Goal: Task Accomplishment & Management: Complete application form

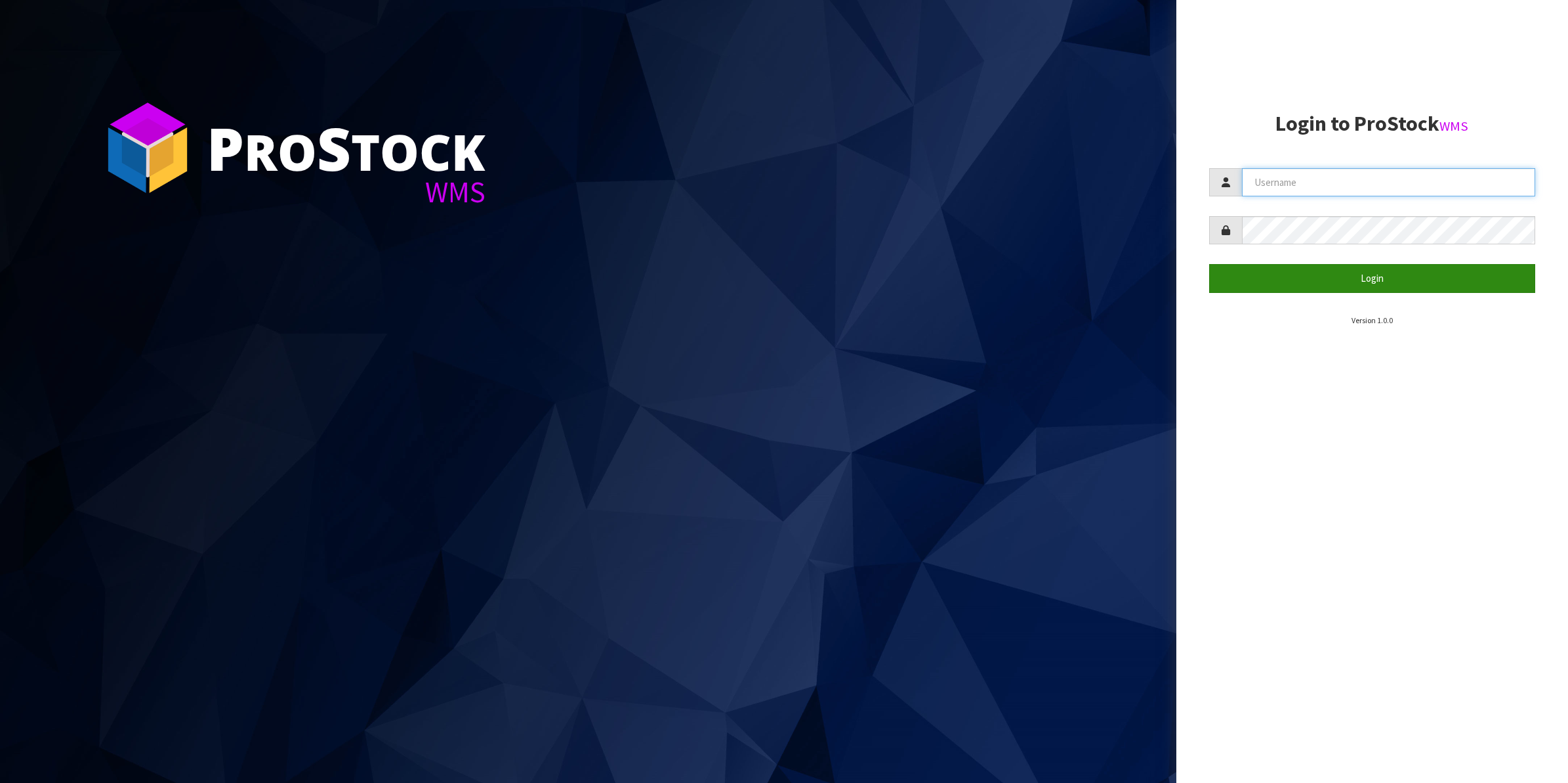
type input "Shingai"
click at [1360, 280] on button "Login" at bounding box center [1372, 278] width 327 height 29
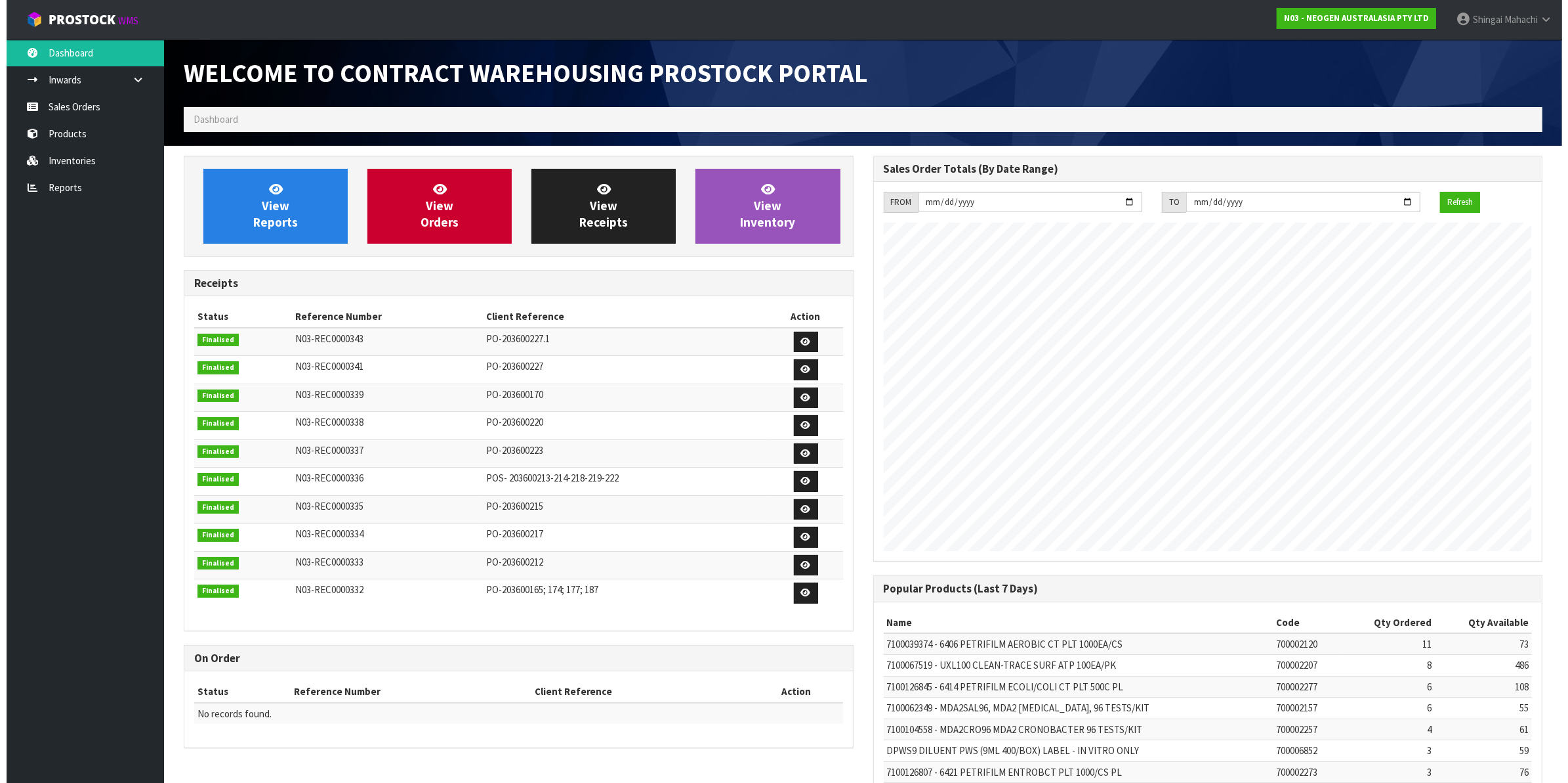
scroll to position [731, 689]
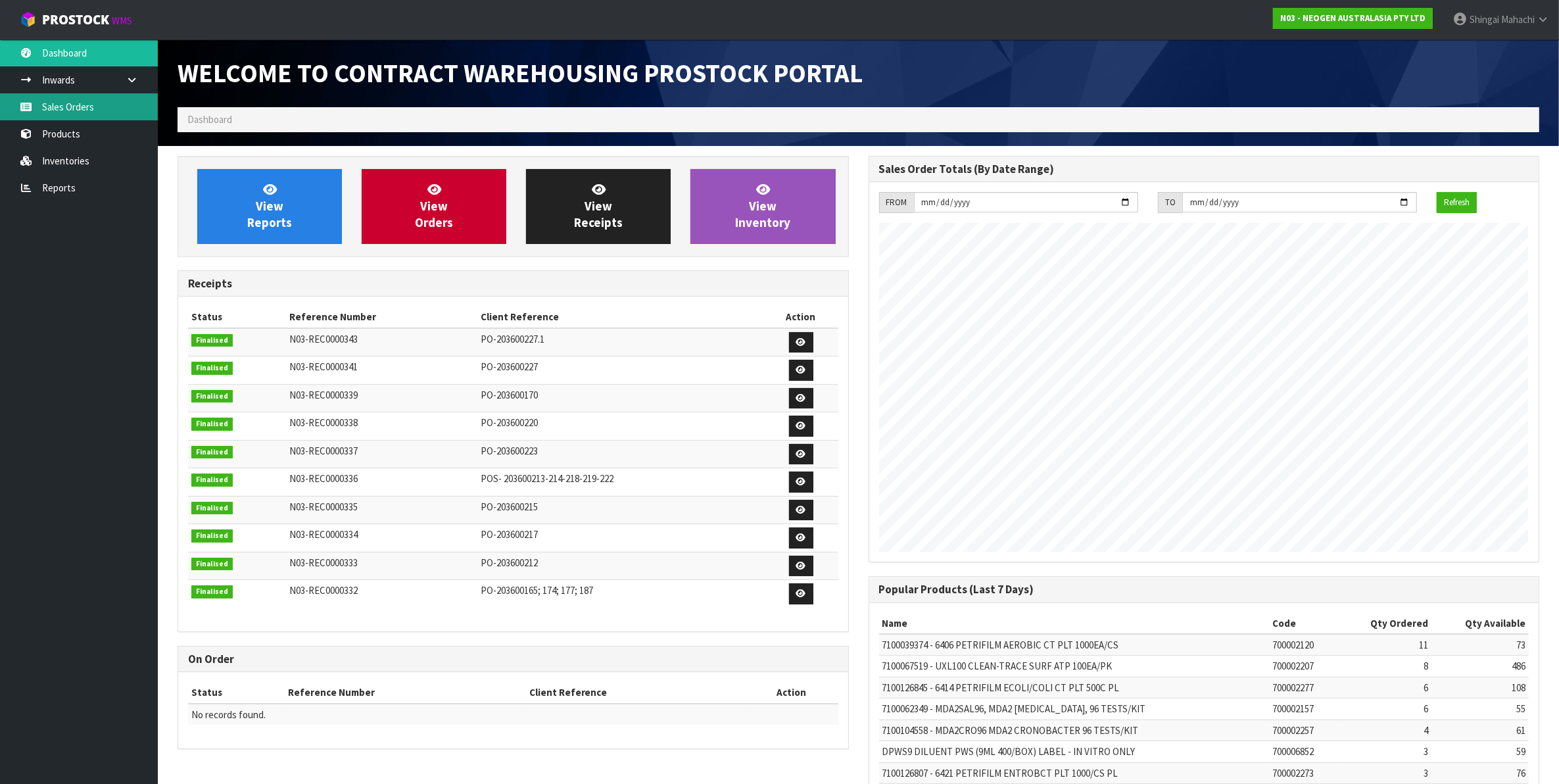
click at [64, 100] on link "Sales Orders" at bounding box center [79, 107] width 158 height 27
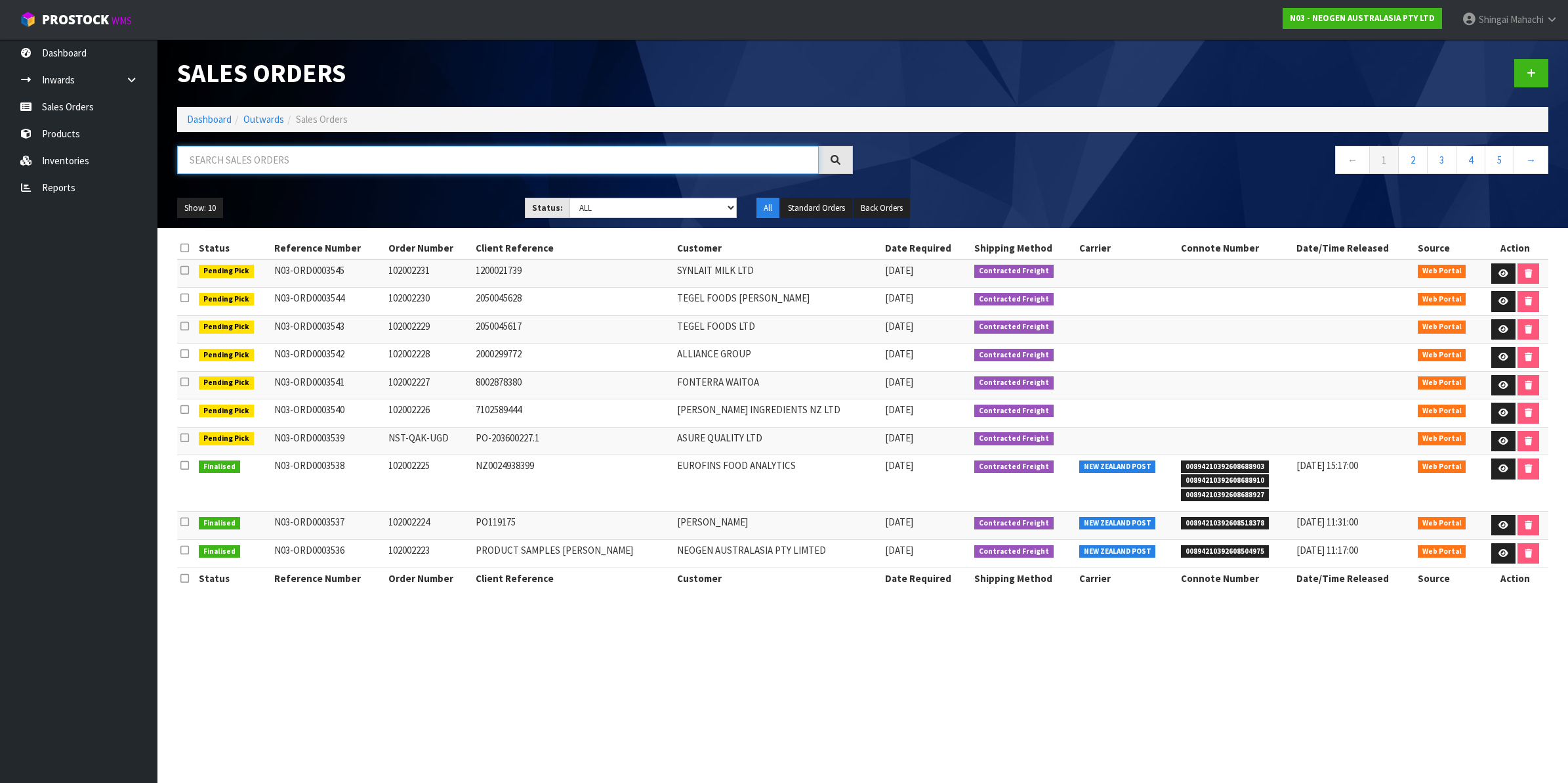
click at [248, 162] on input "text" at bounding box center [498, 159] width 642 height 29
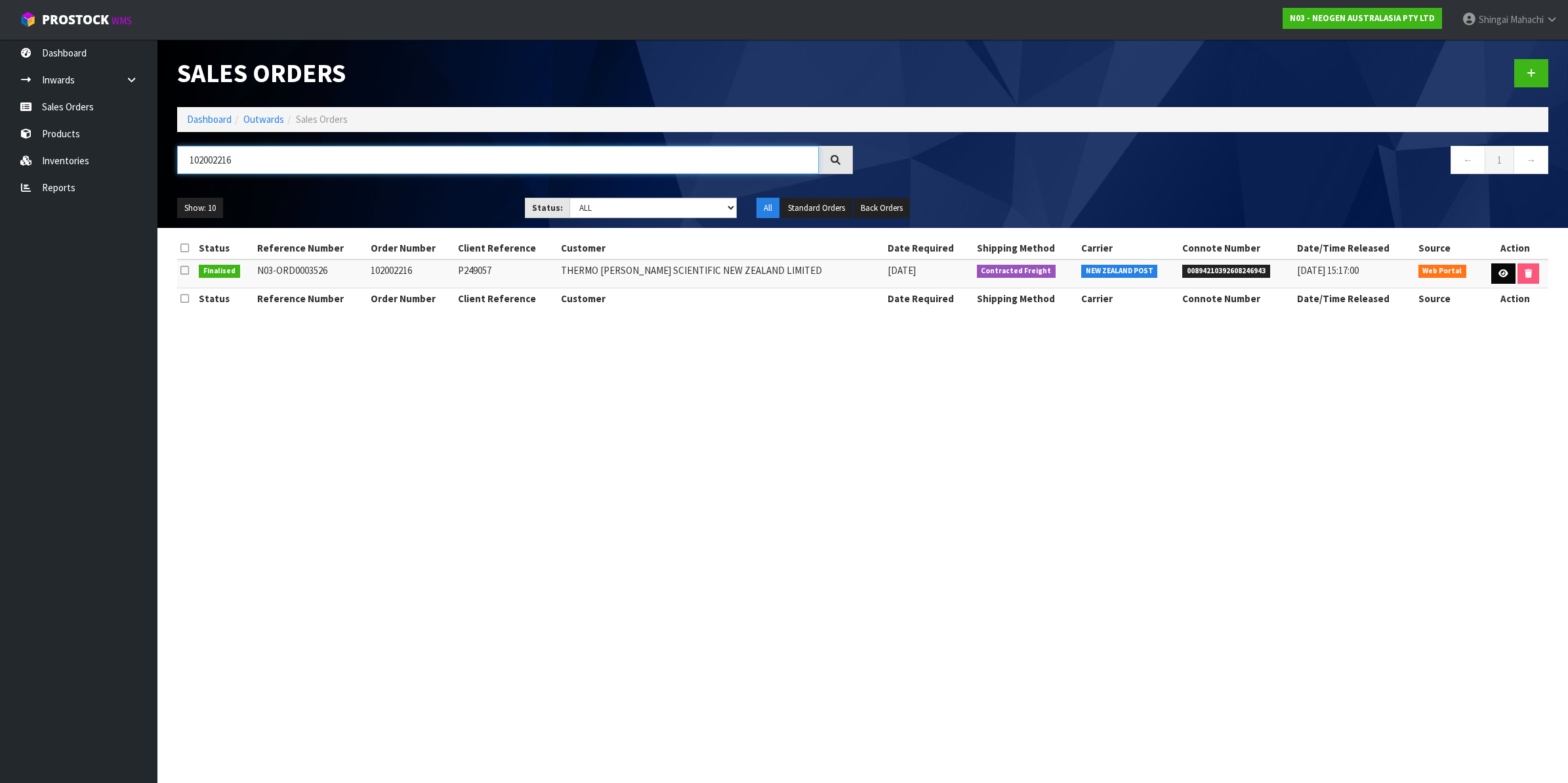
type input "102002216"
click at [1499, 270] on icon at bounding box center [1503, 273] width 9 height 9
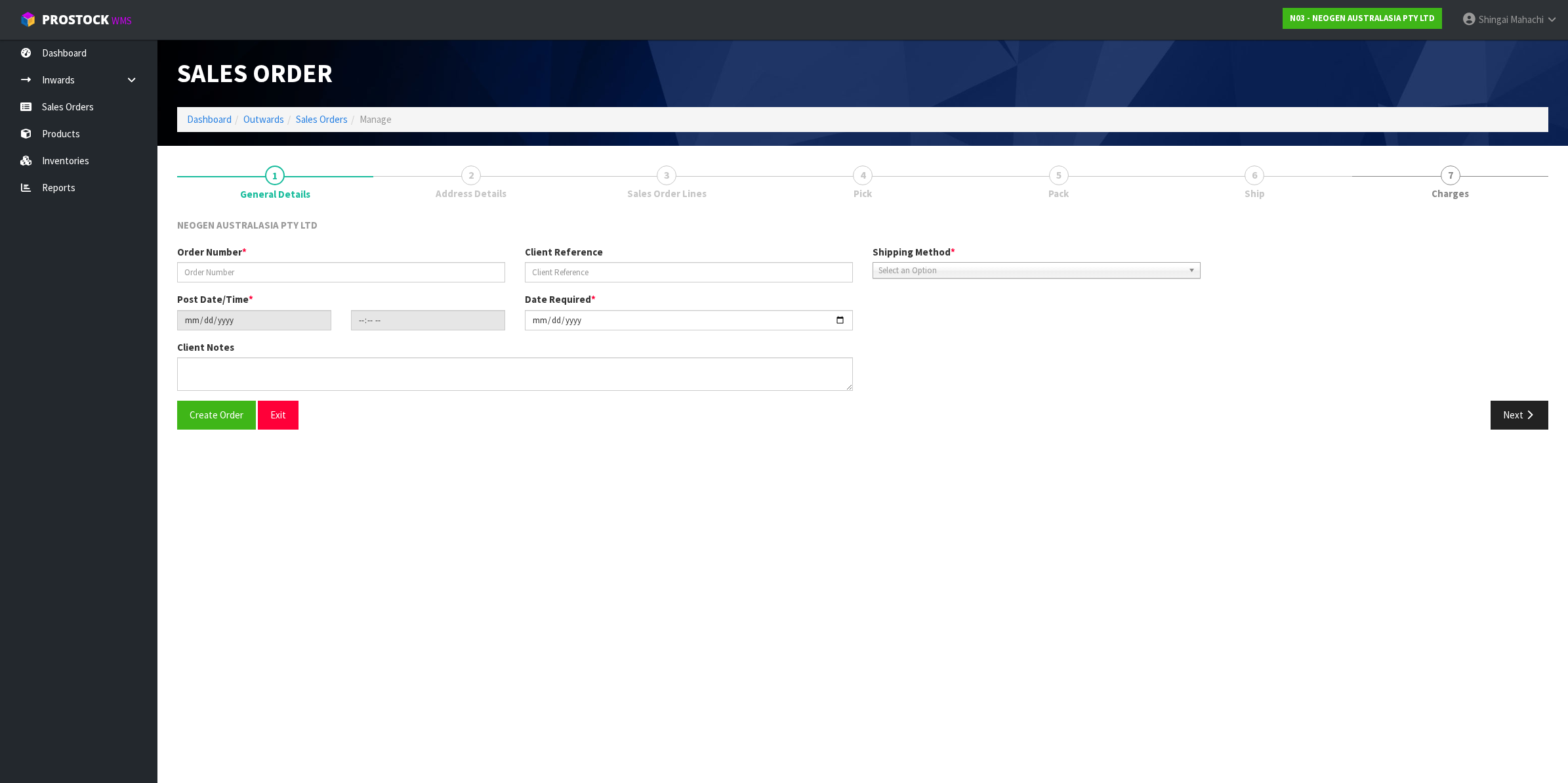
type input "102002216"
type input "P249057"
type input "[DATE]"
type input "10:23:00.000"
type input "[DATE]"
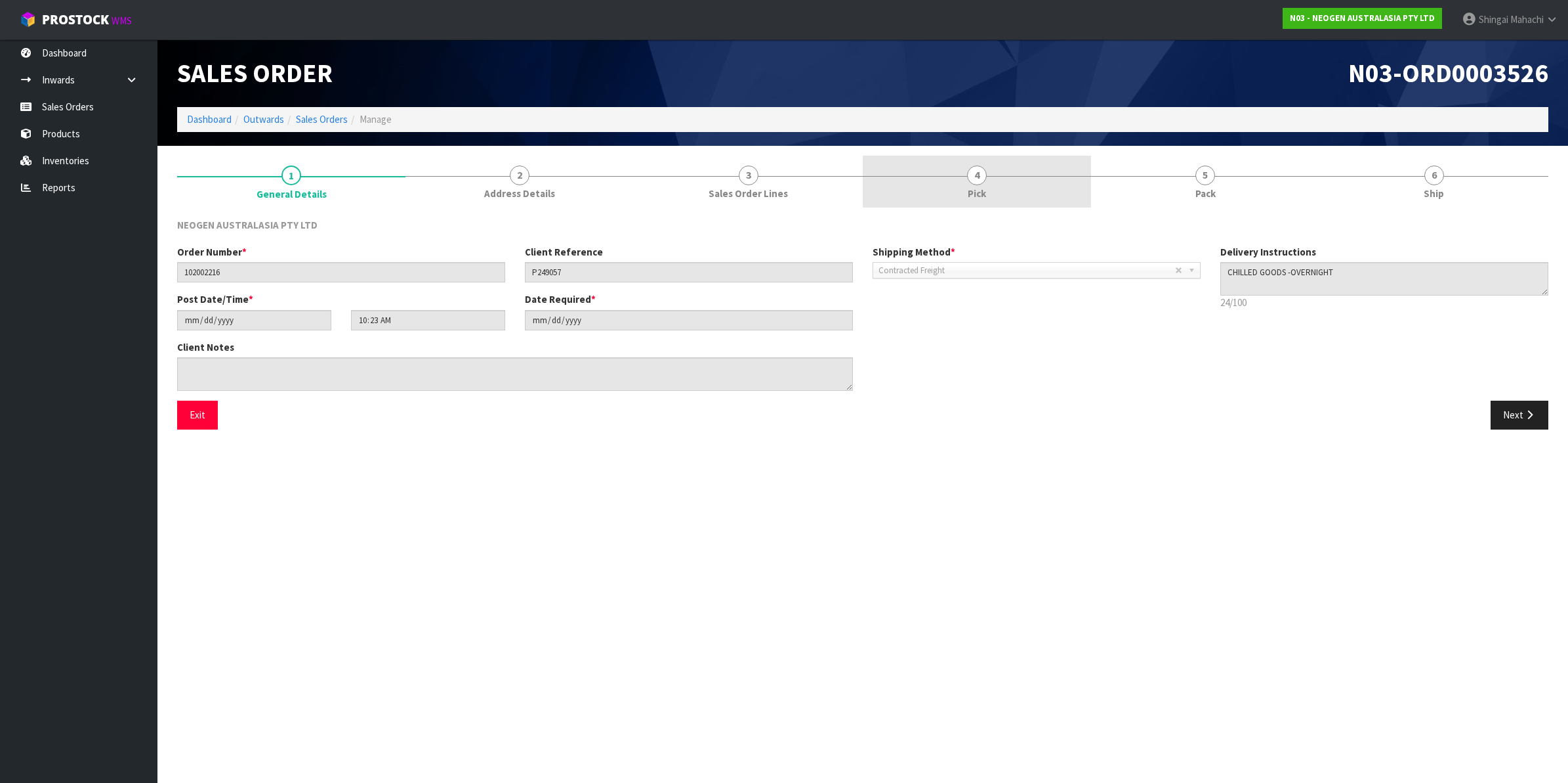
click at [978, 171] on span "4" at bounding box center [977, 175] width 20 height 20
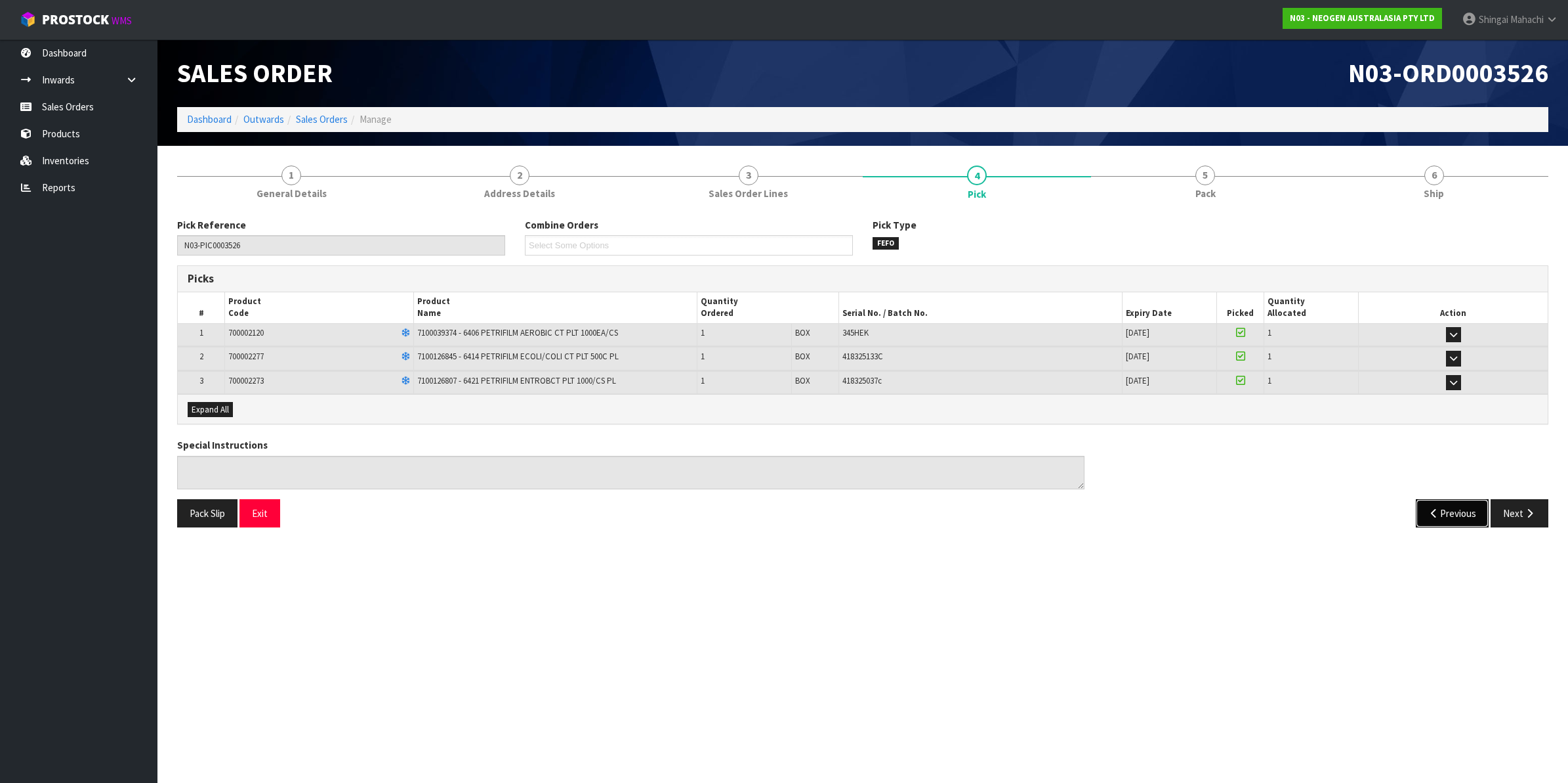
click at [1439, 515] on button "Previous" at bounding box center [1453, 513] width 74 height 29
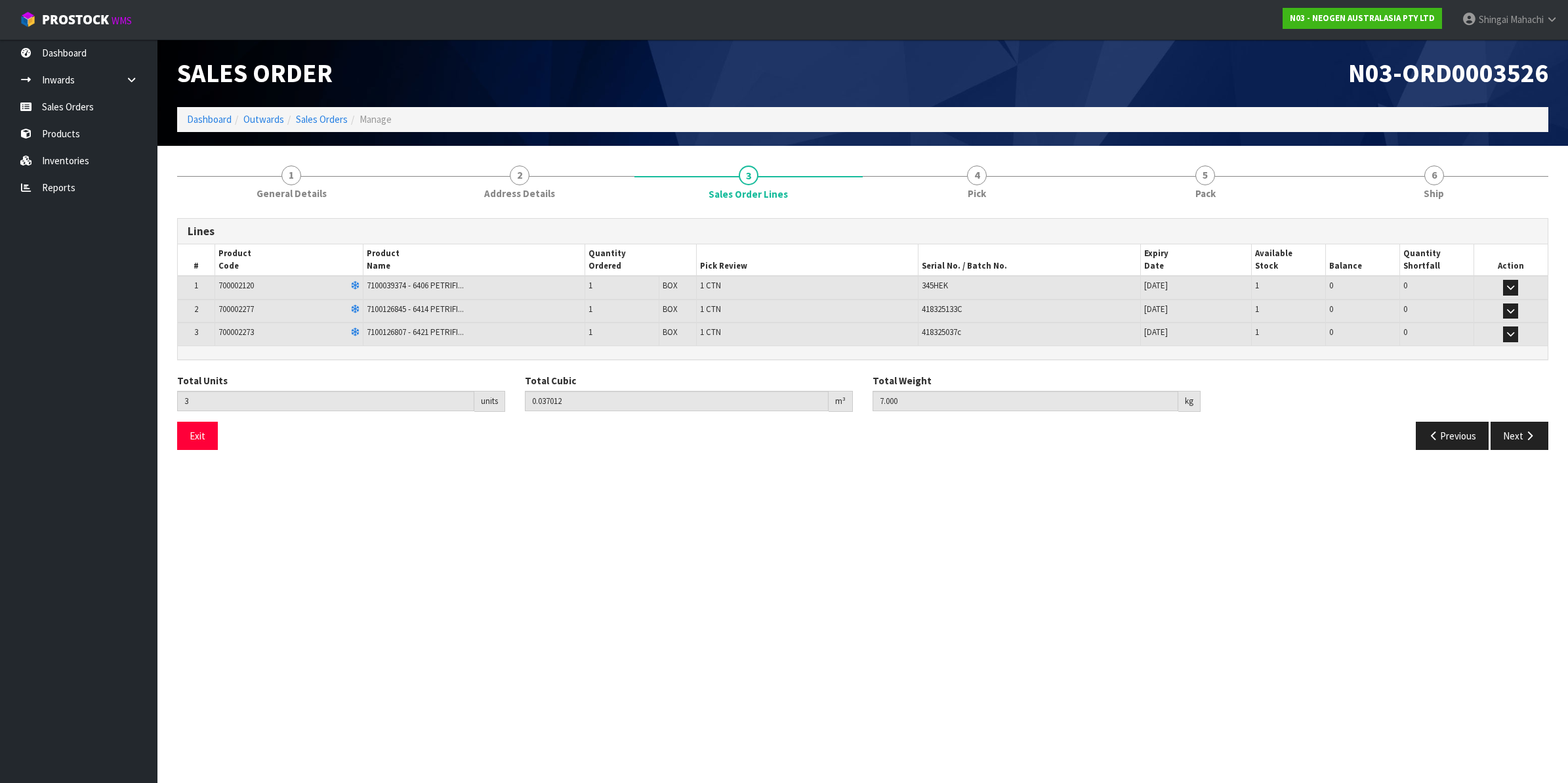
click at [1439, 515] on section "Edit Sales Order N03-ORD0003526 Dashboard Outwards Sales Orders Manage Sales Or…" at bounding box center [784, 391] width 1568 height 783
click at [1437, 434] on icon "button" at bounding box center [1434, 435] width 12 height 10
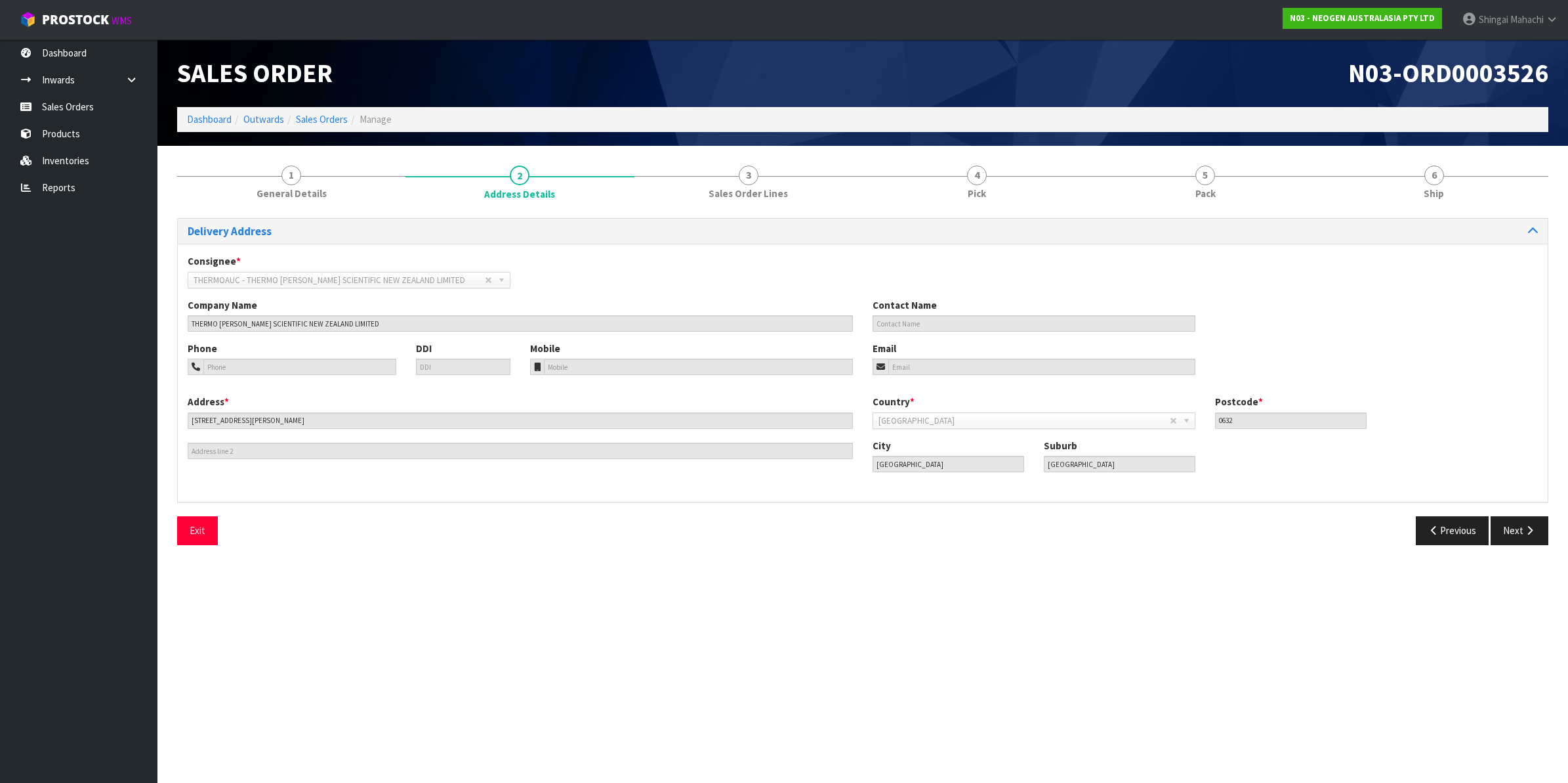
click at [1437, 434] on div "Country * [GEOGRAPHIC_DATA] [GEOGRAPHIC_DATA] [GEOGRAPHIC_DATA] [GEOGRAPHIC_DAT…" at bounding box center [1206, 416] width 685 height 43
click at [1440, 527] on button "Previous" at bounding box center [1453, 530] width 74 height 29
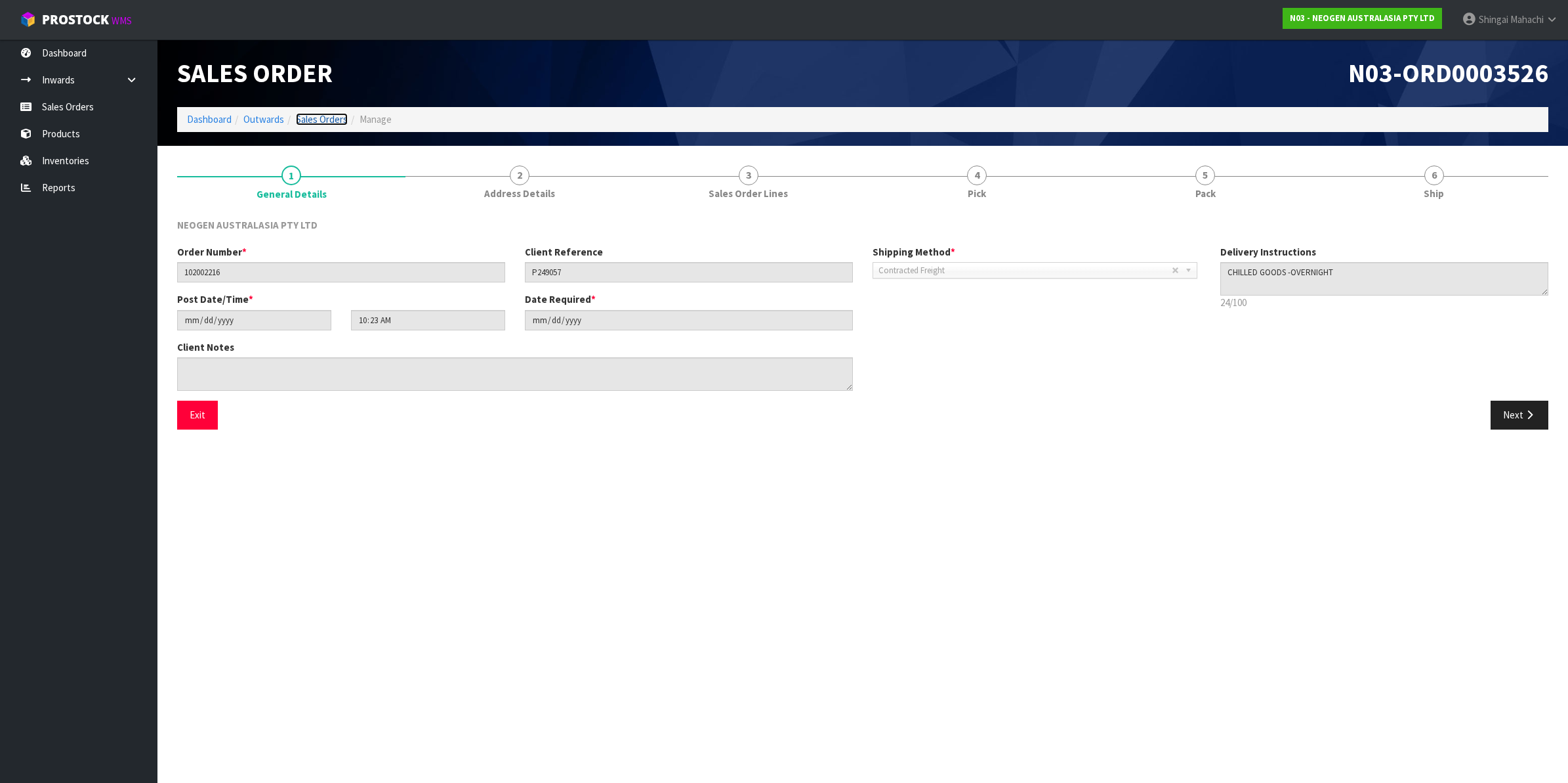
click at [324, 120] on link "Sales Orders" at bounding box center [321, 118] width 52 height 12
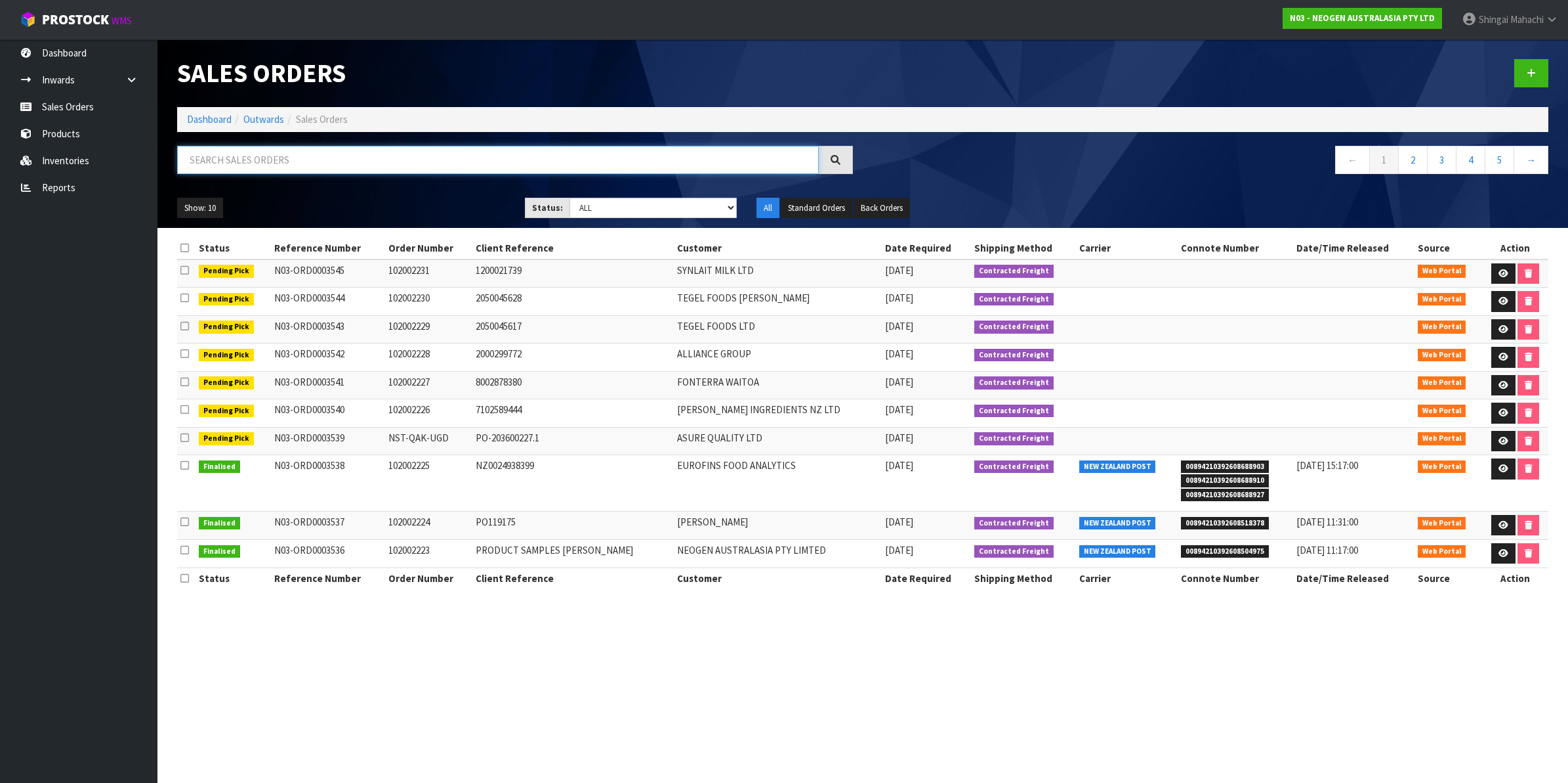
click at [306, 161] on input "text" at bounding box center [498, 159] width 642 height 29
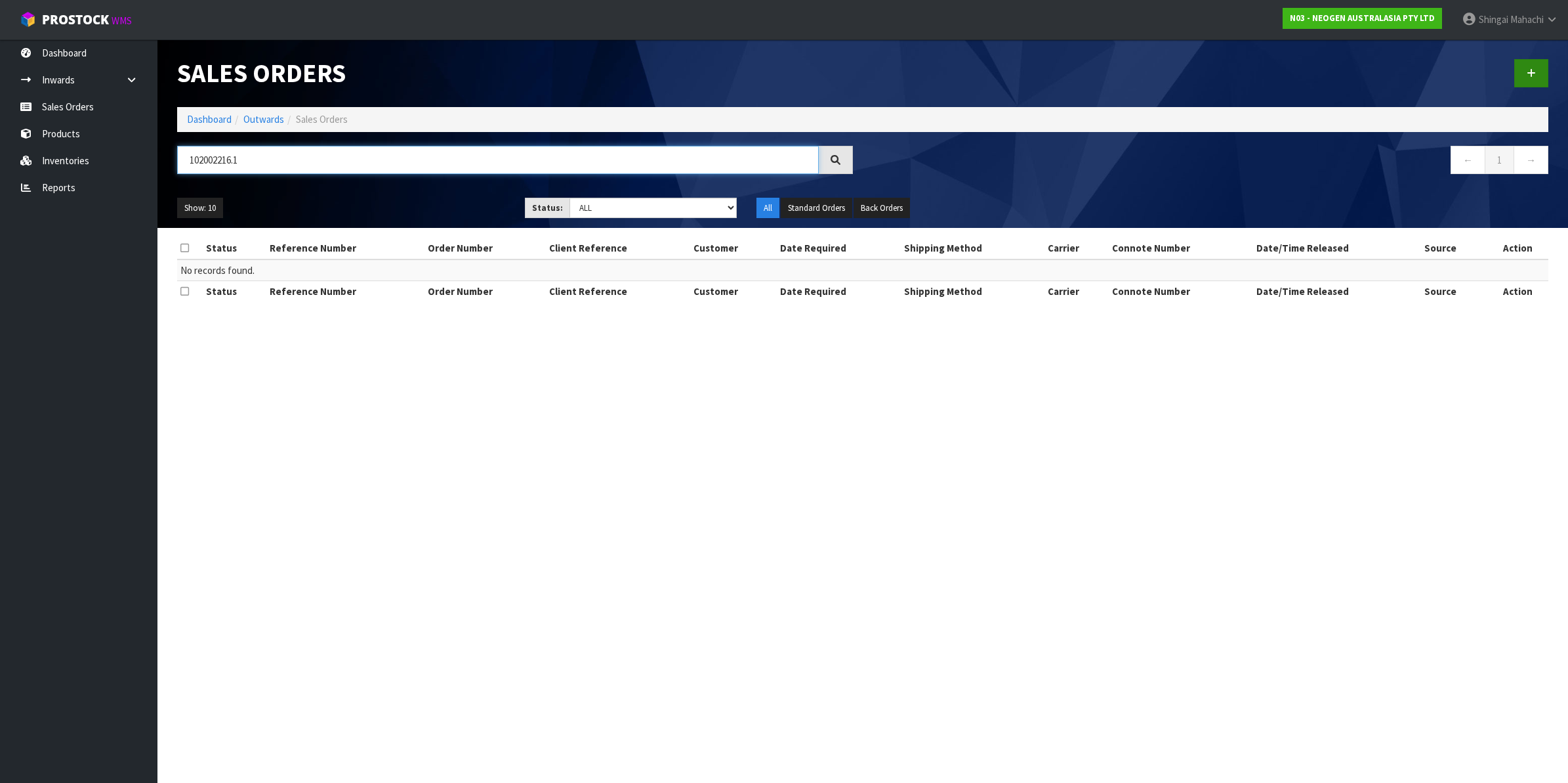
type input "102002216.1"
click at [1529, 69] on icon at bounding box center [1531, 72] width 9 height 10
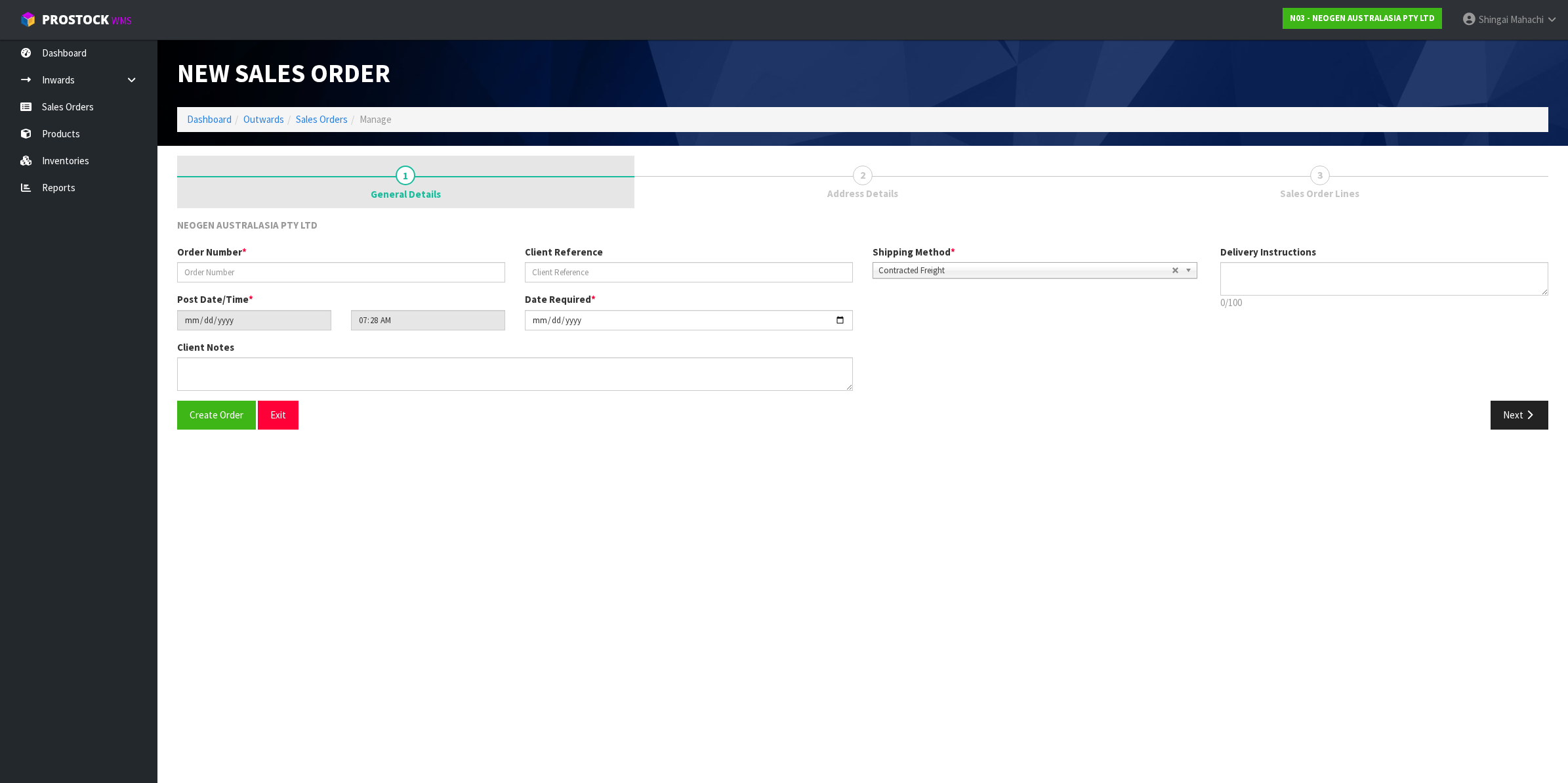
type textarea "CHILLED GOODS -OVERNIGHT"
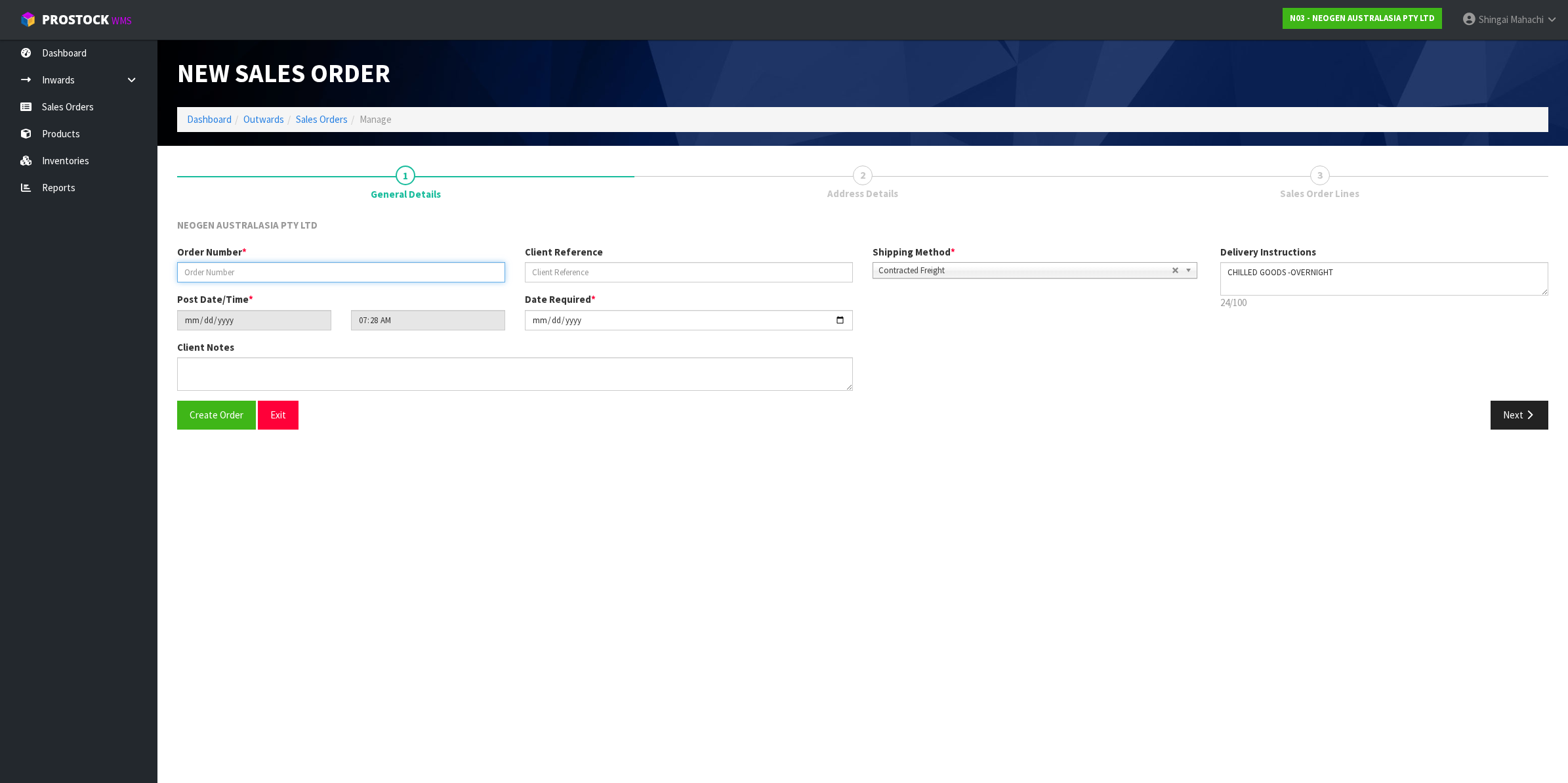
click at [216, 277] on input "text" at bounding box center [340, 272] width 328 height 20
type input "102002216.1"
click at [546, 276] on input "text" at bounding box center [688, 272] width 328 height 20
type input "V"
paste input "P249057"
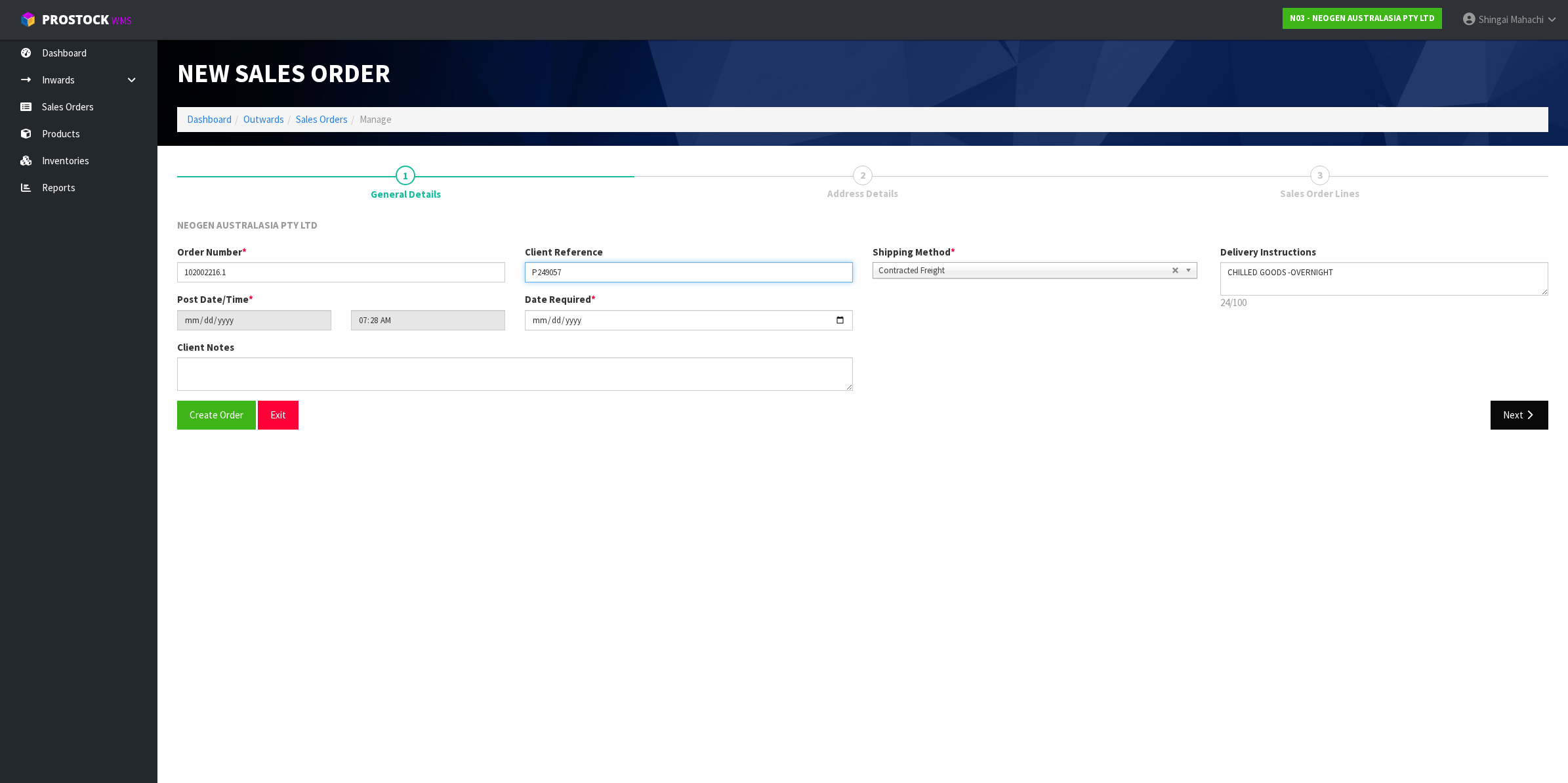
type input "P249057"
click at [1513, 412] on button "Next" at bounding box center [1519, 415] width 58 height 29
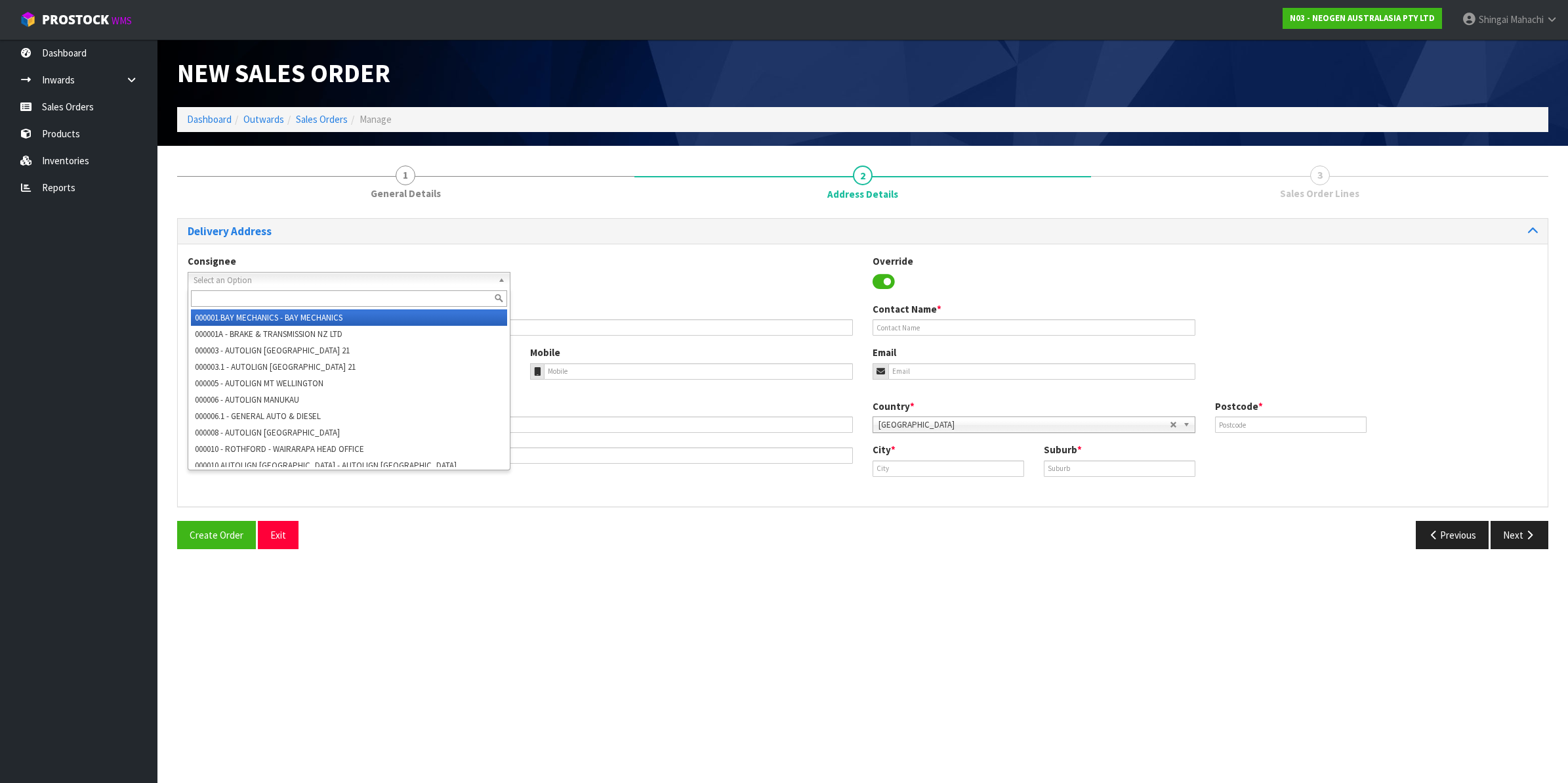
click at [248, 276] on span "Select an Option" at bounding box center [343, 281] width 300 height 16
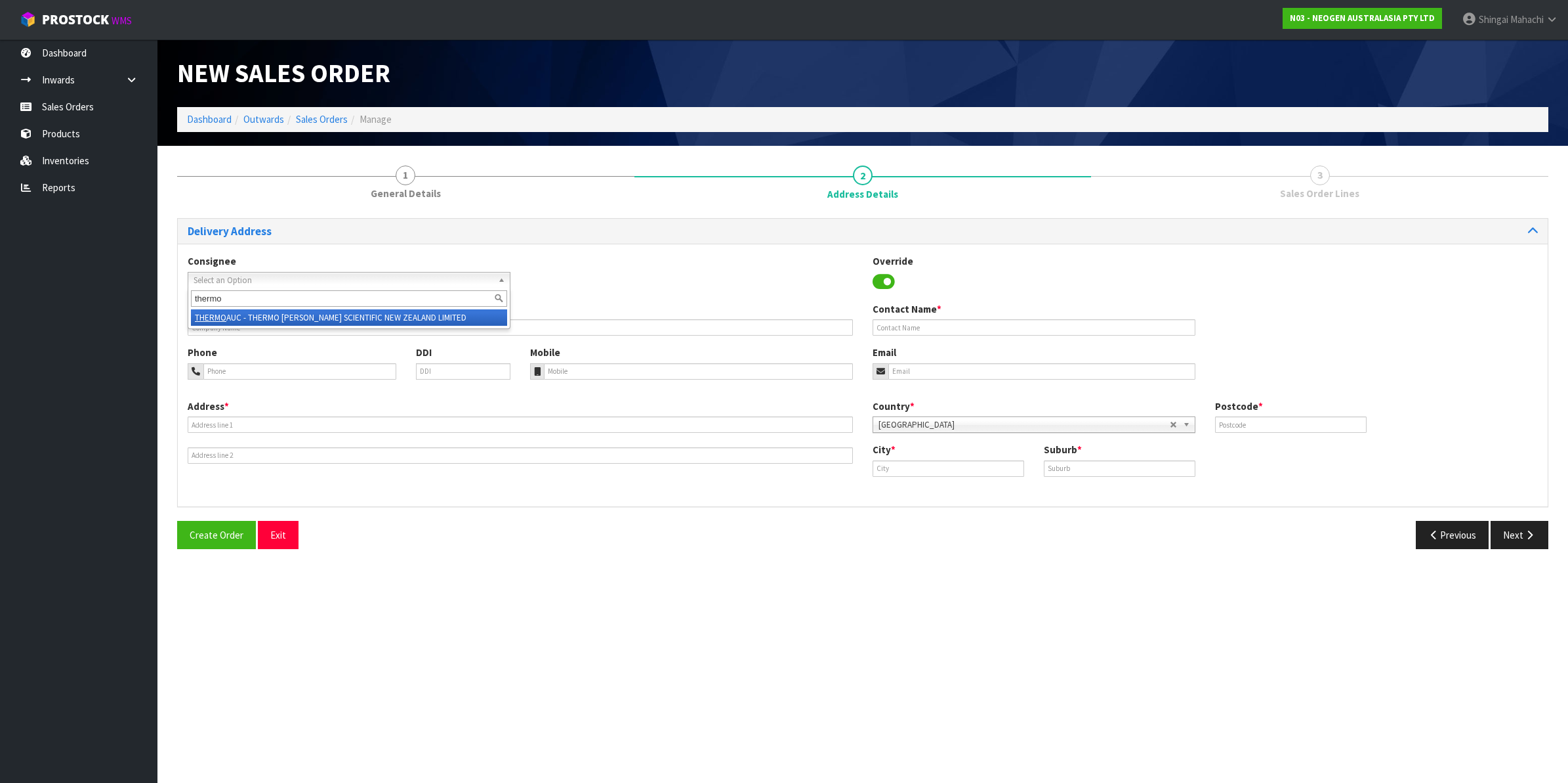
type input "thermo"
click at [275, 313] on li "THERMO AUC - THERMO [PERSON_NAME] SCIENTIFIC NEW ZEALAND LIMITED" at bounding box center [349, 317] width 316 height 16
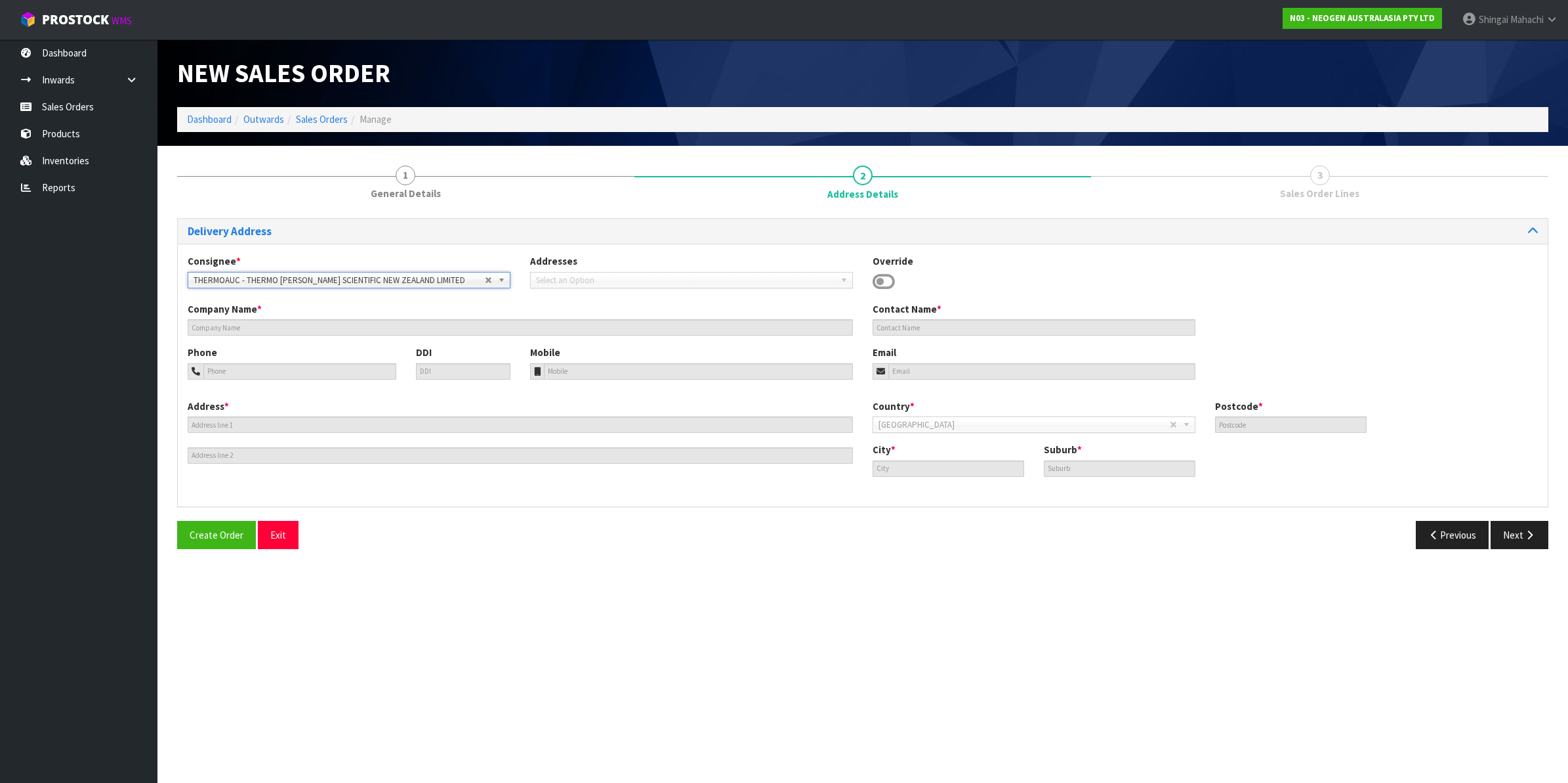
type input "THERMO [PERSON_NAME] SCIENTIFIC NEW ZEALAND LIMITED"
type input "[STREET_ADDRESS][PERSON_NAME]"
type input "0632"
type input "[GEOGRAPHIC_DATA]"
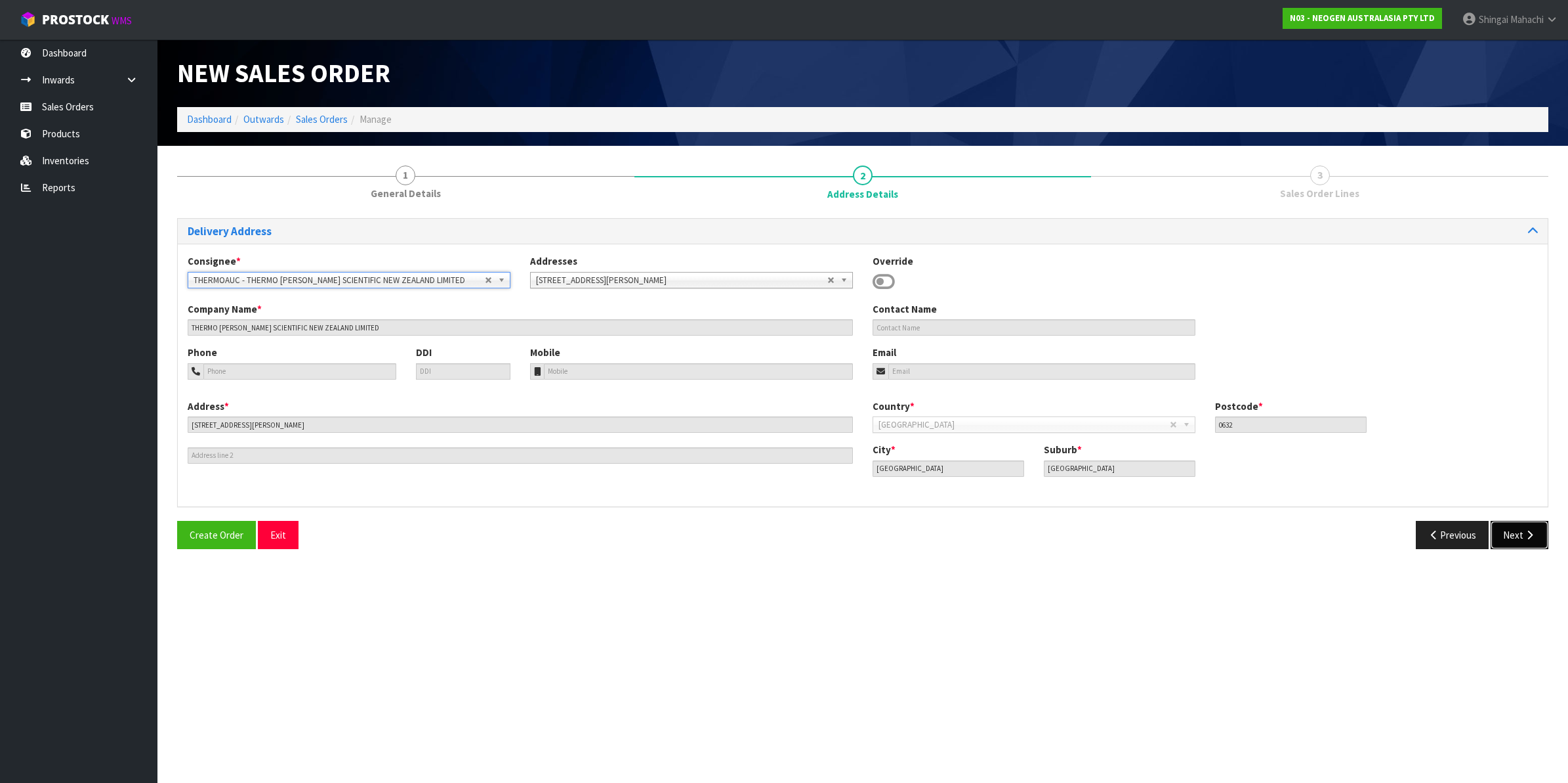
drag, startPoint x: 1516, startPoint y: 535, endPoint x: 1508, endPoint y: 529, distance: 10.0
click at [1510, 530] on button "Next" at bounding box center [1519, 534] width 58 height 29
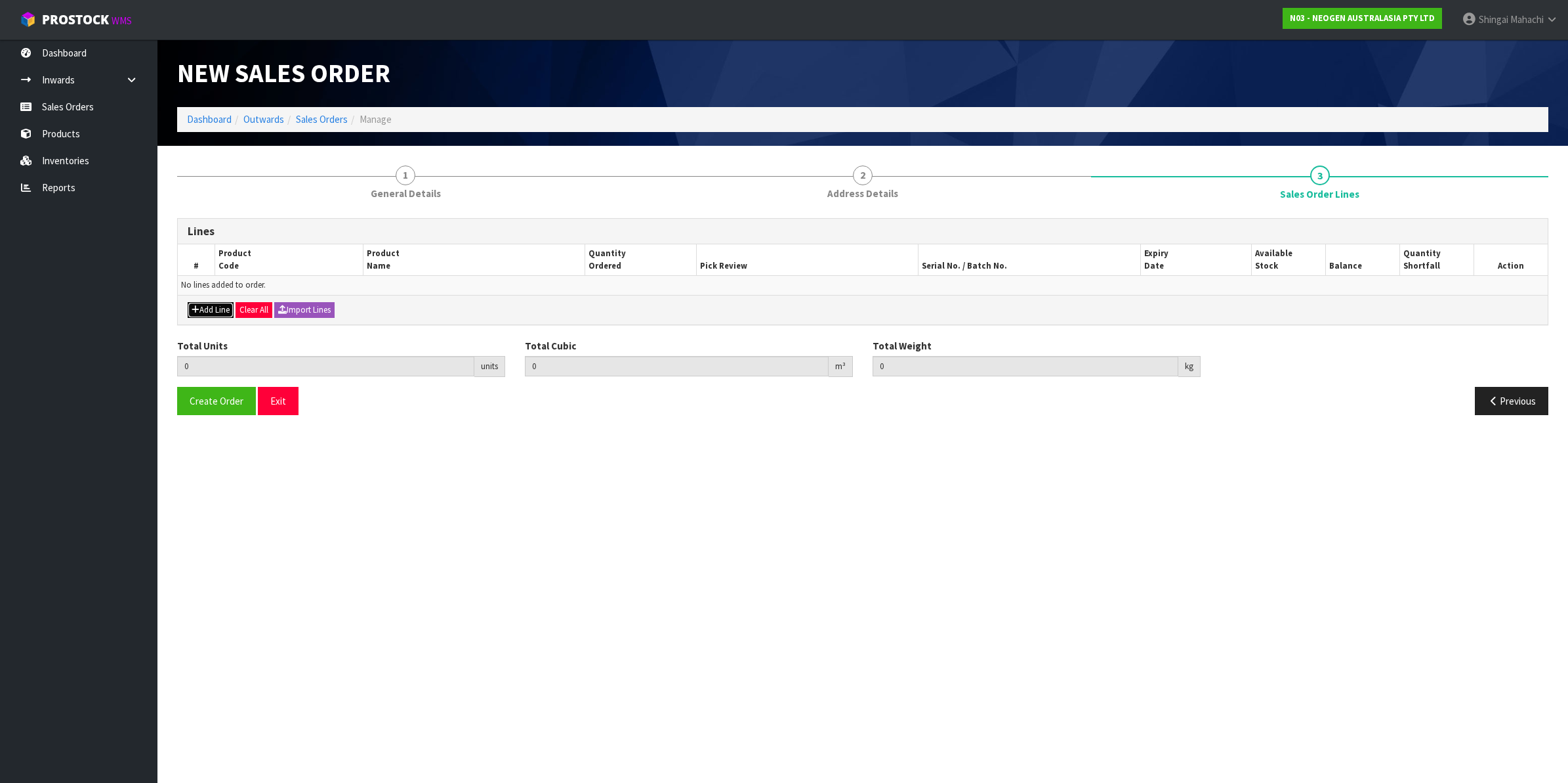
click at [208, 311] on button "Add Line" at bounding box center [210, 310] width 46 height 16
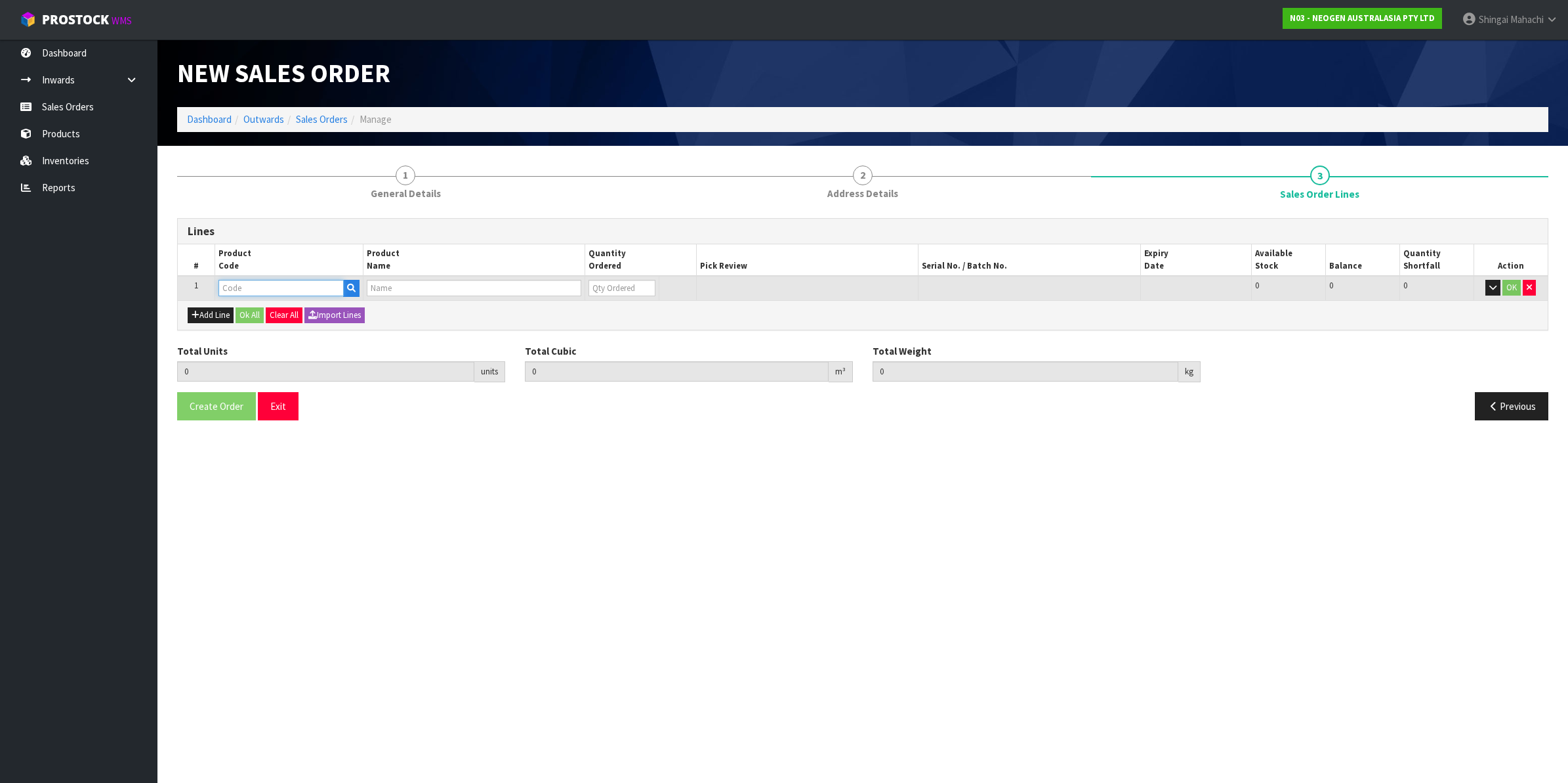
click at [274, 287] on input "text" at bounding box center [281, 288] width 126 height 16
click at [233, 284] on input "text" at bounding box center [281, 288] width 126 height 16
paste input "700006852"
type input "700006852"
type input "0.000000"
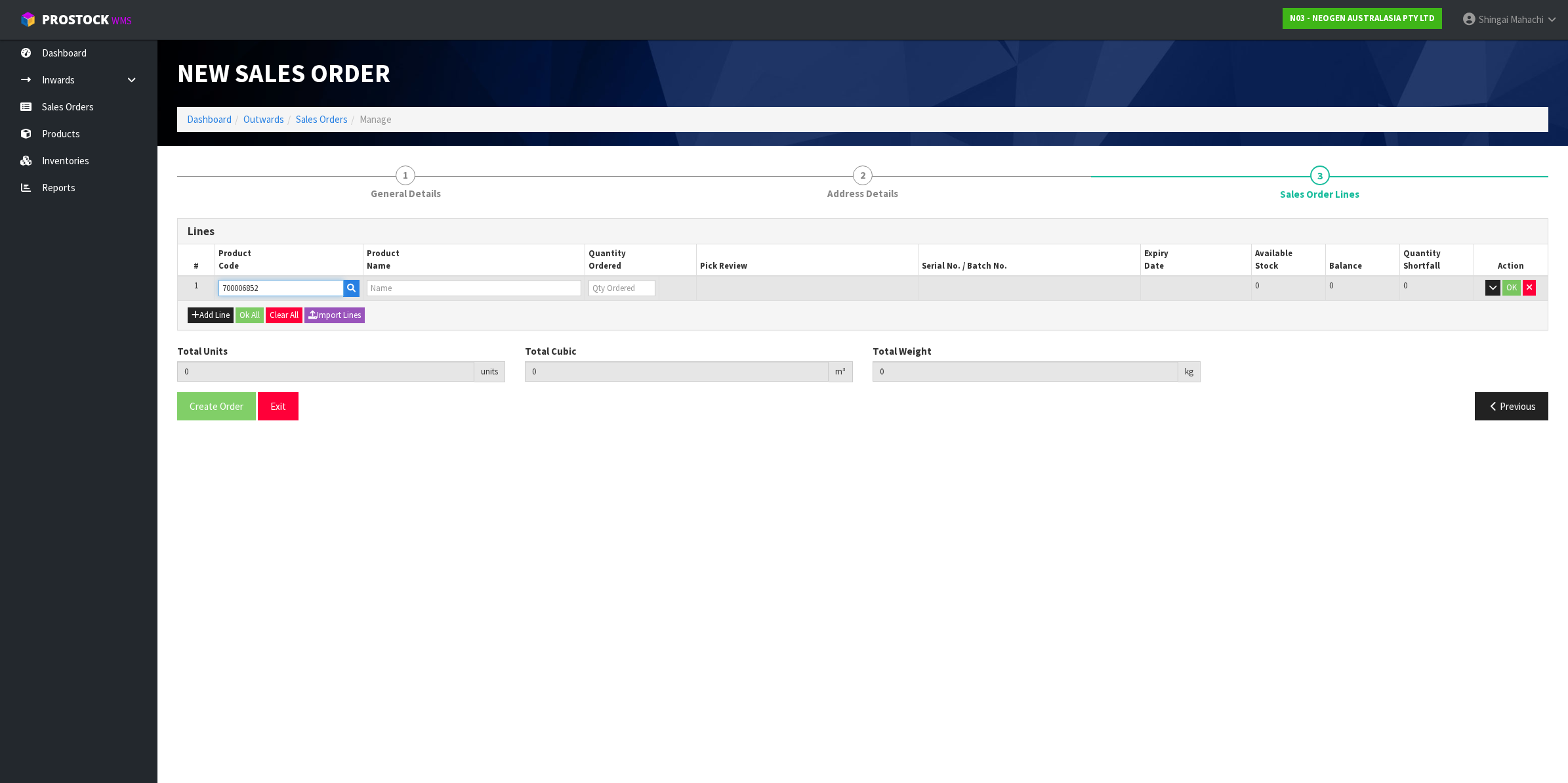
type input "0.000"
type input "DPWS9 DILUENT PWS (9ML 400/BOX) LABEL - IN VITRO ONLY"
type input "0"
type input "700006852"
click at [574, 291] on tr "1 700006852 DPWS9 DILUENT PWS (9ML 400/BOX) LABEL - IN VITRO ONLY 0 BOX 59 59 0…" at bounding box center [862, 287] width 1370 height 24
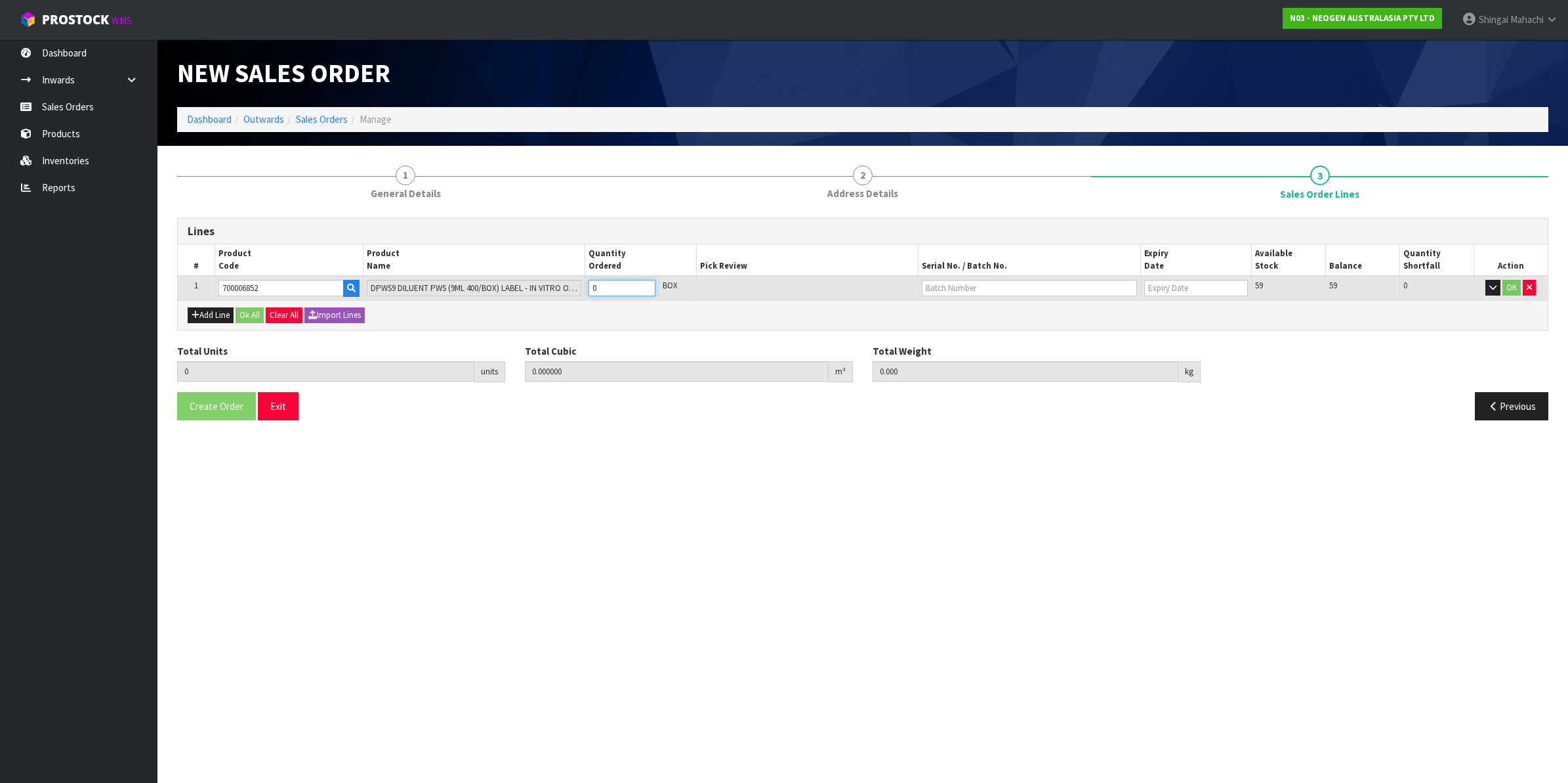
type input "2"
type input "0.07308"
type input "18.88"
type input "2"
click at [932, 287] on input "text" at bounding box center [1030, 288] width 216 height 16
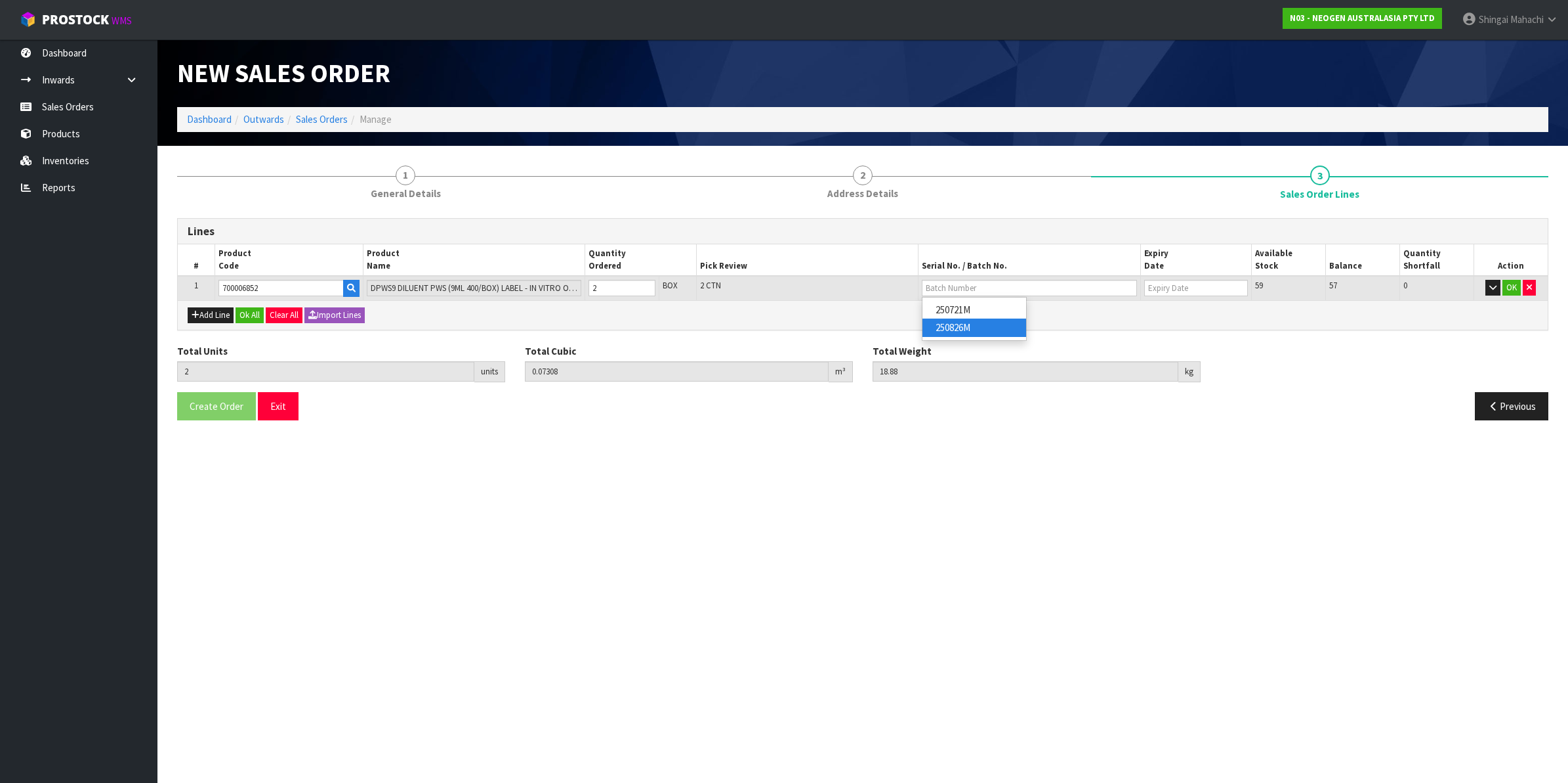
click at [959, 332] on link "250826M" at bounding box center [975, 328] width 104 height 18
type input "250826M"
type input "[DATE]"
click at [1508, 286] on button "OK" at bounding box center [1512, 288] width 18 height 16
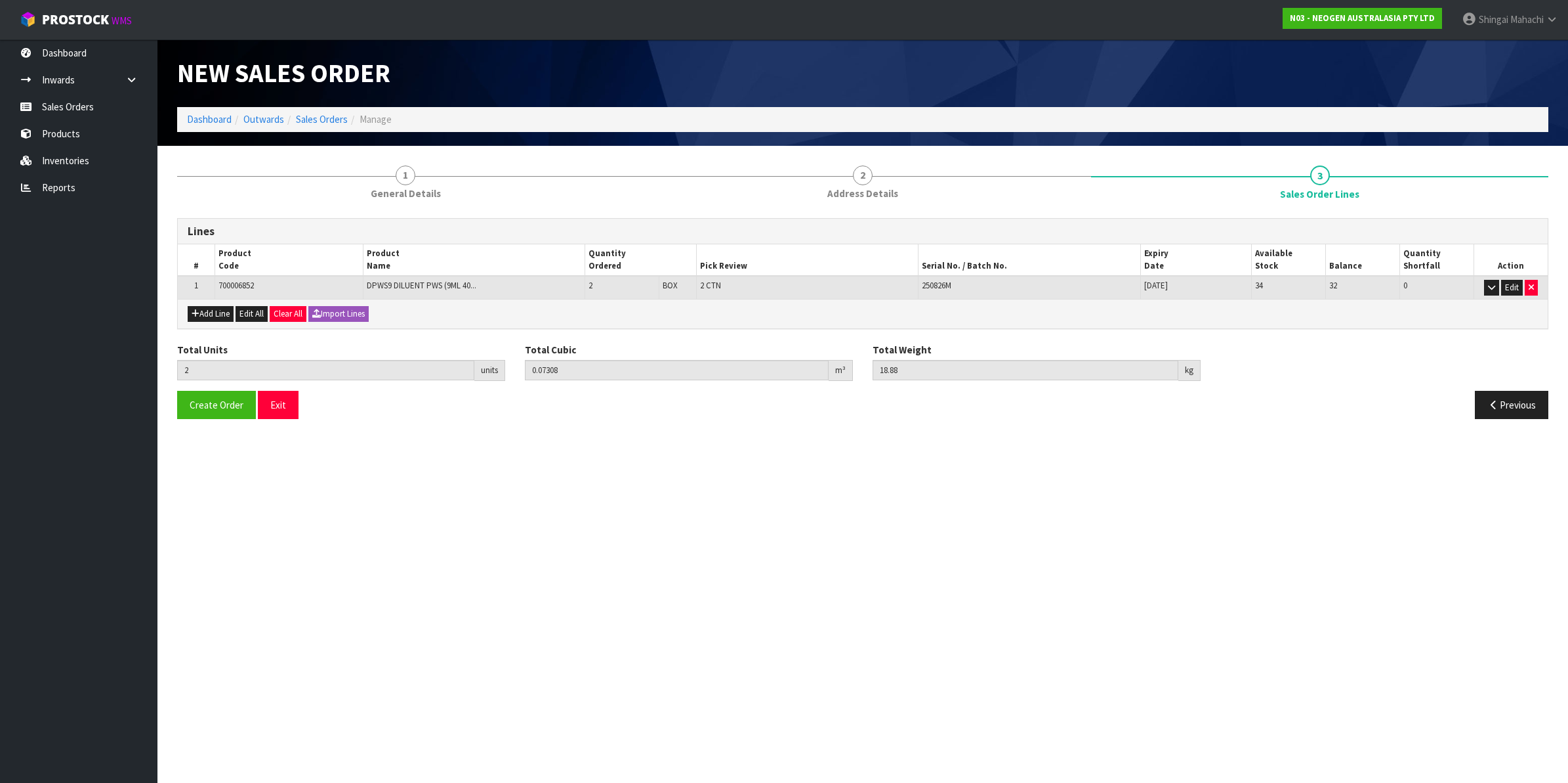
click at [197, 422] on div "Create Order Exit Previous" at bounding box center [863, 409] width 1391 height 38
click at [197, 402] on span "Create Order" at bounding box center [217, 404] width 54 height 12
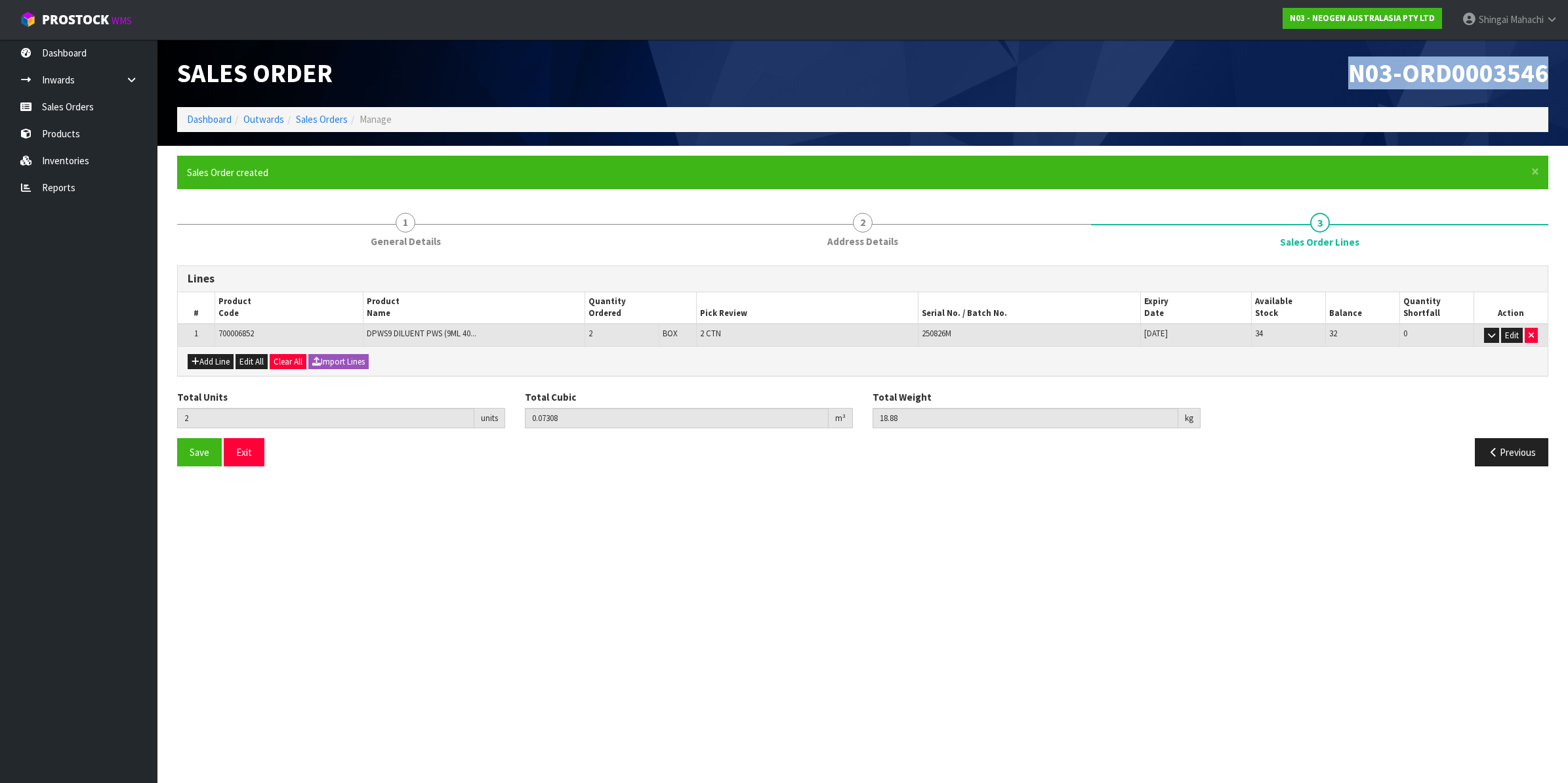
drag, startPoint x: 1350, startPoint y: 74, endPoint x: 1561, endPoint y: 76, distance: 211.0
click at [1561, 76] on header "Sales Order N03-ORD0003546 Dashboard Outwards Sales Orders Manage" at bounding box center [863, 92] width 1411 height 106
copy span "N03-ORD0003546"
click at [328, 126] on link "Sales Orders" at bounding box center [321, 118] width 52 height 12
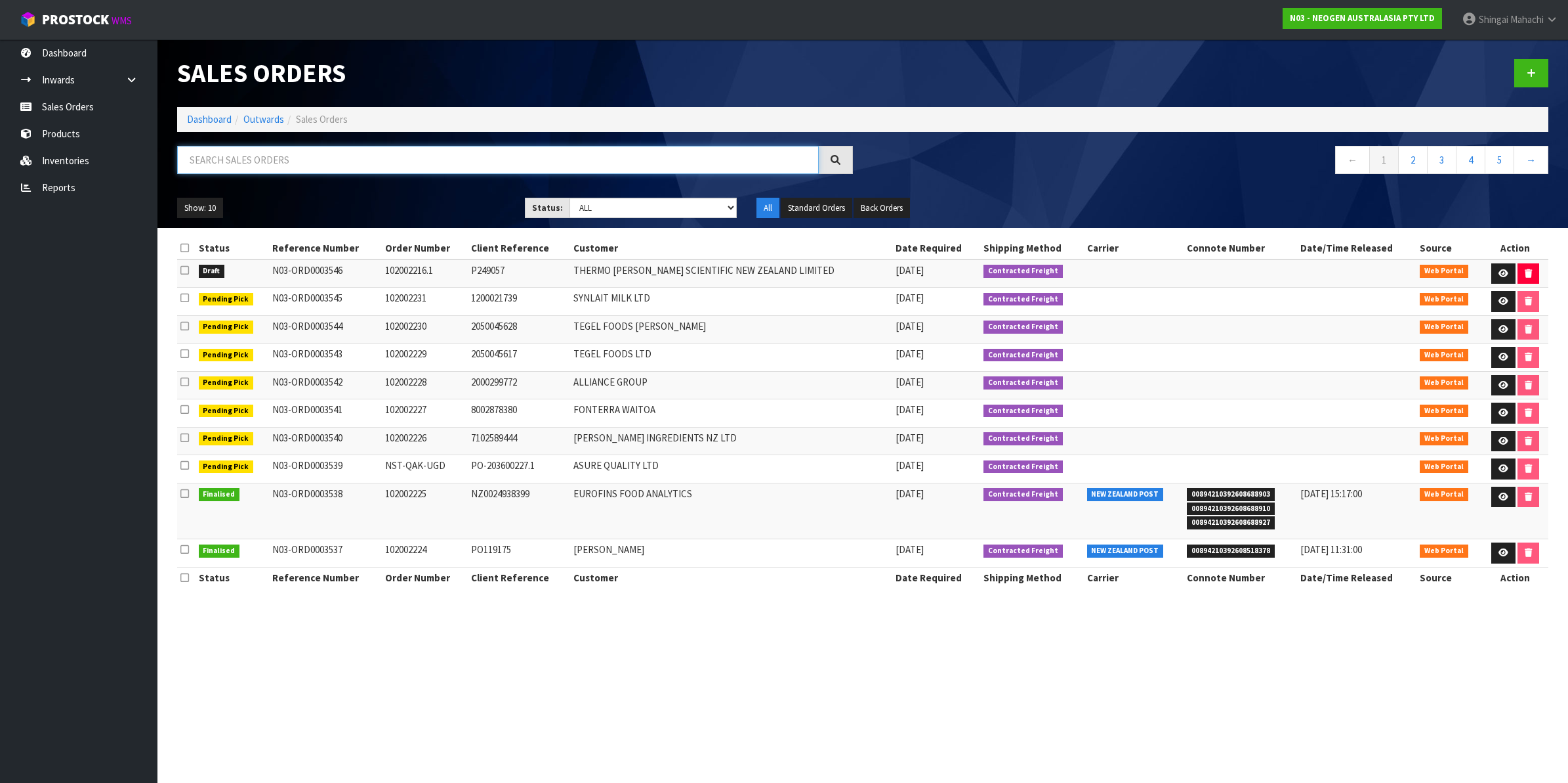
click at [225, 164] on input "text" at bounding box center [498, 159] width 642 height 29
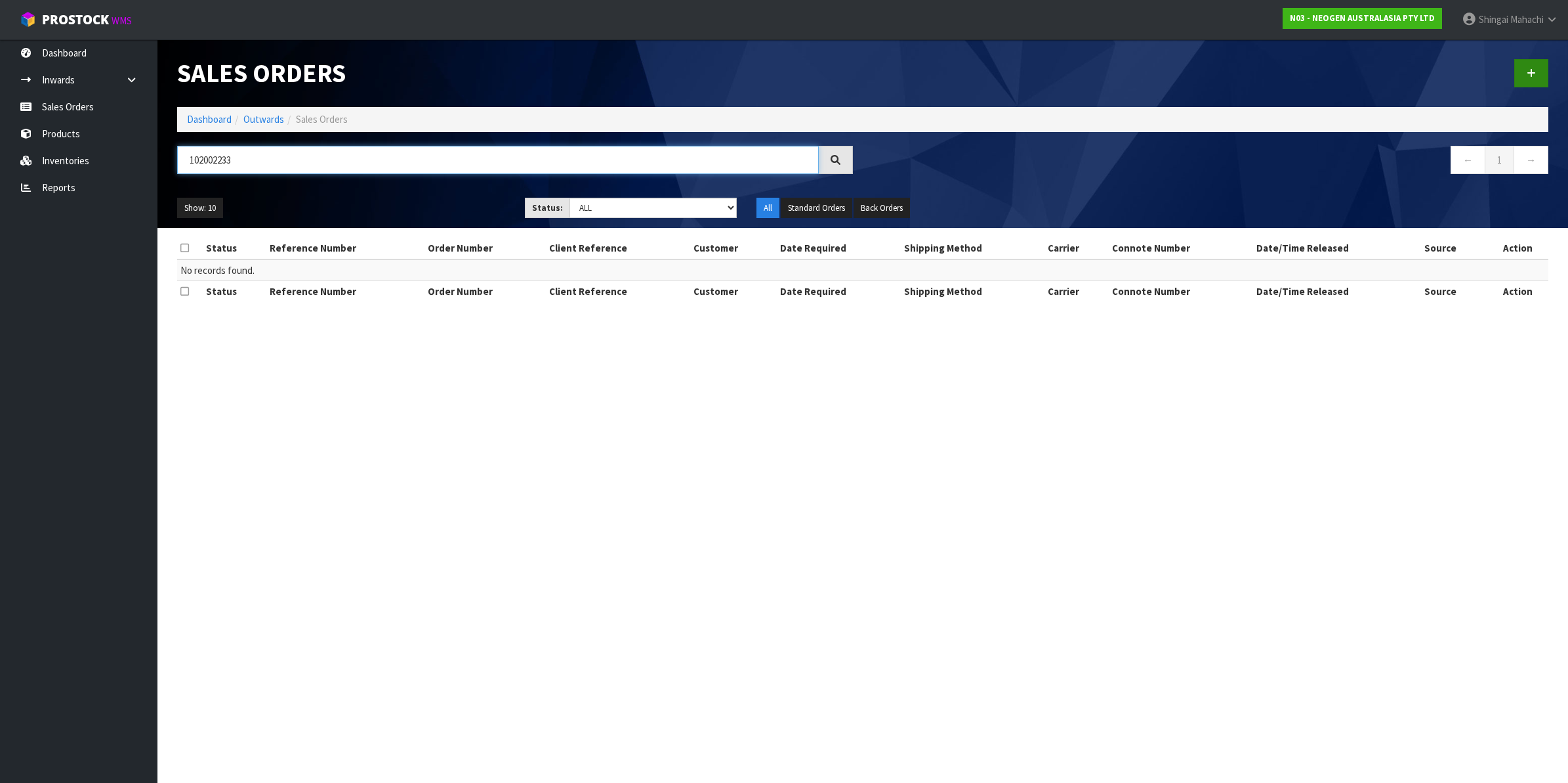
type input "102002233"
click at [1533, 70] on icon at bounding box center [1531, 72] width 9 height 10
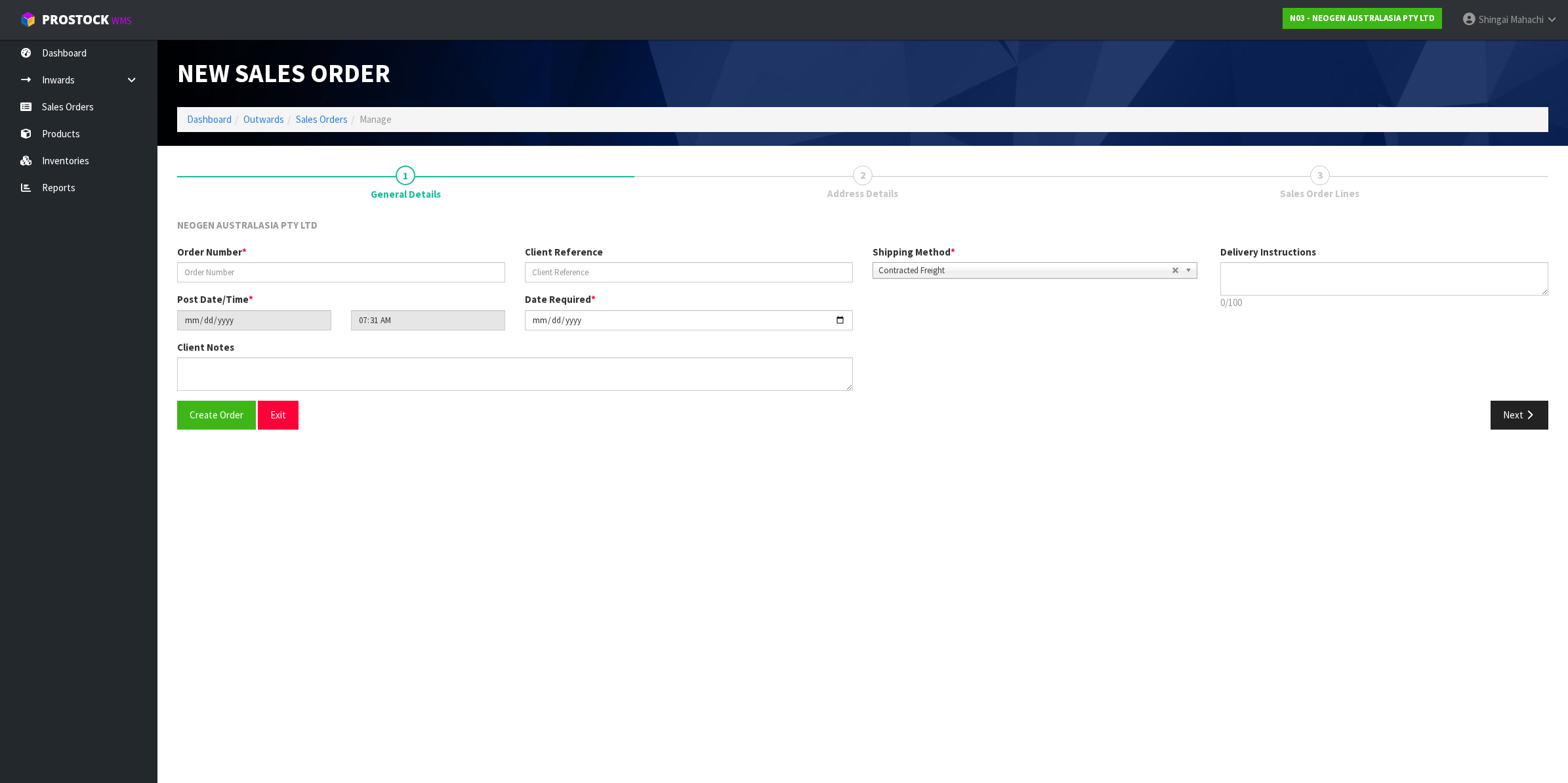
type textarea "CHILLED GOODS -OVERNIGHT"
click at [191, 270] on input "text" at bounding box center [340, 272] width 328 height 20
click at [392, 626] on section "New Sales Order Dashboard Outwards Sales Orders Manage New Sales Order Dashboar…" at bounding box center [784, 391] width 1568 height 783
click at [195, 273] on input "text" at bounding box center [340, 272] width 328 height 20
type input "102002233"
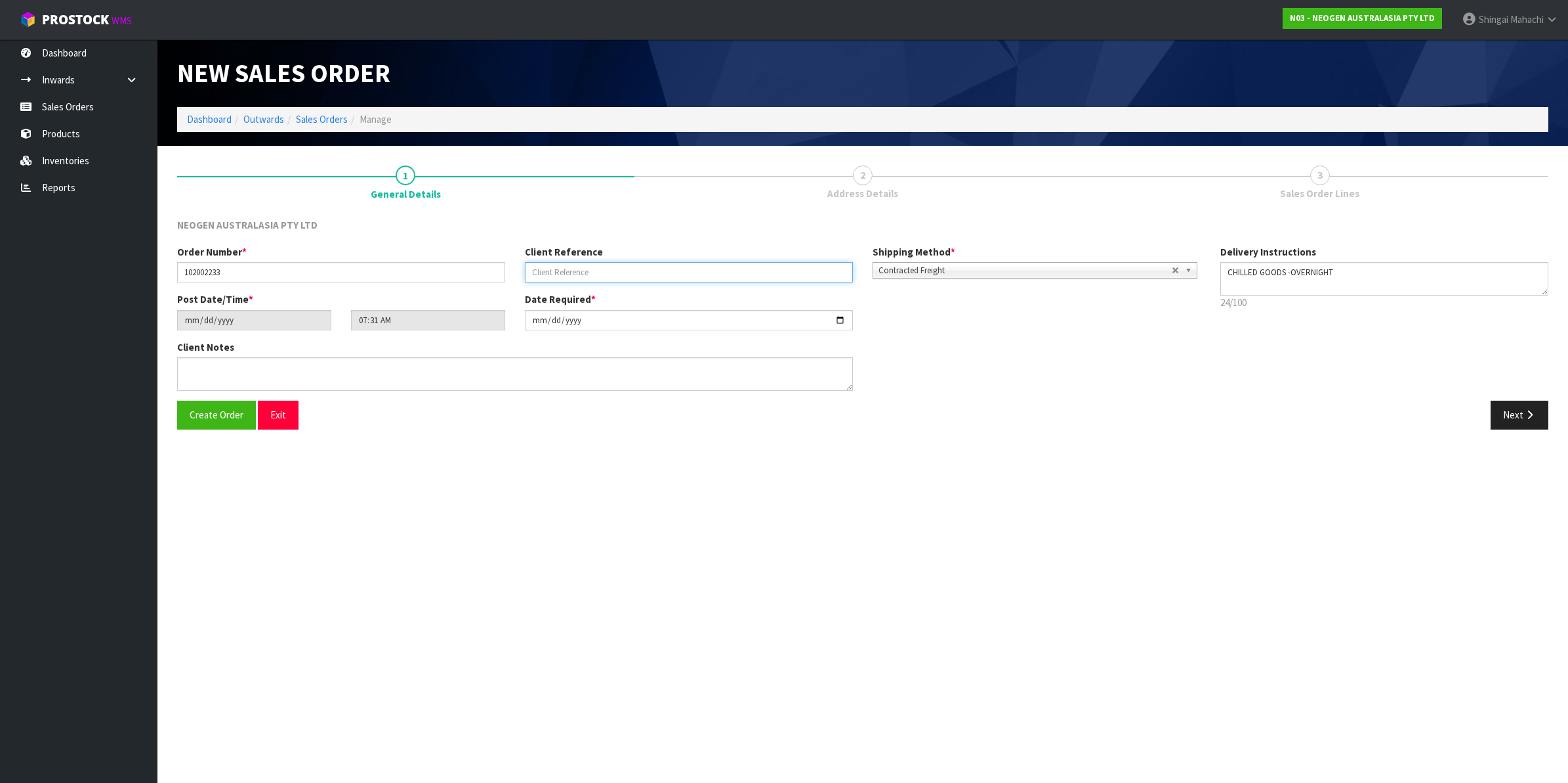
click at [569, 266] on input "text" at bounding box center [688, 272] width 328 height 20
paste input "NZ0034944732"
type input "NZ0034944732"
drag, startPoint x: 1511, startPoint y: 412, endPoint x: 1244, endPoint y: 371, distance: 270.1
click at [1511, 412] on button "Next" at bounding box center [1519, 415] width 58 height 29
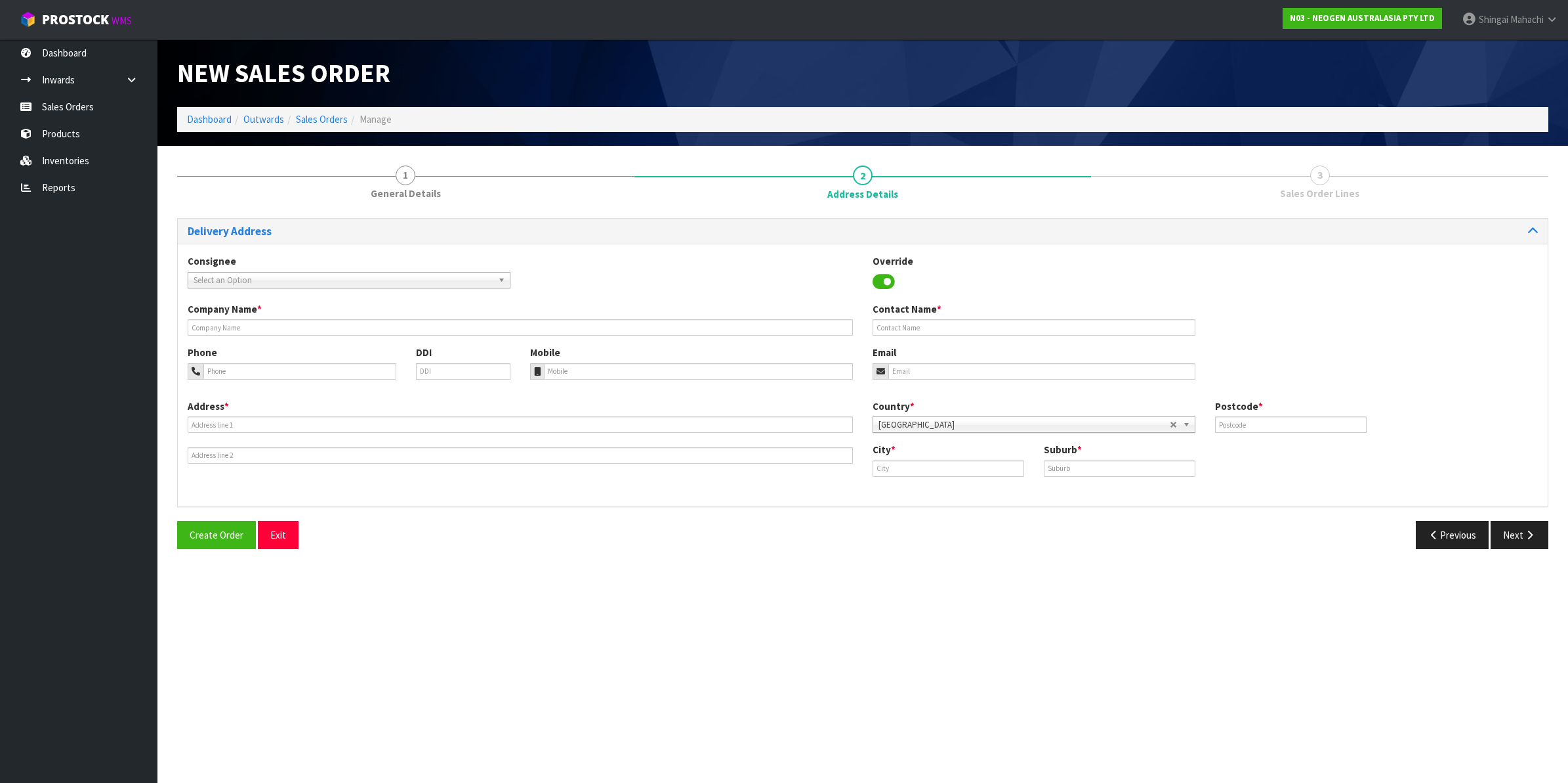
click at [220, 277] on span "Select an Option" at bounding box center [343, 281] width 300 height 16
drag, startPoint x: 232, startPoint y: 293, endPoint x: 194, endPoint y: 295, distance: 38.1
click at [194, 295] on input "eurifins" at bounding box center [349, 298] width 316 height 16
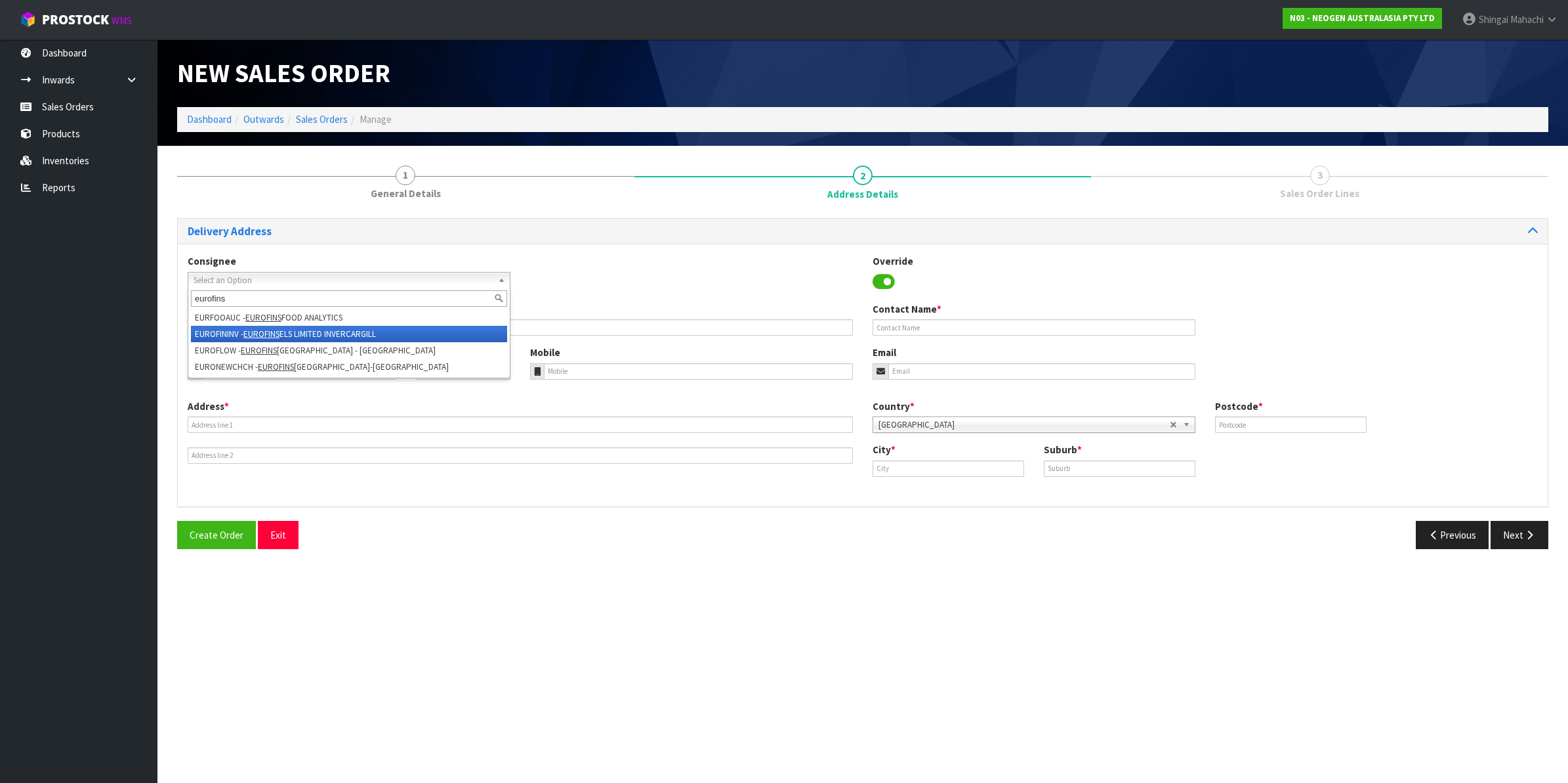
type input "eurofins"
click at [283, 335] on li "EUROFININV - EUROFINS ELS LIMITED INVERCARGILL" at bounding box center [349, 333] width 316 height 16
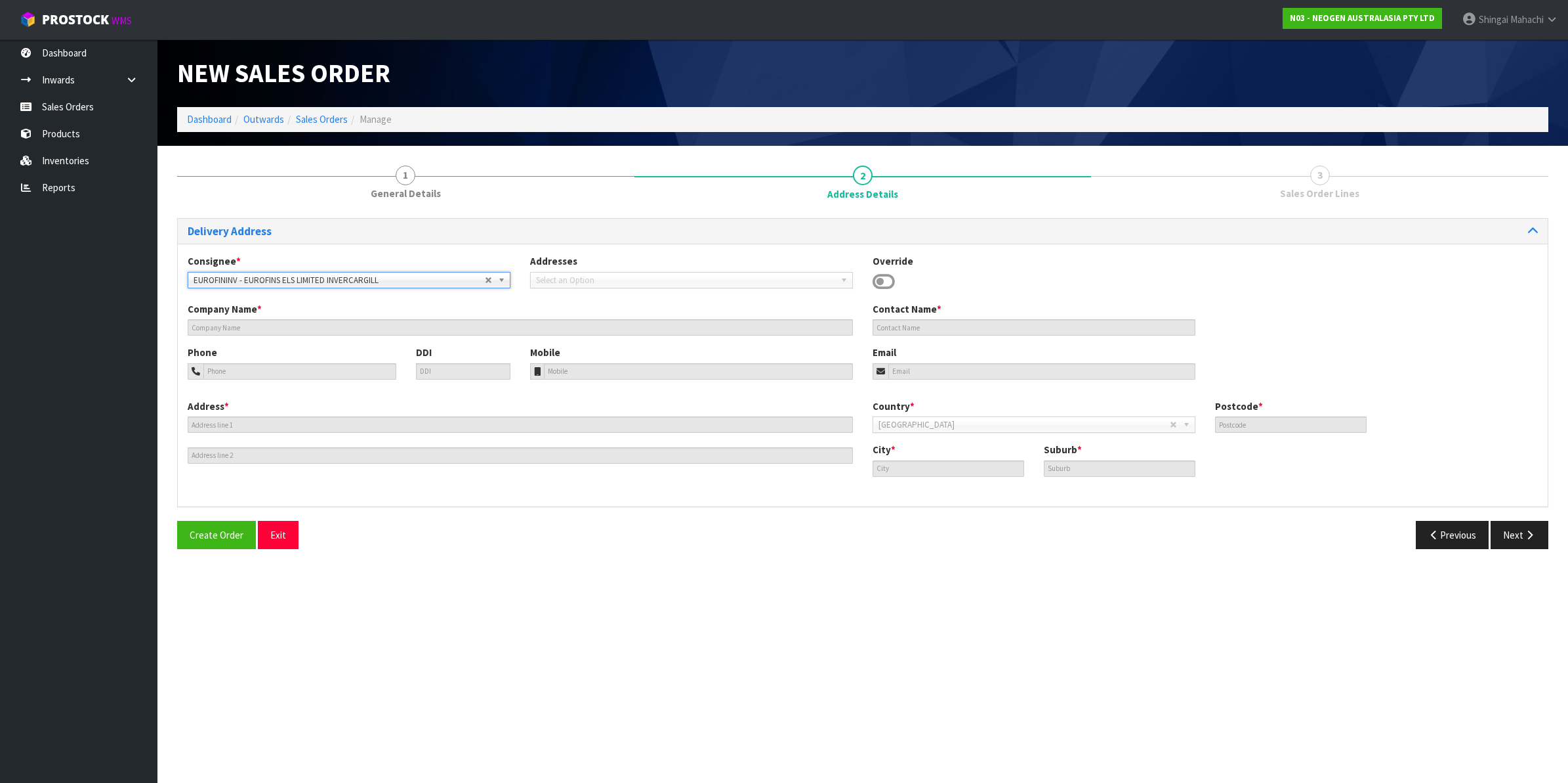
type input "EUROFINS ELS LIMITED INVERCARGILL"
type input "[STREET_ADDRESS]"
type input "9810"
type input "INVERCARGILL"
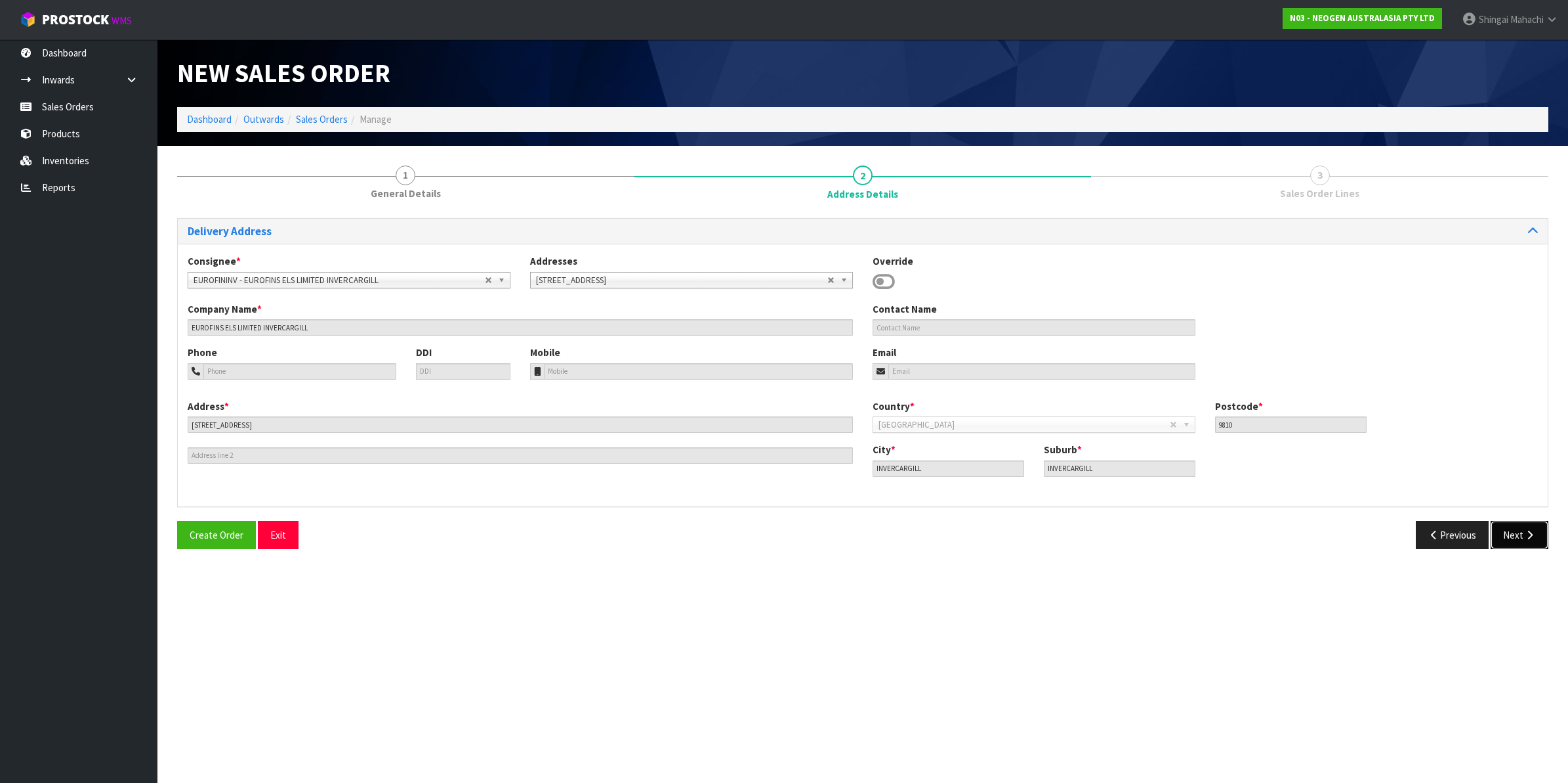
click at [1529, 538] on icon "button" at bounding box center [1529, 534] width 12 height 10
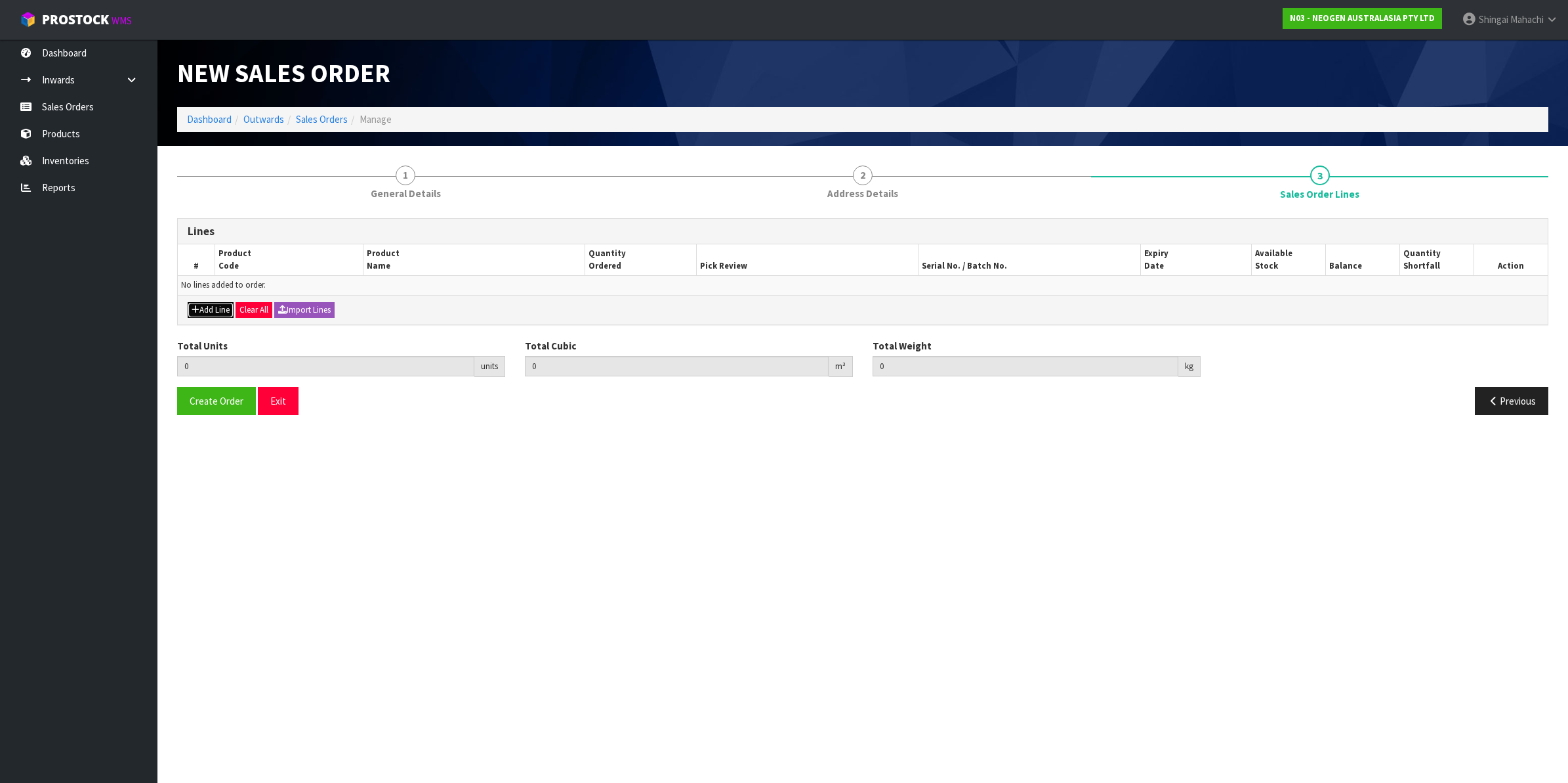
click at [210, 306] on button "Add Line" at bounding box center [210, 310] width 46 height 16
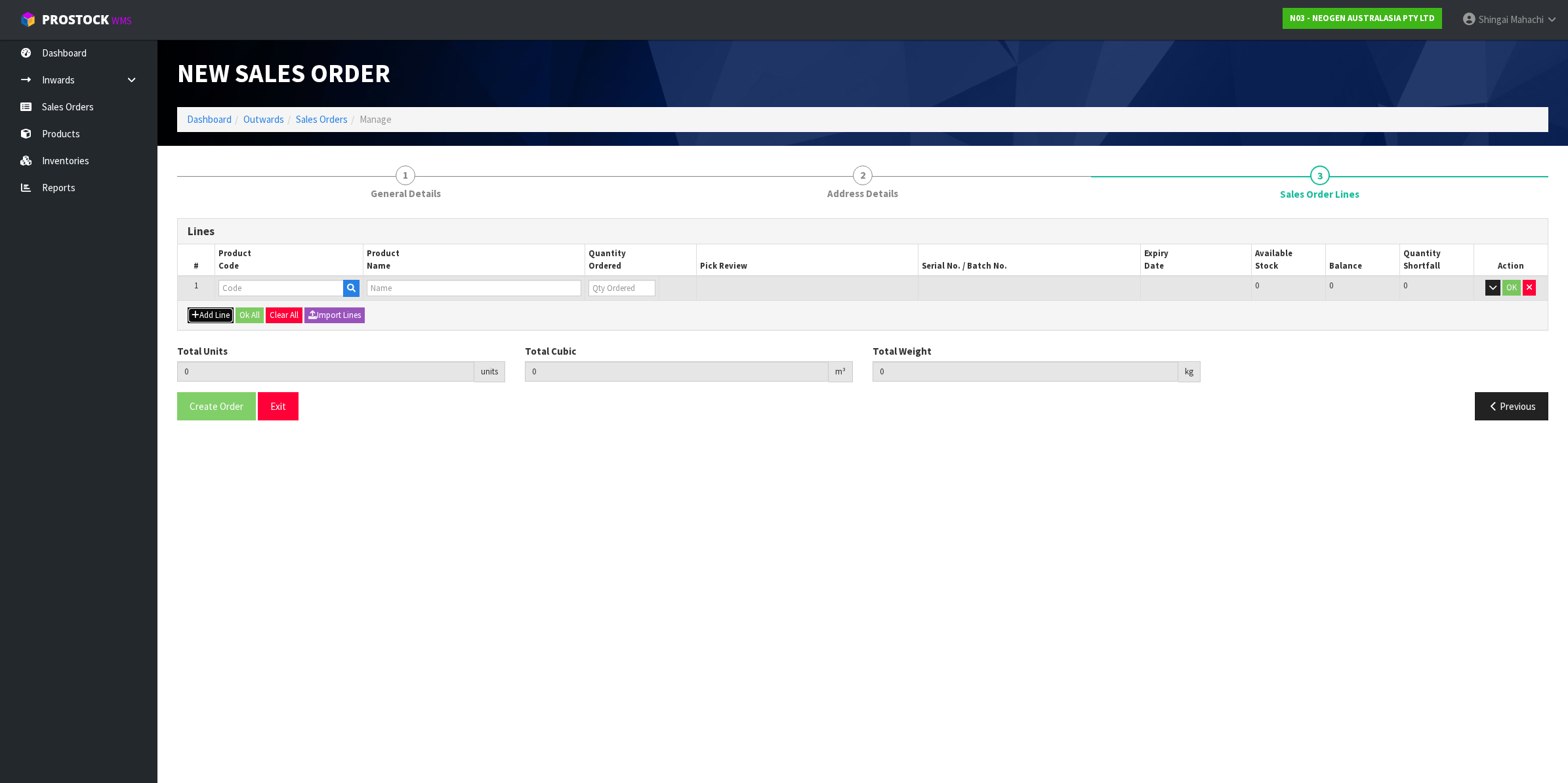
click at [210, 307] on button "Add Line" at bounding box center [210, 315] width 46 height 16
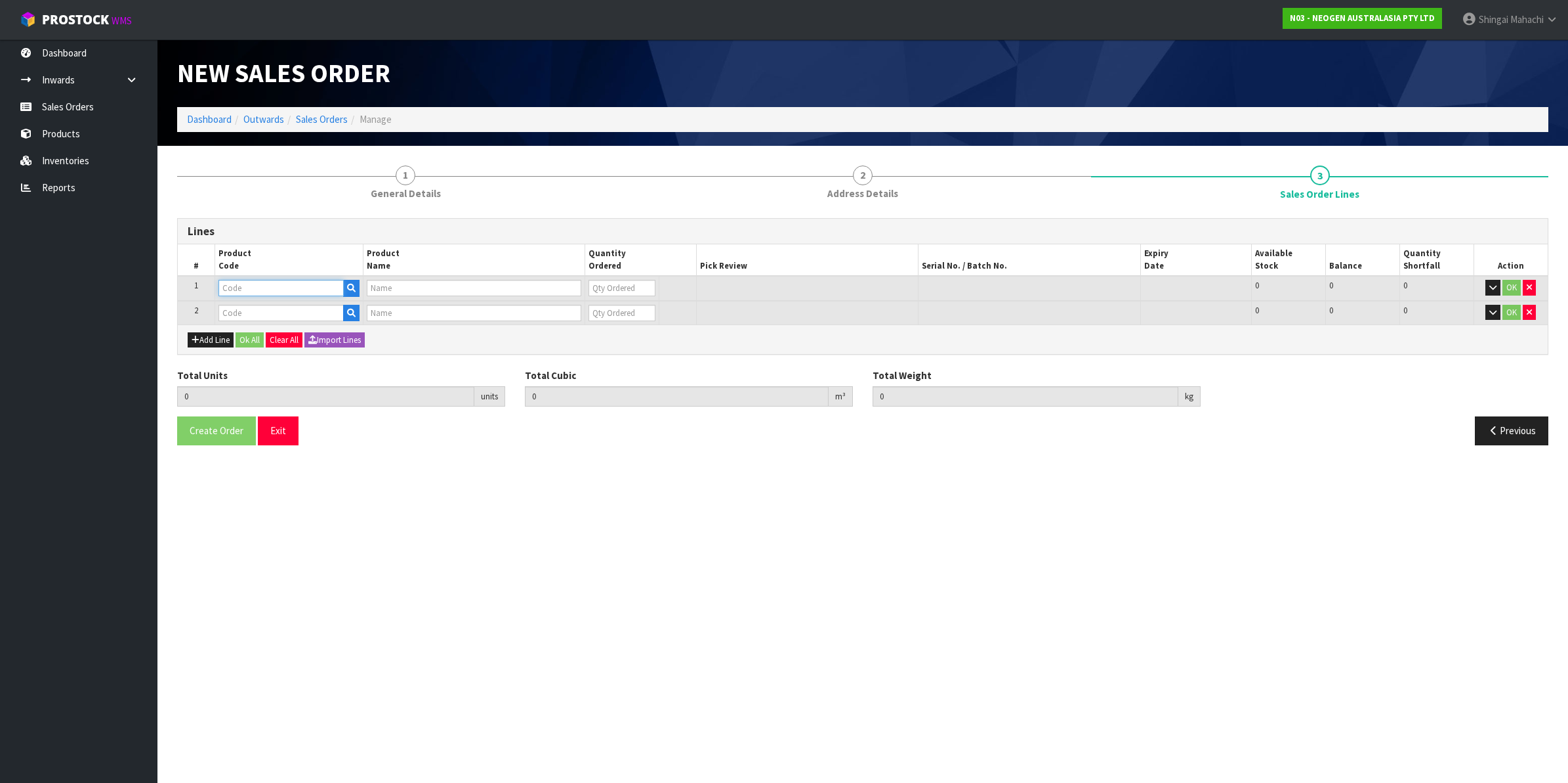
click at [261, 287] on input "text" at bounding box center [281, 288] width 126 height 16
paste input "700002273"
type input "700002273"
type input "7100126807 - 6421 PETRIFILM ENTROBCT PLT 1000/CS PL"
type input "0"
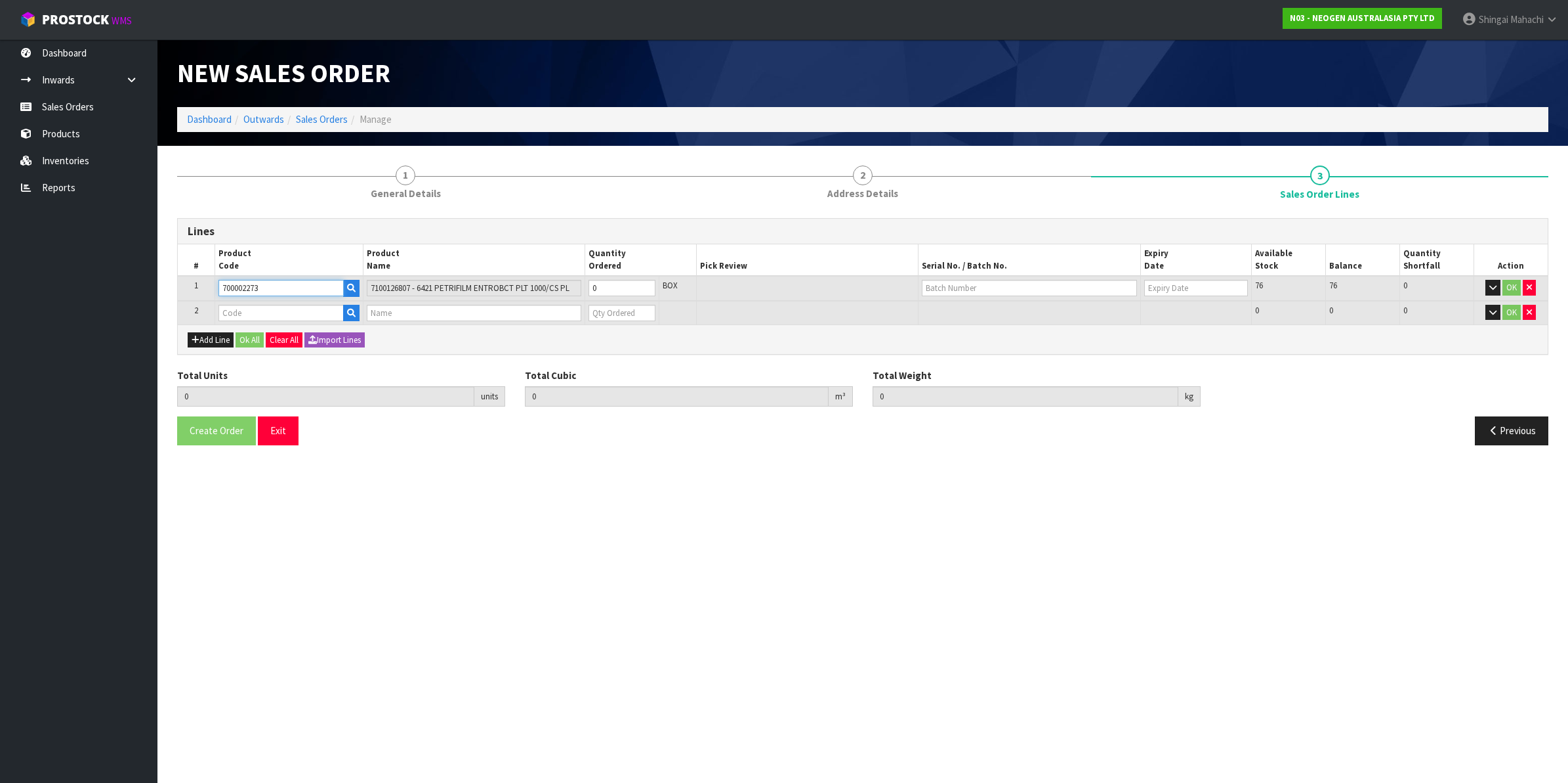
type input "700002273"
click at [237, 309] on input "text" at bounding box center [281, 313] width 126 height 16
paste input "700006852"
type input "700006852"
type input "0.000000"
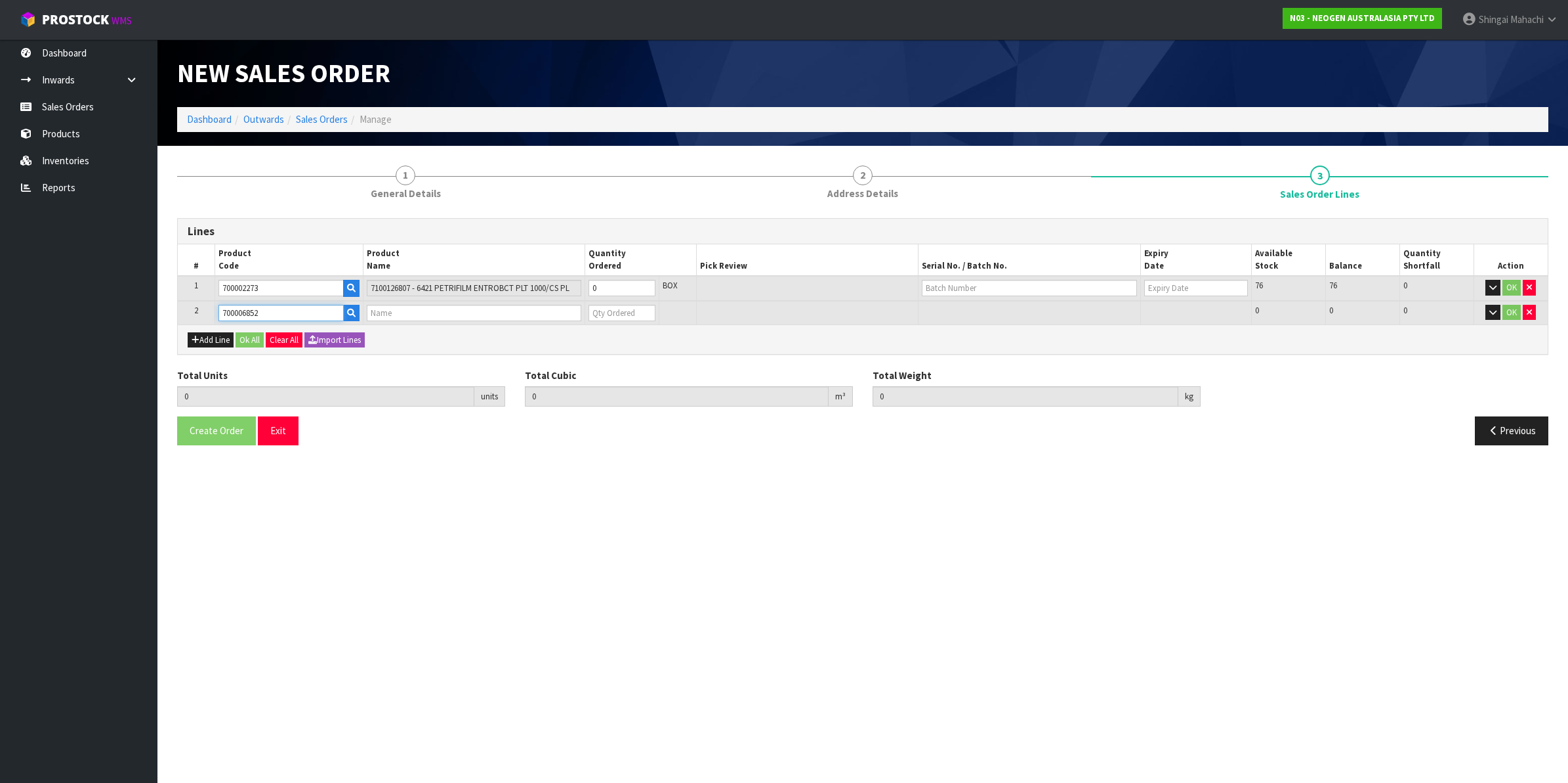
type input "0.000"
type input "DPWS9 DILUENT PWS (9ML 400/BOX) LABEL - IN VITRO ONLY"
type input "0"
type input "700006852"
click at [502, 290] on tr "1 700002273 7100126807 - 6421 PETRIFILM ENTROBCT PLT 1000/CS PL 0 BOX 76 76 0 OK" at bounding box center [862, 288] width 1370 height 25
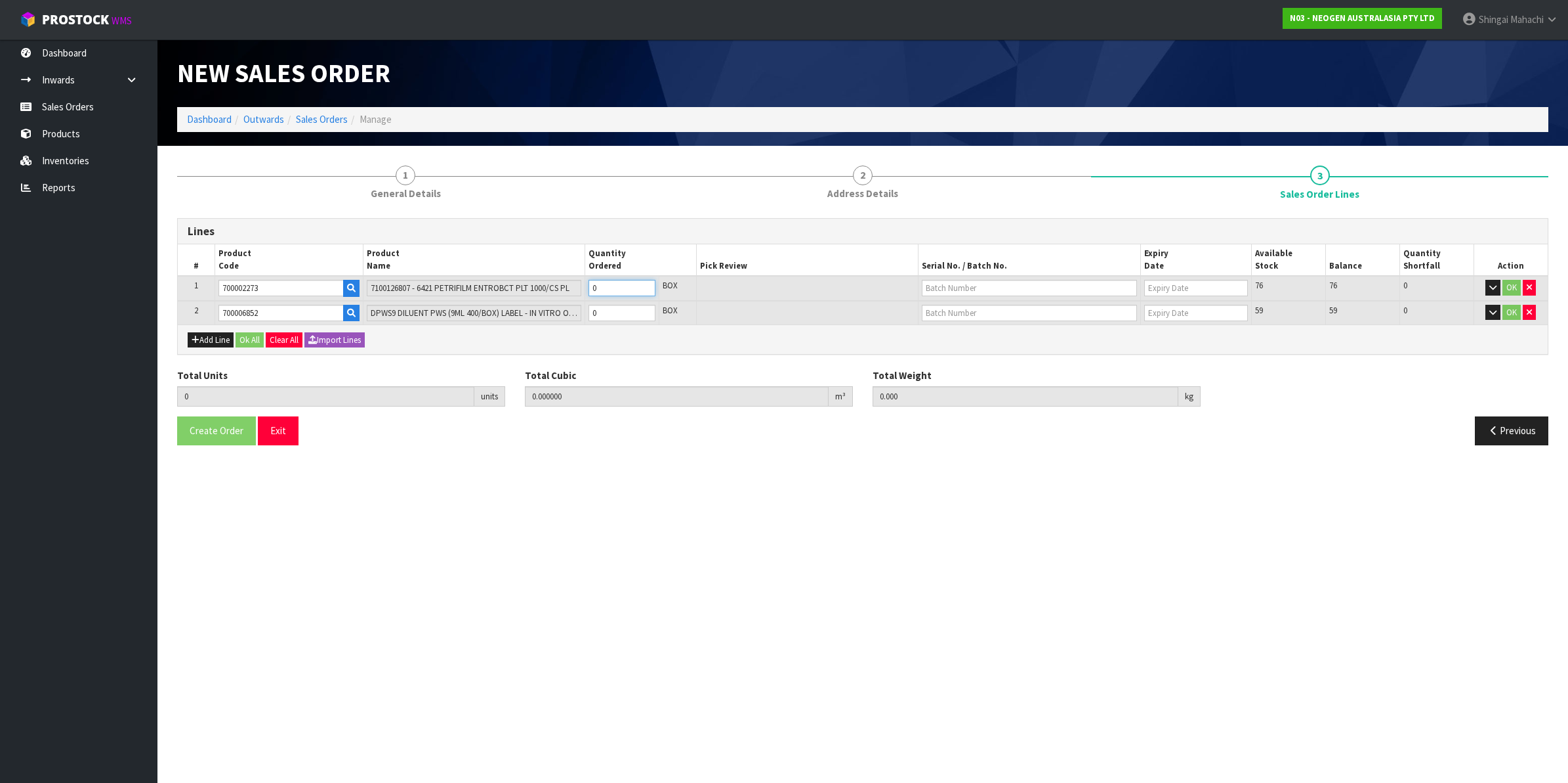
type input "1"
type input "0.018252"
type input "3.3"
type input "1"
click at [507, 316] on tr "2 700006852 DPWS9 DILUENT PWS (9ML 400/BOX) LABEL - IN VITRO ONLY 0 BOX 59 59 0…" at bounding box center [862, 312] width 1370 height 24
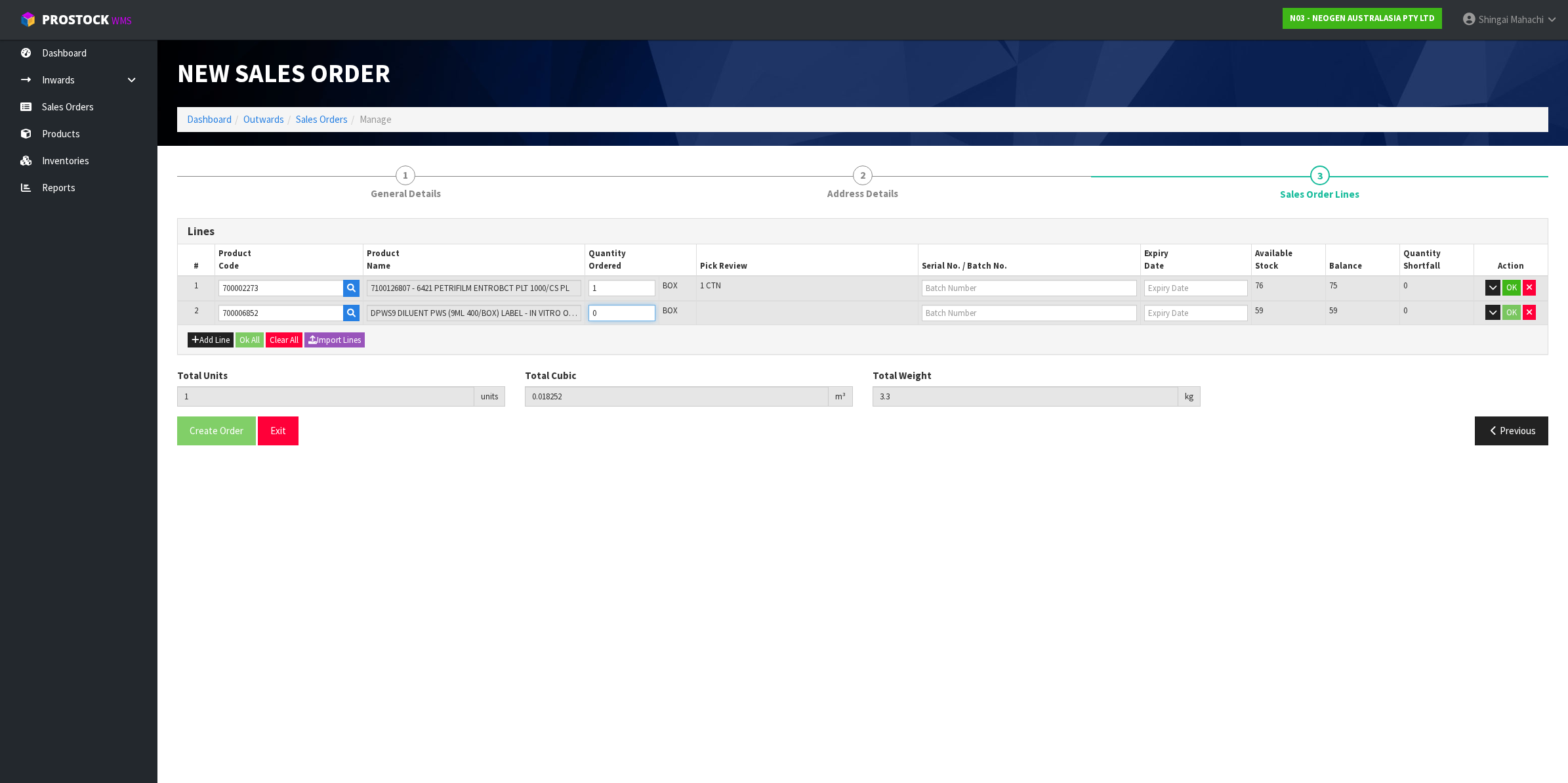
type input "7"
type input "0.237492"
type input "59.94"
type input "6"
click at [975, 281] on input "text" at bounding box center [1030, 288] width 216 height 16
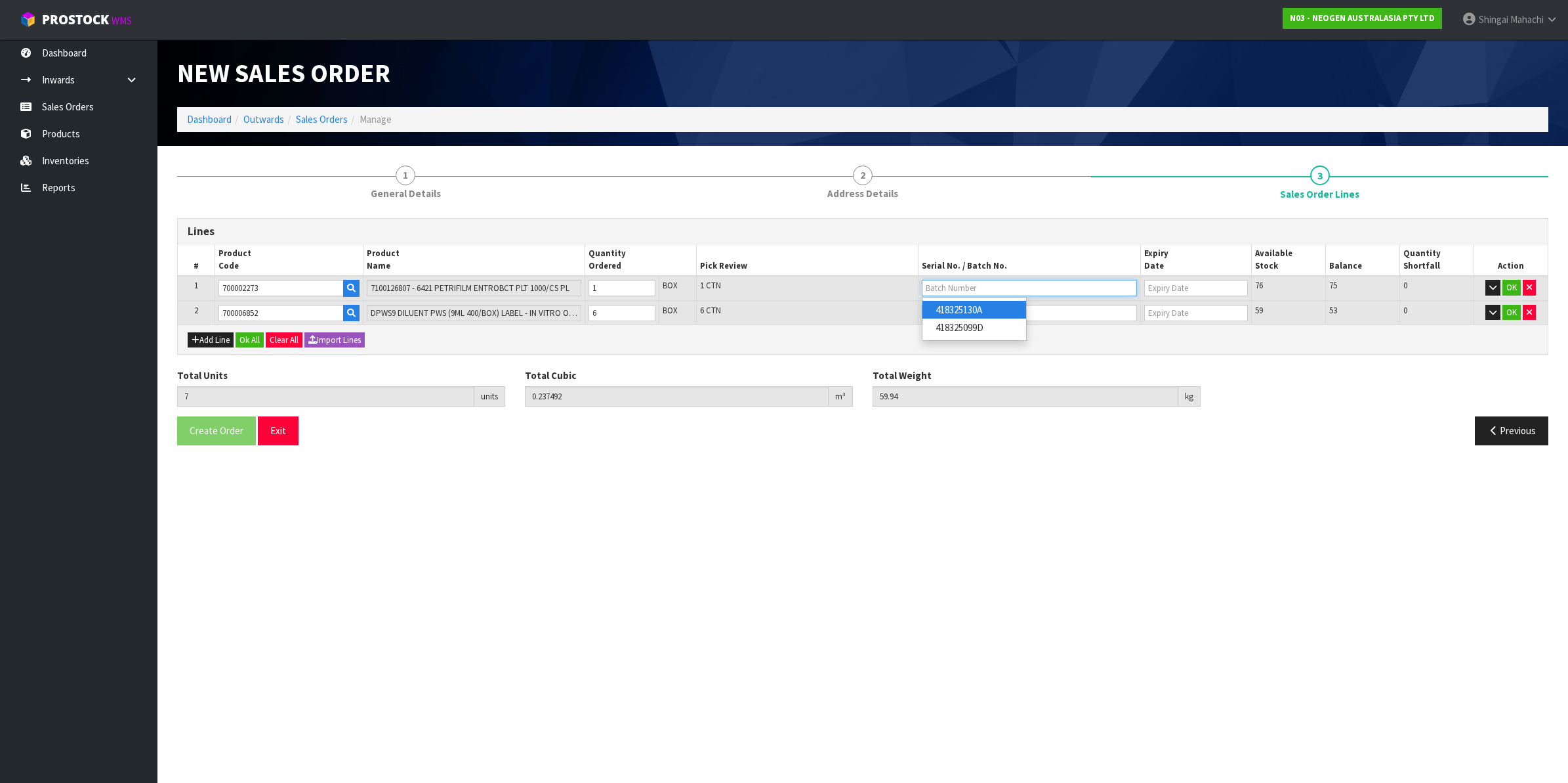
click at [973, 283] on input "text" at bounding box center [1030, 288] width 216 height 16
click at [989, 325] on link "418325099D" at bounding box center [975, 328] width 104 height 18
type input "418325099D"
type input "[DATE]"
click at [948, 311] on input "text" at bounding box center [1030, 313] width 216 height 16
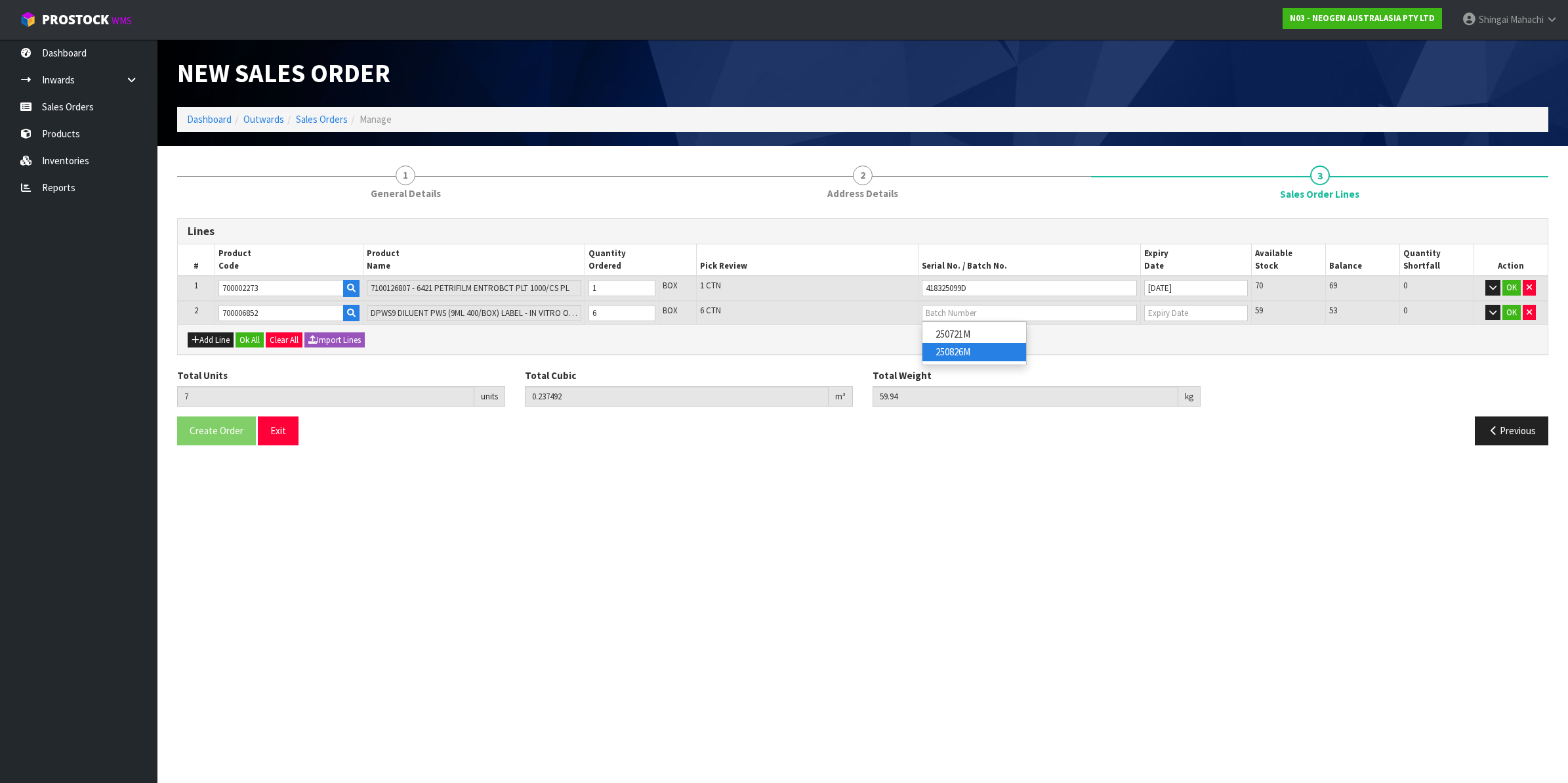
click at [973, 357] on link "250826M" at bounding box center [975, 352] width 104 height 18
type input "250826M"
type input "[DATE]"
click at [1517, 286] on button "OK" at bounding box center [1512, 288] width 18 height 16
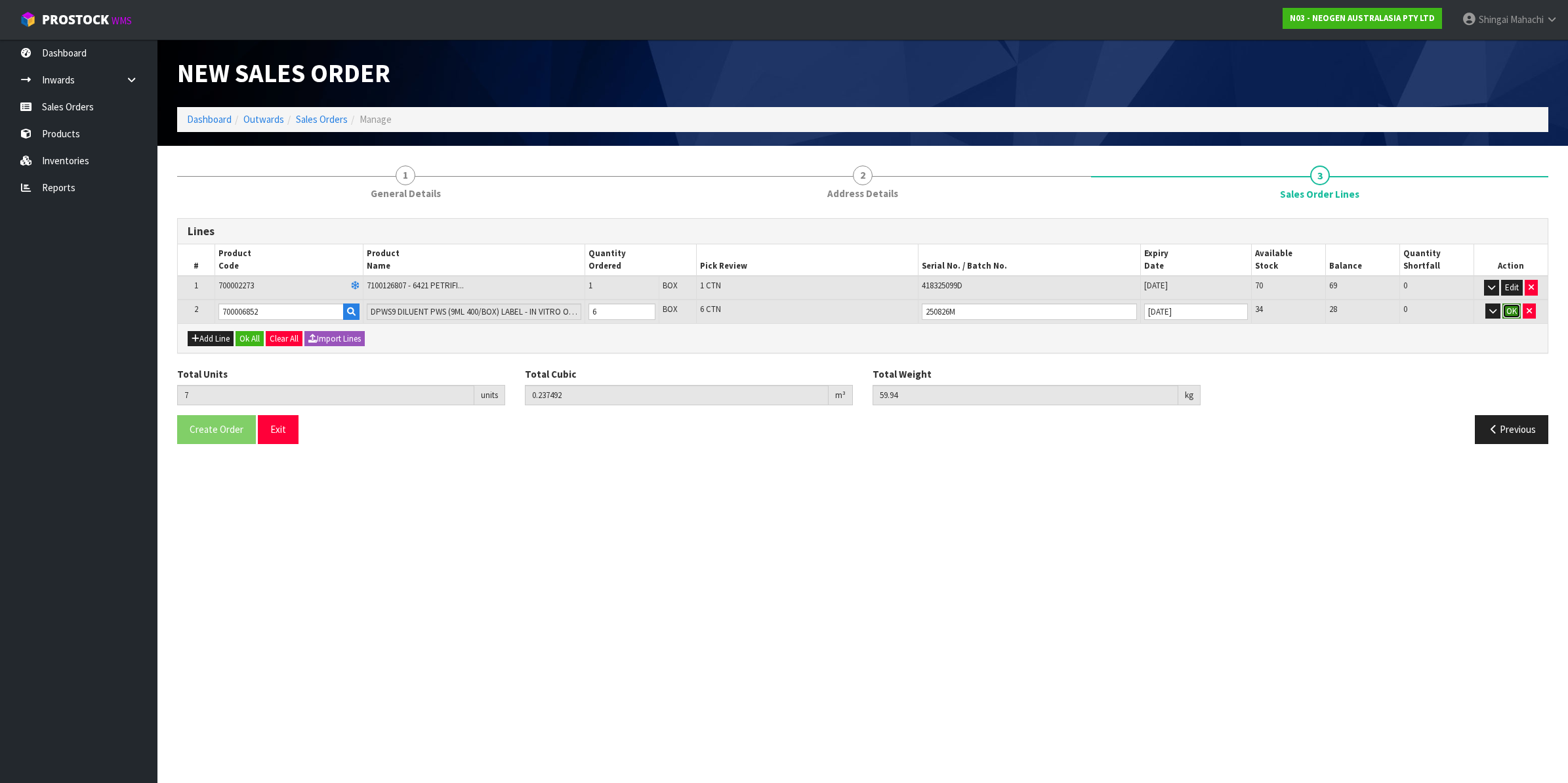
click at [1507, 306] on button "OK" at bounding box center [1512, 311] width 18 height 16
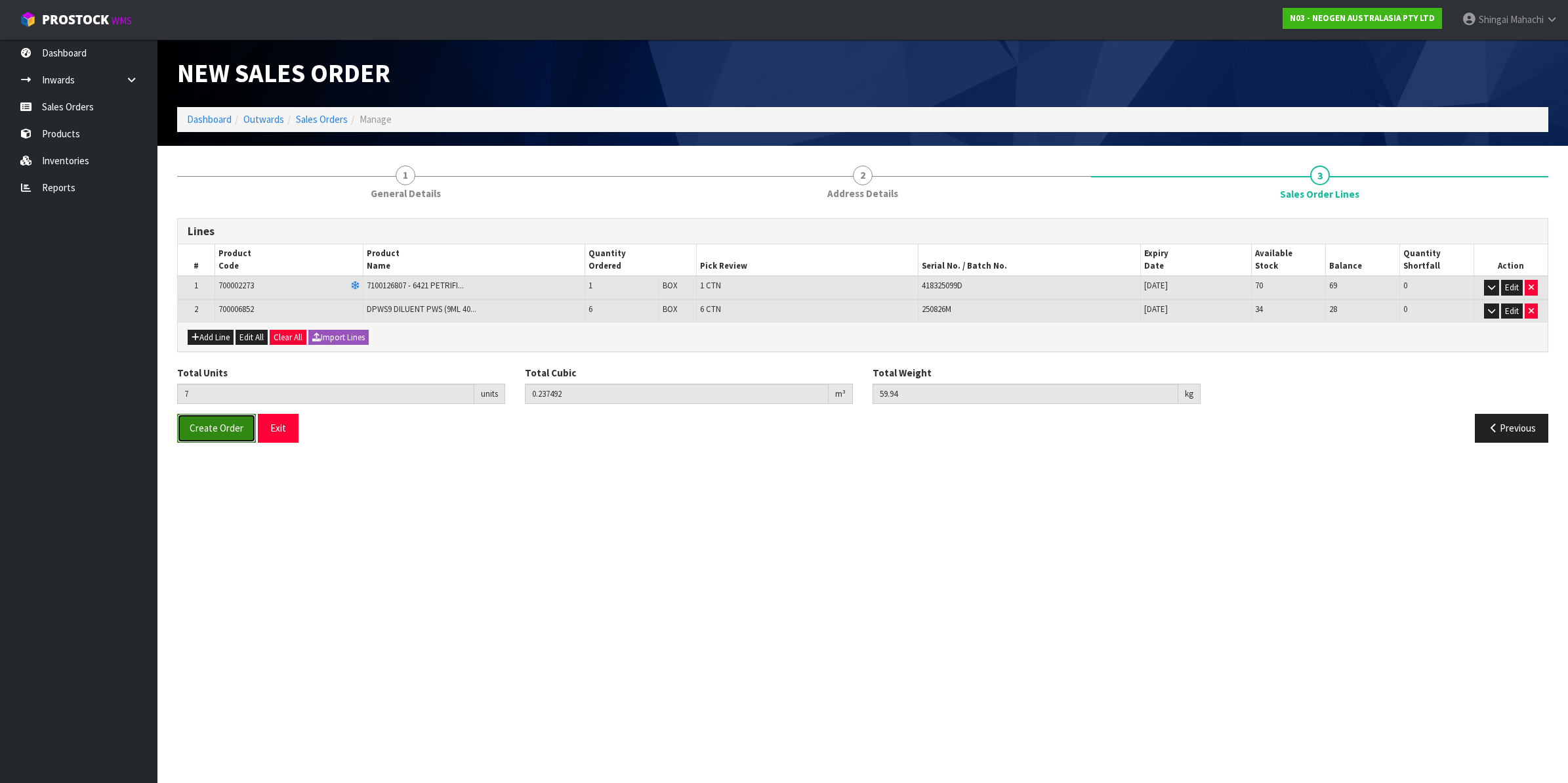
click at [218, 432] on span "Create Order" at bounding box center [217, 428] width 54 height 12
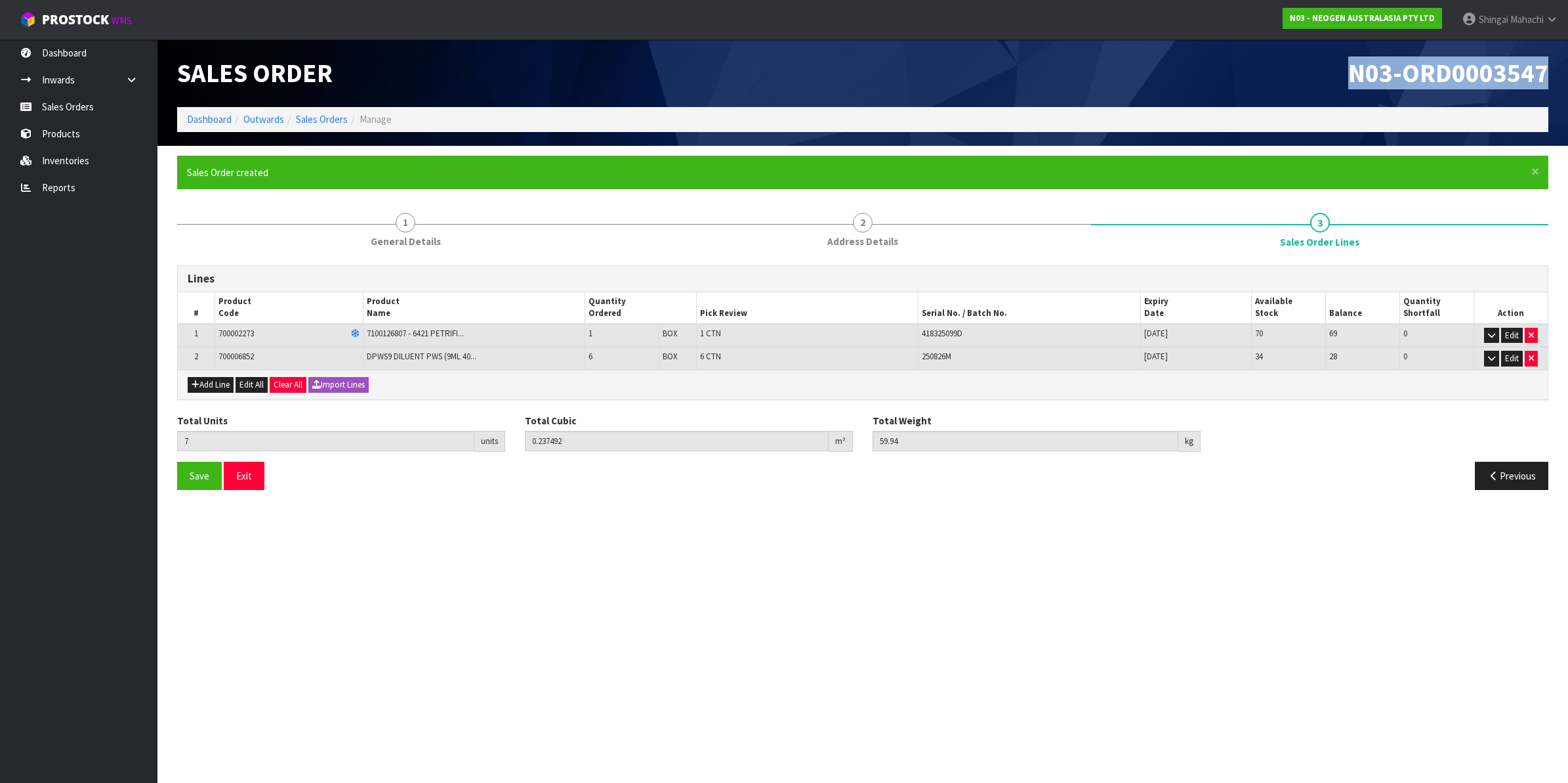
drag, startPoint x: 1347, startPoint y: 70, endPoint x: 1553, endPoint y: 74, distance: 206.0
click at [1553, 74] on div "N03-ORD0003547" at bounding box center [1211, 73] width 696 height 68
copy span "N03-ORD0003547"
click at [324, 119] on link "Sales Orders" at bounding box center [321, 118] width 52 height 12
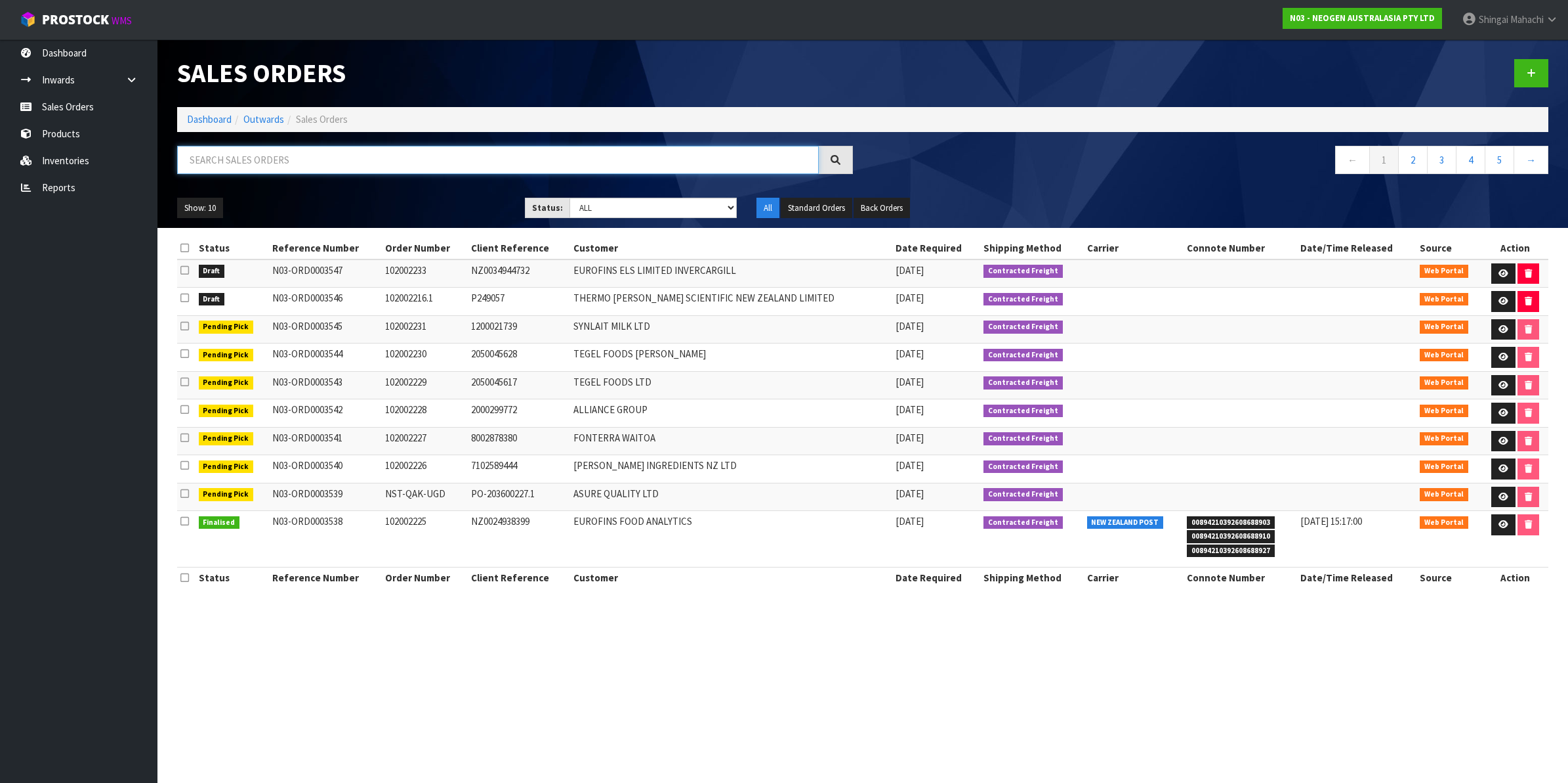
click at [243, 156] on input "text" at bounding box center [498, 159] width 642 height 29
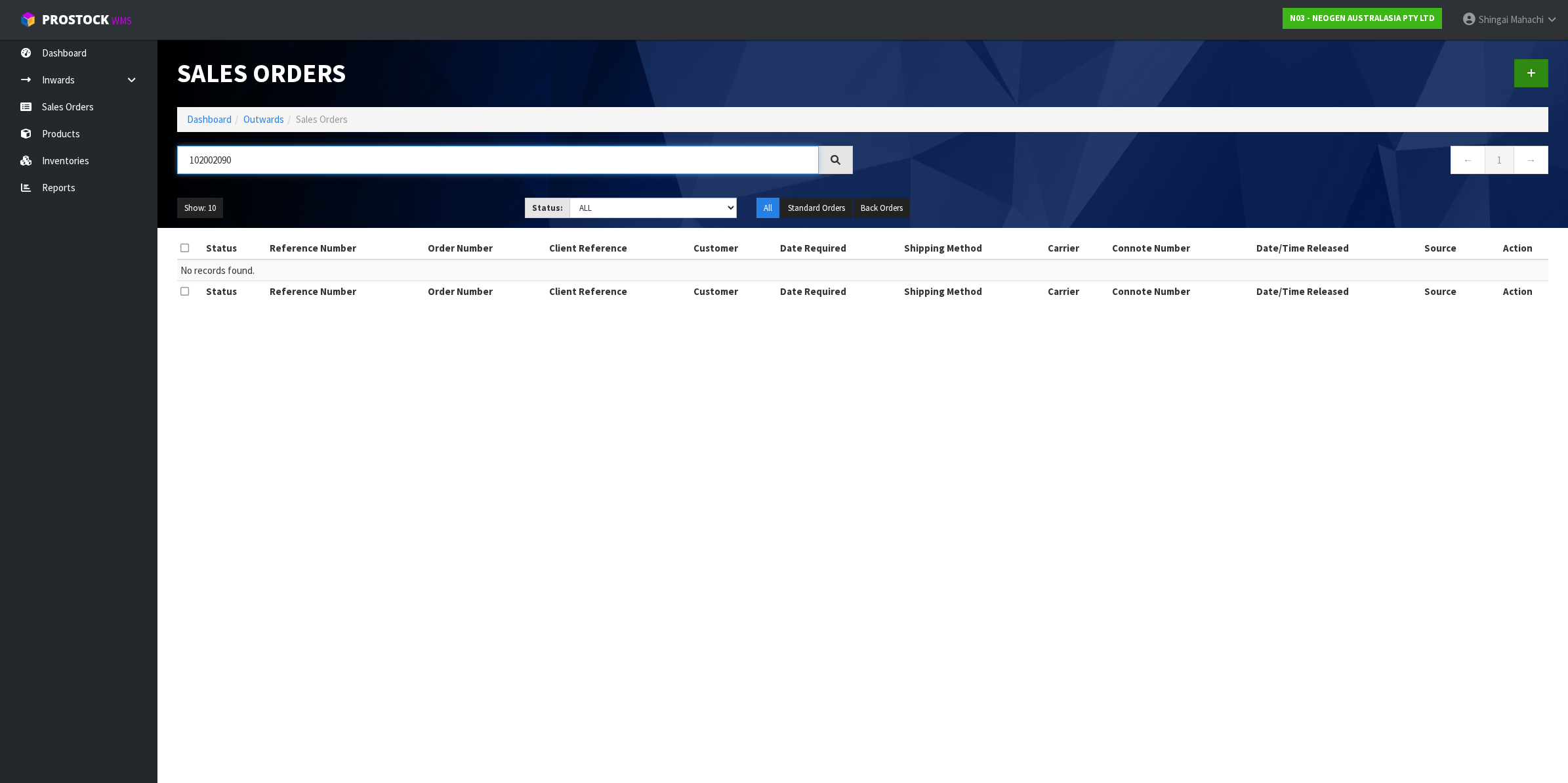
type input "102002090"
click at [1529, 73] on icon at bounding box center [1531, 72] width 9 height 10
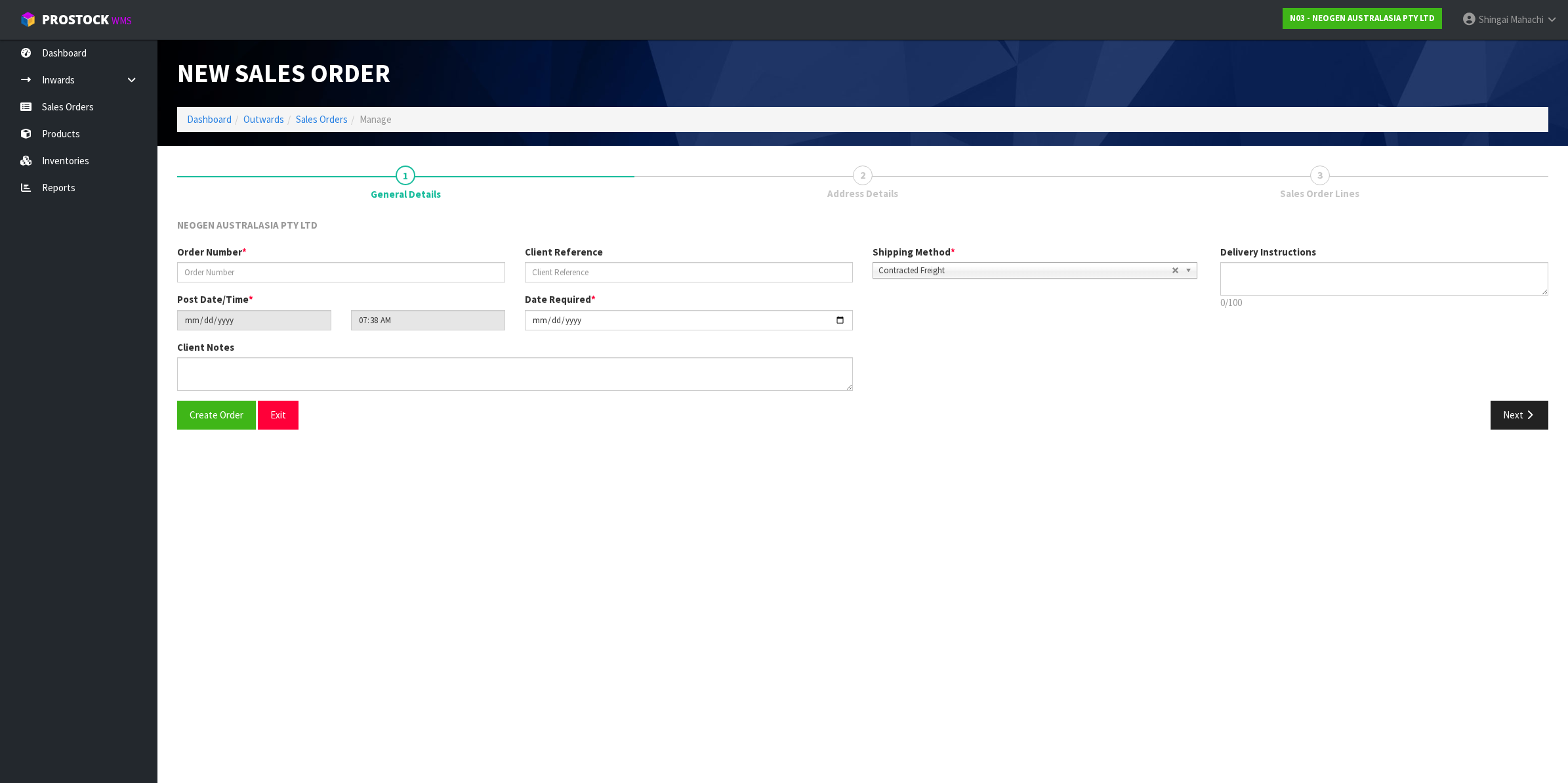
type textarea "CHILLED GOODS -OVERNIGHT"
click at [217, 274] on input "text" at bounding box center [340, 272] width 328 height 20
type input "102002090"
click at [544, 268] on input "text" at bounding box center [688, 272] width 328 height 20
click at [315, 121] on link "Sales Orders" at bounding box center [321, 118] width 52 height 12
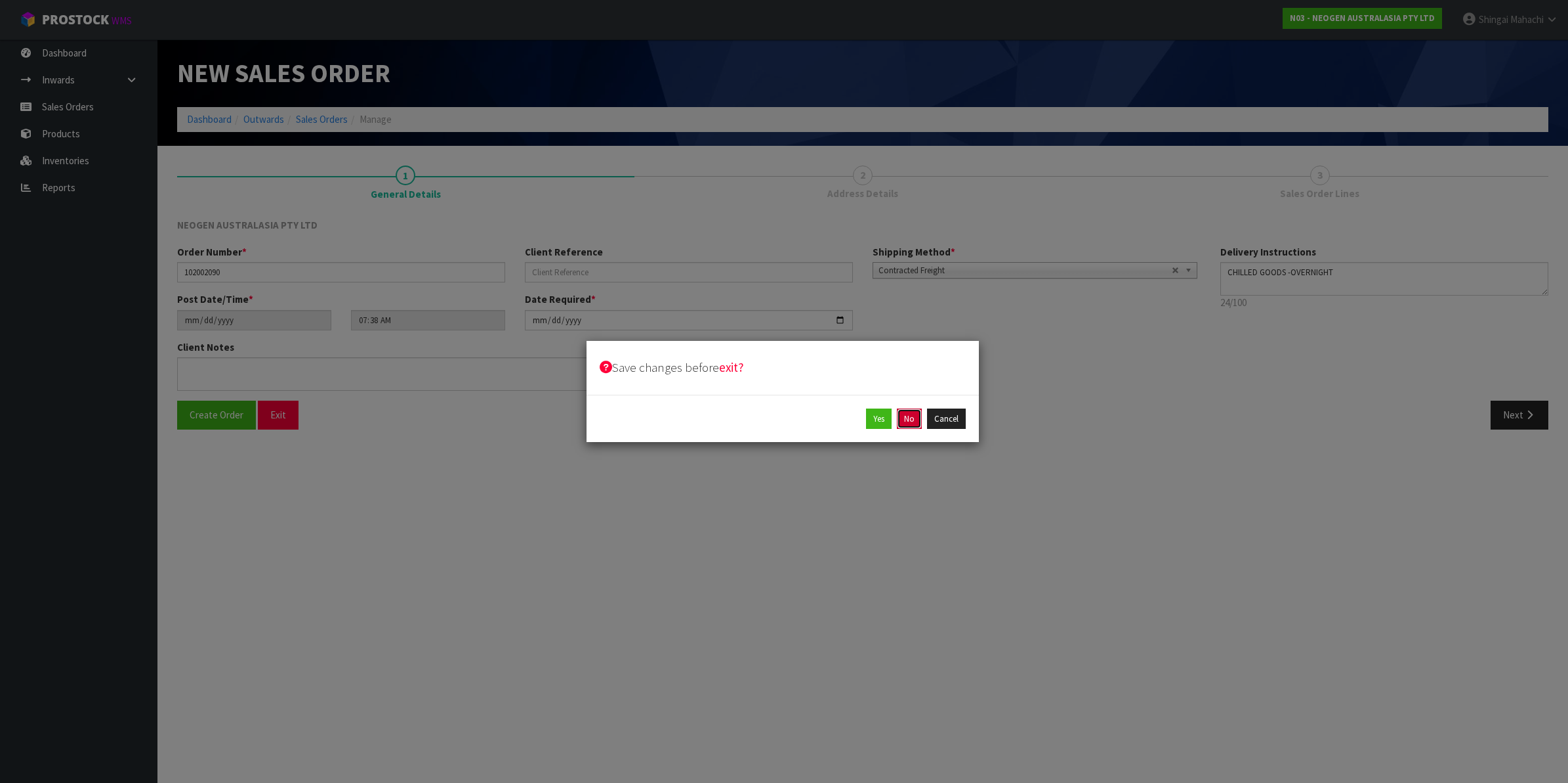
click at [910, 421] on button "No" at bounding box center [910, 419] width 25 height 21
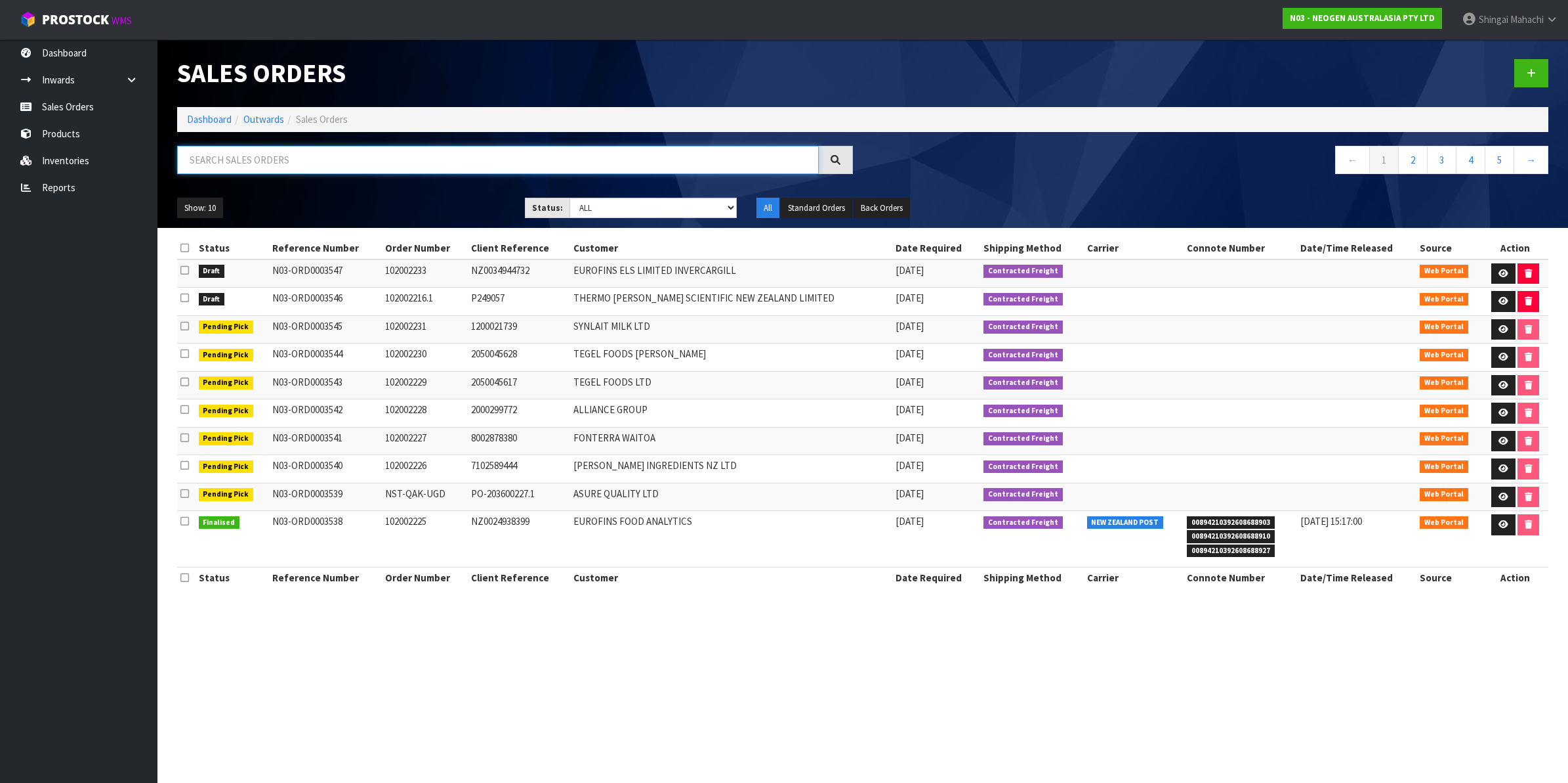
click at [276, 166] on input "text" at bounding box center [498, 159] width 642 height 29
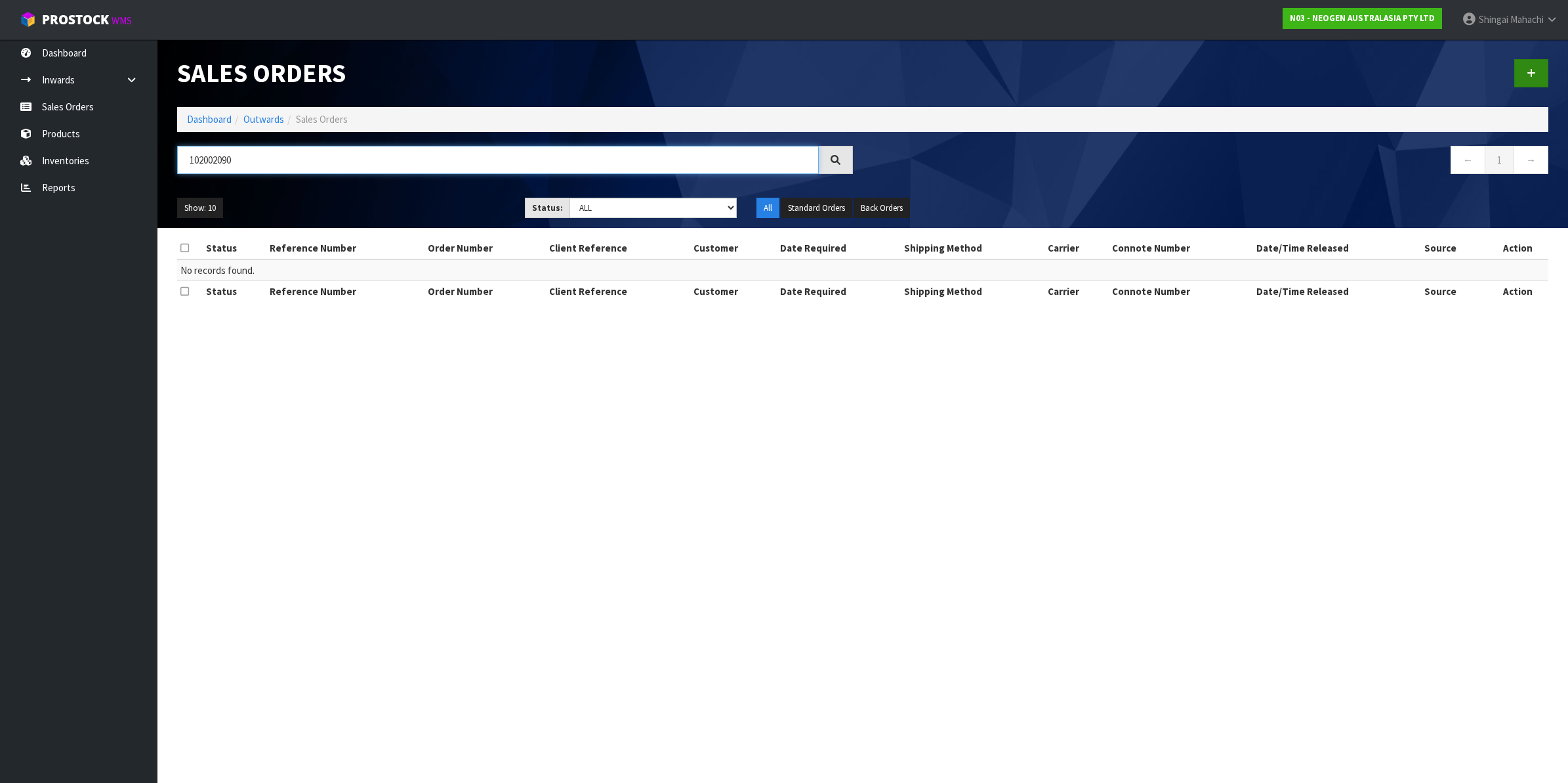
type input "102002090"
click at [1537, 63] on link at bounding box center [1531, 73] width 34 height 29
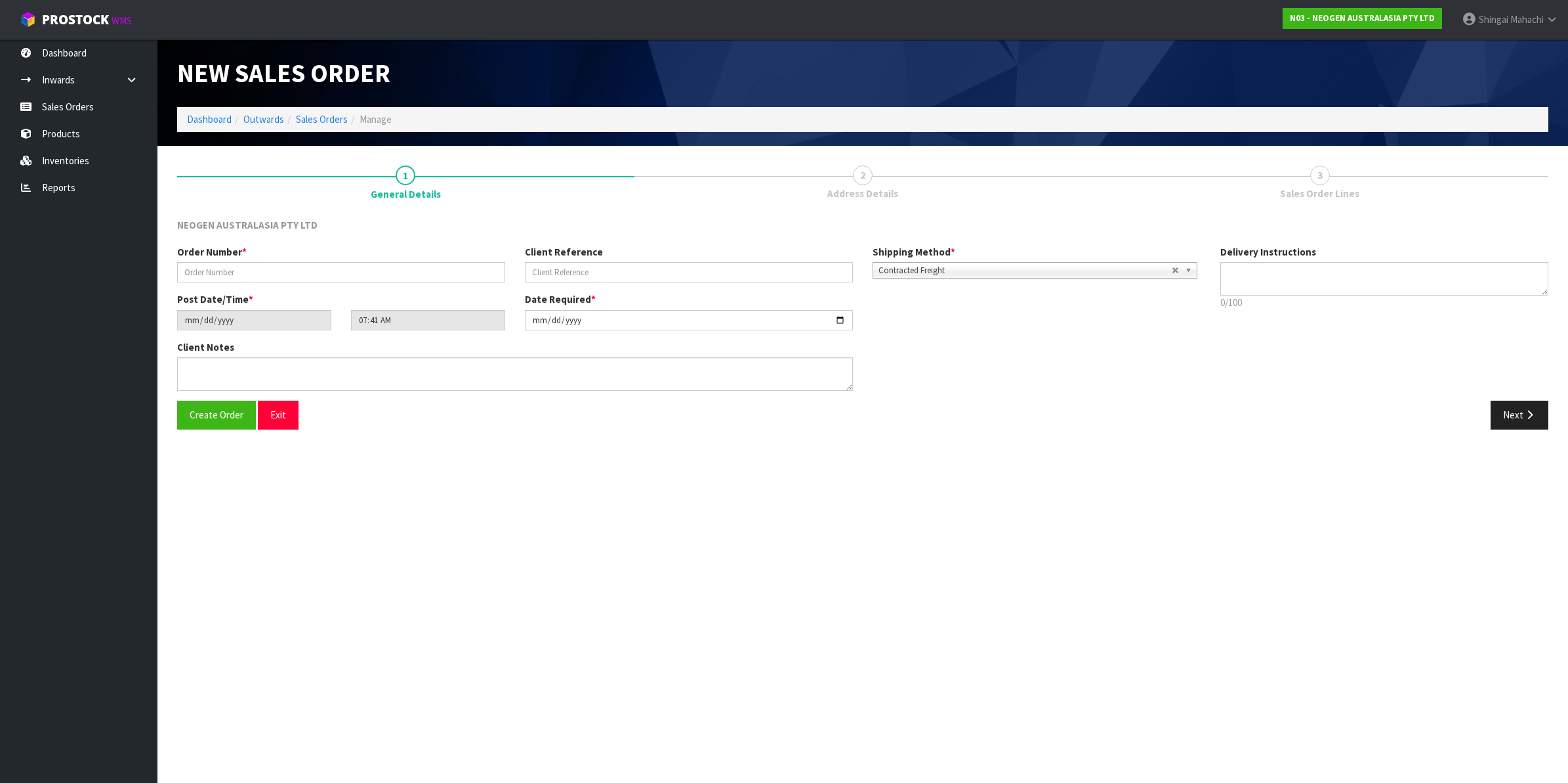
type textarea "CHILLED GOODS -OVERNIGHT"
click at [232, 271] on input "text" at bounding box center [340, 272] width 328 height 20
type input "102002090"
click at [565, 271] on input "text" at bounding box center [688, 272] width 328 height 20
paste input "4506664902 OCTOBER"
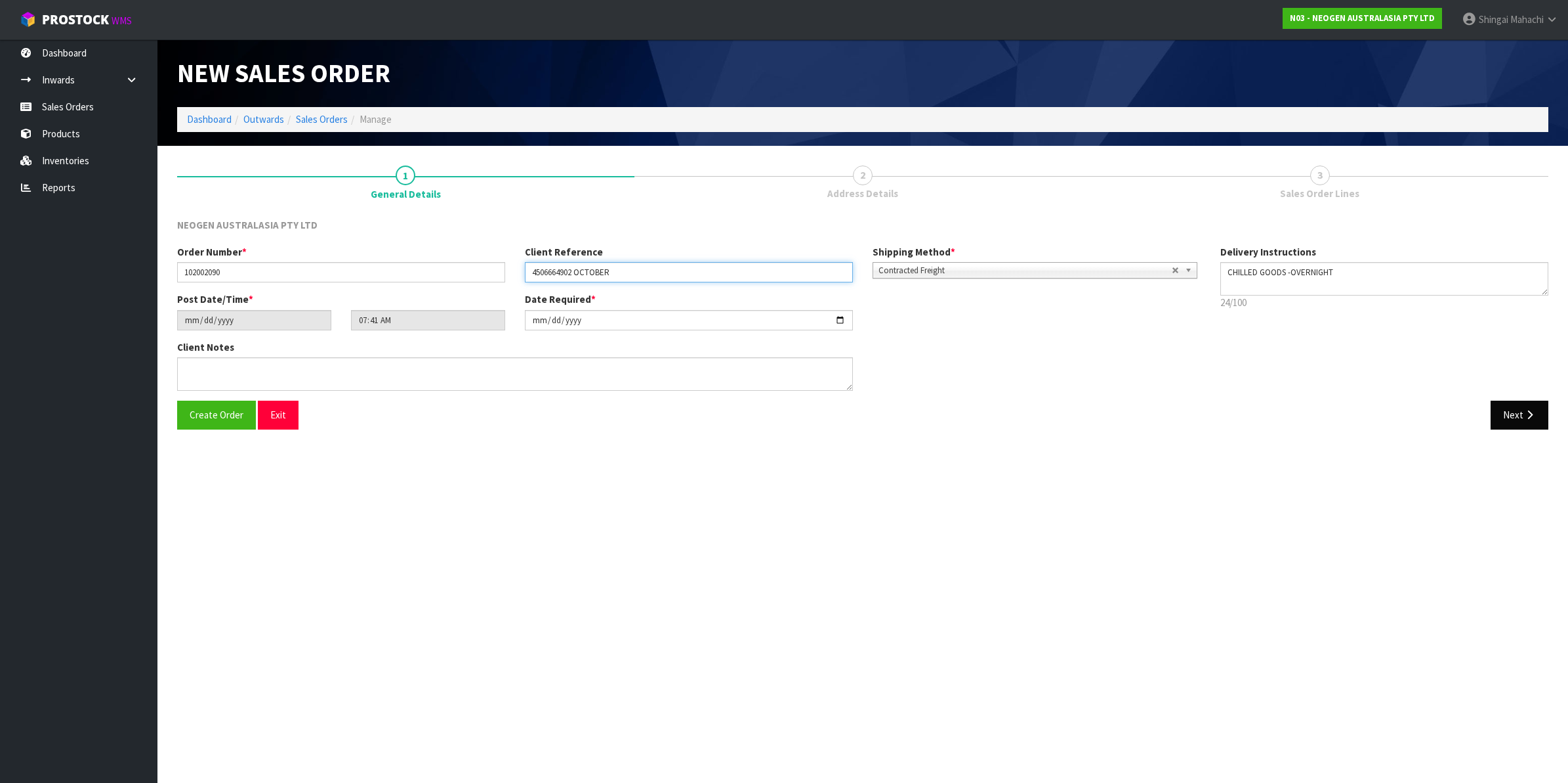
type input "4506664902 OCTOBER"
click at [1523, 410] on icon "button" at bounding box center [1529, 414] width 12 height 10
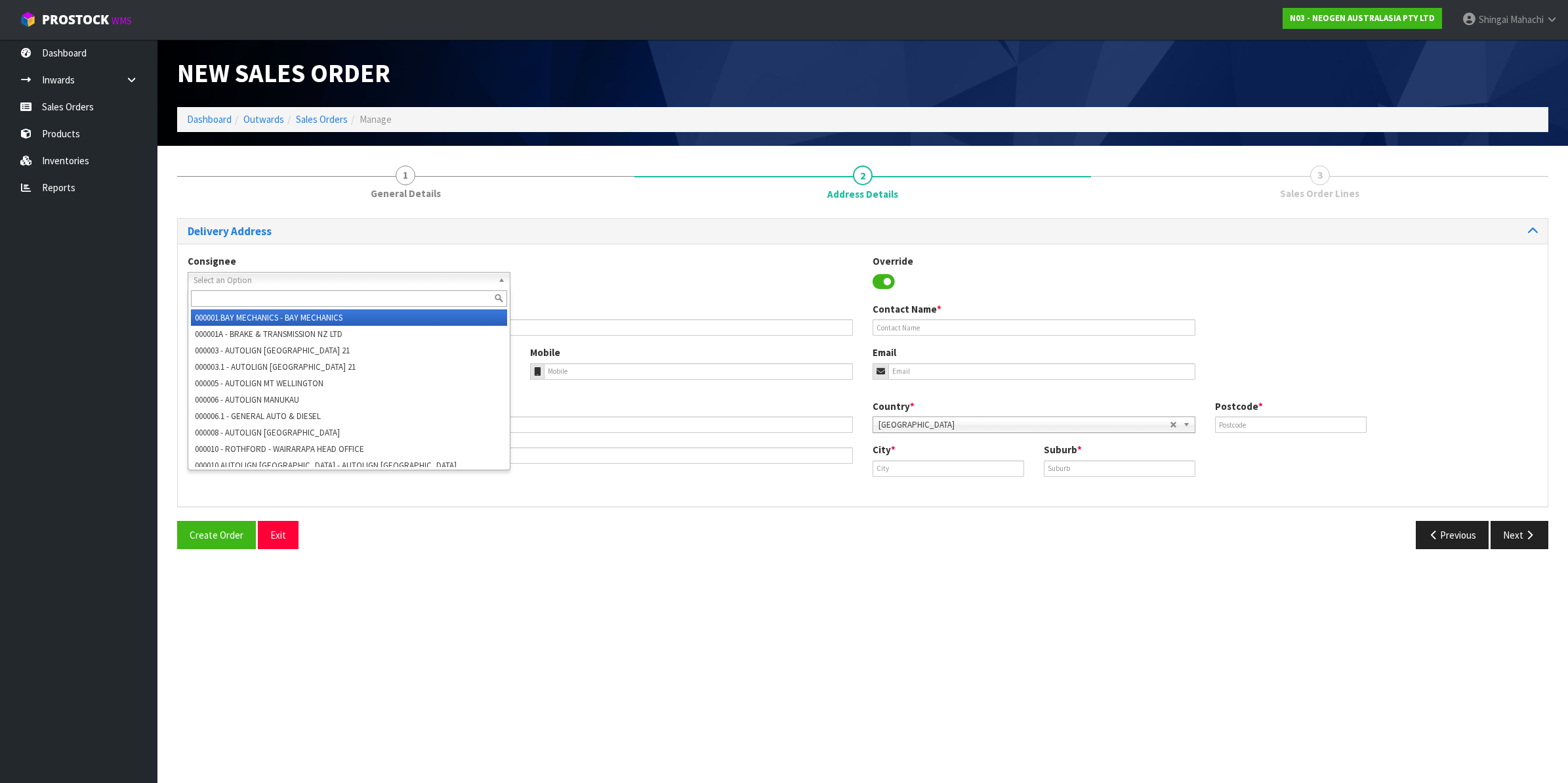
click at [203, 276] on span "Select an Option" at bounding box center [343, 281] width 300 height 16
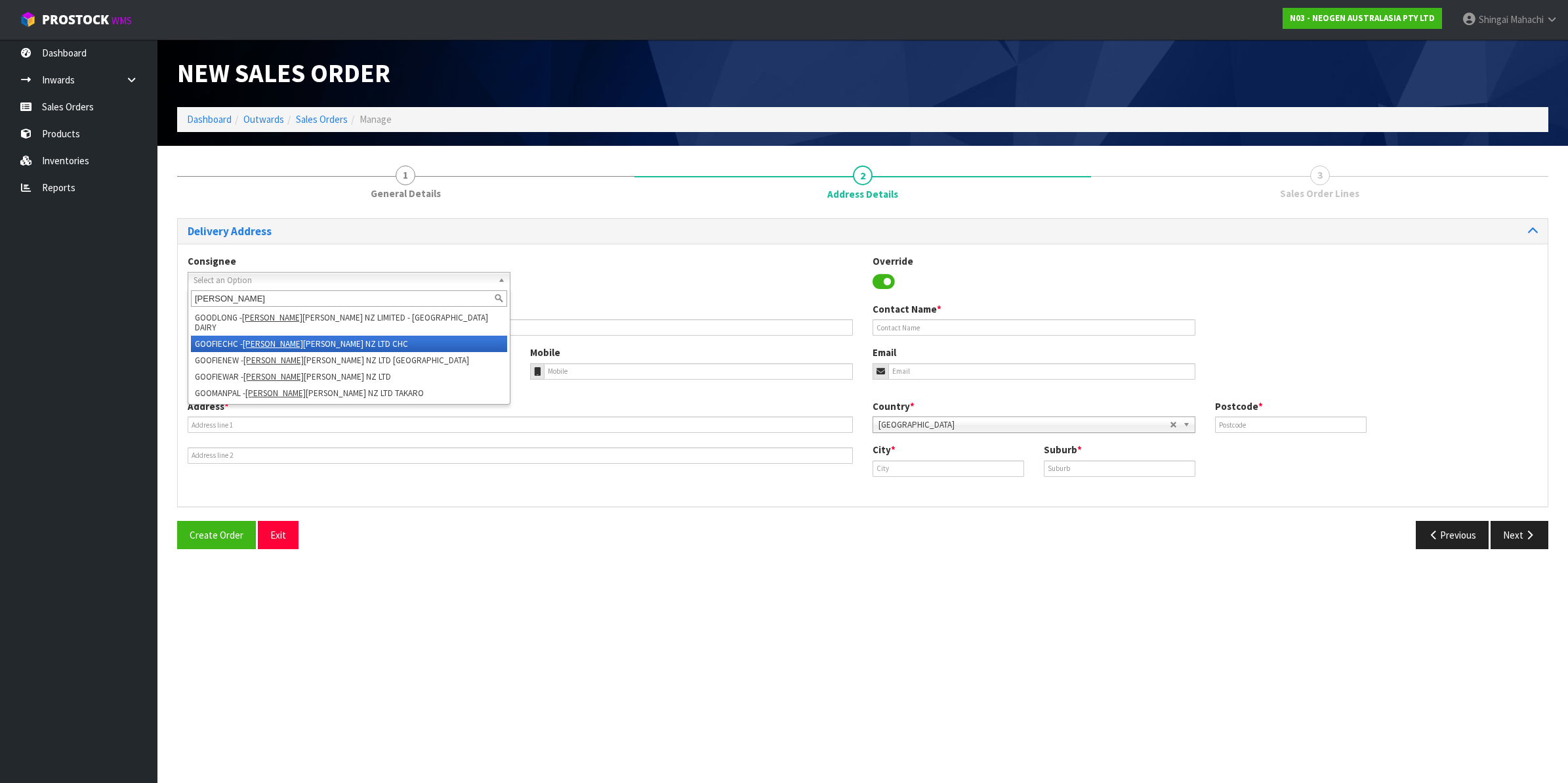
type input "[PERSON_NAME]"
click at [270, 338] on em "[PERSON_NAME]" at bounding box center [273, 344] width 61 height 11
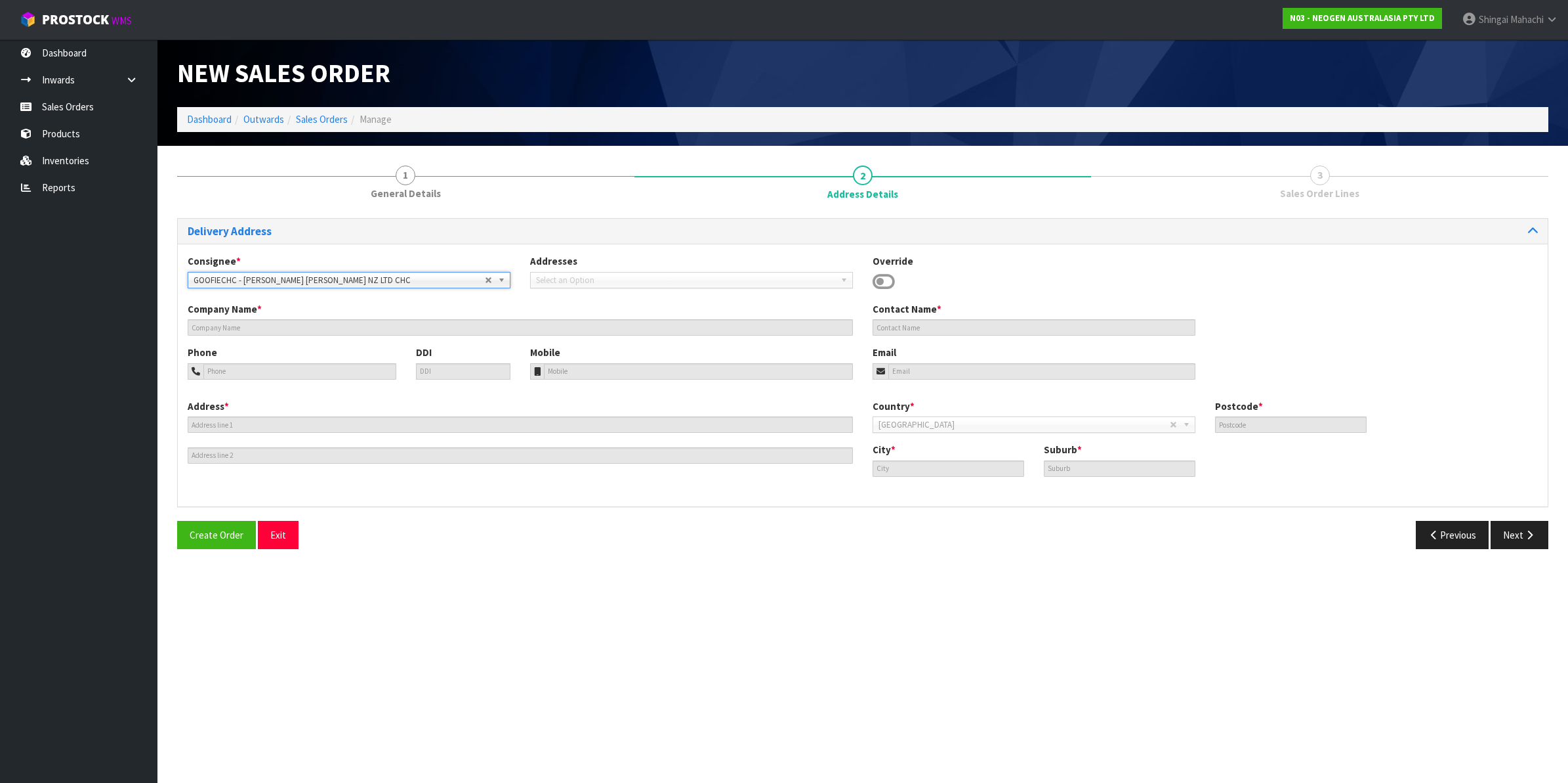
type input "[PERSON_NAME] [PERSON_NAME] NZ LTD CHC"
type input "MEADOW FRESH DIVISION,"
type input "64 0275369409"
type input "[STREET_ADDRESS]"
type input "8041"
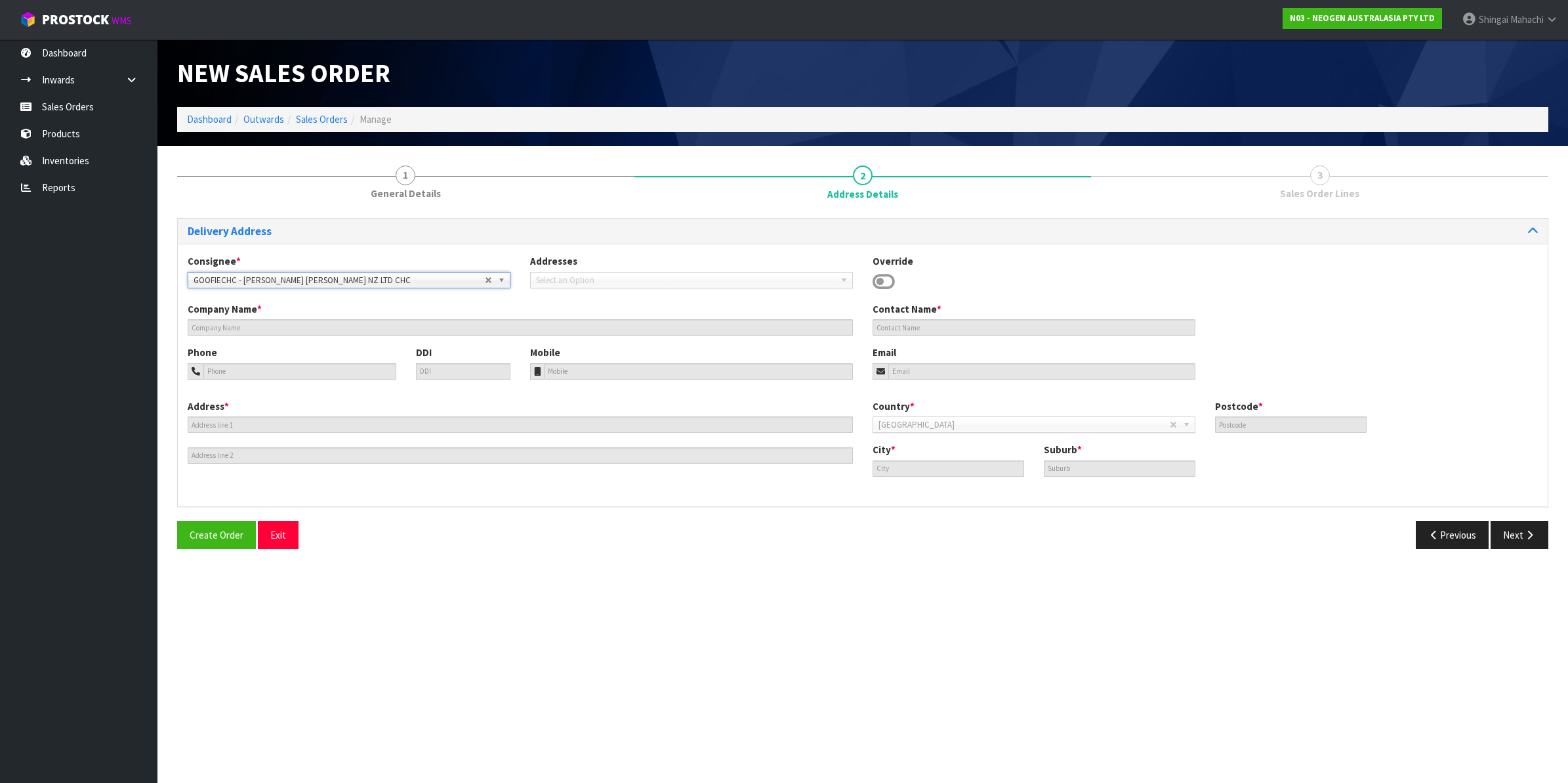
type input "[GEOGRAPHIC_DATA]"
type input "UPPER RICCARTON"
click at [353, 667] on section "New Sales Order Dashboard Outwards Sales Orders Manage New Sales Order Dashboar…" at bounding box center [784, 391] width 1568 height 783
click at [1512, 530] on button "Next" at bounding box center [1519, 534] width 58 height 29
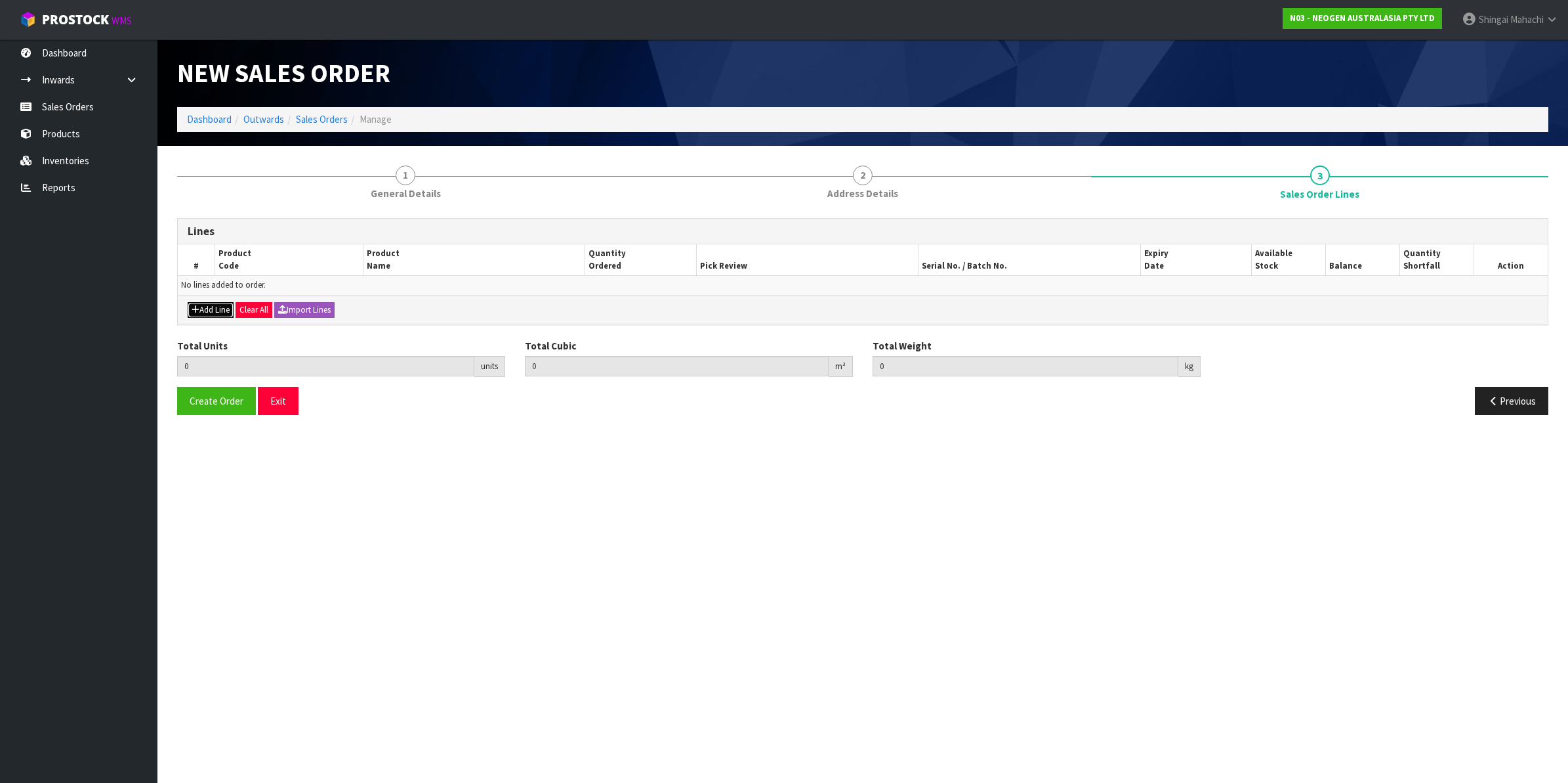
click at [205, 310] on button "Add Line" at bounding box center [210, 310] width 46 height 16
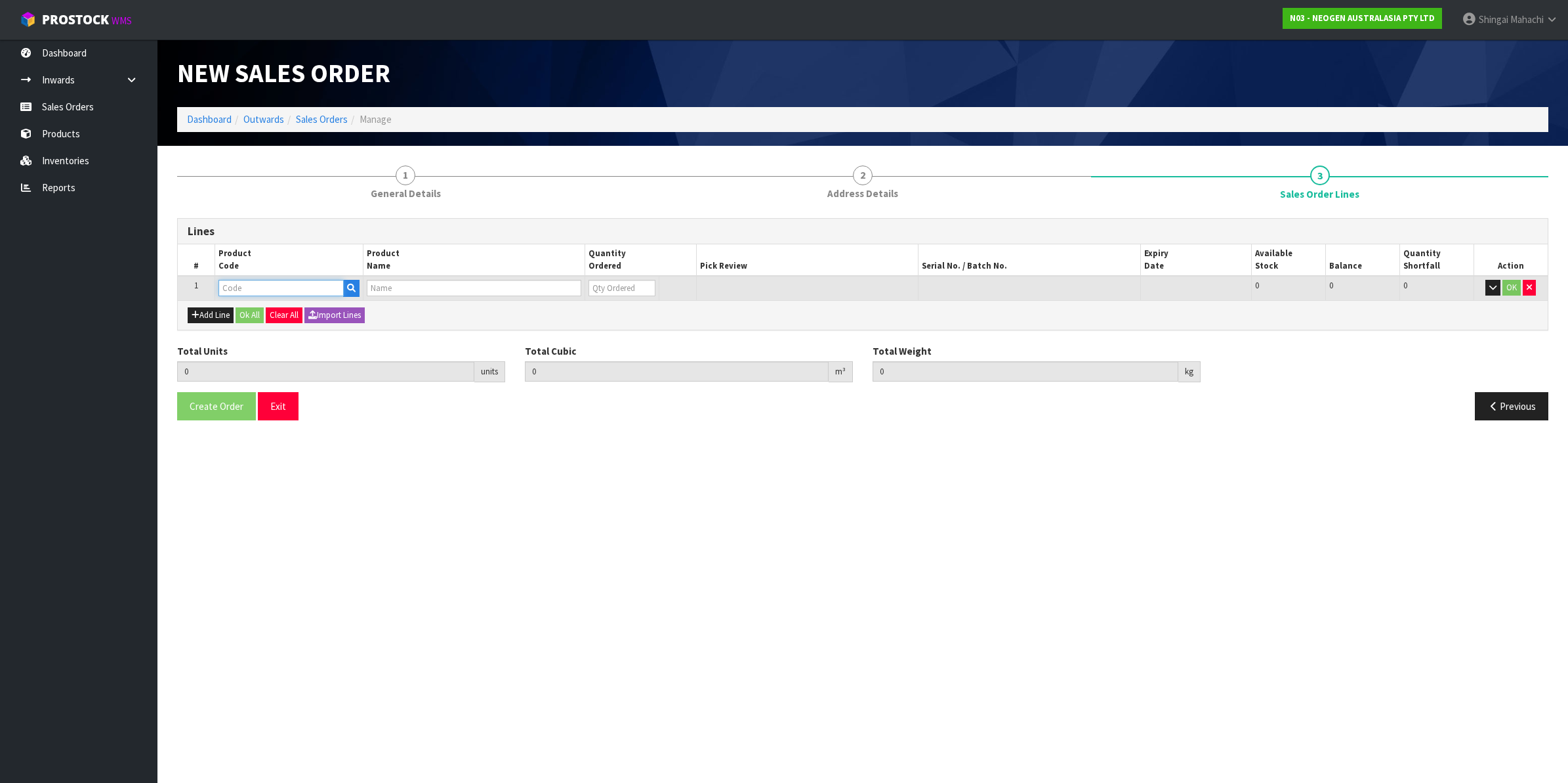
click at [250, 287] on input "text" at bounding box center [281, 288] width 126 height 16
paste input "700002022"
type input "700002022"
type input "0.000000"
type input "0.000"
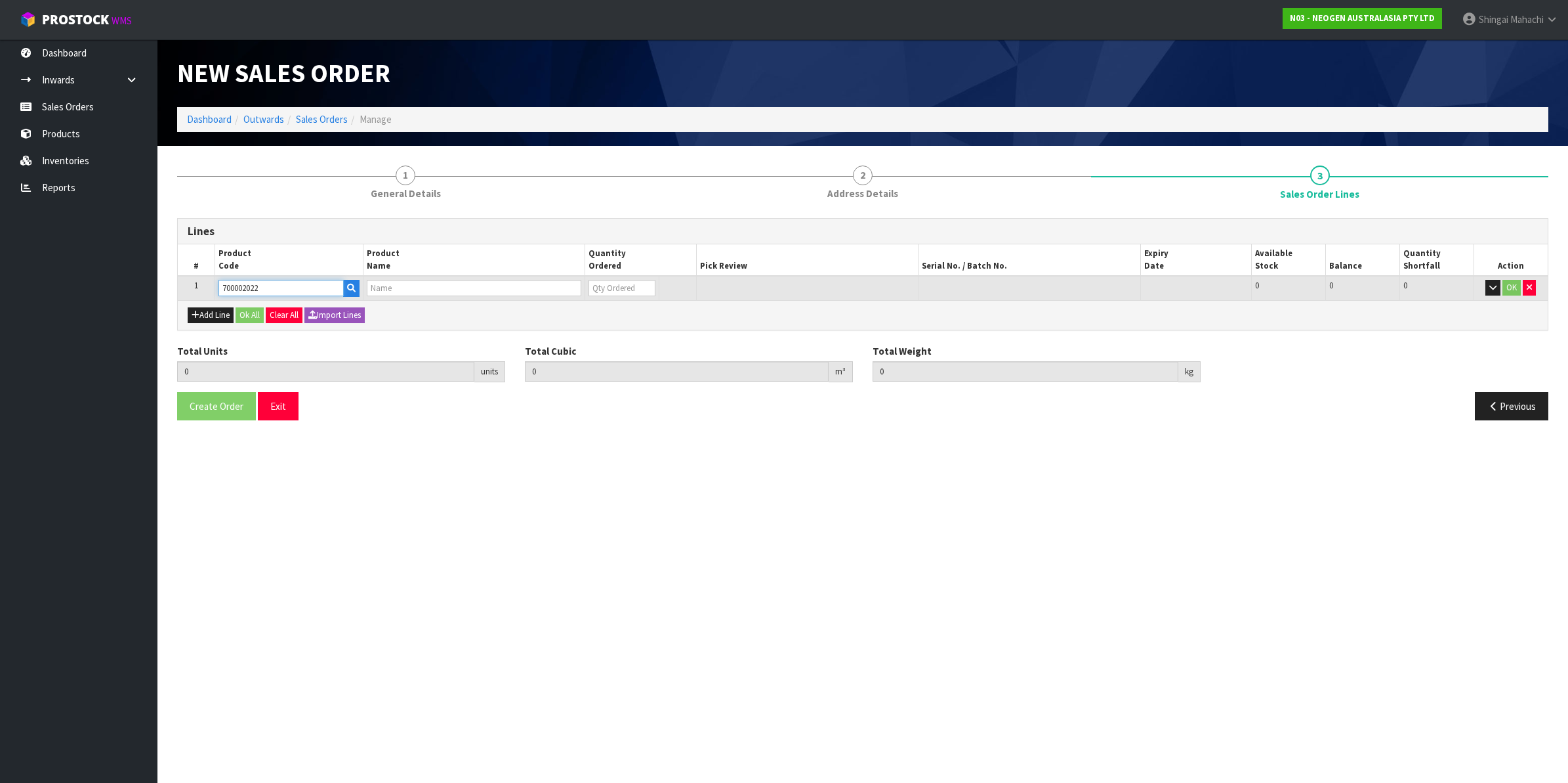
type input "7000034524 - 7000034524 3000DPQCOG MLS DAIRY SCREEN KIT"
type input "0"
type input "700002022"
click at [553, 294] on tr "1 700002022 7000034524 - 7000034524 3000DPQCOG MLS DAIRY SCREEN KIT 0 BOX 93 93…" at bounding box center [862, 287] width 1370 height 24
type input "4"
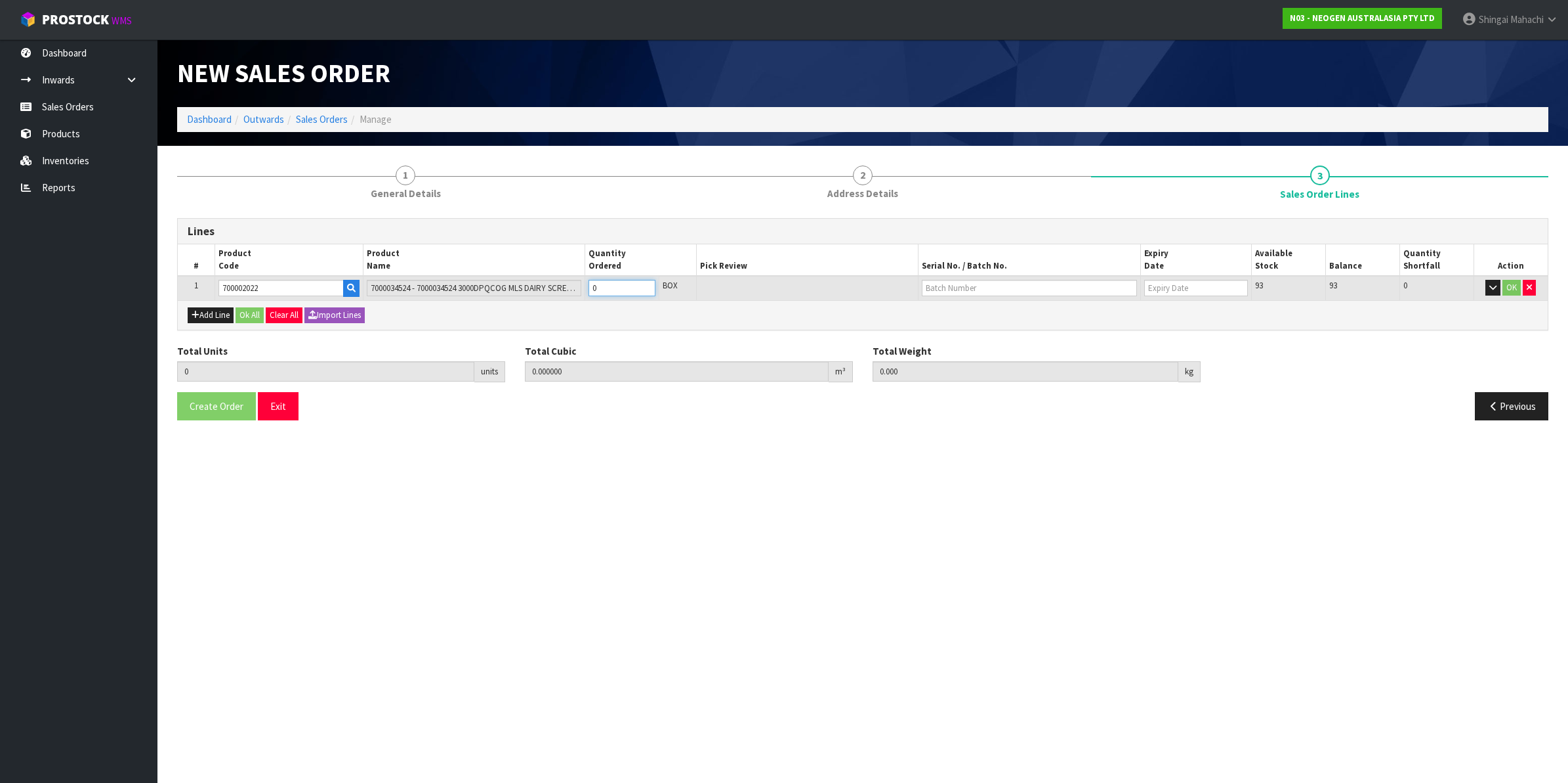
type input "0.098496"
type input "14.32"
type input "4"
click at [566, 293] on tr "1 700002022 7000034524 - 7000034524 3000DPQCOG MLS DAIRY SCREEN KIT 4 BOX 4 CTN…" at bounding box center [862, 287] width 1370 height 24
type input "2"
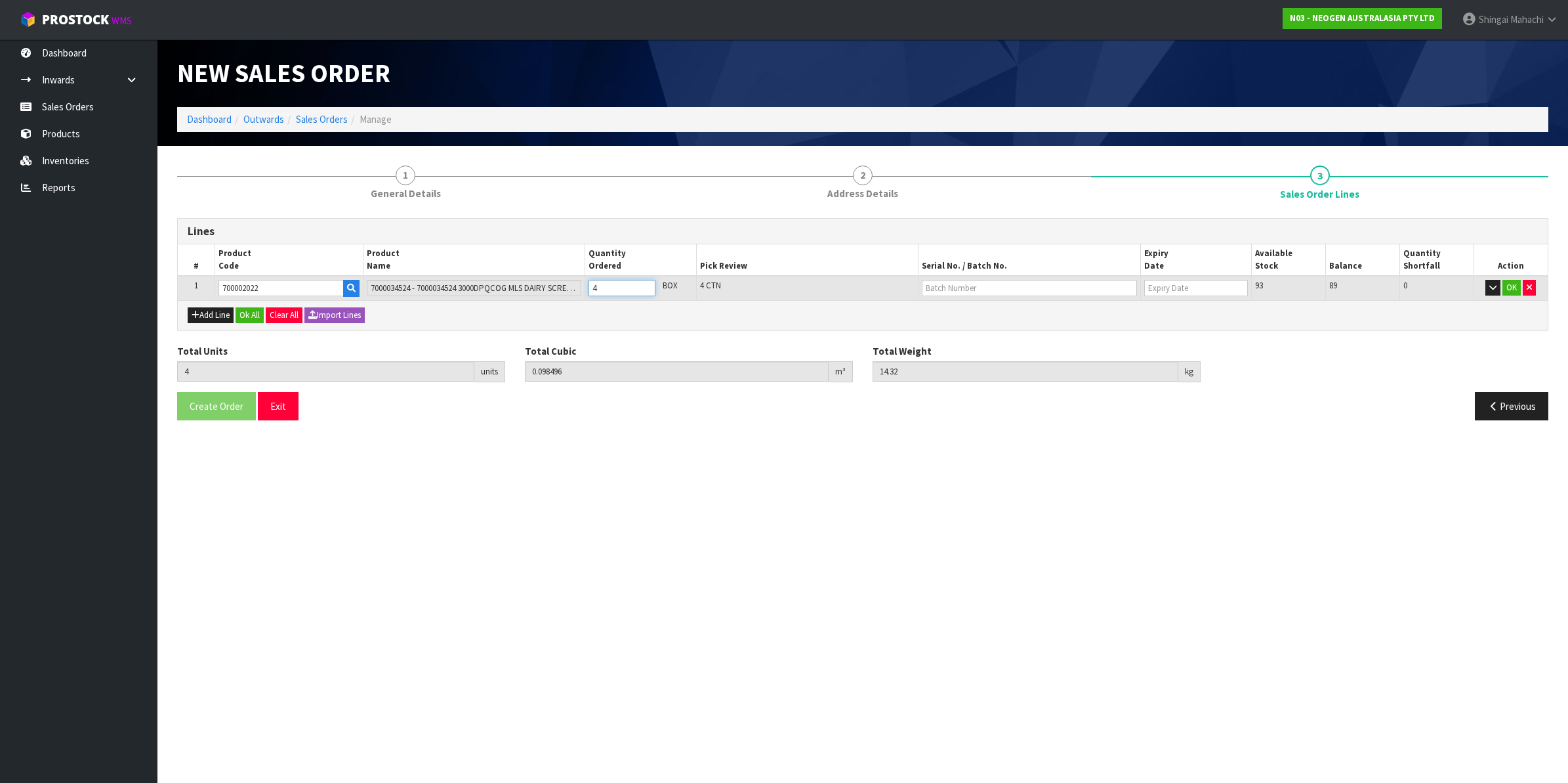
type input "0.049248"
type input "7.16"
type input "2"
click at [205, 315] on button "Add Line" at bounding box center [210, 315] width 46 height 16
type input "0"
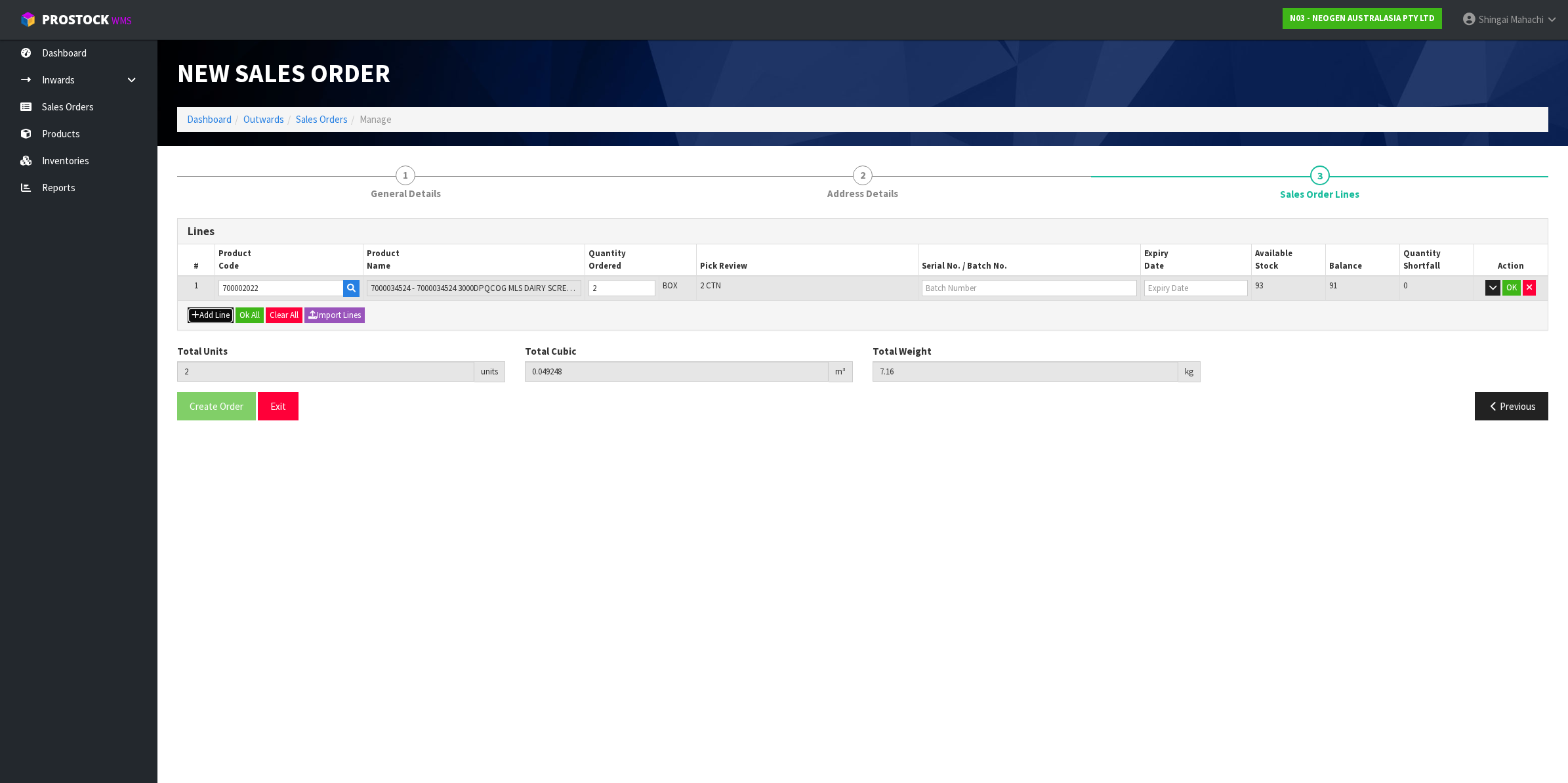
type input "0"
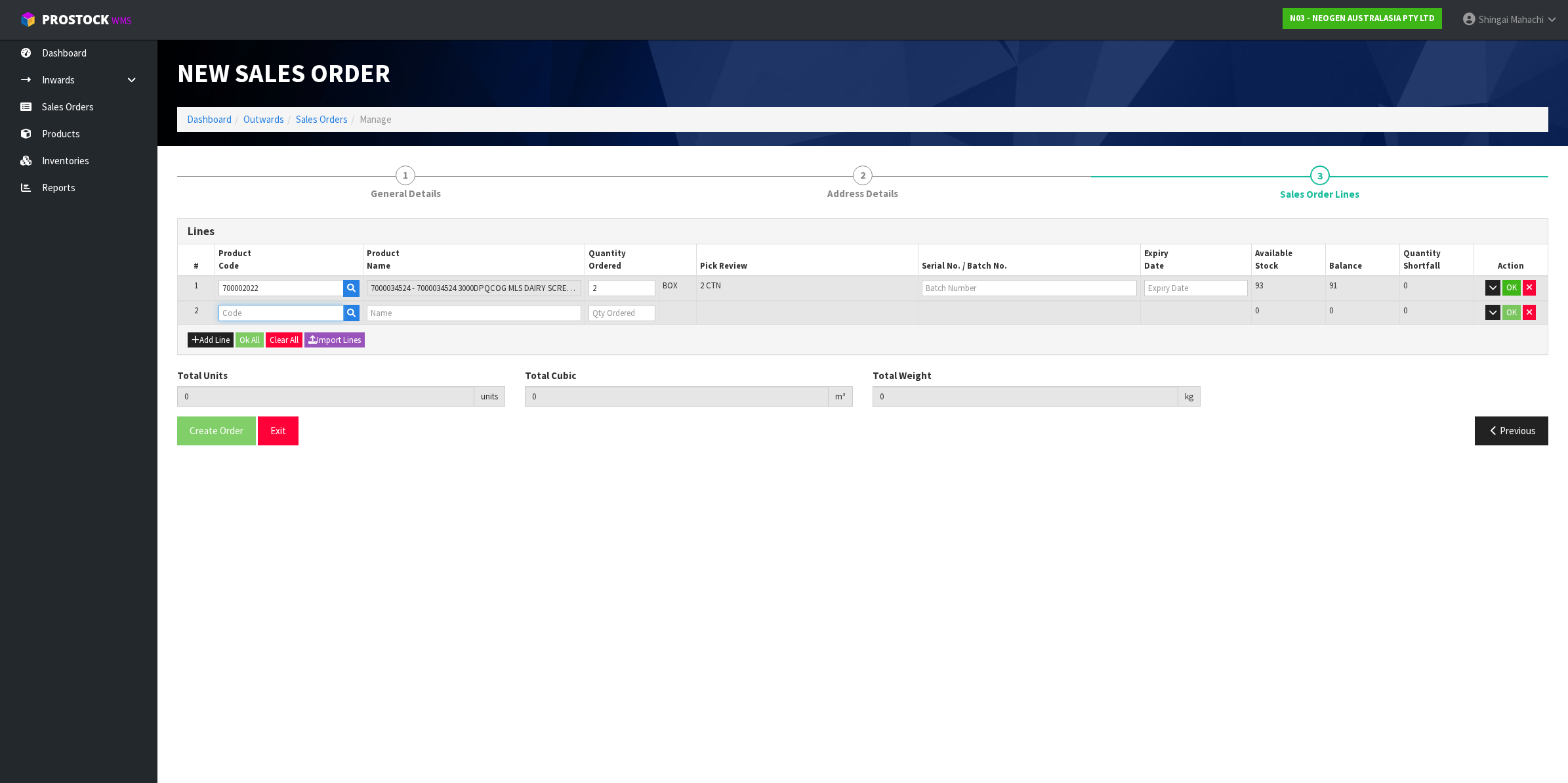
click at [234, 309] on input "text" at bounding box center [281, 313] width 126 height 16
paste input "700002022"
type input "700002022"
type input "2"
type input "0.049248"
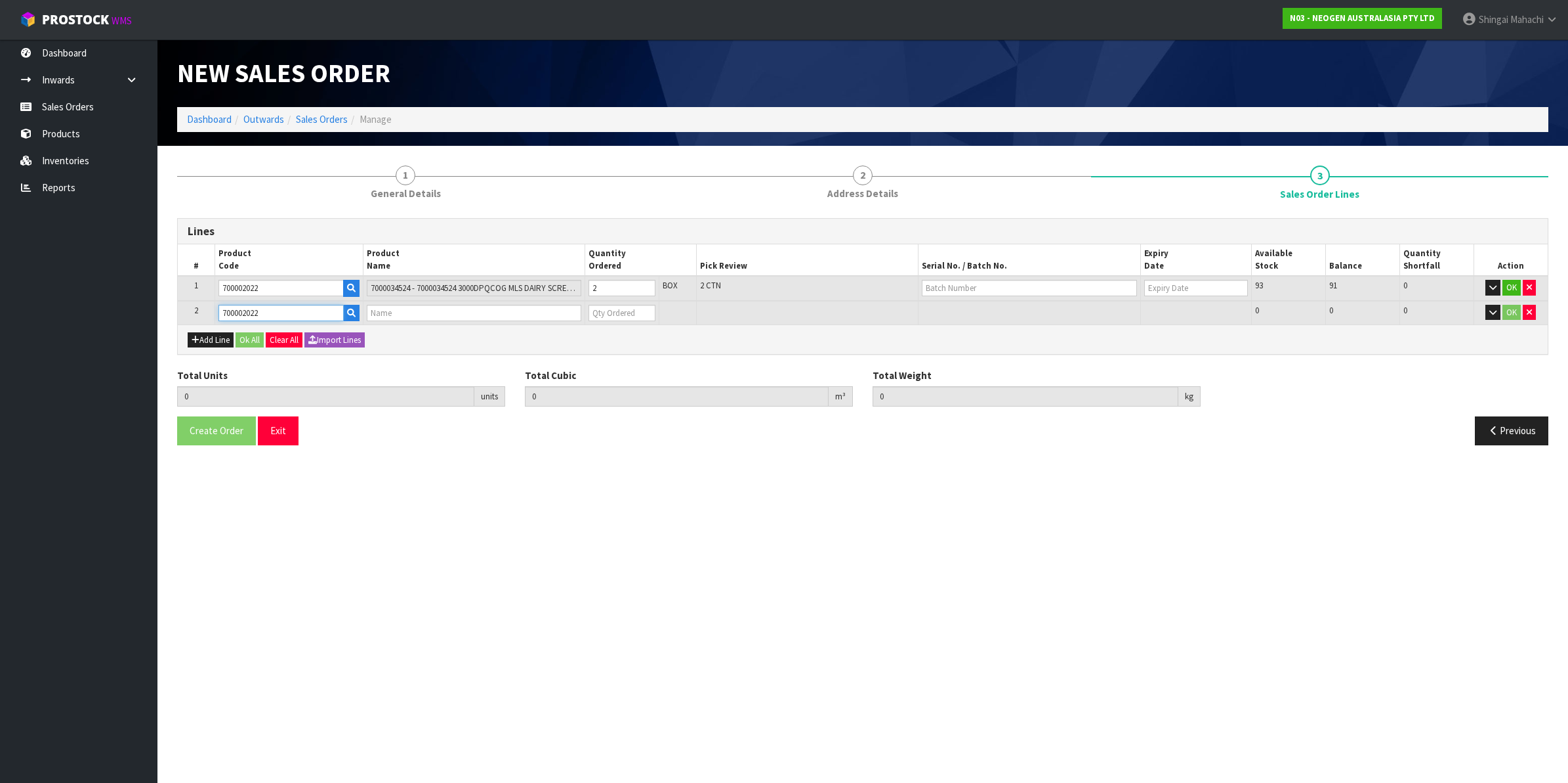
type input "7.16"
type input "7000034524 - 7000034524 3000DPQCOG MLS DAIRY SCREEN KIT"
type input "0"
type input "700002022"
click at [578, 313] on tr "2 700002022 7000034524 - 7000034524 3000DPQCOG MLS DAIRY SCREEN KIT 0 BOX 93 93…" at bounding box center [862, 312] width 1370 height 24
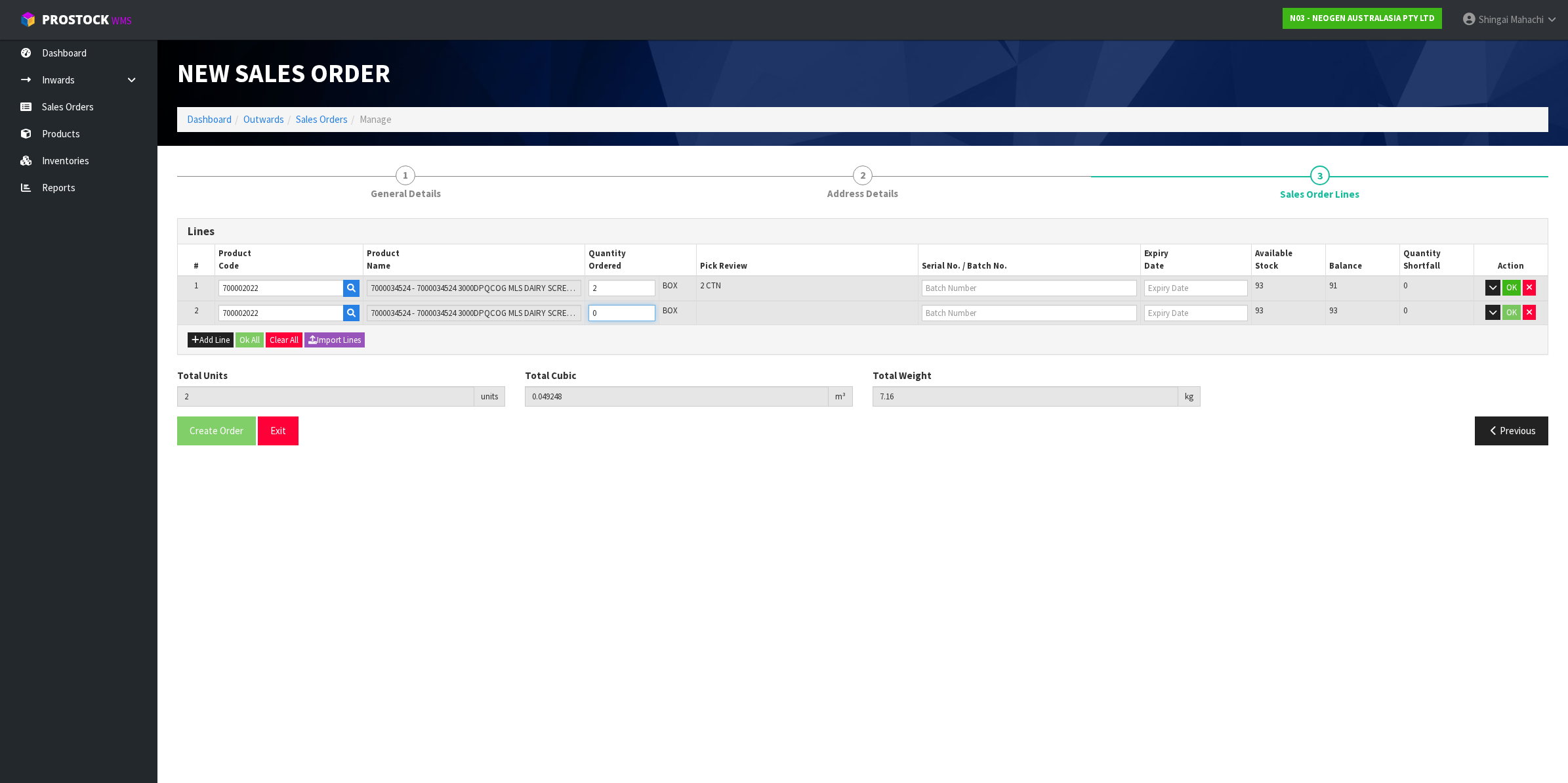
type input "4"
type input "0.098496"
type input "14.32"
type input "2"
click at [945, 289] on input "text" at bounding box center [1030, 288] width 216 height 16
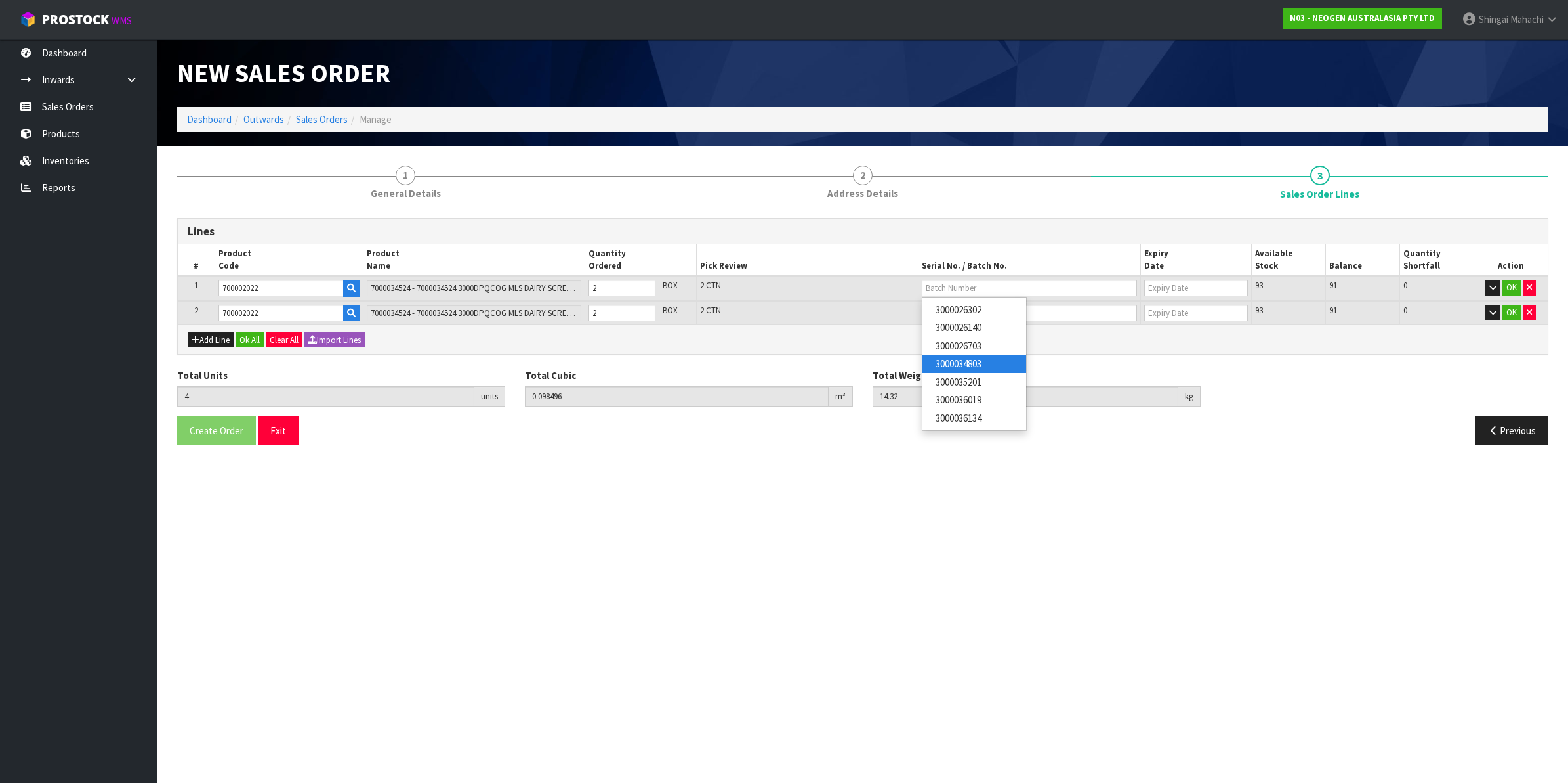
click at [968, 365] on link "3000034803" at bounding box center [975, 363] width 104 height 18
type input "3000034803"
type input "[DATE]"
click at [956, 312] on input "text" at bounding box center [1030, 313] width 216 height 16
click at [969, 405] on link "3000035201" at bounding box center [975, 406] width 104 height 18
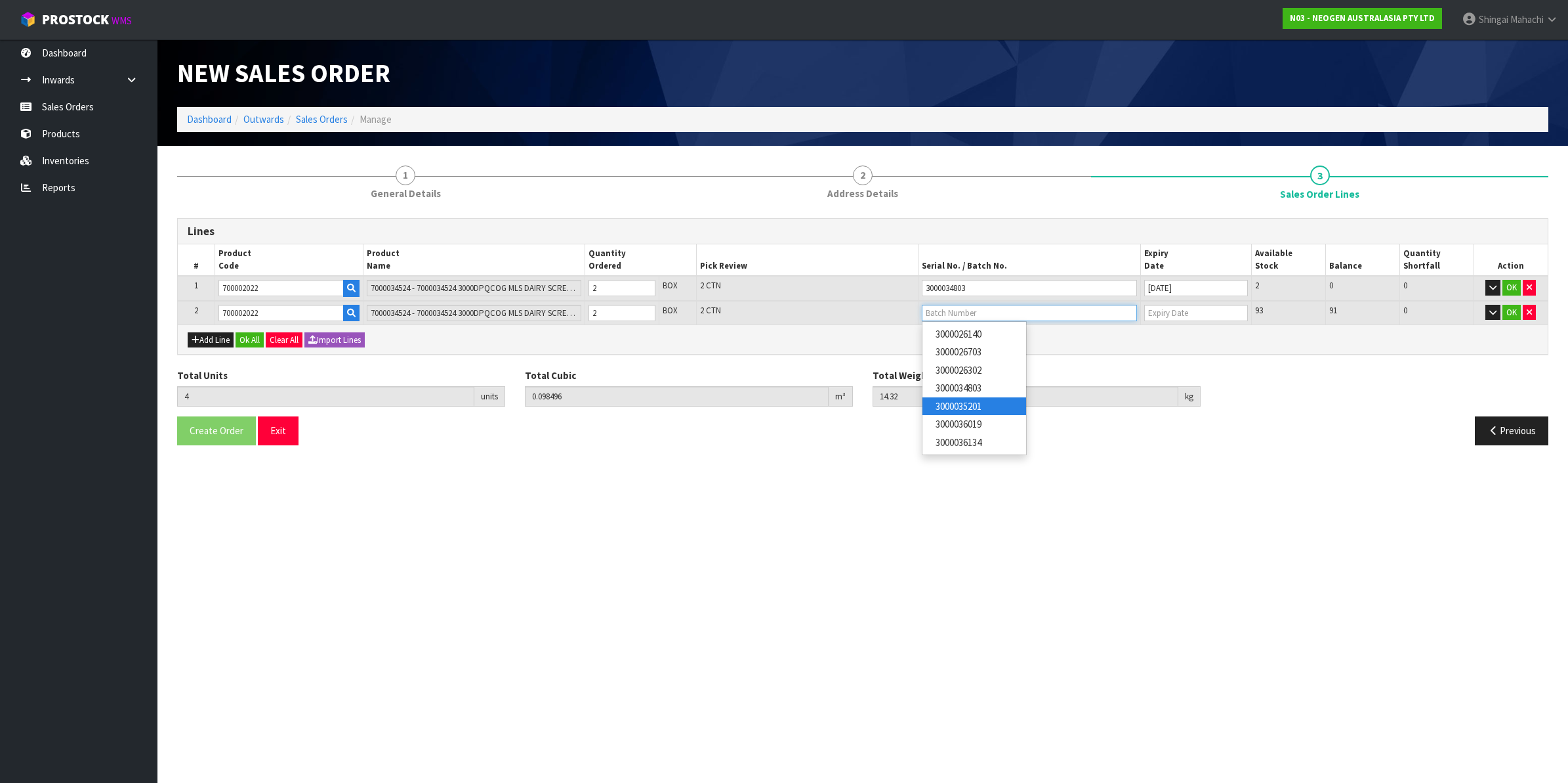
type input "3000035201"
type input "[DATE]"
click at [1510, 312] on button "OK" at bounding box center [1512, 313] width 18 height 16
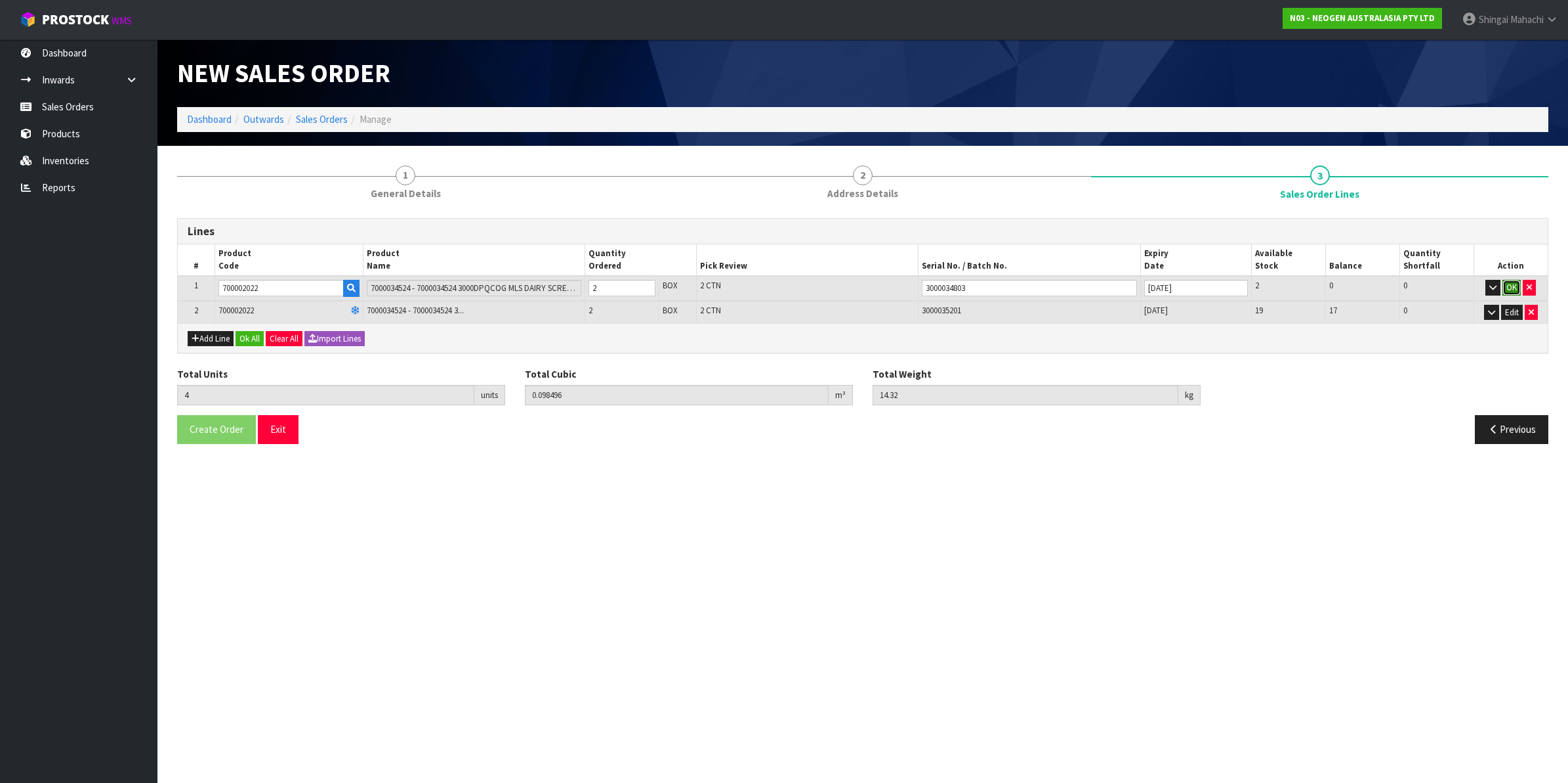
click at [1510, 287] on button "OK" at bounding box center [1512, 288] width 18 height 16
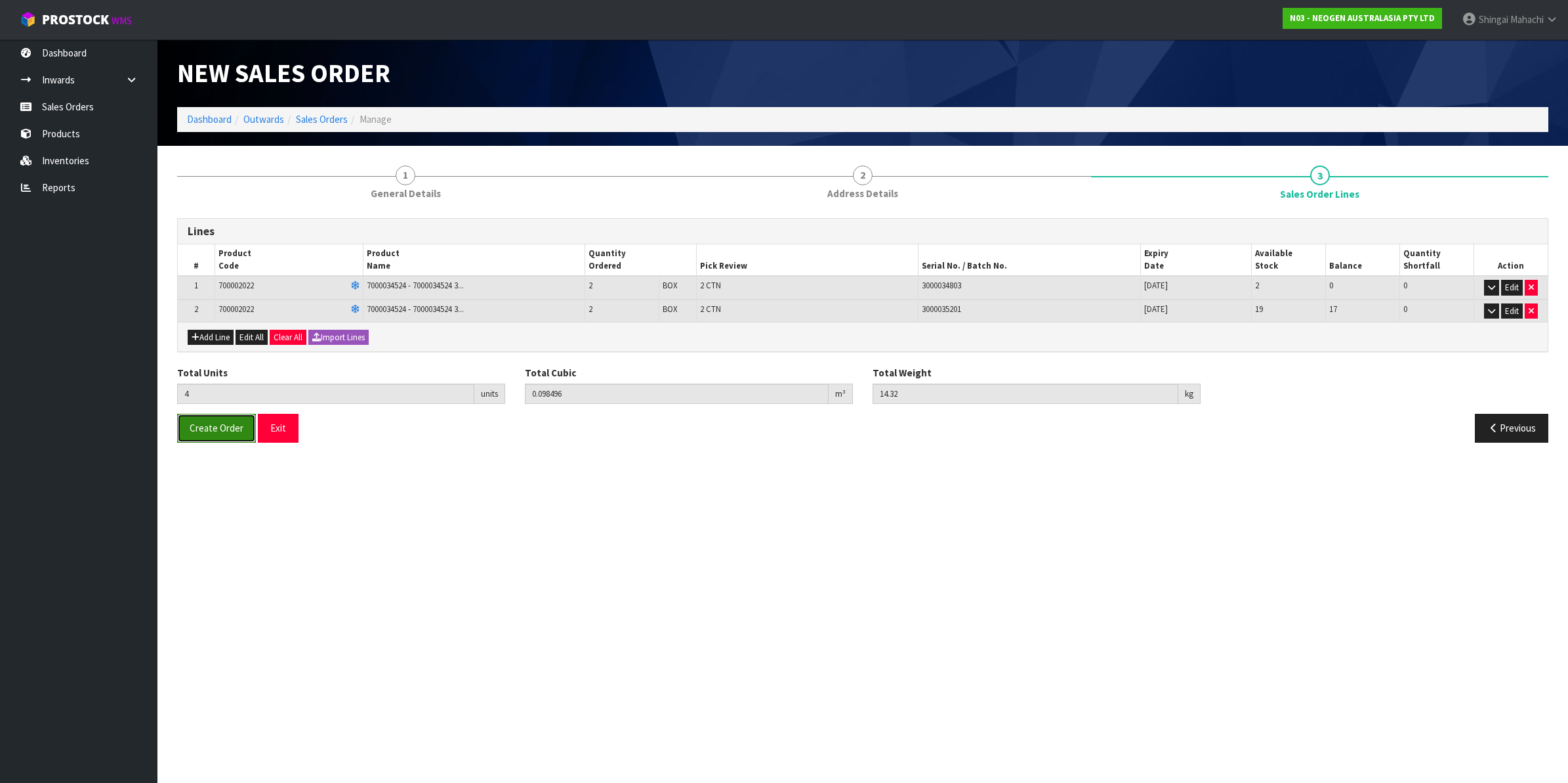
click at [220, 425] on span "Create Order" at bounding box center [217, 428] width 54 height 12
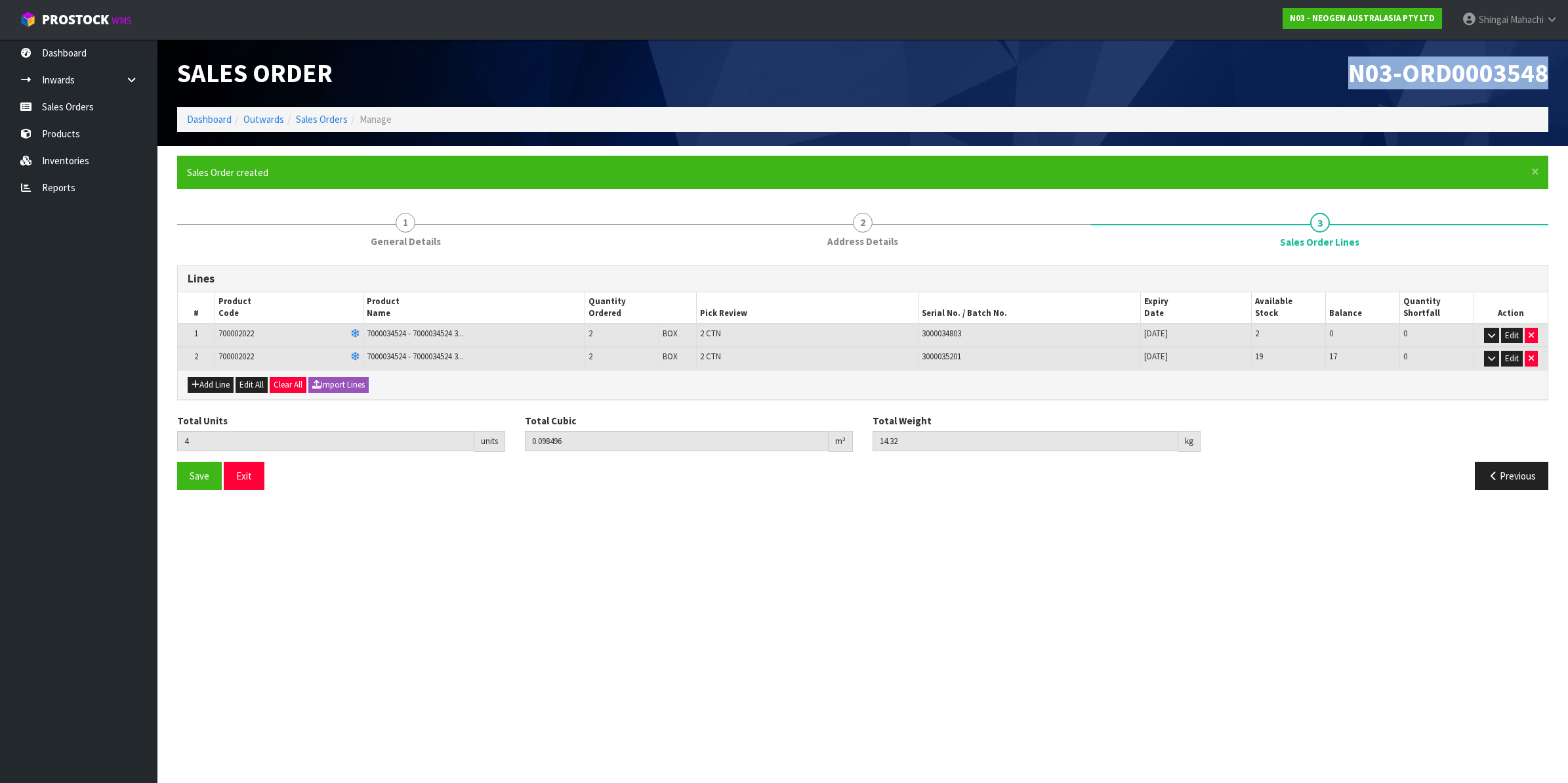
drag, startPoint x: 1350, startPoint y: 72, endPoint x: 1552, endPoint y: 74, distance: 202.0
click at [1552, 74] on div "N03-ORD0003548" at bounding box center [1211, 73] width 696 height 68
copy span "N03-ORD0003548"
click at [342, 113] on link "Sales Orders" at bounding box center [321, 118] width 52 height 12
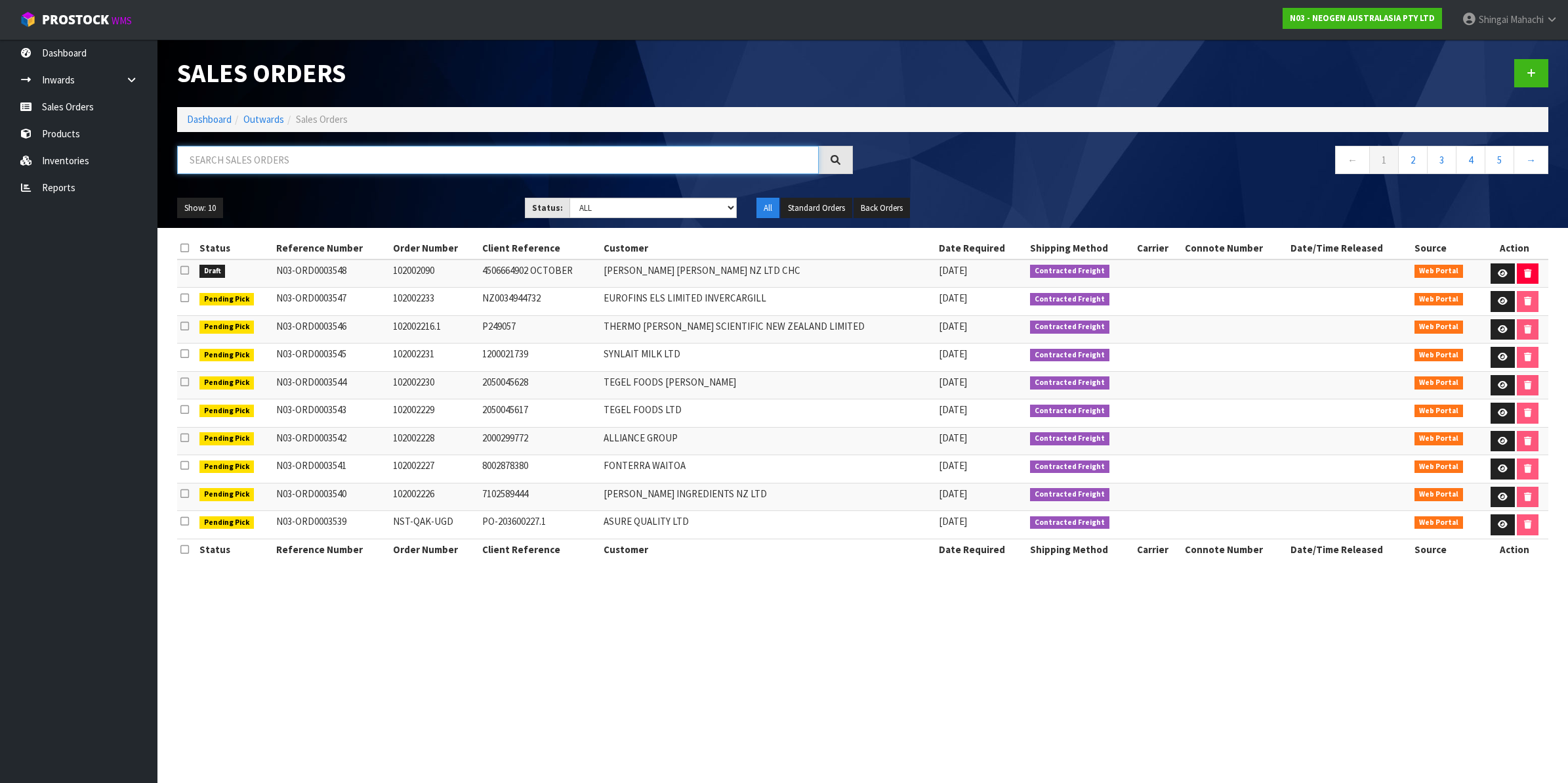
click at [263, 163] on input "text" at bounding box center [498, 159] width 642 height 29
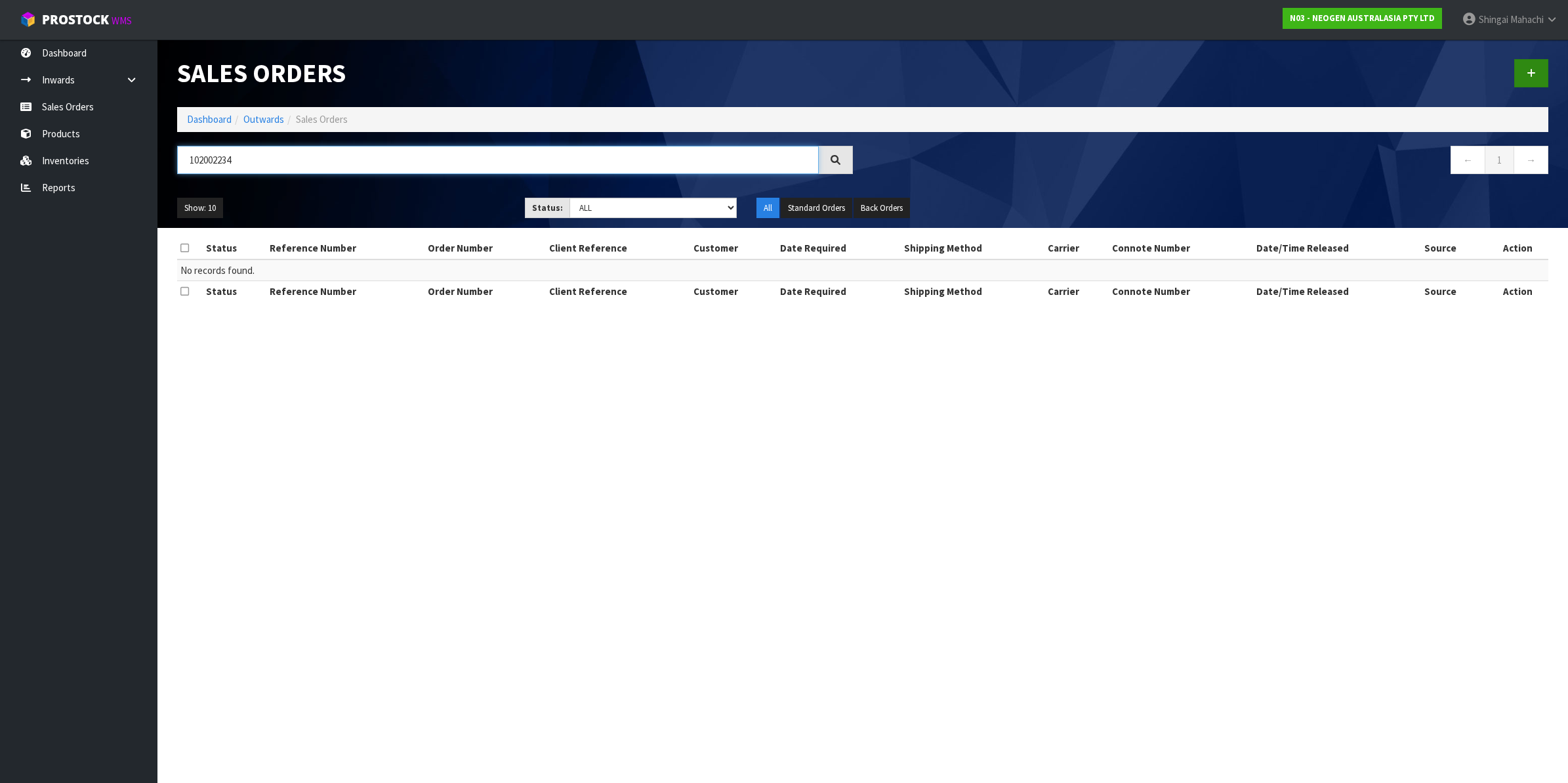
type input "102002234"
click at [1534, 67] on link at bounding box center [1531, 73] width 34 height 29
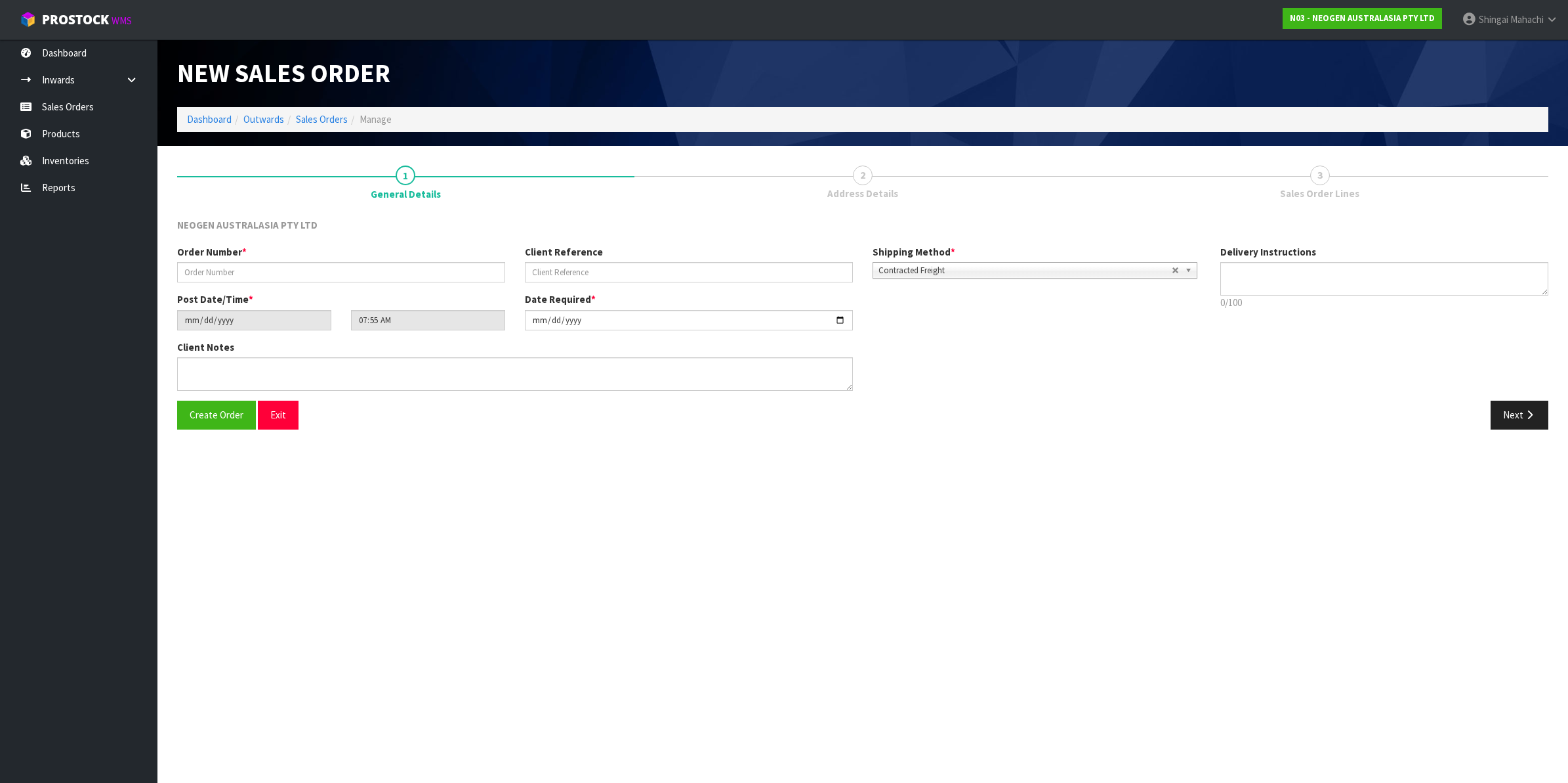
type textarea "CHILLED GOODS -OVERNIGHT"
click at [200, 270] on input "text" at bounding box center [340, 272] width 328 height 20
type input "102002234"
click at [588, 264] on input "text" at bounding box center [688, 272] width 328 height 20
paste input "8002879030"
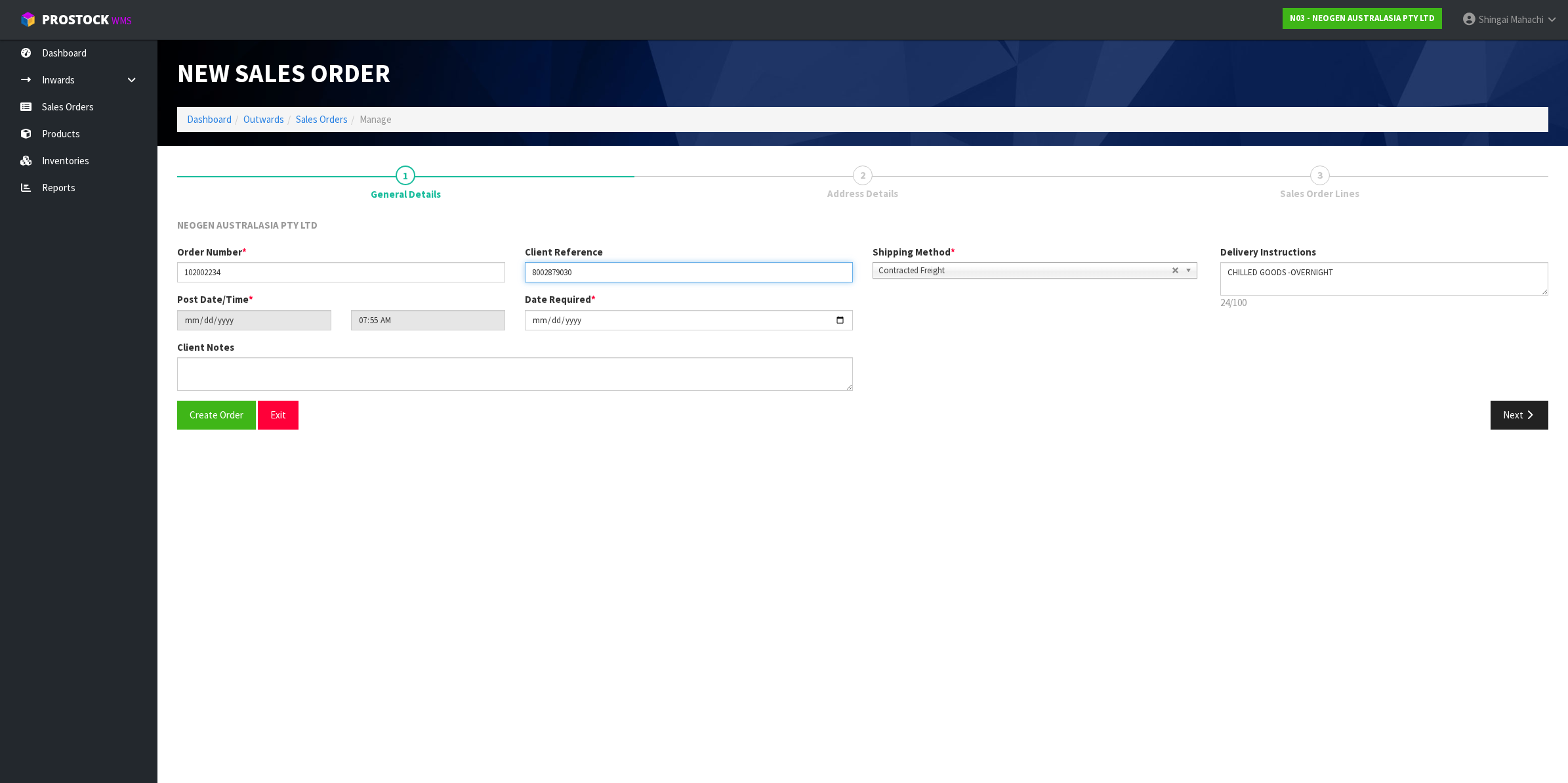
type input "8002879030"
click at [1518, 410] on button "Next" at bounding box center [1519, 415] width 58 height 29
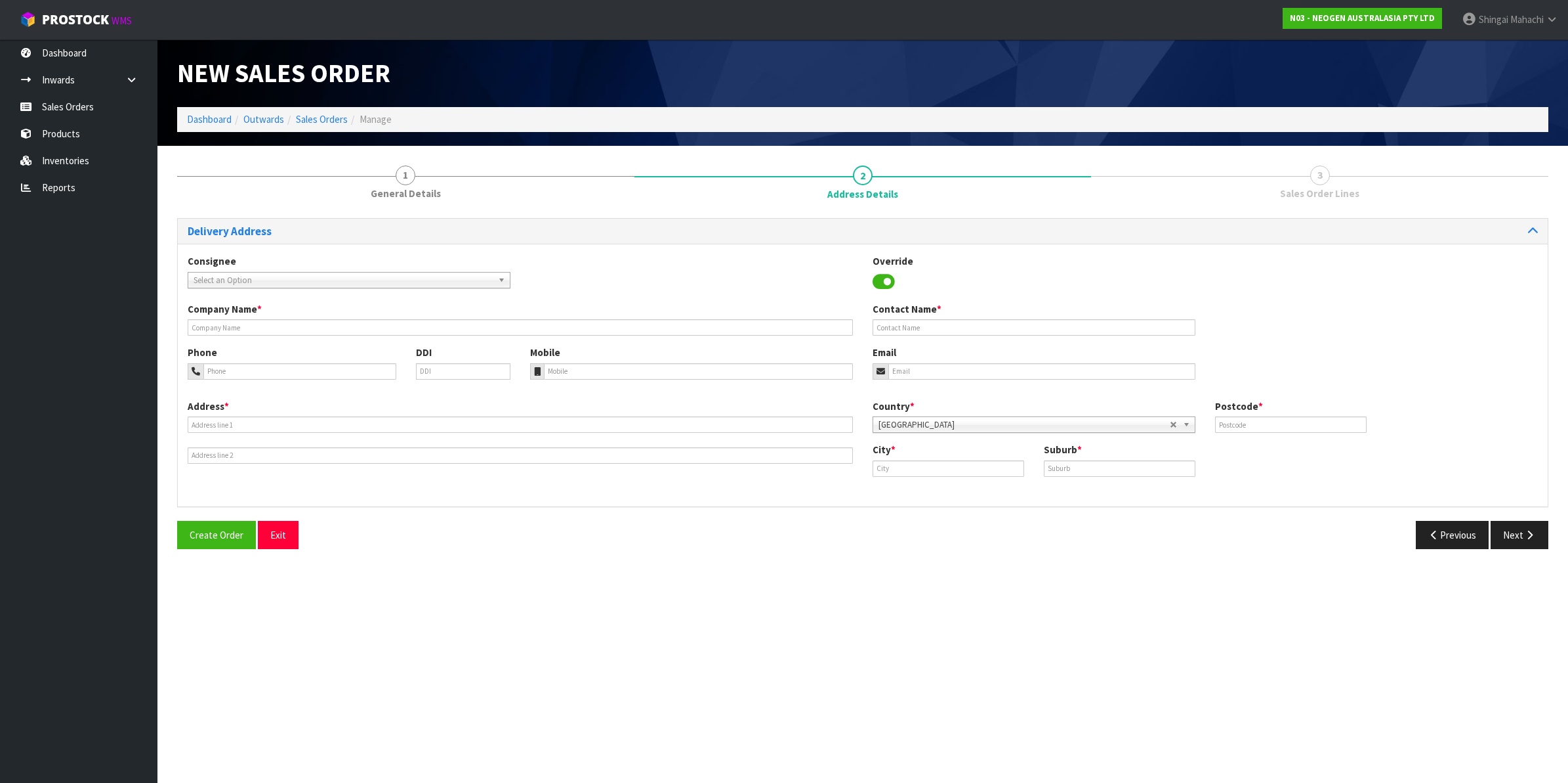
click at [248, 281] on span "Select an Option" at bounding box center [343, 281] width 300 height 16
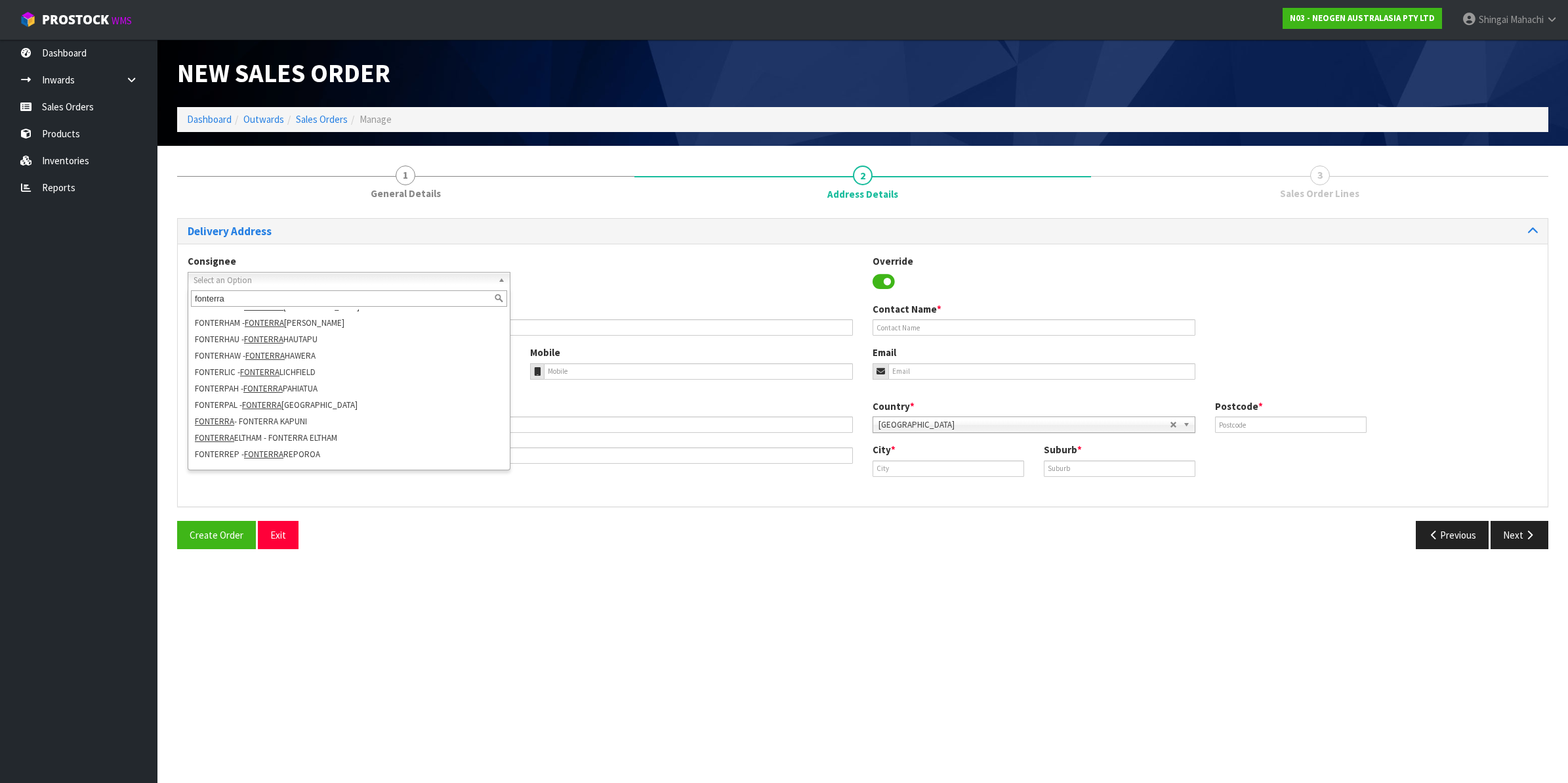
scroll to position [203, 0]
type input "fonterra"
click at [323, 422] on li "FONTERRA ELTHAM - FONTERRA ELTHAM" at bounding box center [349, 425] width 316 height 16
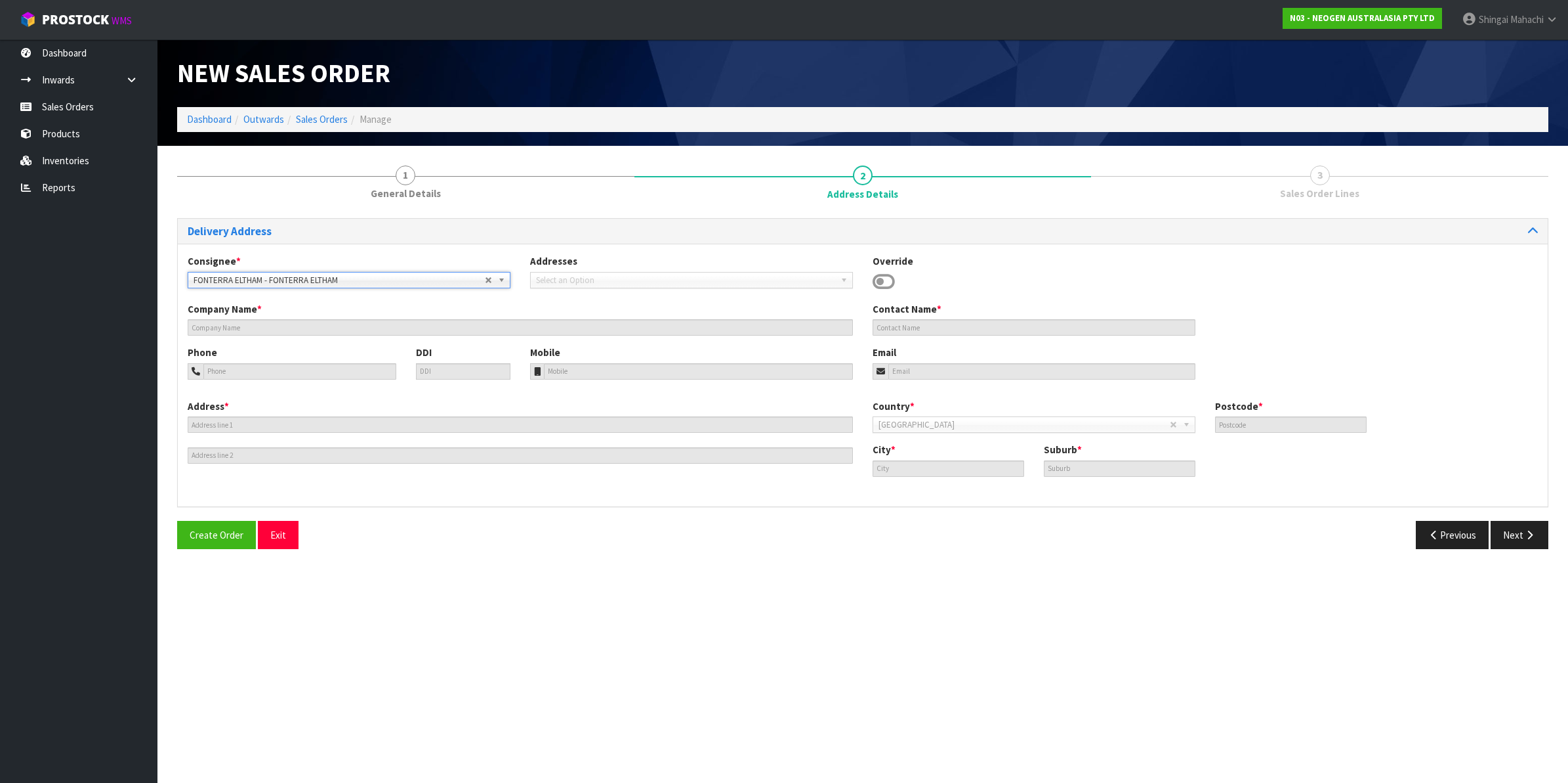
type input "FONTERRA ELTHAM"
type input "SITE STORE, [STREET_ADDRESS]"
type input "4322"
type input "ELTHAM"
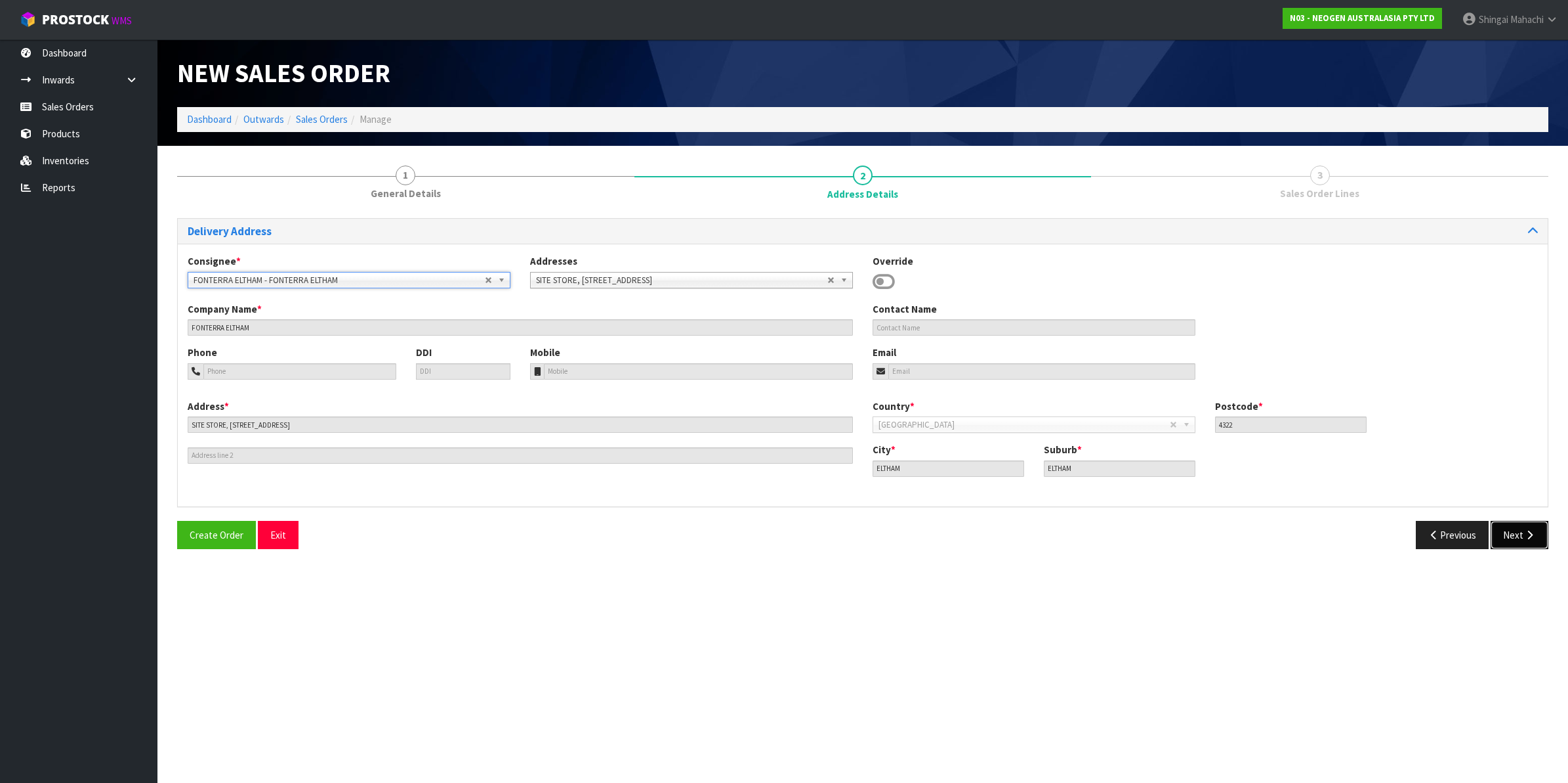
click at [1515, 532] on button "Next" at bounding box center [1519, 534] width 58 height 29
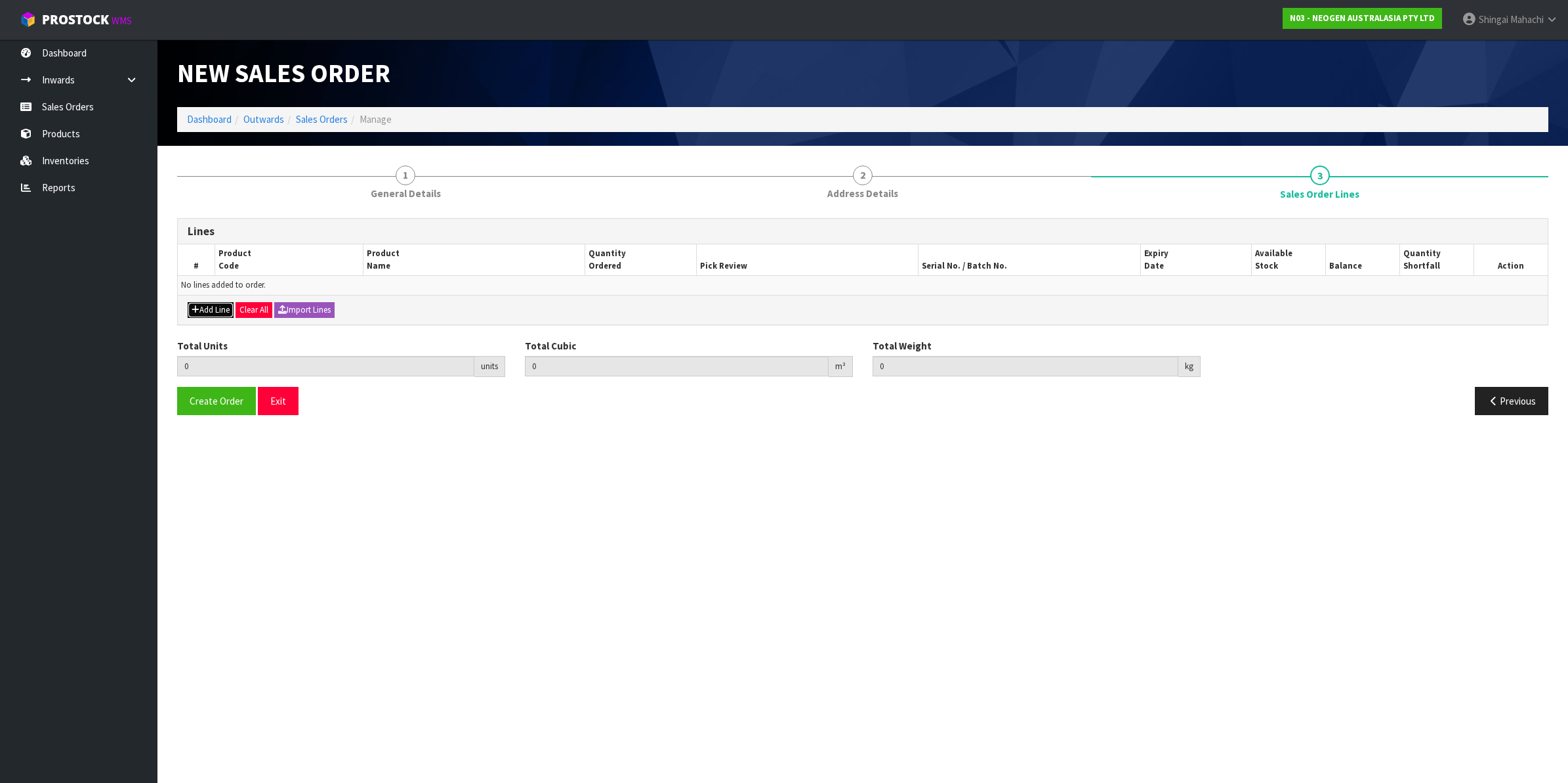
click at [222, 309] on button "Add Line" at bounding box center [210, 310] width 46 height 16
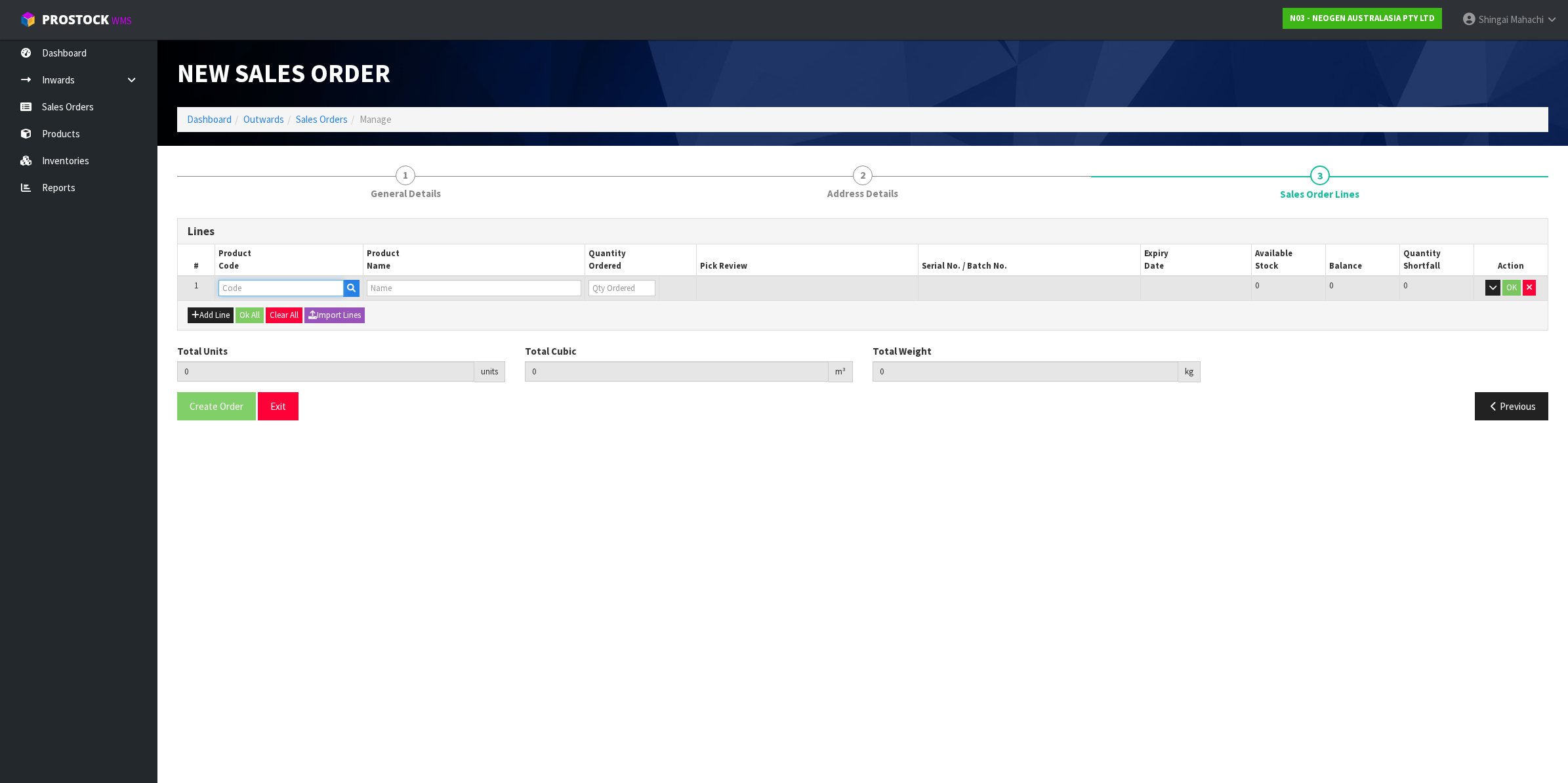
click at [253, 287] on input "text" at bounding box center [281, 288] width 126 height 16
paste input "700002207"
type input "700002207"
type input "0.000000"
type input "0.000"
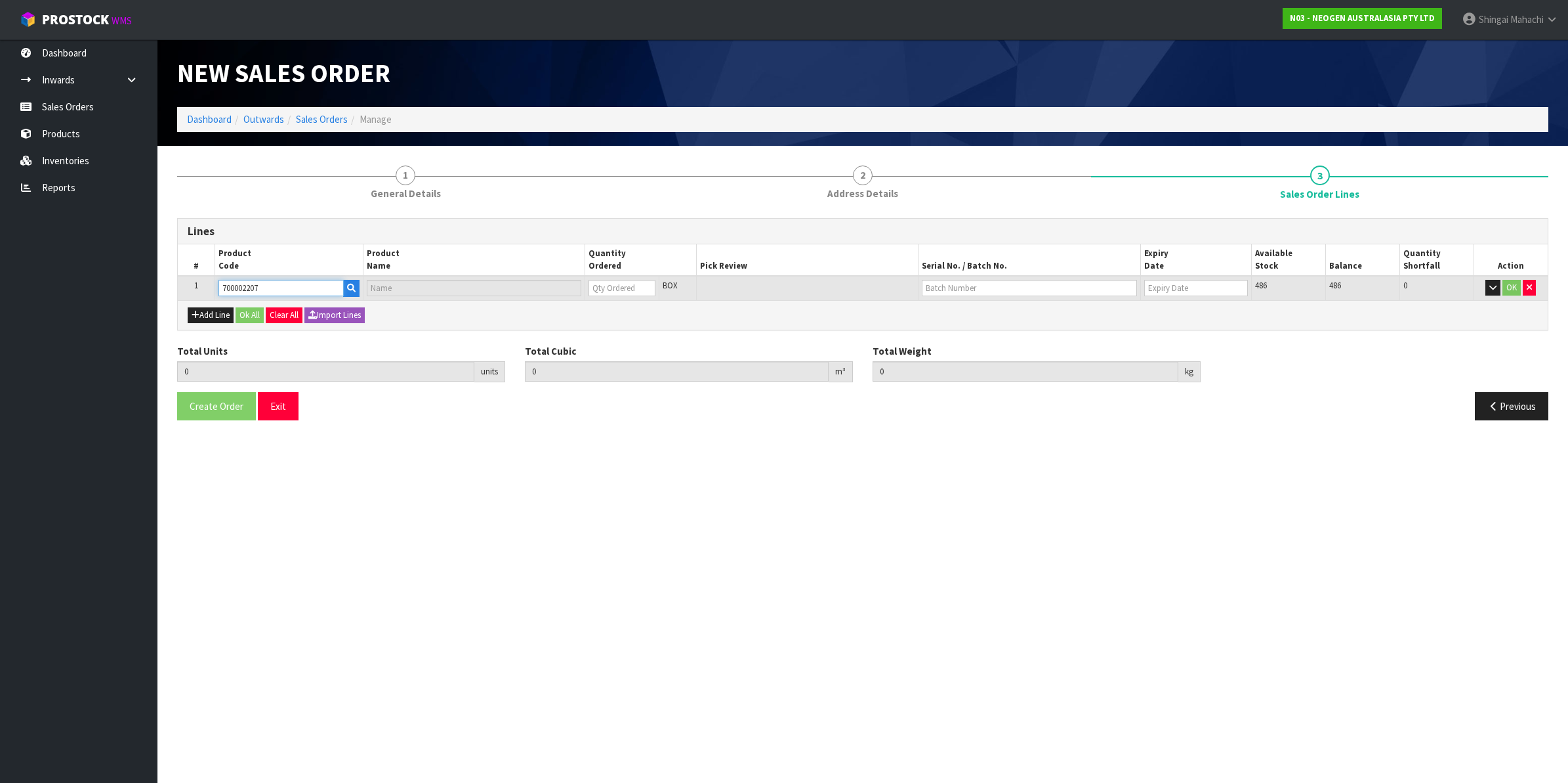
type input "7100067519 - UXL100 CLEAN-TRACE SURF ATP 100EA/PK"
type input "0"
type input "700002207"
drag, startPoint x: 611, startPoint y: 290, endPoint x: 589, endPoint y: 290, distance: 22.0
click at [589, 290] on input "0" at bounding box center [623, 288] width 67 height 16
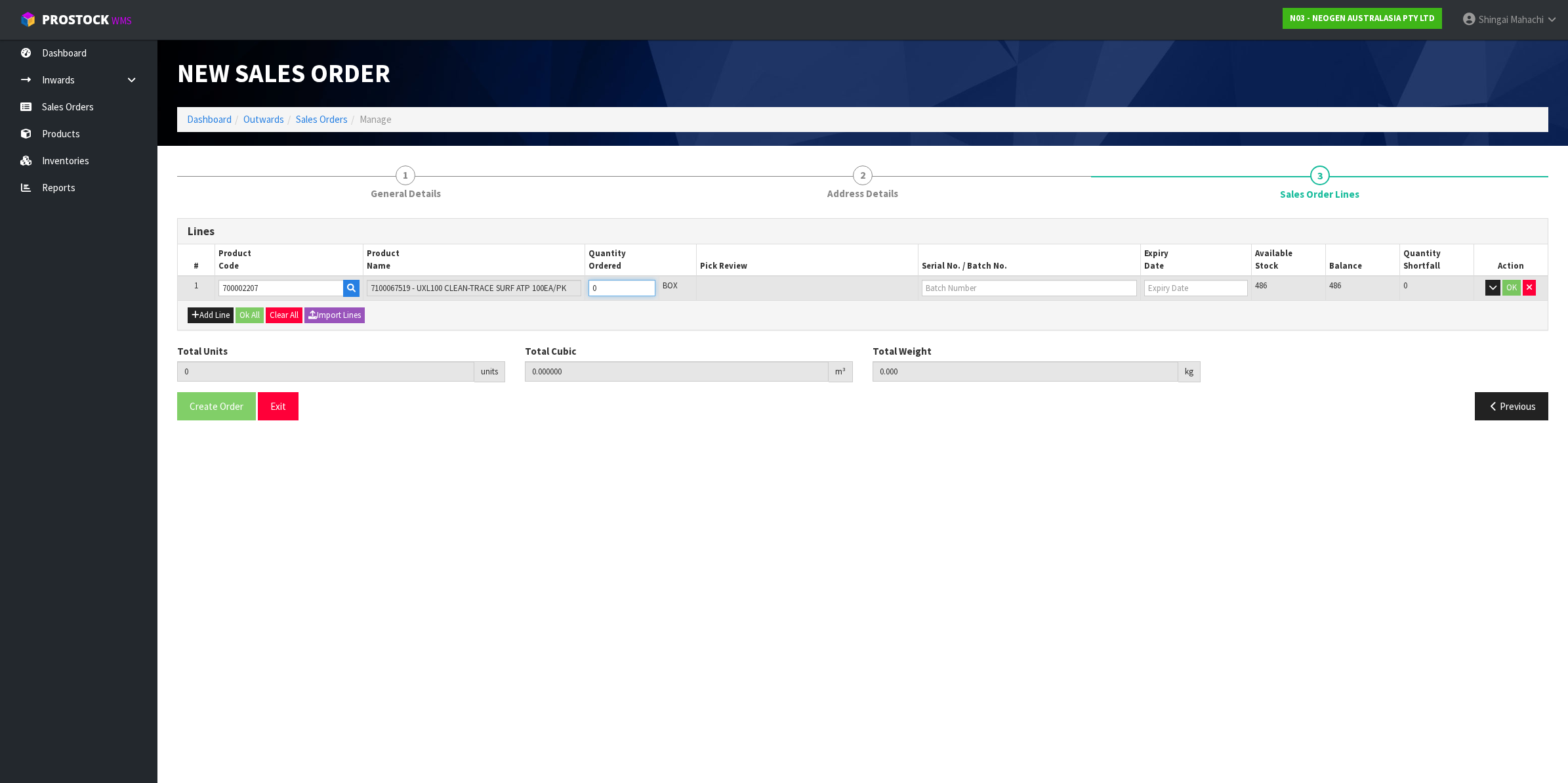
type input "2"
type input "0.012992"
type input "1.92"
type input "2"
click at [932, 287] on input "text" at bounding box center [1030, 288] width 216 height 16
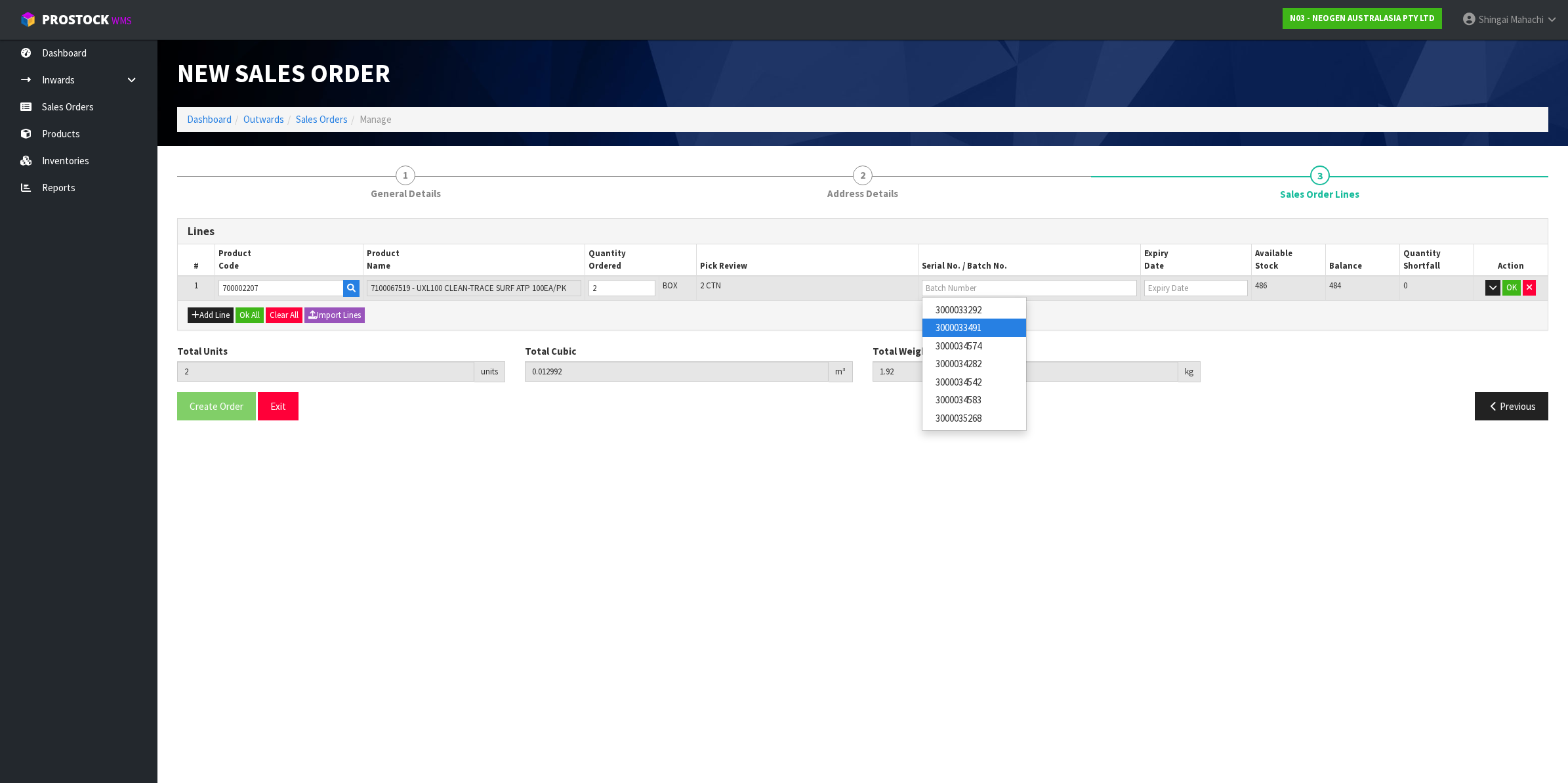
click at [955, 324] on link "3000033491" at bounding box center [975, 328] width 104 height 18
type input "3000033491"
type input "[DATE]"
click at [1511, 290] on button "OK" at bounding box center [1512, 288] width 18 height 16
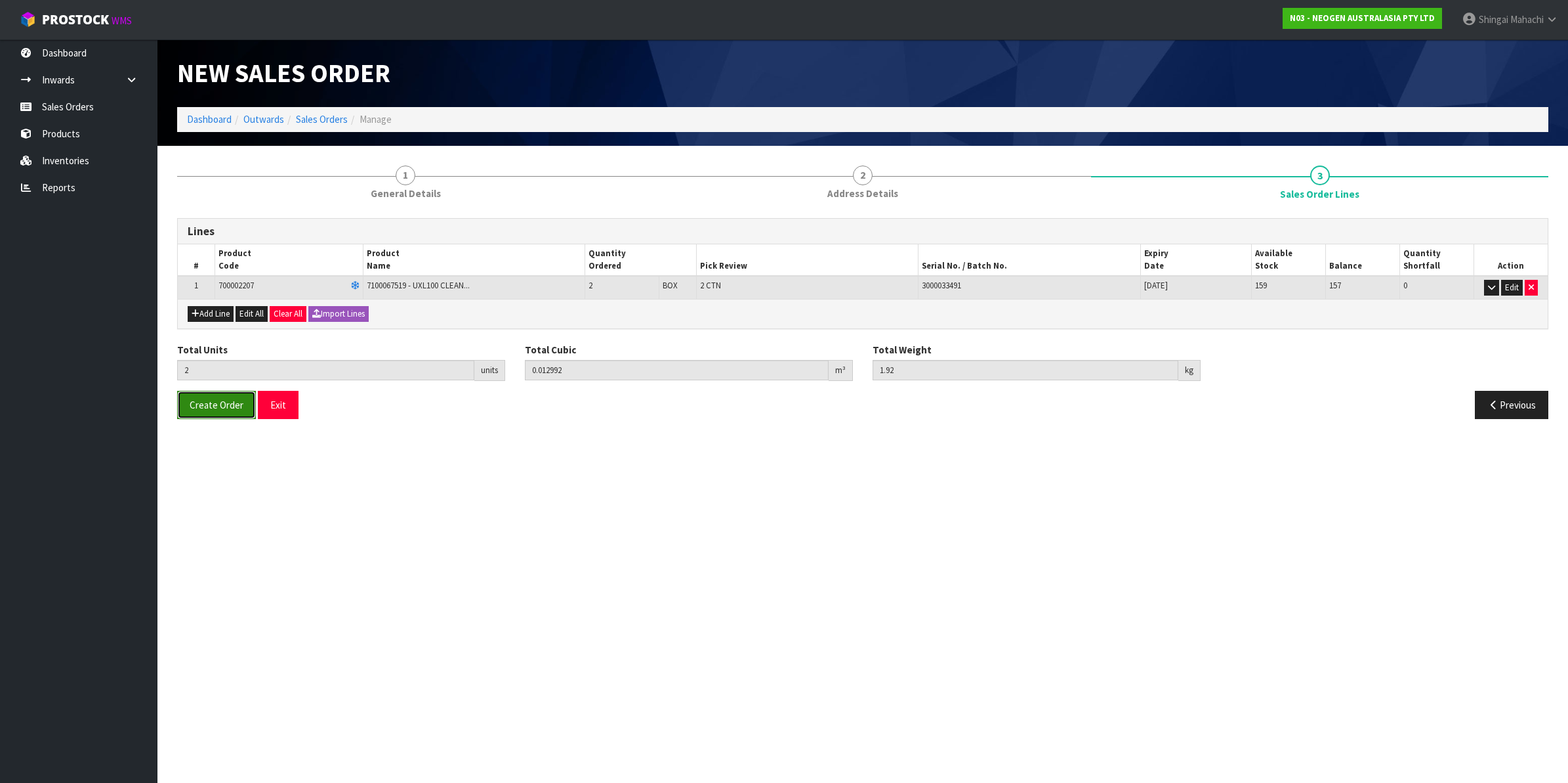
click at [218, 406] on span "Create Order" at bounding box center [217, 404] width 54 height 12
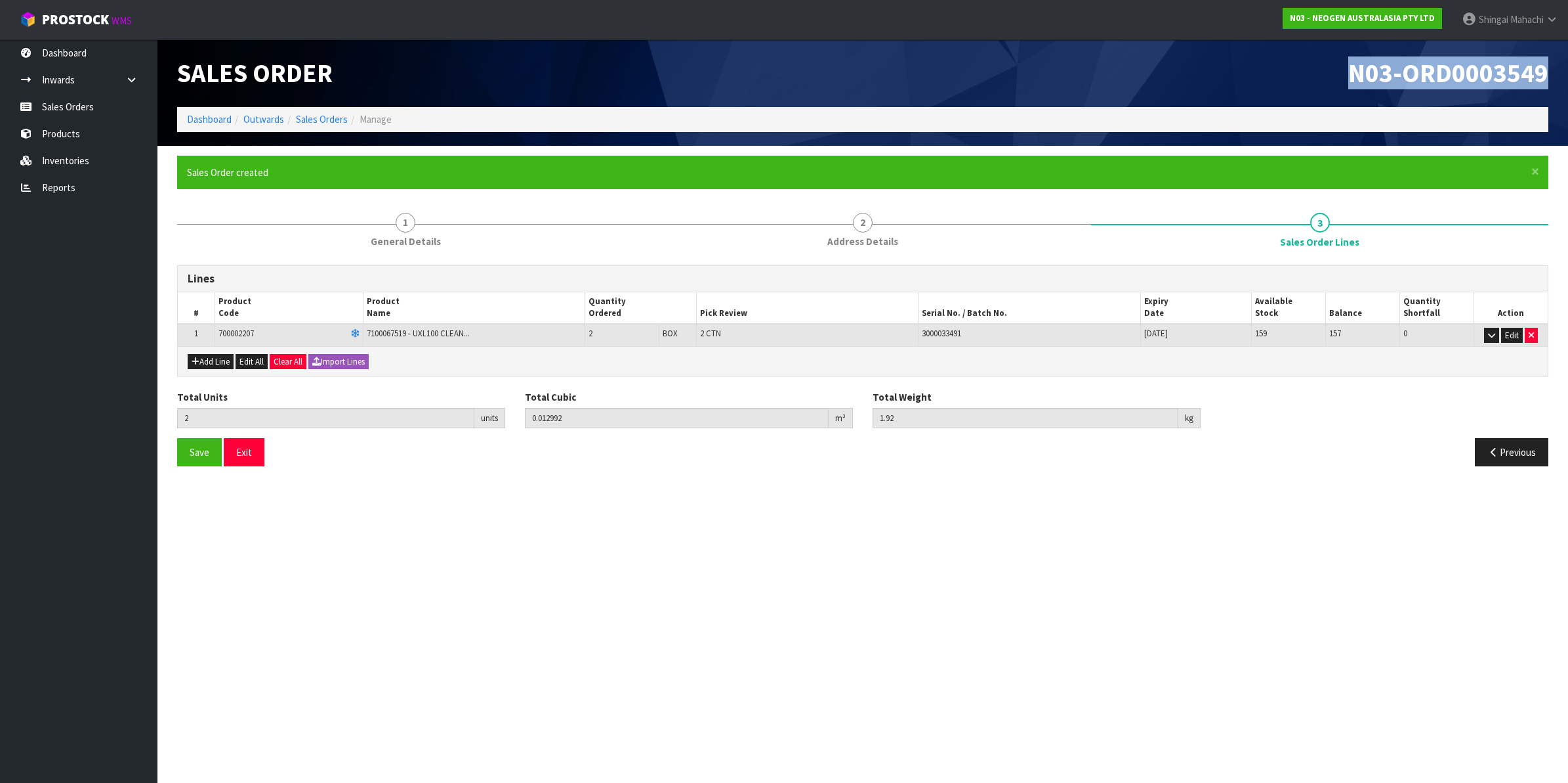
drag, startPoint x: 1349, startPoint y: 73, endPoint x: 1548, endPoint y: 74, distance: 199.0
click at [1548, 74] on div "N03-ORD0003549" at bounding box center [1211, 73] width 696 height 68
copy span "N03-ORD0003549"
click at [316, 116] on link "Sales Orders" at bounding box center [321, 118] width 52 height 12
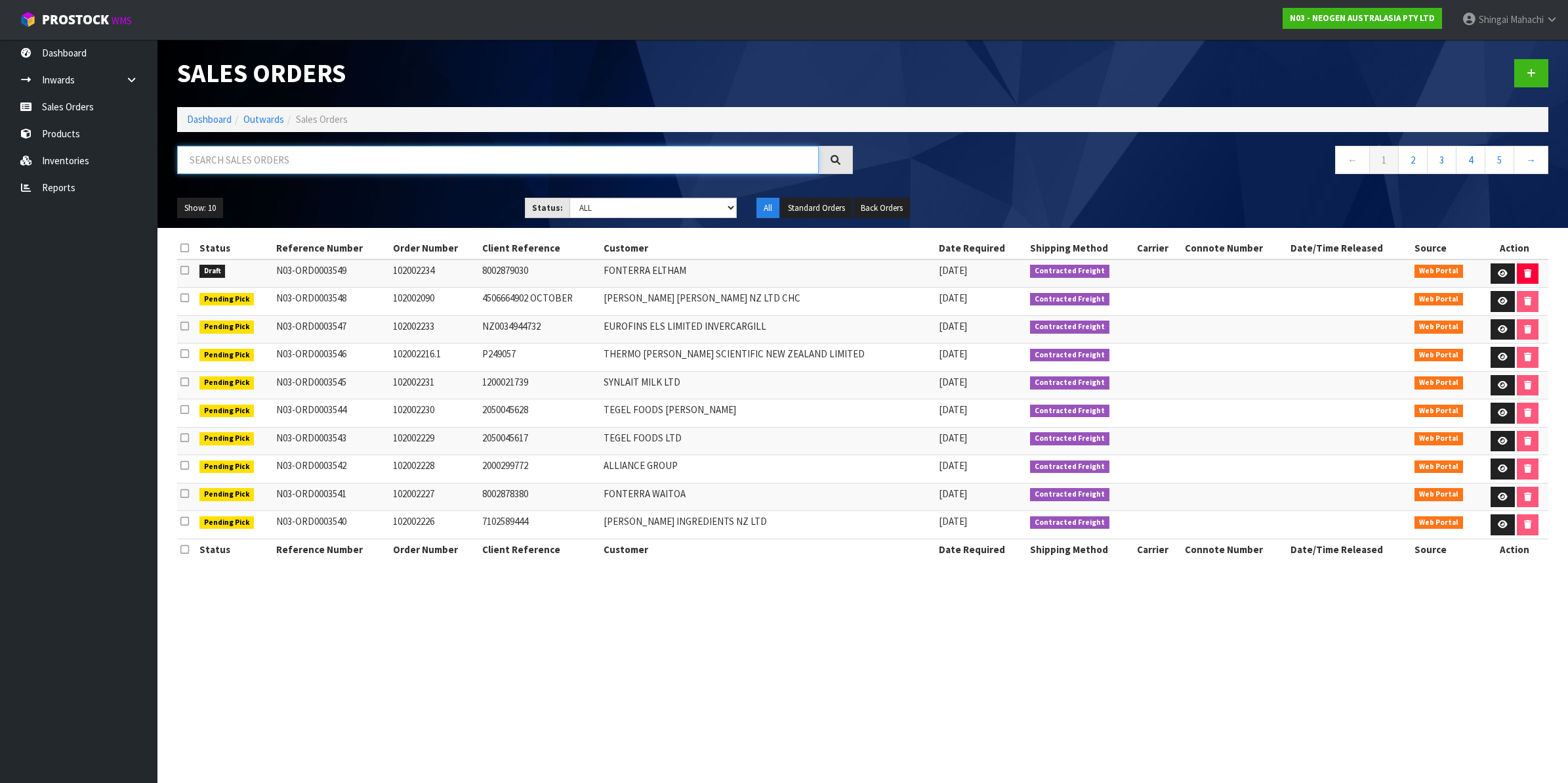
click at [262, 158] on input "text" at bounding box center [498, 159] width 642 height 29
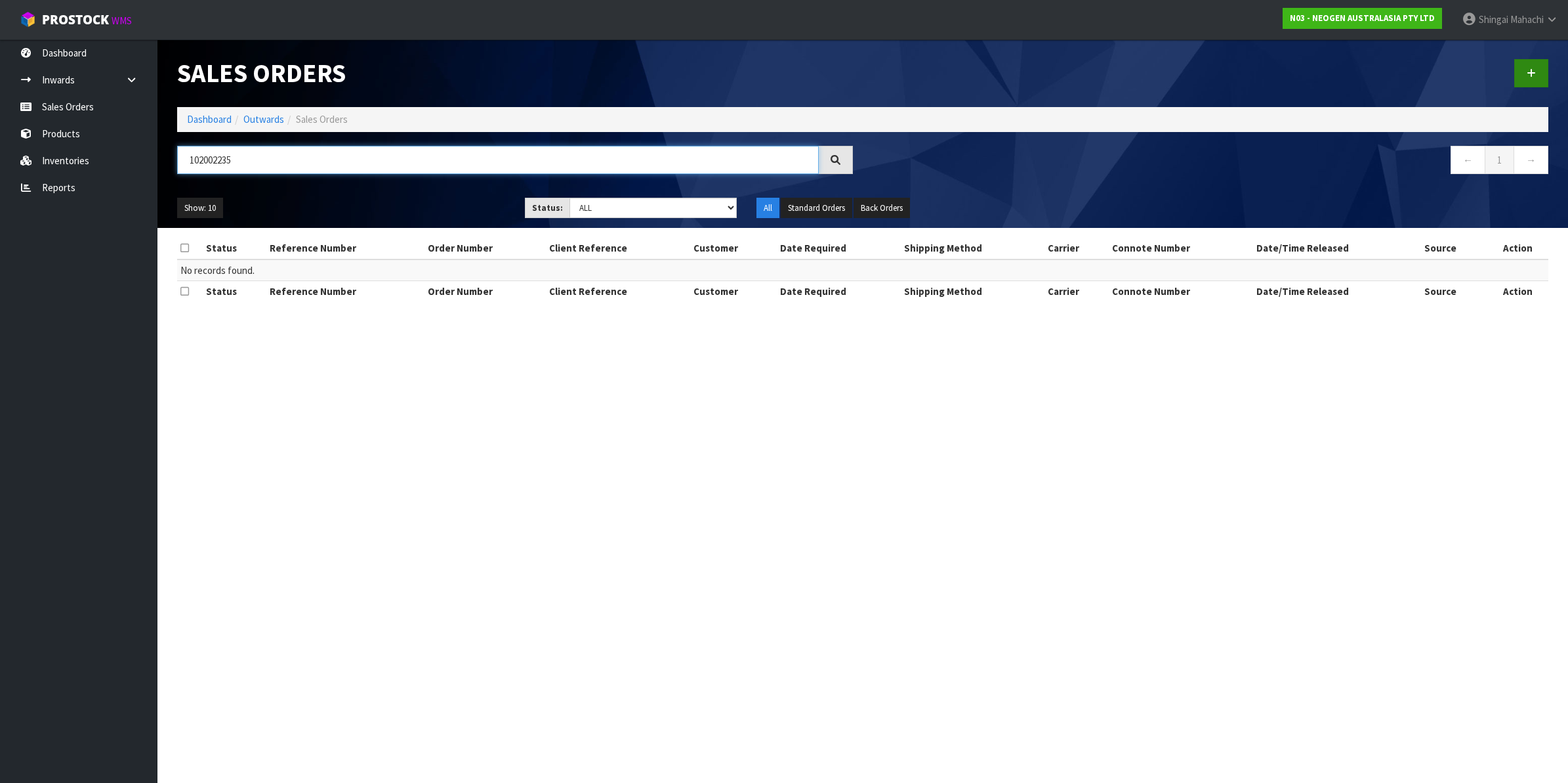
type input "102002235"
click at [1534, 66] on link at bounding box center [1531, 73] width 34 height 29
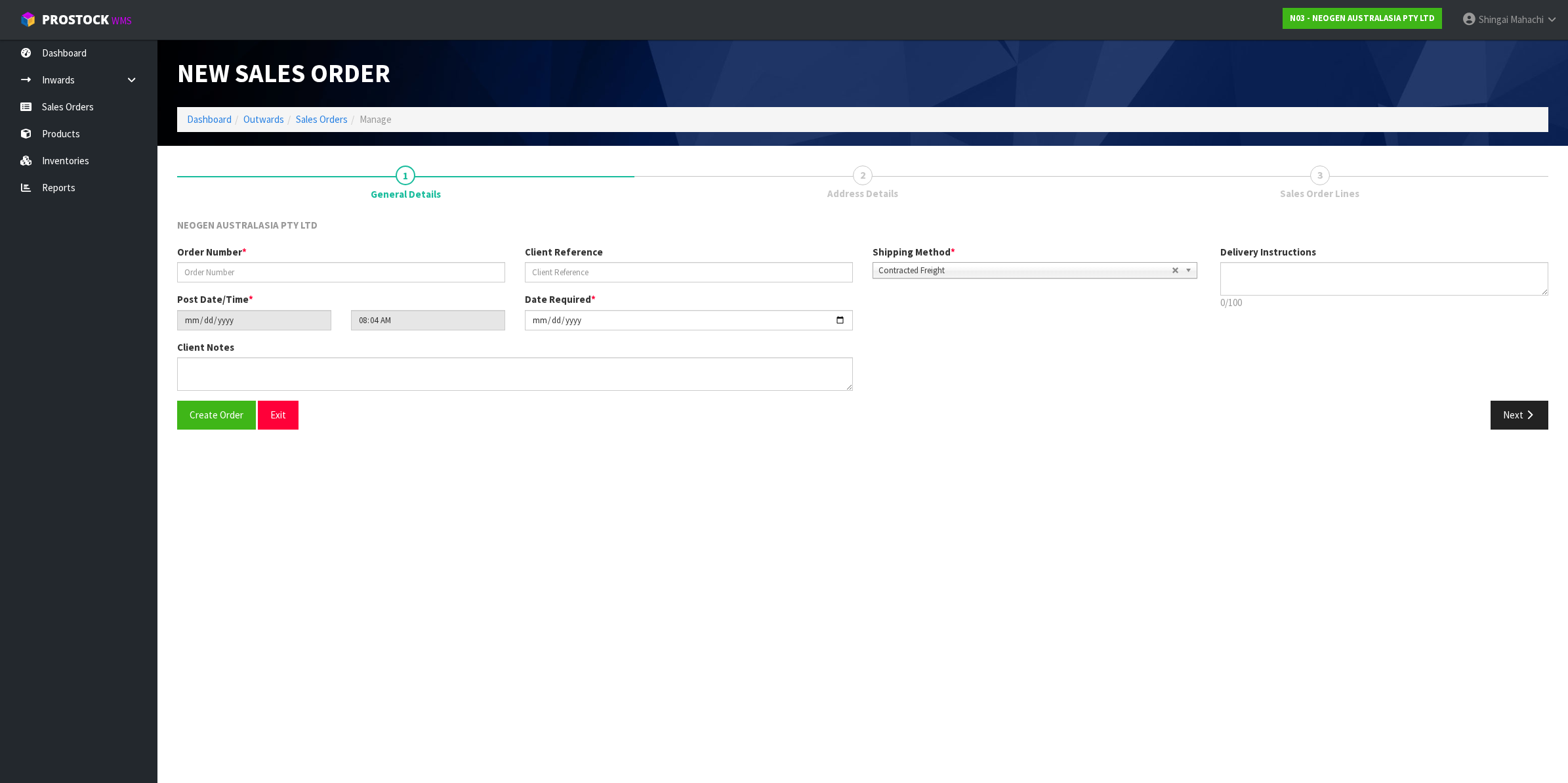
type textarea "CHILLED GOODS -OVERNIGHT"
click at [248, 265] on input "text" at bounding box center [340, 272] width 328 height 20
type input "102002235"
click at [553, 273] on input "text" at bounding box center [688, 272] width 328 height 20
click at [551, 268] on input "text" at bounding box center [688, 272] width 328 height 20
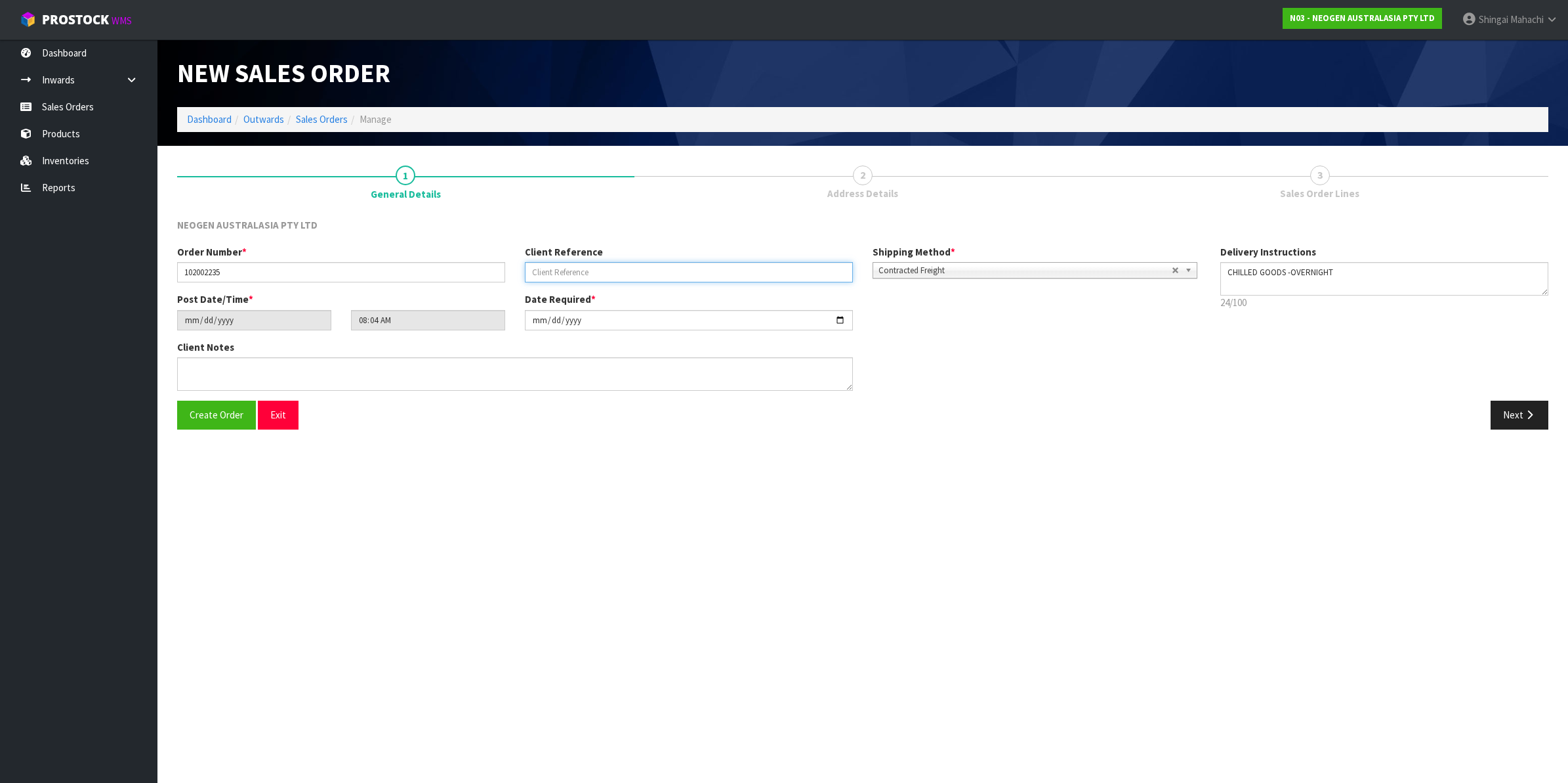
paste input "PO106978"
type input "PO106978"
click at [1521, 415] on button "Next" at bounding box center [1519, 415] width 58 height 29
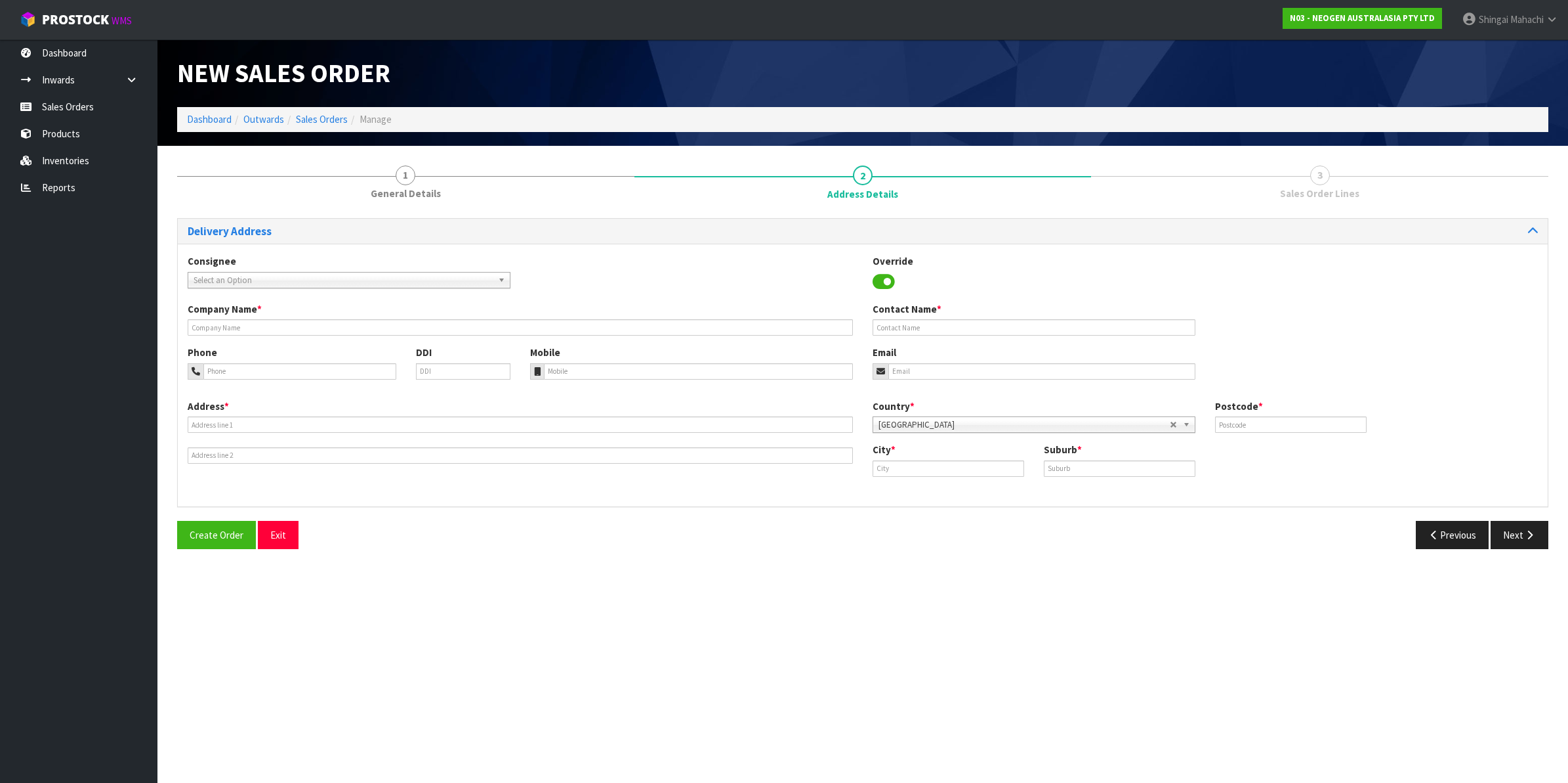
click at [237, 268] on div "Consignee 000001.BAY MECHANICS - BAY MECHANICS 000001A - BRAKE & TRANSMISSION N…" at bounding box center [349, 271] width 343 height 34
click at [229, 279] on span "Select an Option" at bounding box center [343, 281] width 300 height 16
type input "hill labs"
click at [224, 279] on span "Select an Option" at bounding box center [343, 281] width 300 height 16
type input "hill labs"
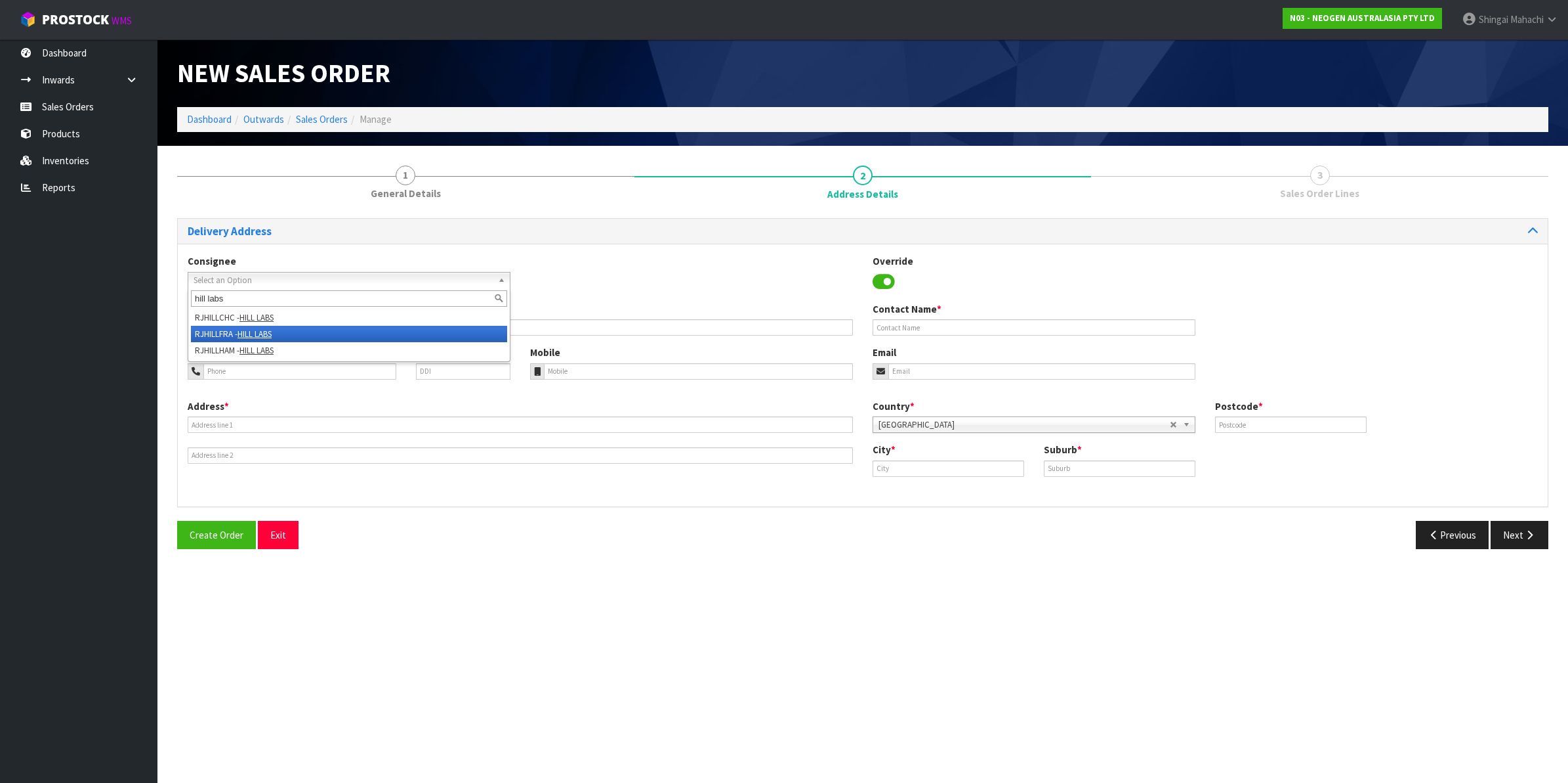
click at [215, 335] on li "RJHILLFRA - HILL LABS" at bounding box center [349, 333] width 316 height 16
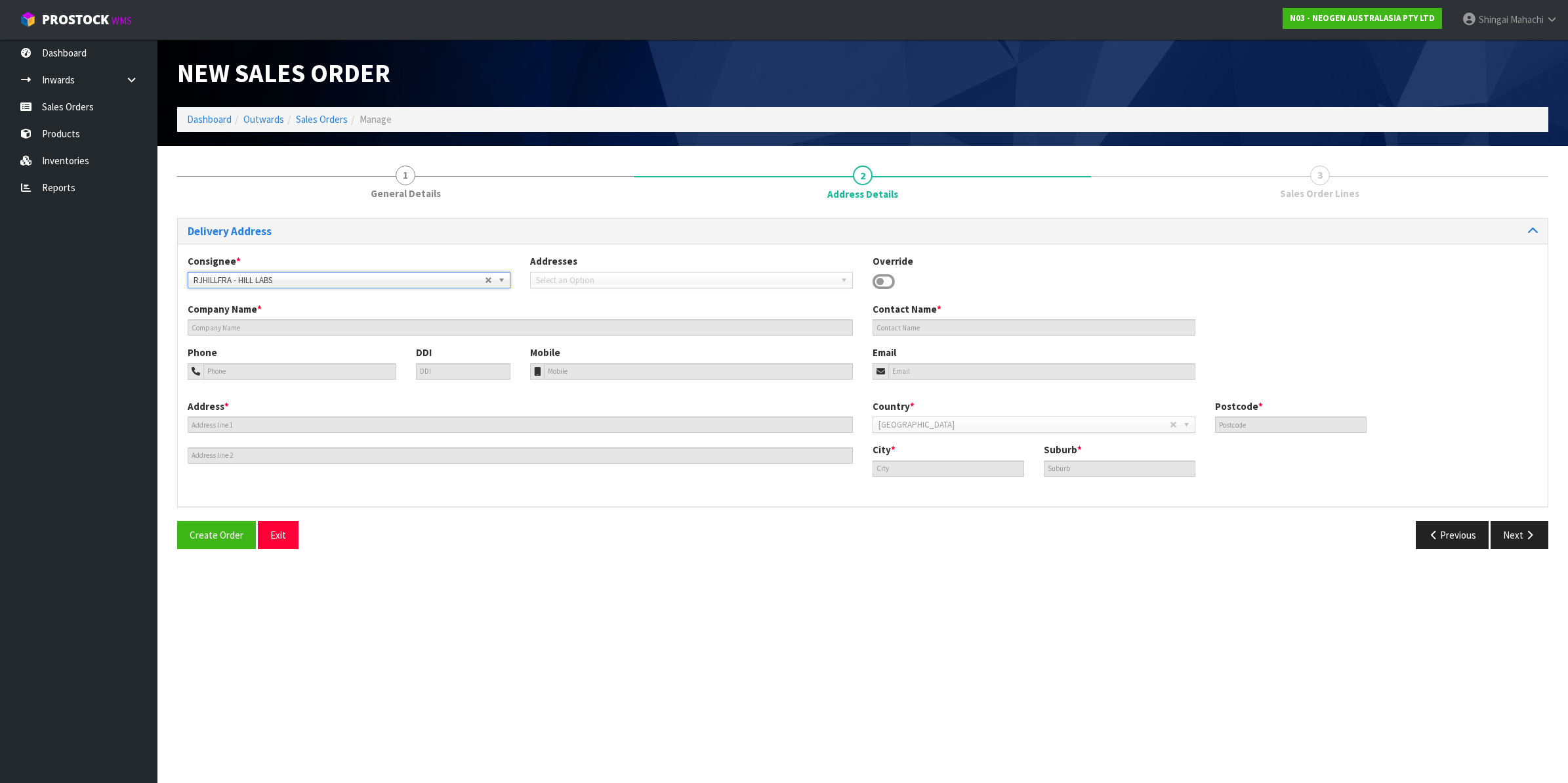
type input "HILL LABS"
type input "[PERSON_NAME], C/O- INWARDS GOODS"
type input "[STREET_ADDRESS][PERSON_NAME]"
type input "3204"
type input "[PERSON_NAME]"
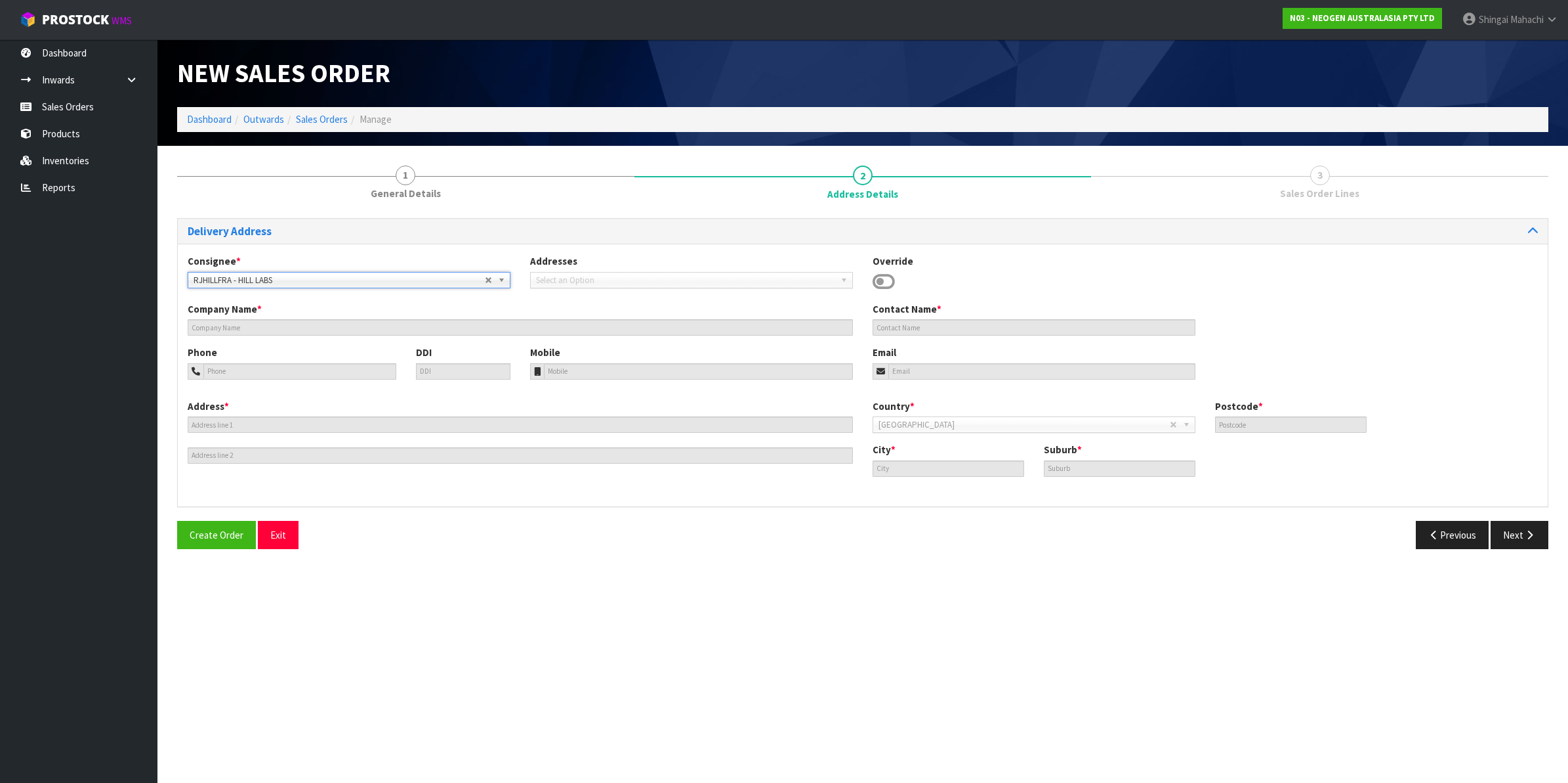
type input "FRANKTON"
click at [1442, 529] on button "Previous" at bounding box center [1453, 534] width 74 height 29
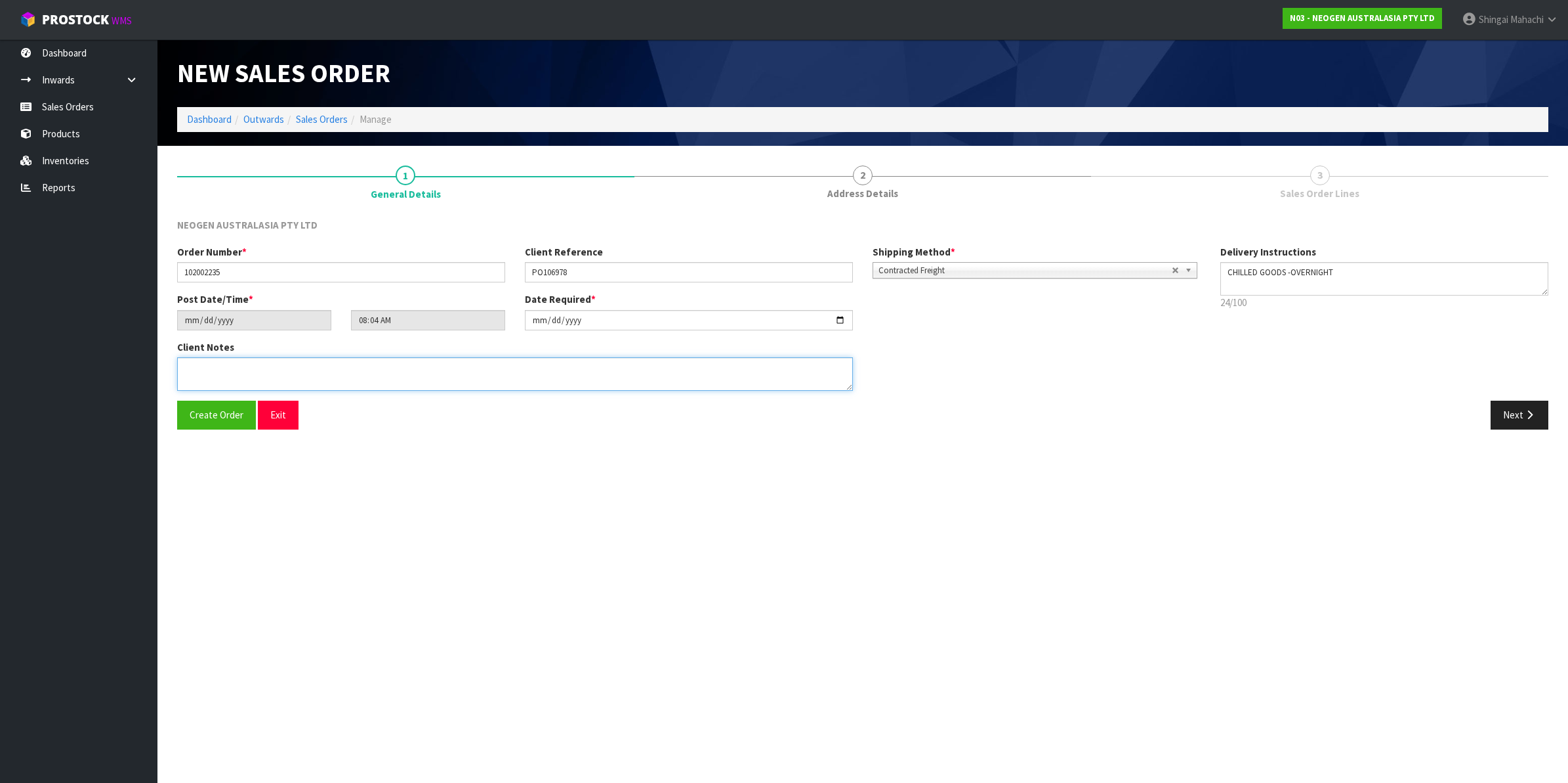
click at [191, 372] on textarea at bounding box center [514, 374] width 676 height 34
paste textarea "INWARDS GOODS BAY 3"
type textarea "ATTN: INWARDS GOODS BAY 3"
click at [1526, 414] on icon "button" at bounding box center [1529, 414] width 12 height 10
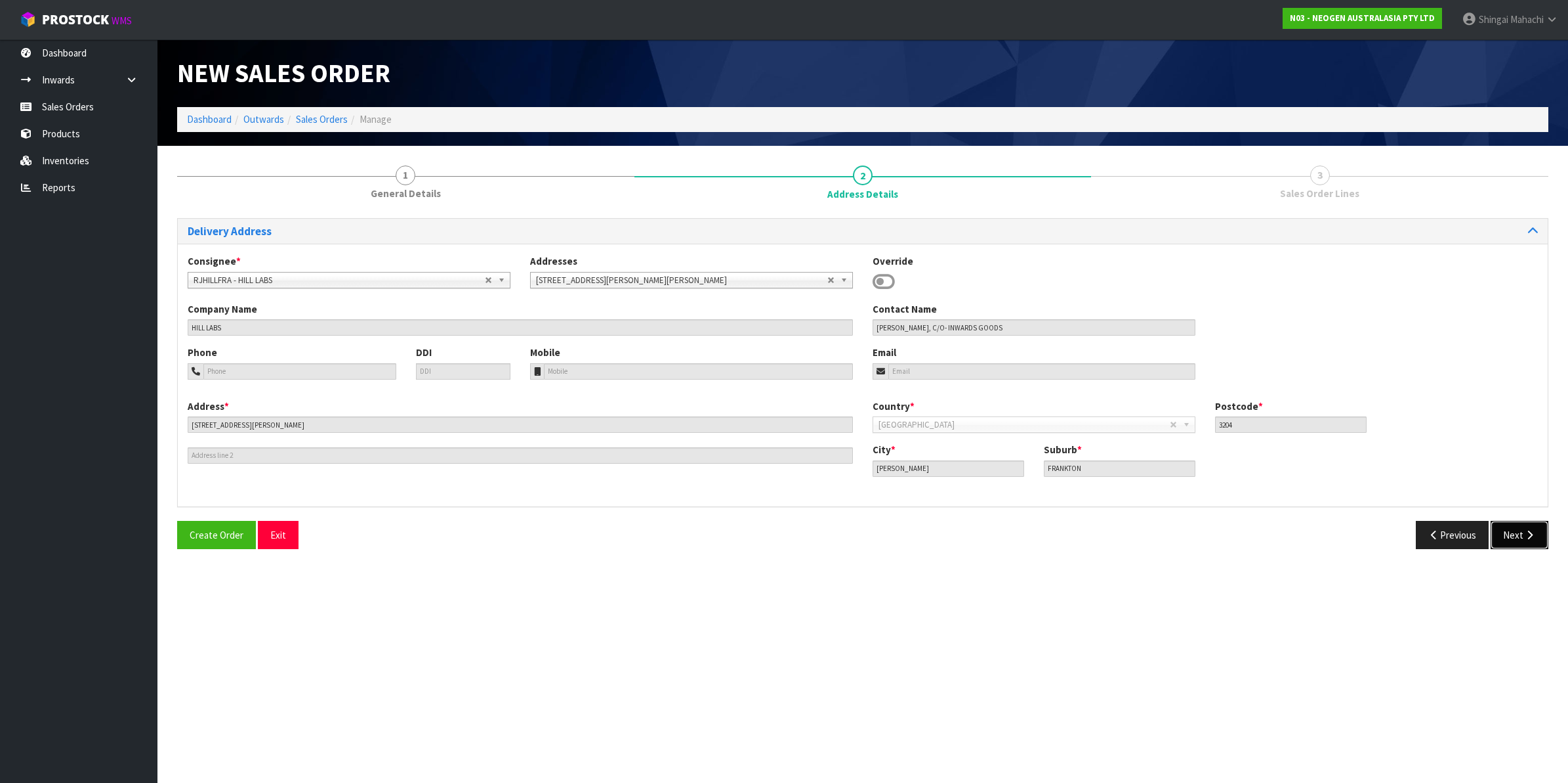
click at [1519, 526] on button "Next" at bounding box center [1519, 534] width 58 height 29
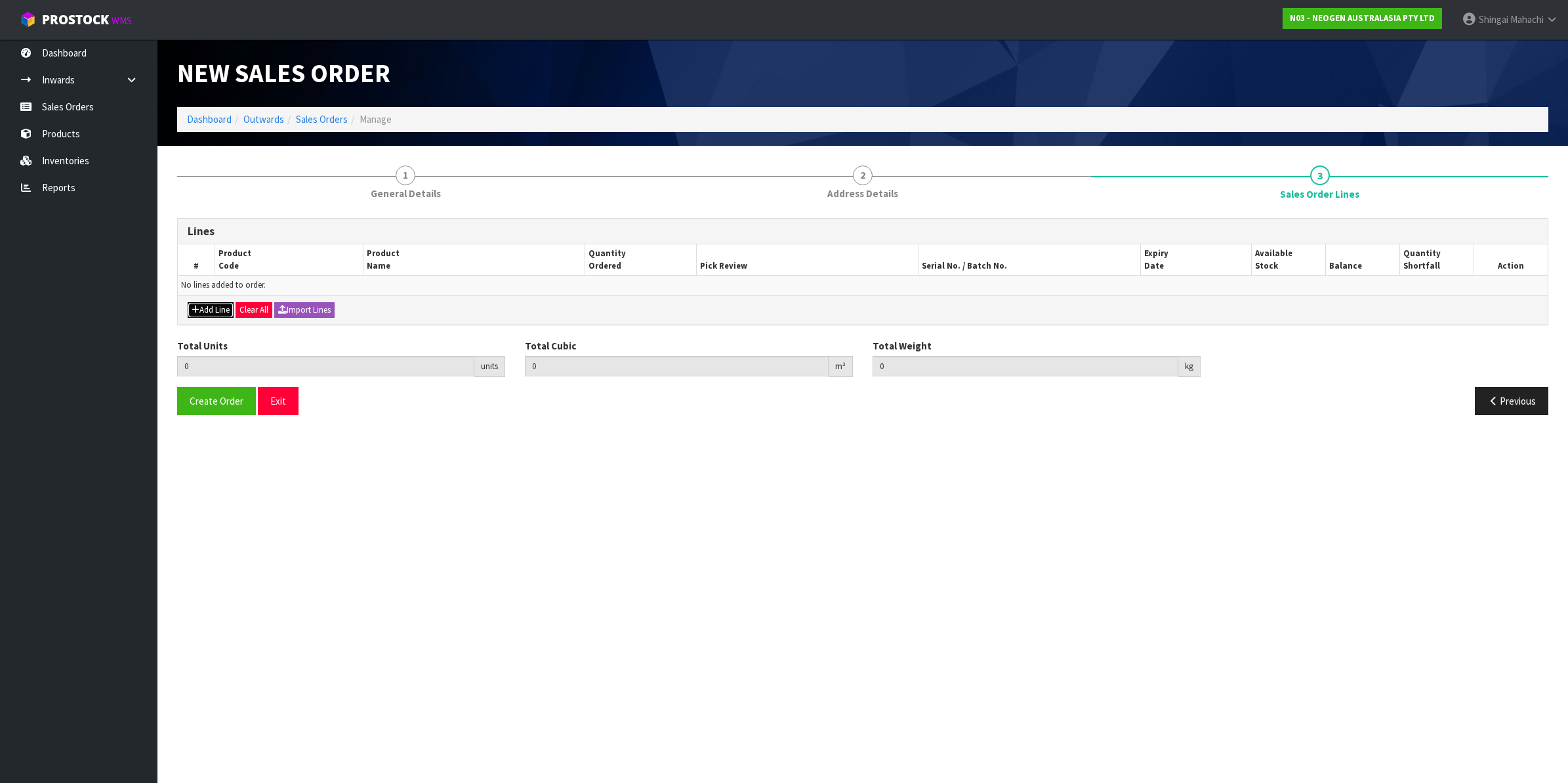
click at [211, 307] on button "Add Line" at bounding box center [210, 310] width 46 height 16
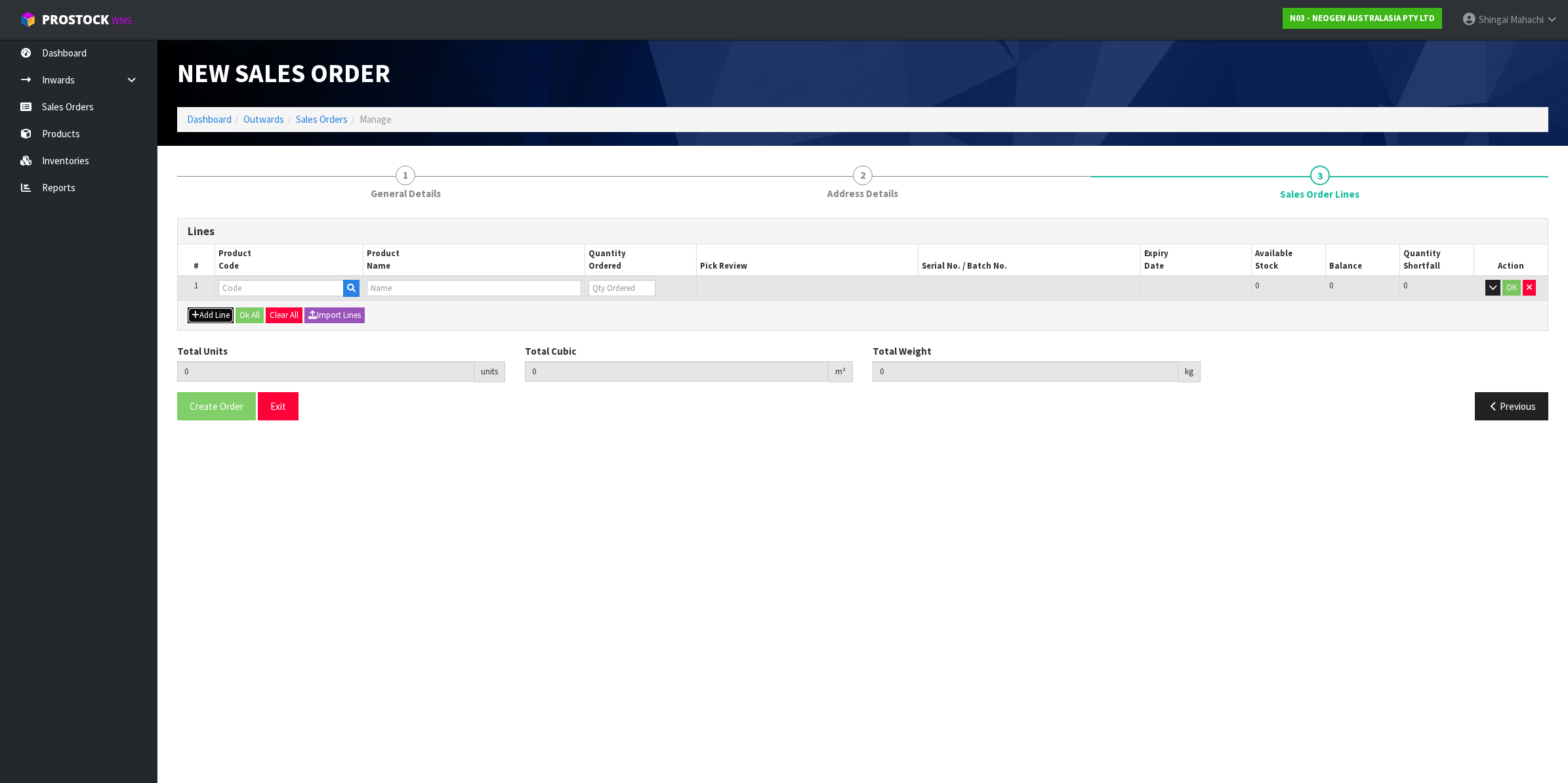
click at [210, 319] on button "Add Line" at bounding box center [210, 315] width 46 height 16
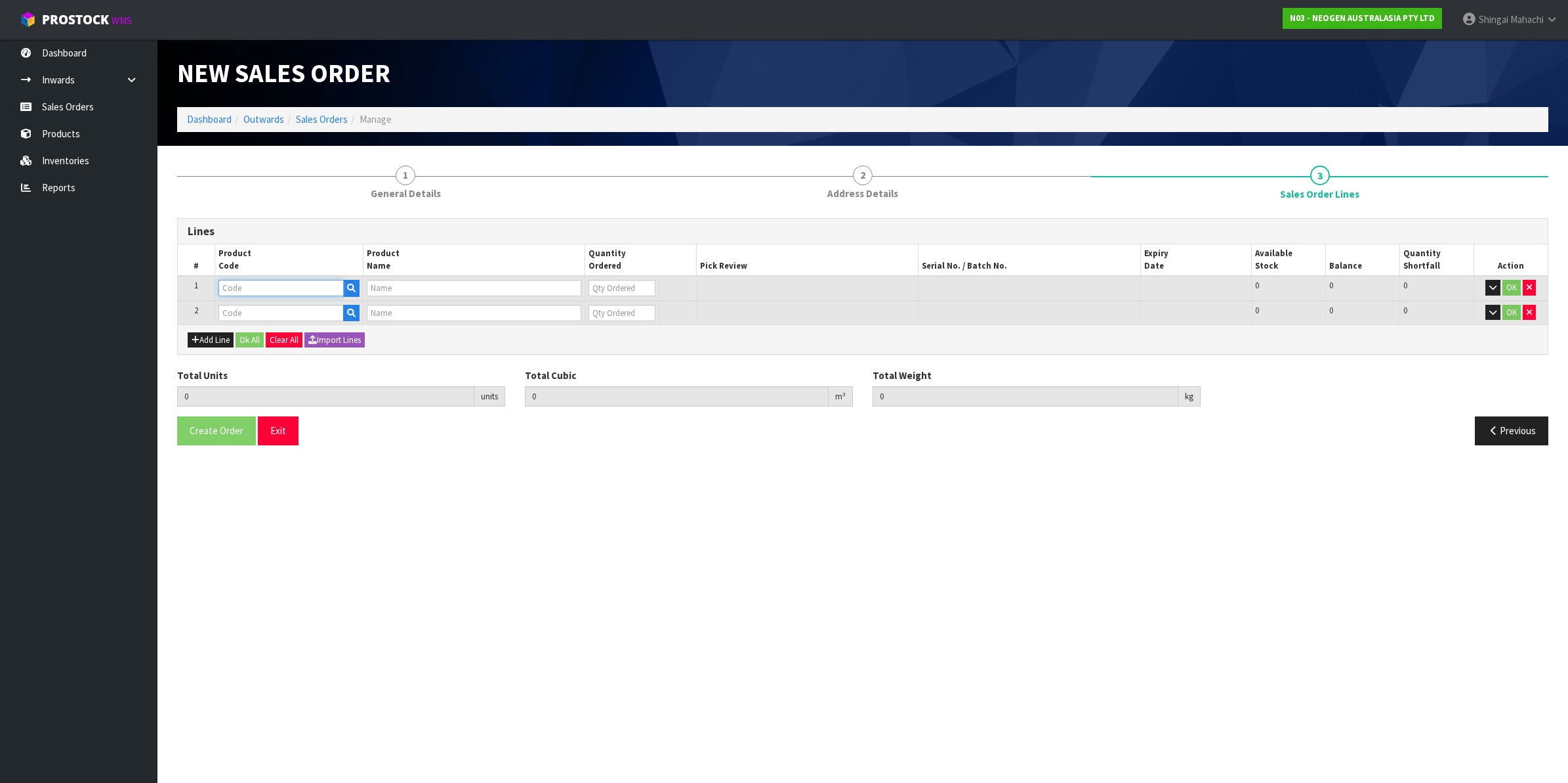
paste input "700002120"
type input "700002120"
type input "7100039374 - 6406 PETRIFILM AEROBIC CT PLT 1000EA/CS"
type input "0"
type input "700002120"
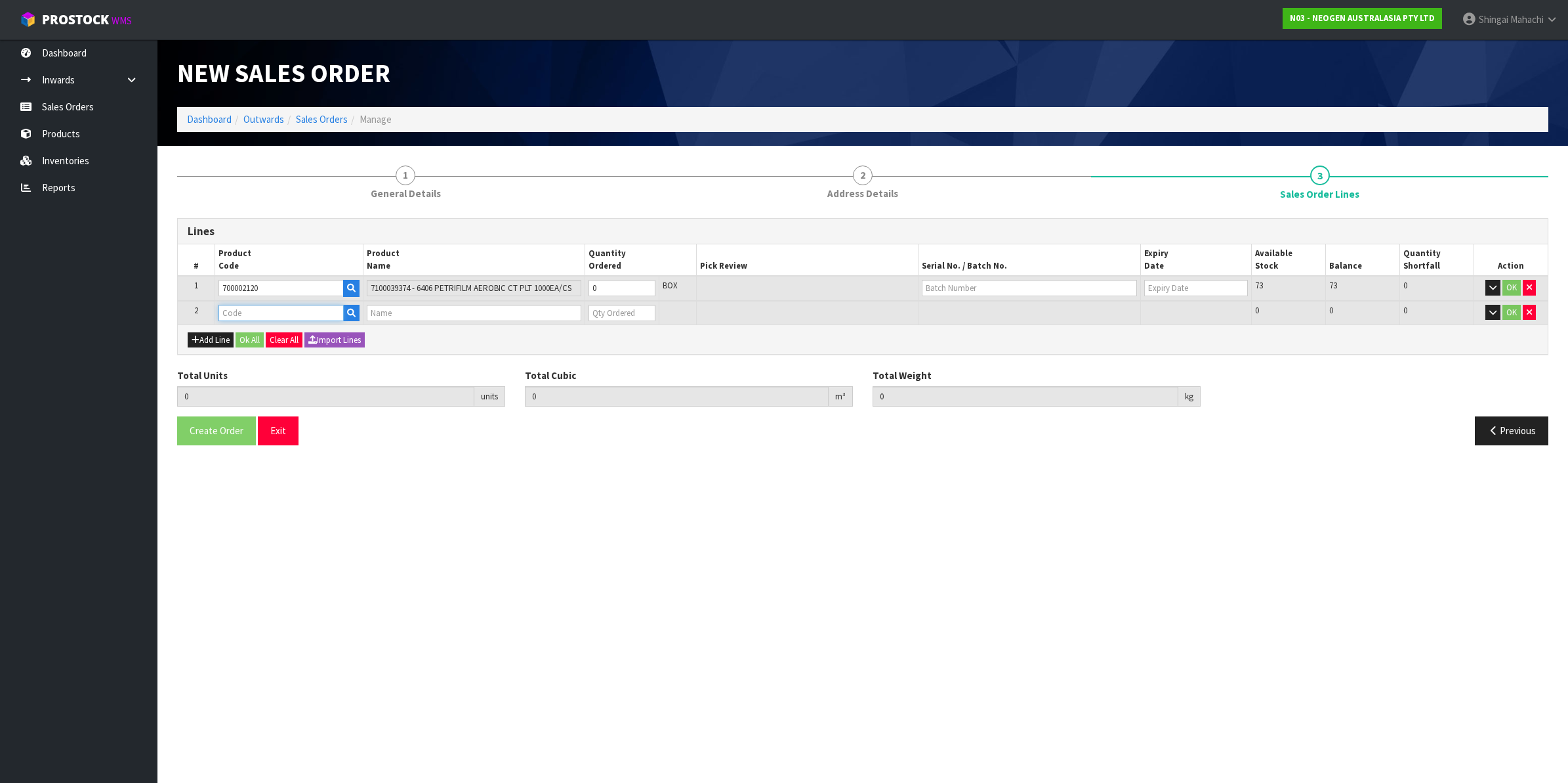
click at [230, 311] on input "text" at bounding box center [281, 313] width 126 height 16
paste input "700002228"
type input "700002228"
type input "0.000000"
type input "0.000"
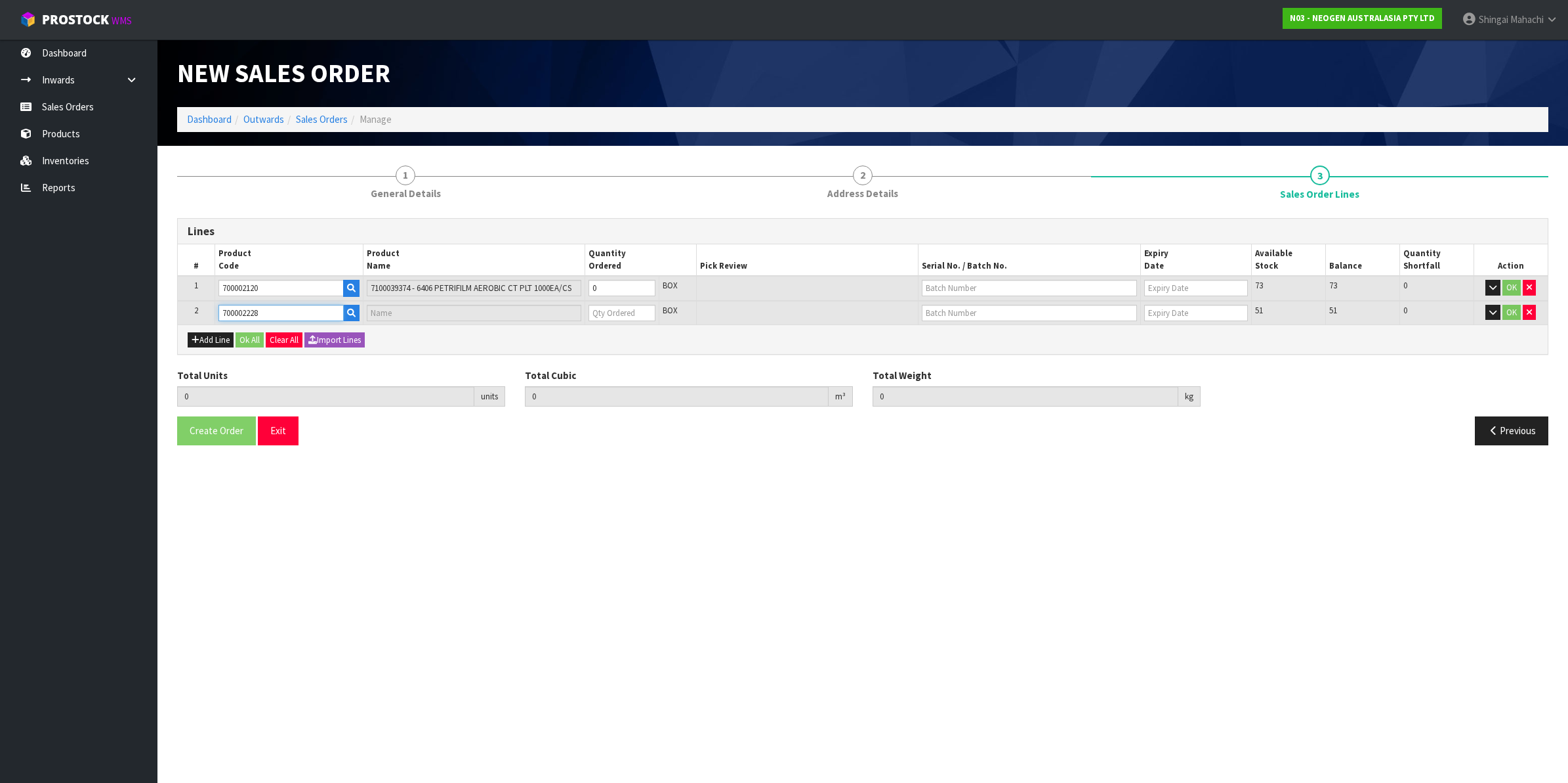
type input "7100088605 - 6461 PETRIFILM LAB CT PLT 50EA/CS"
type input "0"
type input "700002228"
drag, startPoint x: 608, startPoint y: 284, endPoint x: 476, endPoint y: 298, distance: 132.7
click at [476, 298] on tr "1 700002120 7100039374 - 6406 PETRIFILM AEROBIC CT PLT 1000EA/CS 0 BOX 73 73 0 …" at bounding box center [862, 288] width 1370 height 25
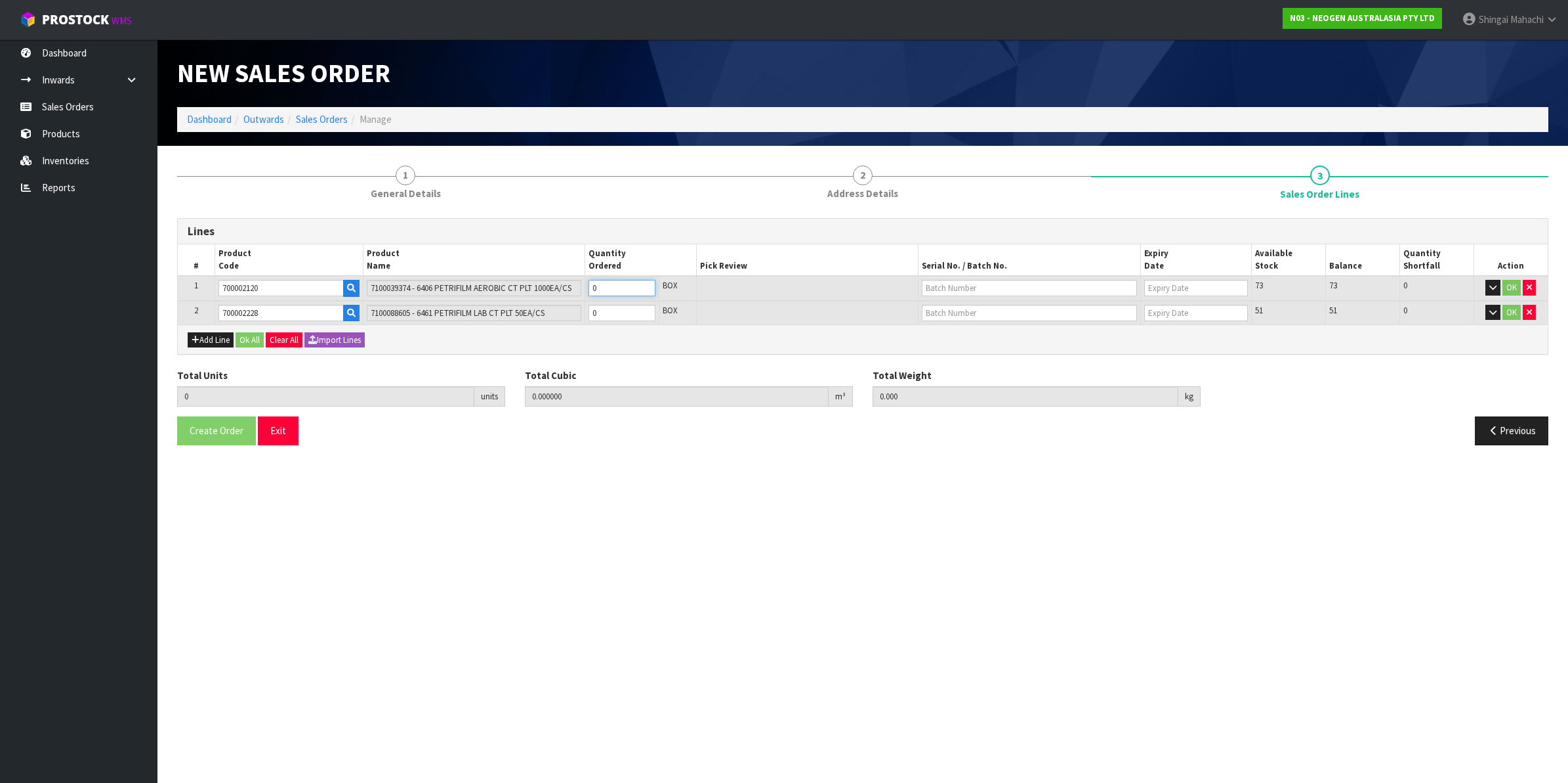
type input "1"
type input "0.00736"
type input "2"
type input "1"
drag, startPoint x: 610, startPoint y: 306, endPoint x: 520, endPoint y: 298, distance: 90.4
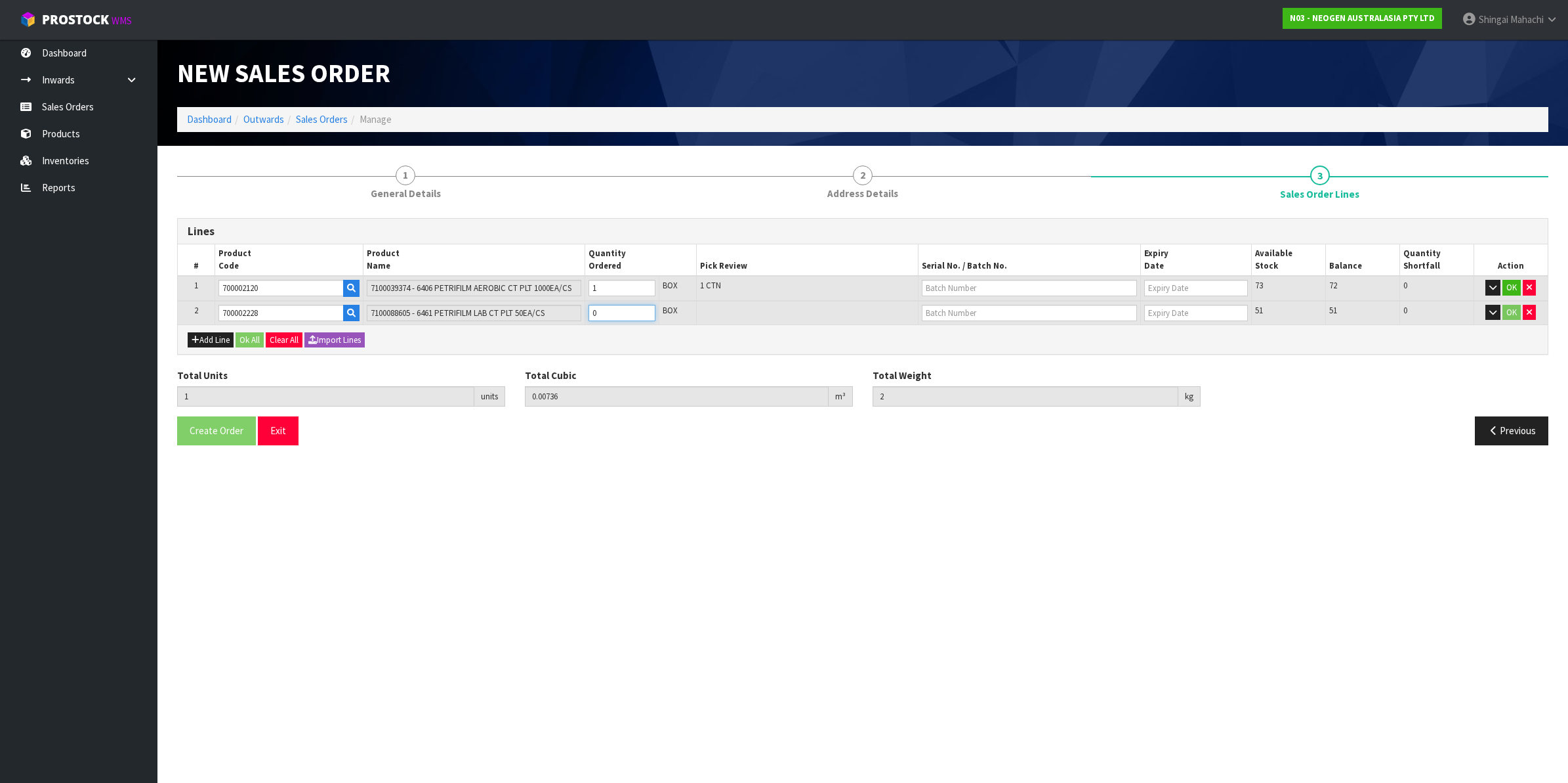
click at [522, 298] on table "# Product Code Product Name Quantity Ordered Pick Review Serial No. / Batch No.…" at bounding box center [862, 284] width 1370 height 80
type input "3"
type input "0.009944"
type input "2.8"
type input "2"
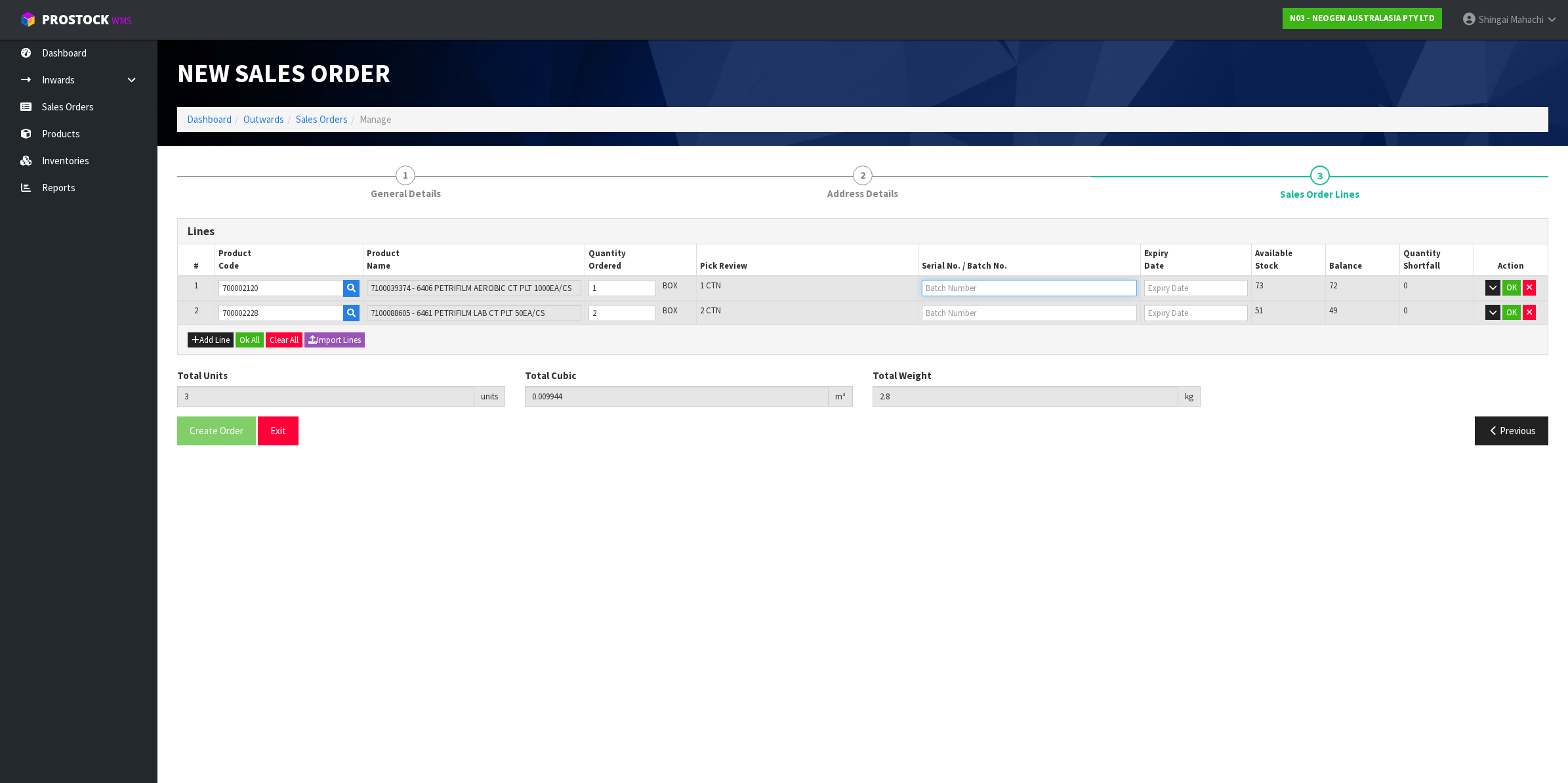
click at [962, 287] on input "text" at bounding box center [1030, 288] width 216 height 16
click at [969, 311] on link "345N7D" at bounding box center [975, 309] width 104 height 18
type input "345N7D"
type input "08/12/2026"
click at [954, 309] on input "text" at bounding box center [1030, 313] width 216 height 16
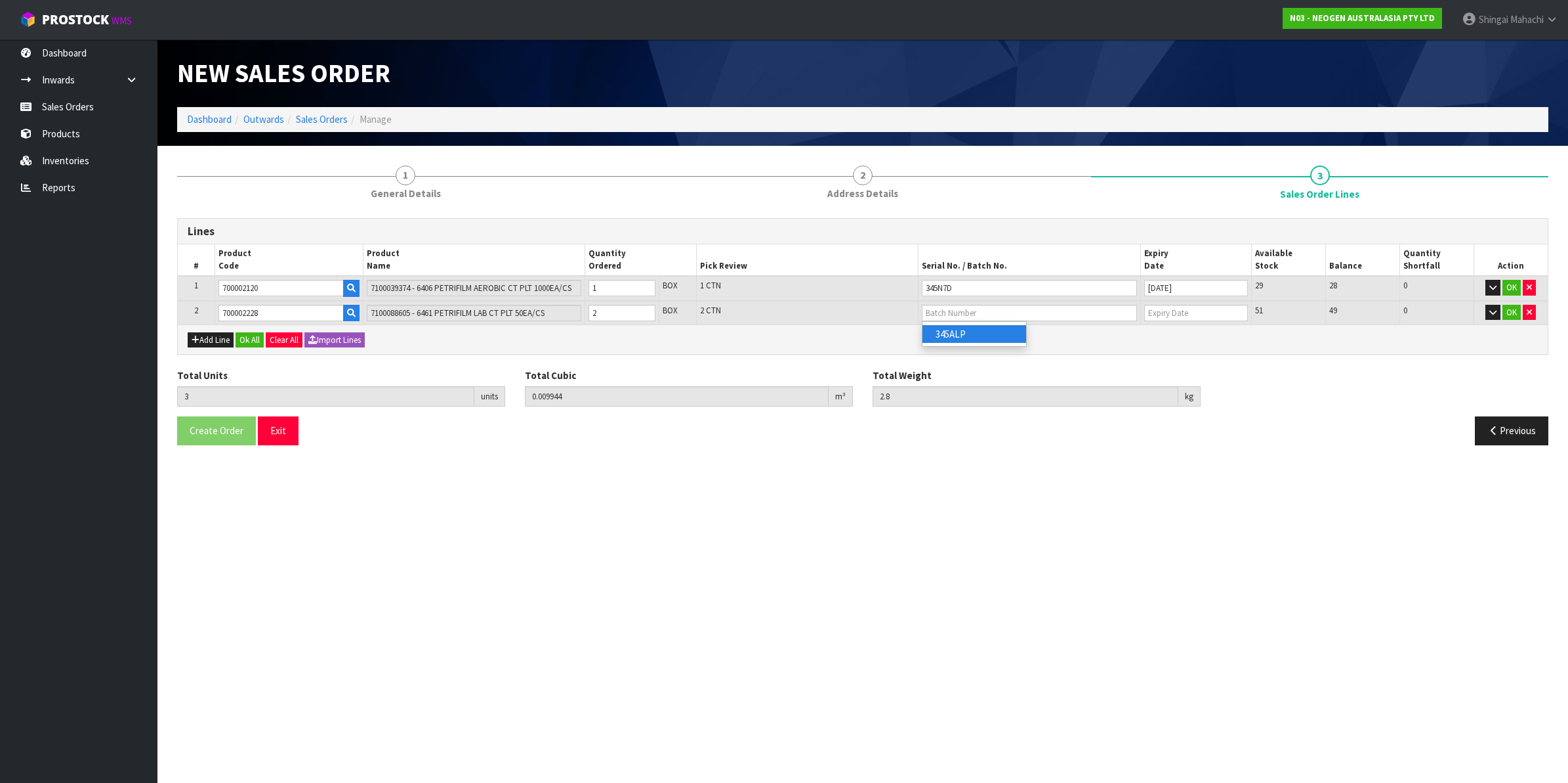
click at [962, 336] on link "345ALP" at bounding box center [975, 334] width 104 height 18
type input "345ALP"
type input "27/10/2026"
click at [1510, 312] on button "OK" at bounding box center [1512, 313] width 18 height 16
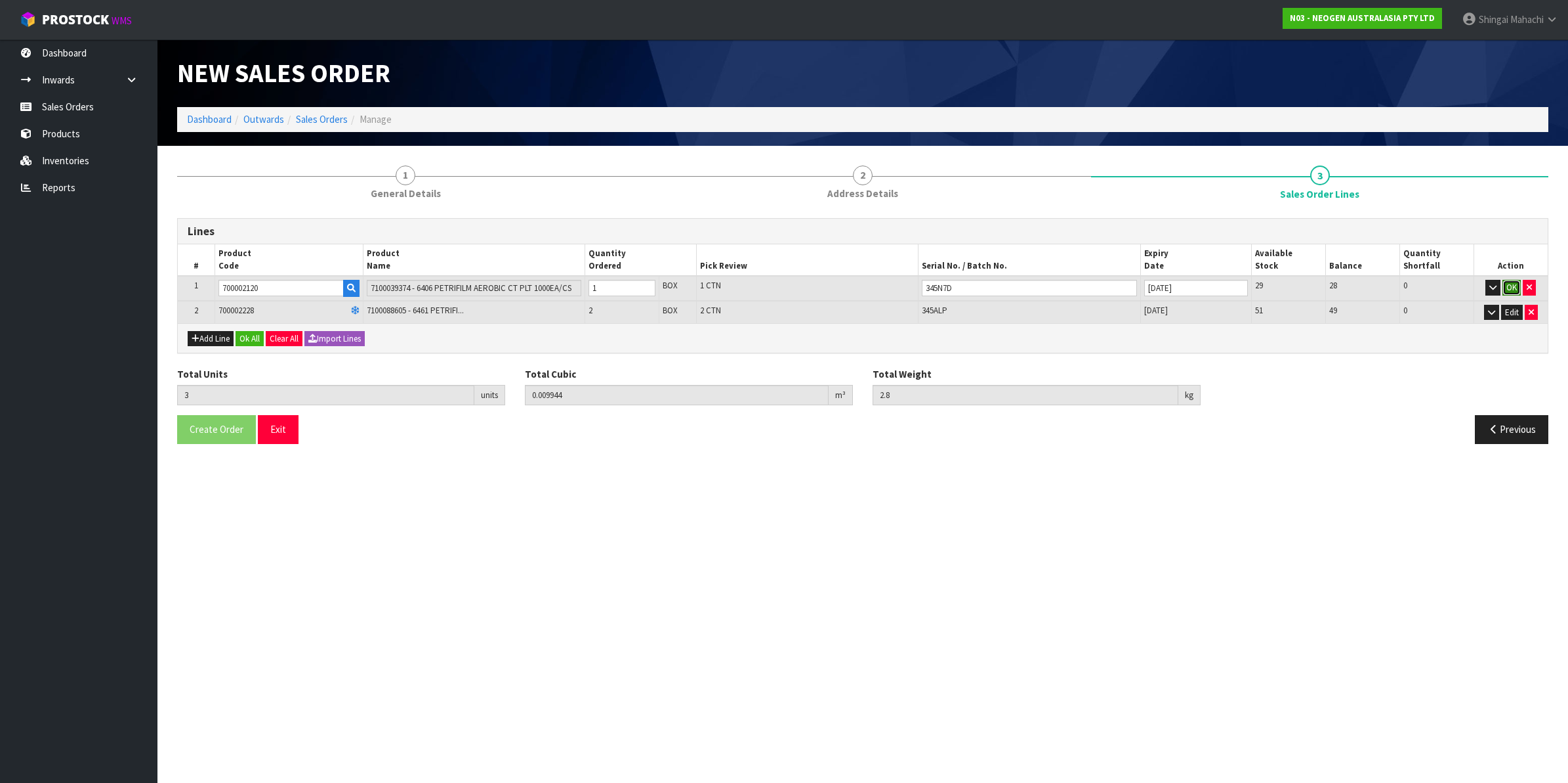
click at [1510, 287] on button "OK" at bounding box center [1512, 288] width 18 height 16
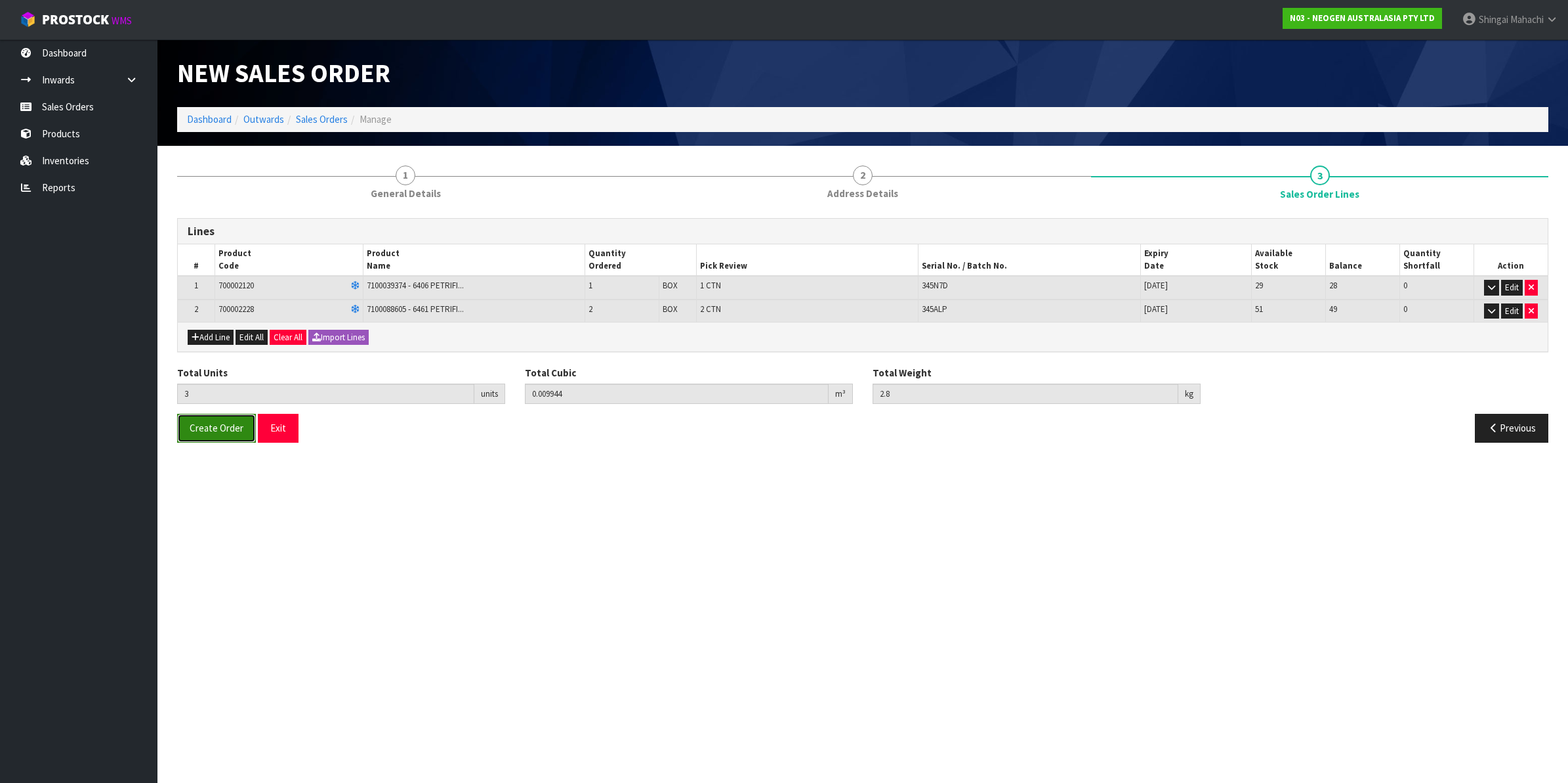
click at [205, 425] on span "Create Order" at bounding box center [217, 428] width 54 height 12
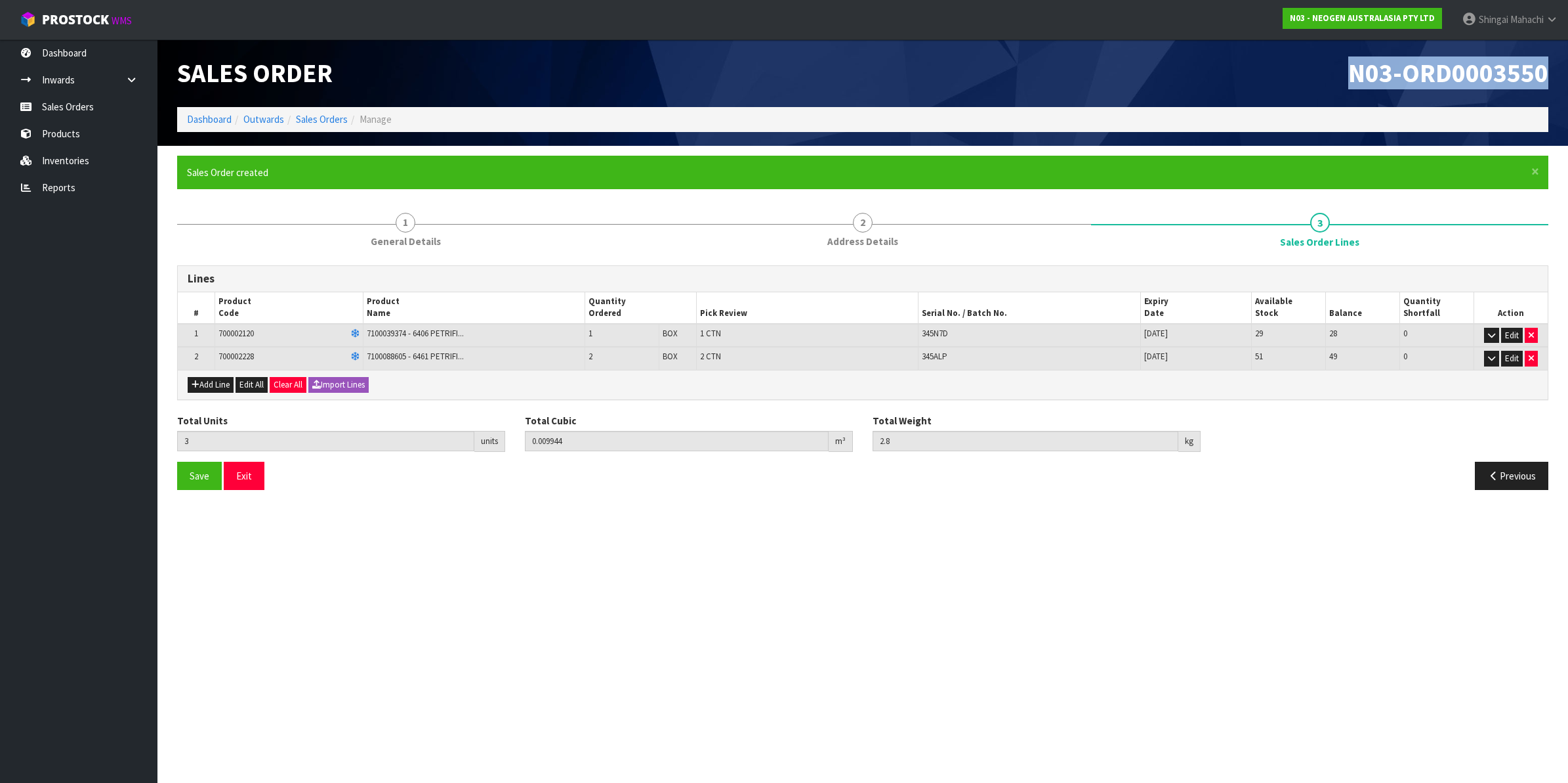
drag, startPoint x: 1349, startPoint y: 67, endPoint x: 1556, endPoint y: 70, distance: 207.0
click at [1556, 70] on div "N03-ORD0003550" at bounding box center [1211, 73] width 696 height 68
click at [332, 118] on link "Sales Orders" at bounding box center [321, 118] width 52 height 12
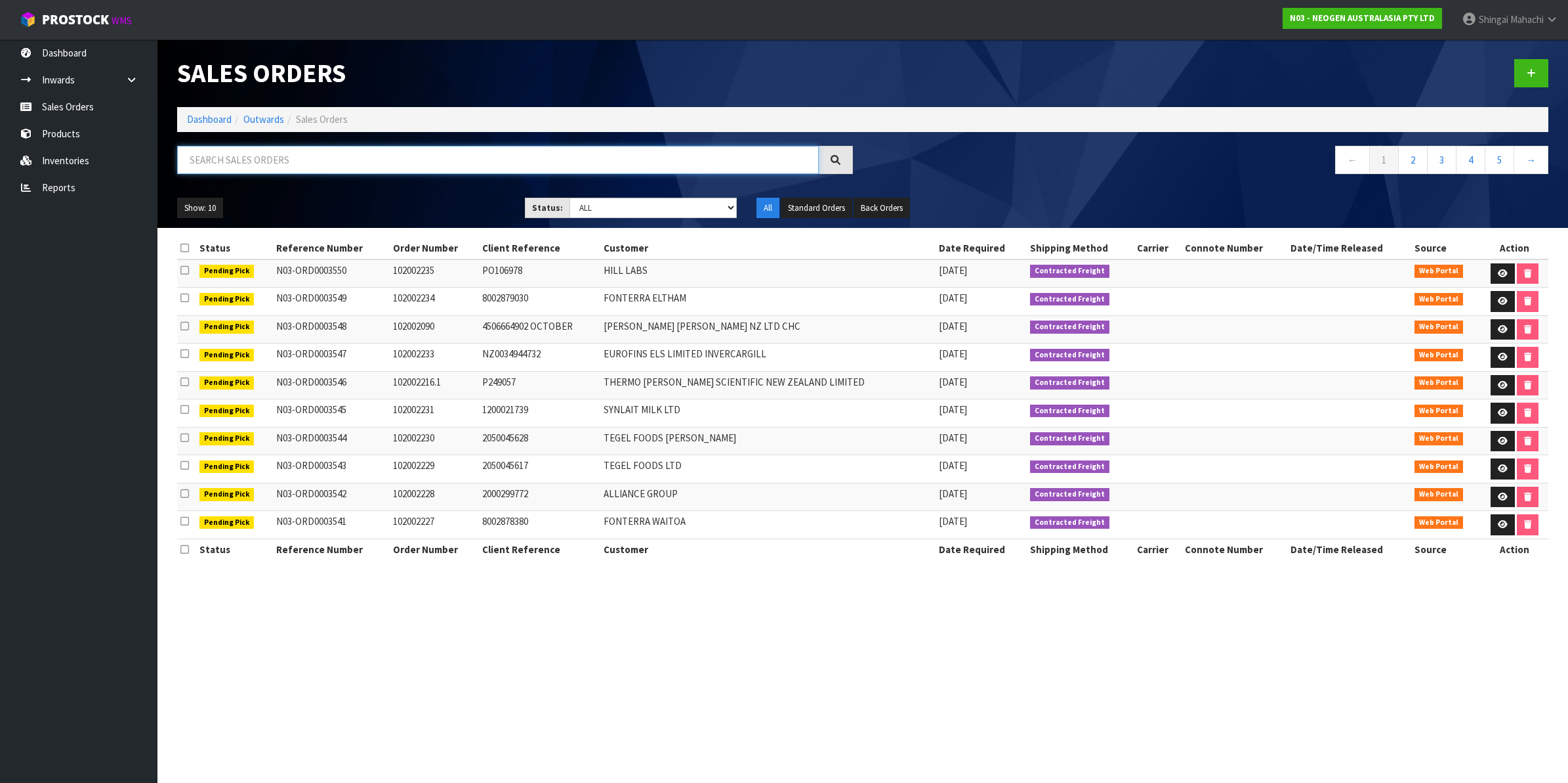
click at [284, 167] on input "text" at bounding box center [498, 159] width 642 height 29
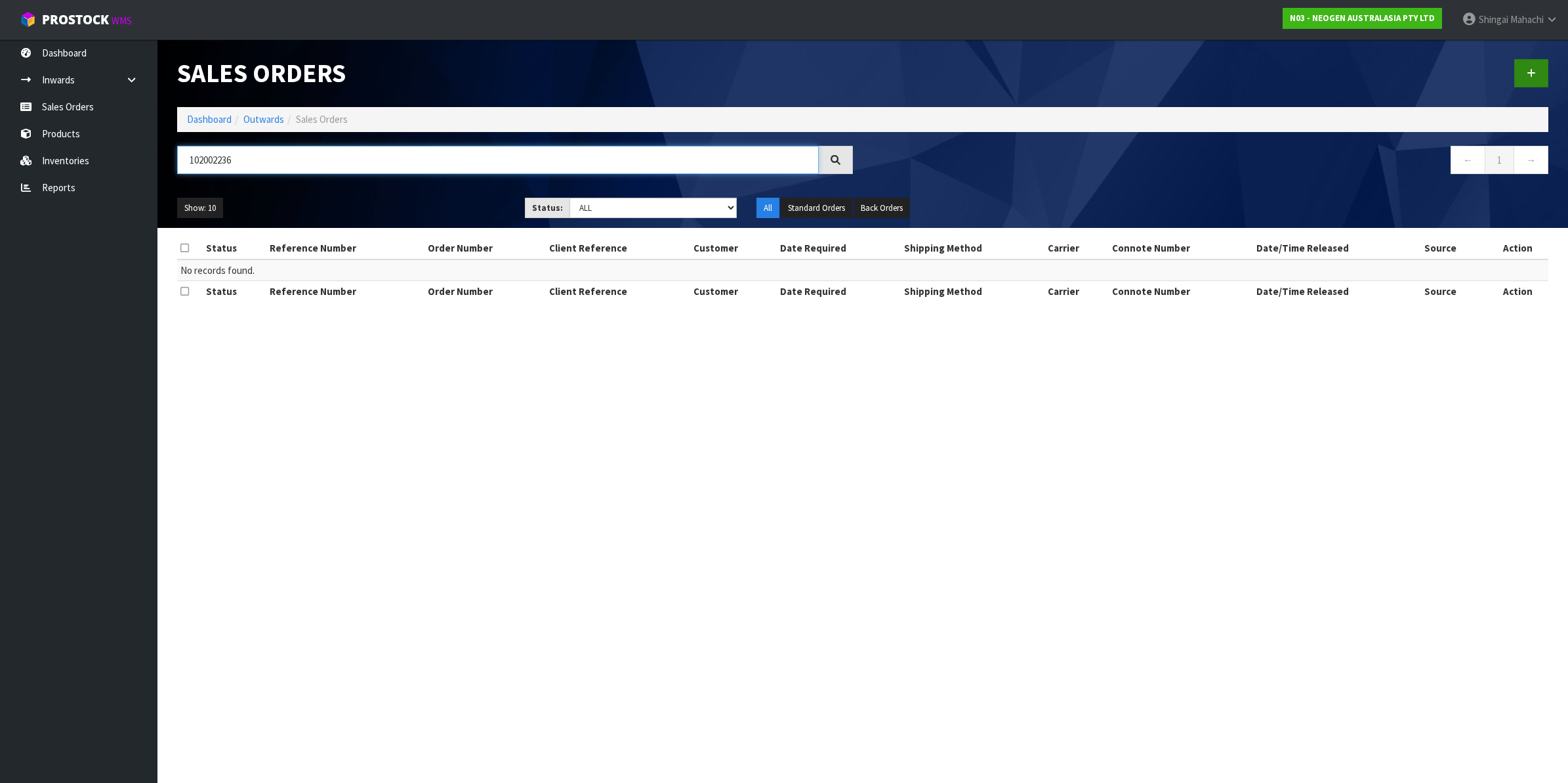
type input "102002236"
click at [1536, 73] on icon at bounding box center [1531, 72] width 9 height 10
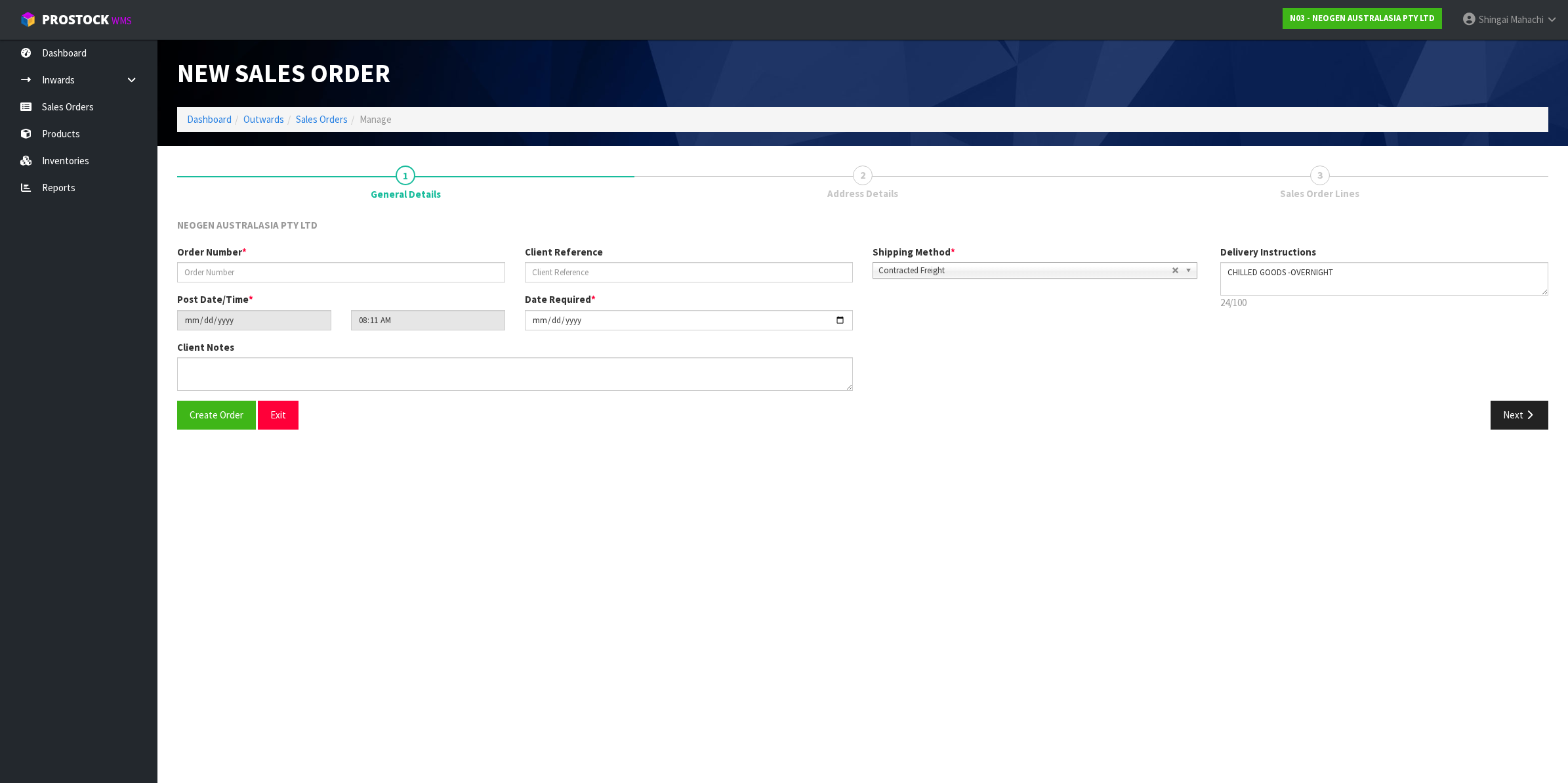
click at [223, 260] on div "Order Number *" at bounding box center [341, 263] width 348 height 37
click at [223, 273] on input "text" at bounding box center [340, 272] width 328 height 20
type input "102002236"
click at [570, 270] on input "text" at bounding box center [688, 272] width 328 height 20
paste input "NDUN003778"
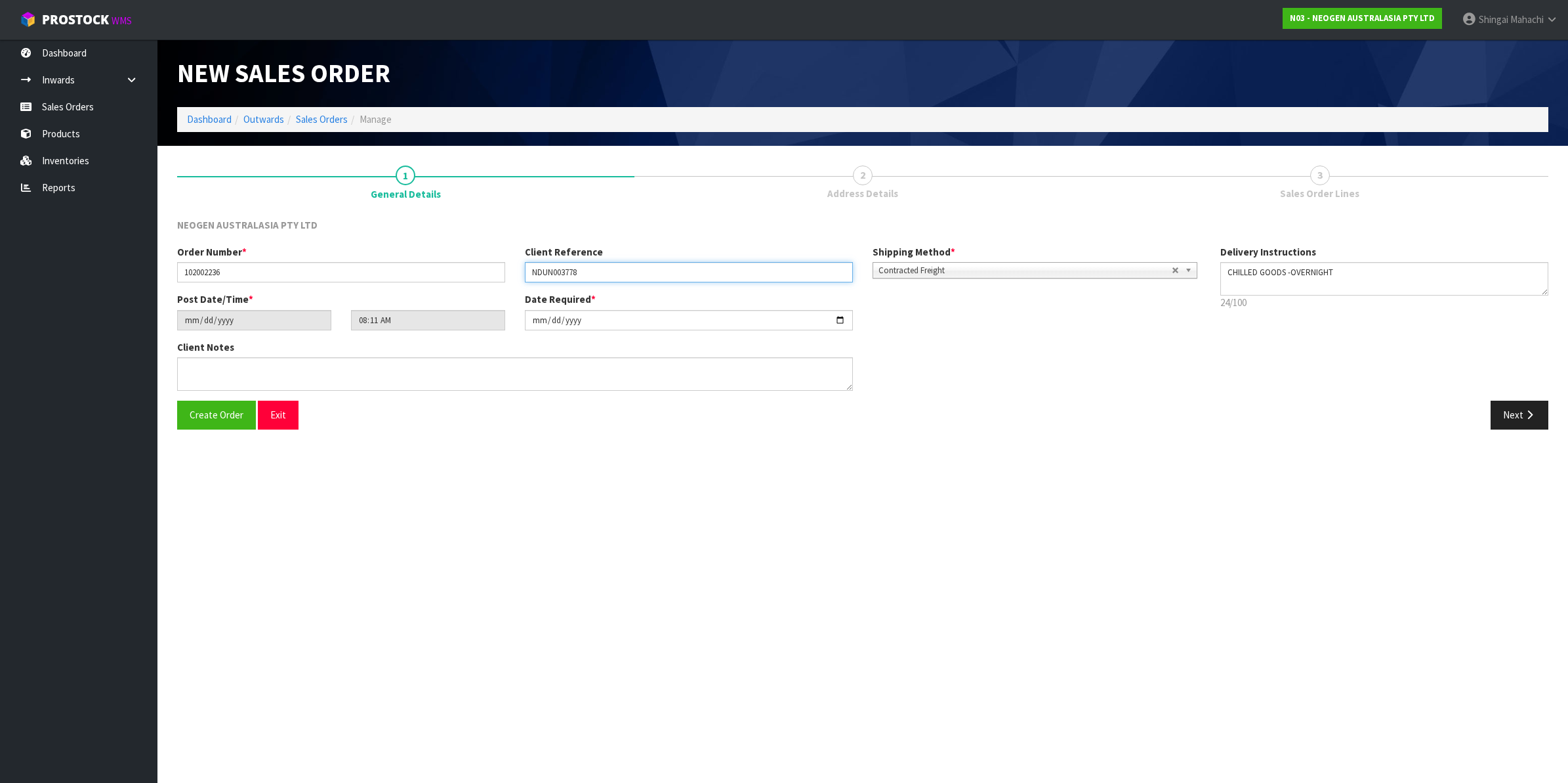
type input "NDUN003778"
click at [191, 365] on textarea at bounding box center [514, 374] width 676 height 34
click at [218, 370] on textarea at bounding box center [514, 374] width 676 height 34
paste textarea "VICKY FITIAO"
type textarea "ATTN: VICKY FITIAO"
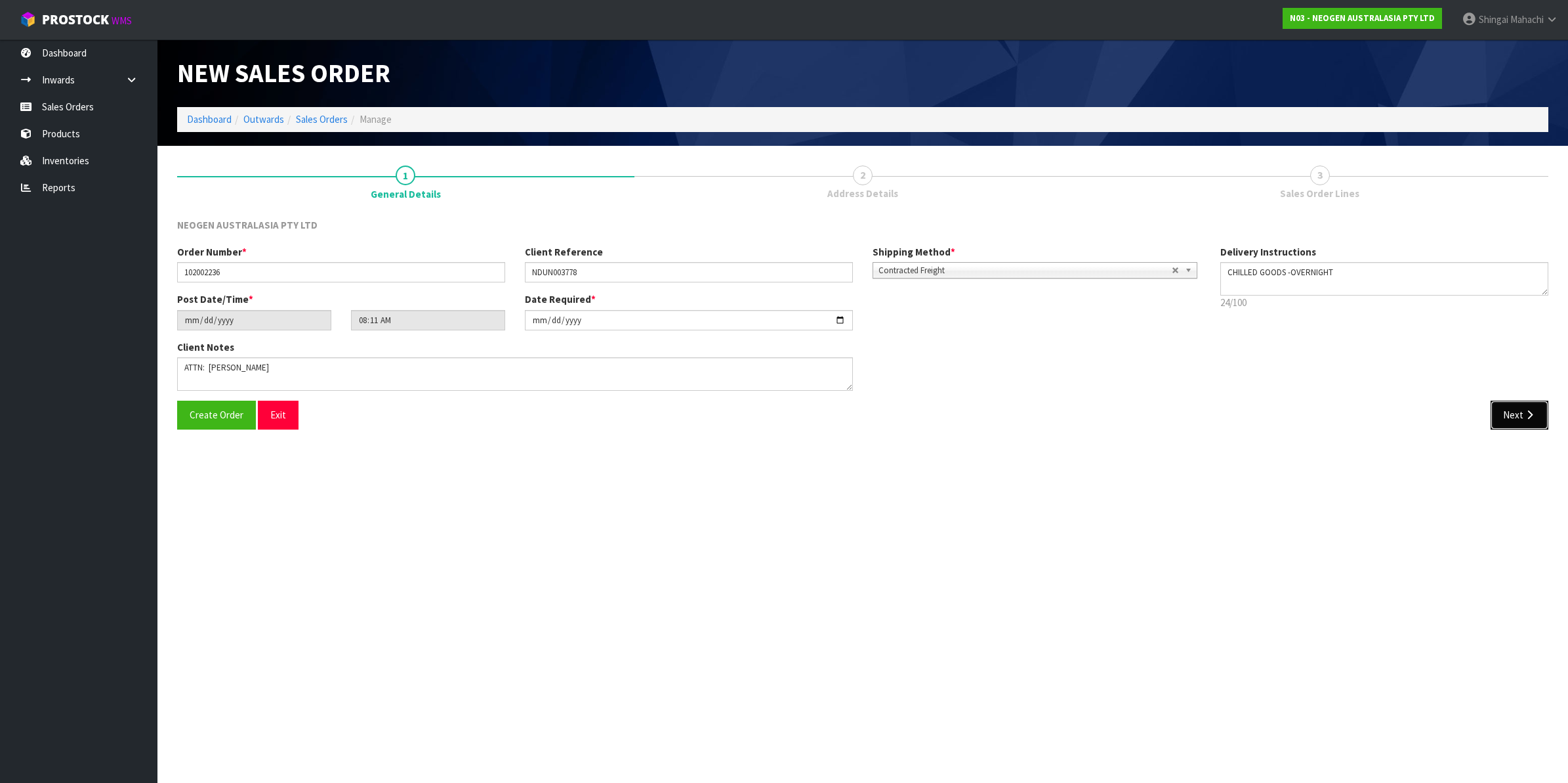
click at [1523, 415] on button "Next" at bounding box center [1519, 415] width 58 height 29
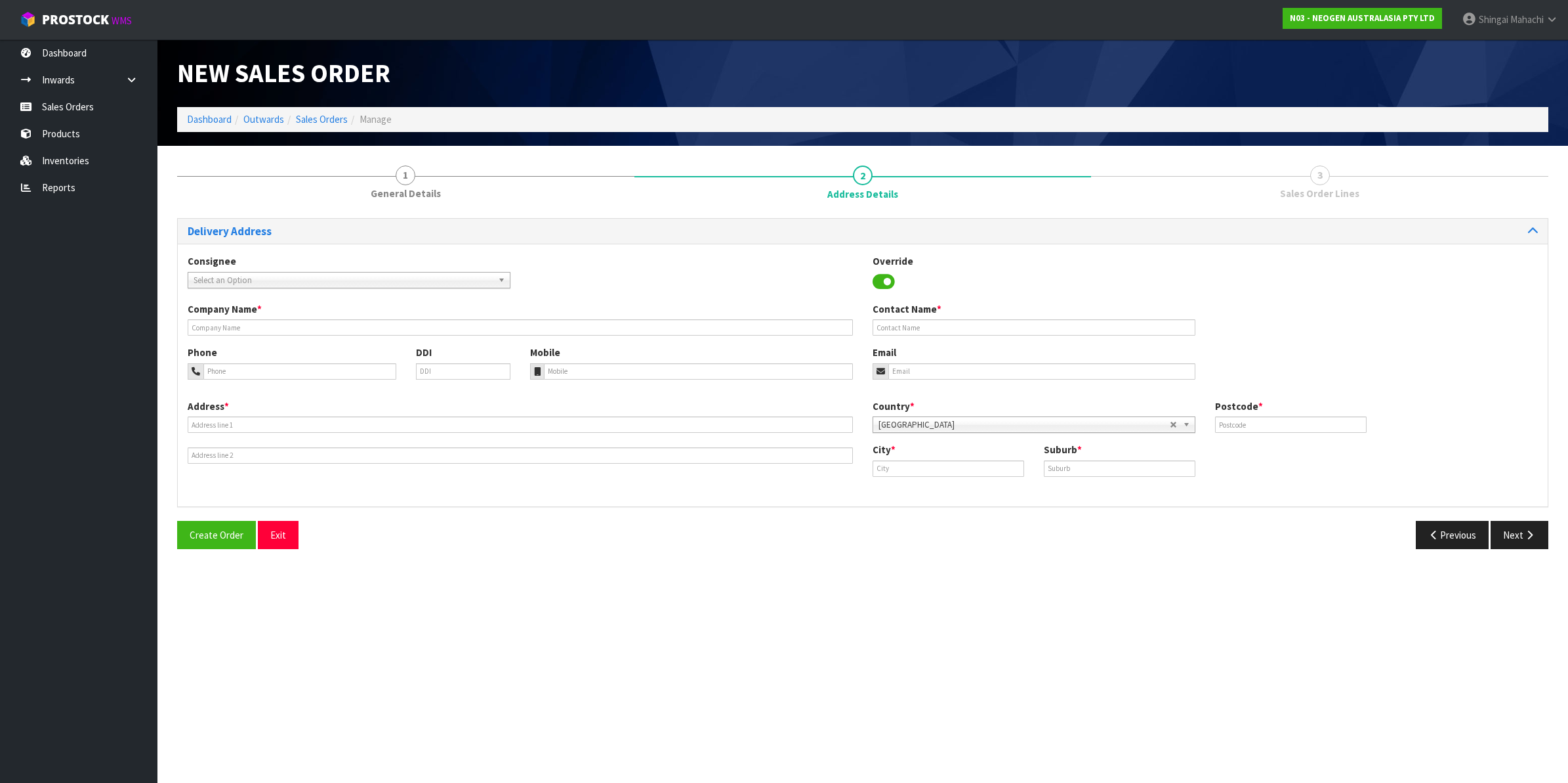
click at [251, 279] on span "Select an Option" at bounding box center [343, 281] width 300 height 16
type input "awanui"
click at [289, 316] on li "GRIBDUNE - AWANUI VETERINARY" at bounding box center [349, 317] width 316 height 16
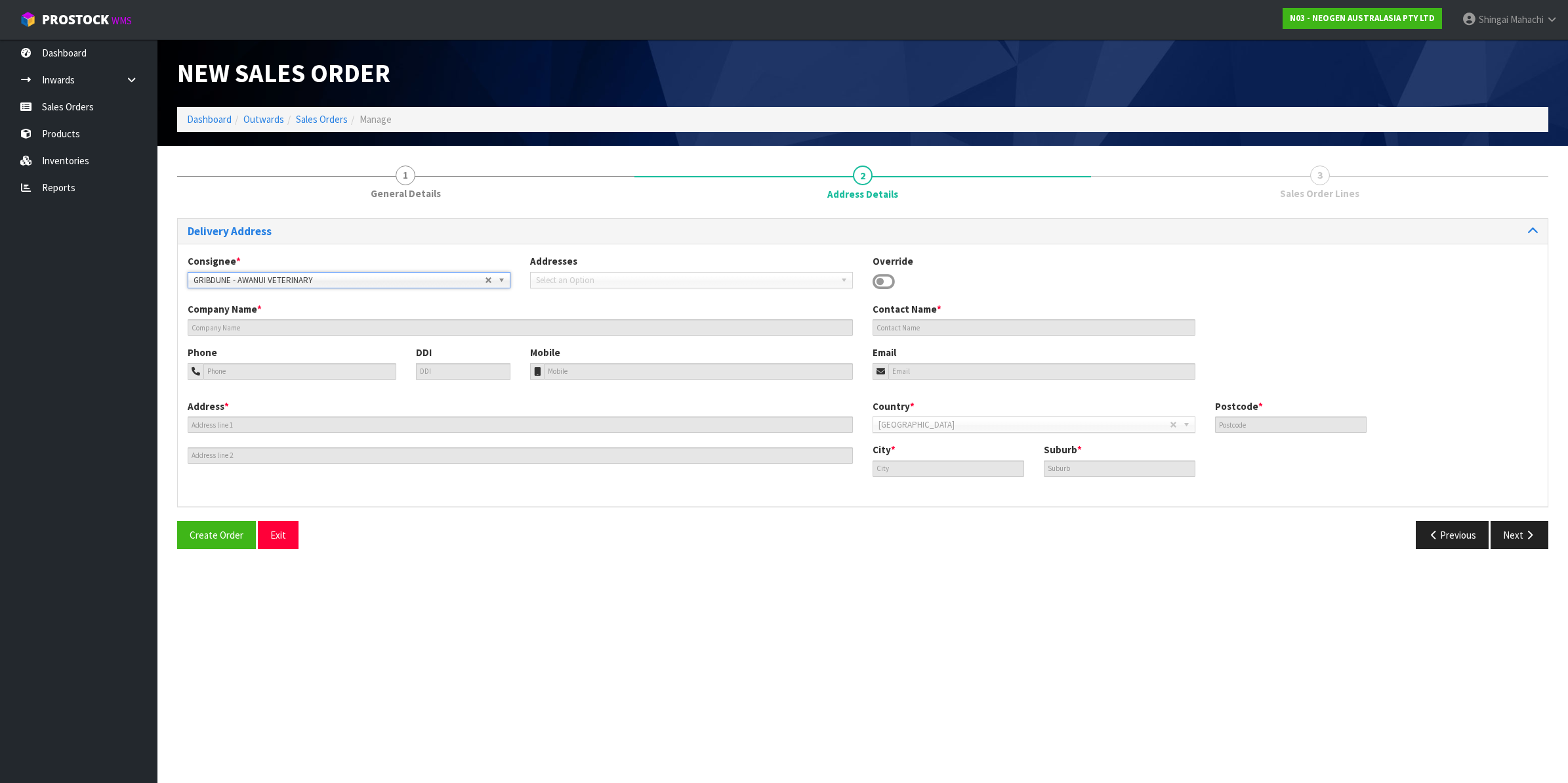
type input "AWANUI VETERINARY"
type input "159/183 PUDDLE ALLEY"
type input "BLOCK A, INVERMAY CENTRE,"
type input "9092"
type input "Dunedin"
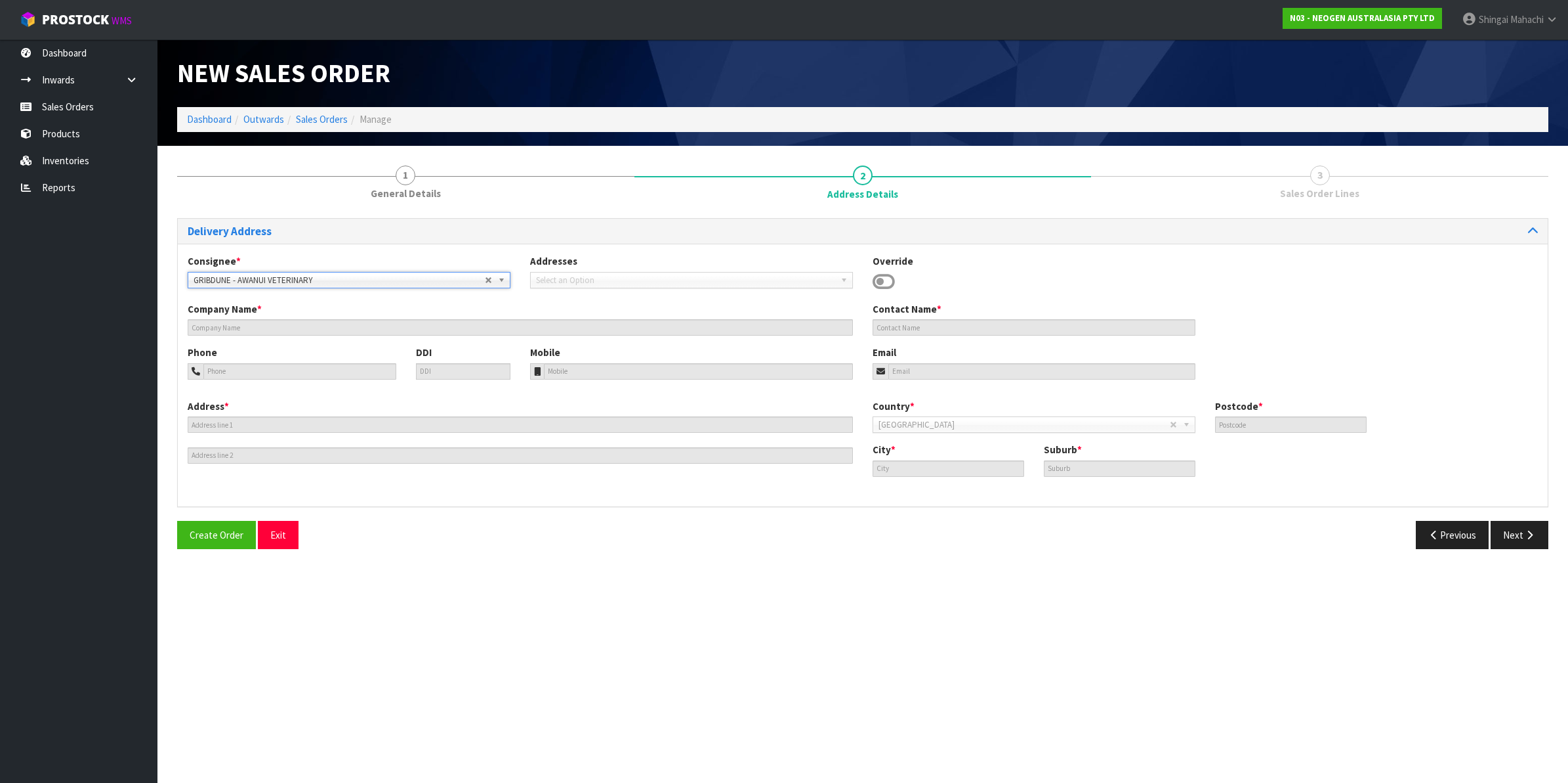
type input "MOSGIEL"
click at [1461, 536] on button "Previous" at bounding box center [1453, 534] width 74 height 29
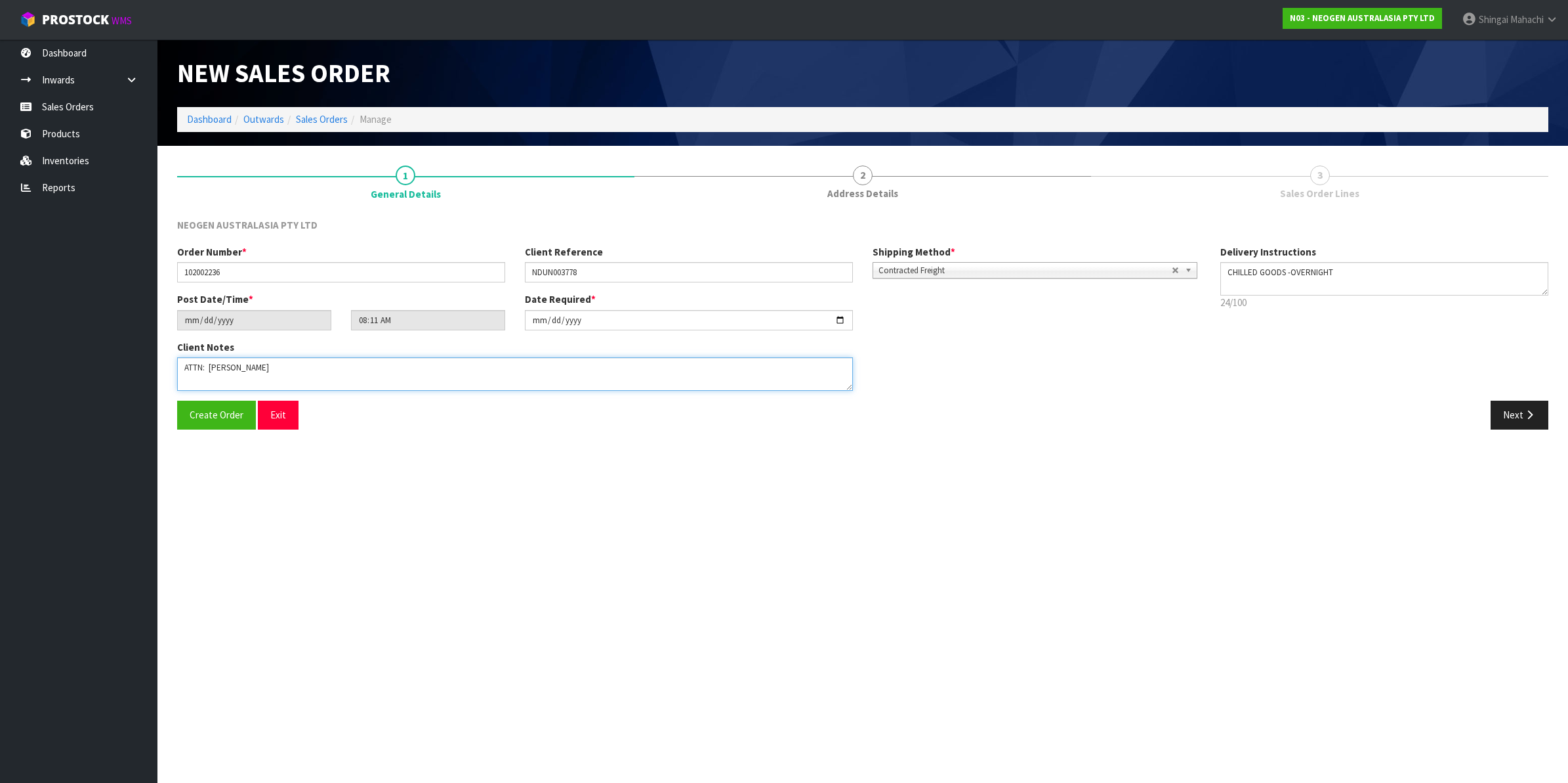
click at [273, 364] on textarea at bounding box center [514, 374] width 676 height 34
paste textarea "FOOD MICRO NDUN GRIBBLES VETERINARY PATHOLOGY"
click at [186, 381] on textarea at bounding box center [514, 374] width 676 height 34
type textarea "ATTN: VICKY FITIAO_FOOD MICRO NDUN -GRIBBLES VETERINARY PATHOLOGY"
click at [1523, 412] on button "Next" at bounding box center [1519, 415] width 58 height 29
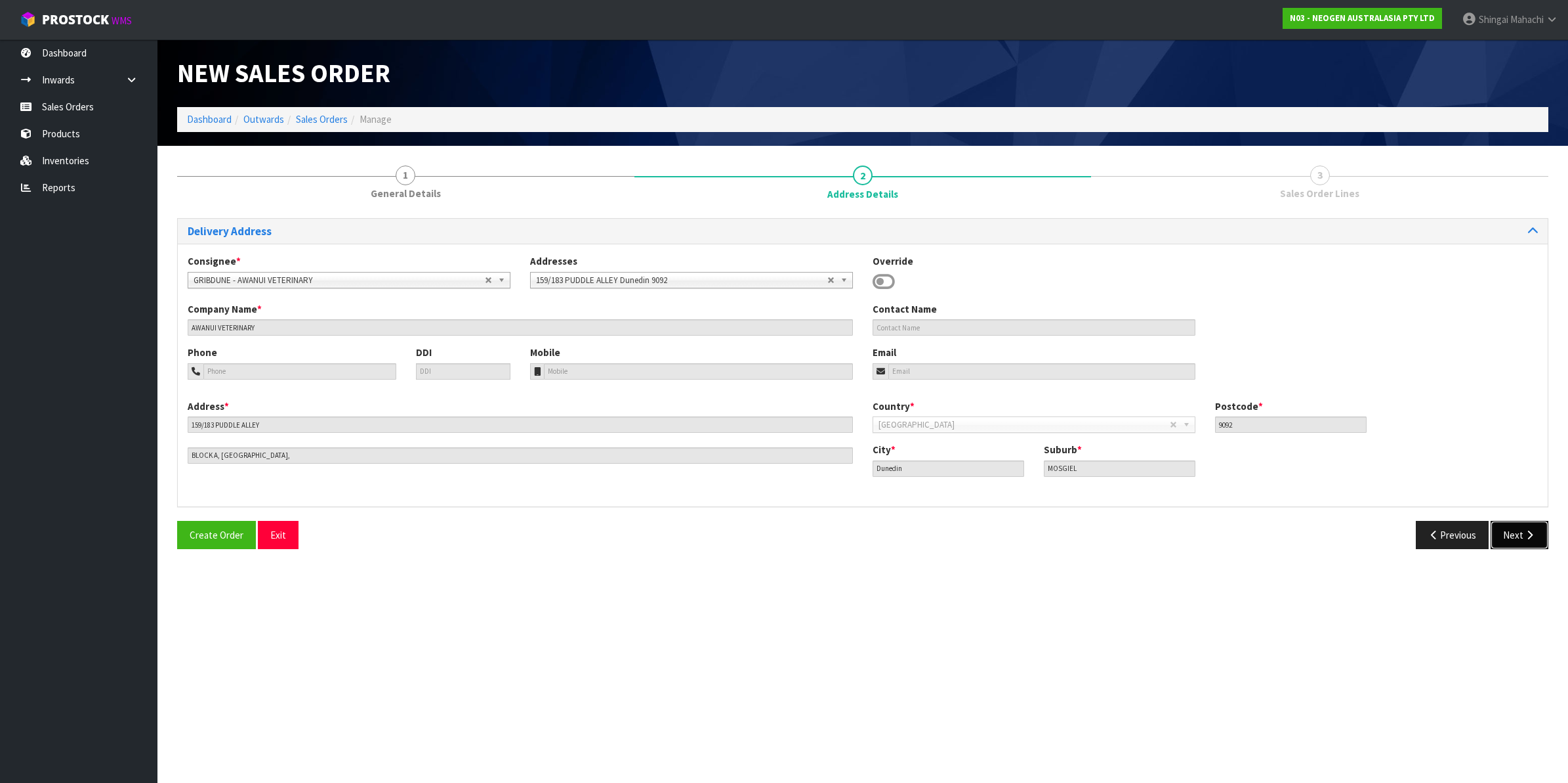
click at [1523, 538] on button "Next" at bounding box center [1519, 534] width 58 height 29
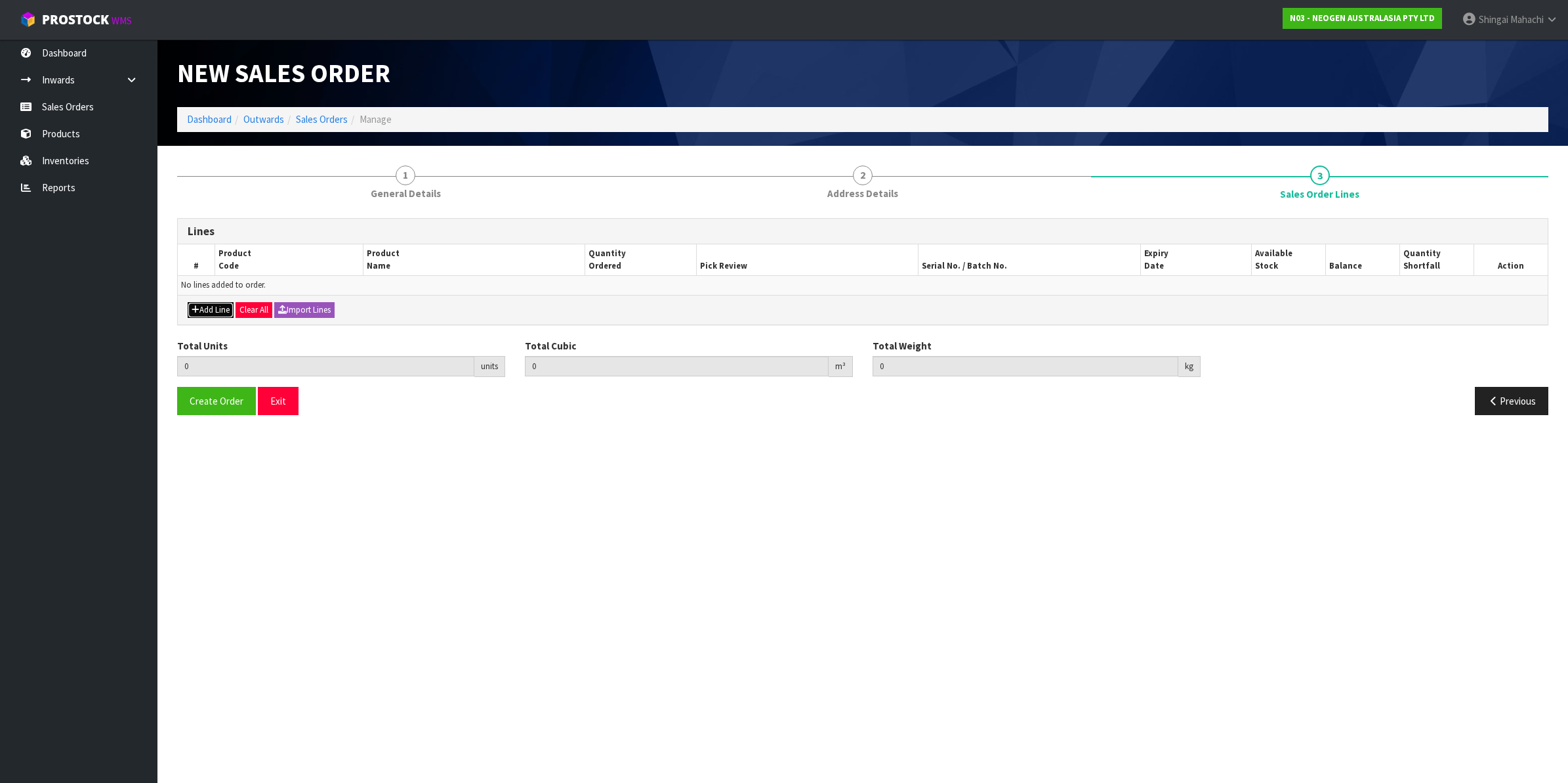
click at [209, 306] on button "Add Line" at bounding box center [210, 310] width 46 height 16
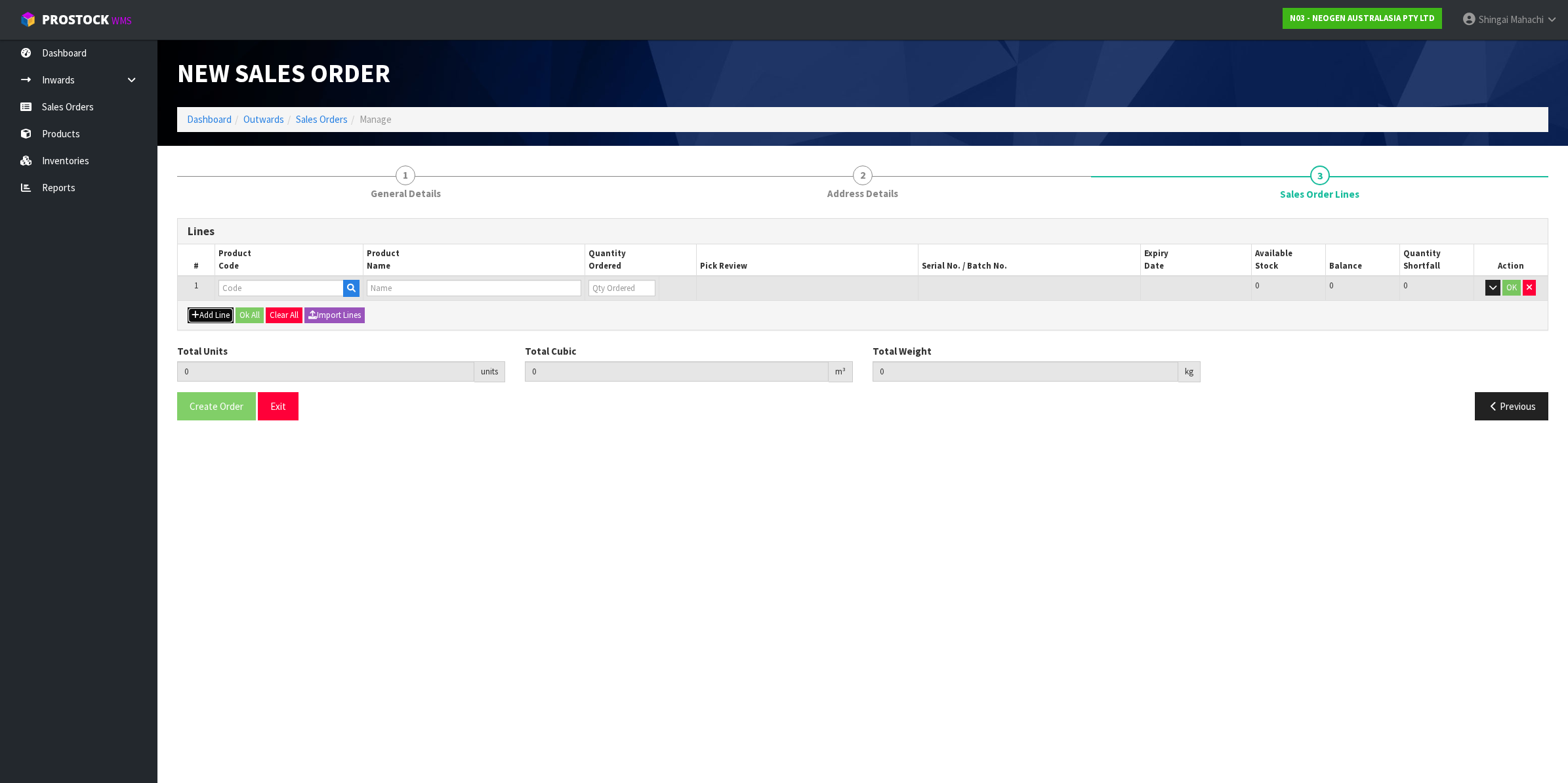
click at [229, 315] on button "Add Line" at bounding box center [210, 315] width 46 height 16
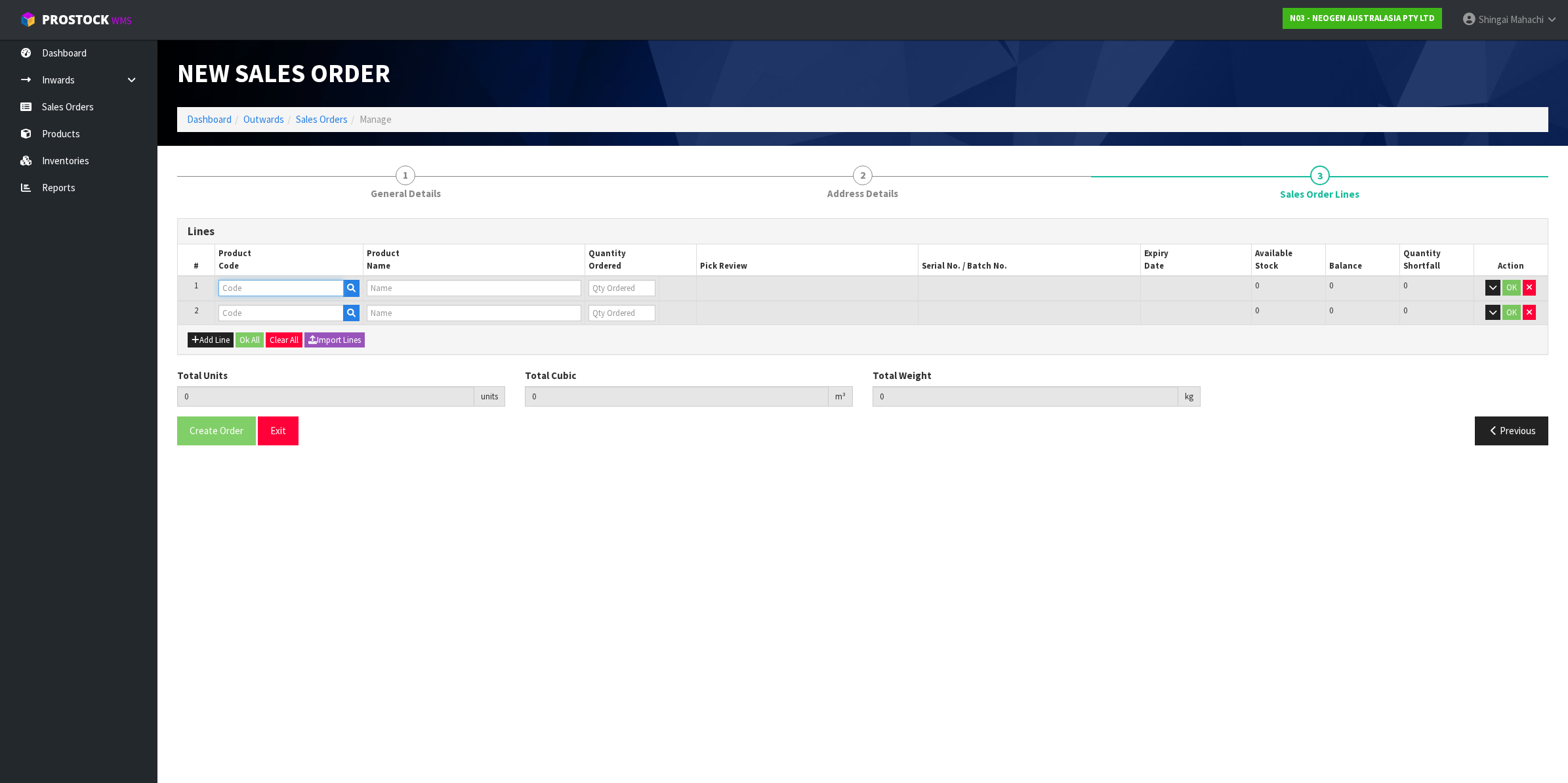
click at [251, 281] on input "text" at bounding box center [281, 288] width 126 height 16
paste input "700002150"
type input "700002150"
type input "7100041178 - MDA2LIS96 MDA 2 LISTERIA 96 TESTS/KIT"
type input "0"
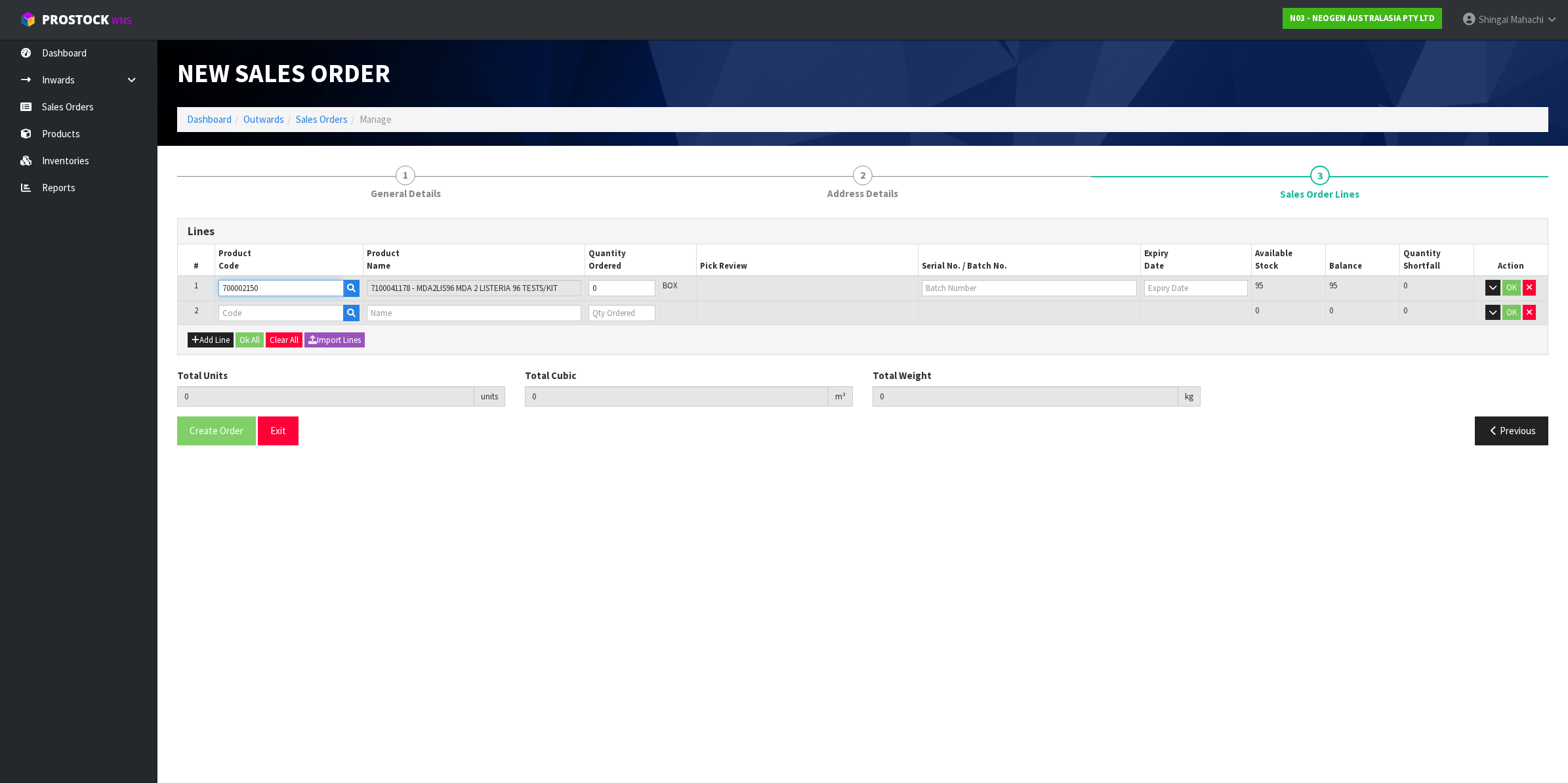
type input "700002150"
click at [230, 310] on input "text" at bounding box center [281, 313] width 126 height 16
paste input "700002277"
type input "700002277"
type input "0.000000"
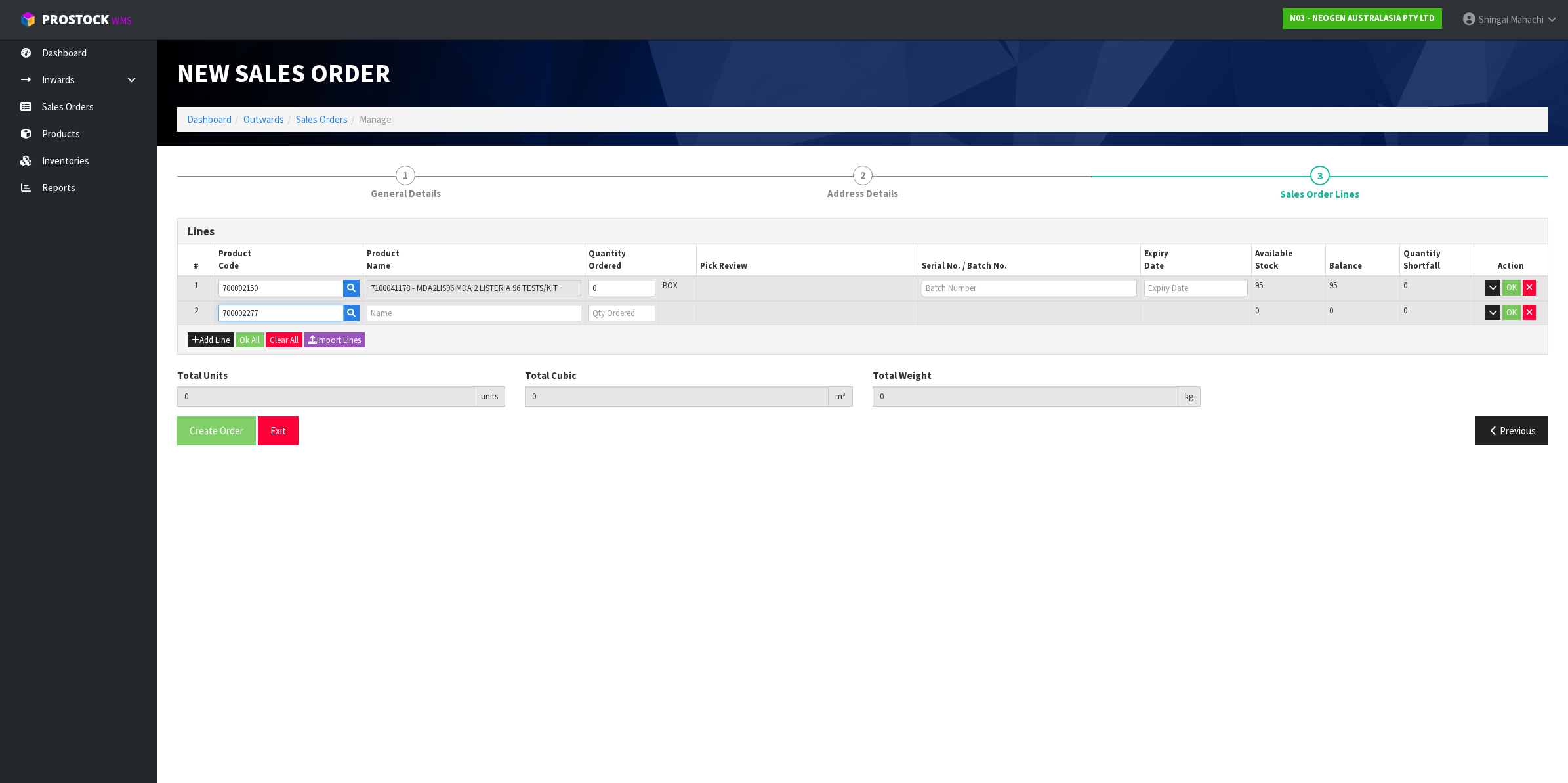
type input "0.000"
type input "7100126845 - 6414 PETRIFILM ECOLI/COLI CT PLT 500C PL"
type input "0"
type input "700002277"
drag, startPoint x: 605, startPoint y: 286, endPoint x: 316, endPoint y: 261, distance: 290.1
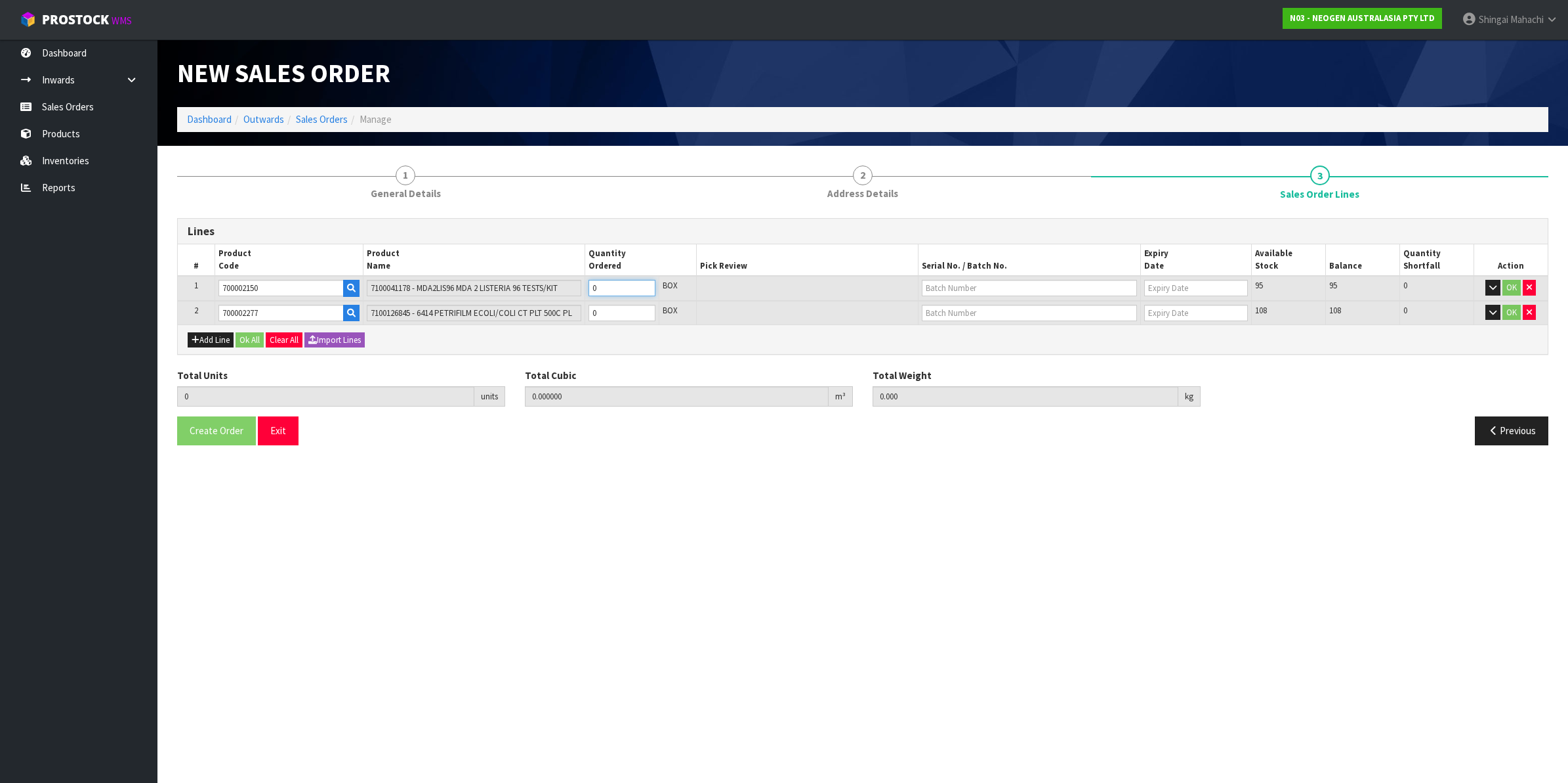
click at [316, 261] on table "# Product Code Product Name Quantity Ordered Pick Review Serial No. / Batch No.…" at bounding box center [862, 284] width 1370 height 80
type input "1"
type input "0.001824"
type input "0.4"
type input "1"
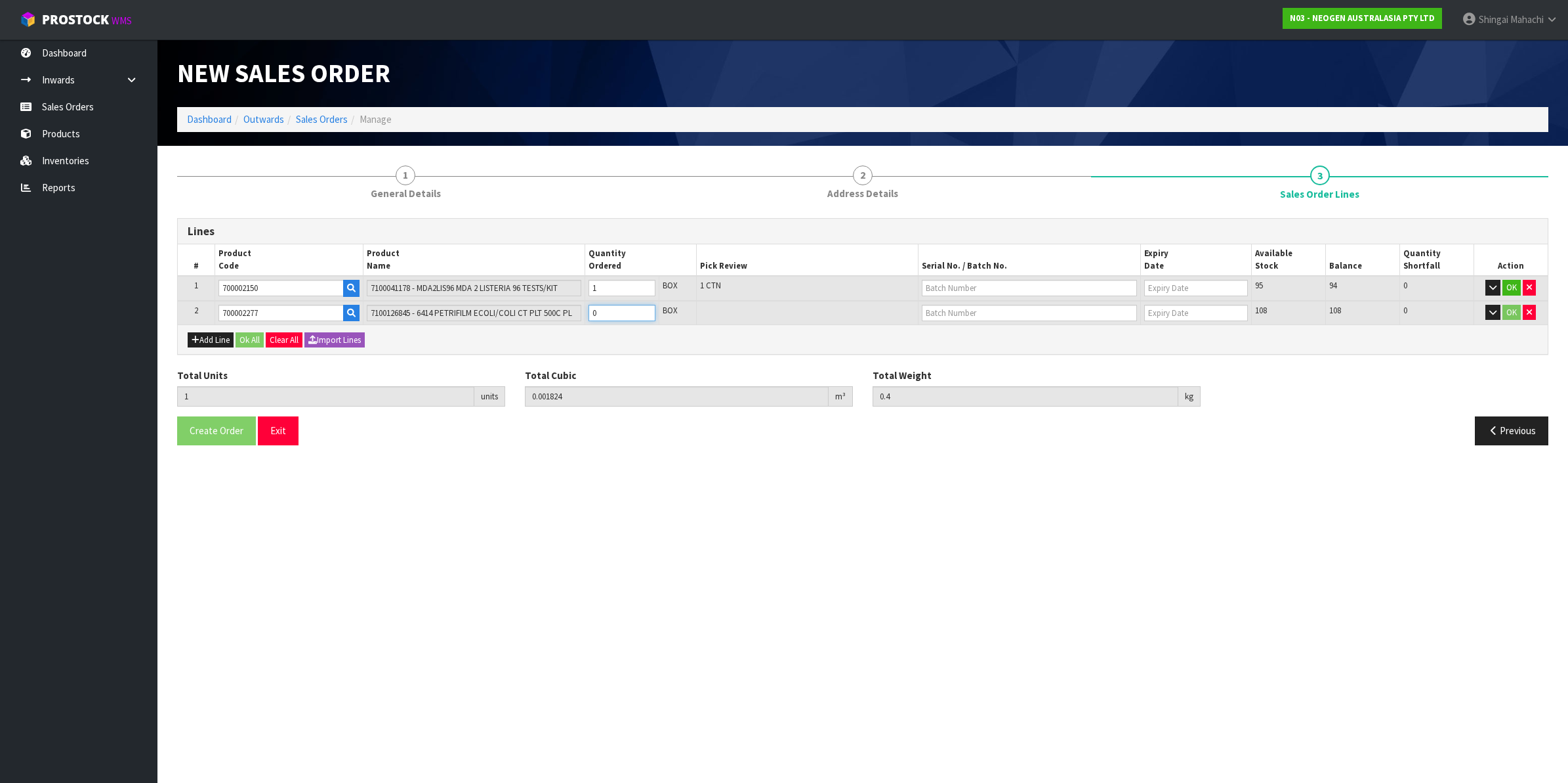
click at [557, 312] on tr "2 700002277 7100126845 - 6414 PETRIFILM ECOLI/COLI CT PLT 500C PL 0 BOX 108 108…" at bounding box center [862, 312] width 1370 height 24
type input "2"
type input "0.013224"
type input "2.1"
type input "1"
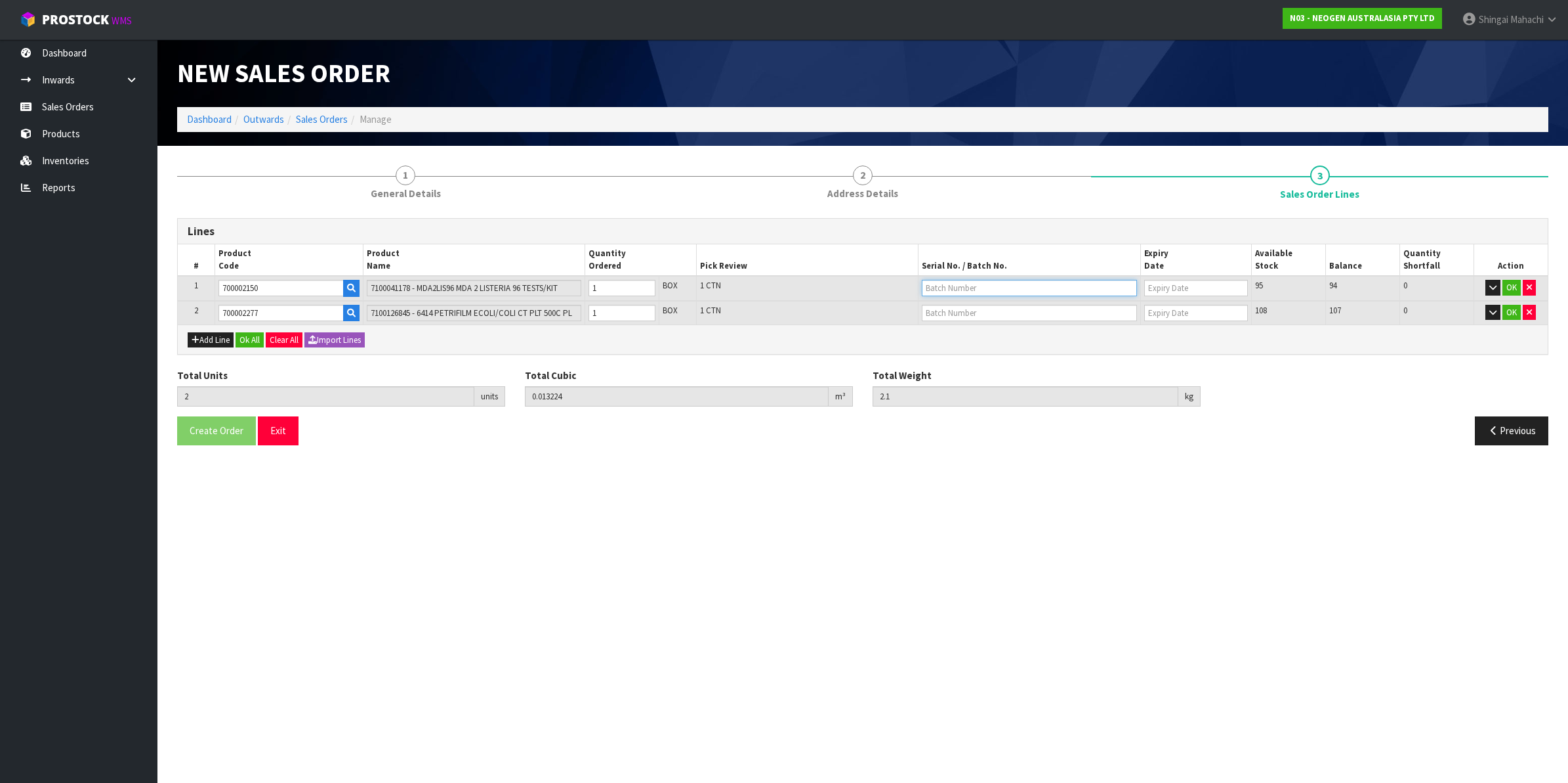
click at [966, 289] on input "text" at bounding box center [1030, 288] width 216 height 16
click at [972, 312] on link "3000030790" at bounding box center [975, 309] width 104 height 18
type input "3000030790"
type input "16/10/2026"
click at [945, 312] on input "text" at bounding box center [1030, 313] width 216 height 16
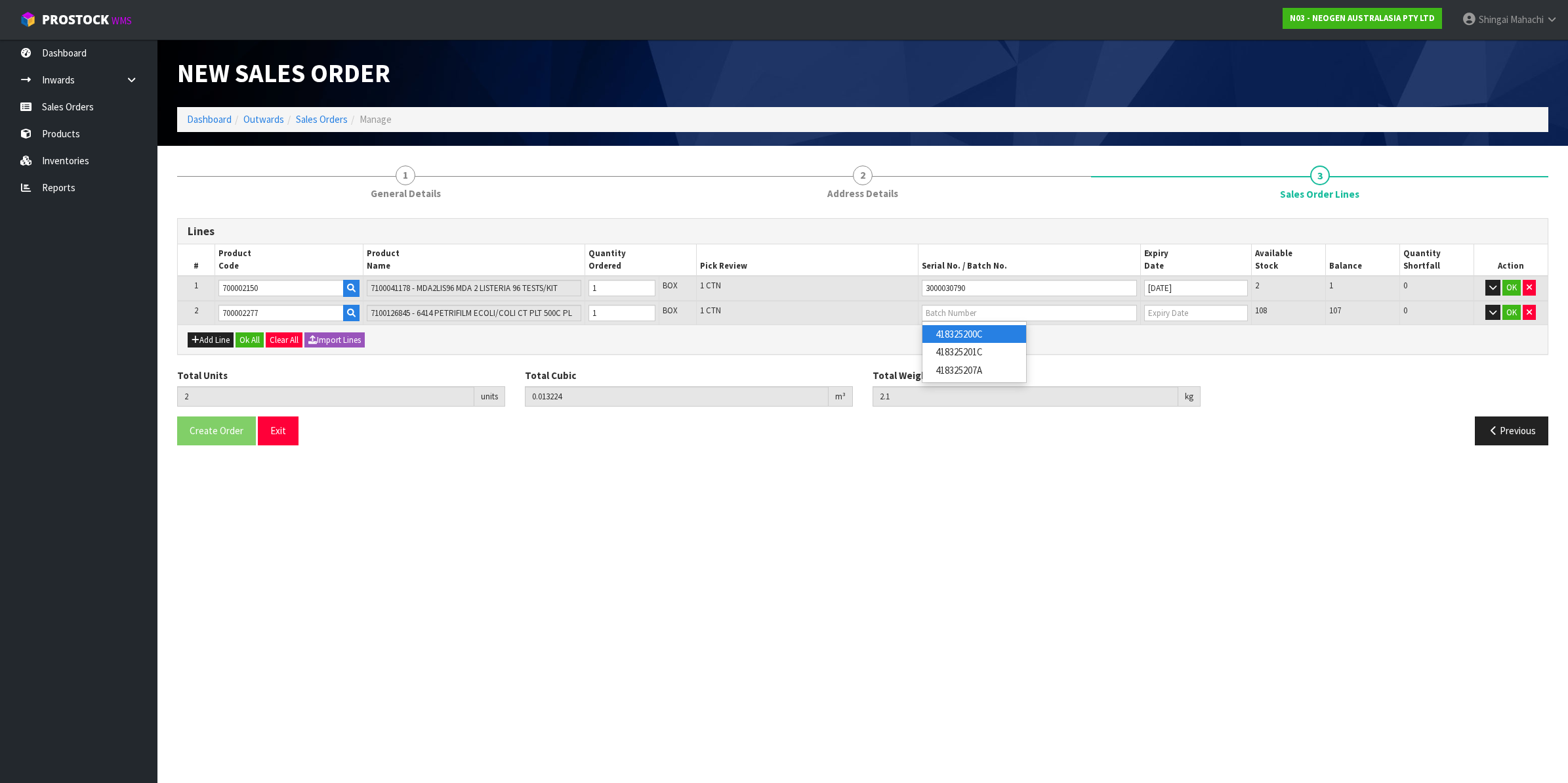
click at [989, 336] on link "418325200C" at bounding box center [975, 334] width 104 height 18
type input "418325200C"
type input "17/01/2027"
click at [1507, 311] on button "OK" at bounding box center [1512, 313] width 18 height 16
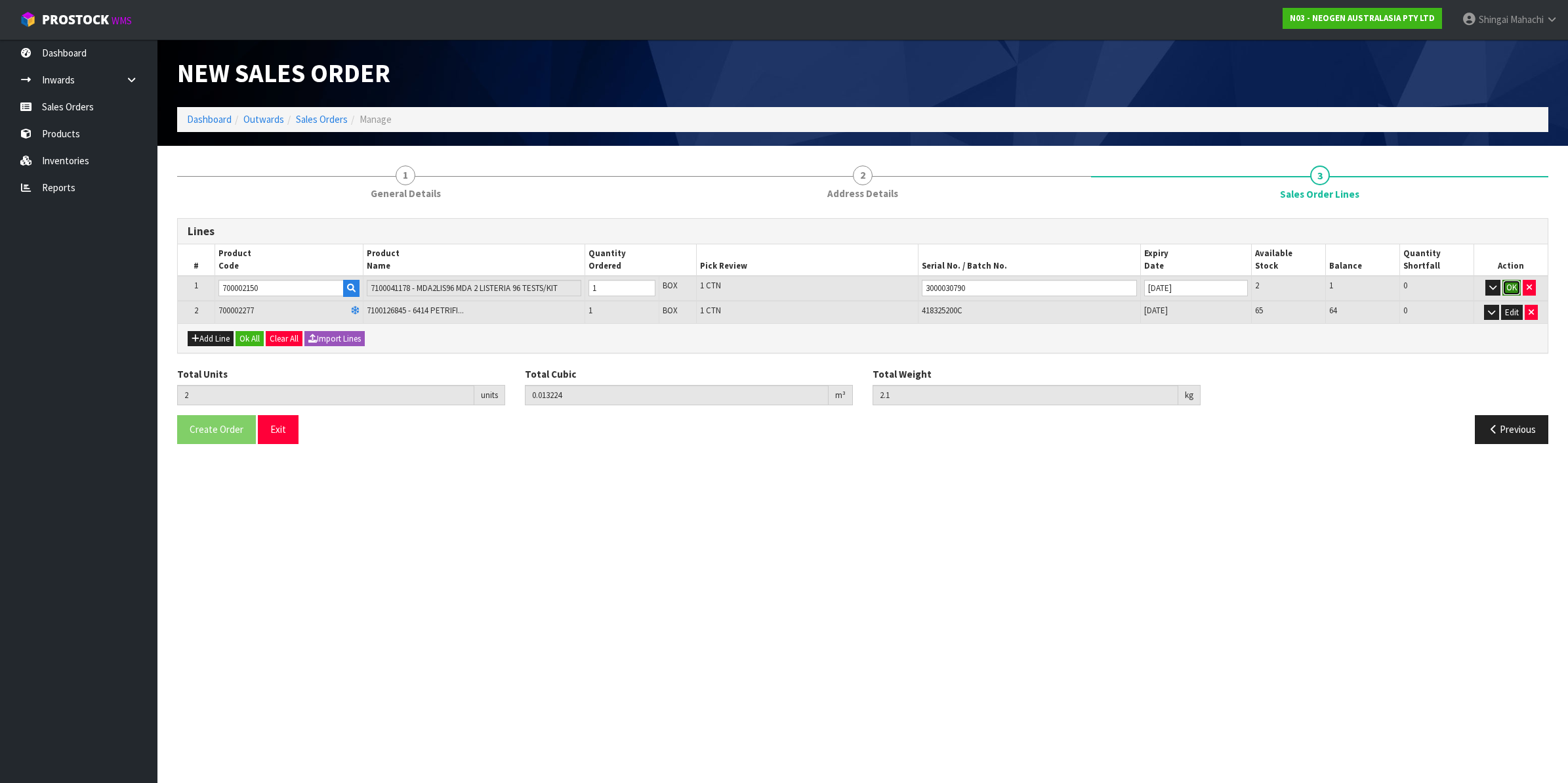
click at [1510, 289] on button "OK" at bounding box center [1512, 288] width 18 height 16
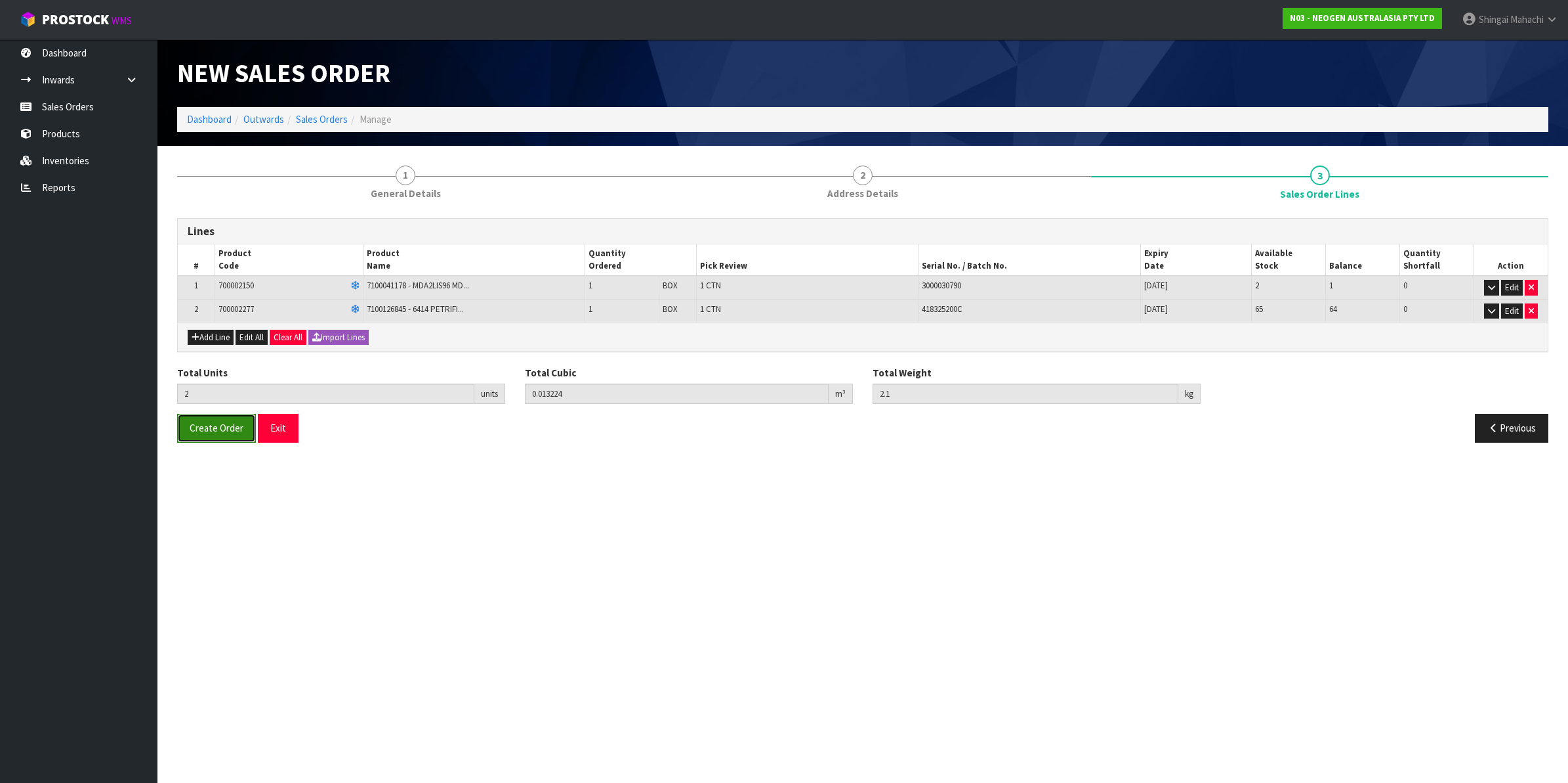
click at [205, 428] on span "Create Order" at bounding box center [217, 428] width 54 height 12
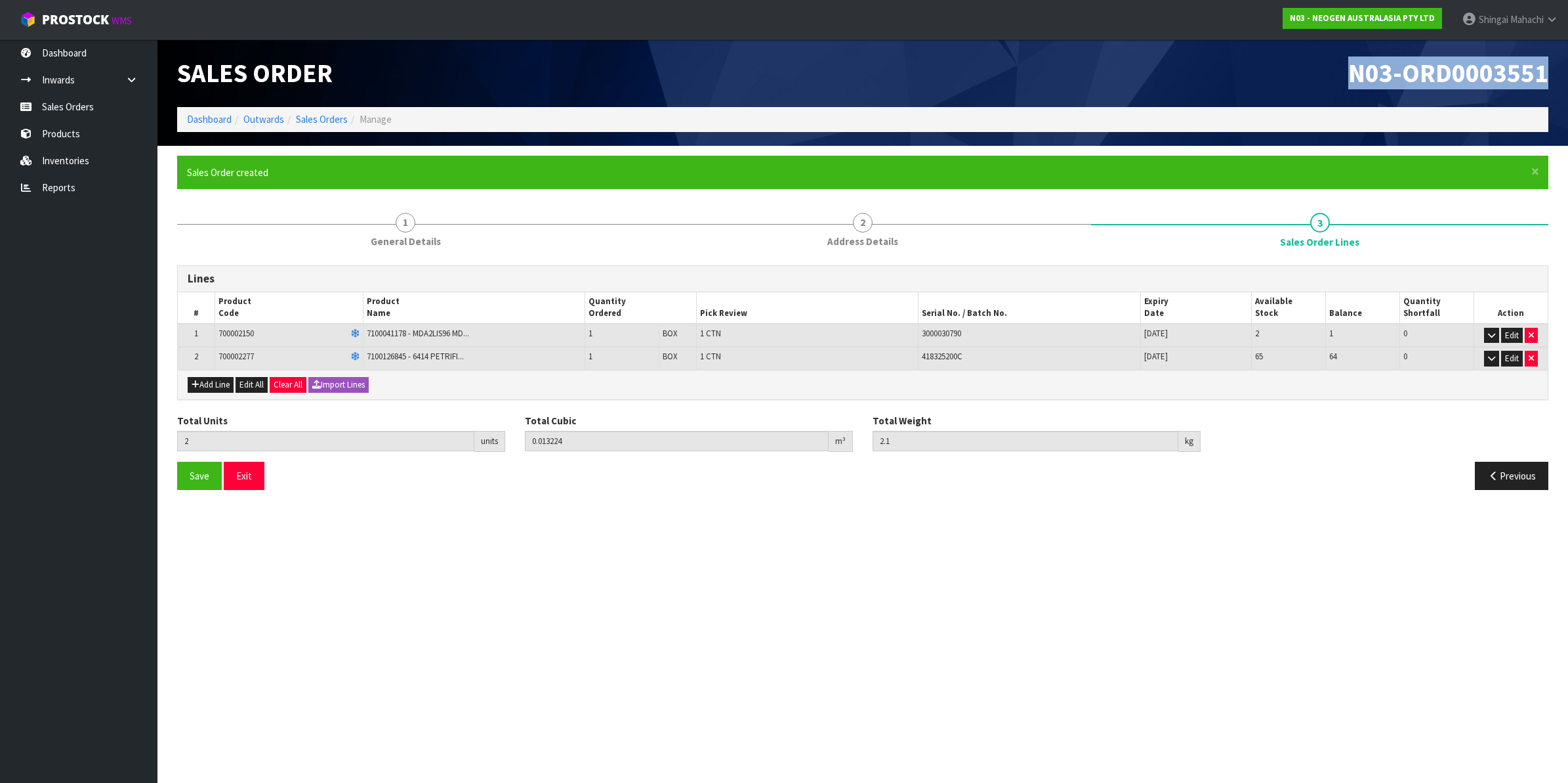
drag, startPoint x: 1352, startPoint y: 72, endPoint x: 1555, endPoint y: 68, distance: 203.0
click at [1555, 68] on div "N03-ORD0003551" at bounding box center [1211, 73] width 696 height 68
copy span "N03-ORD0003551"
click at [310, 125] on link "Sales Orders" at bounding box center [321, 118] width 52 height 12
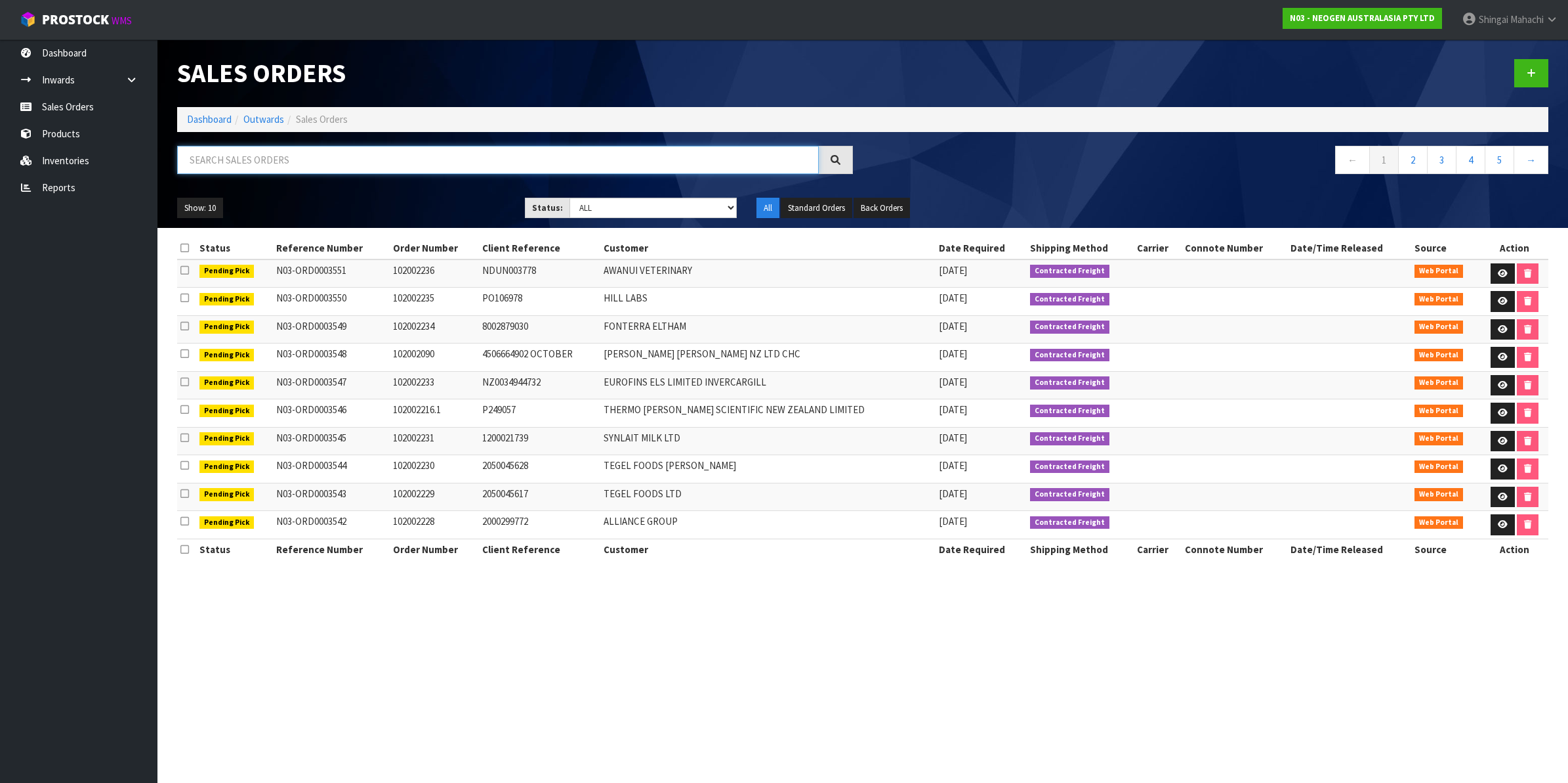
click at [300, 159] on input "text" at bounding box center [498, 159] width 642 height 29
click at [266, 158] on input "text" at bounding box center [498, 159] width 642 height 29
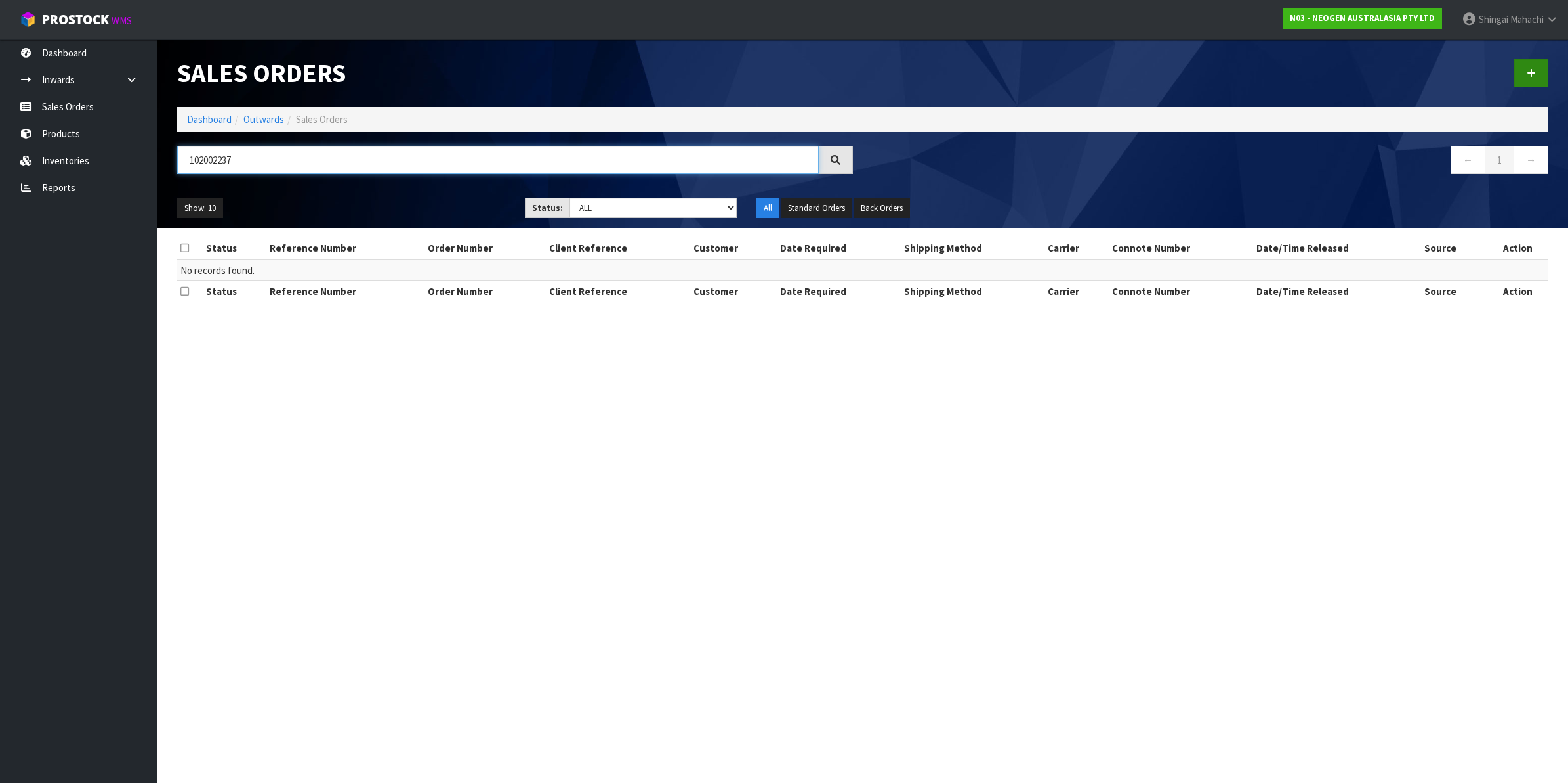
type input "102002237"
click at [1534, 66] on link at bounding box center [1531, 73] width 34 height 29
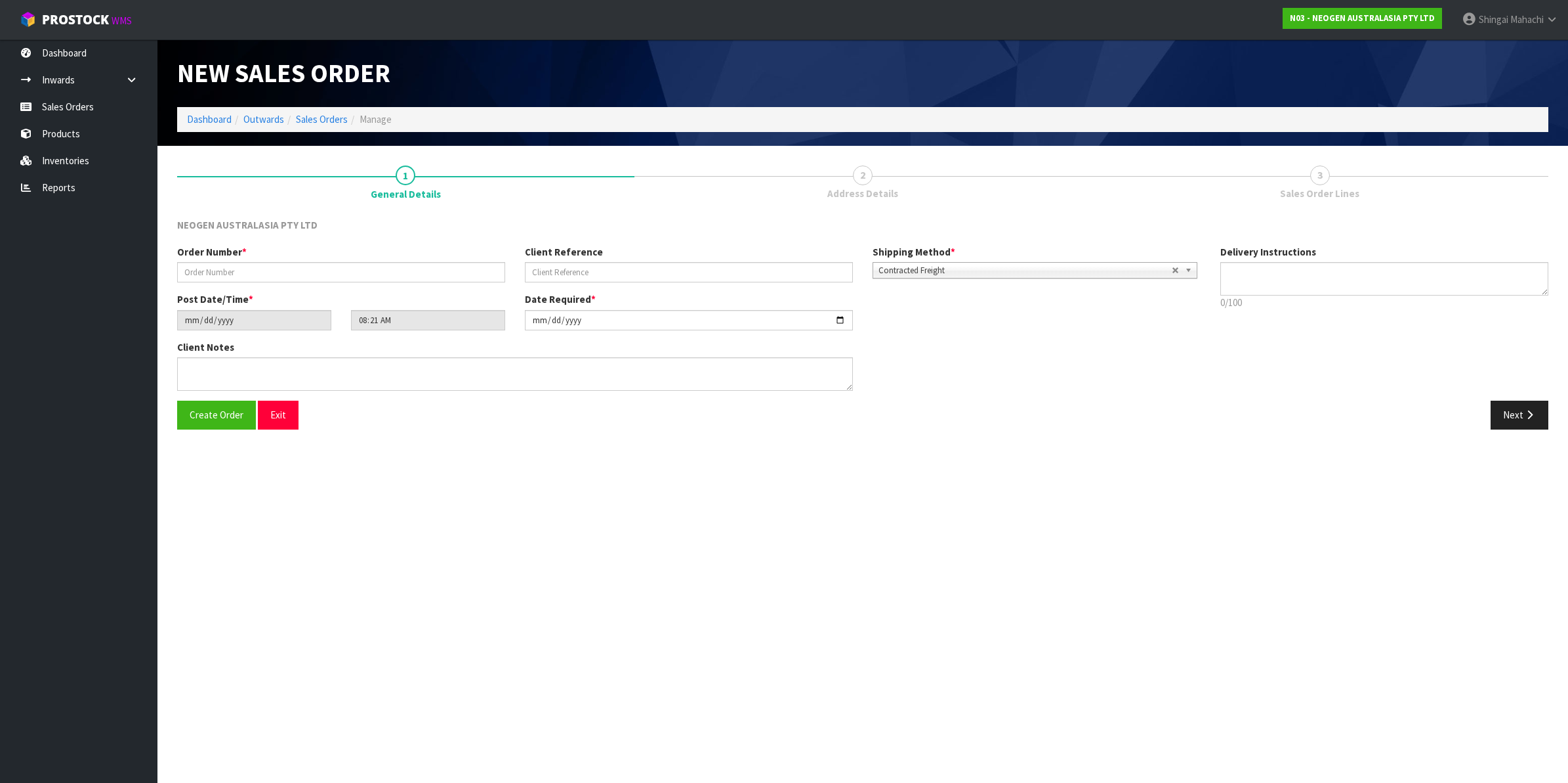
type textarea "CHILLED GOODS -OVERNIGHT"
click at [216, 264] on input "text" at bounding box center [340, 272] width 328 height 20
type input "102002237"
click at [553, 270] on input "text" at bounding box center [688, 272] width 328 height 20
click at [585, 276] on input "text" at bounding box center [688, 272] width 328 height 20
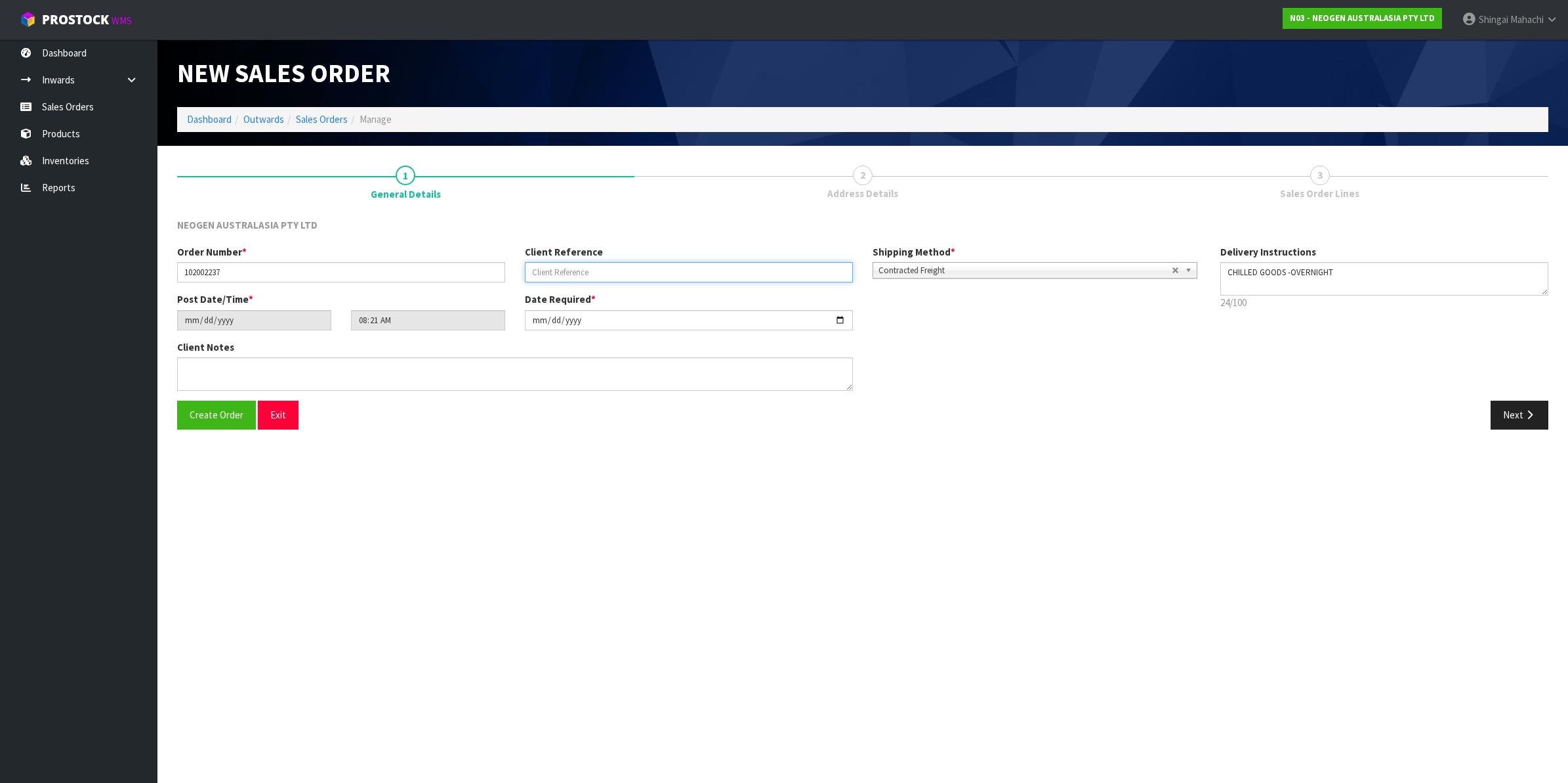
paste input "8002879209"
type input "8002879209"
click at [1510, 409] on button "Next" at bounding box center [1519, 415] width 58 height 29
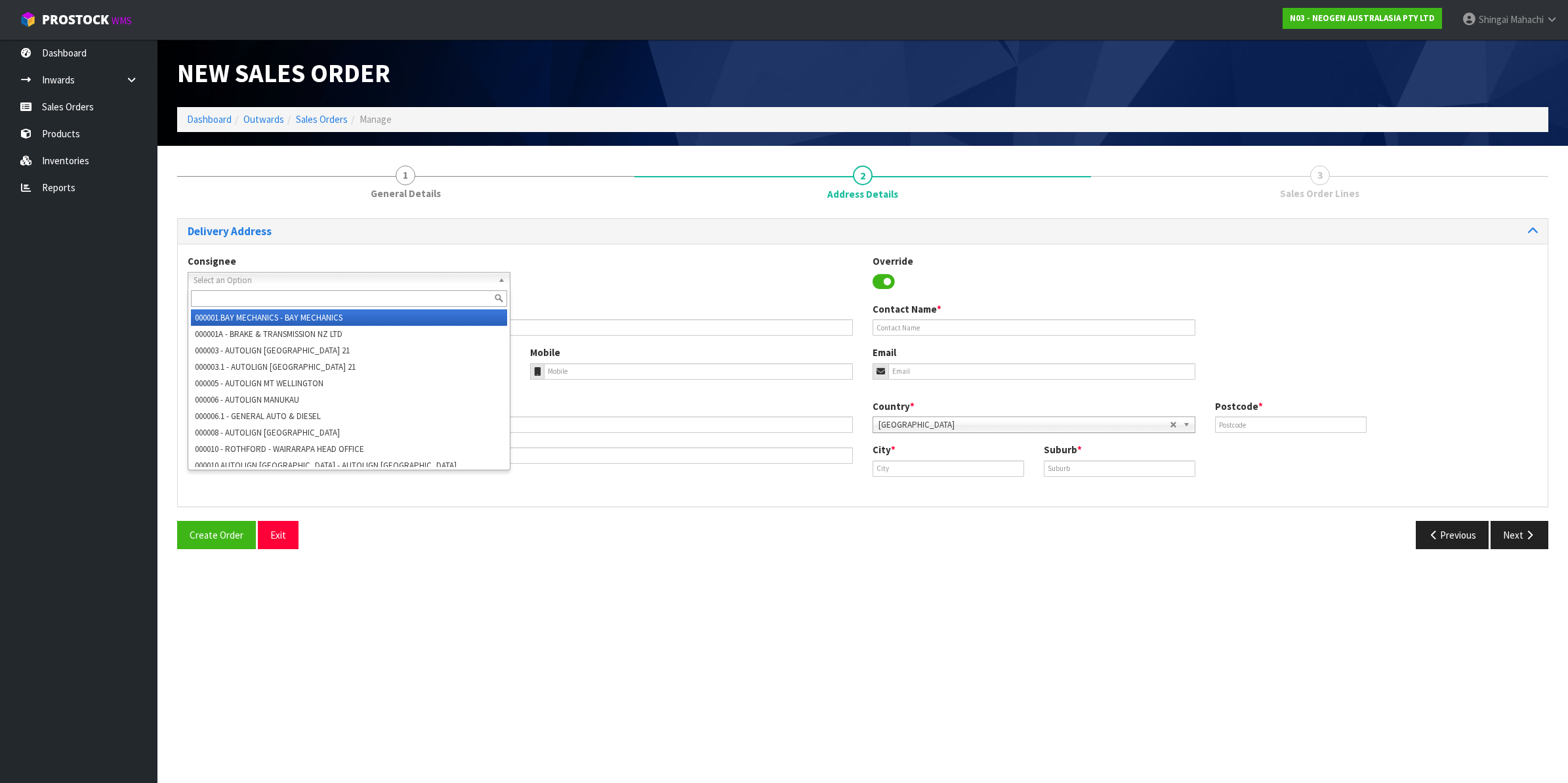
click at [240, 280] on span "Select an Option" at bounding box center [343, 281] width 300 height 16
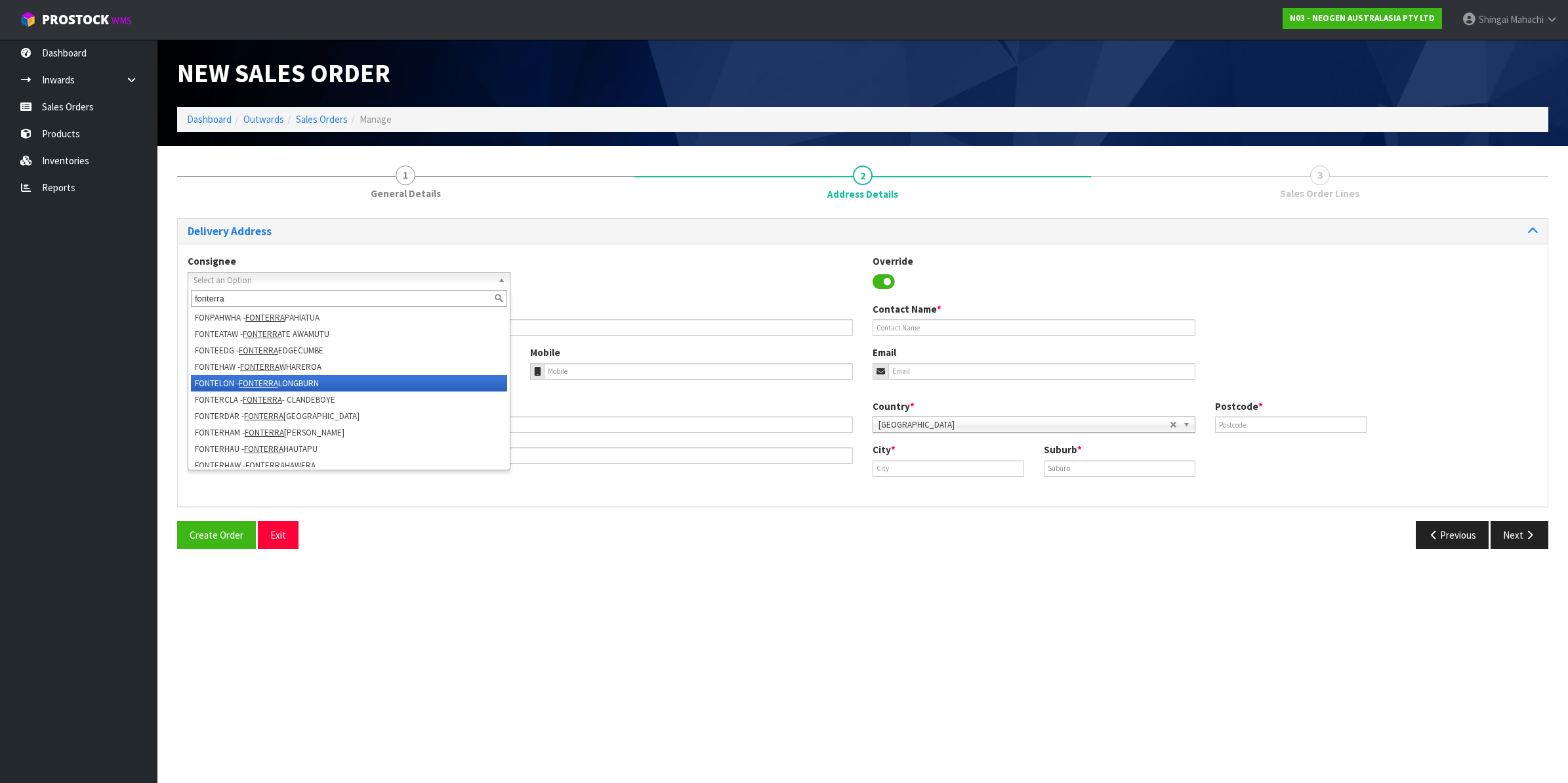
scroll to position [164, 0]
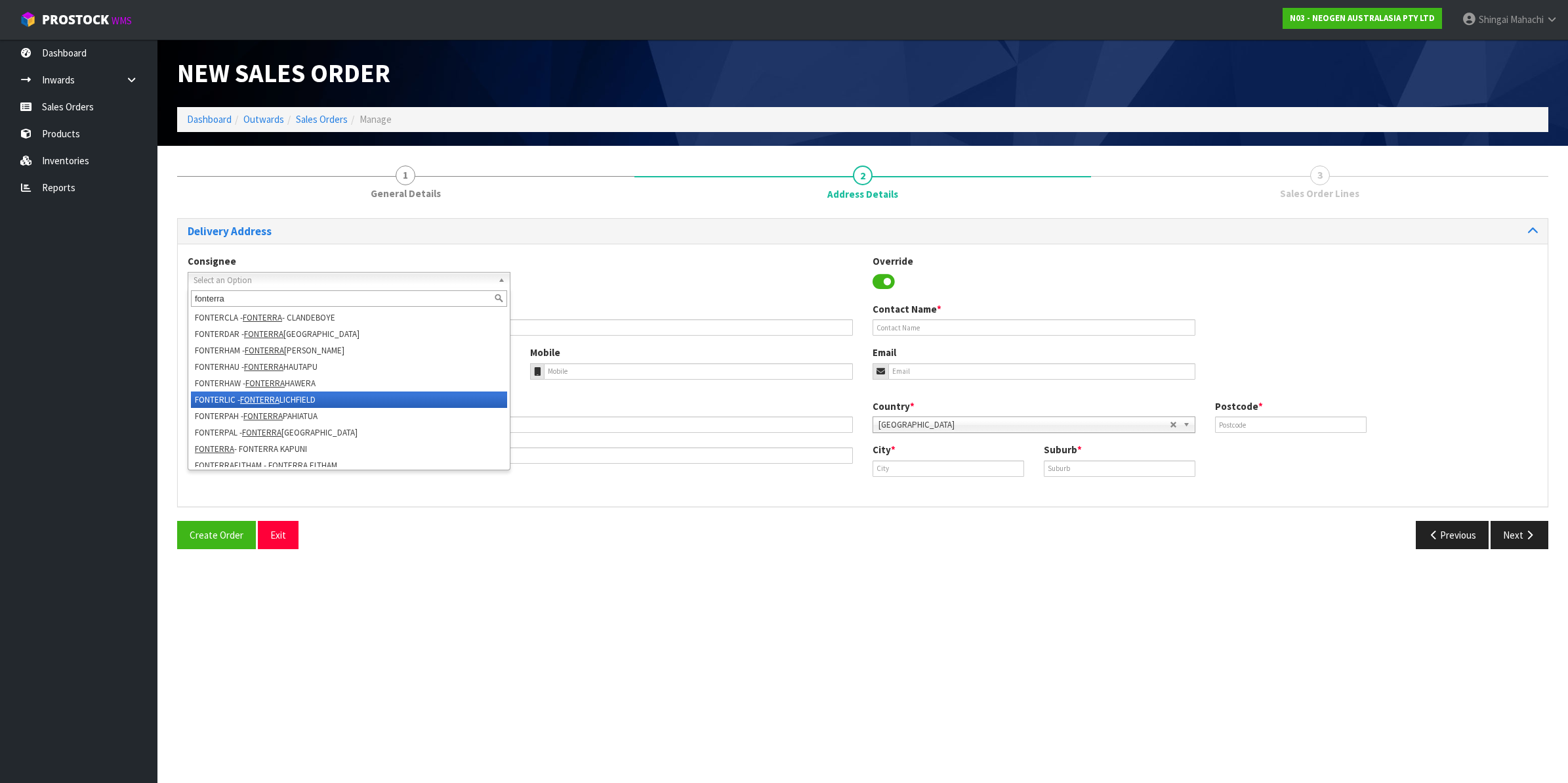
type input "fonterra"
click at [306, 396] on li "FONTERLIC - FONTERRA LICHFIELD" at bounding box center [349, 399] width 316 height 16
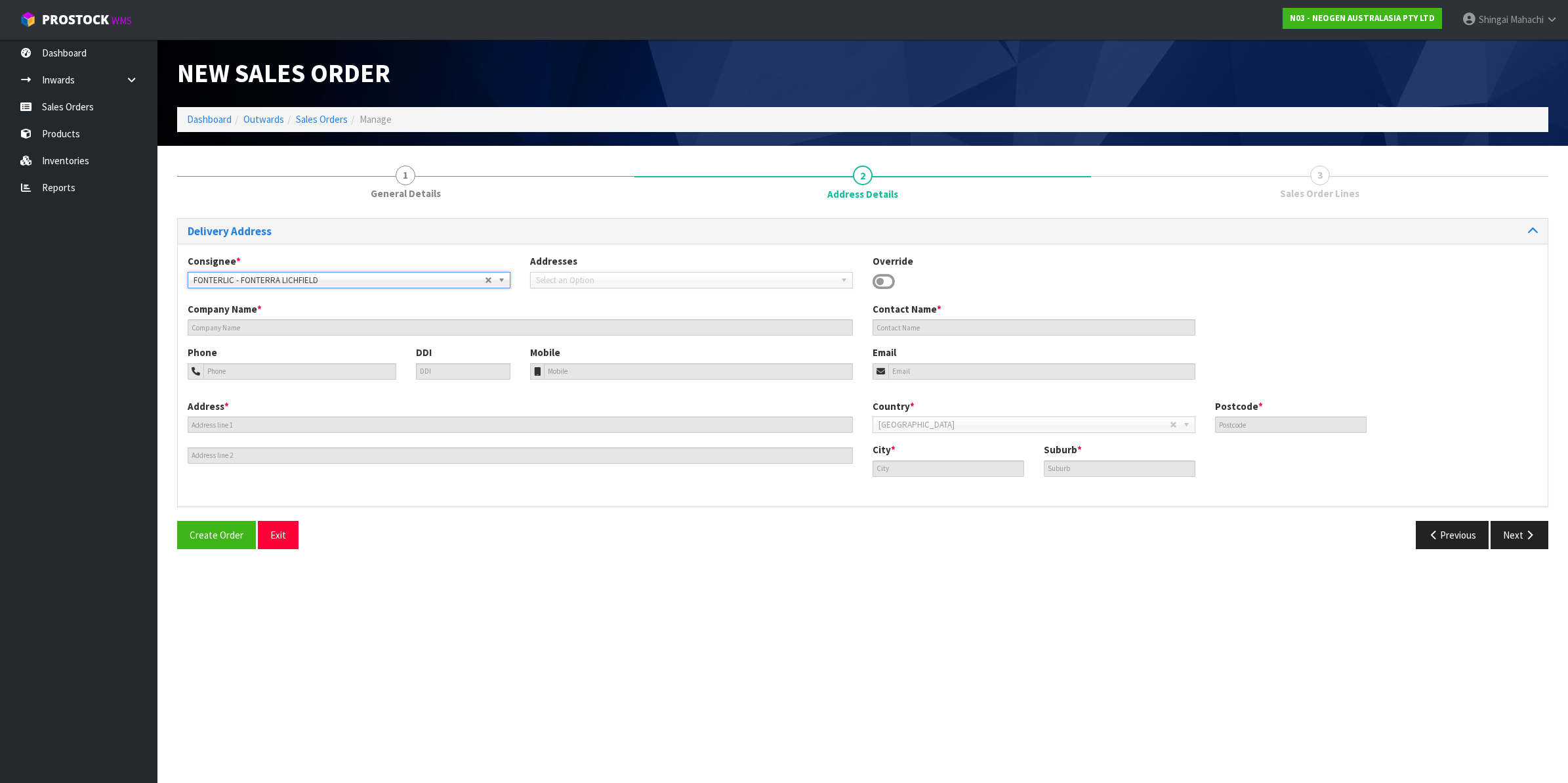
type input "FONTERRA LICHFIELD"
type input "SITE STORE, STATE HIGHWAY 1 & WILTSDOWN ROAD"
type input "3482"
type input "LICHFIELD"
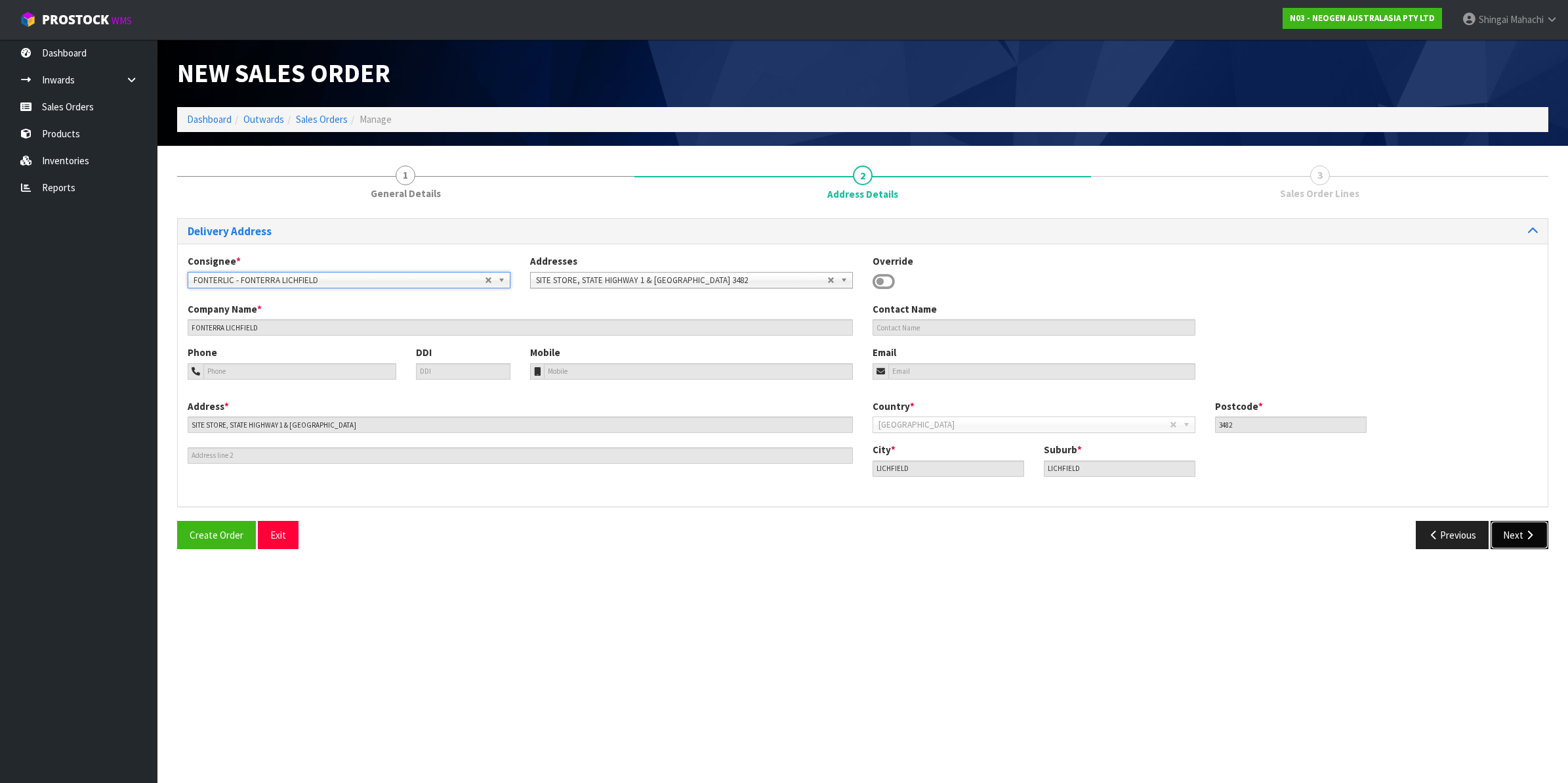
click at [1510, 534] on button "Next" at bounding box center [1519, 534] width 58 height 29
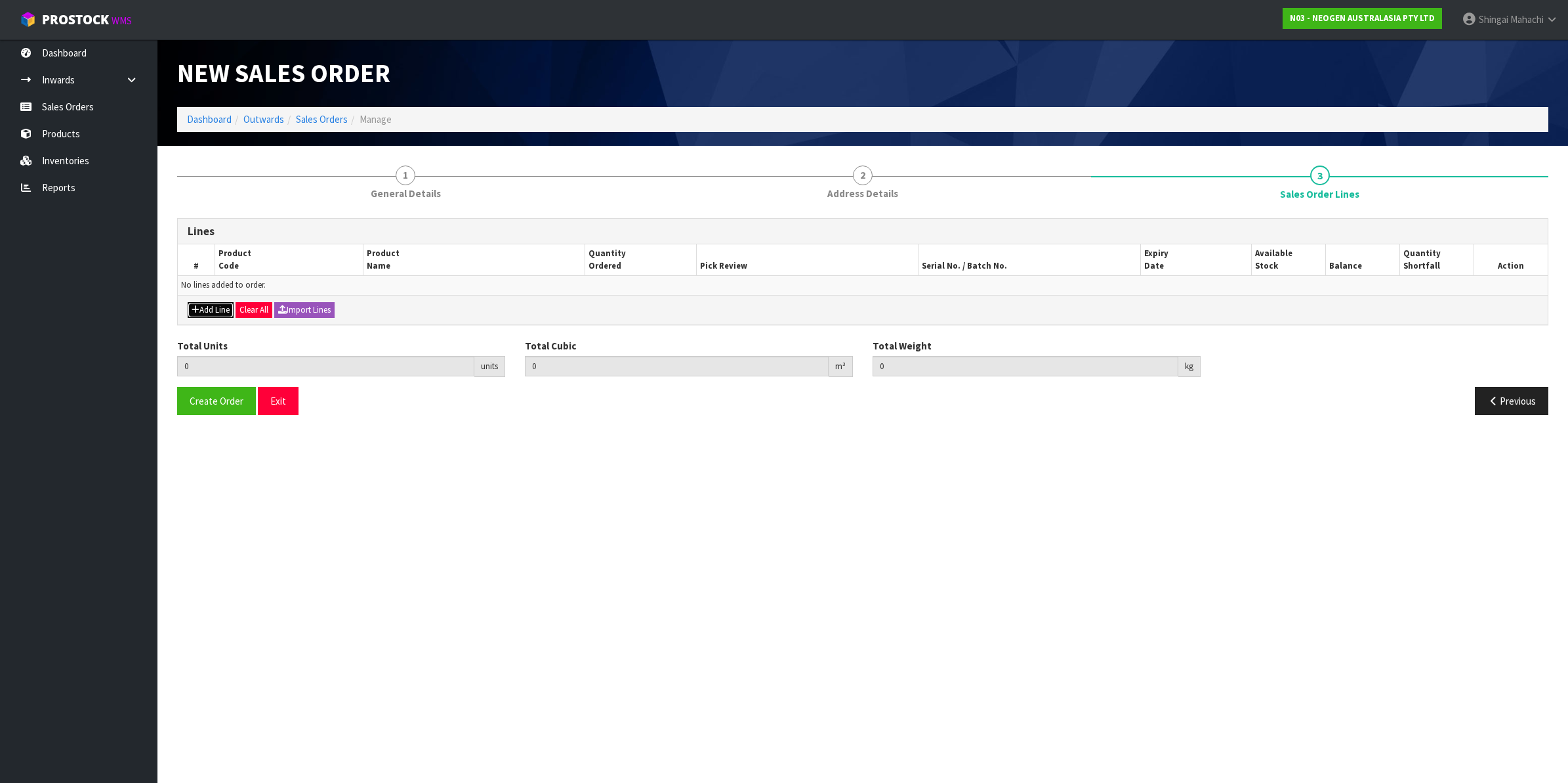
click at [204, 312] on button "Add Line" at bounding box center [210, 310] width 46 height 16
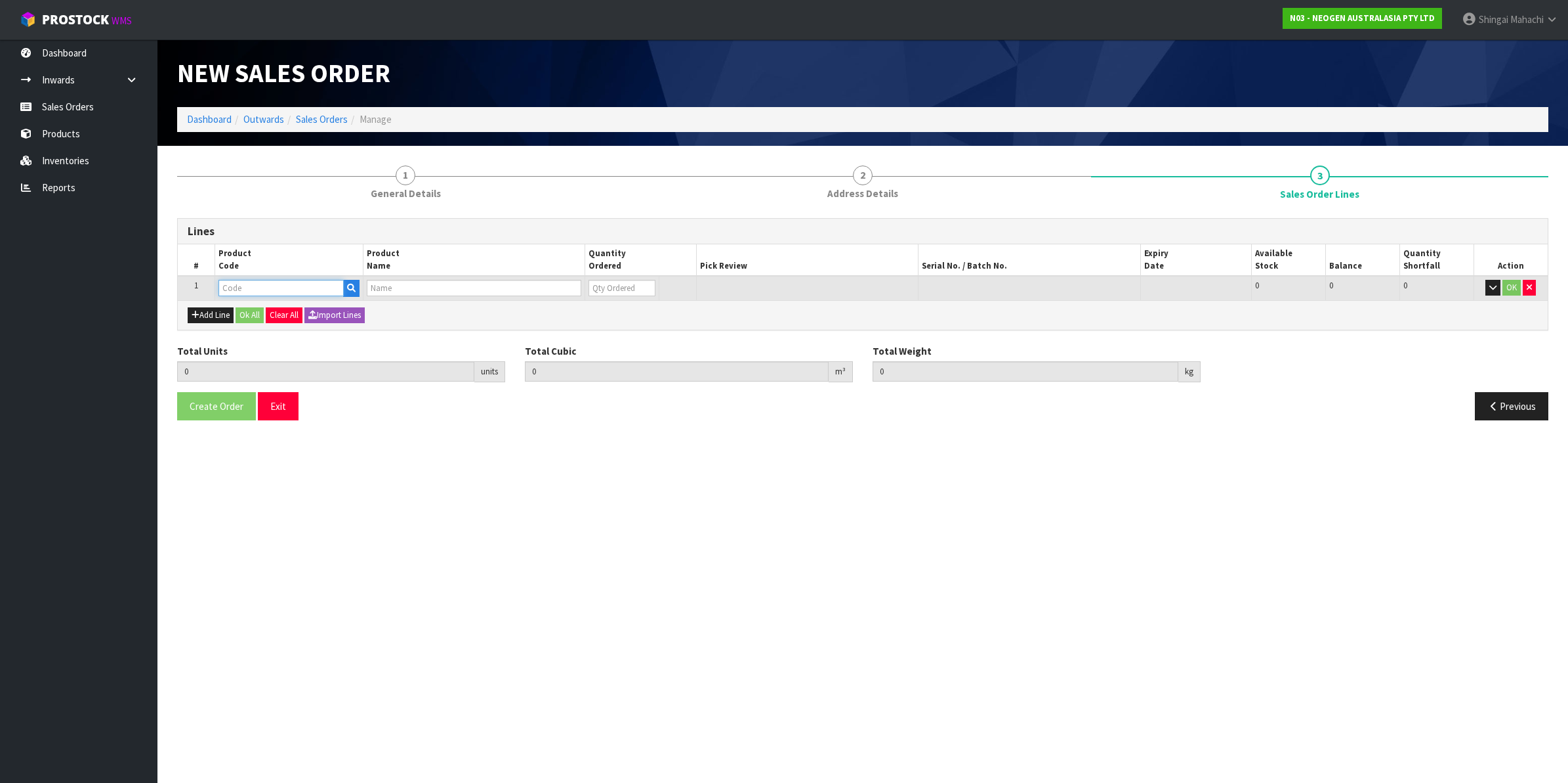
click at [253, 282] on input "text" at bounding box center [281, 288] width 126 height 16
paste input "700002100"
type input "700002100"
type input "0.000000"
type input "0.000"
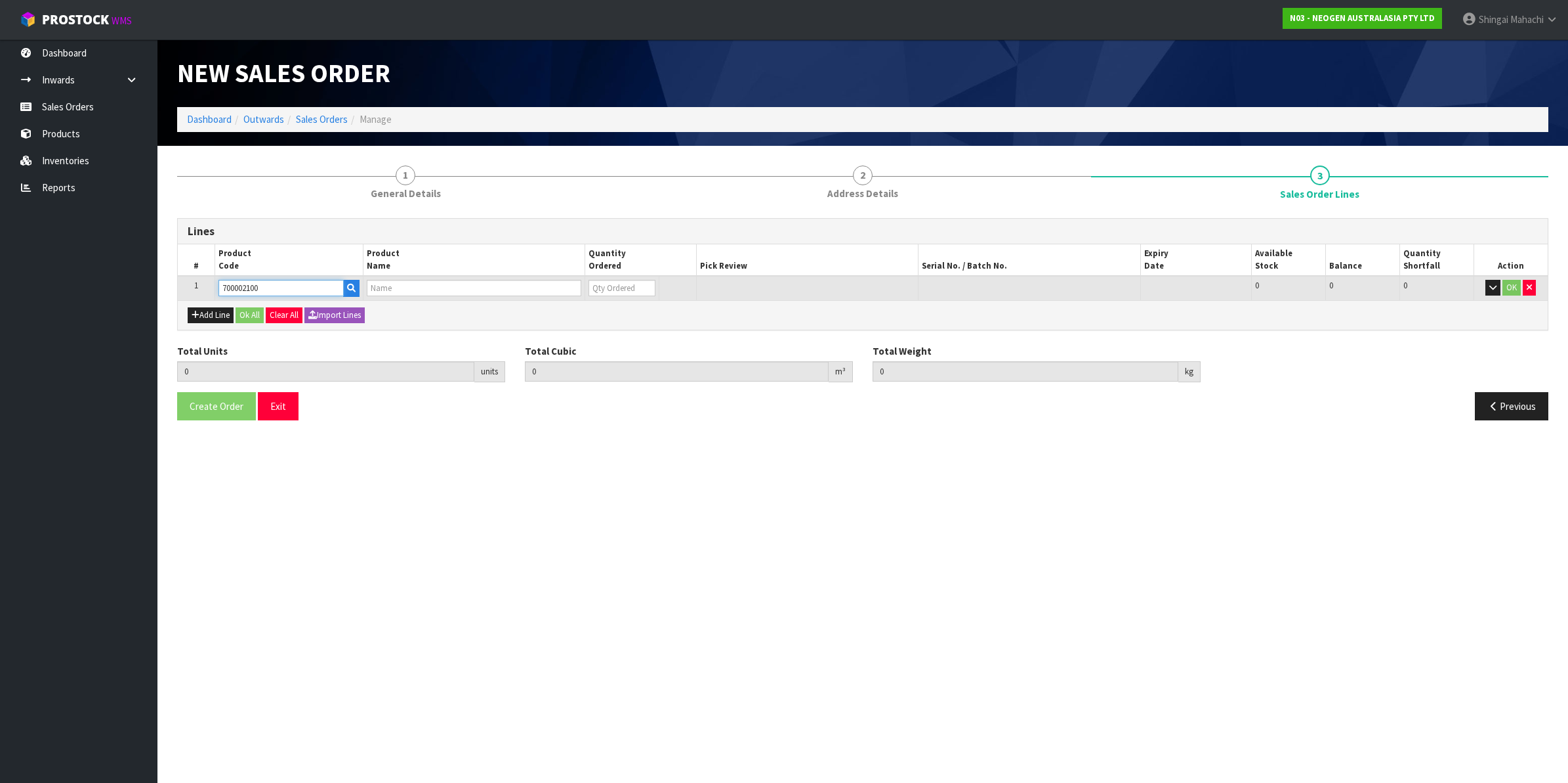
type input "7100002659 - AQT200 WATER - TOTAL ATP TEST, 100/CS"
type input "0"
type input "700002100"
click at [510, 294] on tr "1 700002100 7100002659 - AQT200 WATER - TOTAL ATP TEST, 100/CS 0 BOX 17 17 0 OK" at bounding box center [862, 287] width 1370 height 24
type input "1"
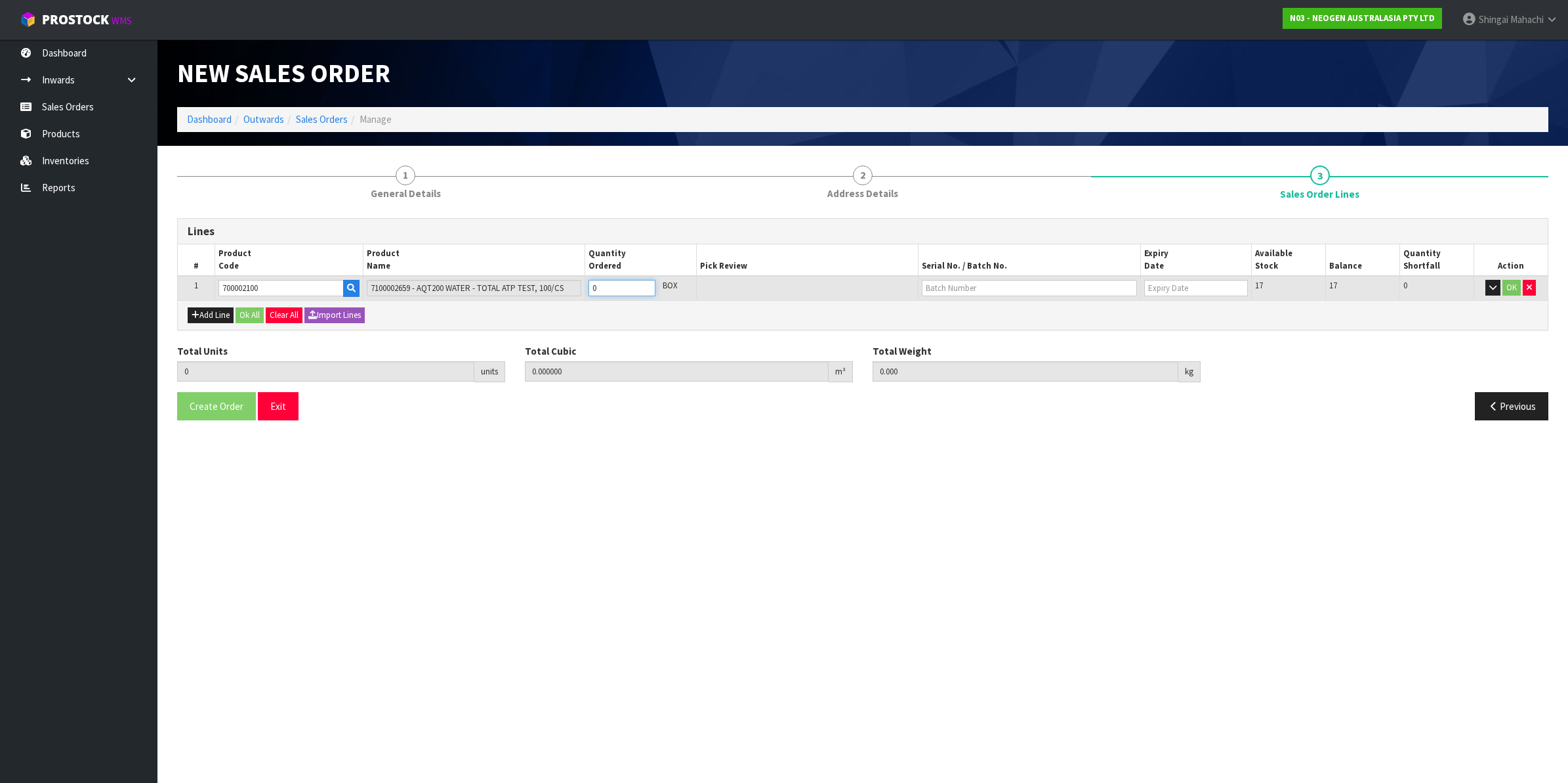
type input "0.00504"
type input "1"
click at [985, 284] on input "text" at bounding box center [1030, 288] width 216 height 16
click at [986, 313] on link "3000034277" at bounding box center [975, 309] width 104 height 18
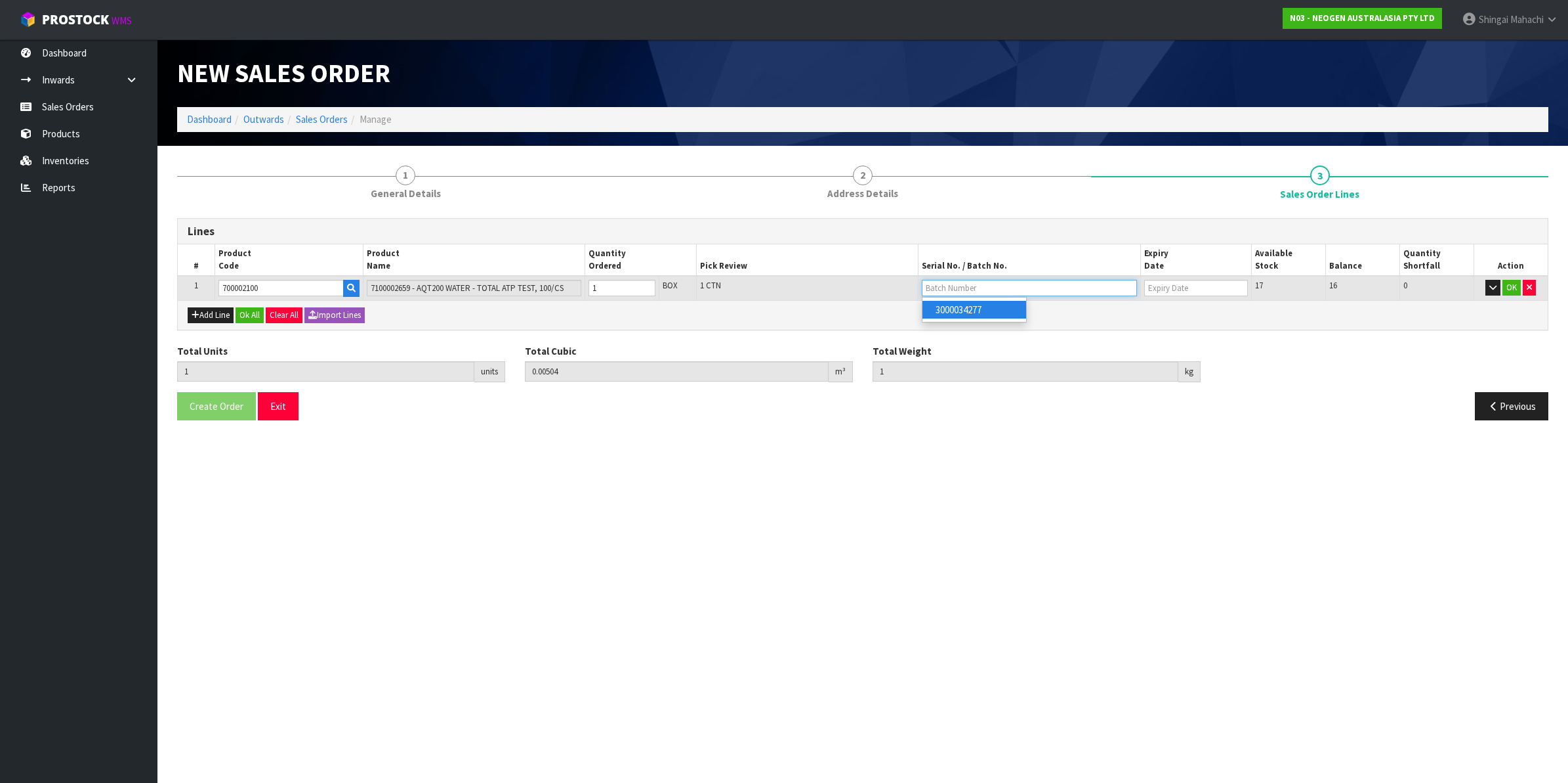
type input "3000034277"
type input "09/06/2026"
click at [1512, 290] on button "OK" at bounding box center [1512, 288] width 18 height 16
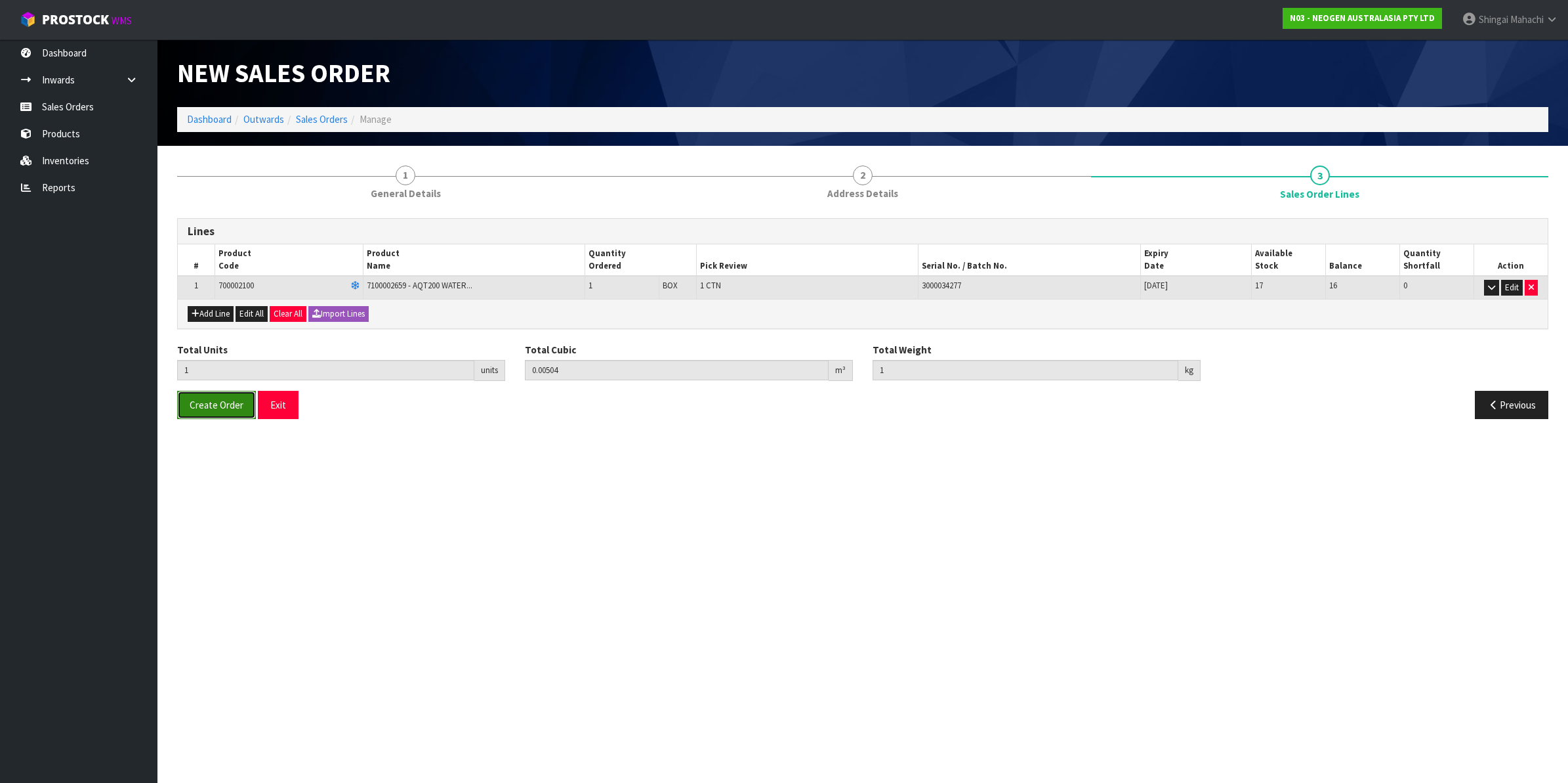
click at [197, 417] on button "Create Order" at bounding box center [216, 404] width 79 height 29
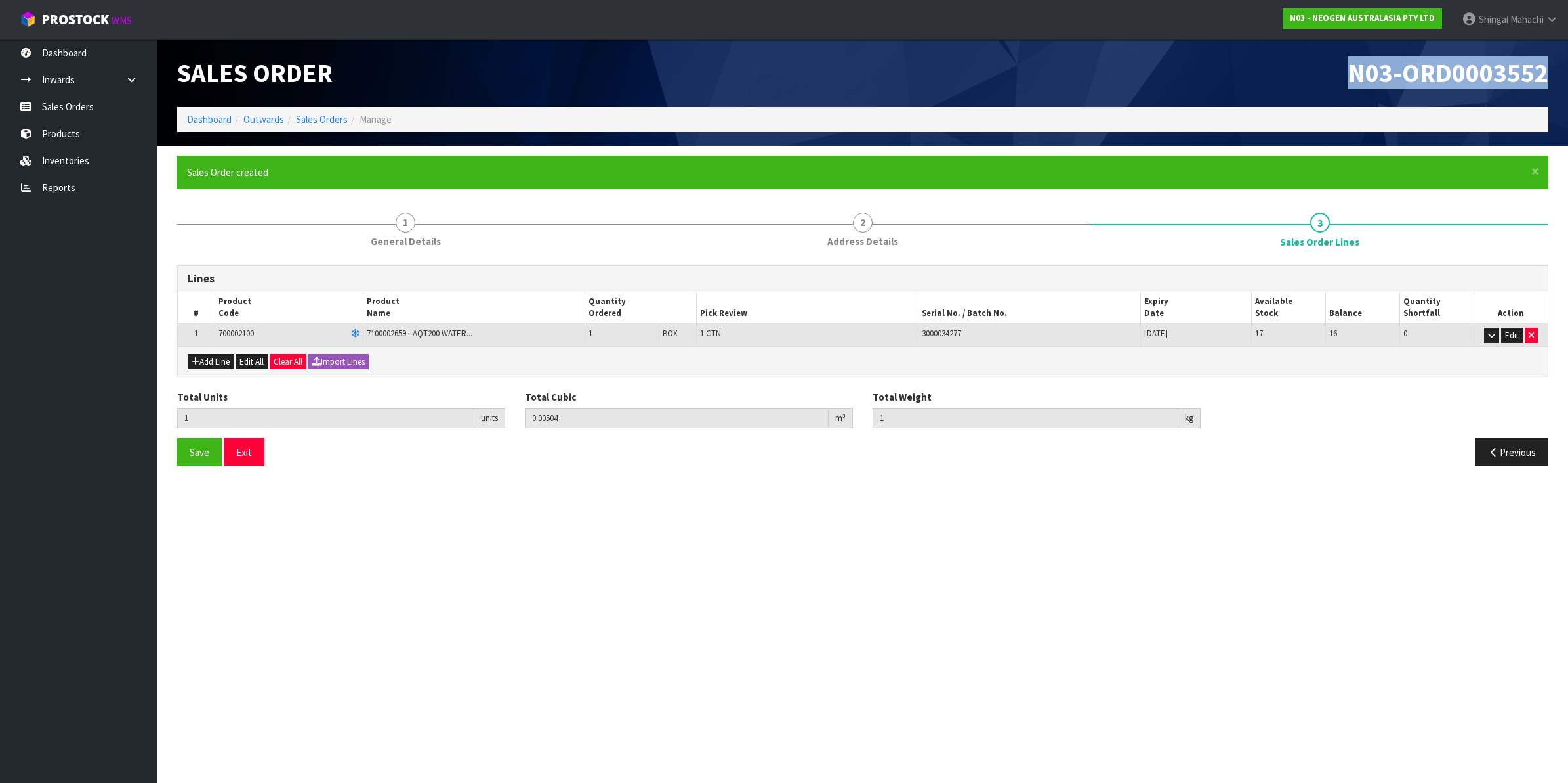
drag, startPoint x: 1347, startPoint y: 69, endPoint x: 1554, endPoint y: 71, distance: 207.0
click at [1554, 71] on div "N03-ORD0003552" at bounding box center [1211, 73] width 696 height 68
copy span "N03-ORD0003552"
click at [336, 123] on link "Sales Orders" at bounding box center [321, 118] width 52 height 12
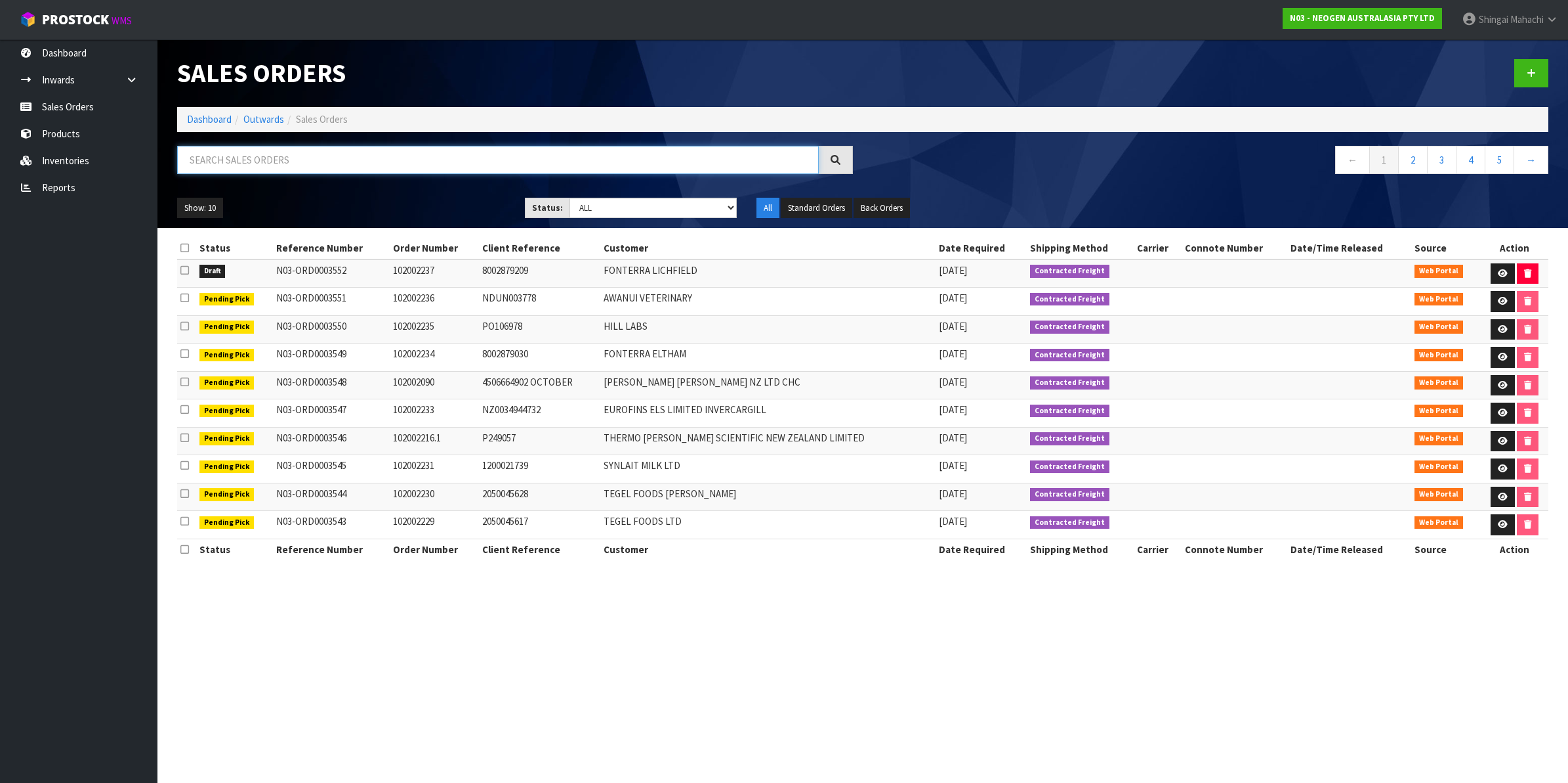
click at [247, 162] on input "text" at bounding box center [498, 159] width 642 height 29
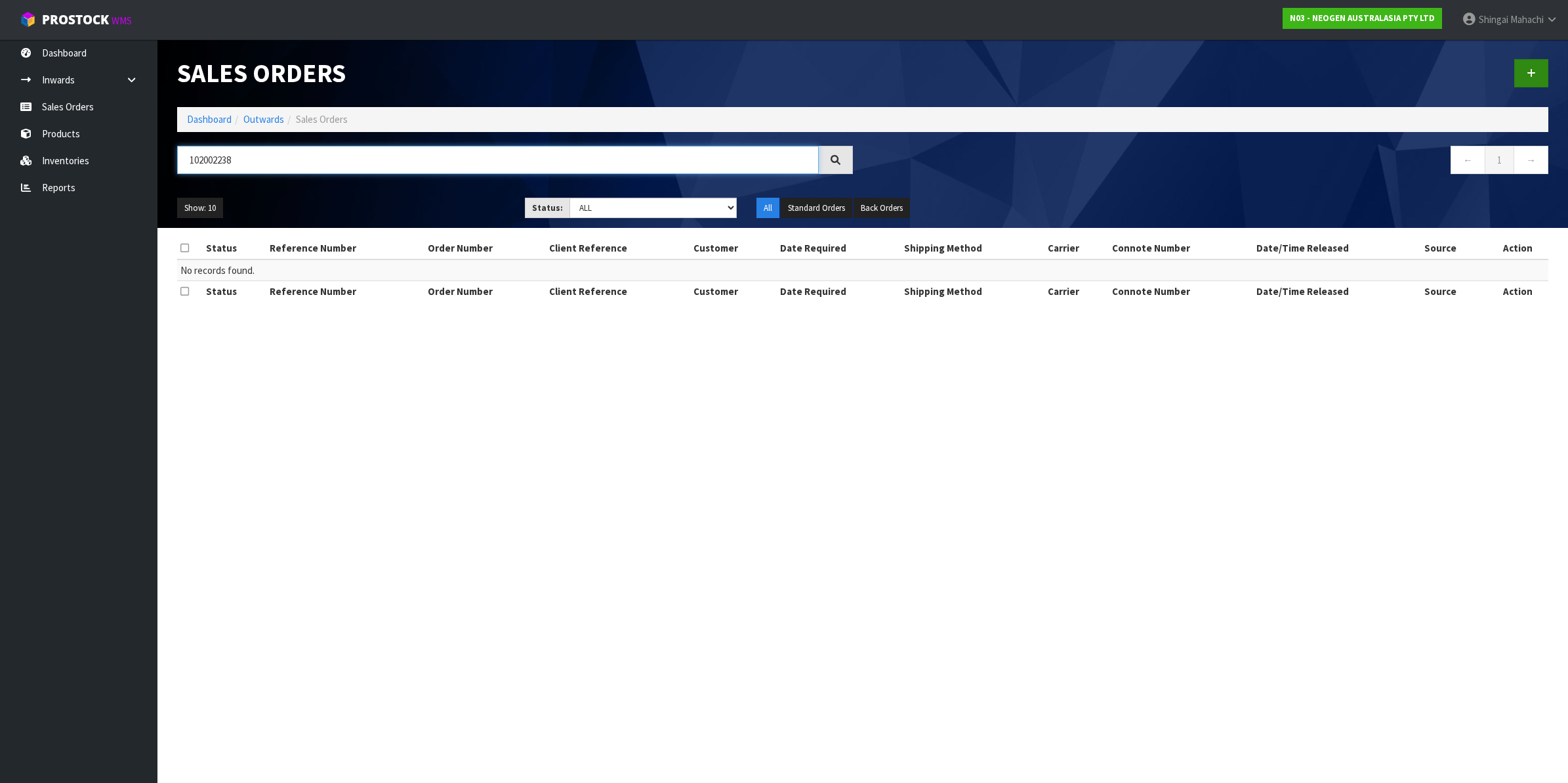
type input "102002238"
click at [1531, 74] on icon at bounding box center [1531, 72] width 9 height 10
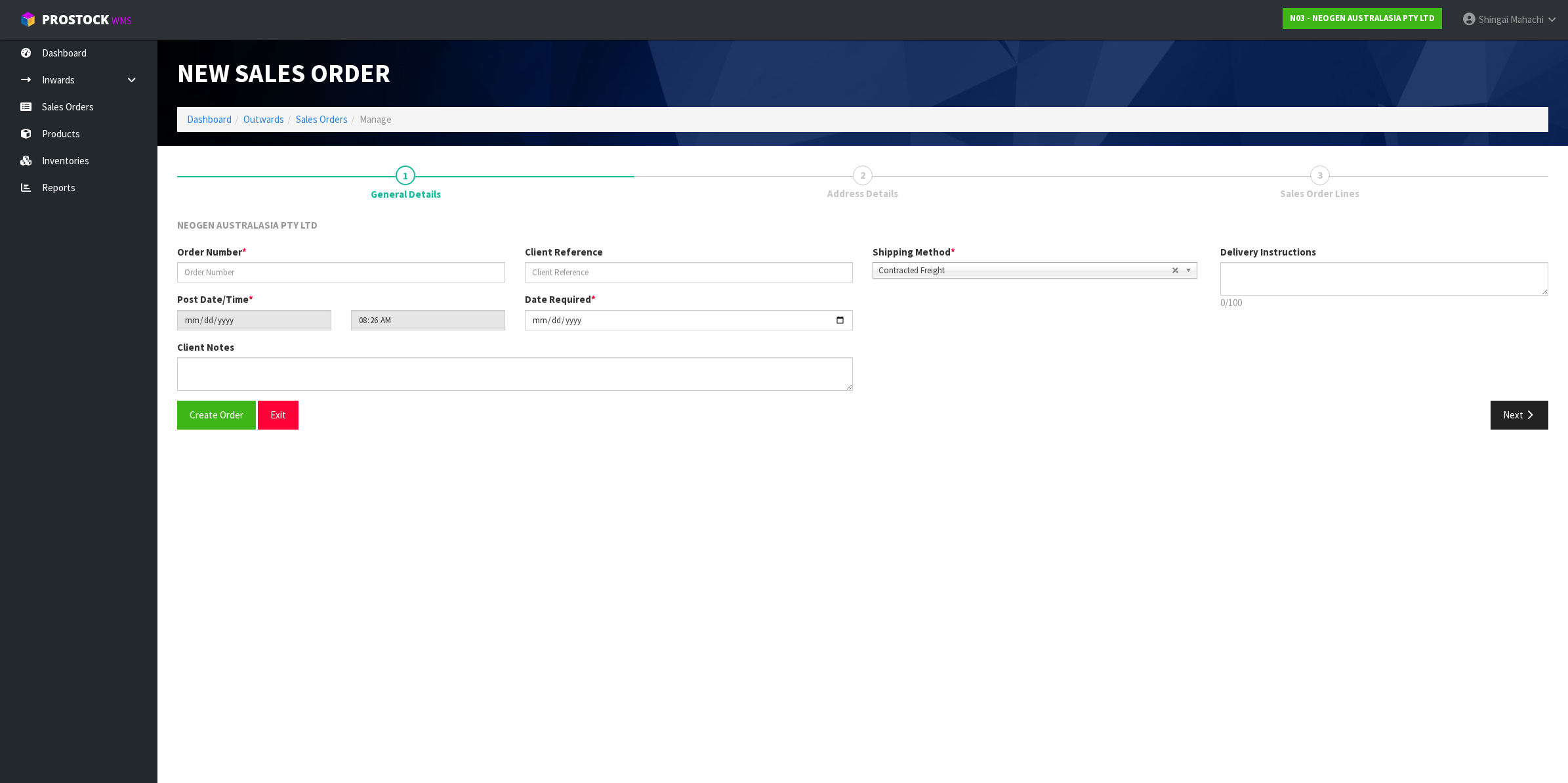
type textarea "CHILLED GOODS -OVERNIGHT"
click at [227, 268] on input "text" at bounding box center [340, 272] width 328 height 20
type input "102002238"
click at [561, 266] on input "text" at bounding box center [688, 272] width 328 height 20
paste input "2000299993"
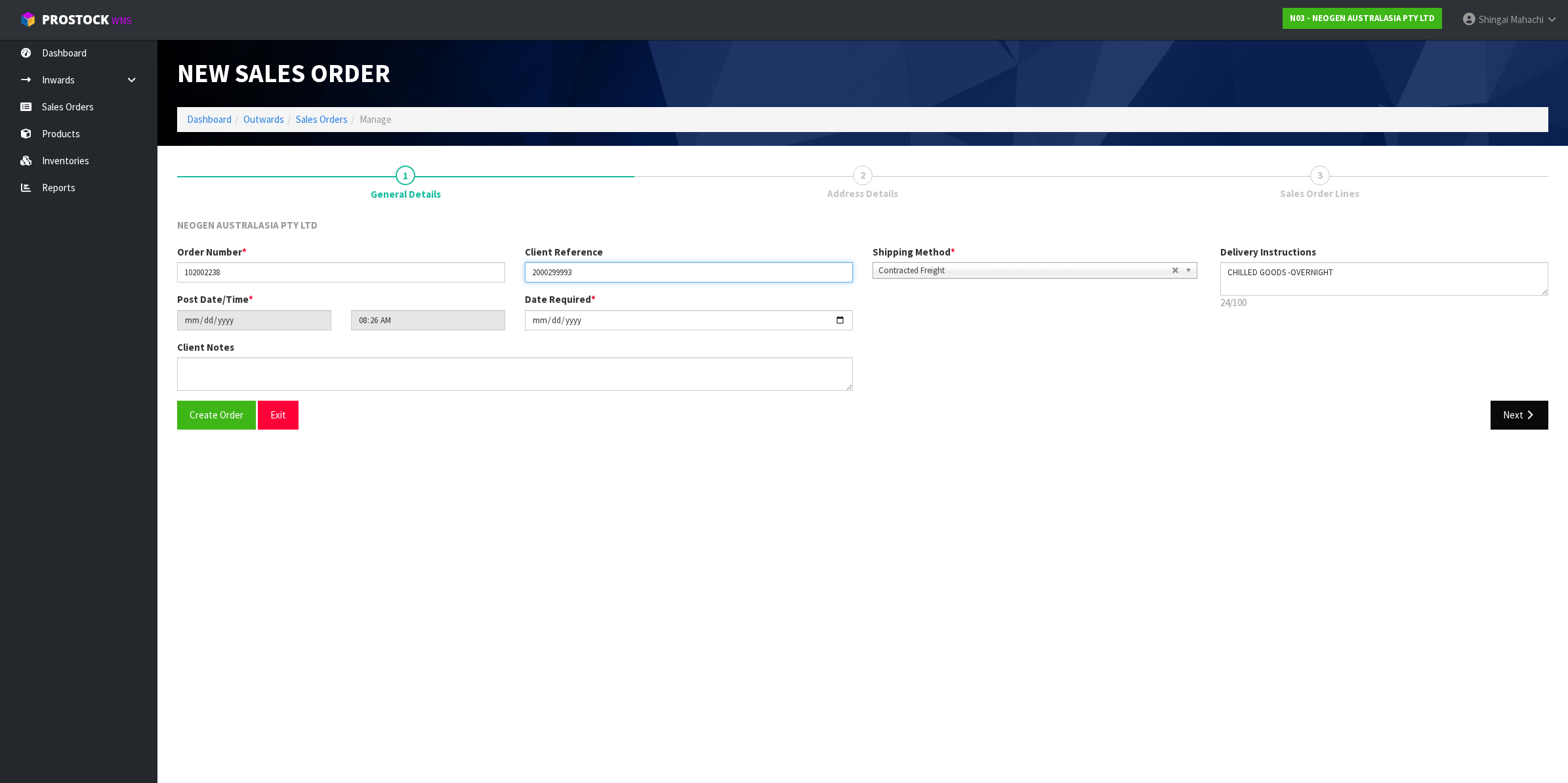
type input "2000299993"
click at [1531, 418] on icon "button" at bounding box center [1529, 414] width 12 height 10
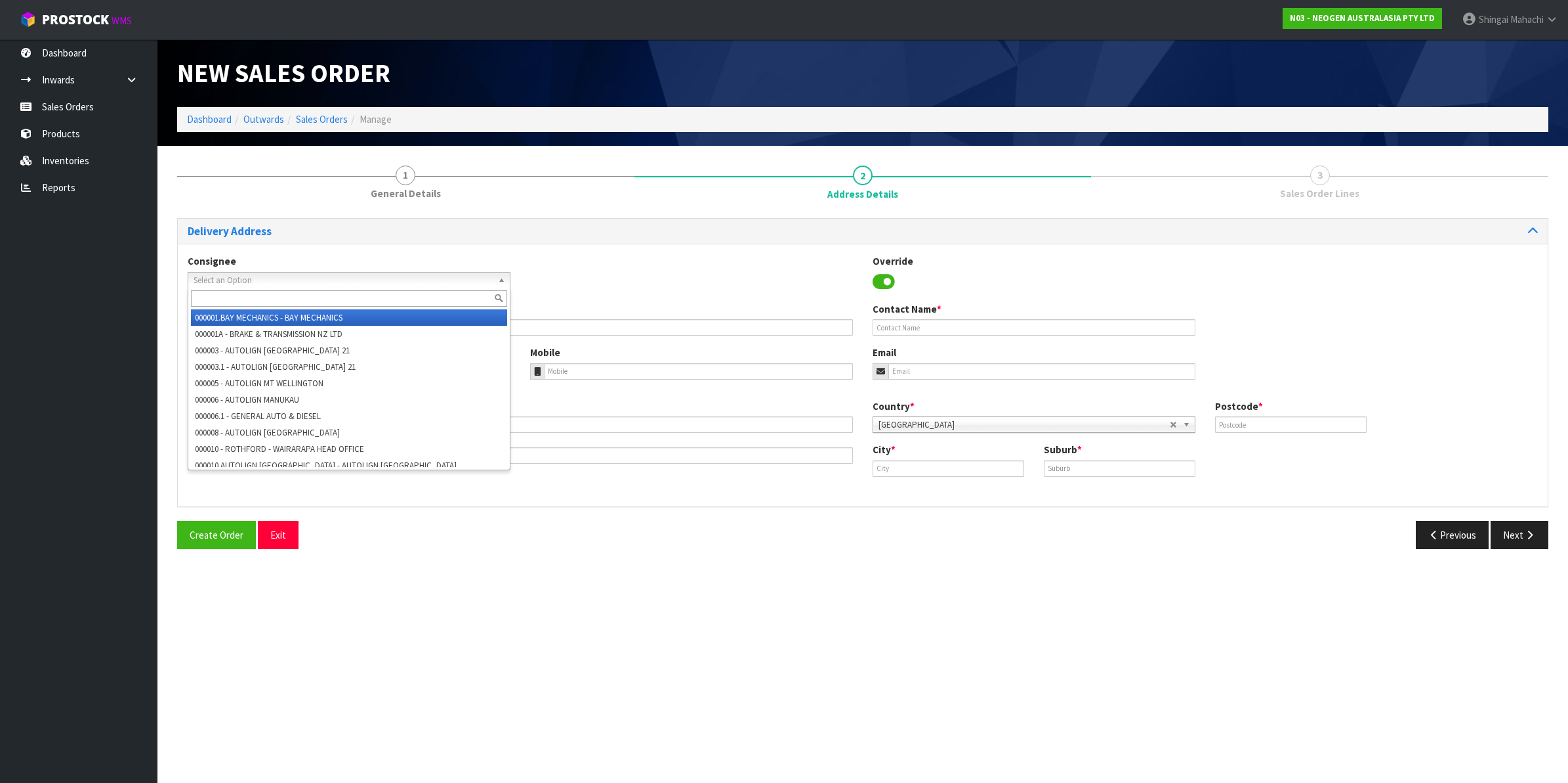
click at [212, 274] on span "Select an Option" at bounding box center [343, 281] width 300 height 16
type input "alliance"
click at [270, 314] on em "ALLIANCE" at bounding box center [257, 317] width 34 height 11
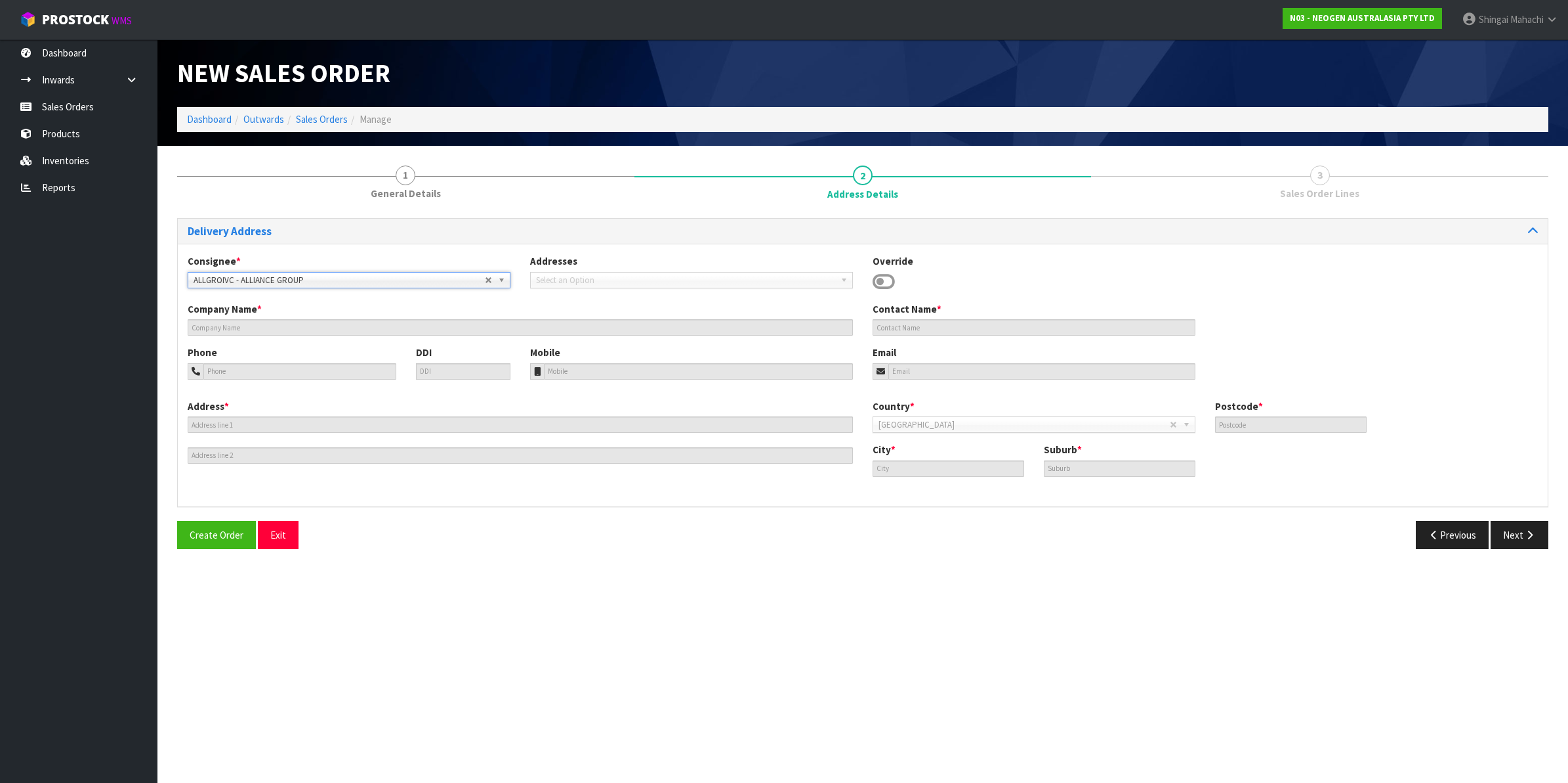
type input "ALLIANCE GROUP"
type input "LORNEVILLE PLANT,205 STATE HIGHWAY 99 UNDERWOOD"
type input "9840"
type input "INVERCARGILL"
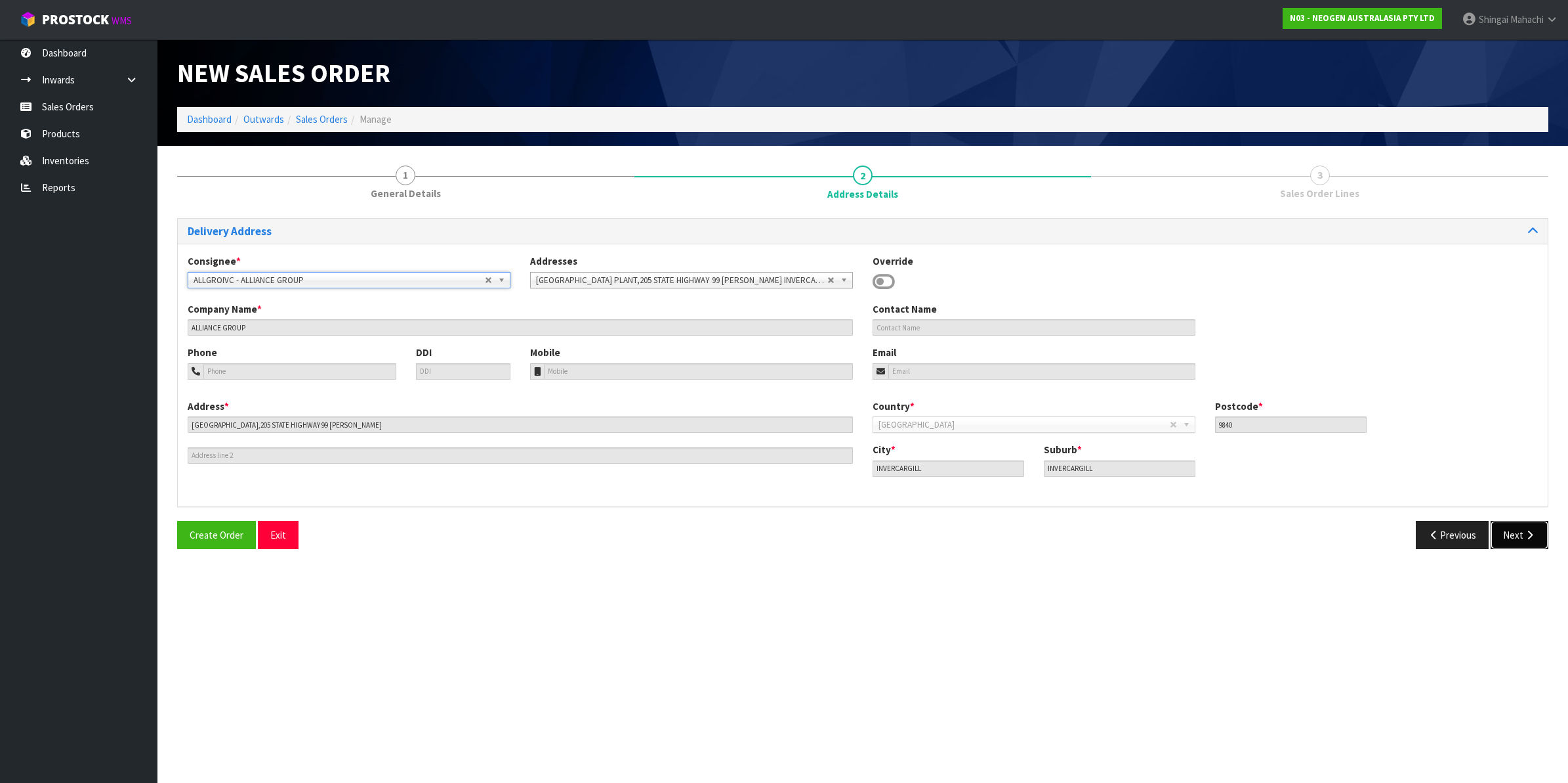
click at [1510, 531] on button "Next" at bounding box center [1519, 534] width 58 height 29
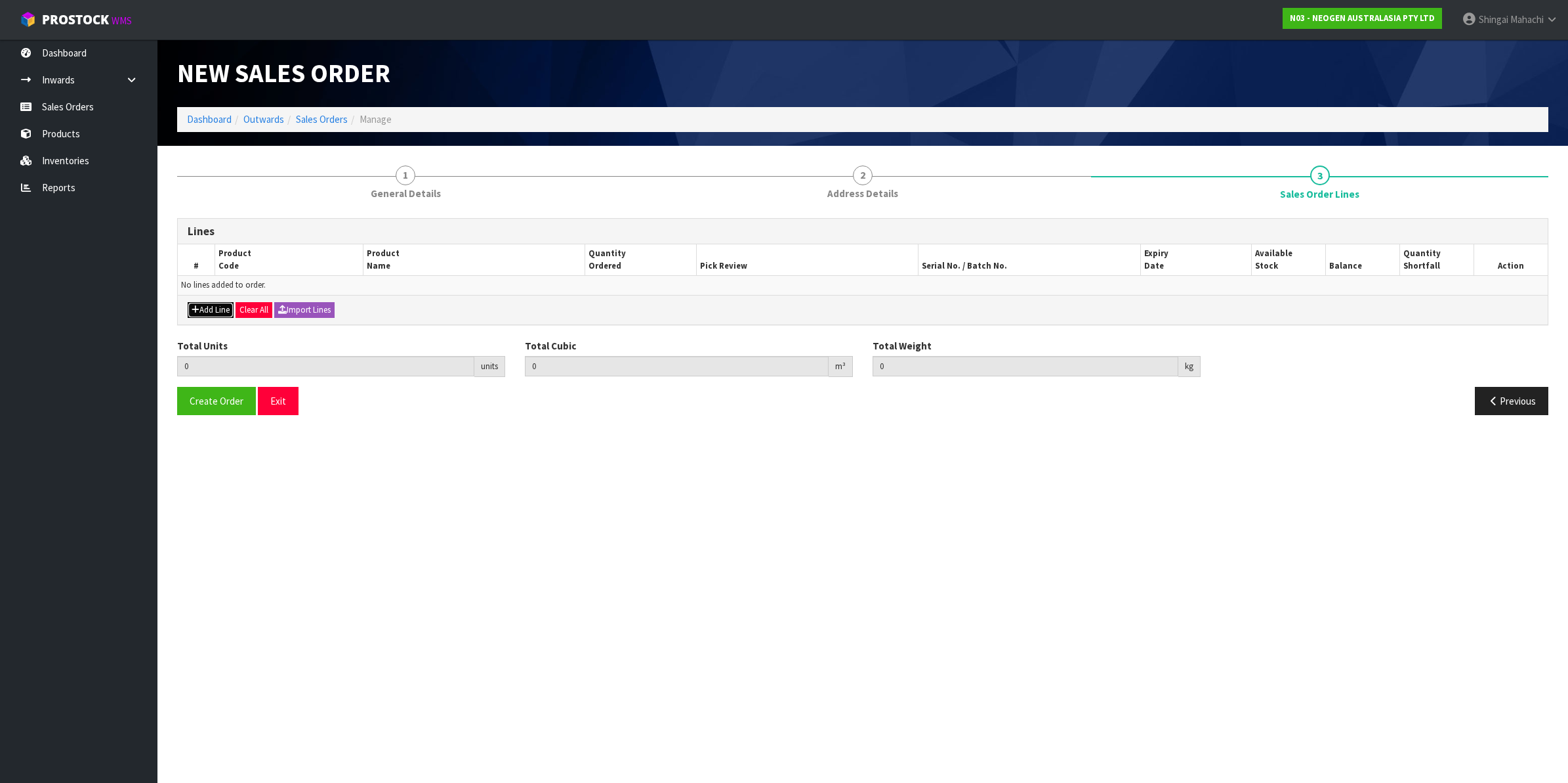
click at [210, 306] on button "Add Line" at bounding box center [210, 310] width 46 height 16
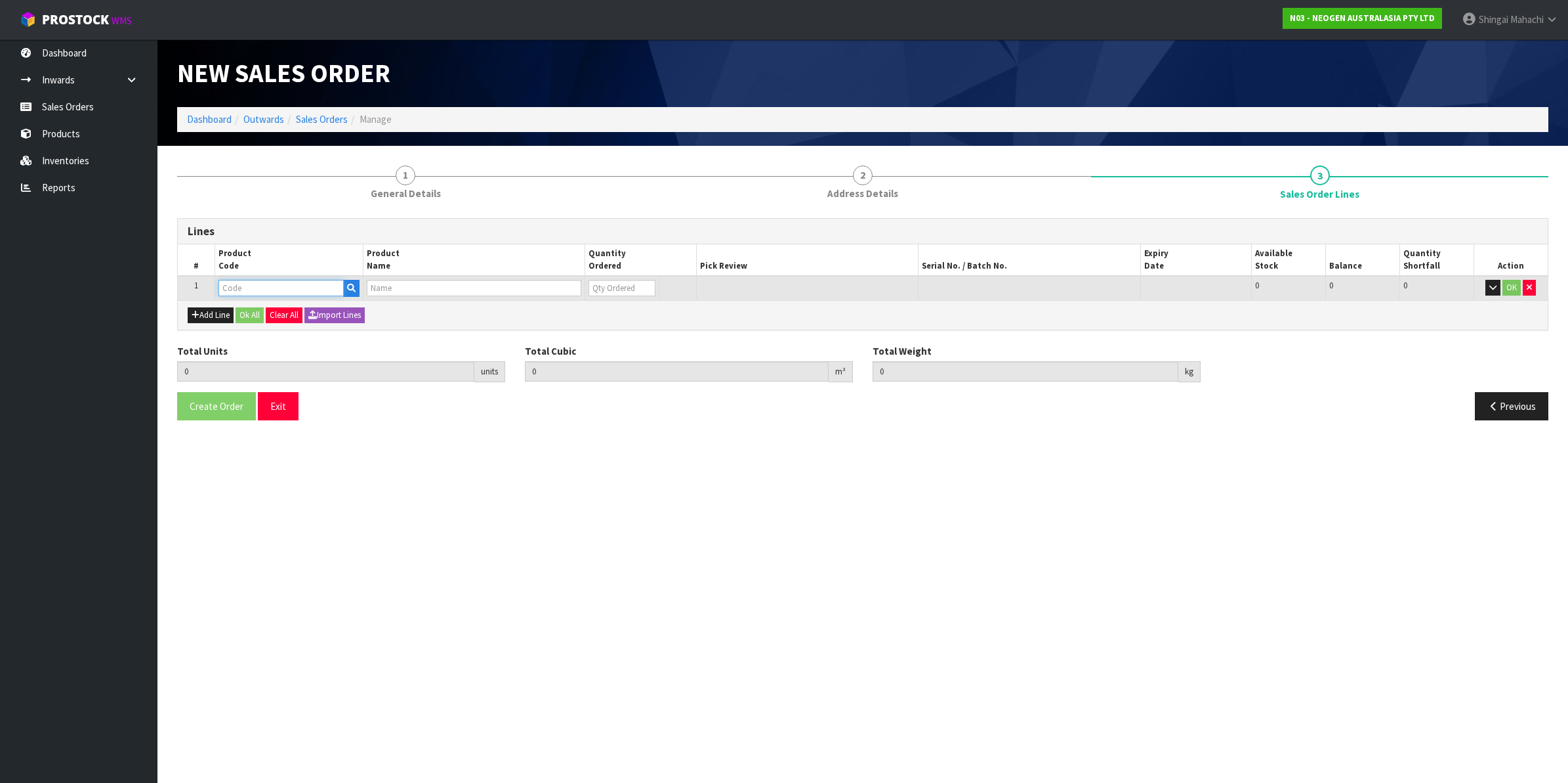
click at [244, 287] on input "text" at bounding box center [281, 288] width 126 height 16
paste input "700002273"
type input "700002273"
type input "0.000000"
type input "0.000"
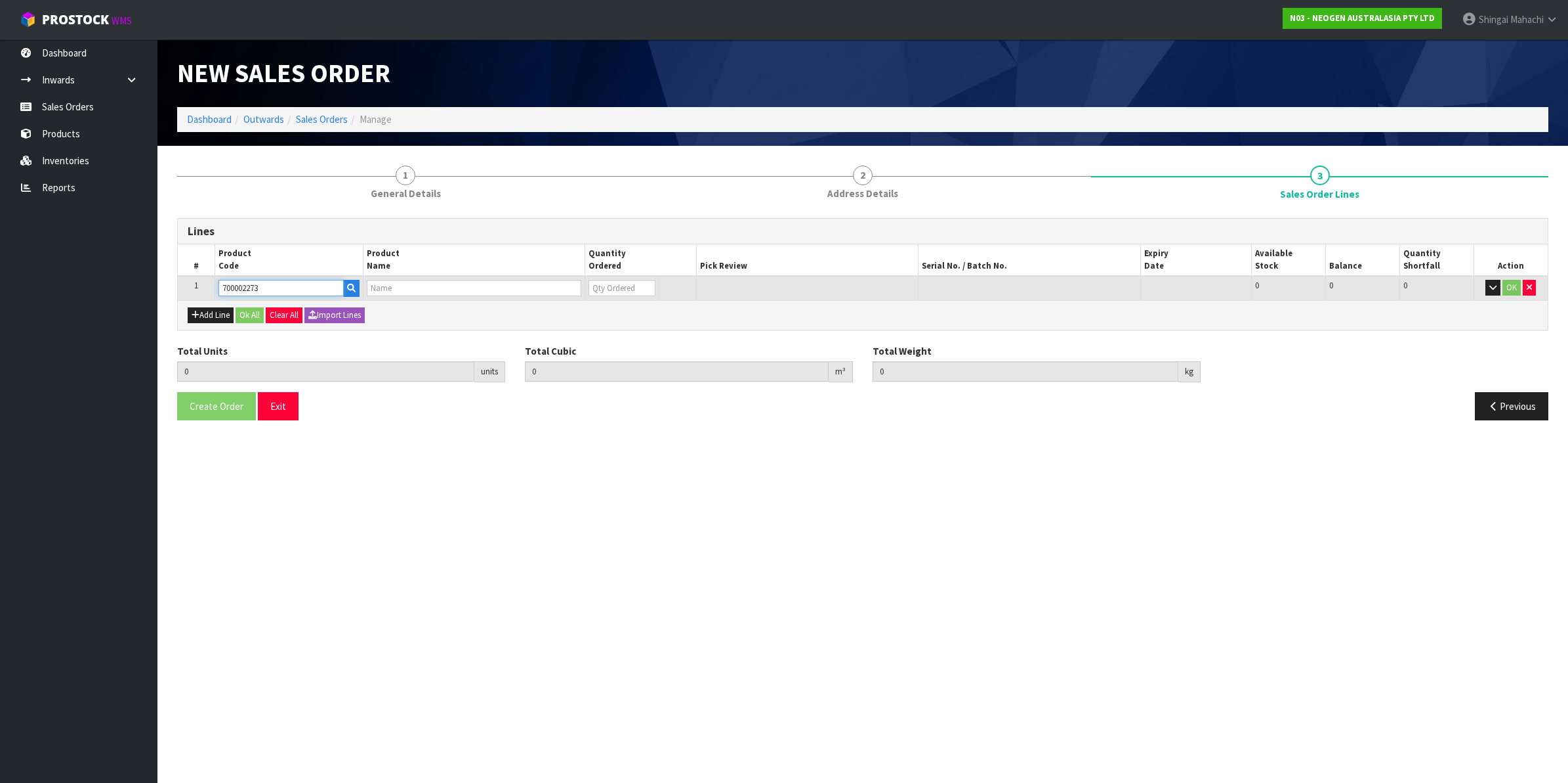
type input "7100126807 - 6421 PETRIFILM ENTROBCT PLT 1000/CS PL"
type input "0"
type input "700002273"
click at [577, 287] on tr "1 700002273 7100126807 - 6421 PETRIFILM ENTROBCT PLT 1000/CS PL 0 BOX 75 75 0 OK" at bounding box center [862, 287] width 1370 height 24
type input "1"
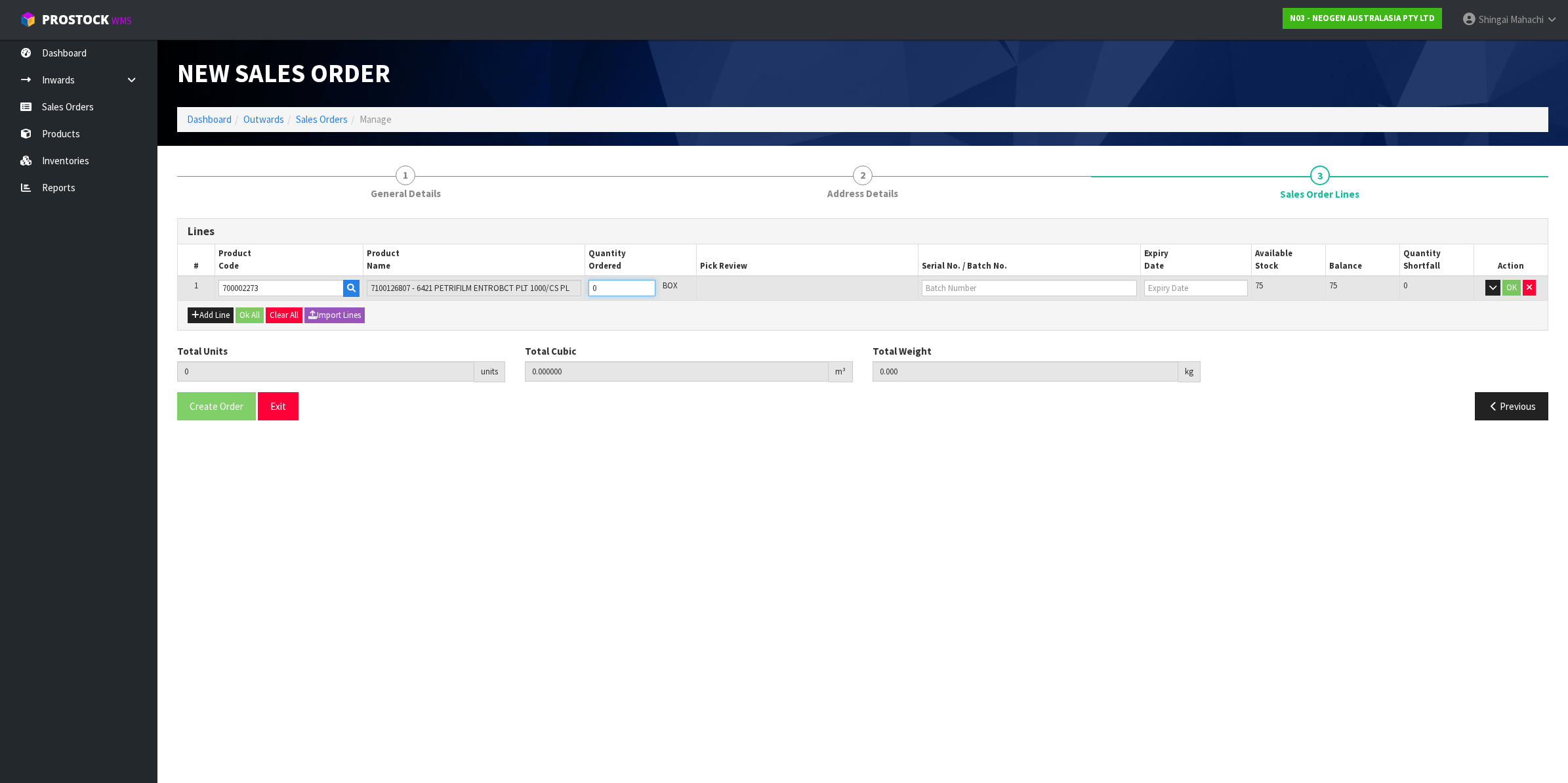
type input "0.018252"
type input "3.3"
type input "1"
click at [943, 287] on input "text" at bounding box center [1030, 288] width 216 height 16
click at [959, 332] on link "418325099D" at bounding box center [975, 328] width 104 height 18
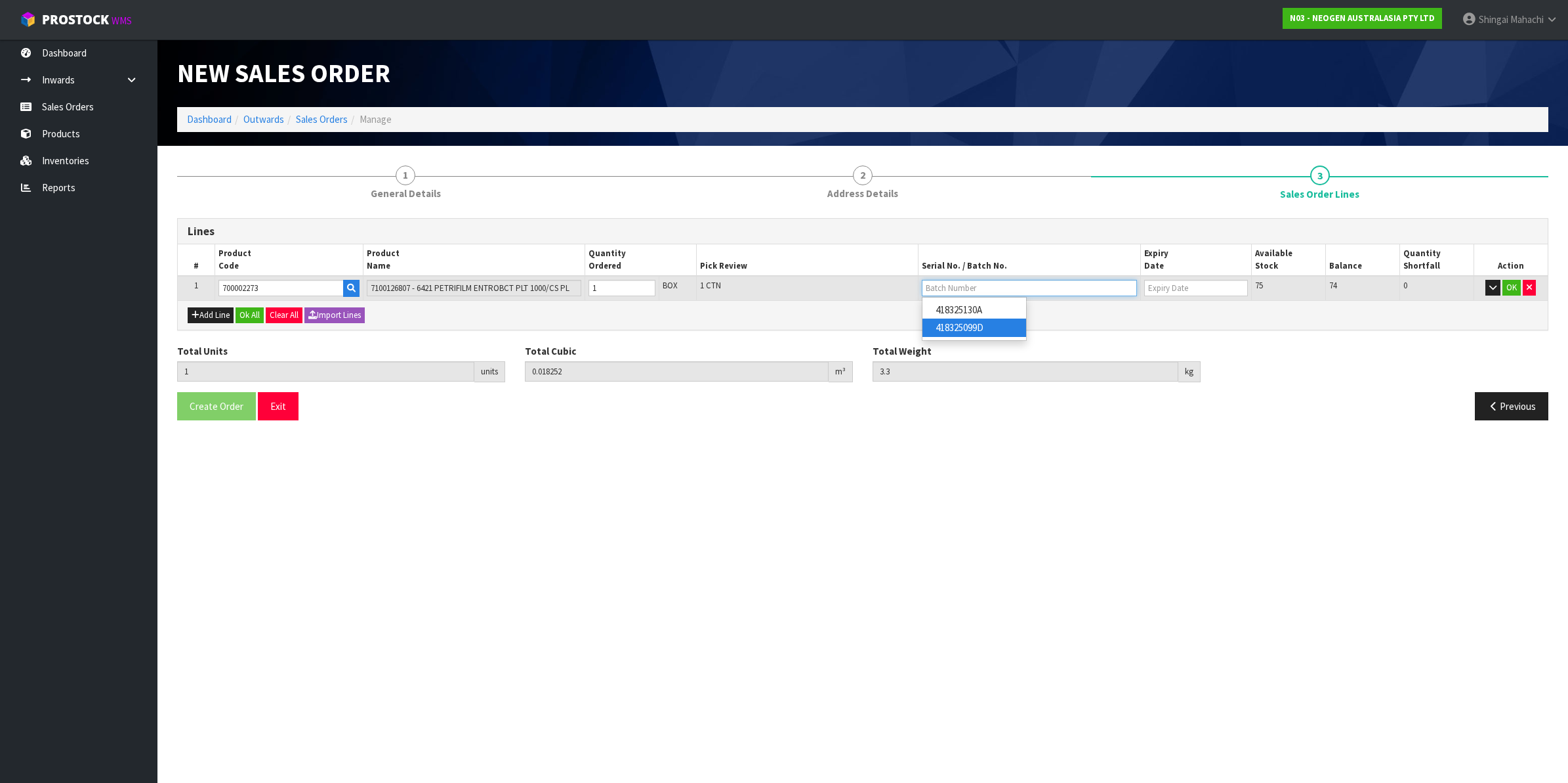
type input "418325099D"
type input "[DATE]"
click at [1516, 287] on button "OK" at bounding box center [1512, 288] width 18 height 16
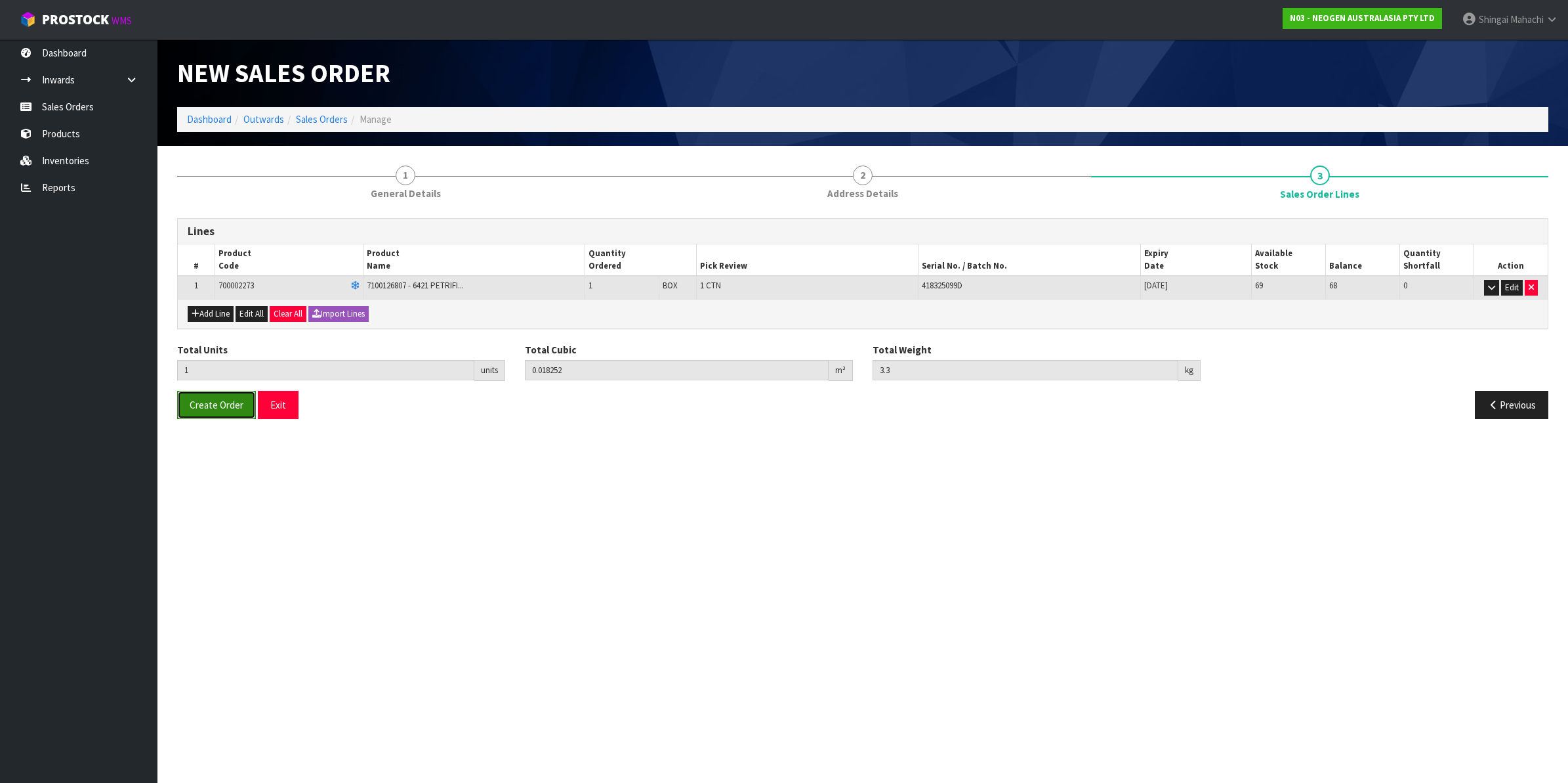
click at [215, 411] on span "Create Order" at bounding box center [217, 404] width 54 height 12
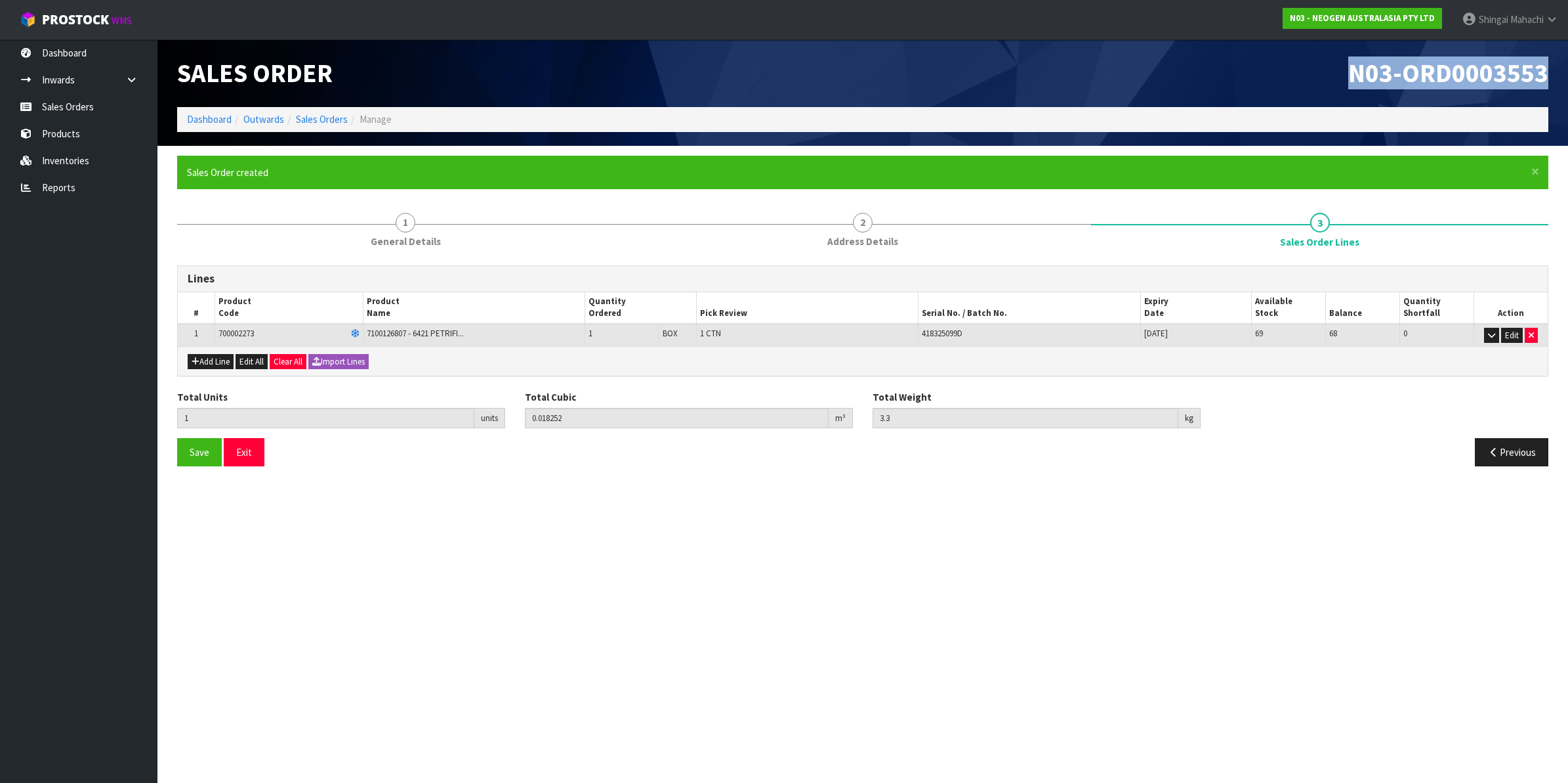
drag, startPoint x: 1350, startPoint y: 77, endPoint x: 1557, endPoint y: 62, distance: 207.5
click at [1557, 62] on div "N03-ORD0003553" at bounding box center [1211, 73] width 696 height 68
copy span "N03-ORD0003553"
click at [336, 124] on link "Sales Orders" at bounding box center [321, 118] width 52 height 12
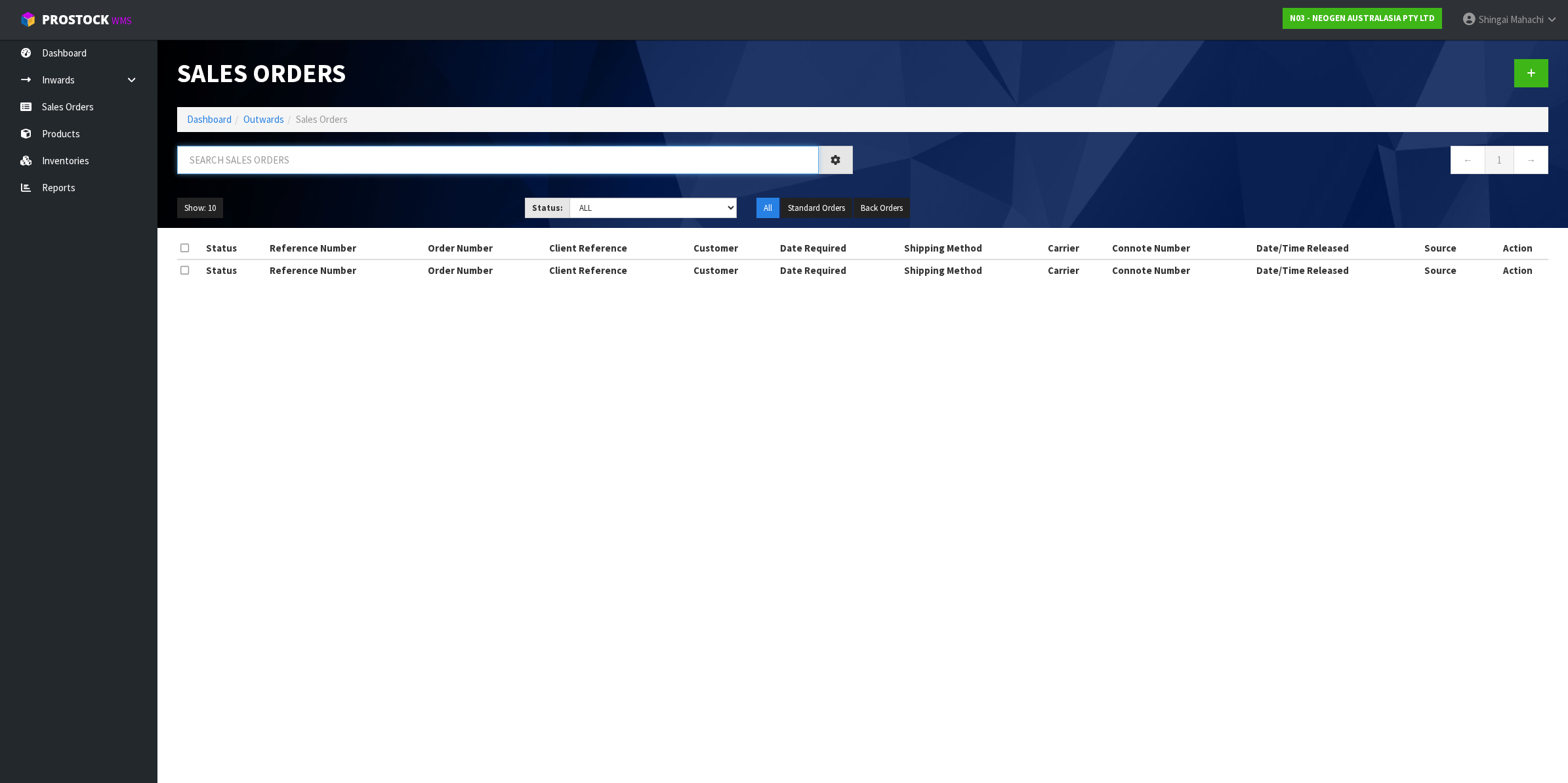
click at [284, 162] on input "text" at bounding box center [498, 159] width 642 height 29
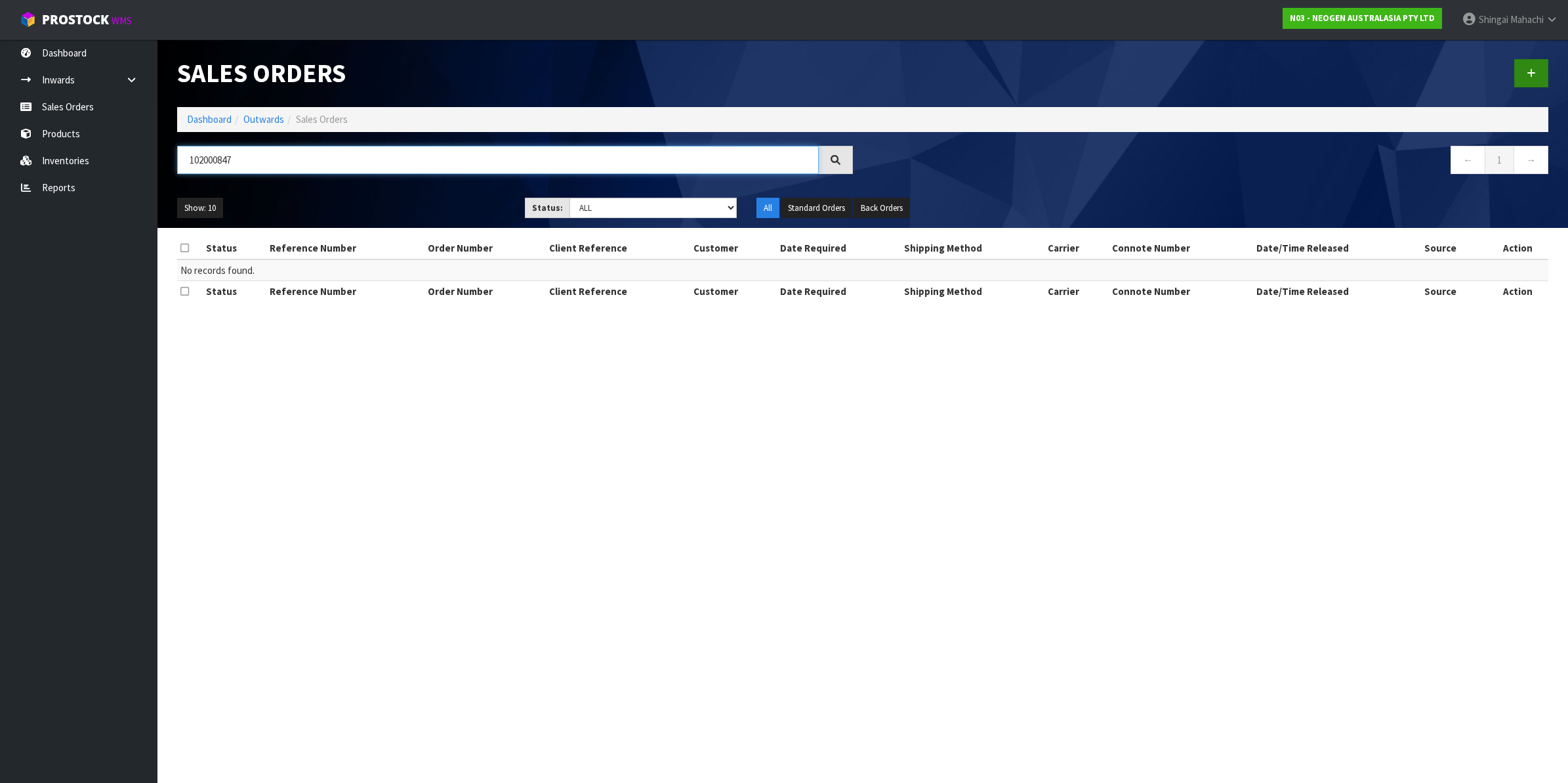
type input "102000847"
click at [1528, 72] on icon at bounding box center [1531, 72] width 9 height 10
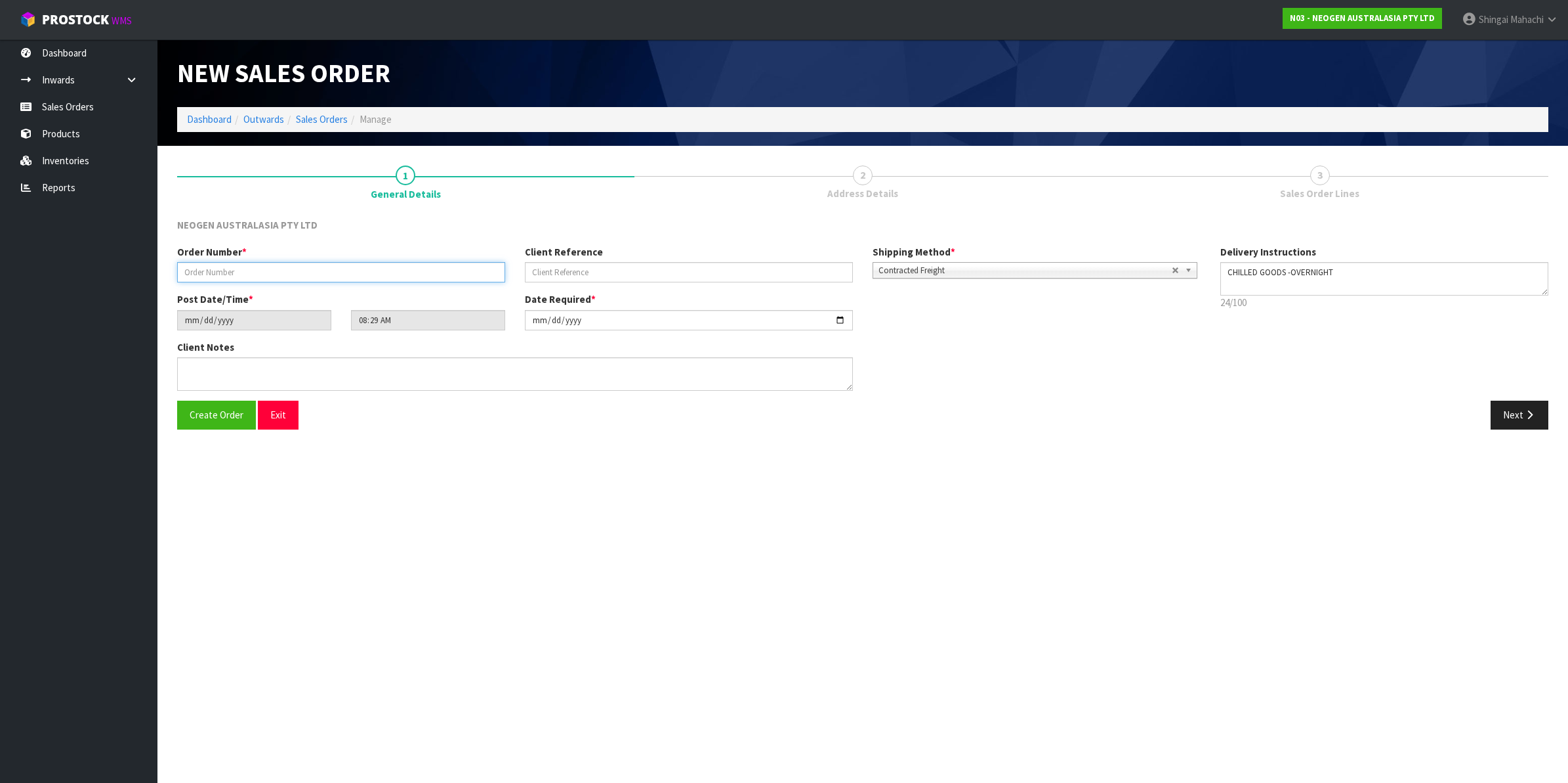
click at [210, 274] on input "text" at bounding box center [340, 272] width 328 height 20
type input "102000847"
click at [562, 278] on input "text" at bounding box center [688, 272] width 328 height 20
paste input "PO497734 OCTOBER"
type input "PO497734 OCTOBER"
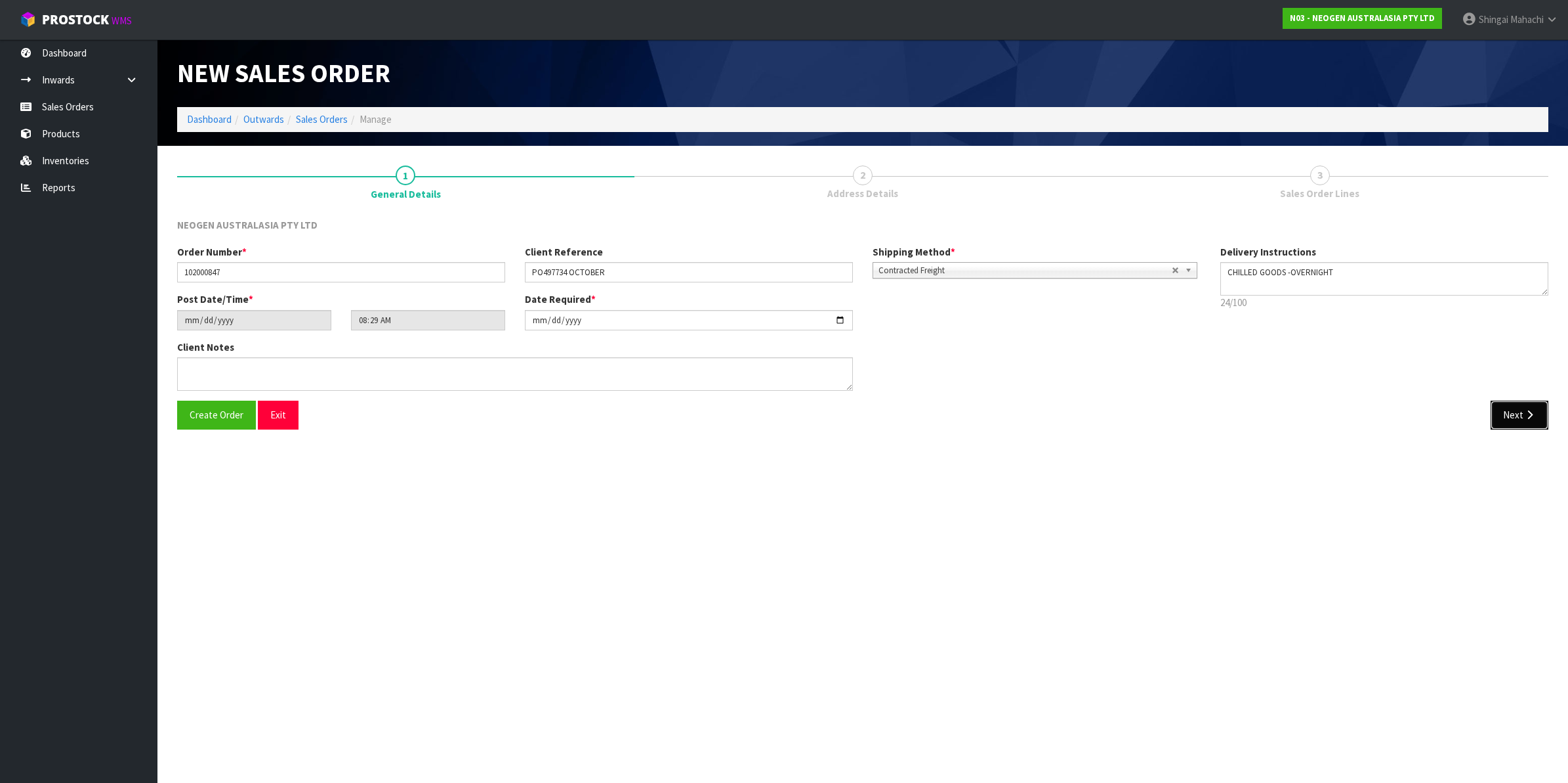
click at [1523, 412] on button "Next" at bounding box center [1519, 415] width 58 height 29
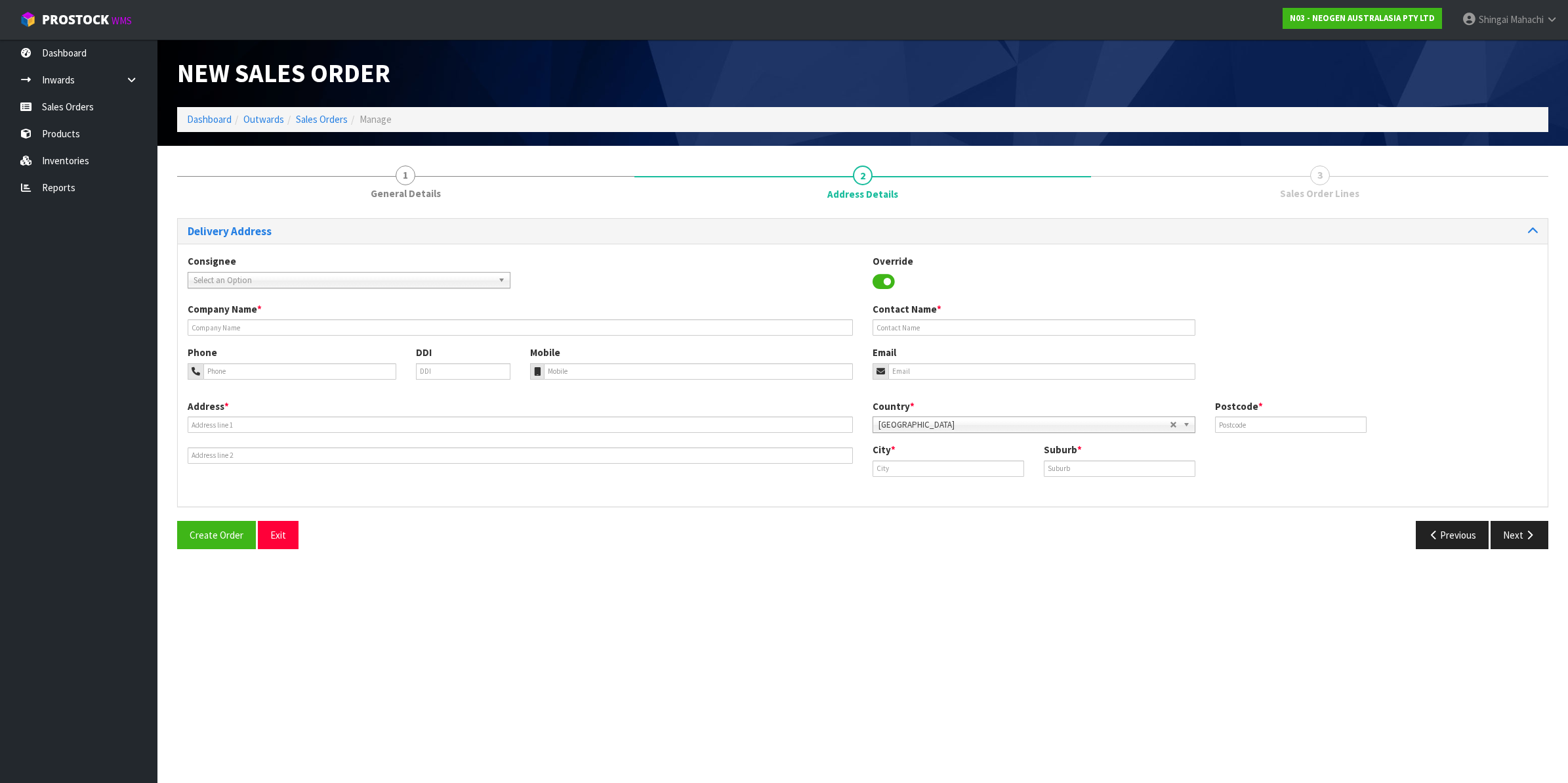
click at [249, 278] on span "Select an Option" at bounding box center [343, 281] width 300 height 16
type input "hellers"
click at [229, 274] on span "Select an Option" at bounding box center [343, 281] width 300 height 16
type input "hellers"
click at [286, 332] on li "HELLERS LIMITED - HELLERS LIMITED" at bounding box center [349, 333] width 316 height 16
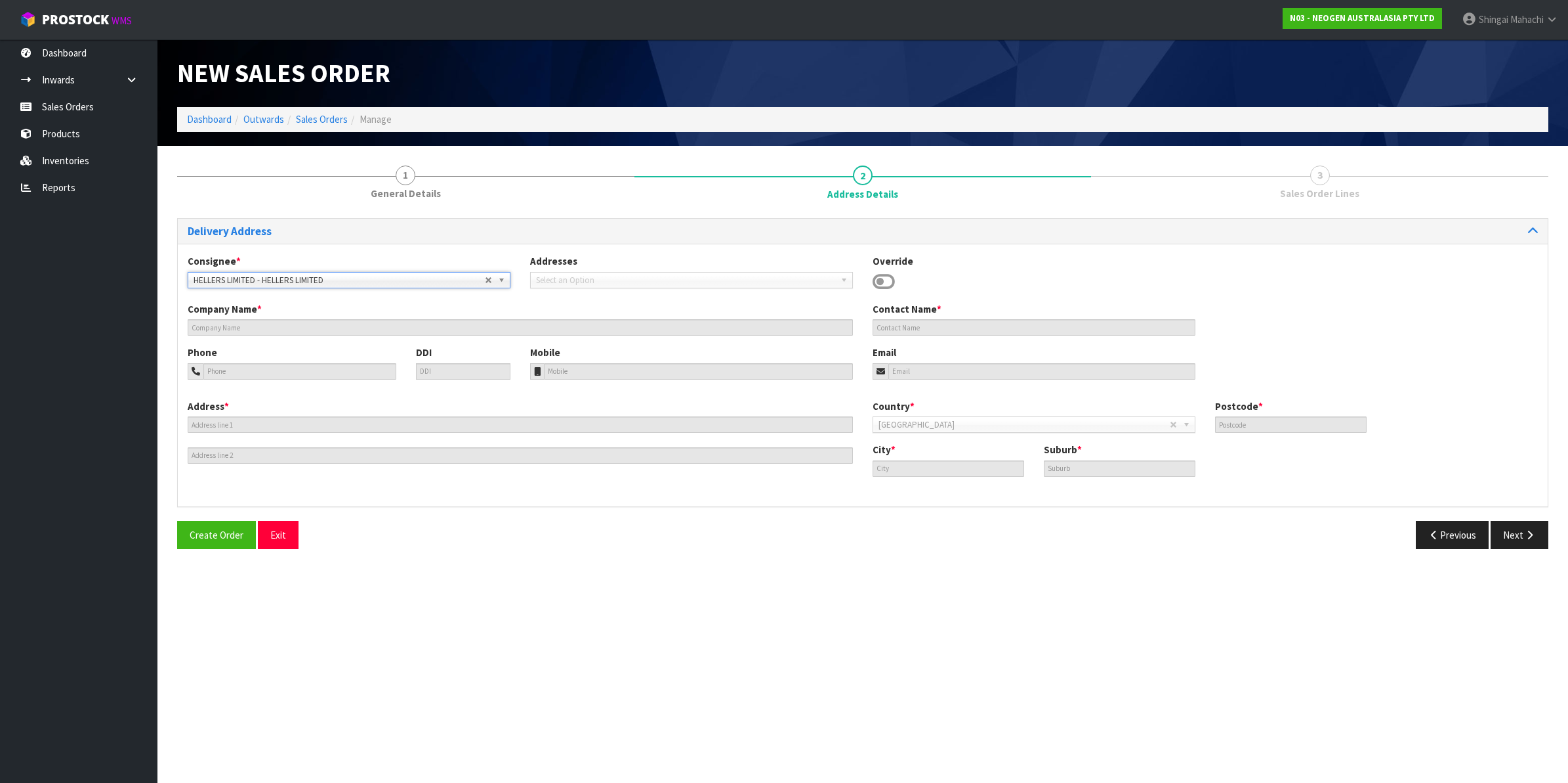
type input "HELLERS LIMITED"
type input "67 MAIN NORTH ROAD, RD1"
type input "7691"
type input "KAIAPOI"
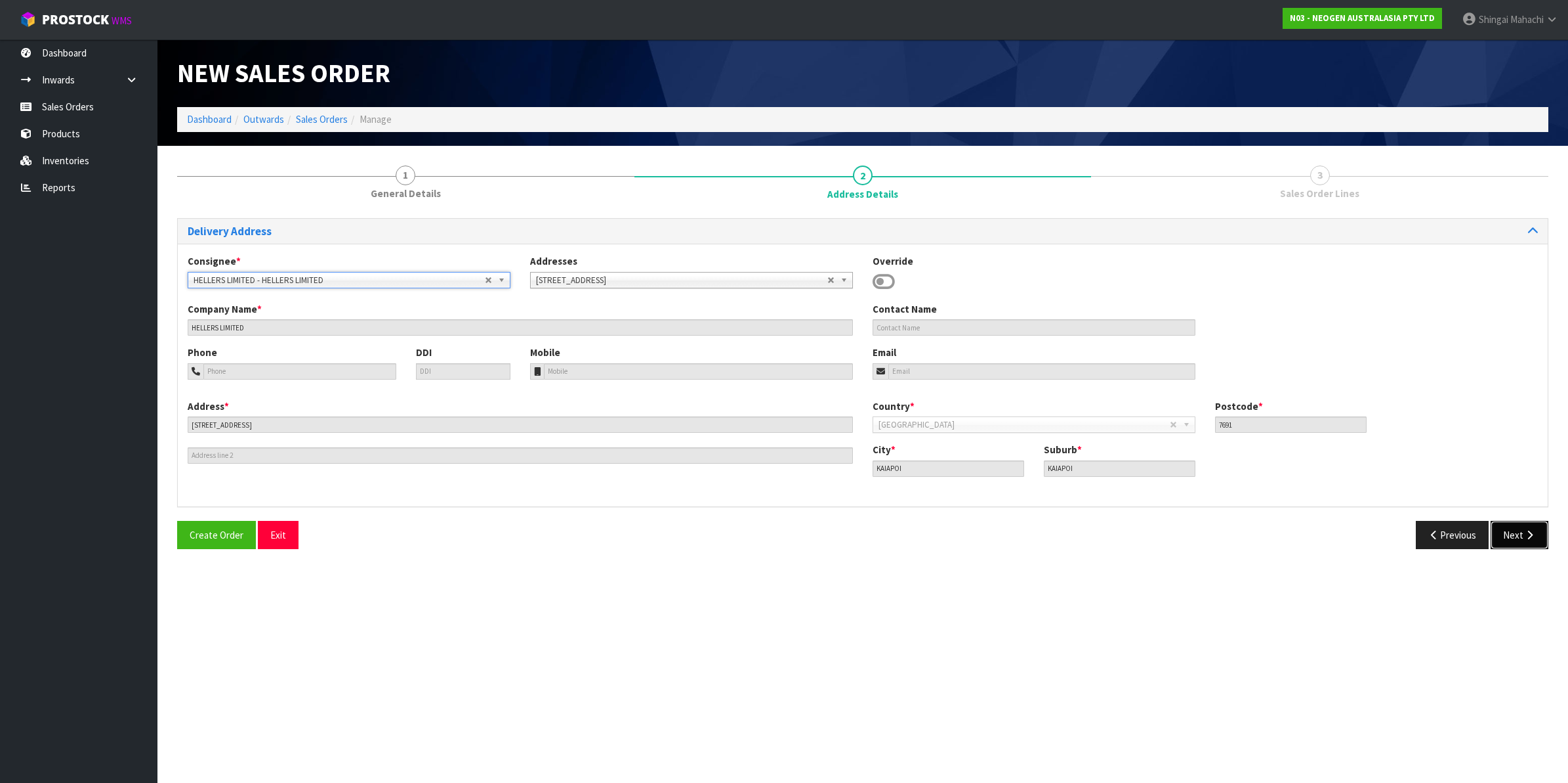
click at [1518, 526] on button "Next" at bounding box center [1519, 534] width 58 height 29
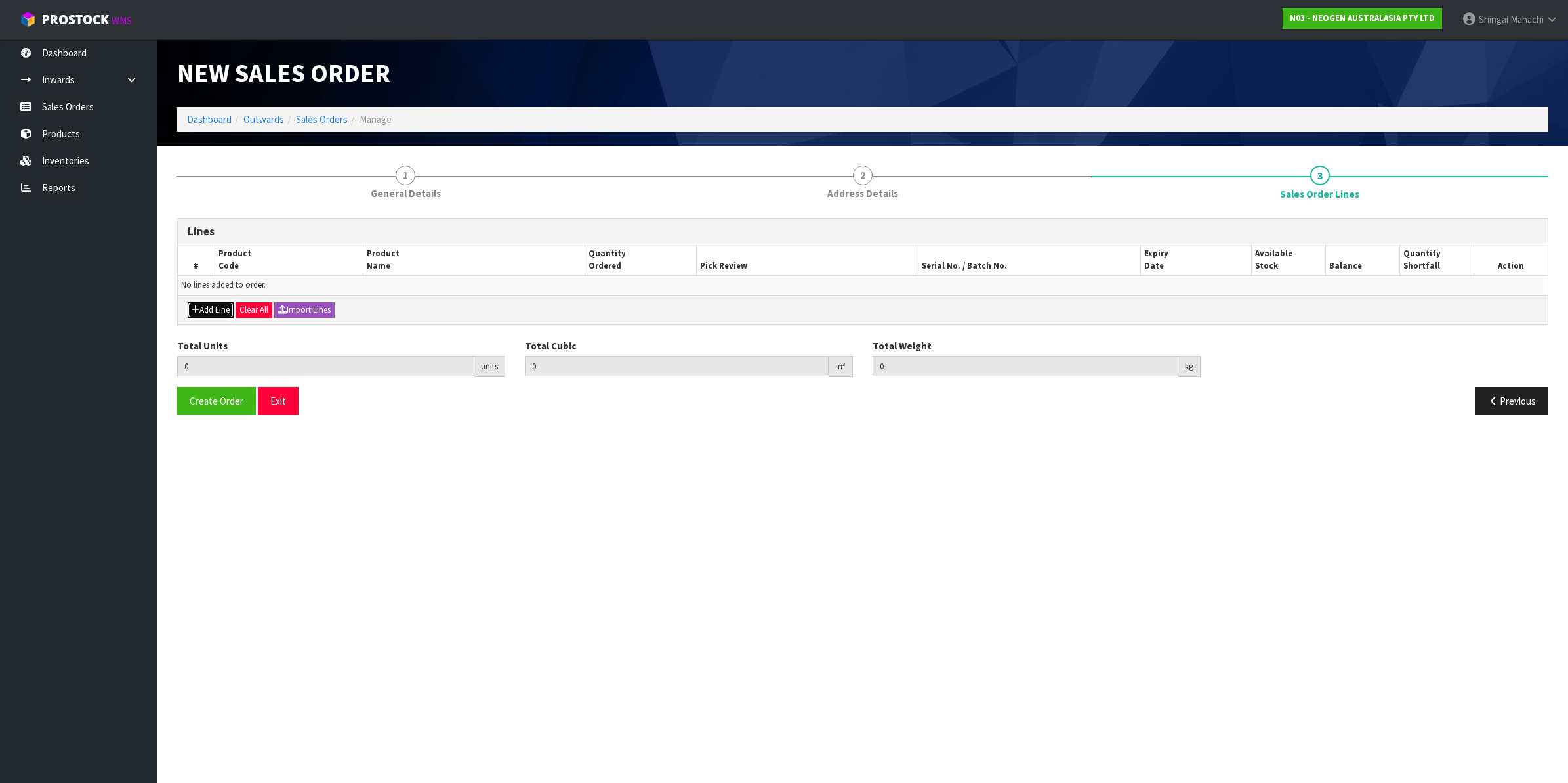
click at [210, 312] on button "Add Line" at bounding box center [210, 310] width 46 height 16
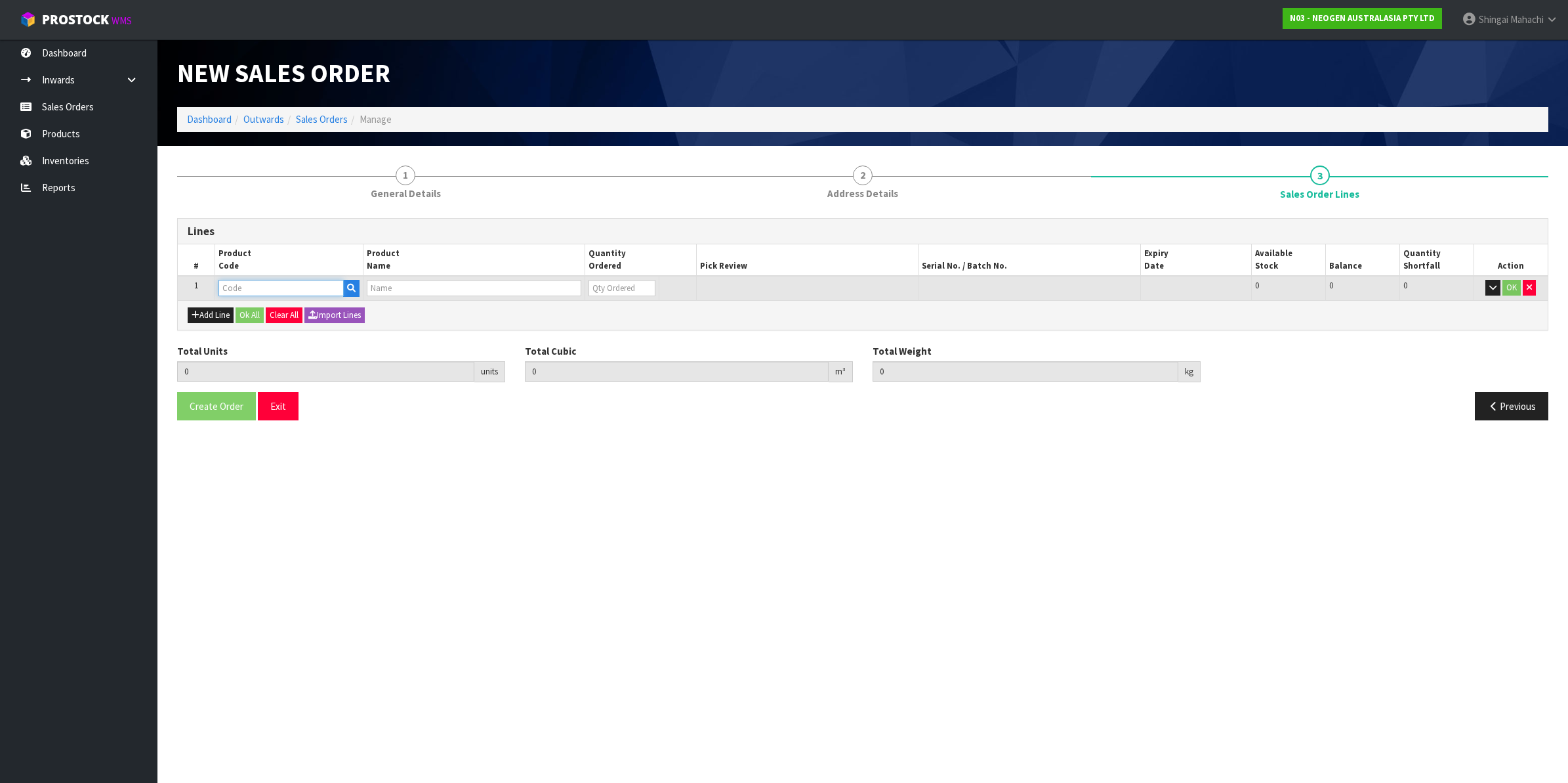
click at [249, 284] on input "text" at bounding box center [281, 288] width 126 height 16
paste input "700002282"
type input "700002282"
type input "0.000000"
type input "0.000"
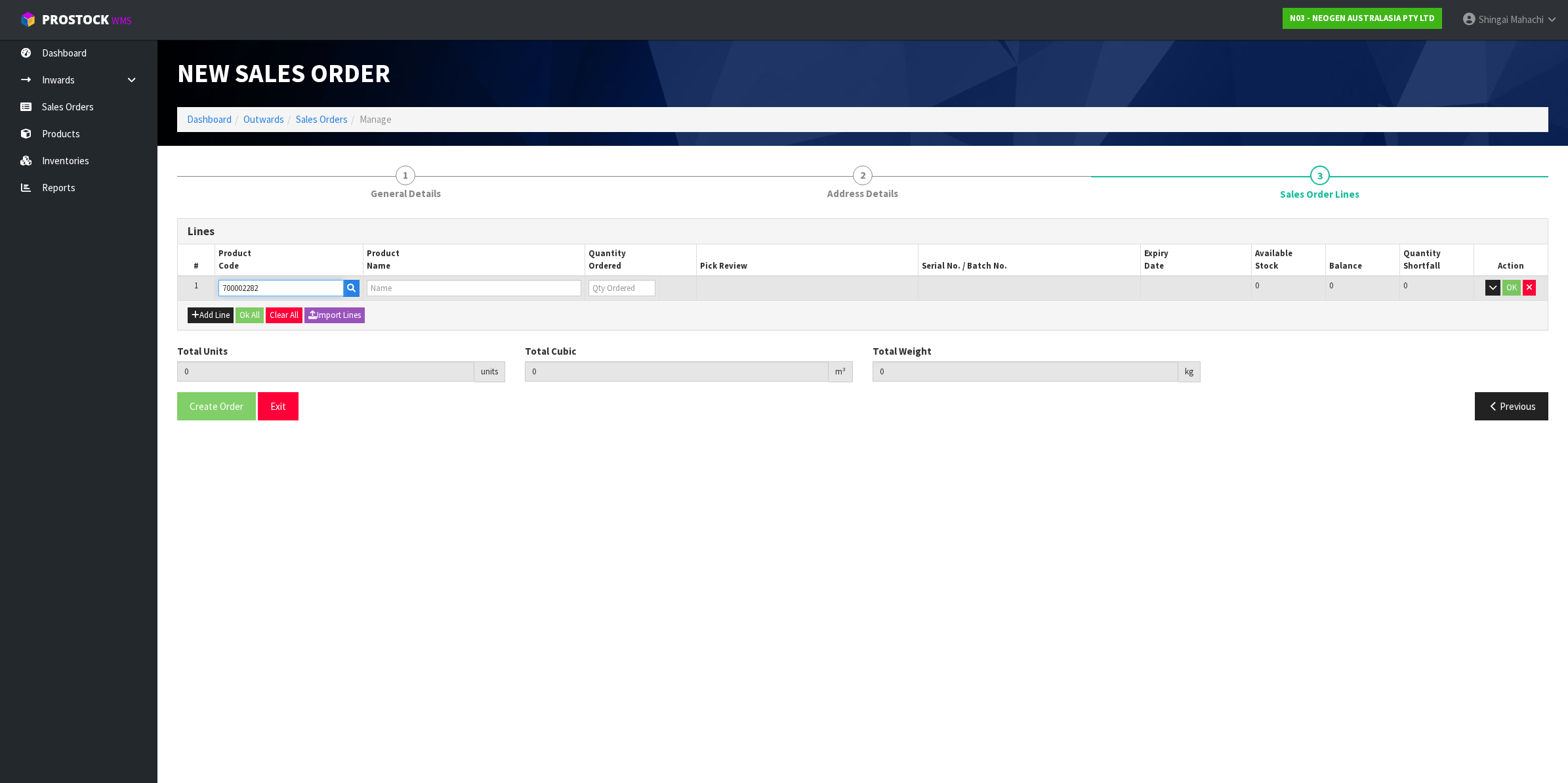
type input "7100130395 - ENVSWB100 ENVIRO SWAB 100/CS"
type input "0"
type input "700002282"
click at [576, 281] on tr "1 700002282 7100130395 - ENVSWB100 ENVIRO SWAB 100/CS 0 BOX 96 96 0 OK" at bounding box center [862, 287] width 1370 height 24
type input "1"
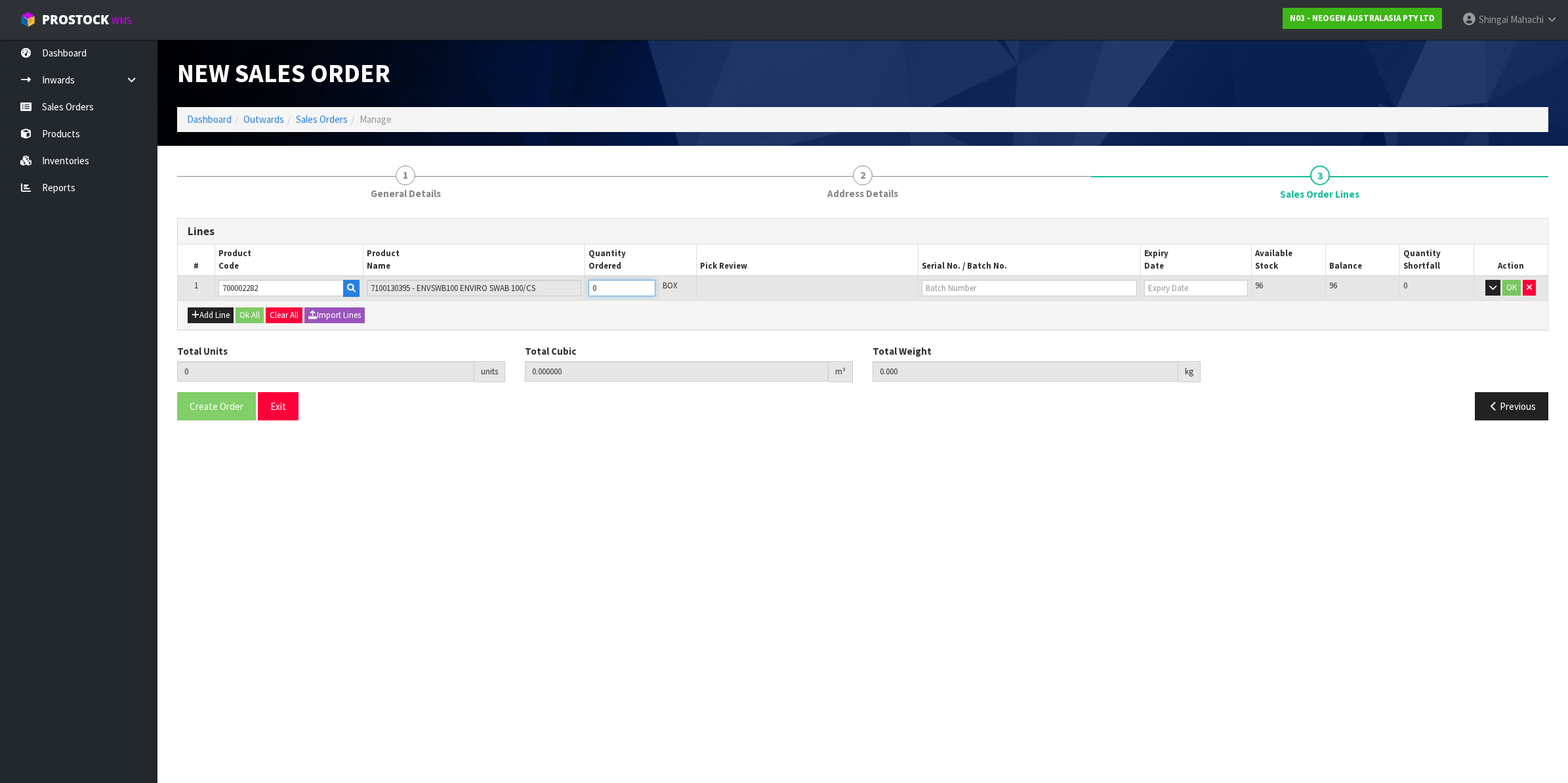
type input "0.01386"
type input "1.9"
type input "1"
type input "10"
type input "0.1386"
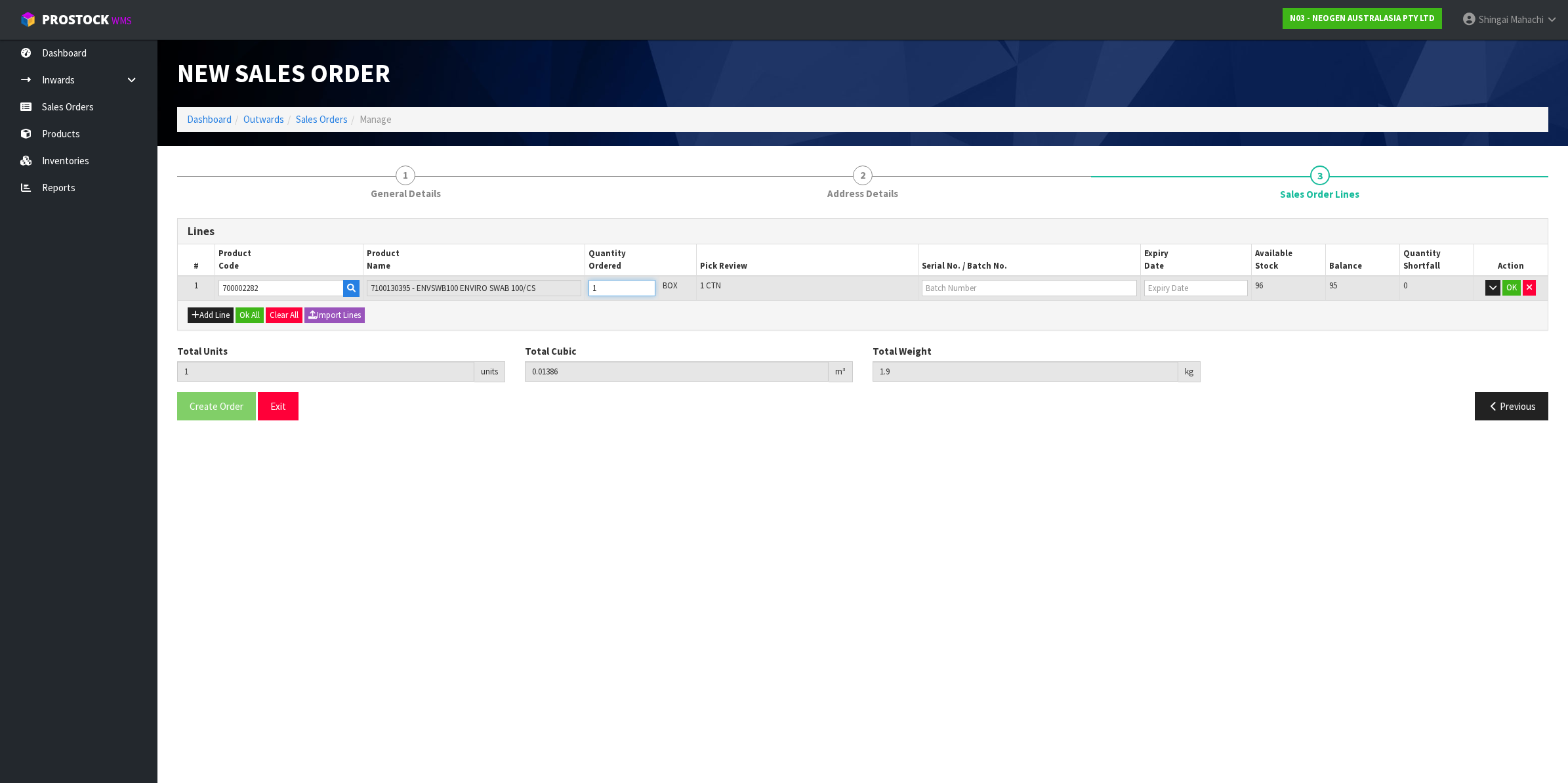
type input "19"
type input "10"
click at [956, 292] on input "text" at bounding box center [1030, 288] width 216 height 16
click at [989, 330] on link "SD0801251B" at bounding box center [975, 328] width 104 height 18
type input "SD0801251B"
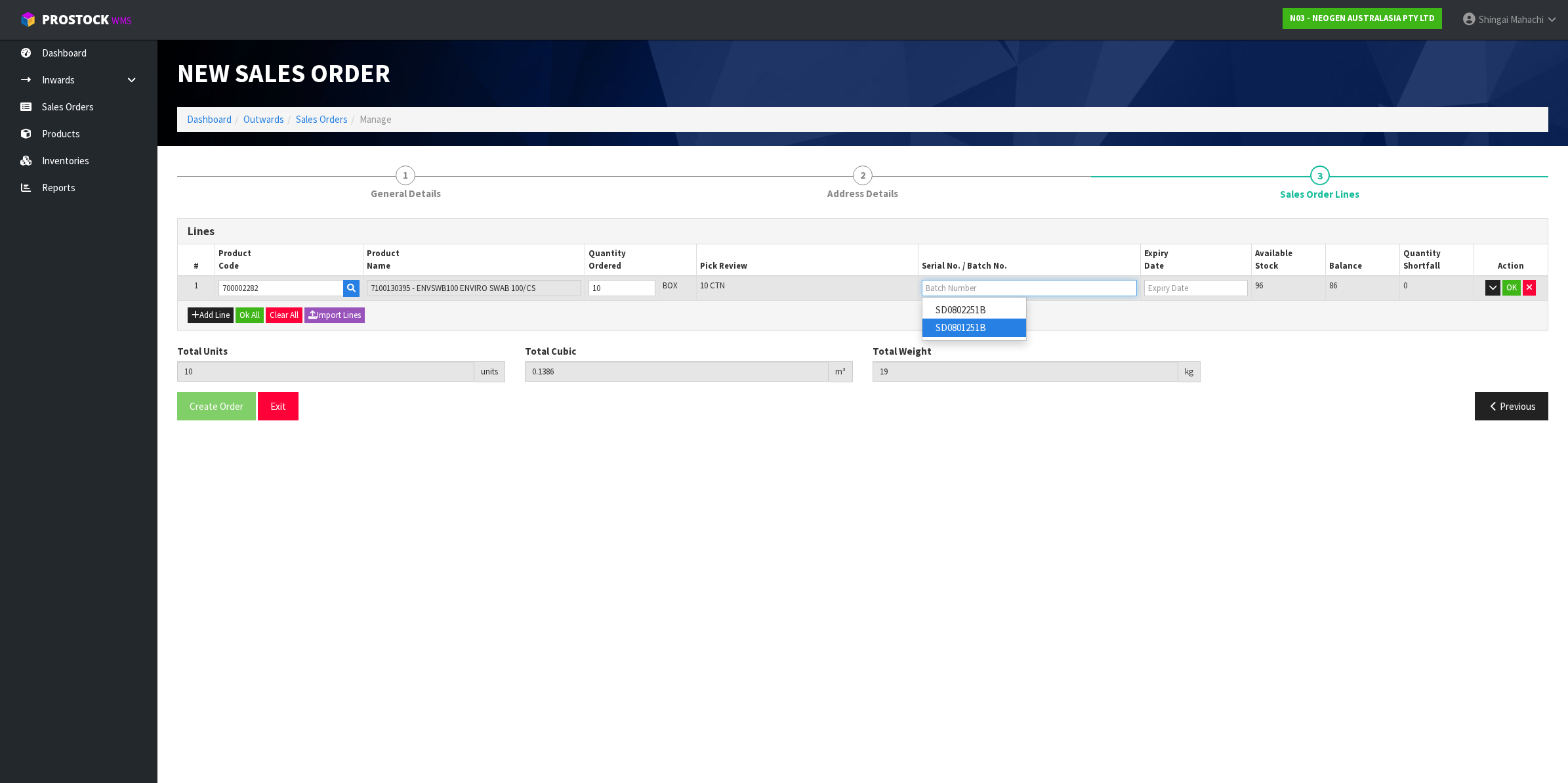
type input "01/02/2027"
click at [1511, 291] on button "OK" at bounding box center [1512, 288] width 18 height 16
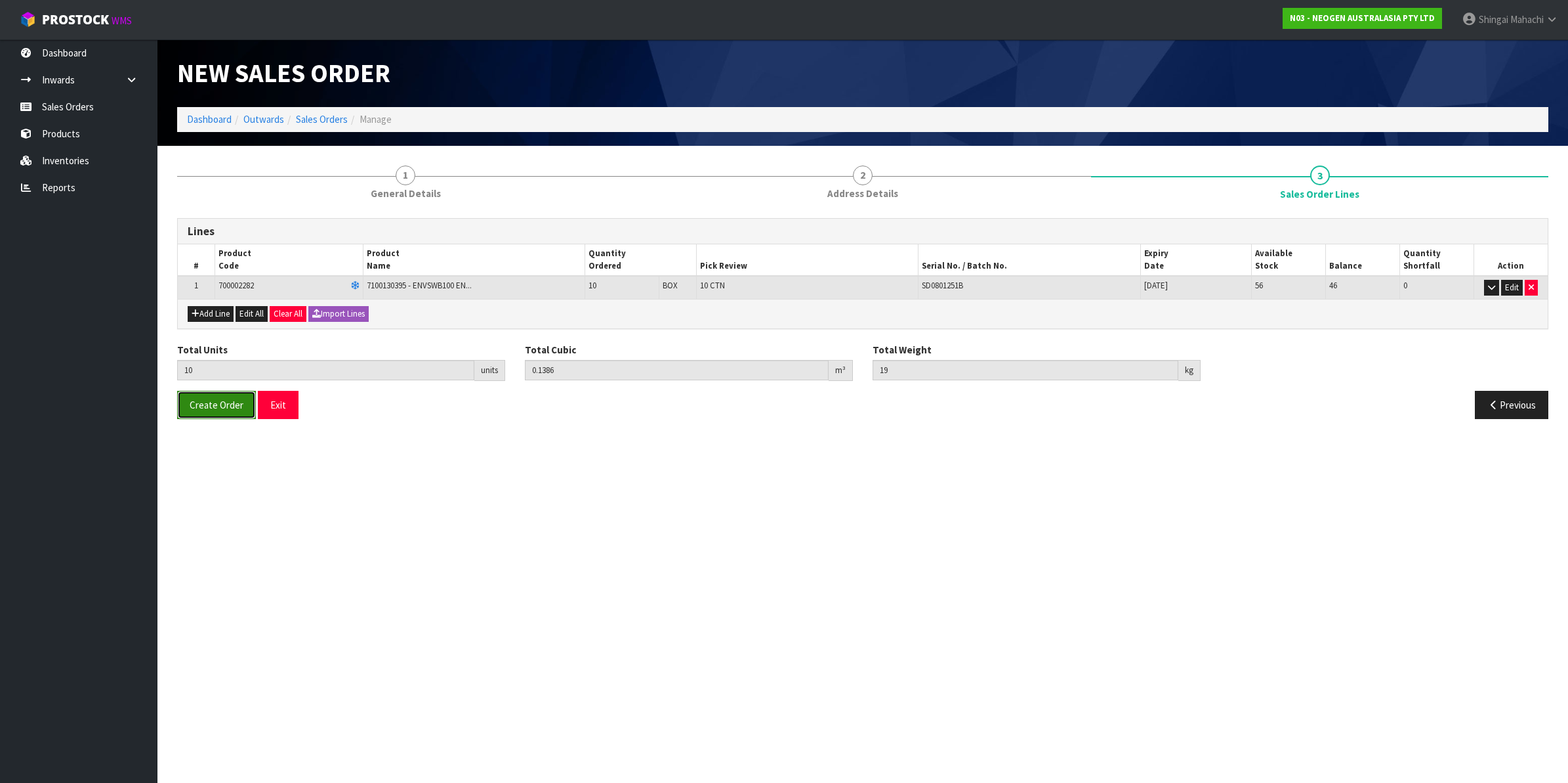
click at [208, 407] on span "Create Order" at bounding box center [217, 404] width 54 height 12
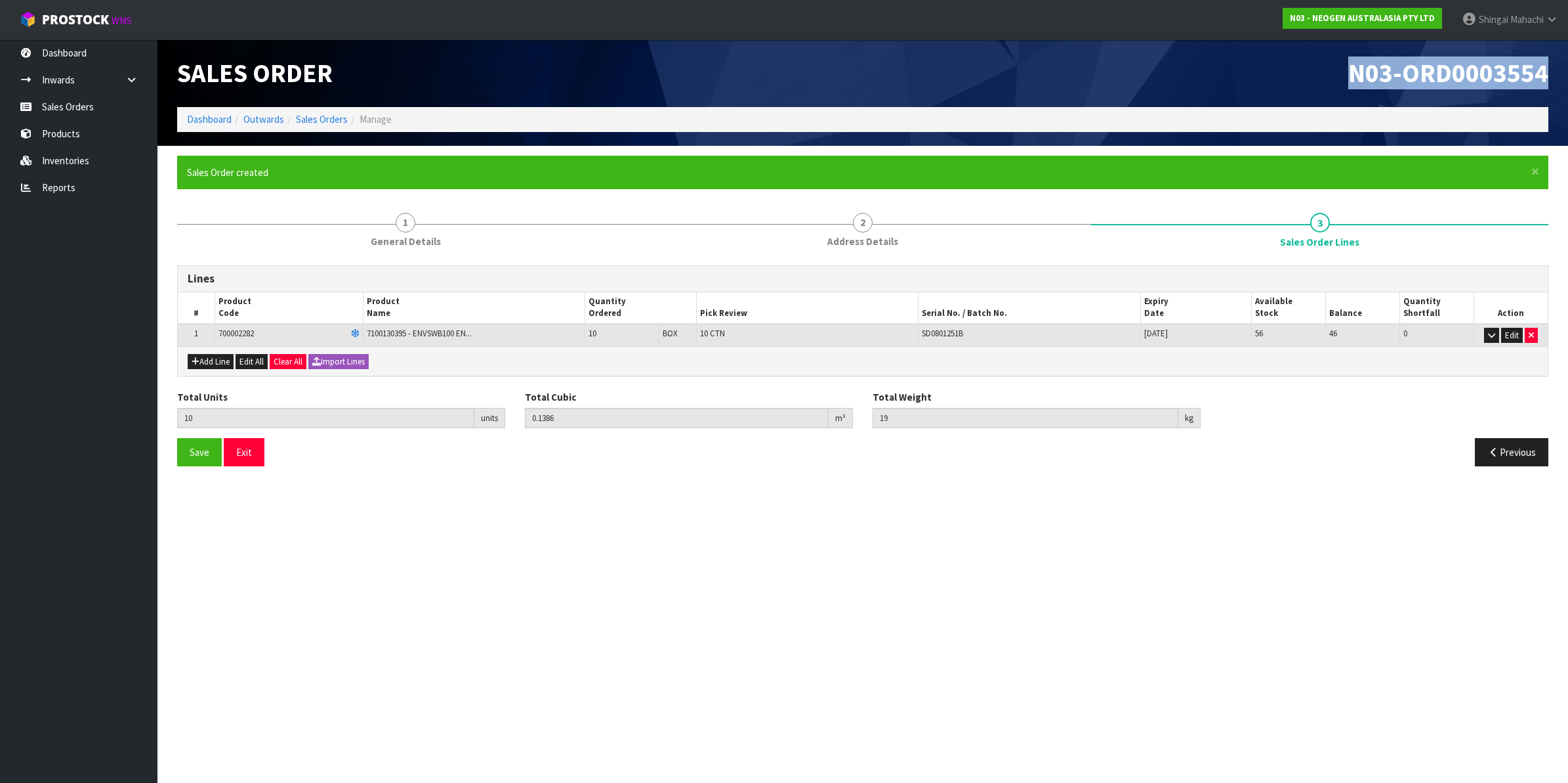
drag, startPoint x: 1342, startPoint y: 72, endPoint x: 1570, endPoint y: 93, distance: 229.0
click at [1568, 93] on html "Toggle navigation ProStock WMS N03 - NEOGEN AUSTRALASIA PTY LTD Shingai Mahachi…" at bounding box center [784, 391] width 1568 height 783
copy span "N03-ORD0003554"
click at [326, 119] on link "Sales Orders" at bounding box center [321, 118] width 52 height 12
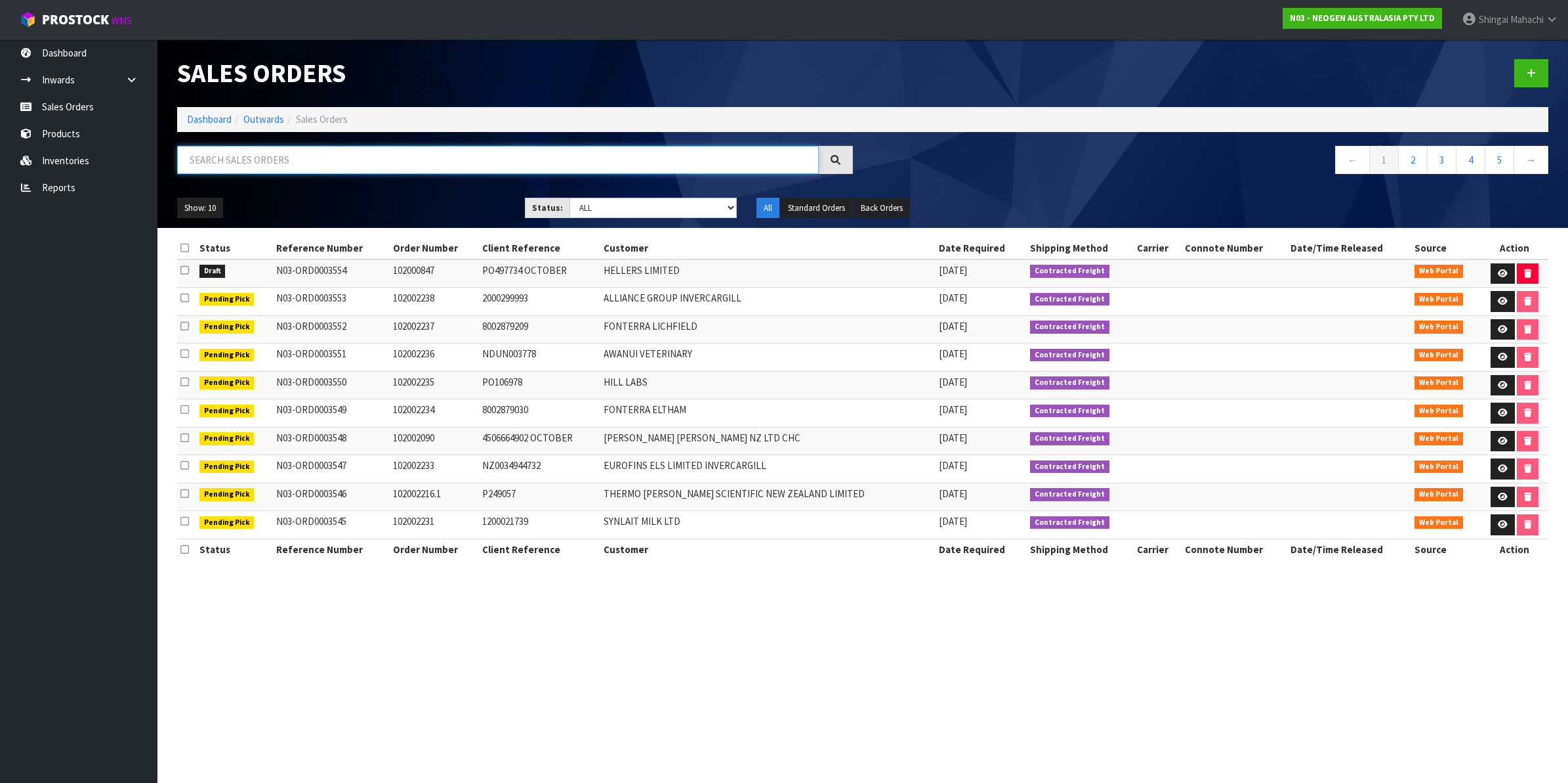
click at [240, 159] on input "text" at bounding box center [498, 159] width 642 height 29
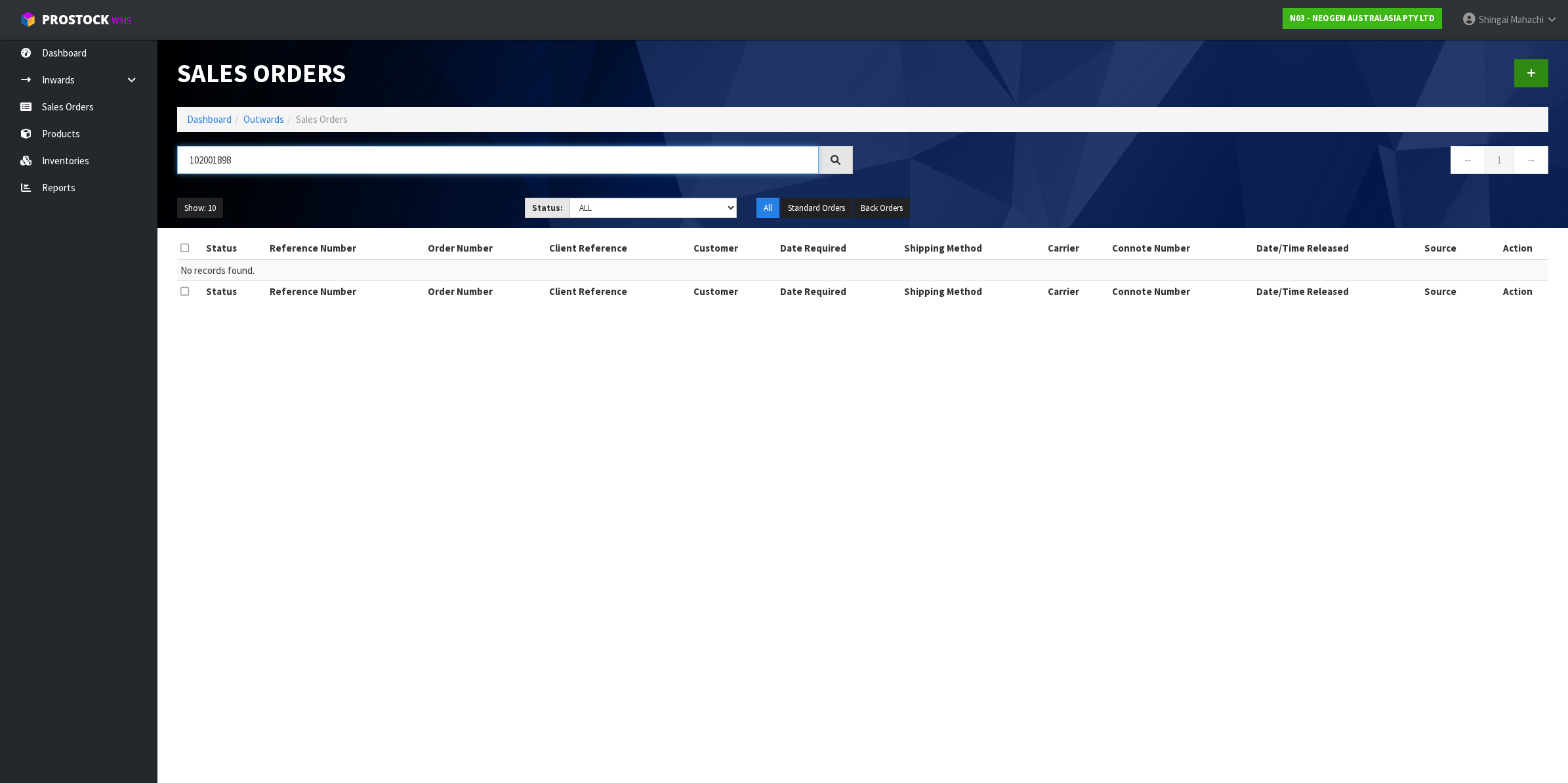
type input "102001898"
click at [1534, 72] on icon at bounding box center [1531, 72] width 9 height 10
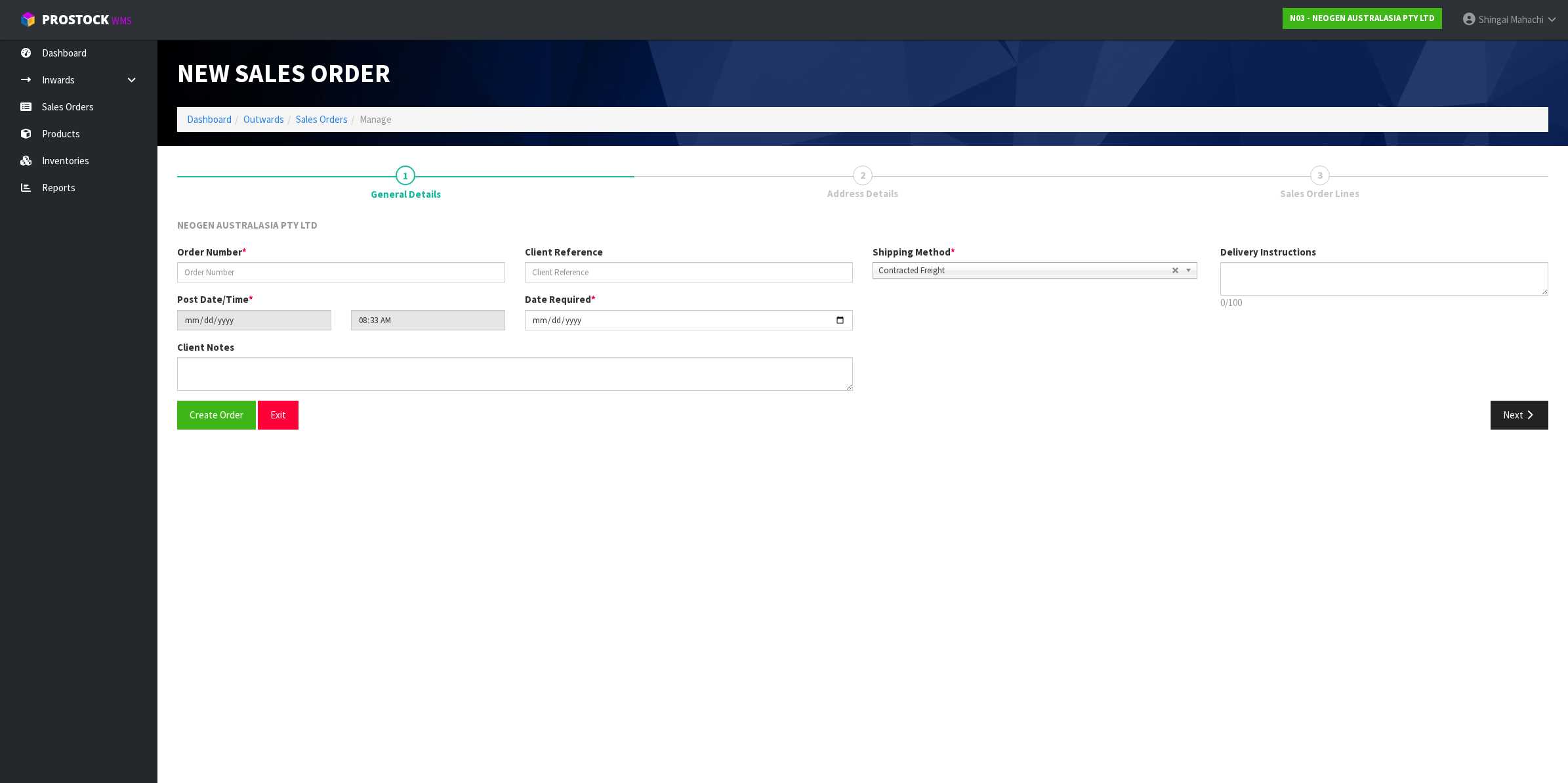
type textarea "CHILLED GOODS -OVERNIGHT"
click at [224, 271] on input "text" at bounding box center [340, 272] width 328 height 20
type input "102001898"
click at [568, 271] on input "text" at bounding box center [688, 272] width 328 height 20
click at [558, 268] on input "text" at bounding box center [688, 272] width 328 height 20
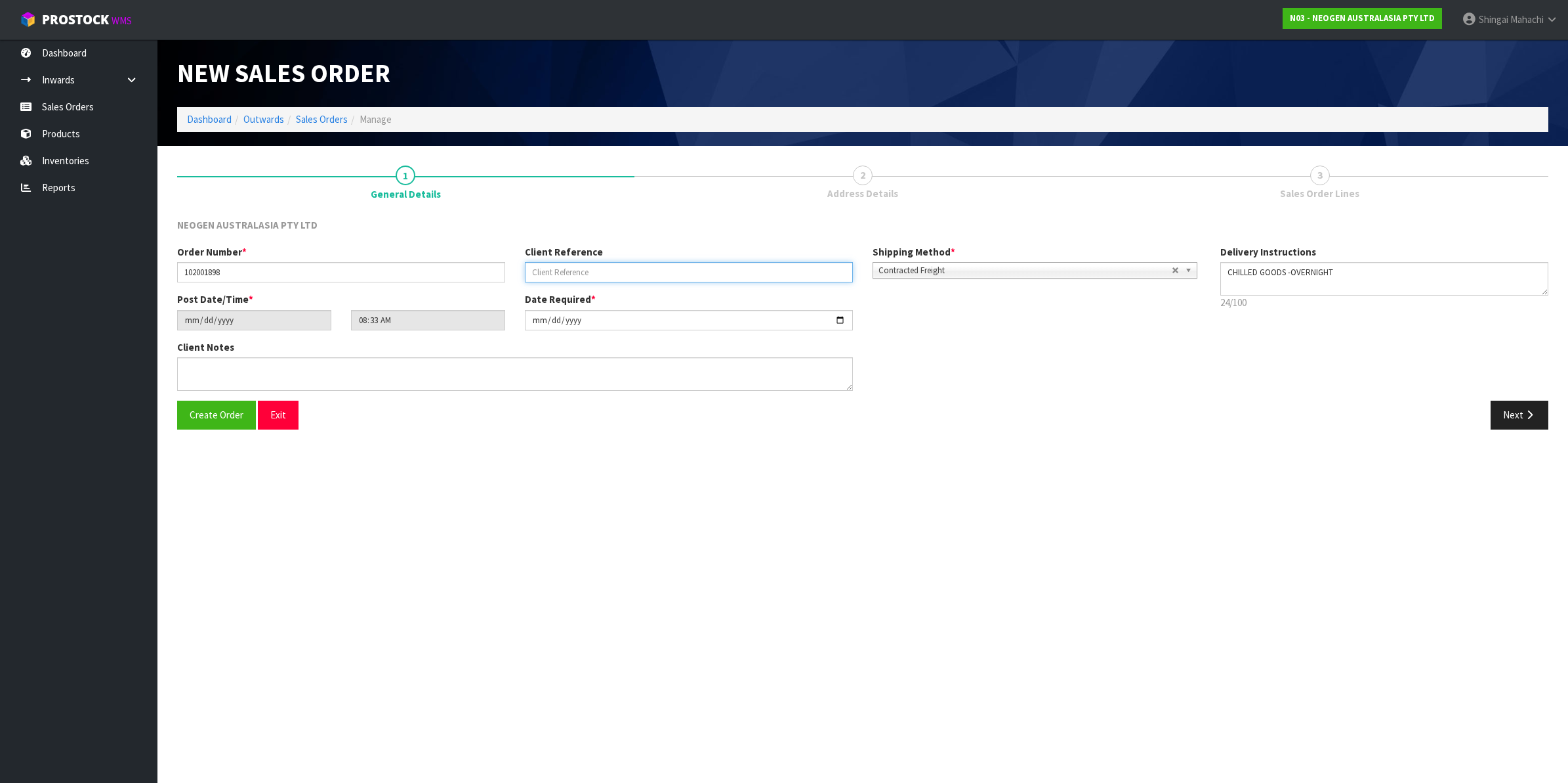
click at [595, 276] on input "text" at bounding box center [688, 272] width 328 height 20
paste input "9500373218 OCTOBER"
type input "9500373218 OCTOBER"
click at [1516, 412] on button "Next" at bounding box center [1519, 415] width 58 height 29
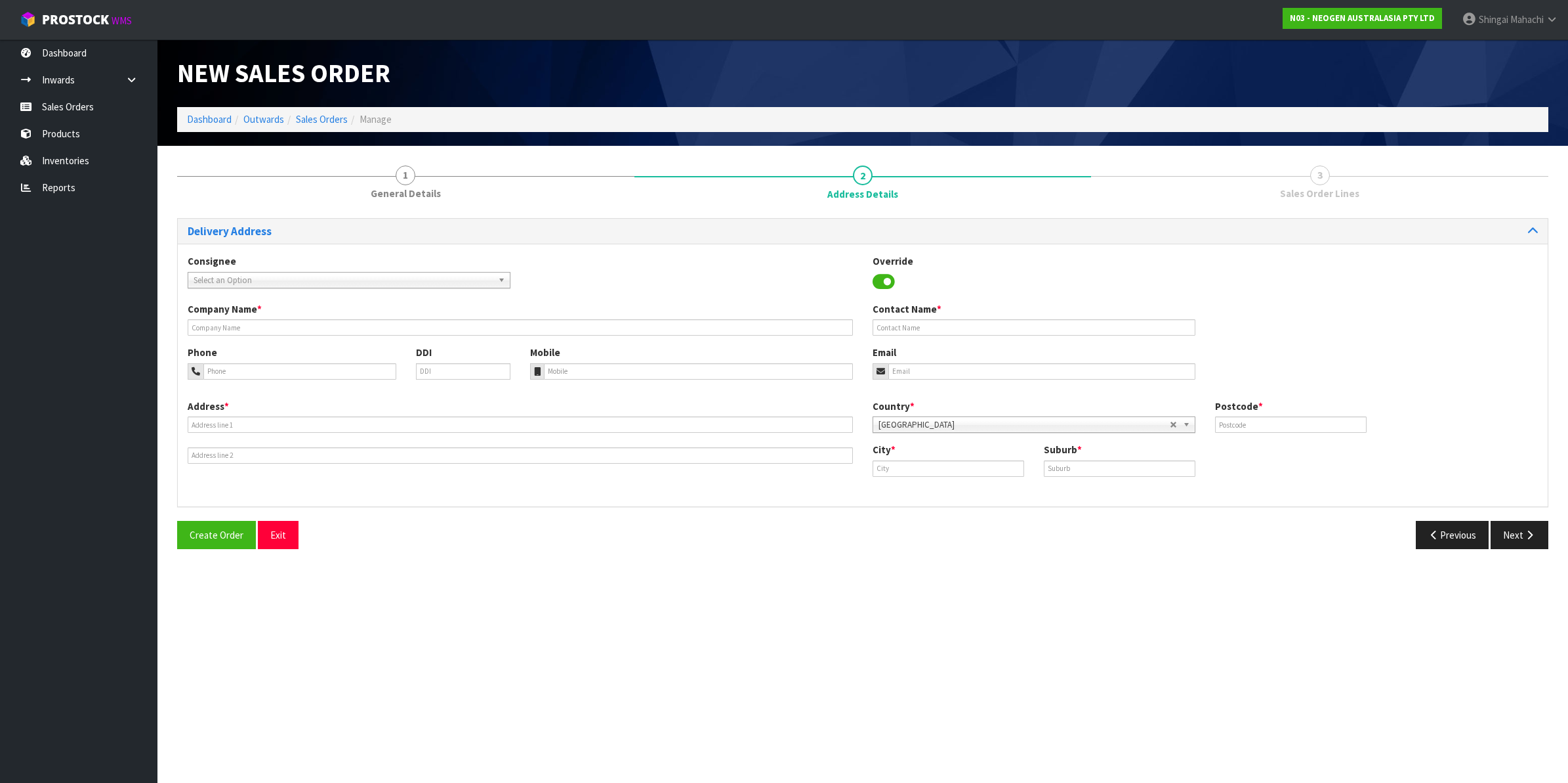
click at [213, 280] on span "Select an Option" at bounding box center [343, 281] width 300 height 16
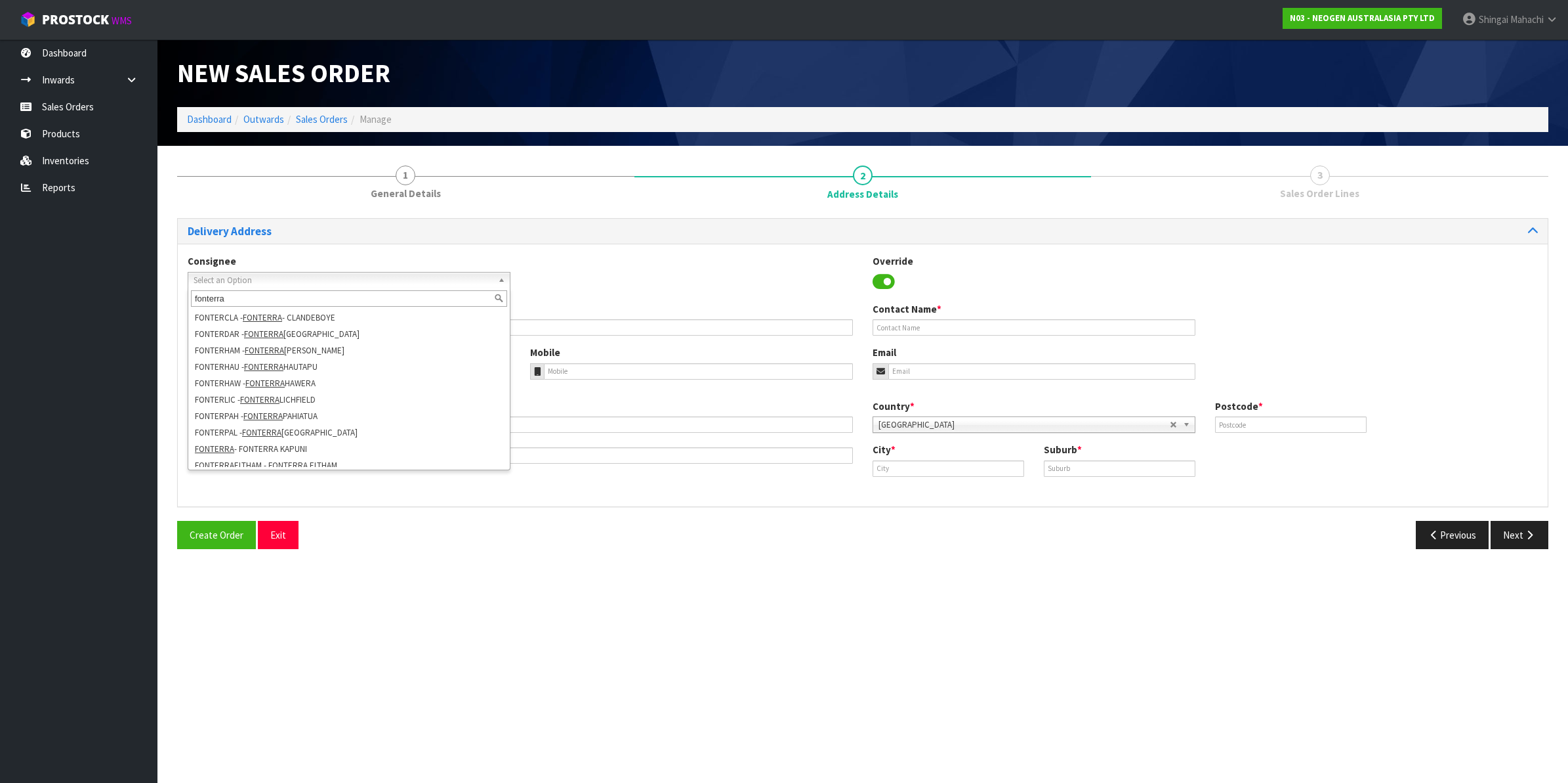
scroll to position [246, 0]
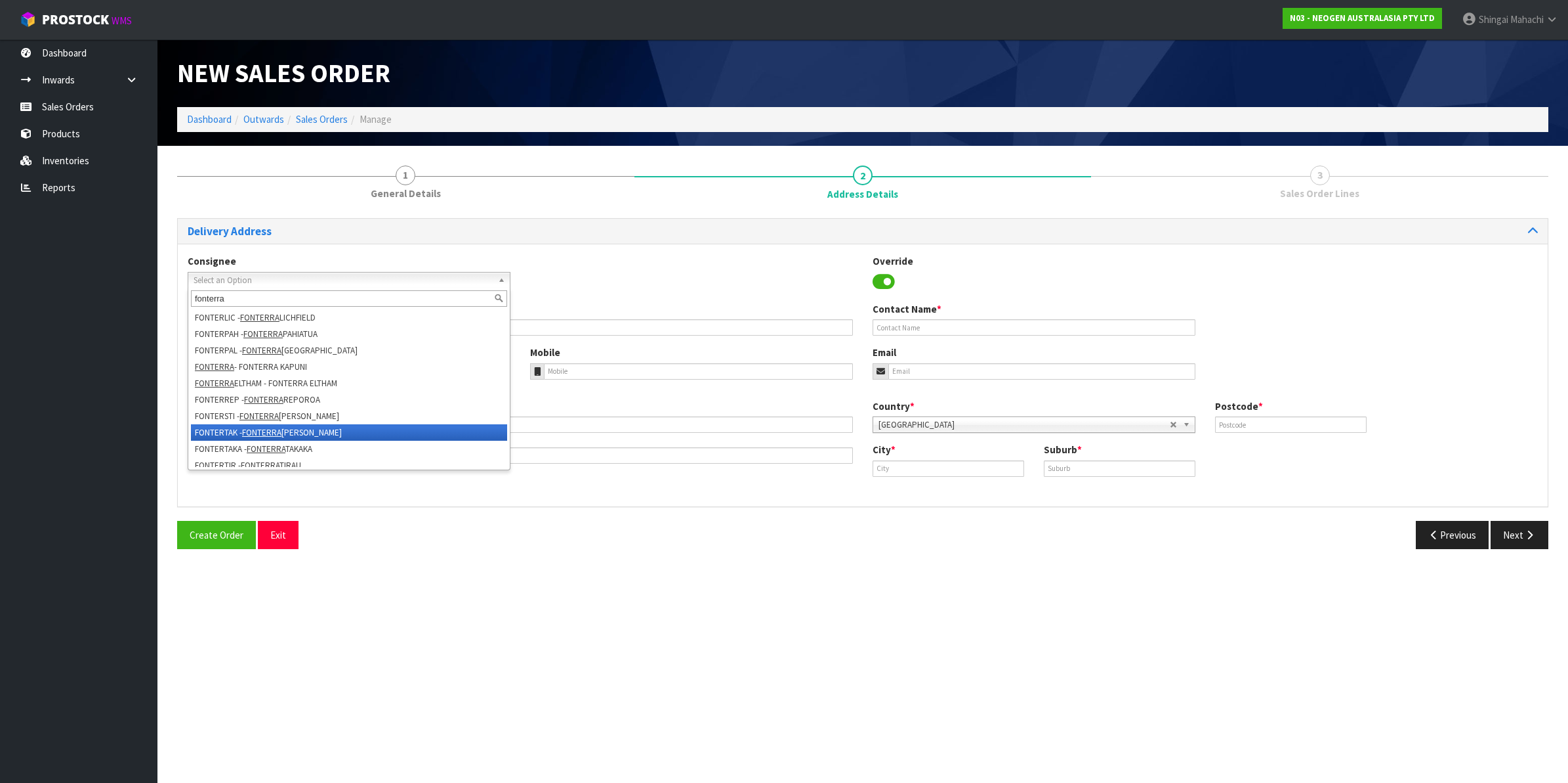
type input "fonterra"
click at [302, 435] on li "FONTERTAK - FONTERRA TAKANINI" at bounding box center [349, 432] width 316 height 16
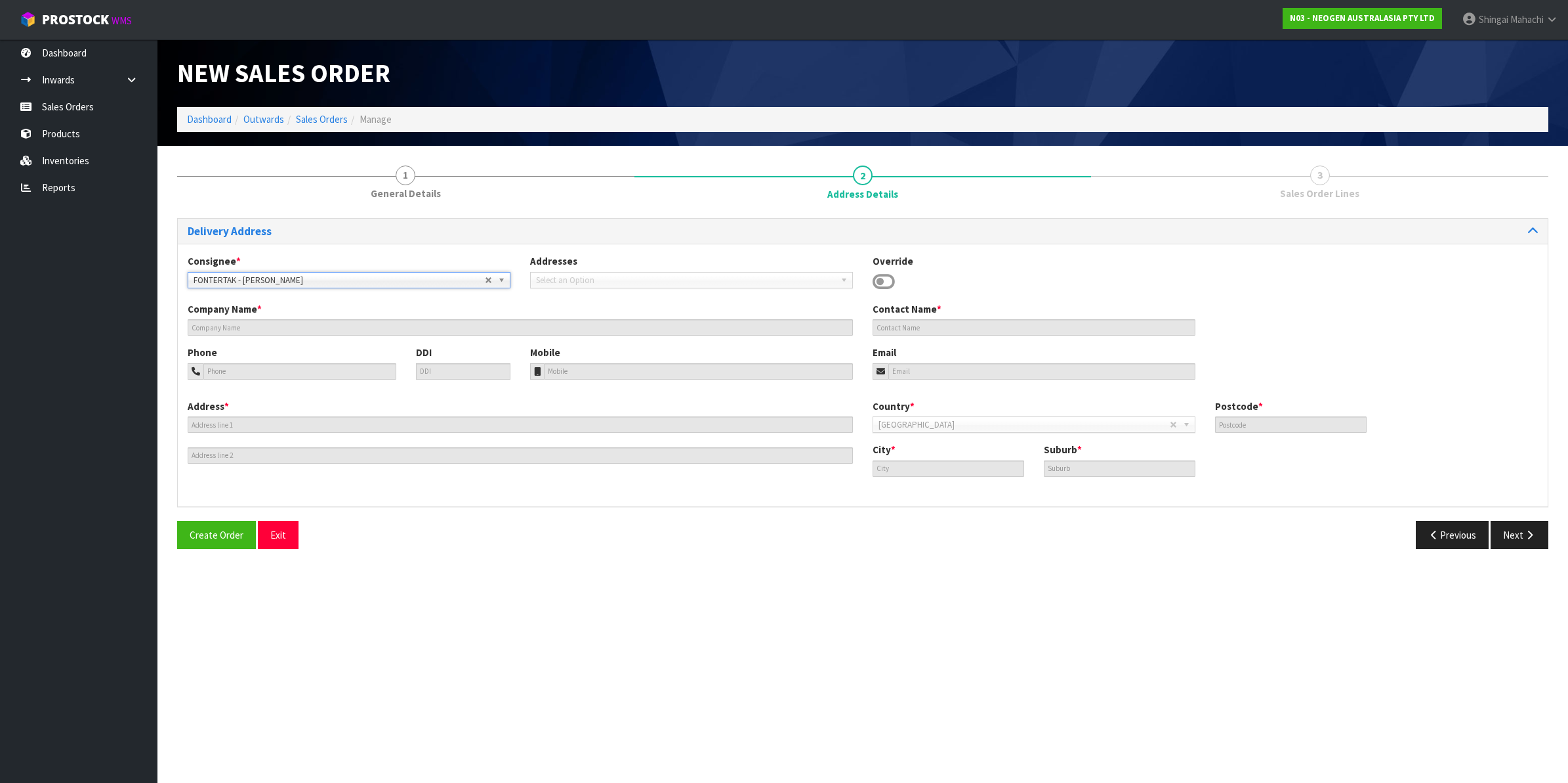
type input "FONTERRA TAKANINI"
type input "UNA STREET"
type input "2112"
type input "[PERSON_NAME]"
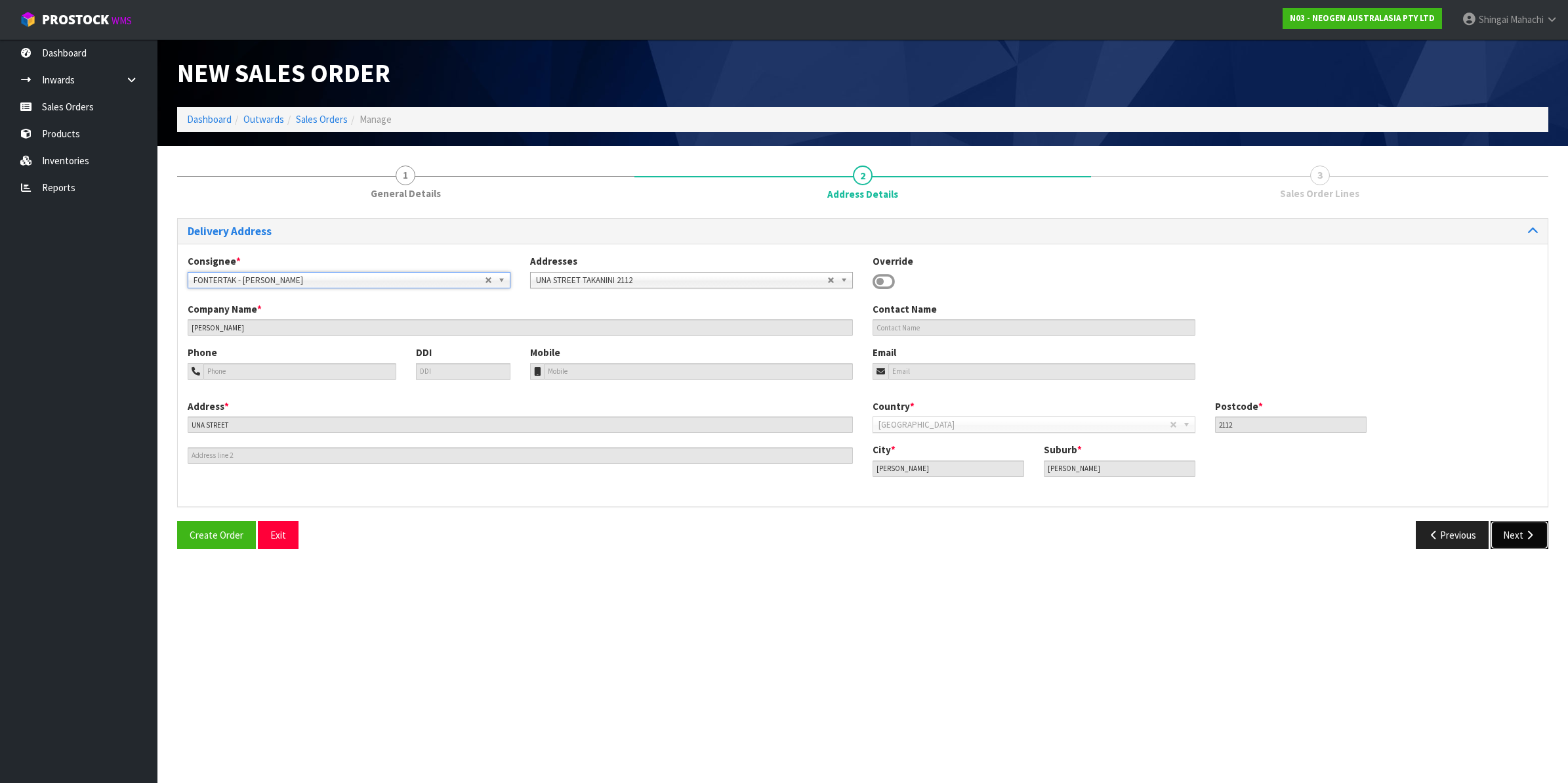
click at [1523, 540] on button "Next" at bounding box center [1519, 534] width 58 height 29
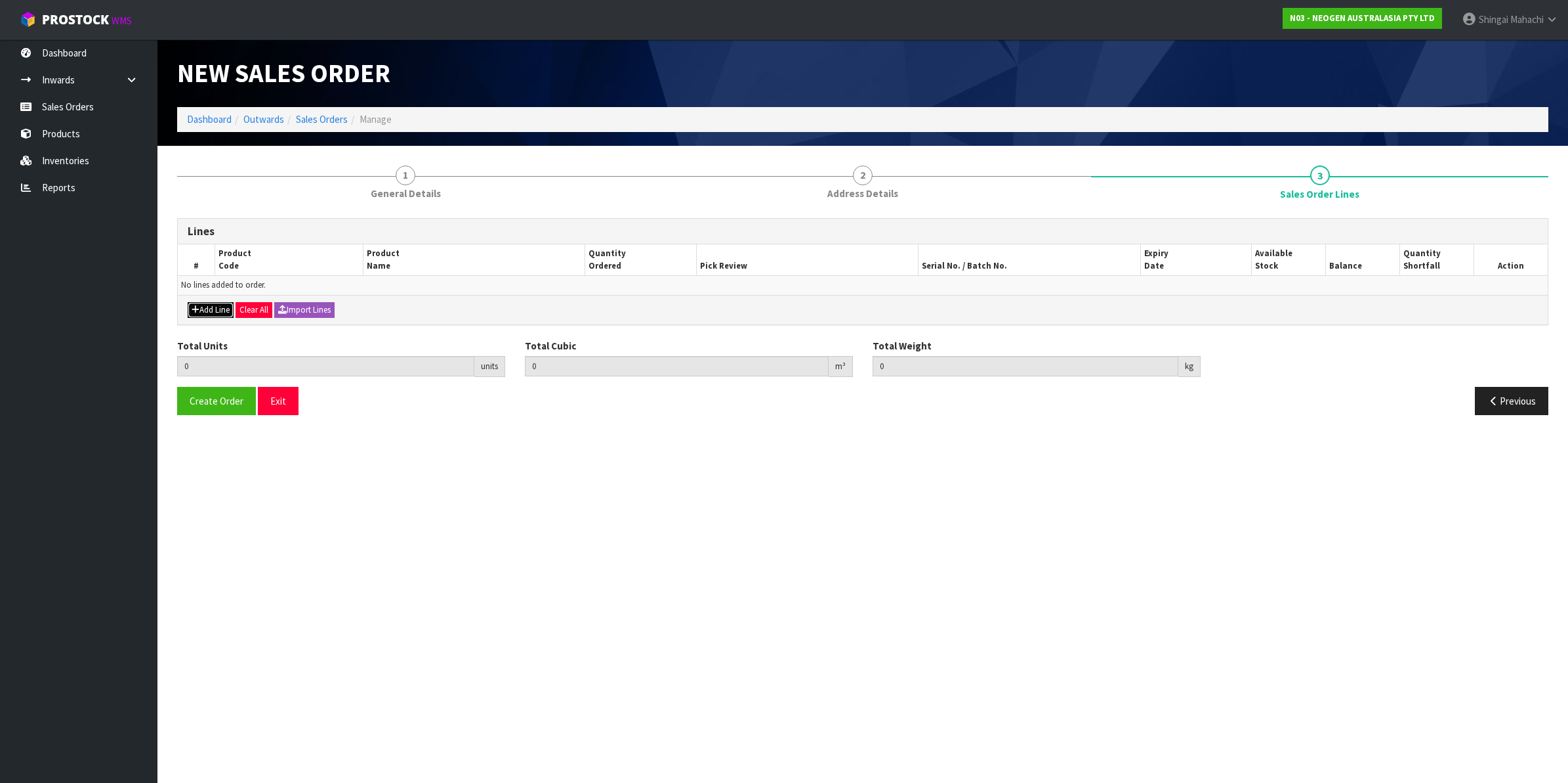
click at [213, 317] on button "Add Line" at bounding box center [210, 310] width 46 height 16
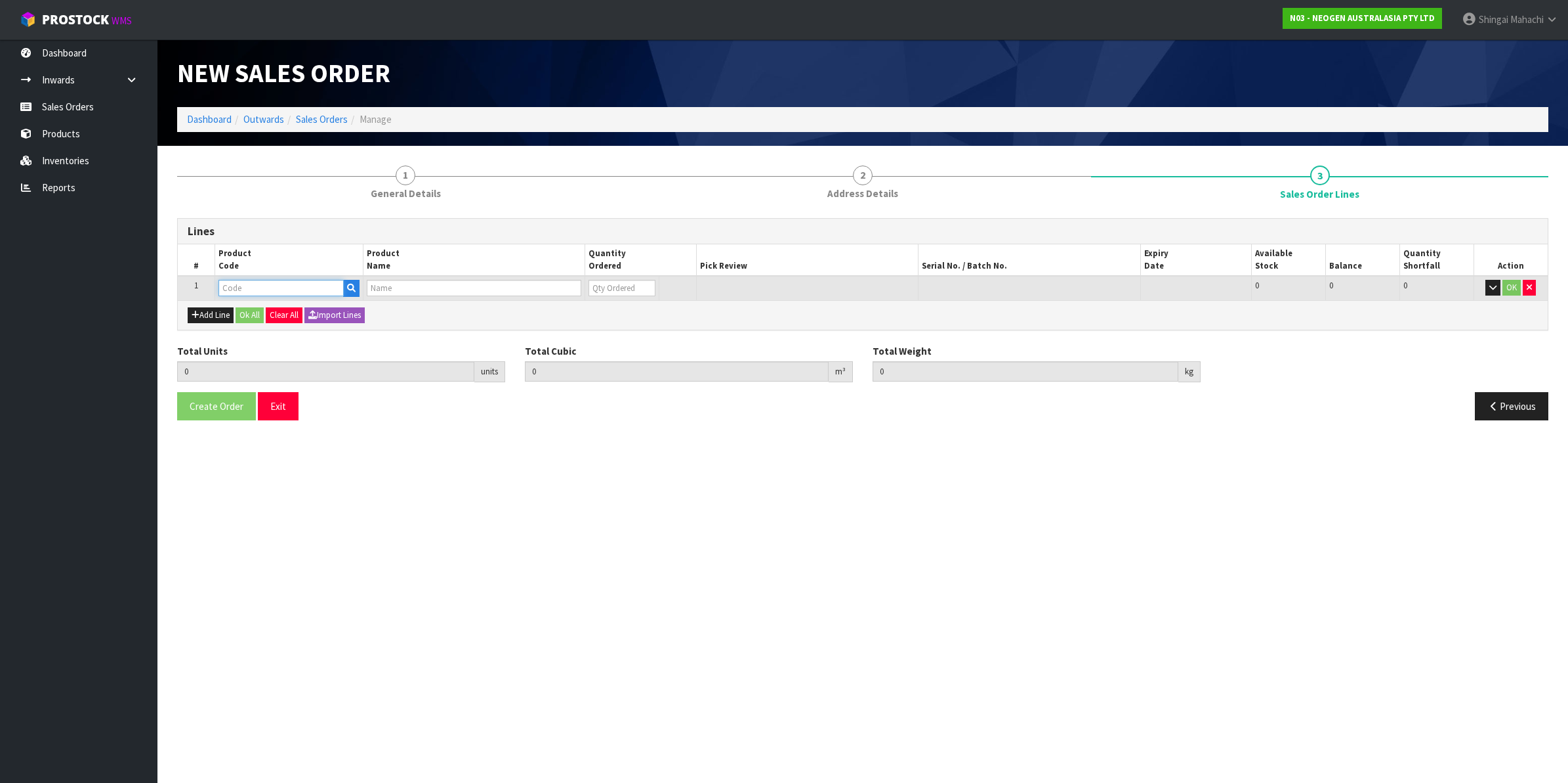
click at [237, 292] on input "text" at bounding box center [281, 288] width 126 height 16
click at [204, 314] on button "Add Line" at bounding box center [210, 315] width 46 height 16
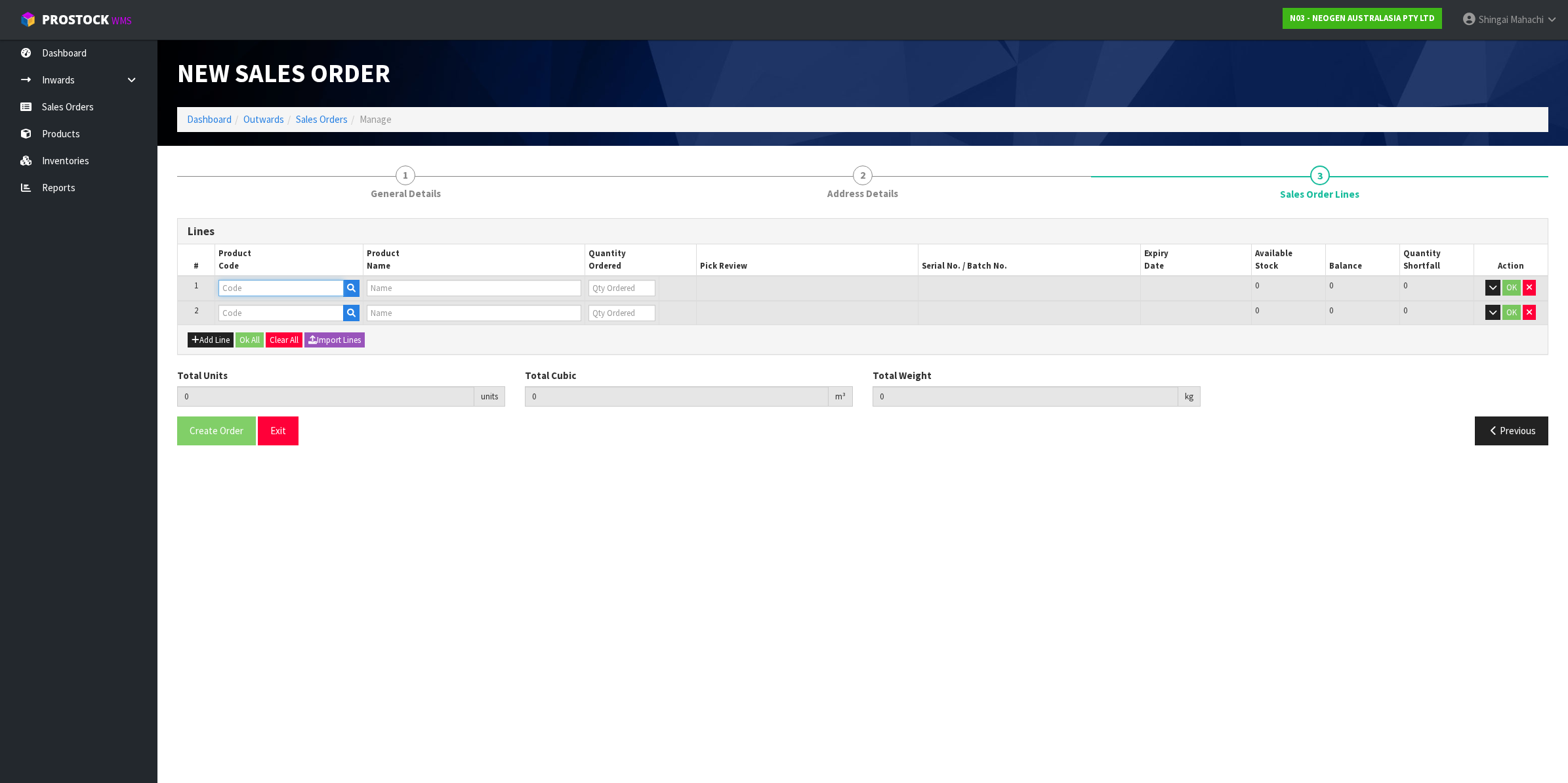
click at [258, 293] on input "text" at bounding box center [281, 288] width 126 height 16
paste input "700005495"
type input "700005495"
type input "7100263821 - 6479 PETRIFILM RAP AEROB PLT 500EA/CS PL"
type input "0"
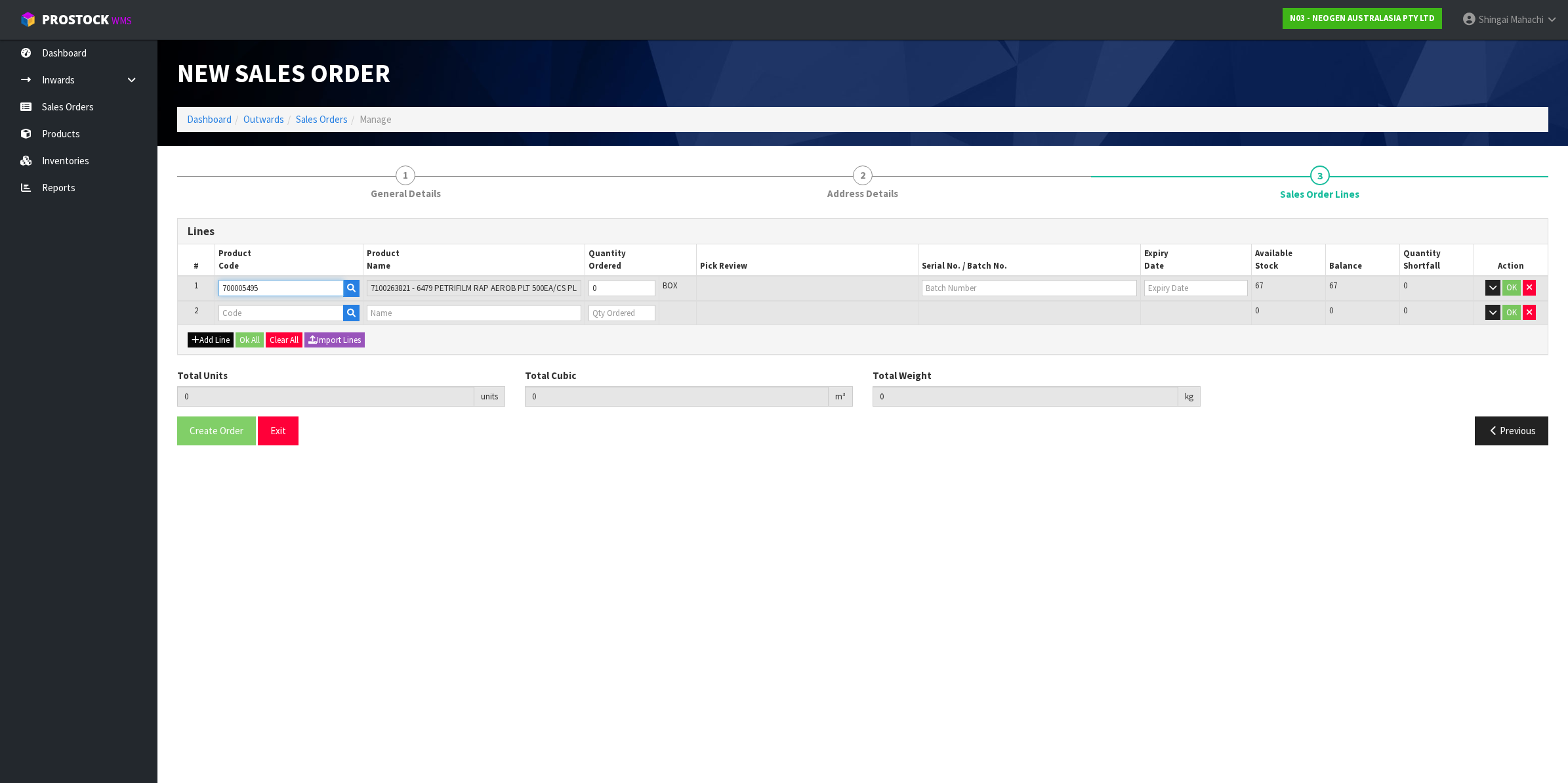
type input "700005495"
click at [208, 337] on button "Add Line" at bounding box center [210, 340] width 46 height 16
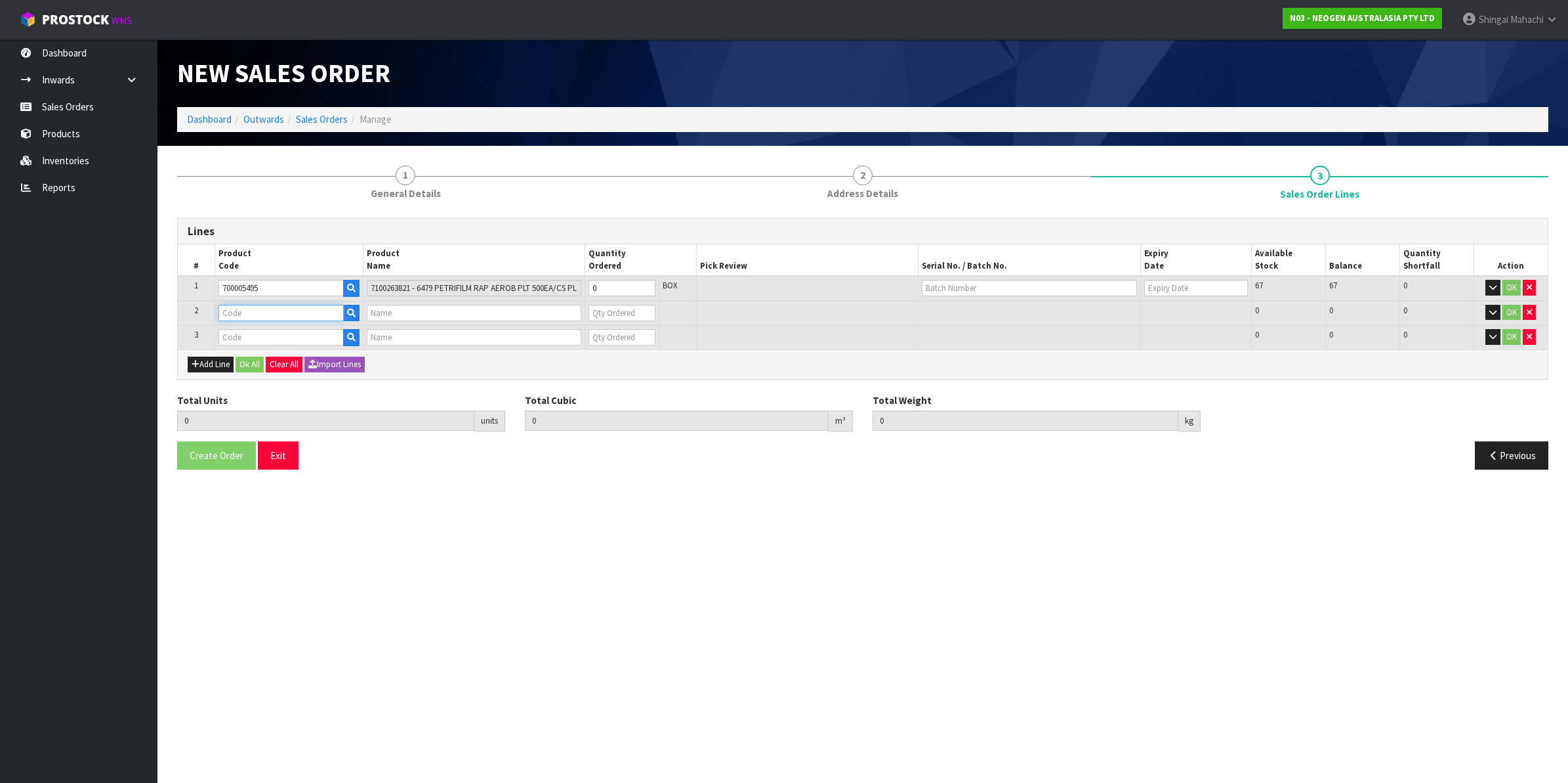
click at [267, 310] on input "text" at bounding box center [281, 313] width 126 height 16
paste input "700002280"
type input "700002280"
type input "7100127433 - 6437 PETRIFILM RAPID EC CT PLT 500EA/CS"
type input "0"
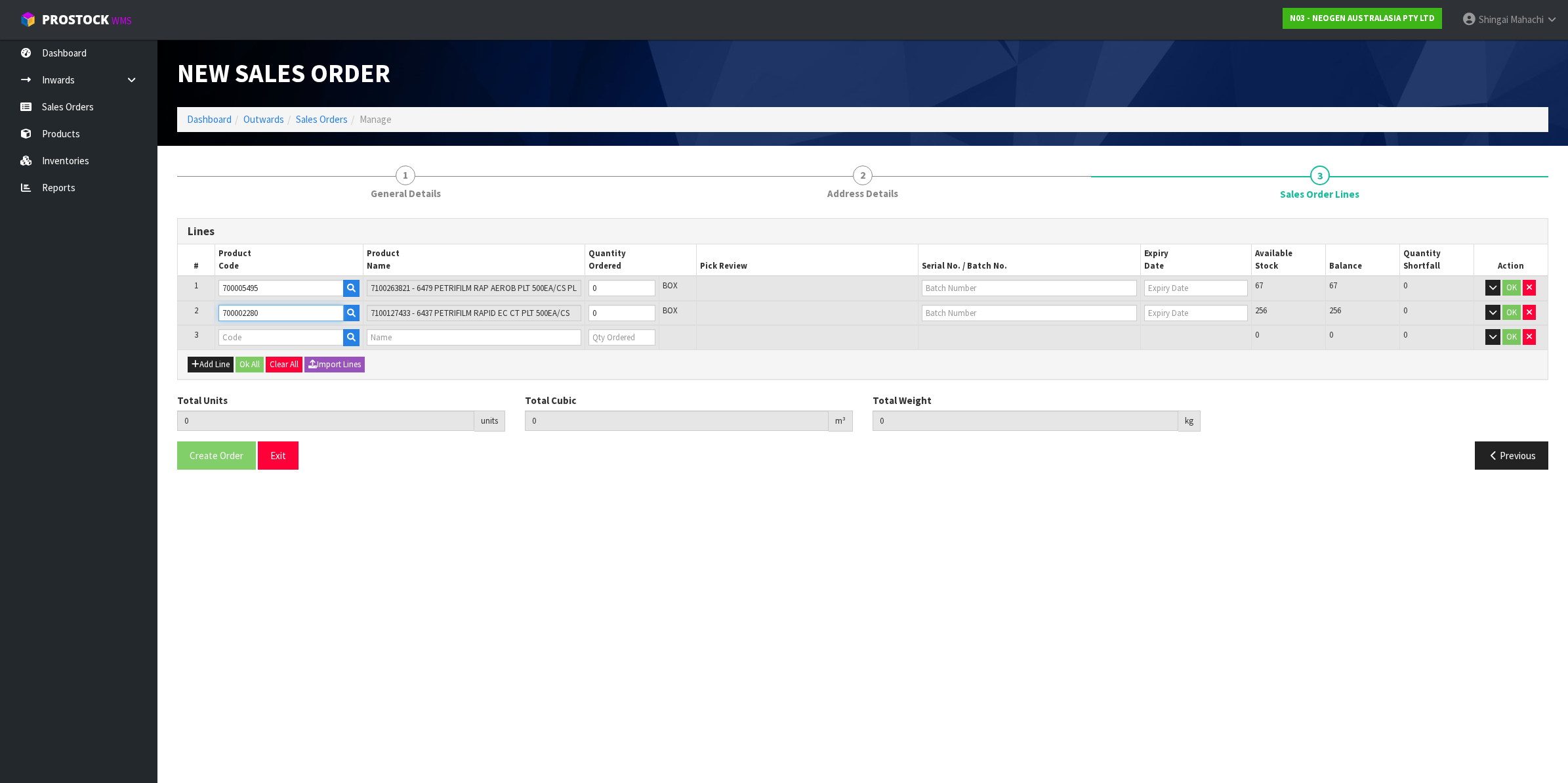
type input "700002280"
click at [517, 284] on tr "1 700005495 7100263821 - 6479 PETRIFILM RAP AEROB PLT 500EA/CS PL 0 BOX 67 67 0…" at bounding box center [862, 288] width 1370 height 25
type input "6"
click at [568, 309] on tr "2 700002280 7100127433 - 6437 PETRIFILM RAPID EC CT PLT 500EA/CS 0 BOX 256 256 …" at bounding box center [862, 313] width 1370 height 25
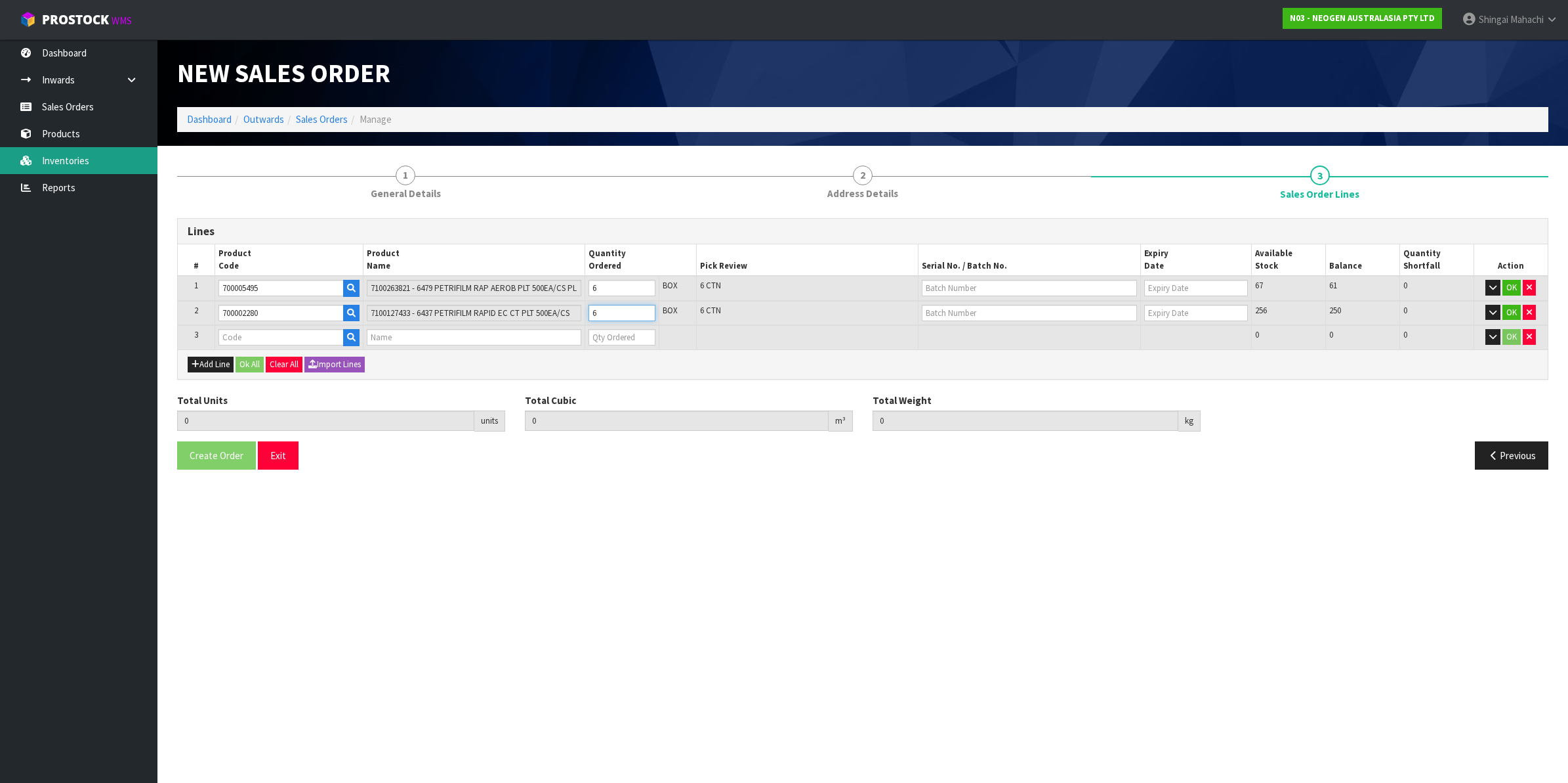
type input "6"
click at [949, 284] on input "text" at bounding box center [1030, 288] width 216 height 16
click at [969, 347] on link "418325025C" at bounding box center [975, 346] width 104 height 18
type input "418325025C"
type input "26/07/2026"
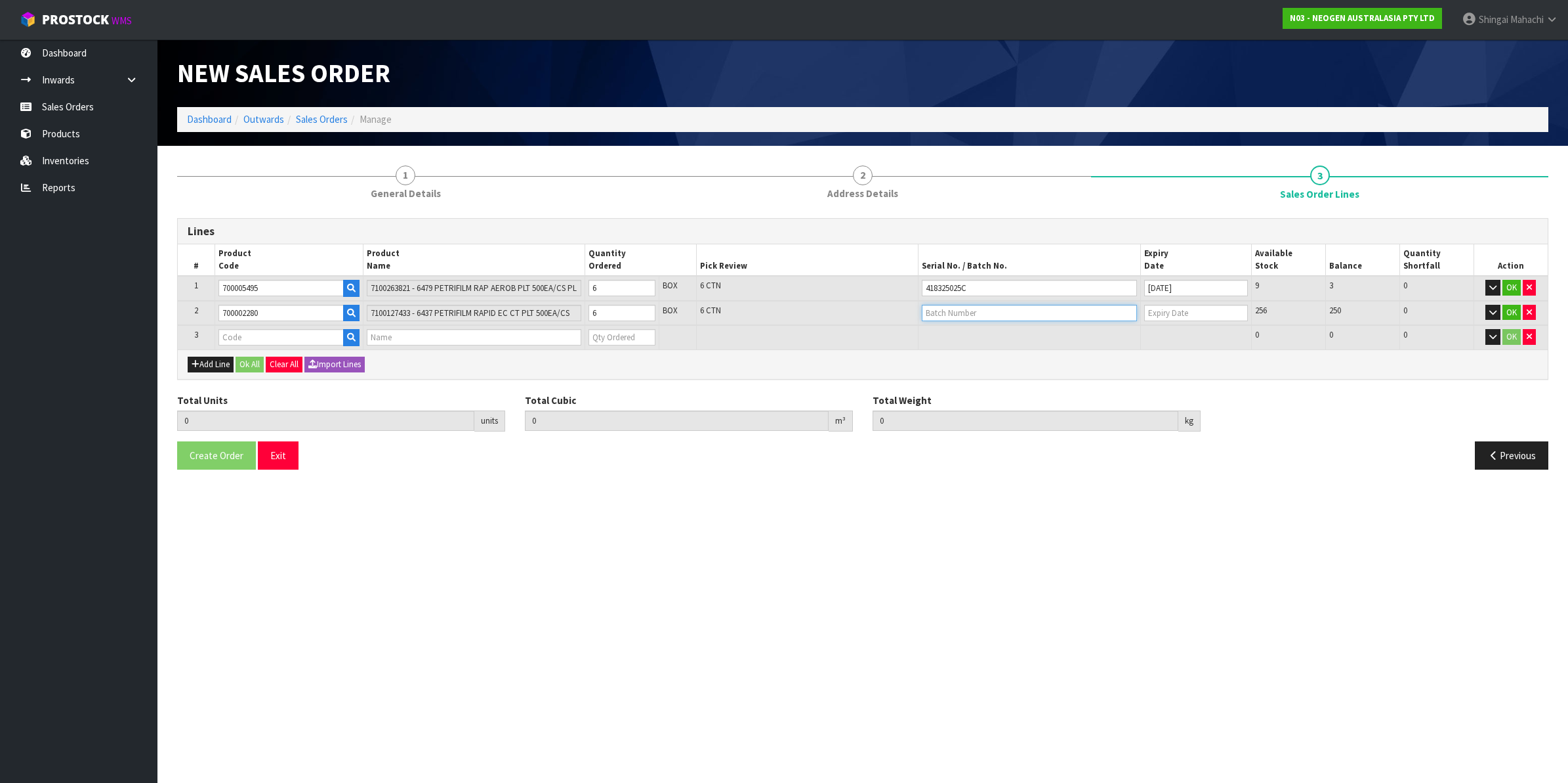
click at [945, 306] on input "text" at bounding box center [1030, 313] width 216 height 16
click at [968, 333] on link "33YWWA" at bounding box center [975, 334] width 104 height 18
type input "33YWWA"
type input "08/03/2026"
click at [1530, 332] on icon "button" at bounding box center [1529, 336] width 5 height 9
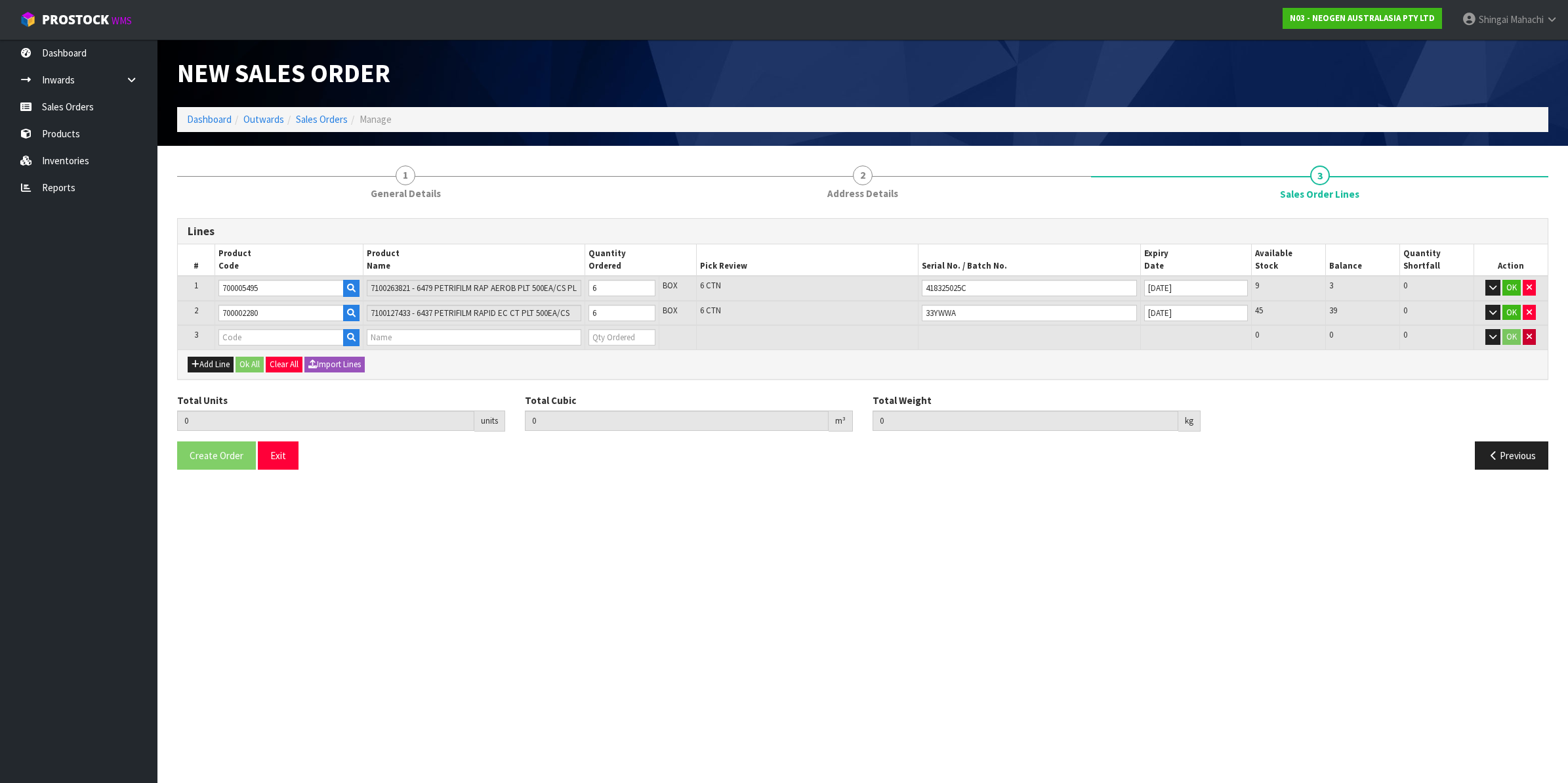
type input "12"
type input "0.122322"
type input "21.6"
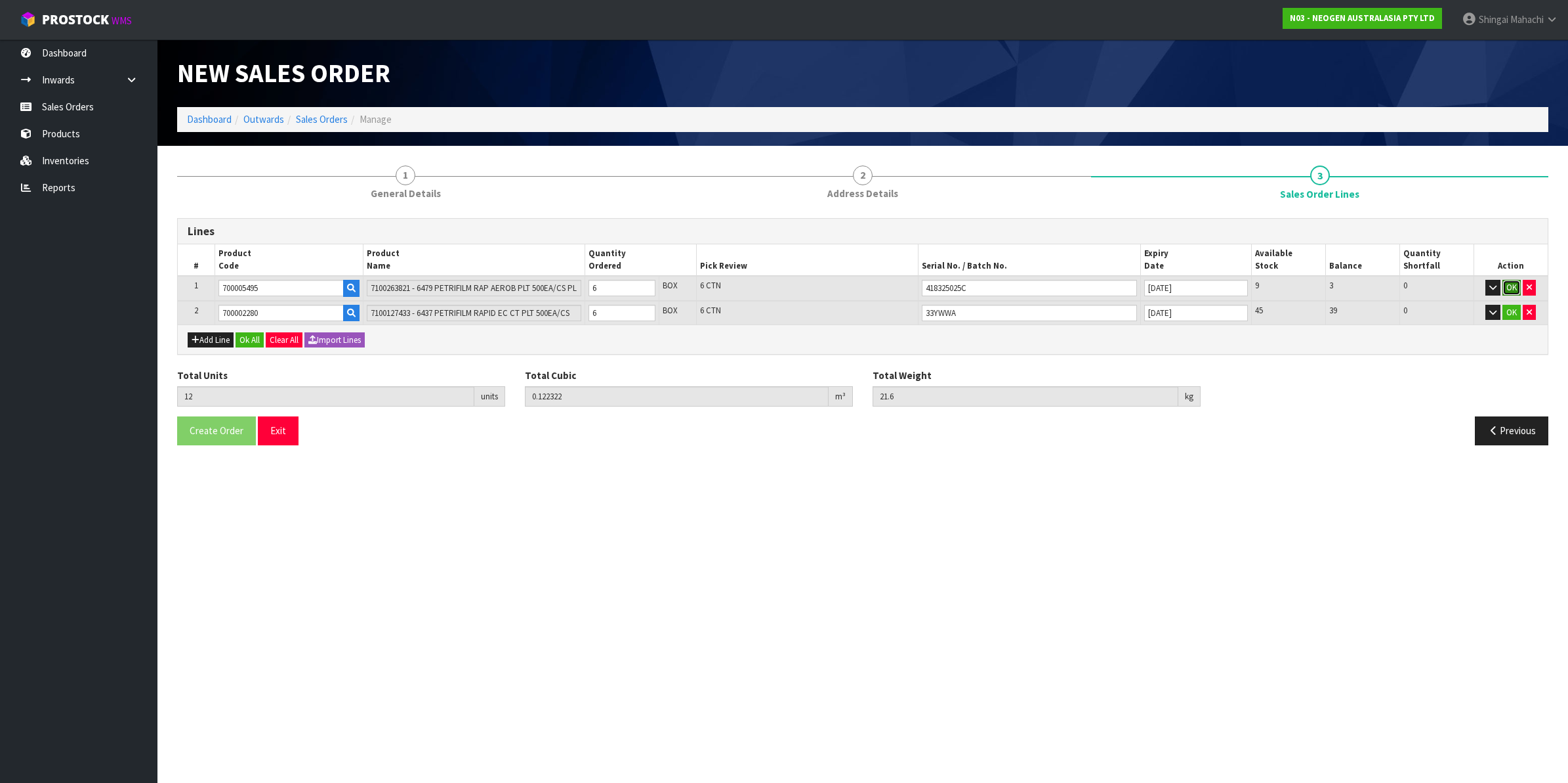
click at [1510, 283] on button "OK" at bounding box center [1512, 288] width 18 height 16
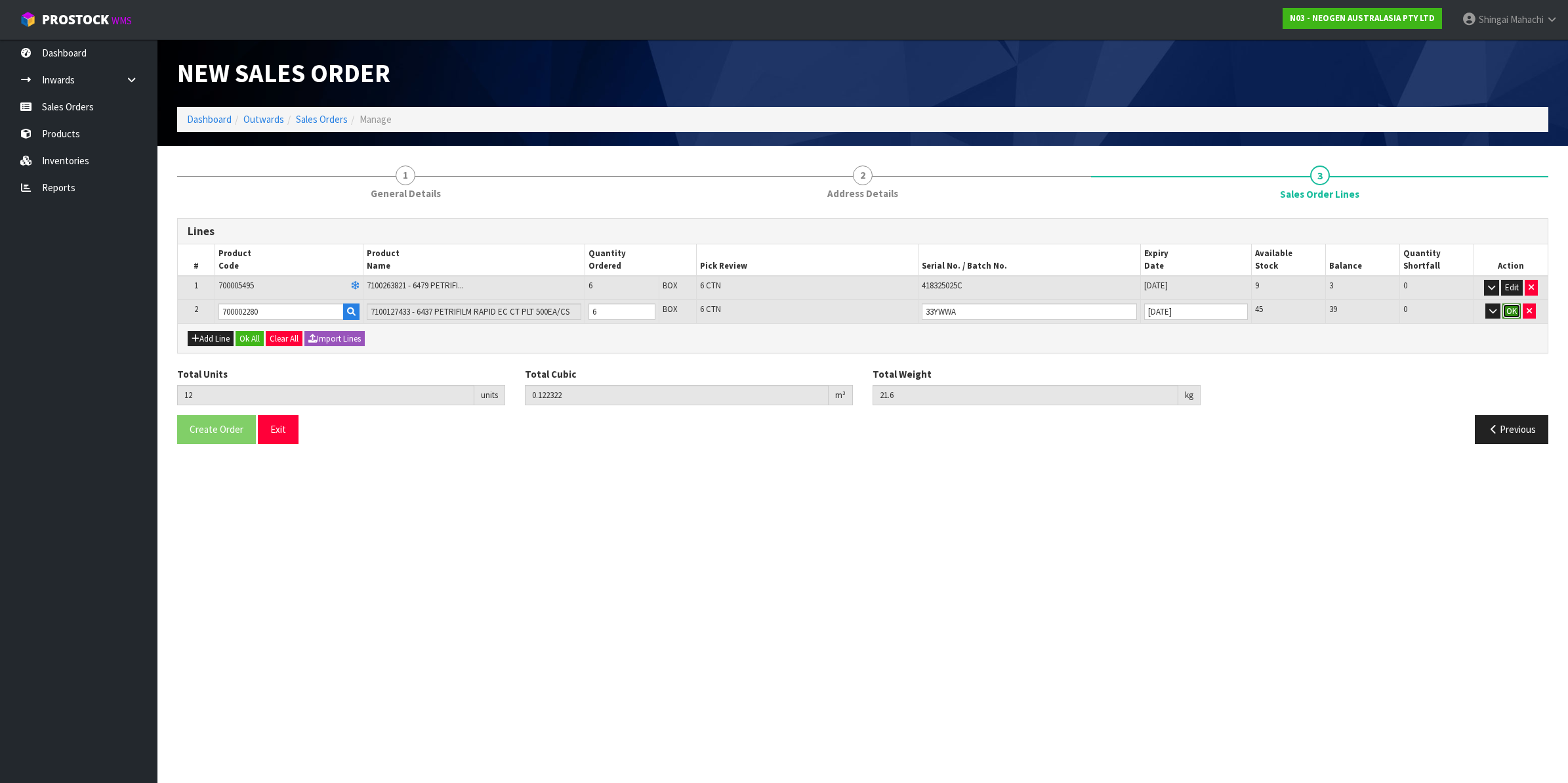
click at [1514, 310] on button "OK" at bounding box center [1512, 311] width 18 height 16
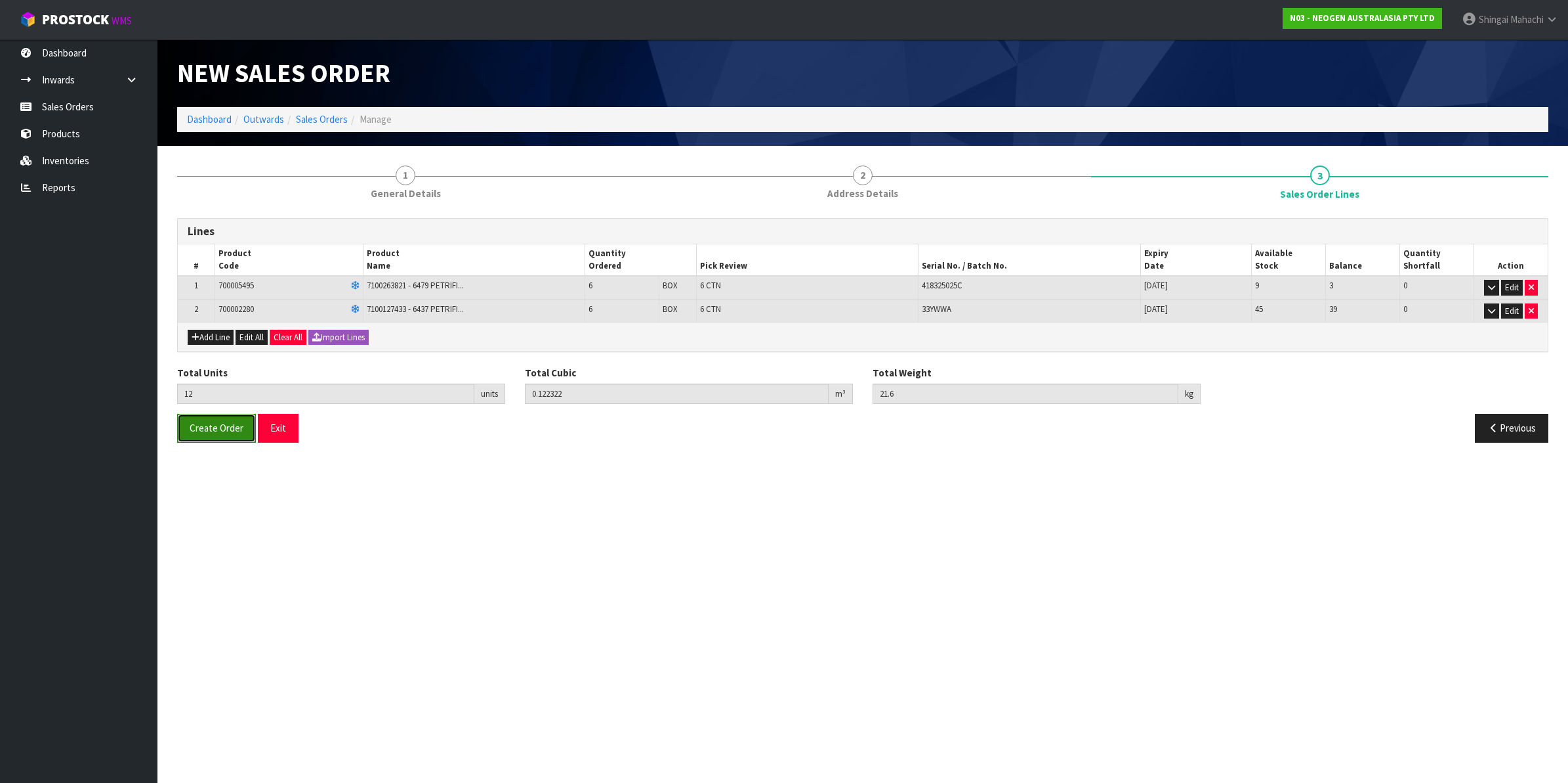
click at [195, 424] on span "Create Order" at bounding box center [217, 428] width 54 height 12
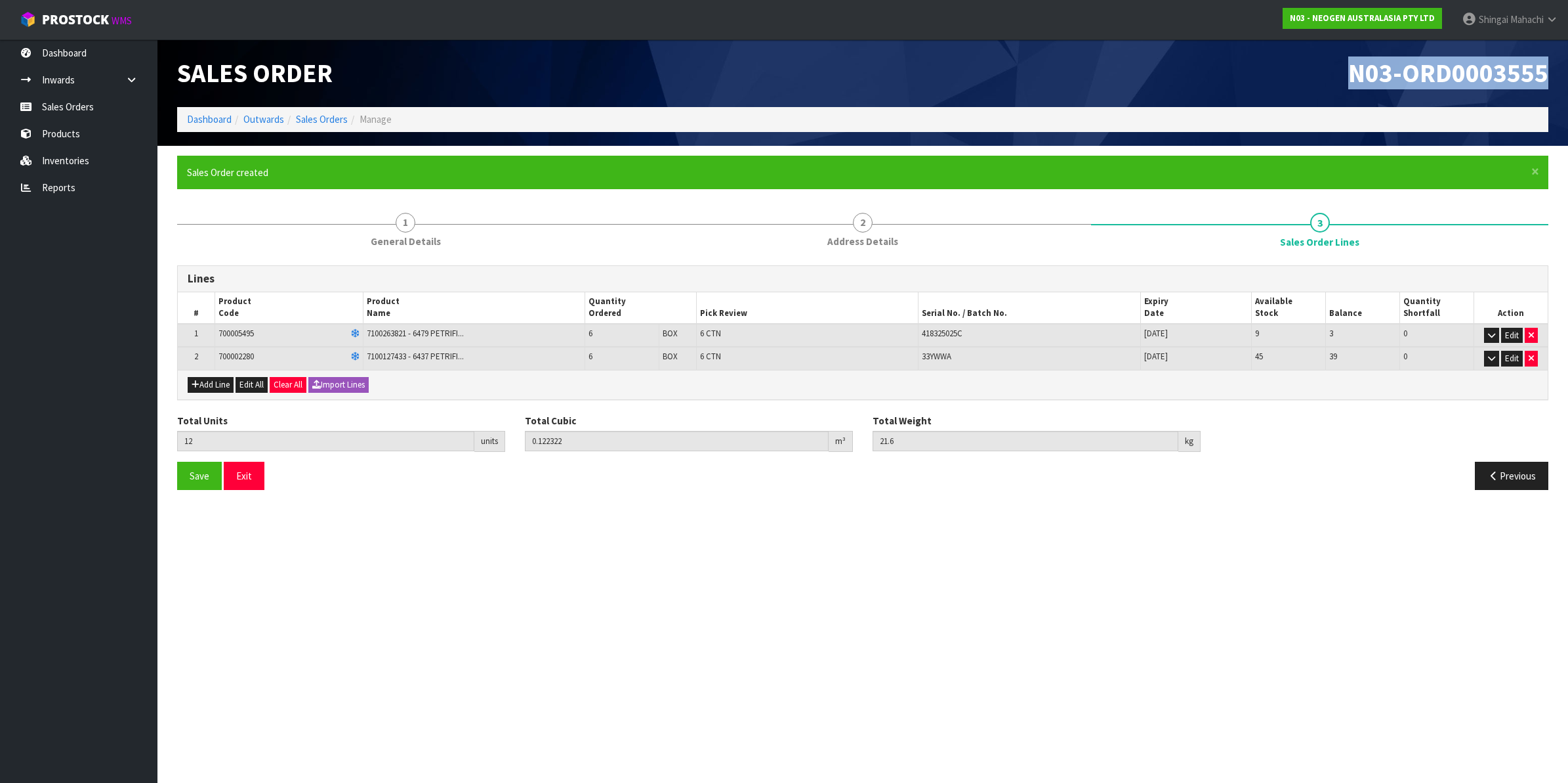
drag, startPoint x: 1350, startPoint y: 69, endPoint x: 1565, endPoint y: 67, distance: 215.0
click at [1565, 67] on header "Sales Order N03-ORD0003555 Dashboard Outwards Sales Orders Manage" at bounding box center [863, 92] width 1411 height 106
copy span "N03-ORD0003555"
click at [311, 119] on link "Sales Orders" at bounding box center [321, 118] width 52 height 12
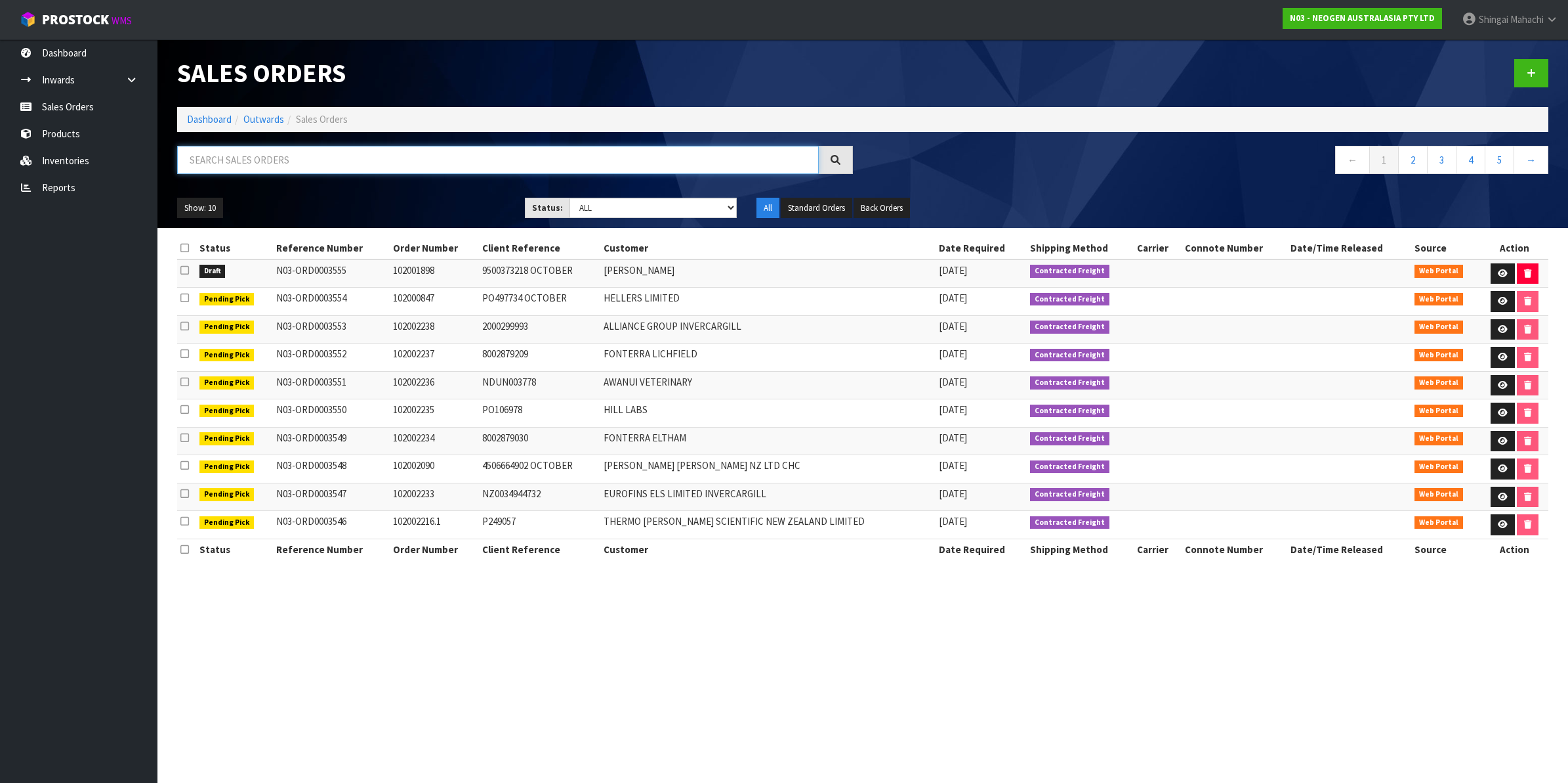
click at [286, 158] on input "text" at bounding box center [498, 159] width 642 height 29
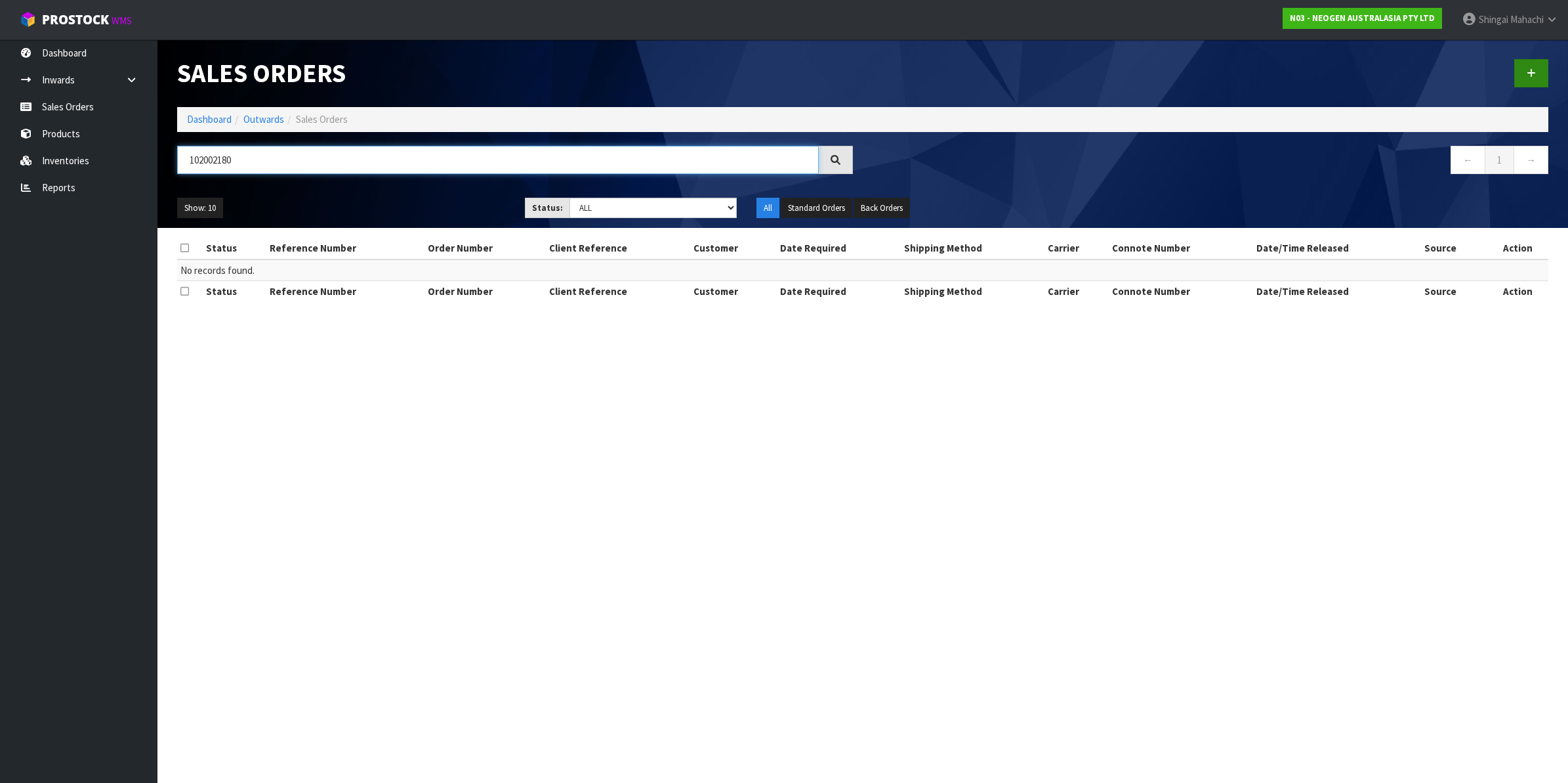
type input "102002180"
click at [1536, 70] on link at bounding box center [1531, 73] width 34 height 29
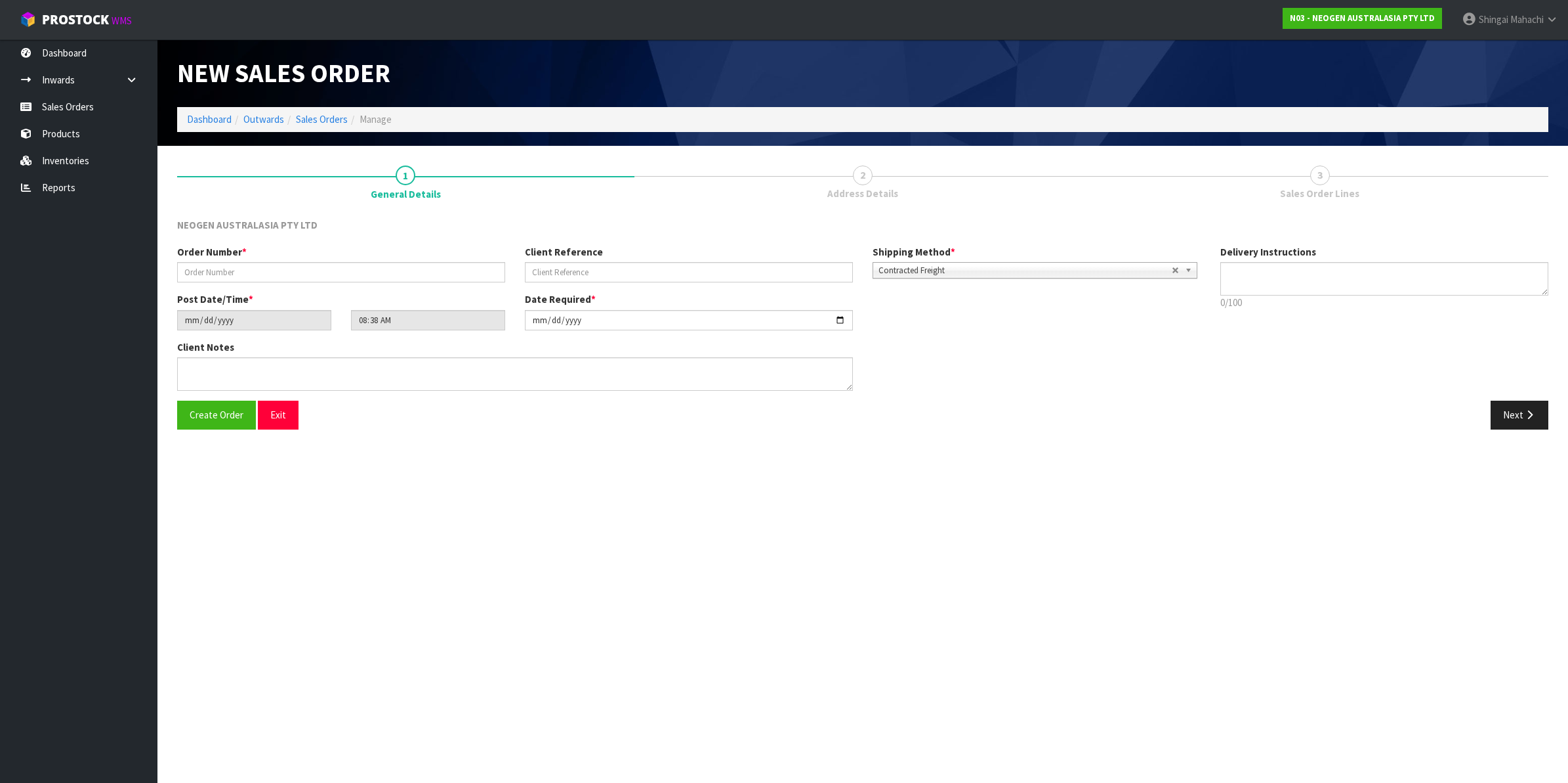
type textarea "CHILLED GOODS -OVERNIGHT"
click at [192, 271] on input "text" at bounding box center [340, 272] width 328 height 20
type input "102002180"
click at [568, 266] on input "text" at bounding box center [688, 272] width 328 height 20
click at [538, 270] on input "text" at bounding box center [688, 272] width 328 height 20
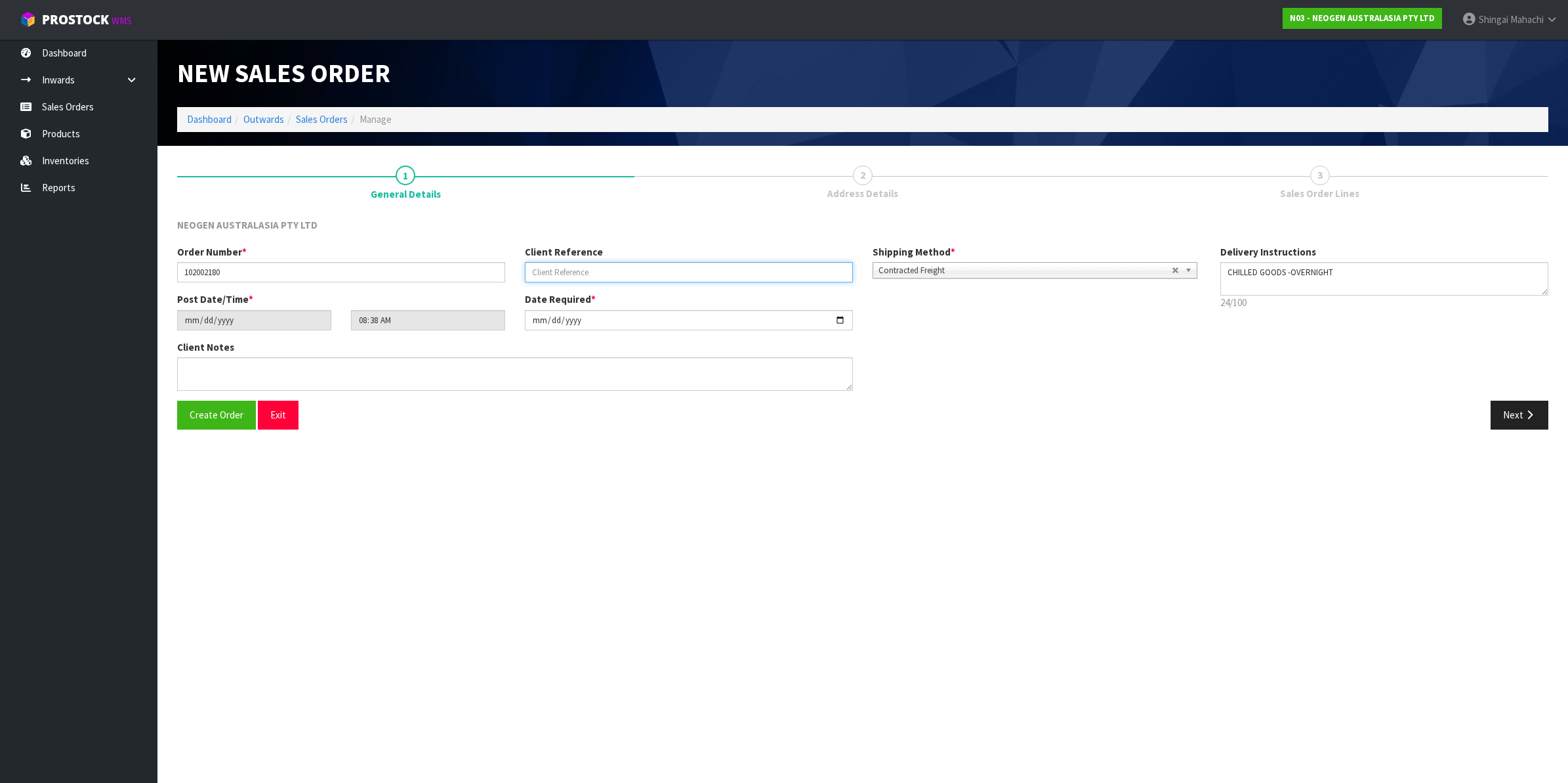
paste input "9500378664 OCTOBER"
type input "9500378664 OCTOBER"
click at [1513, 415] on button "Next" at bounding box center [1519, 415] width 58 height 29
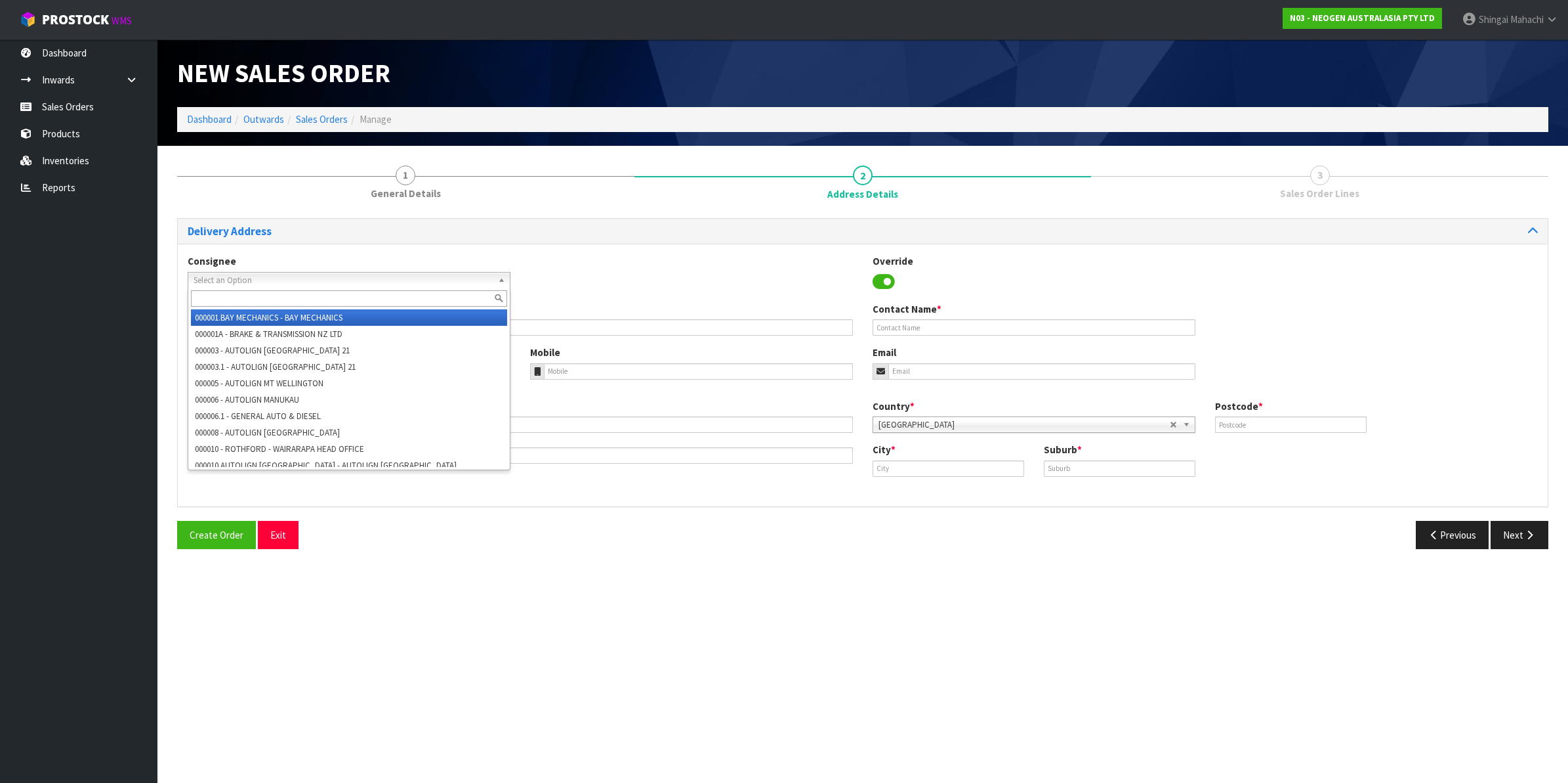
click at [273, 274] on span "Select an Option" at bounding box center [343, 281] width 300 height 16
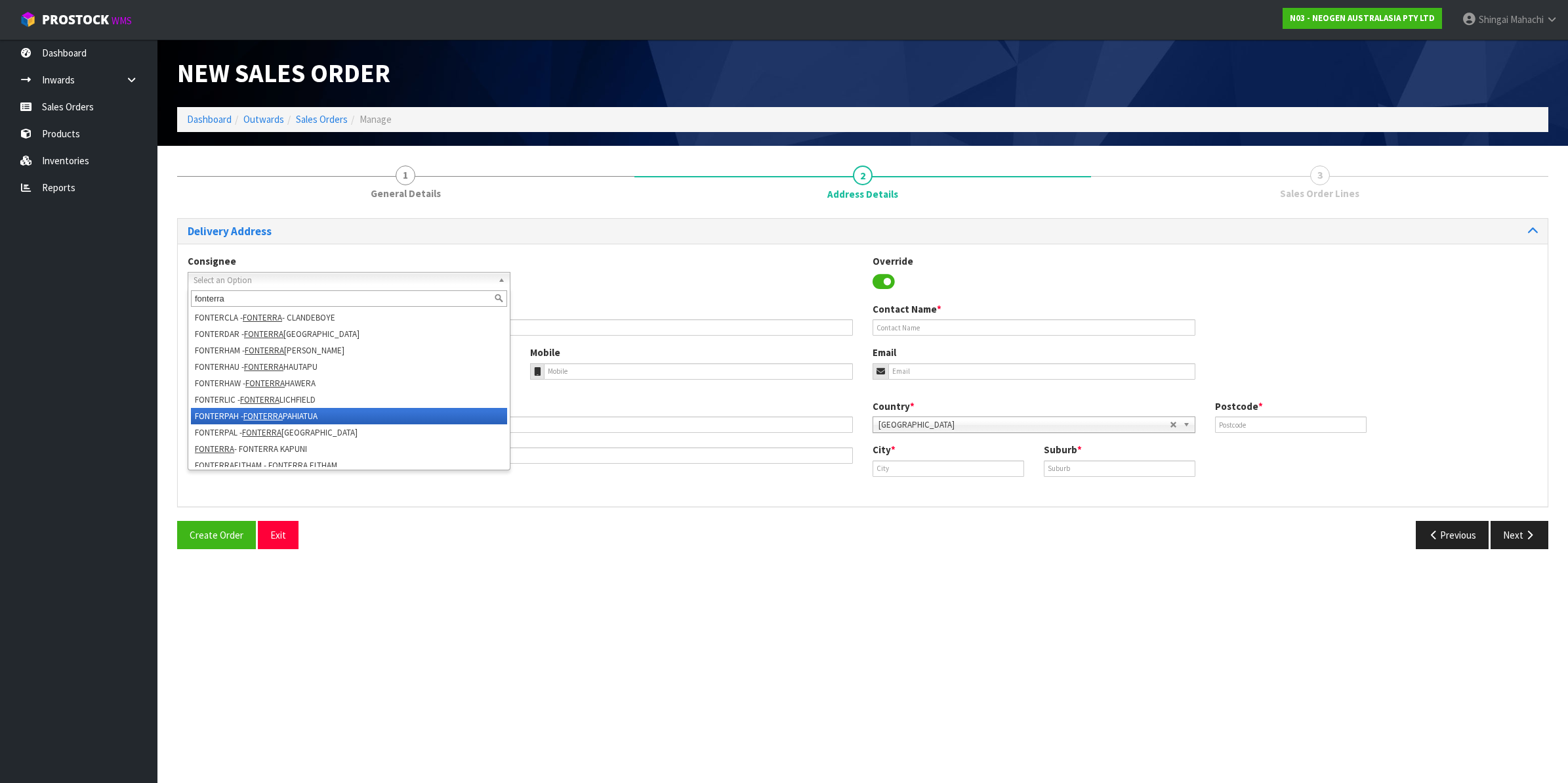
scroll to position [246, 0]
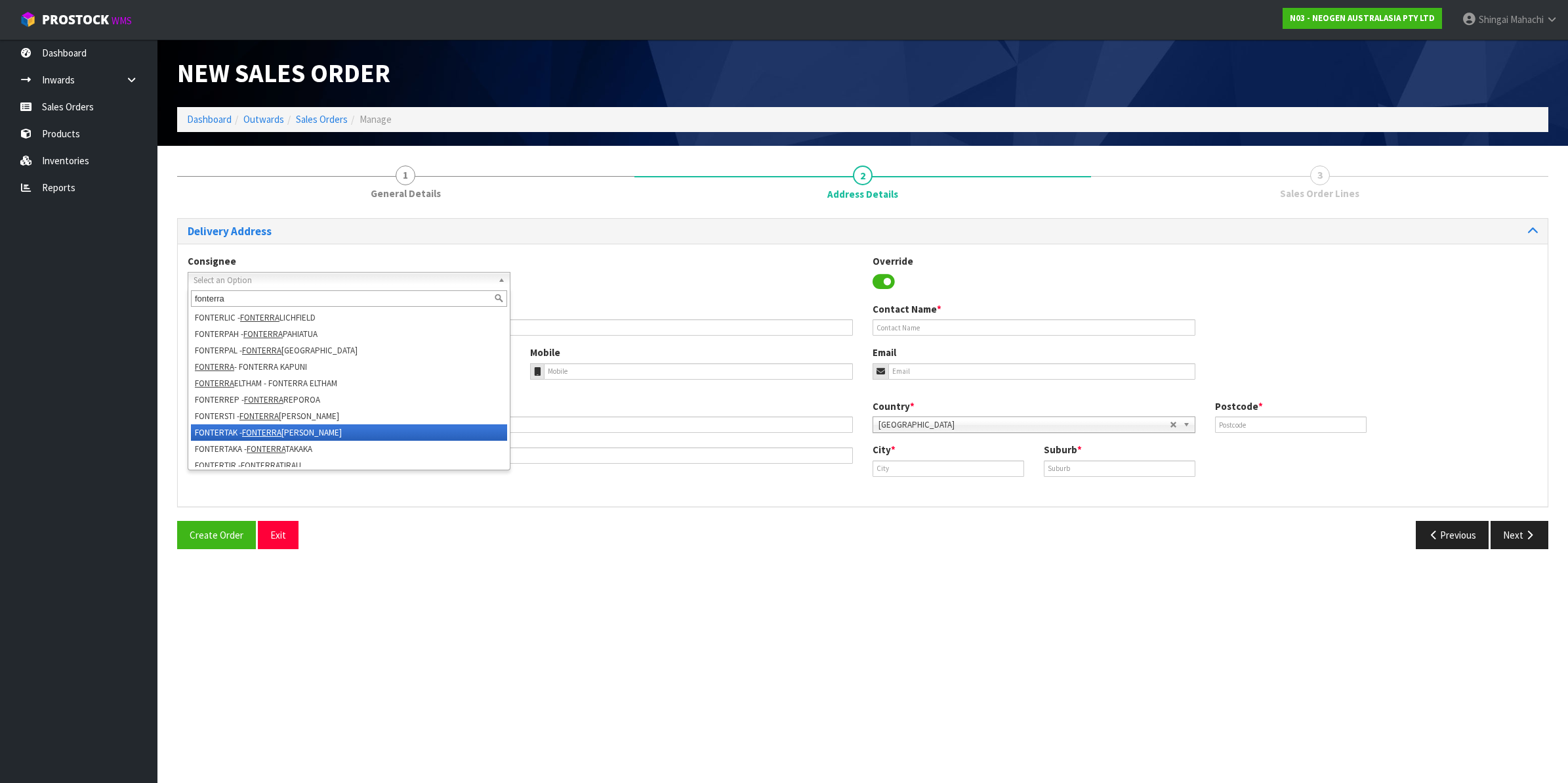
type input "fonterra"
click at [313, 434] on li "FONTERTAK - FONTERRA TAKANINI" at bounding box center [349, 432] width 316 height 16
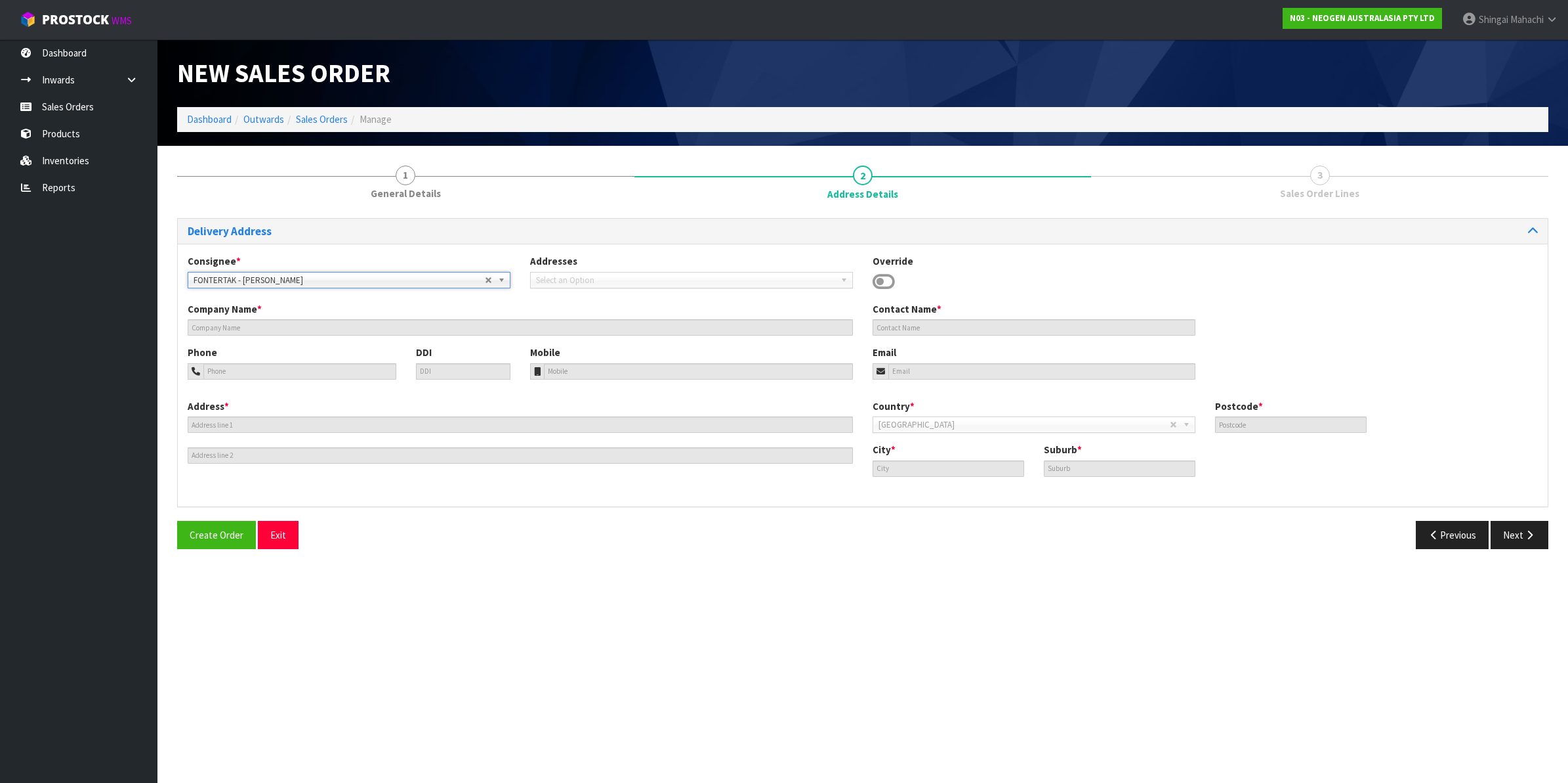
type input "FONTERRA TAKANINI"
type input "UNA STREET"
type input "2112"
type input "[PERSON_NAME]"
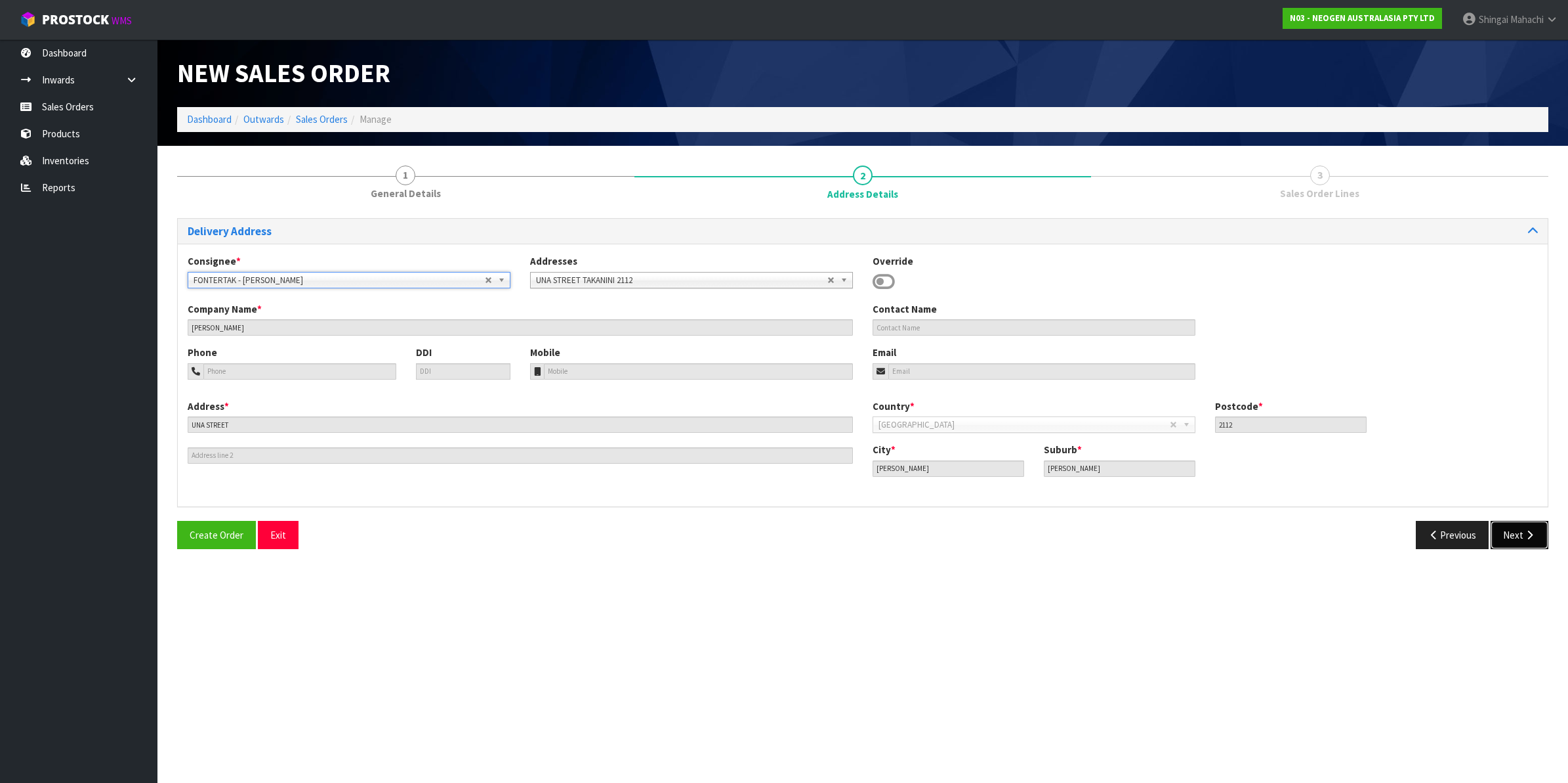
click at [1519, 529] on button "Next" at bounding box center [1519, 534] width 58 height 29
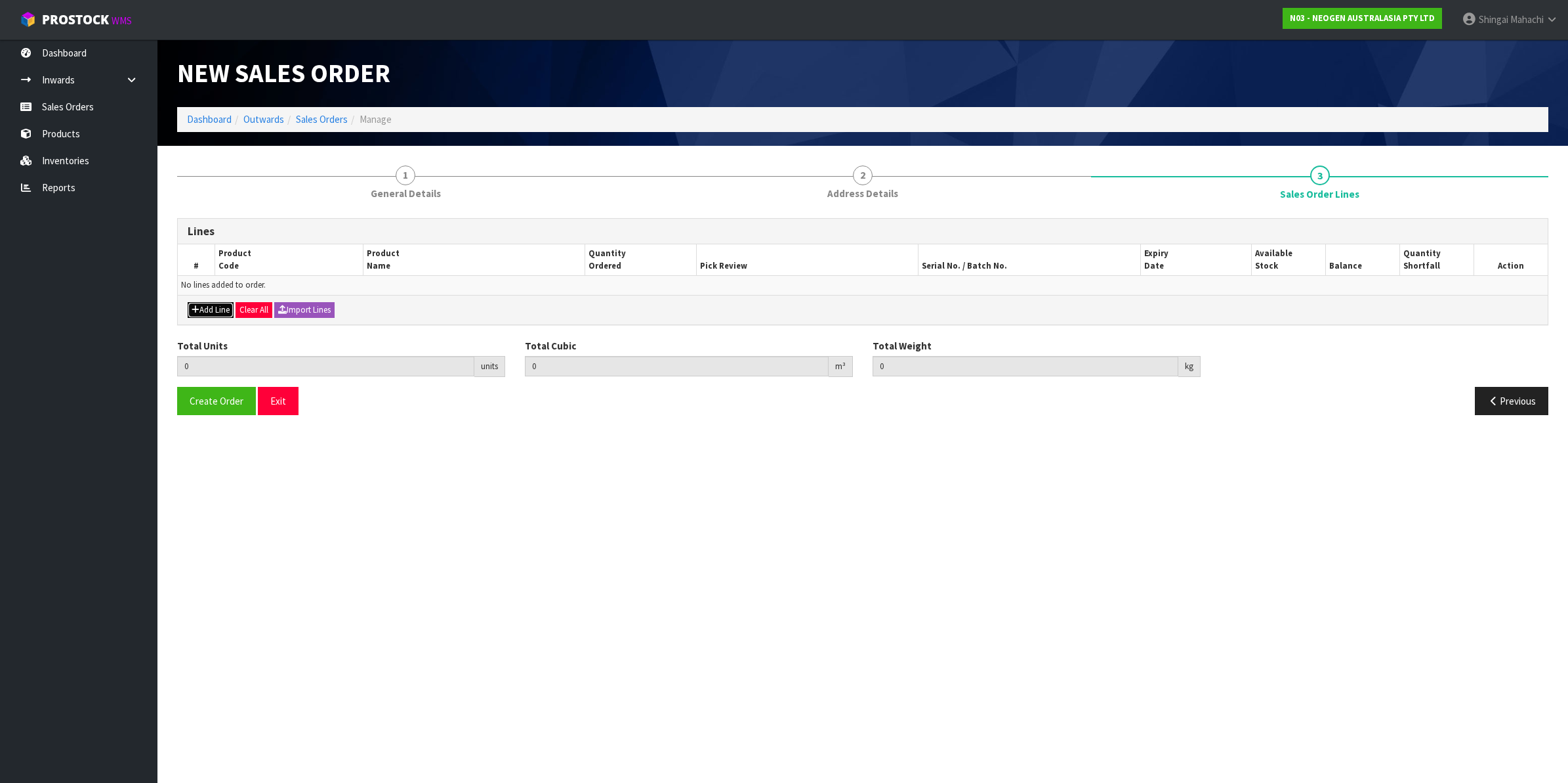
click at [208, 312] on button "Add Line" at bounding box center [210, 310] width 46 height 16
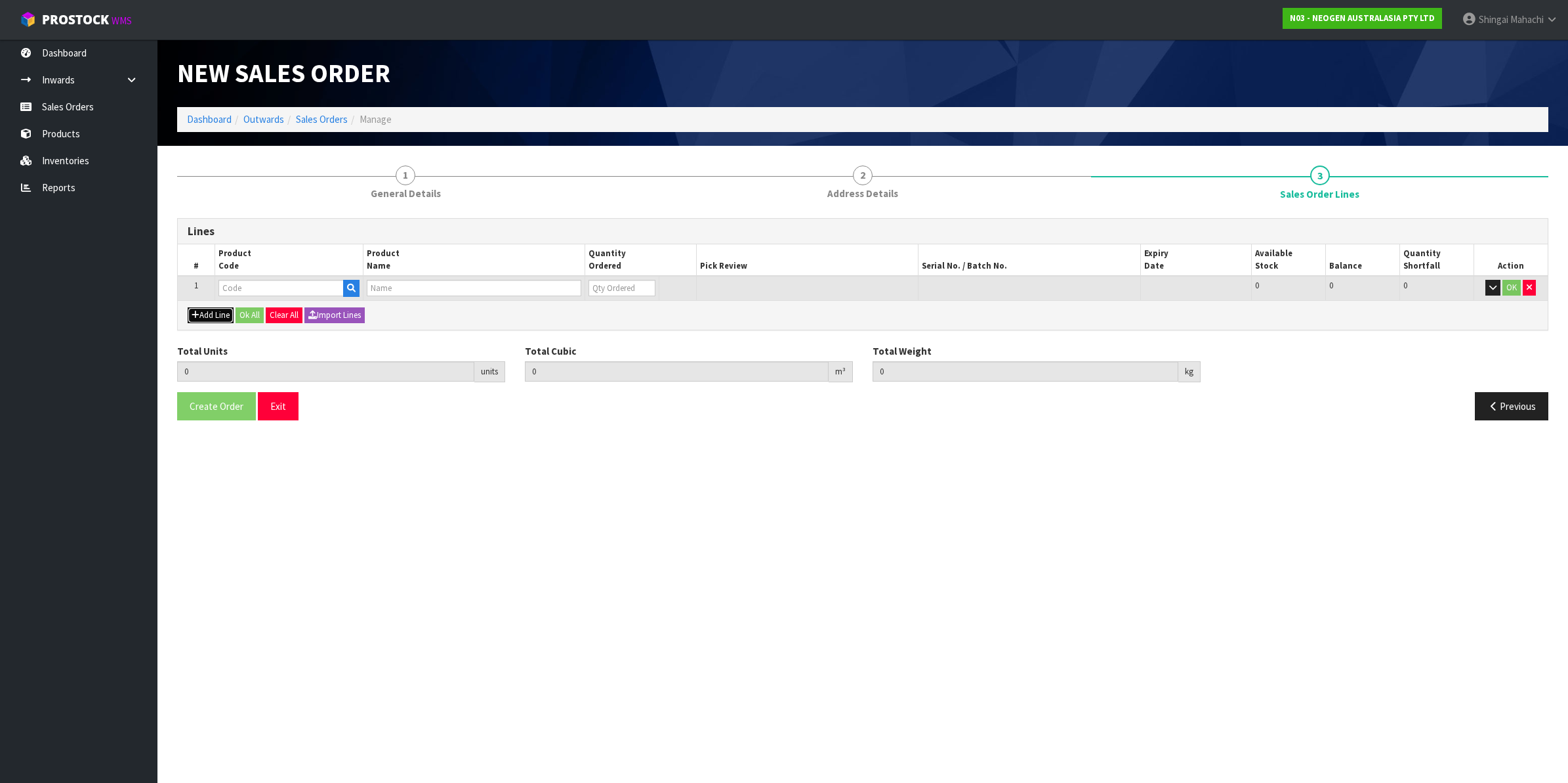
click at [210, 317] on button "Add Line" at bounding box center [210, 315] width 46 height 16
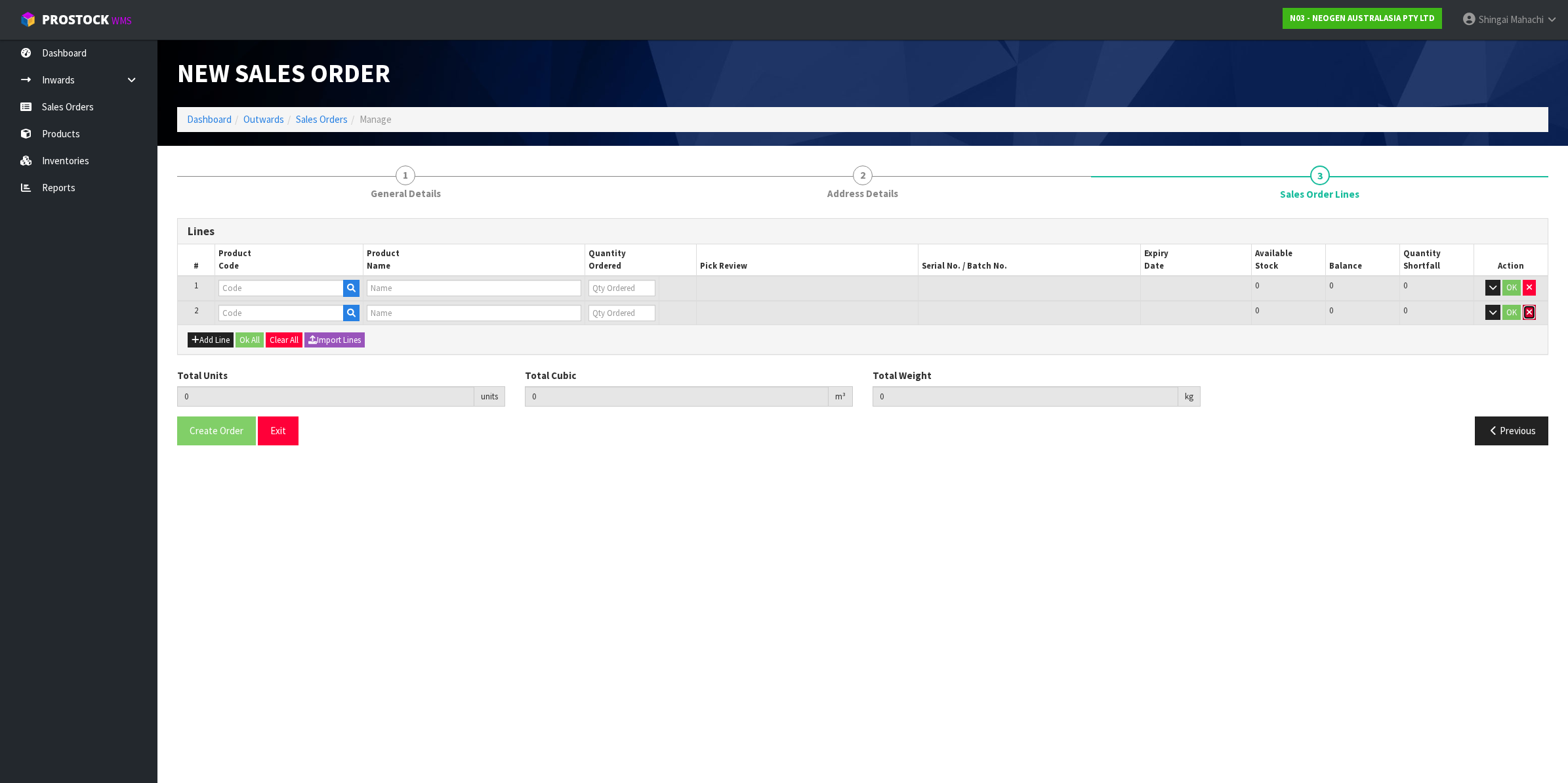
click at [1529, 309] on icon "button" at bounding box center [1529, 312] width 5 height 9
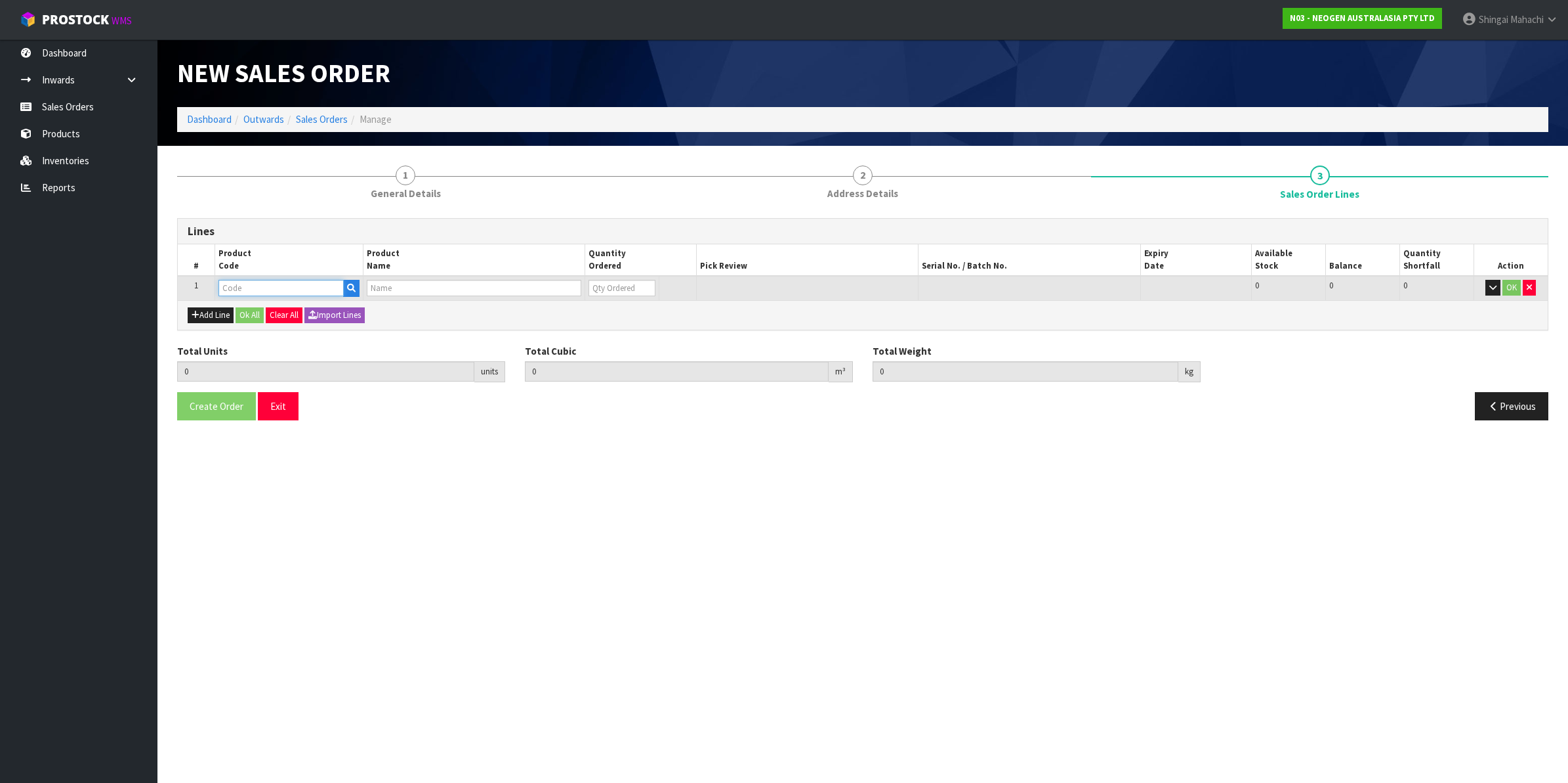
click at [240, 290] on input "text" at bounding box center [281, 288] width 126 height 16
paste input "700002207"
type input "700002207"
type input "0.000000"
type input "0.000"
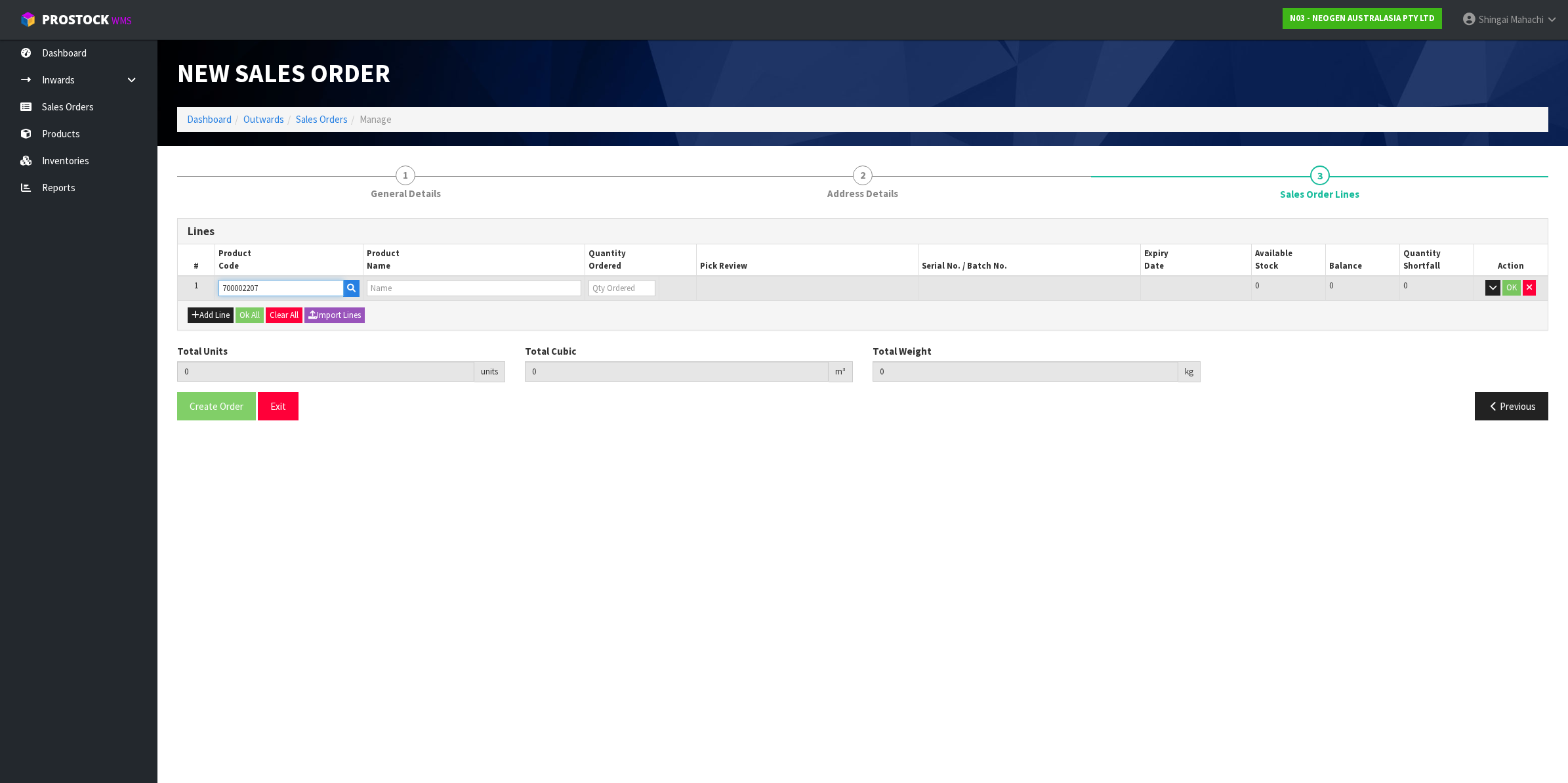
type input "7100067519 - UXL100 CLEAN-TRACE SURF ATP 100EA/PK"
type input "0"
type input "700002207"
click at [568, 295] on tr "1 700002207 7100067519 - UXL100 CLEAN-TRACE SURF ATP 100EA/PK 0 BOX 484 484 0 OK" at bounding box center [862, 287] width 1370 height 24
type input "1"
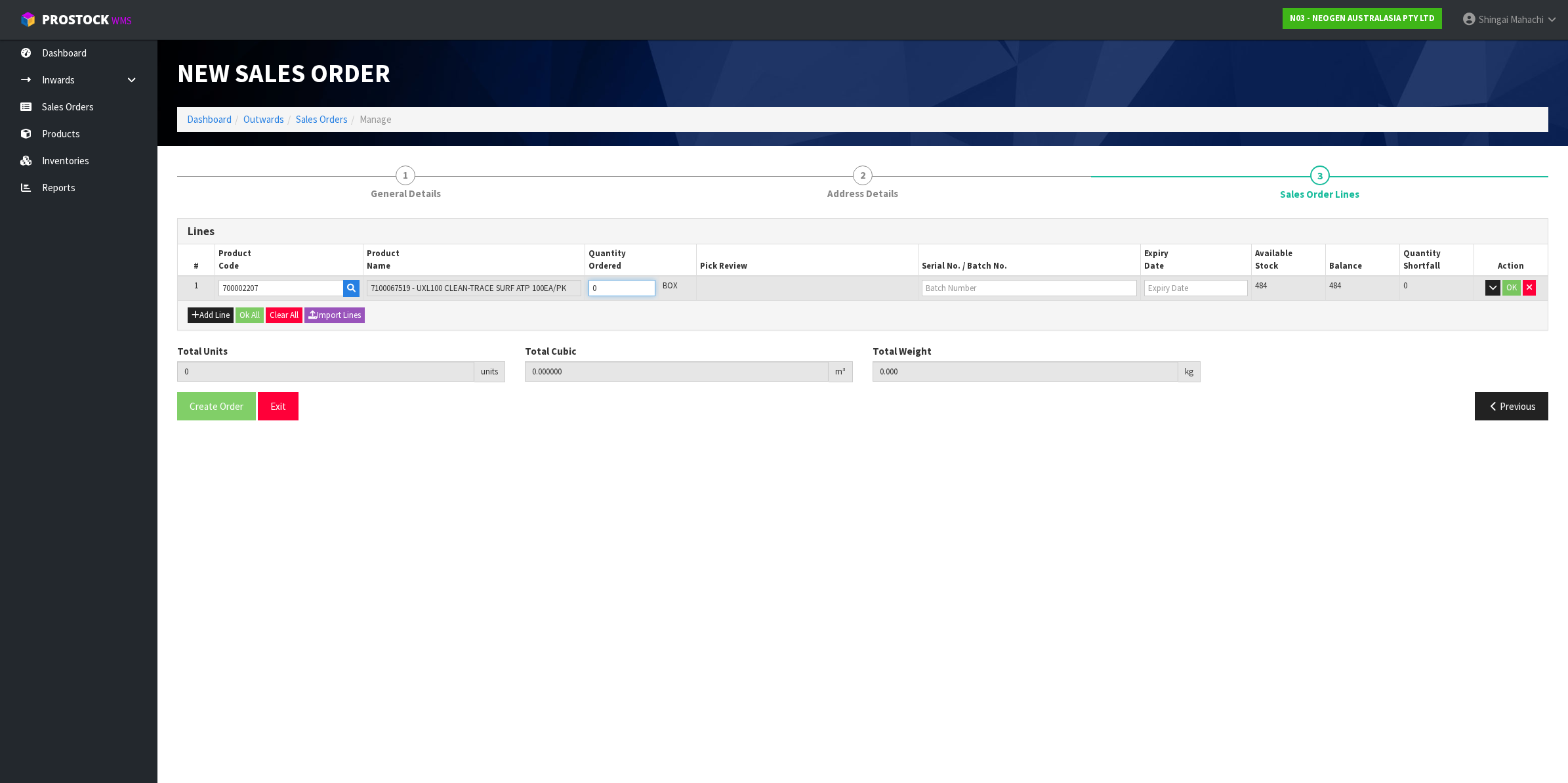
type input "0.006496"
type input "0.96"
type input "1"
type input "15"
type input "0.09744"
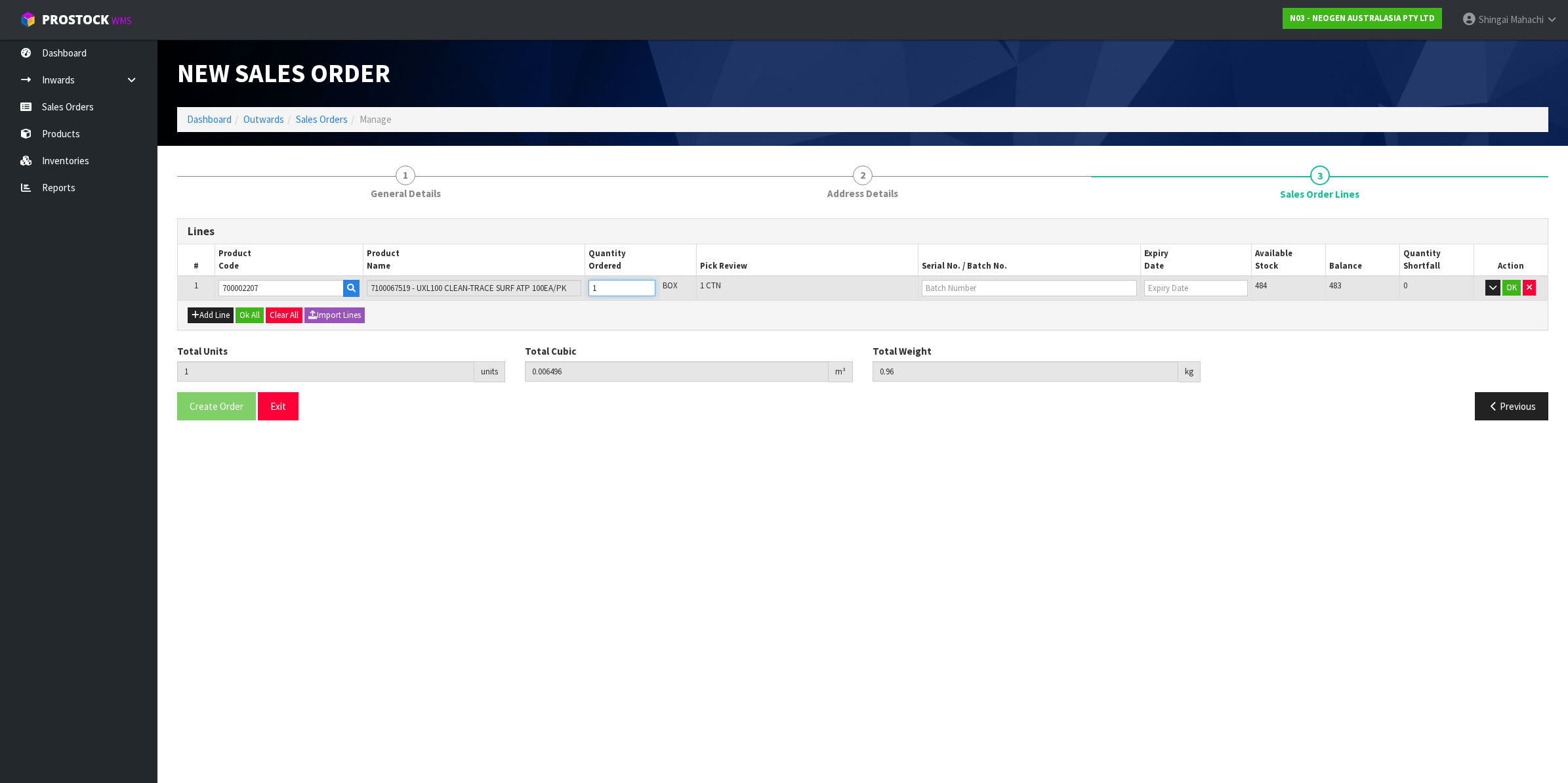
type input "14.4"
type input "15"
click at [569, 292] on tr "1 700002207 7100067519 - UXL100 CLEAN-TRACE SURF ATP 100EA/PK 15 BOX 15 CTN 484…" at bounding box center [862, 287] width 1370 height 24
type input "1"
type input "0.006496"
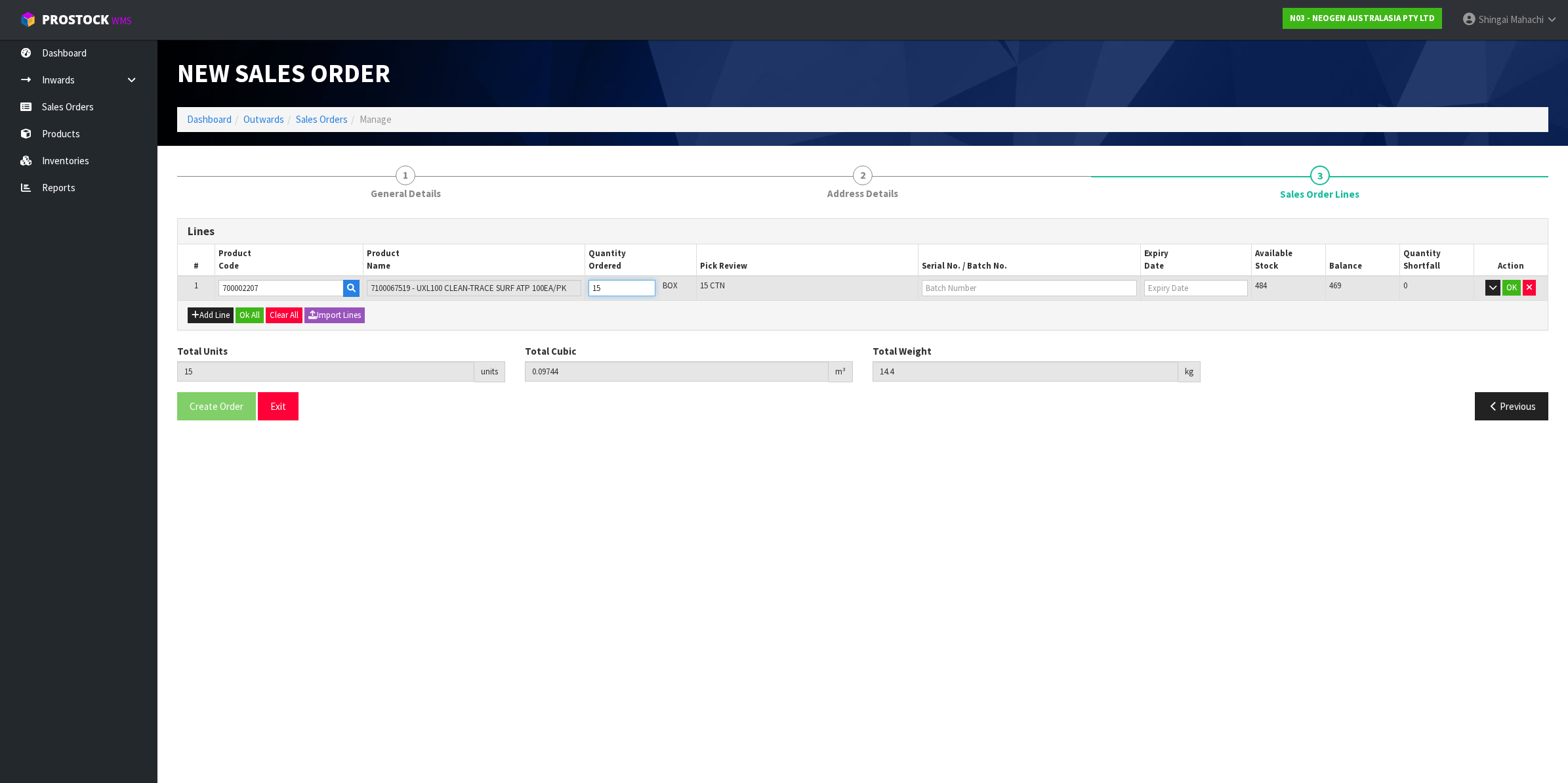
type input "0.96"
type input "1"
type input "12"
type input "0.077952"
type input "11.52"
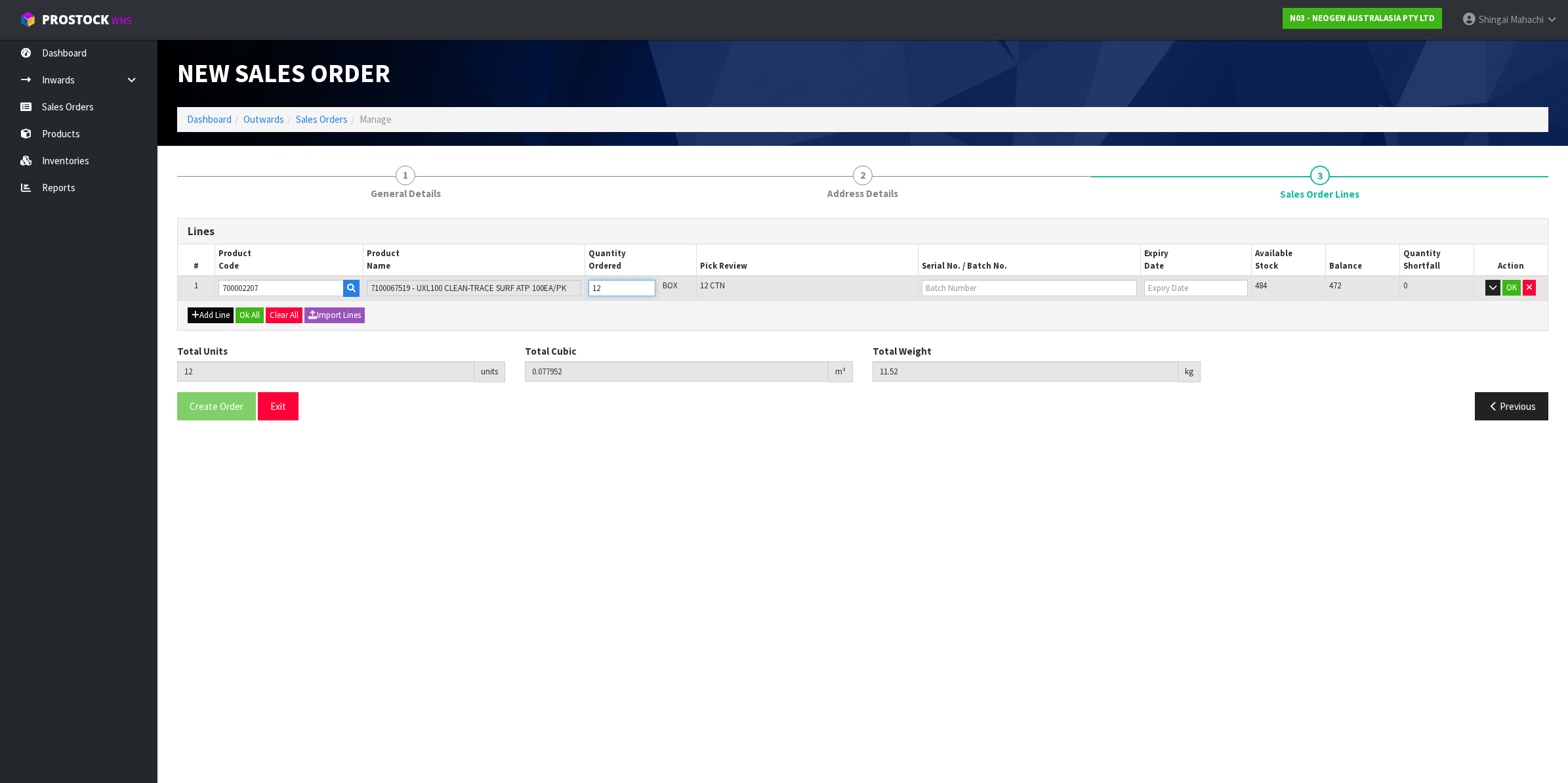
type input "12"
click at [214, 319] on button "Add Line" at bounding box center [210, 315] width 46 height 16
type input "0"
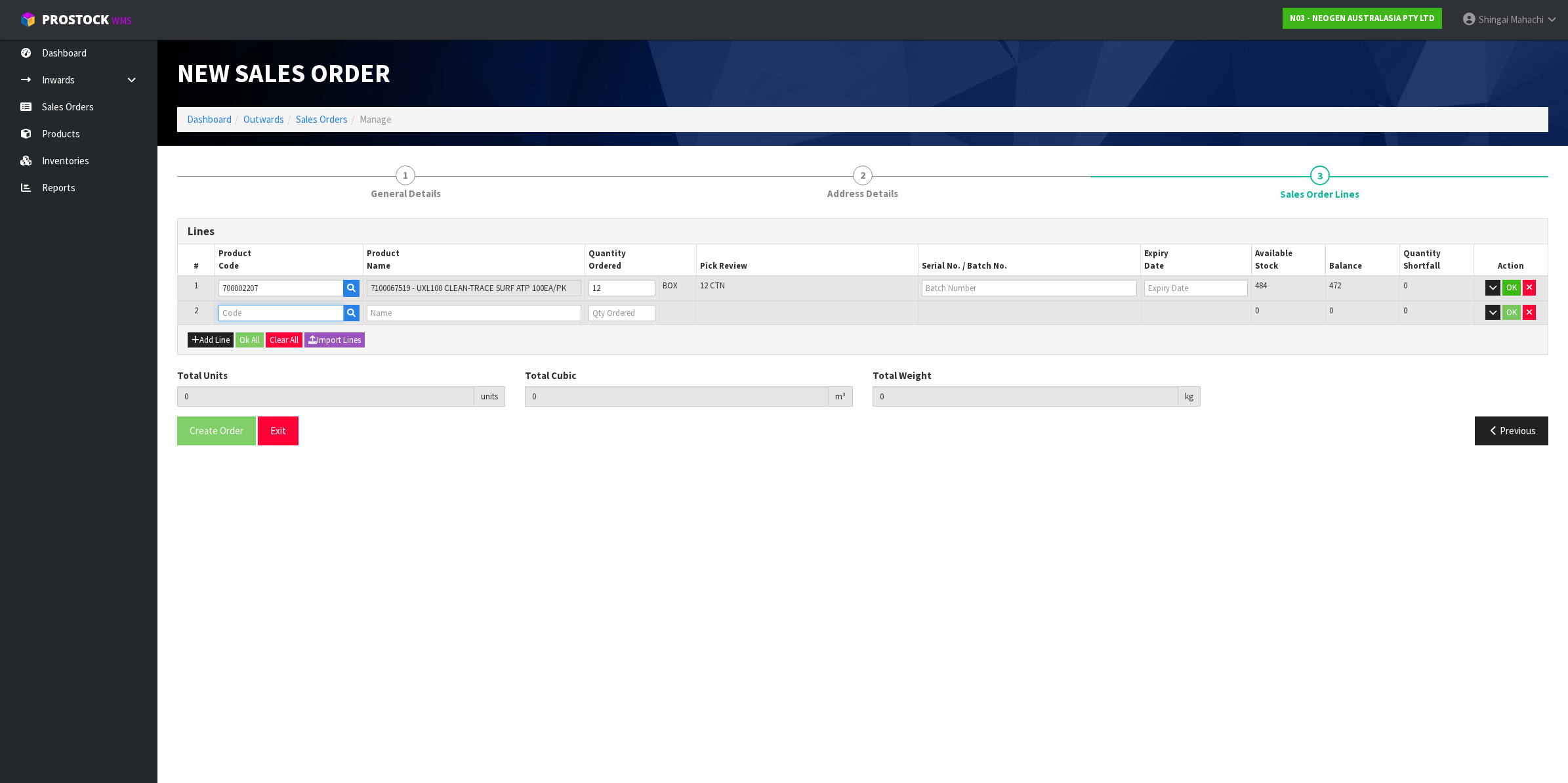
click at [234, 312] on input "text" at bounding box center [281, 313] width 126 height 16
paste input "700002207"
type input "700002207"
type input "12"
type input "0.077952"
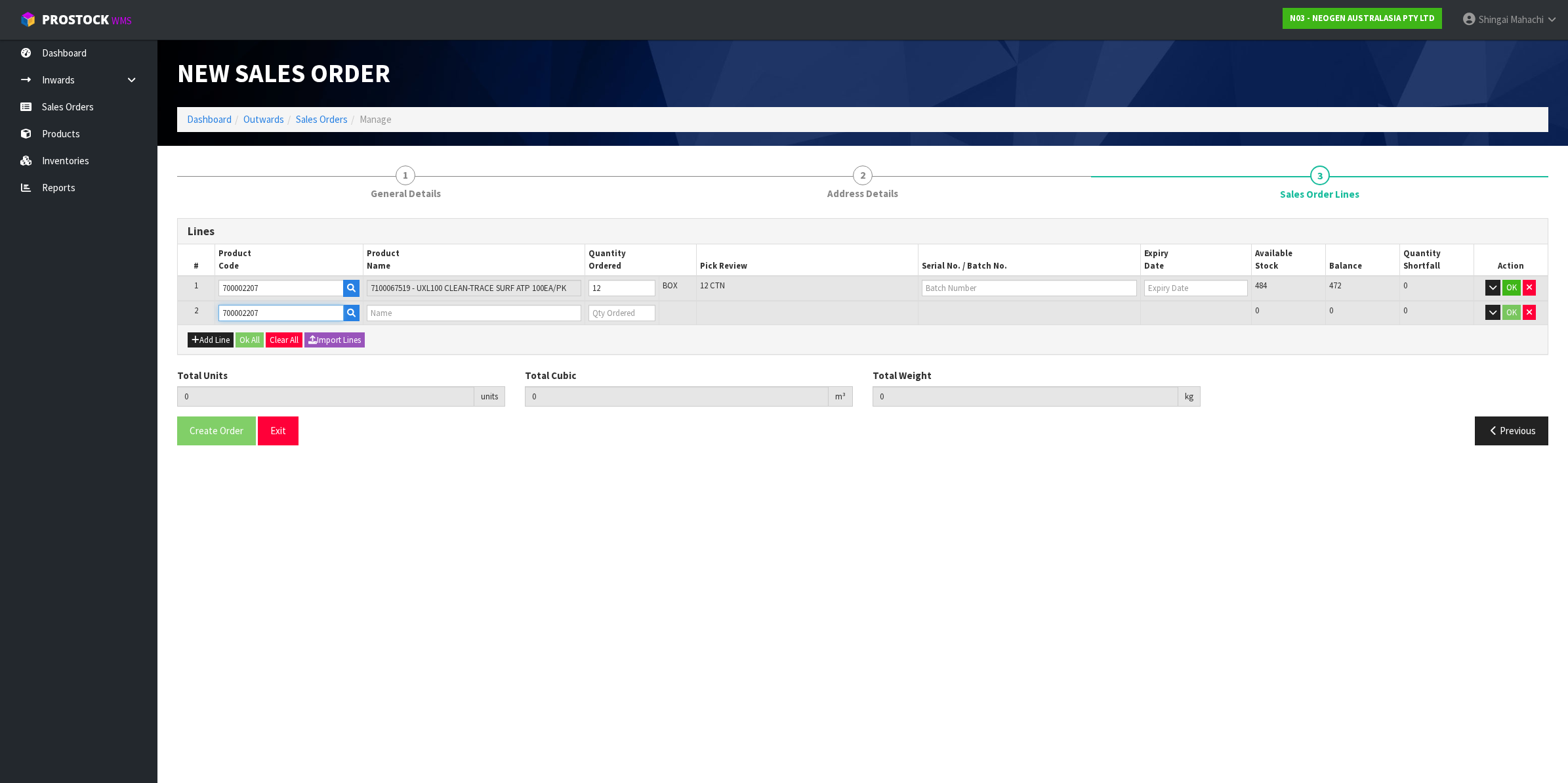
type input "11.52"
type input "7100067519 - UXL100 CLEAN-TRACE SURF ATP 100EA/PK"
type input "0"
type input "700002207"
drag, startPoint x: 604, startPoint y: 312, endPoint x: 582, endPoint y: 315, distance: 22.2
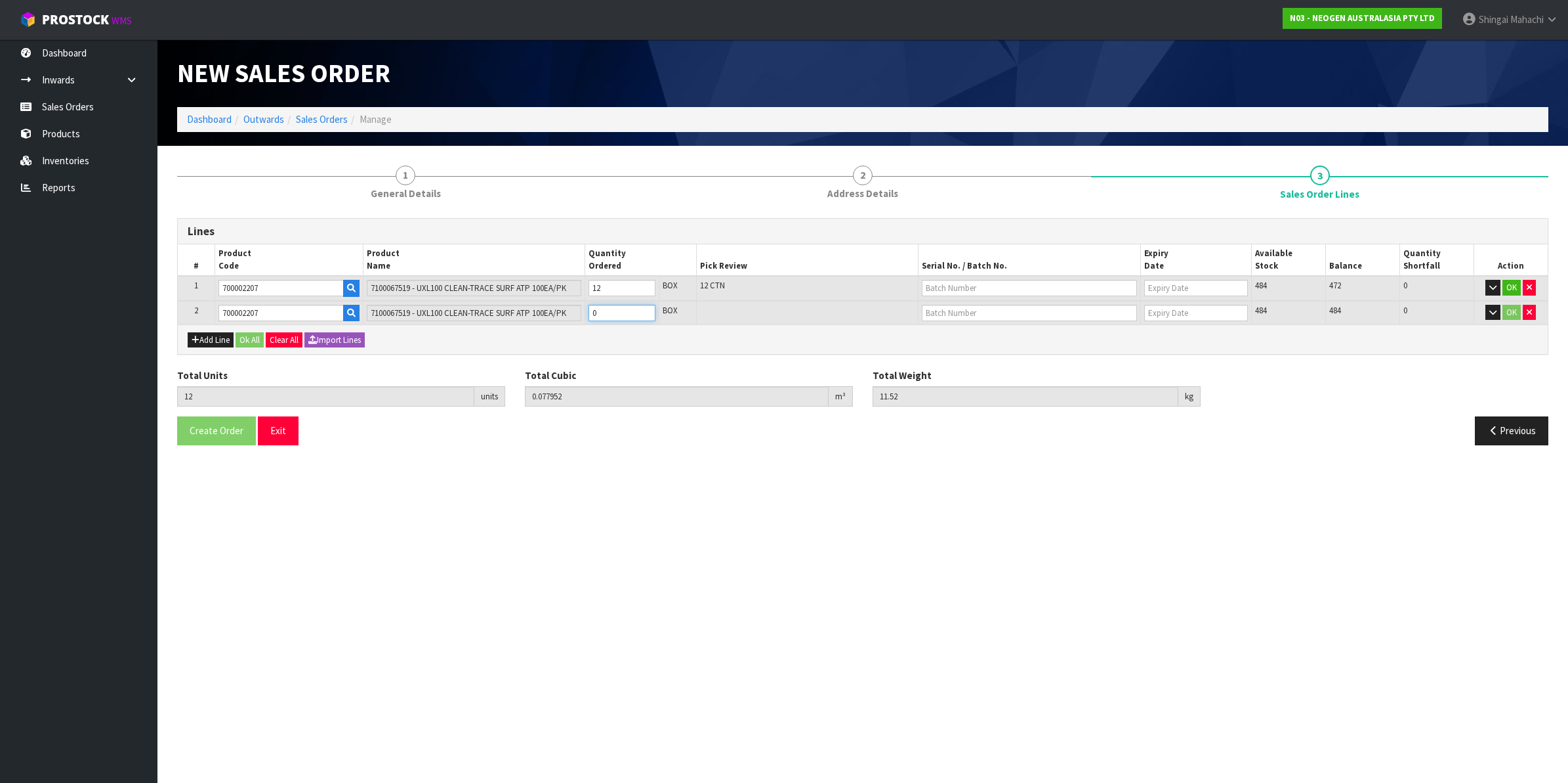
click at [582, 315] on tr "2 700002207 7100067519 - UXL100 CLEAN-TRACE SURF ATP 100EA/PK 0 BOX 484 484 0 OK" at bounding box center [862, 312] width 1370 height 24
type input "15"
type input "0.09744"
type input "14.4"
type input "3"
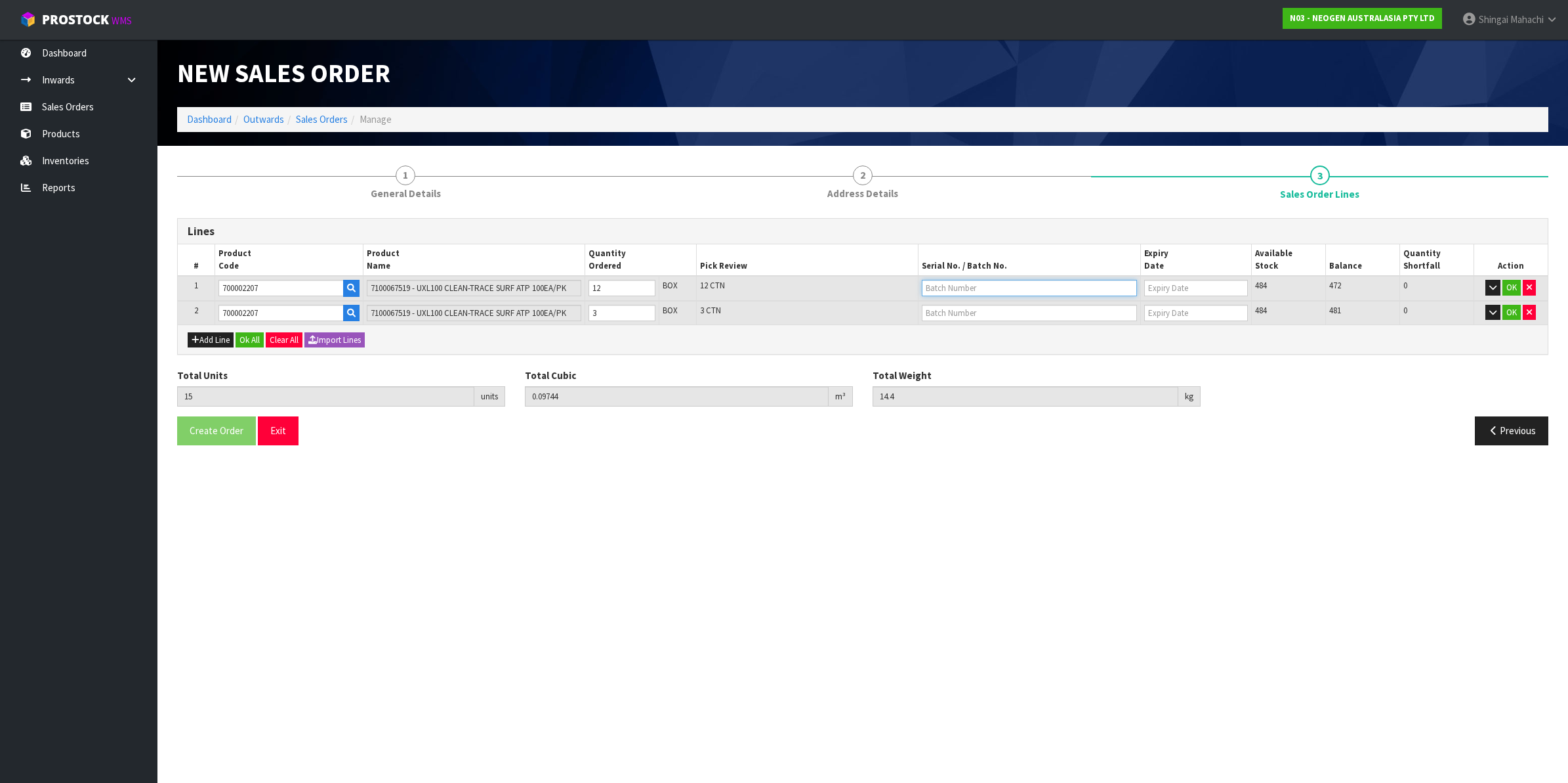
click at [950, 289] on input "text" at bounding box center [1030, 288] width 216 height 16
click at [969, 310] on link "3000033292" at bounding box center [975, 309] width 104 height 18
type input "3000033292"
type input "20/03/2026"
click at [970, 315] on input "text" at bounding box center [1030, 313] width 216 height 16
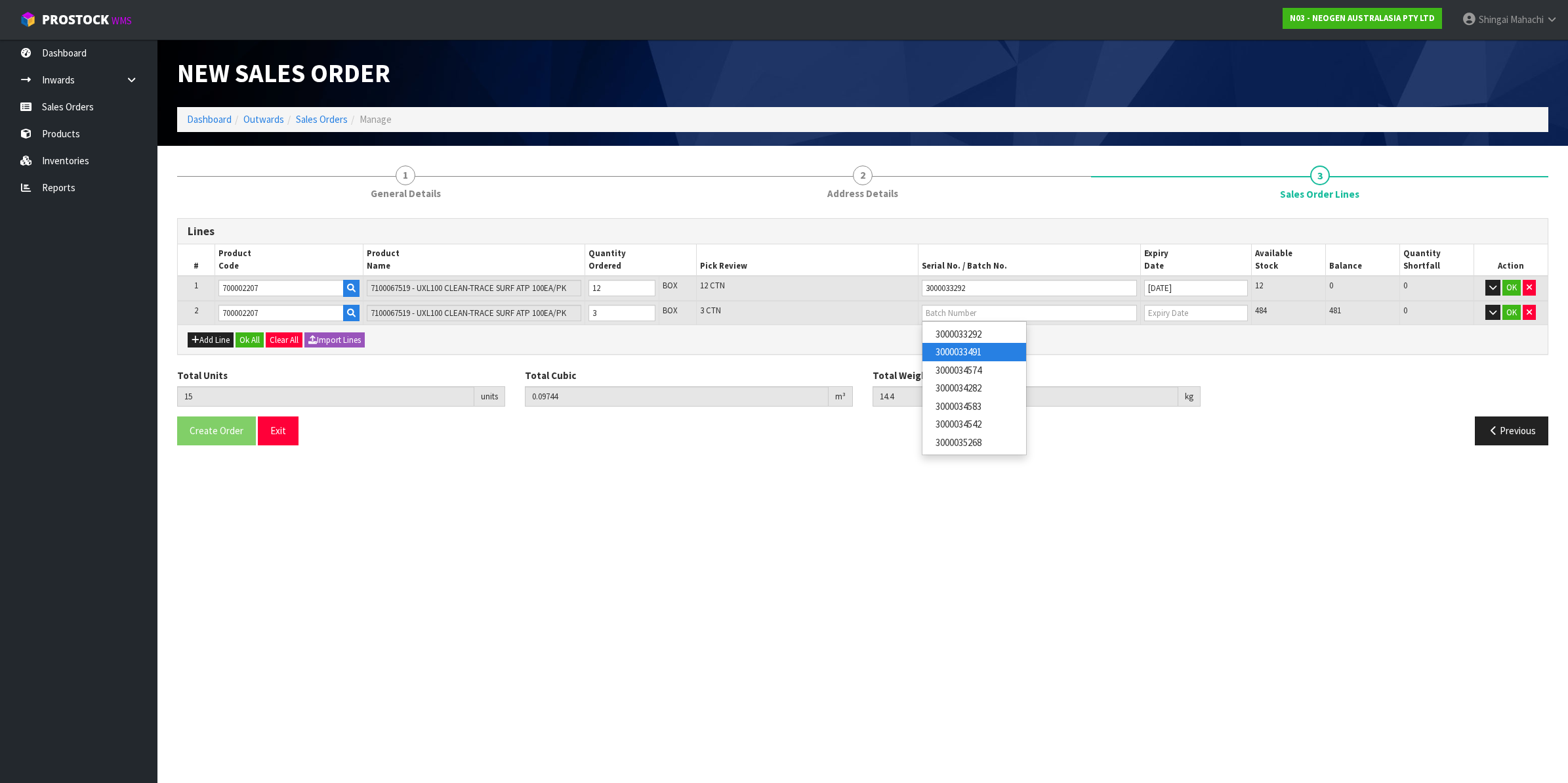
click at [976, 359] on link "3000033491" at bounding box center [975, 352] width 104 height 18
type input "3000033491"
type input "[DATE]"
click at [1513, 284] on button "OK" at bounding box center [1512, 288] width 18 height 16
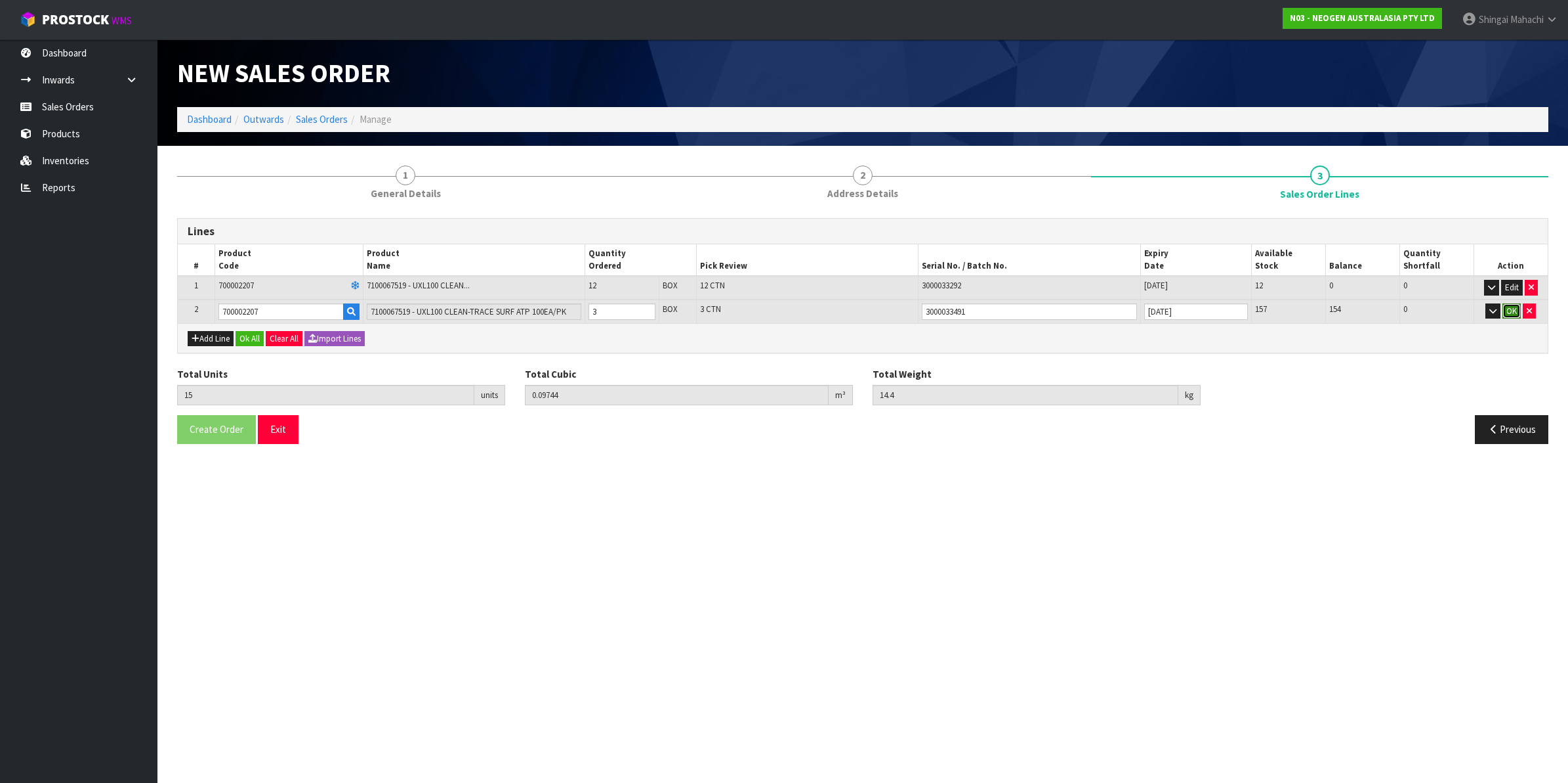
click at [1508, 312] on button "OK" at bounding box center [1512, 311] width 18 height 16
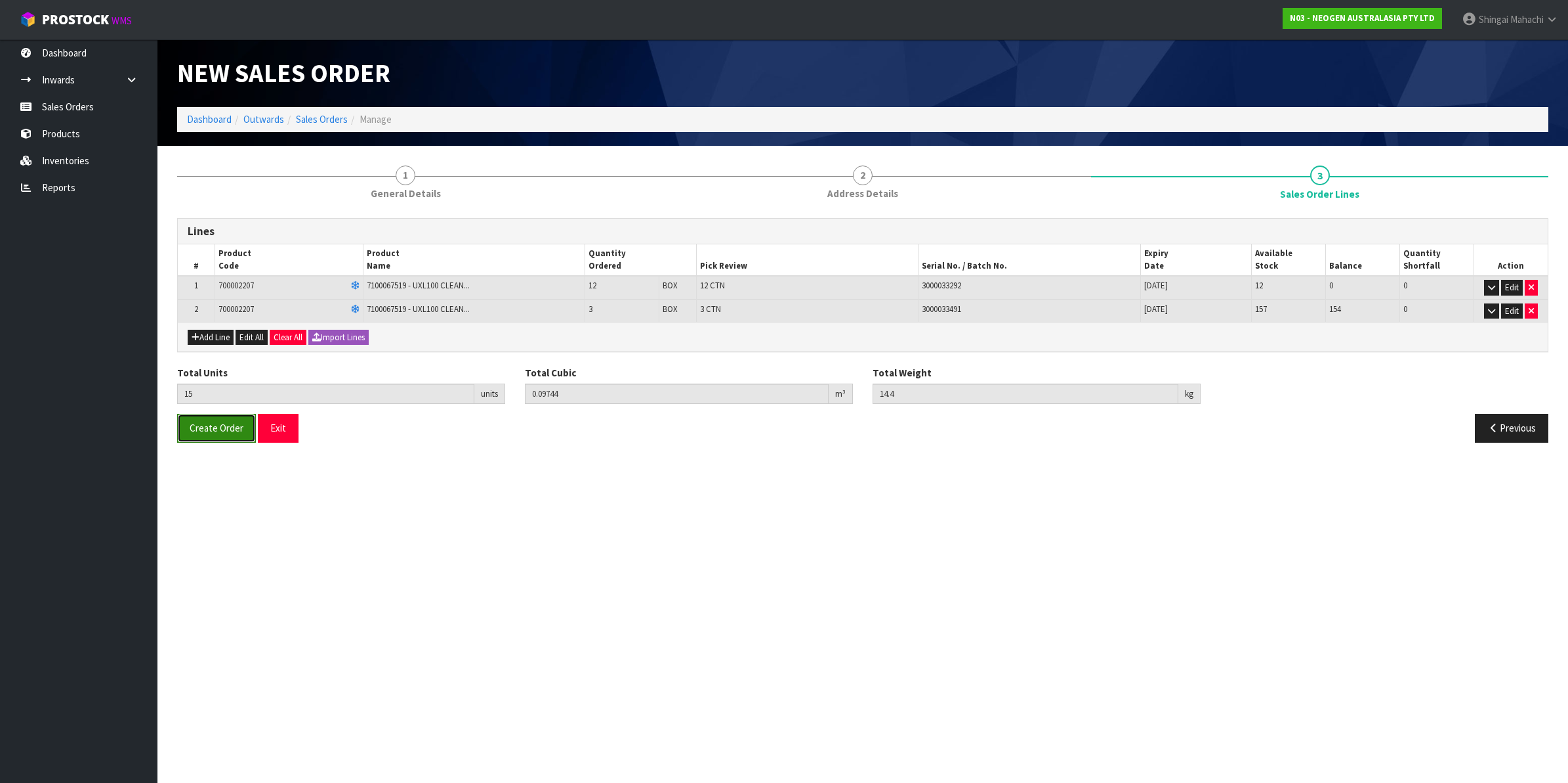
click at [214, 428] on span "Create Order" at bounding box center [217, 428] width 54 height 12
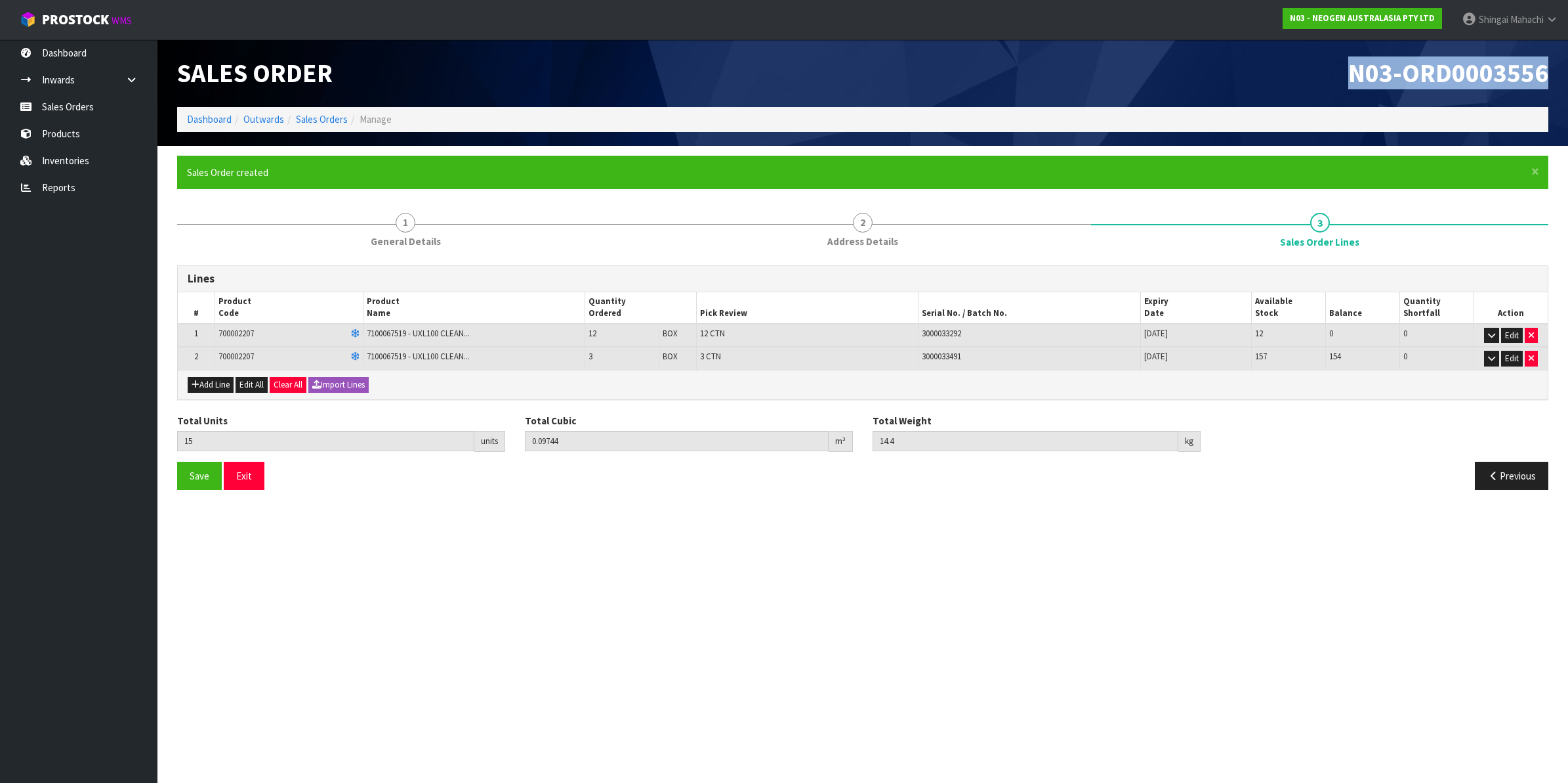
drag, startPoint x: 1341, startPoint y: 67, endPoint x: 1557, endPoint y: 56, distance: 216.3
click at [1557, 56] on div "N03-ORD0003556" at bounding box center [1211, 73] width 696 height 68
copy span "N03-ORD0003556"
click at [319, 121] on link "Sales Orders" at bounding box center [321, 118] width 52 height 12
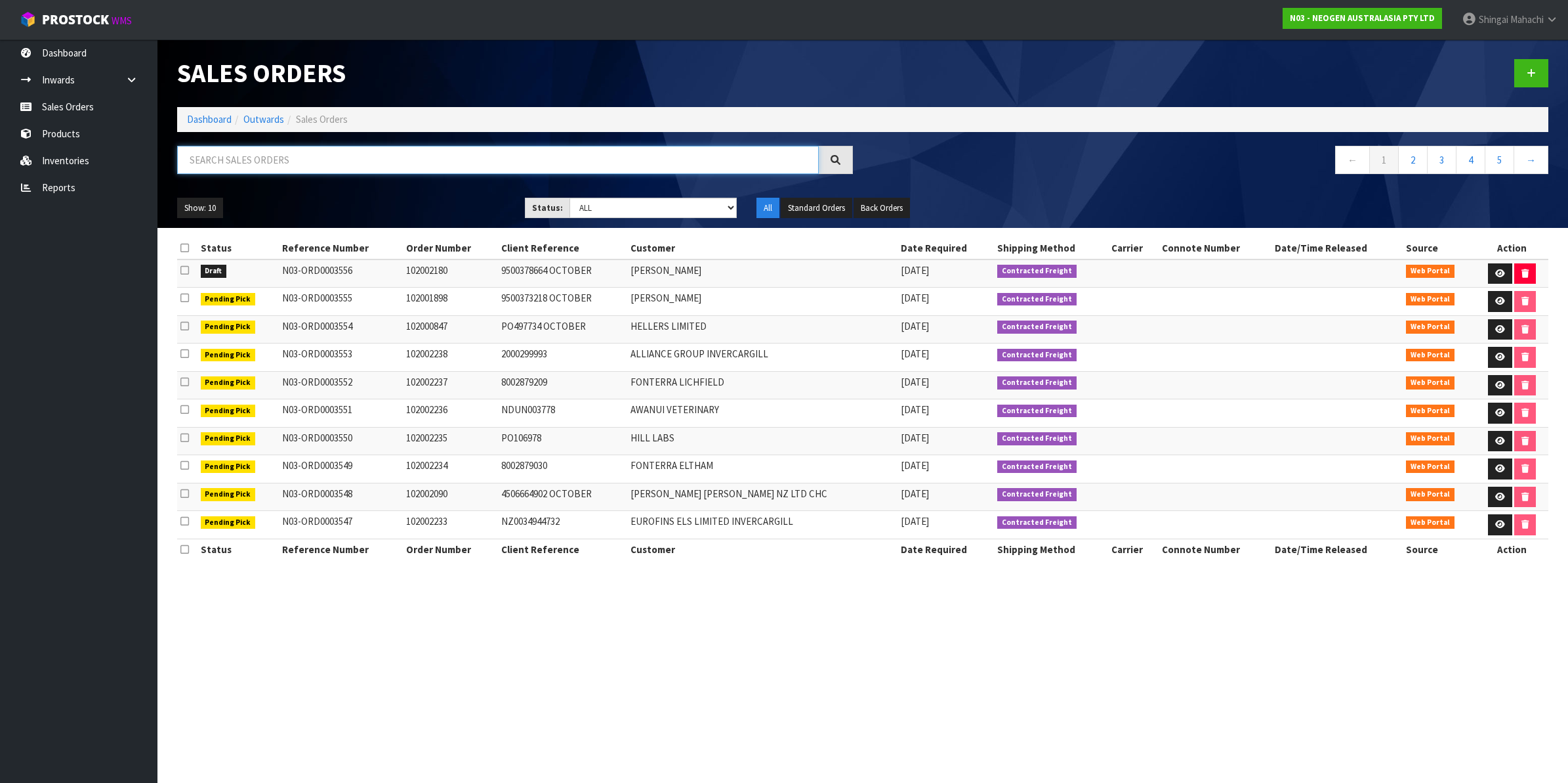
click at [307, 158] on input "text" at bounding box center [498, 159] width 642 height 29
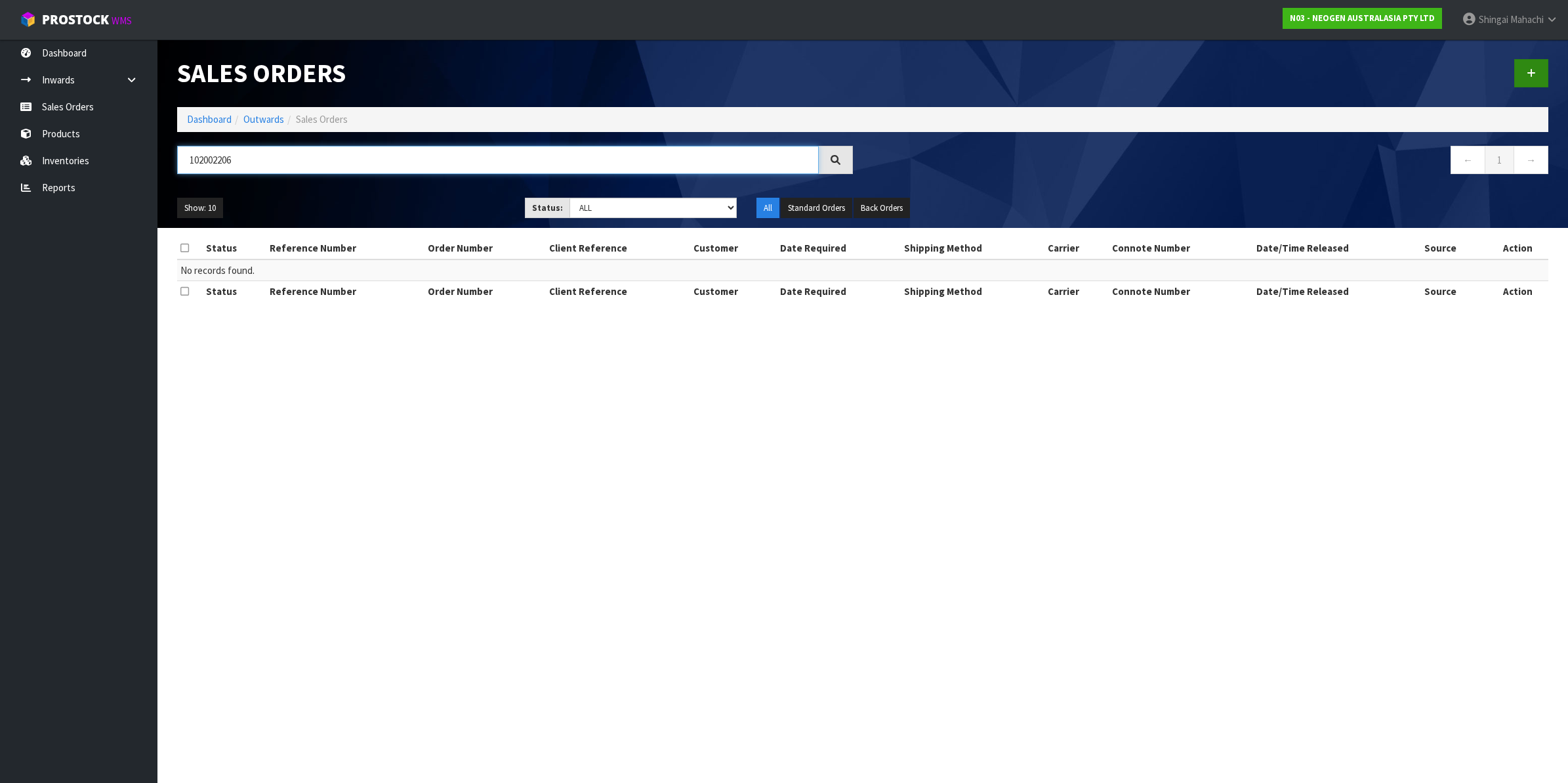
type input "102002206"
click at [1536, 71] on link at bounding box center [1531, 73] width 34 height 29
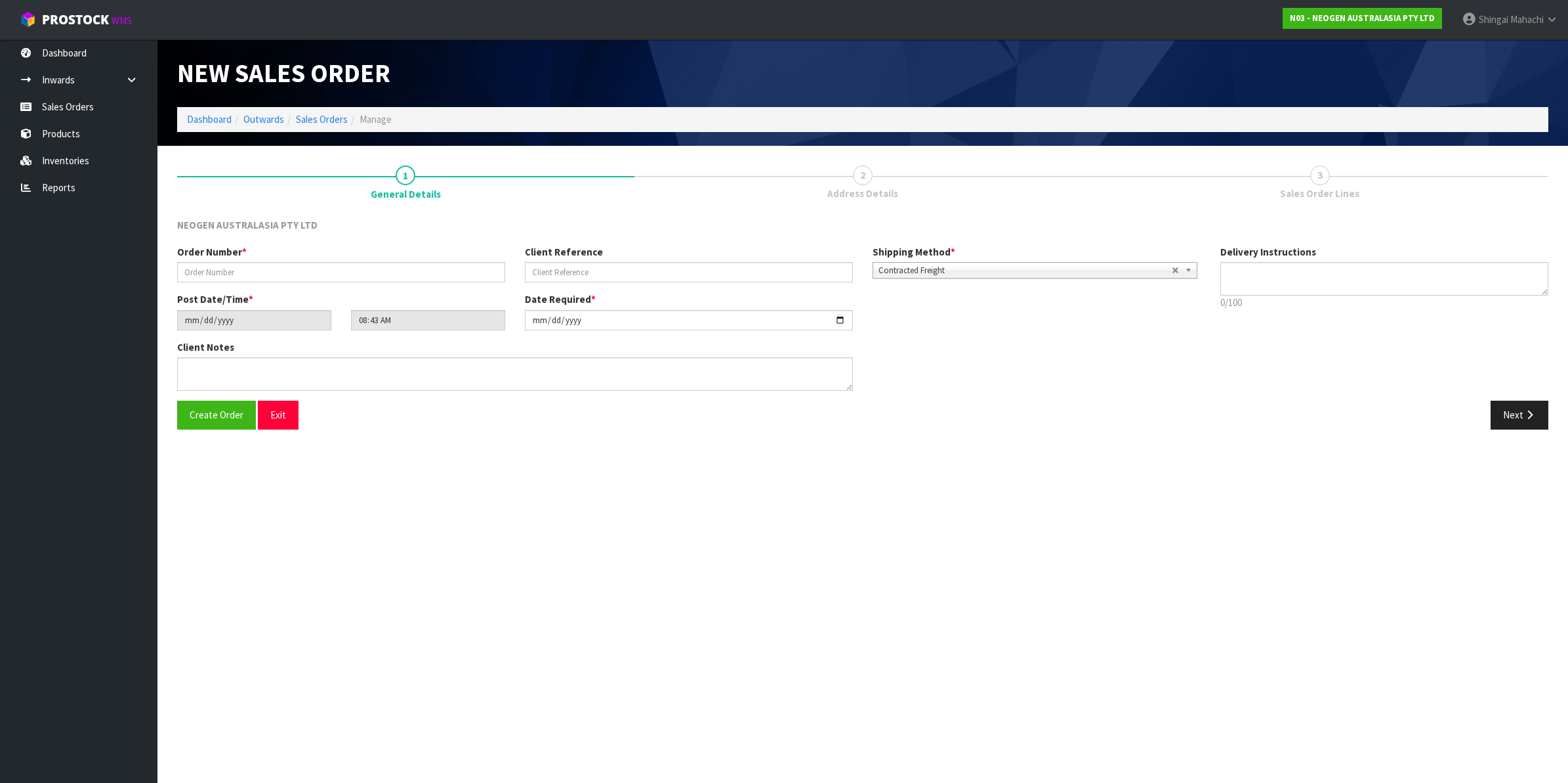
type textarea "CHILLED GOODS -OVERNIGHT"
click at [245, 276] on input "text" at bounding box center [340, 272] width 328 height 20
type input "102002206"
click at [577, 273] on input "text" at bounding box center [688, 272] width 328 height 20
click at [566, 274] on input "text" at bounding box center [688, 272] width 328 height 20
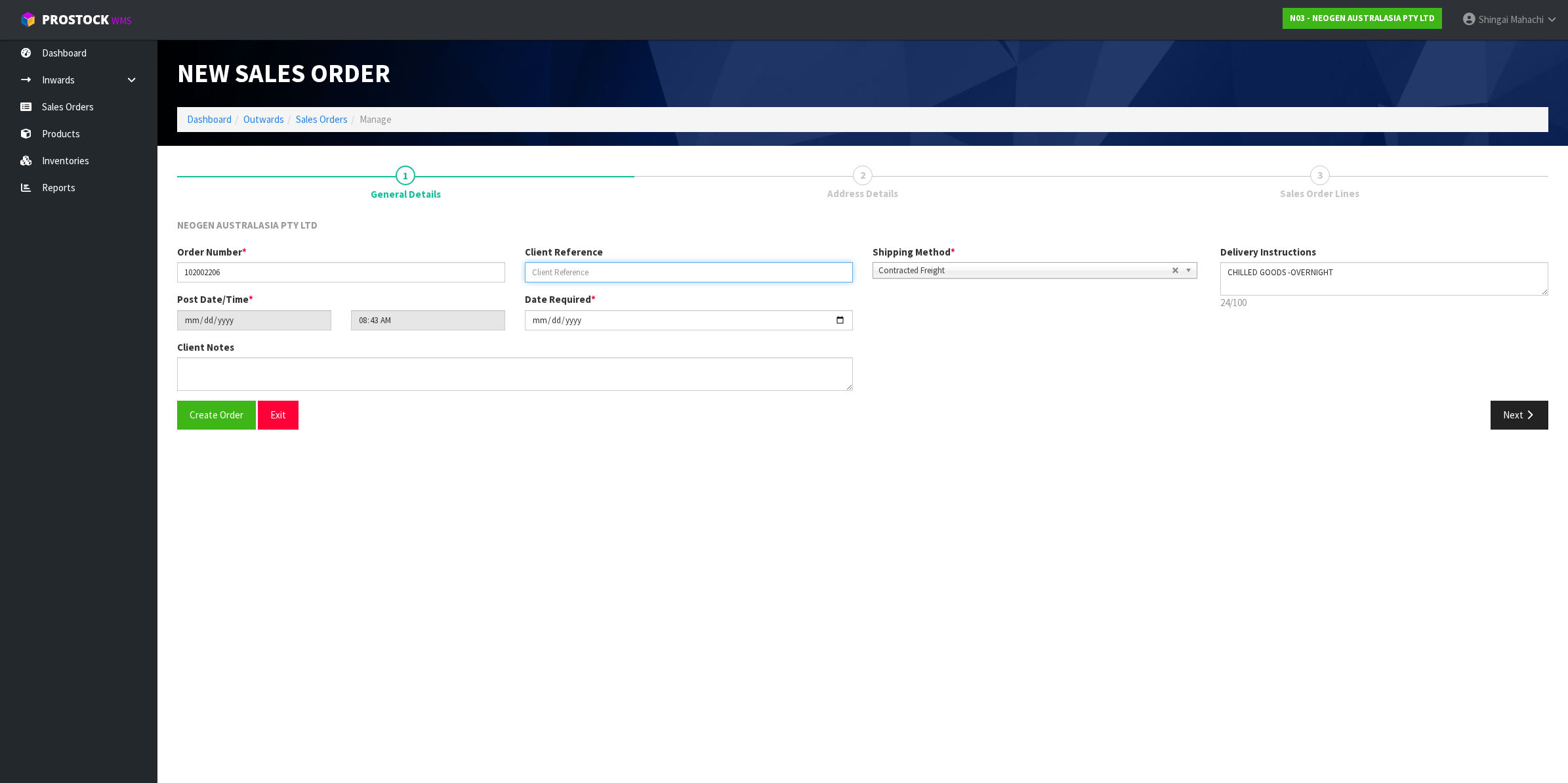
paste input "PO106741"
type input "PO106741"
click at [1530, 411] on icon "button" at bounding box center [1529, 414] width 12 height 10
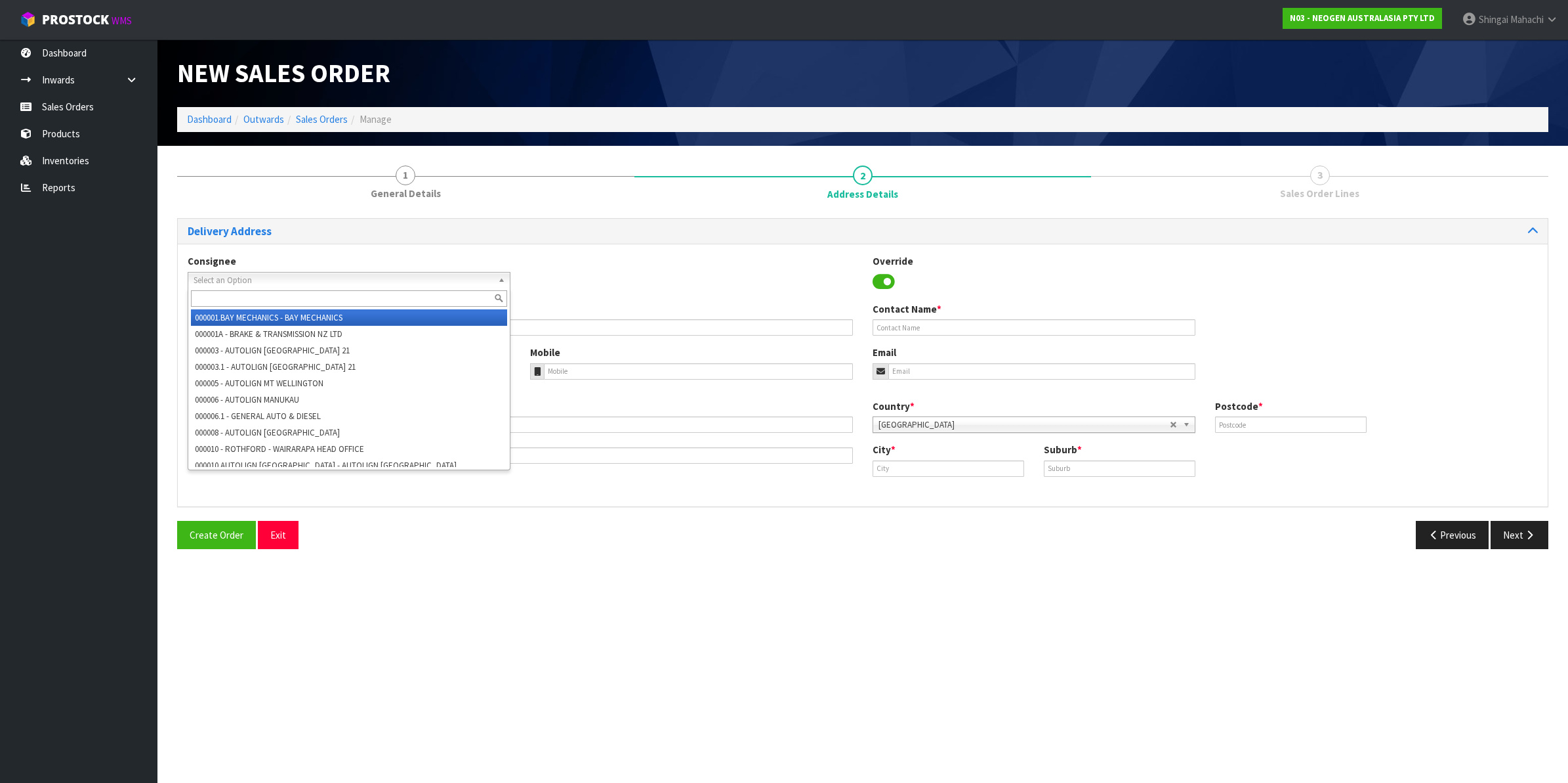
click at [212, 280] on span "Select an Option" at bounding box center [343, 281] width 300 height 16
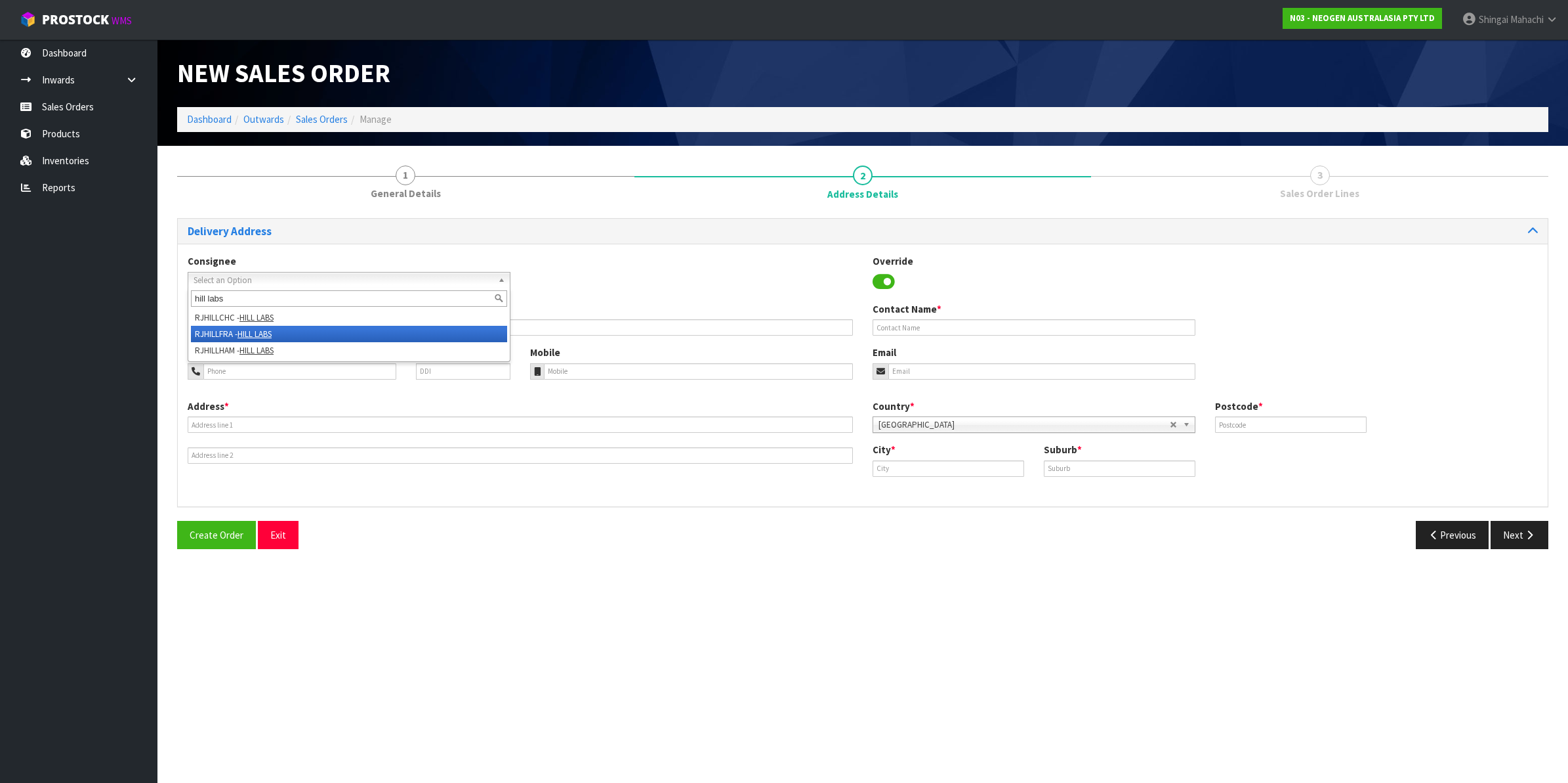
type input "hill labs"
click at [236, 330] on li "RJHILLFRA - HILL LABS" at bounding box center [349, 333] width 316 height 16
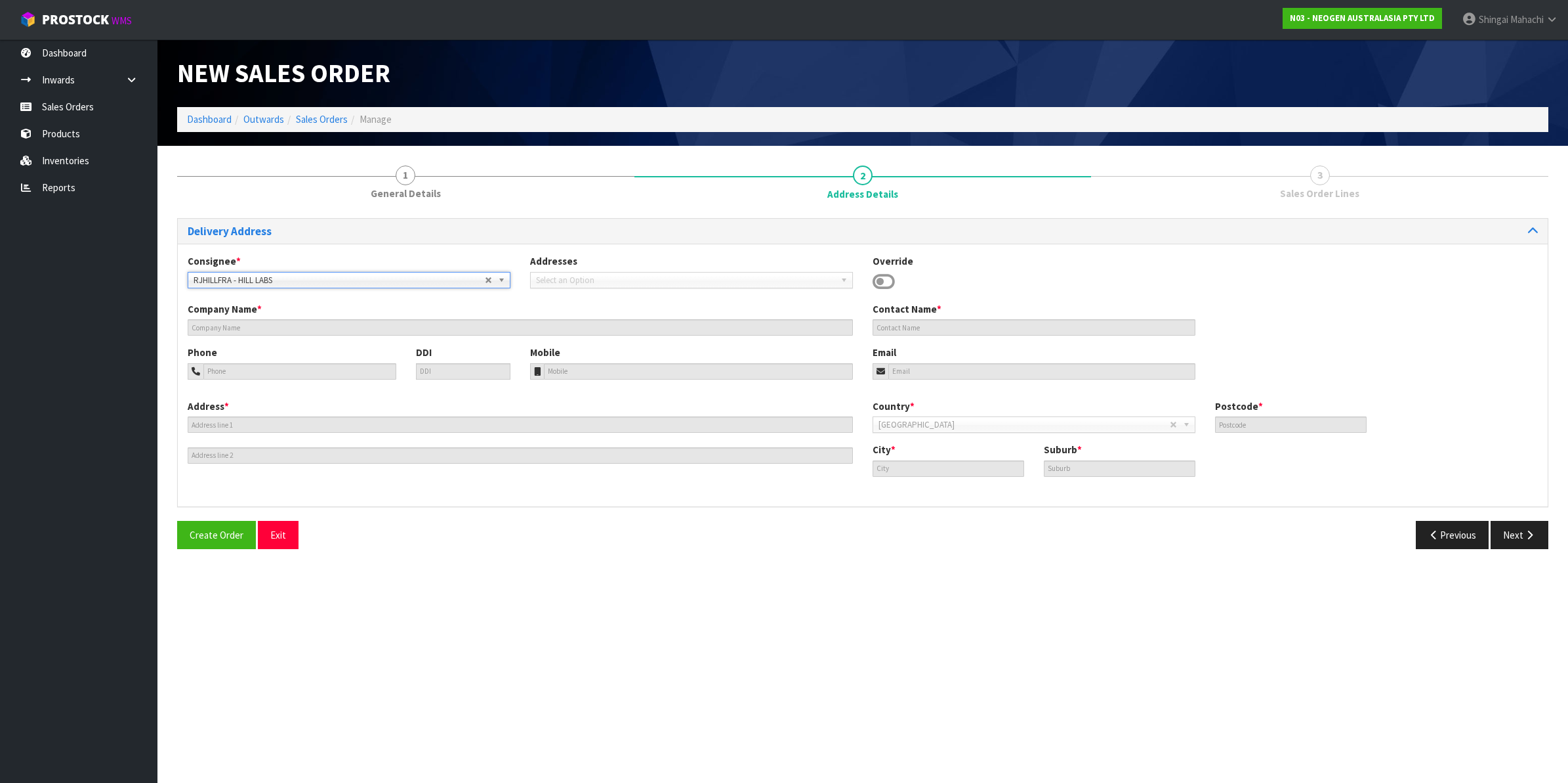
type input "HILL LABS"
type input "[PERSON_NAME], C/O- INWARDS GOODS"
type input "[STREET_ADDRESS][PERSON_NAME]"
type input "3204"
type input "[PERSON_NAME]"
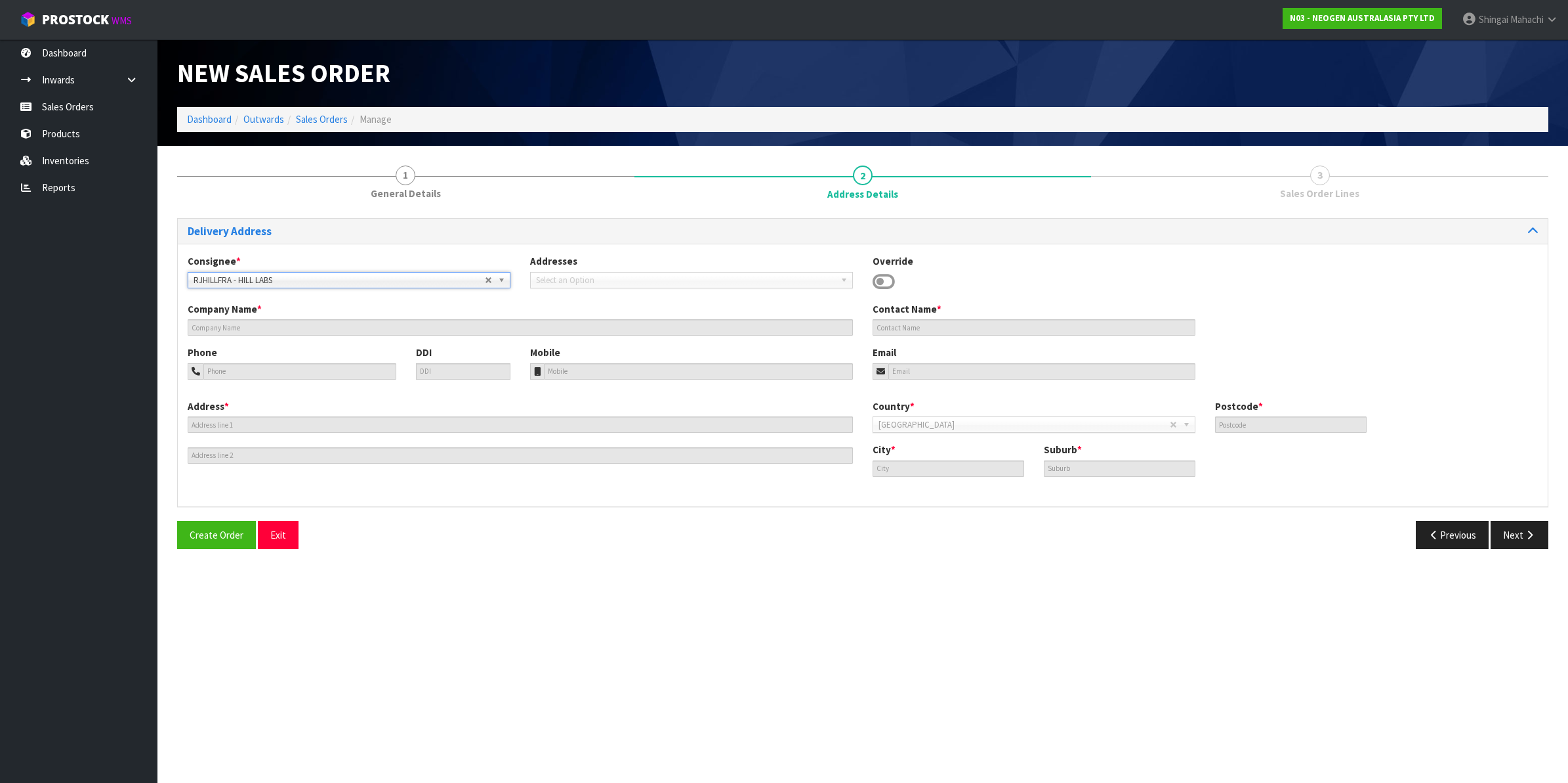
type input "FRANKTON"
click at [1457, 537] on button "Previous" at bounding box center [1453, 534] width 74 height 29
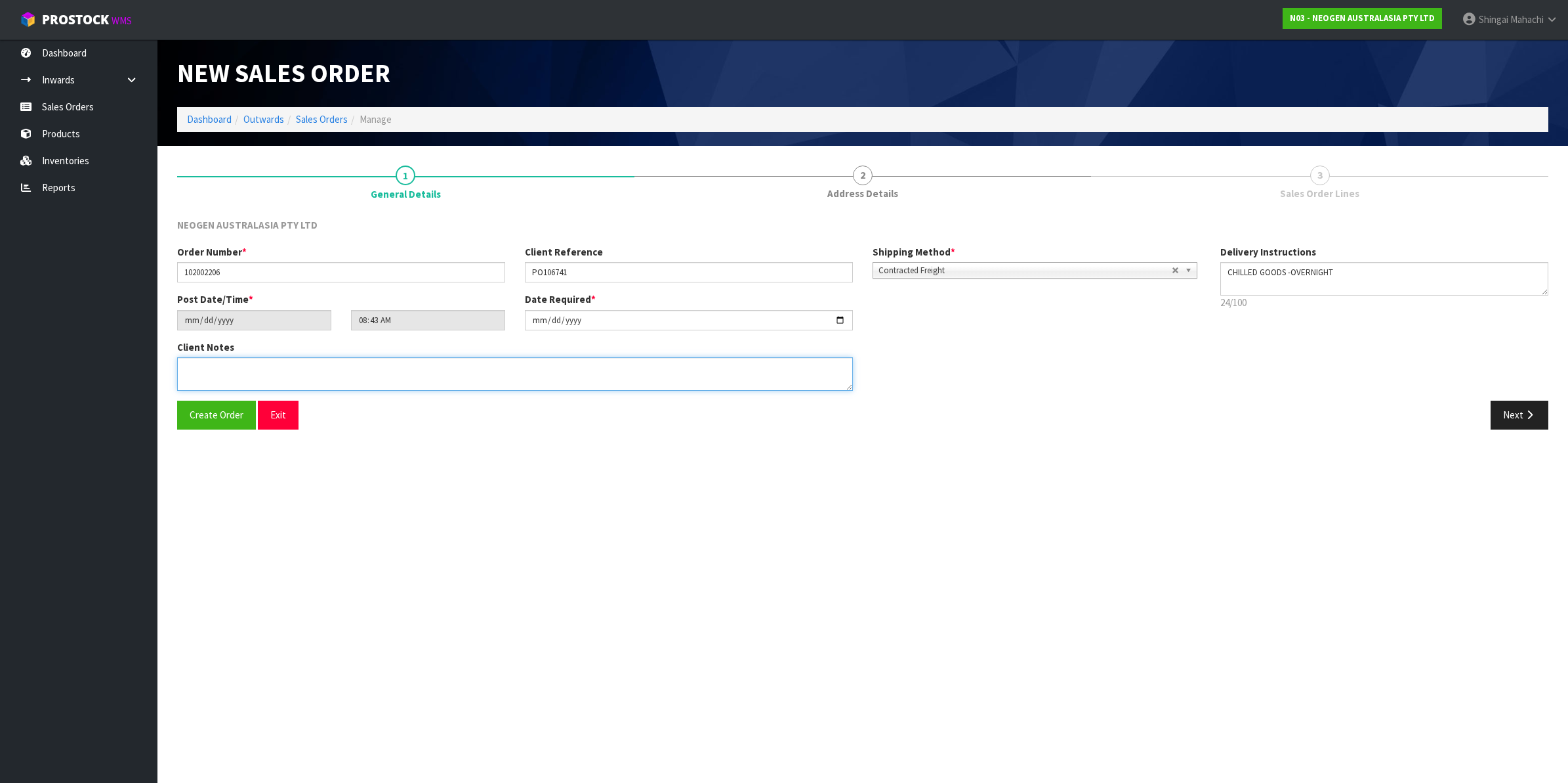
click at [199, 366] on textarea at bounding box center [514, 374] width 676 height 34
paste textarea "INWARDS GOODS (BAY 3)"
type textarea "ATTN: INWARDS GOODS (BAY 3)"
click at [1523, 407] on button "Next" at bounding box center [1519, 415] width 58 height 29
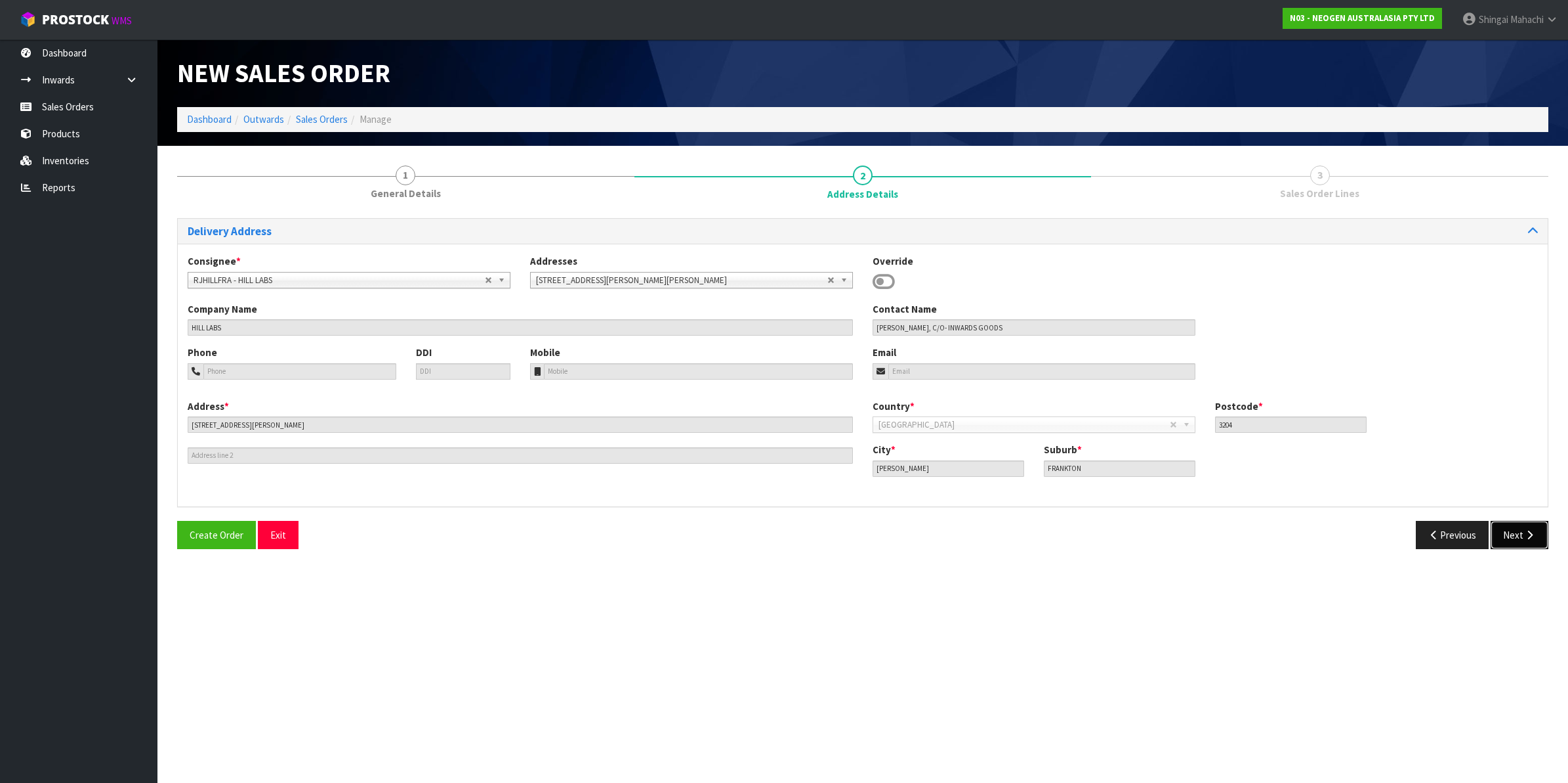
click at [1520, 529] on button "Next" at bounding box center [1519, 534] width 58 height 29
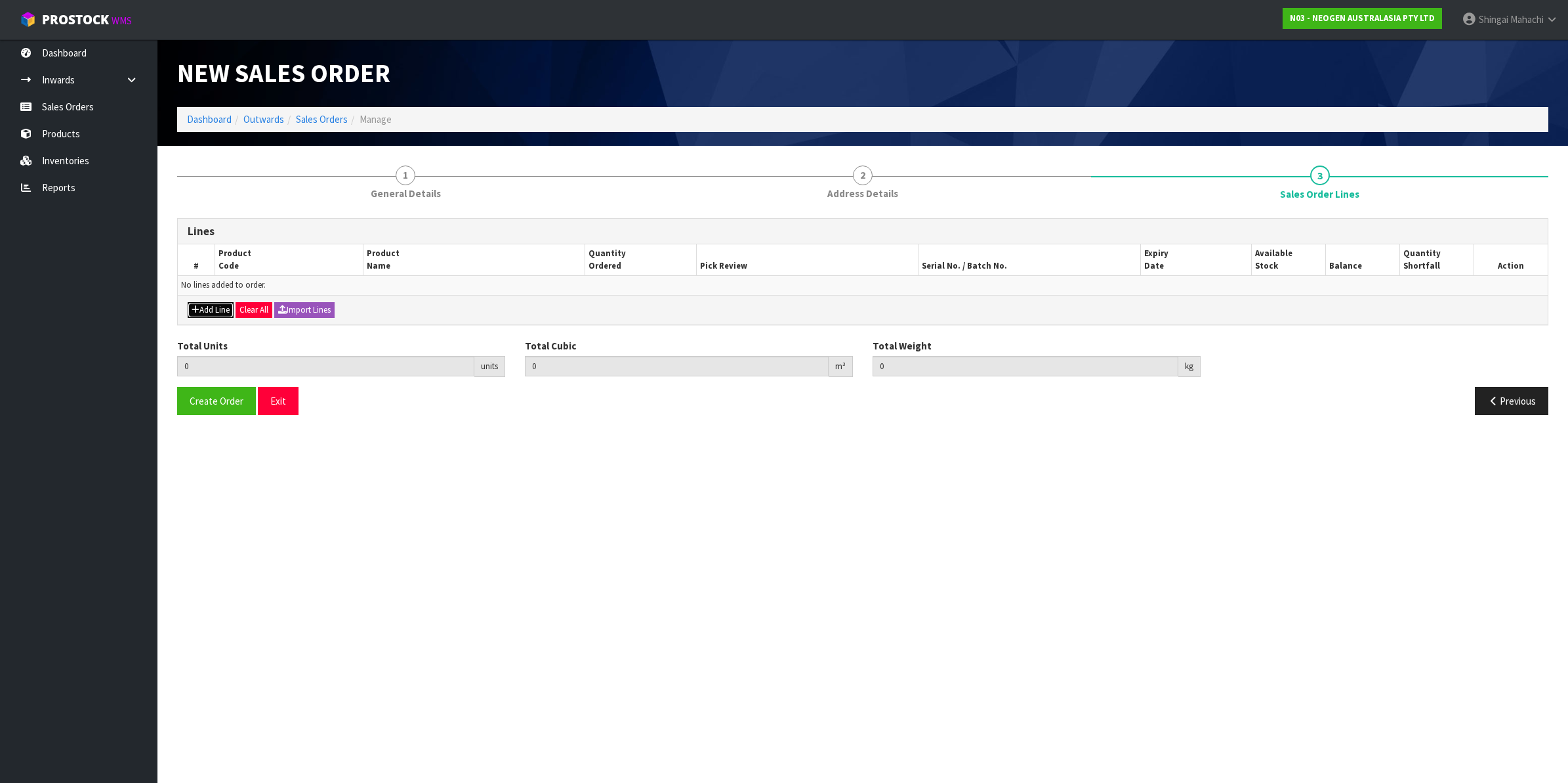
click at [215, 311] on button "Add Line" at bounding box center [210, 310] width 46 height 16
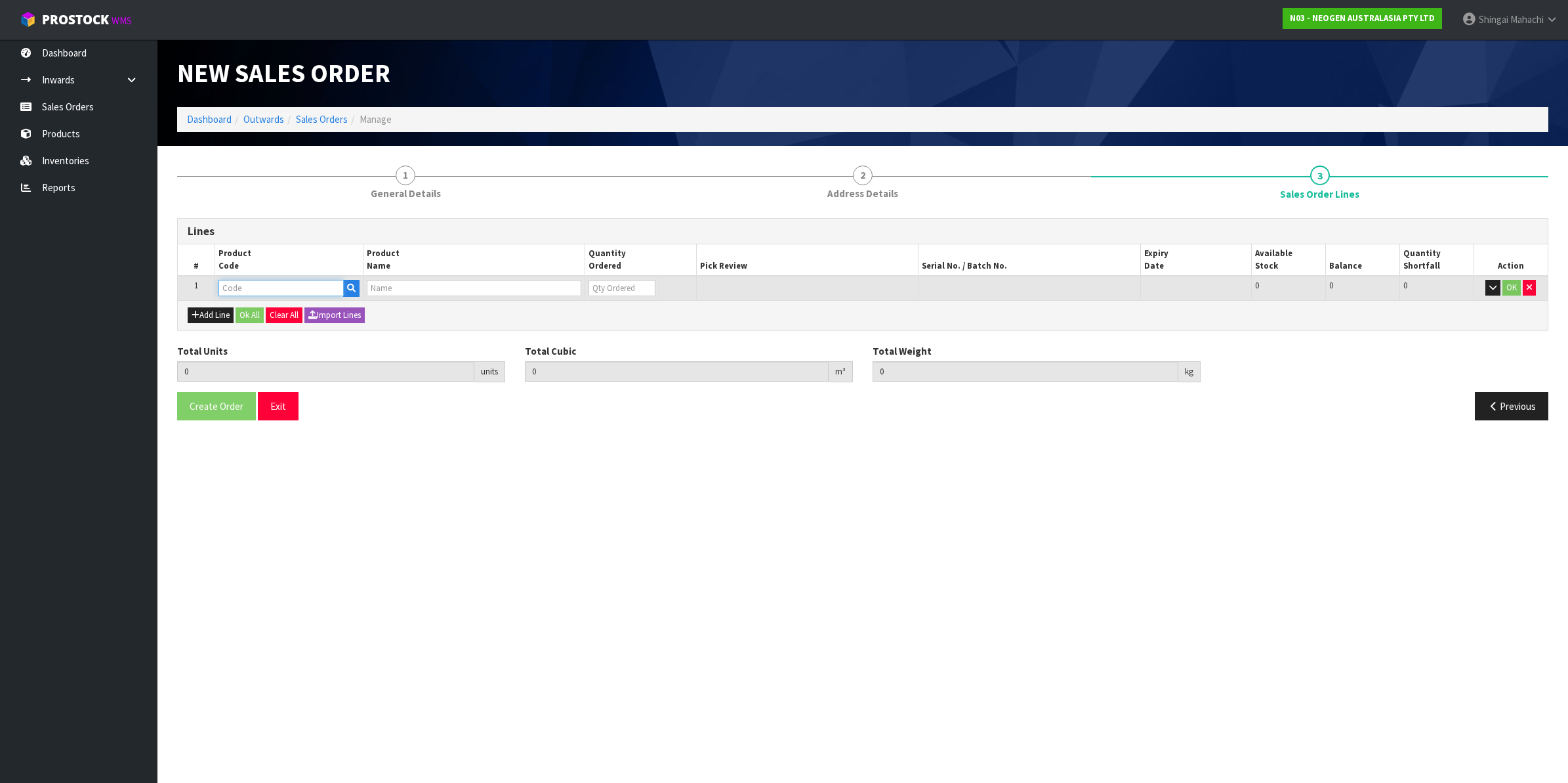
click at [237, 291] on input "text" at bounding box center [281, 288] width 126 height 16
paste input "700005496"
type input "700005496"
type input "0.000000"
type input "0.000"
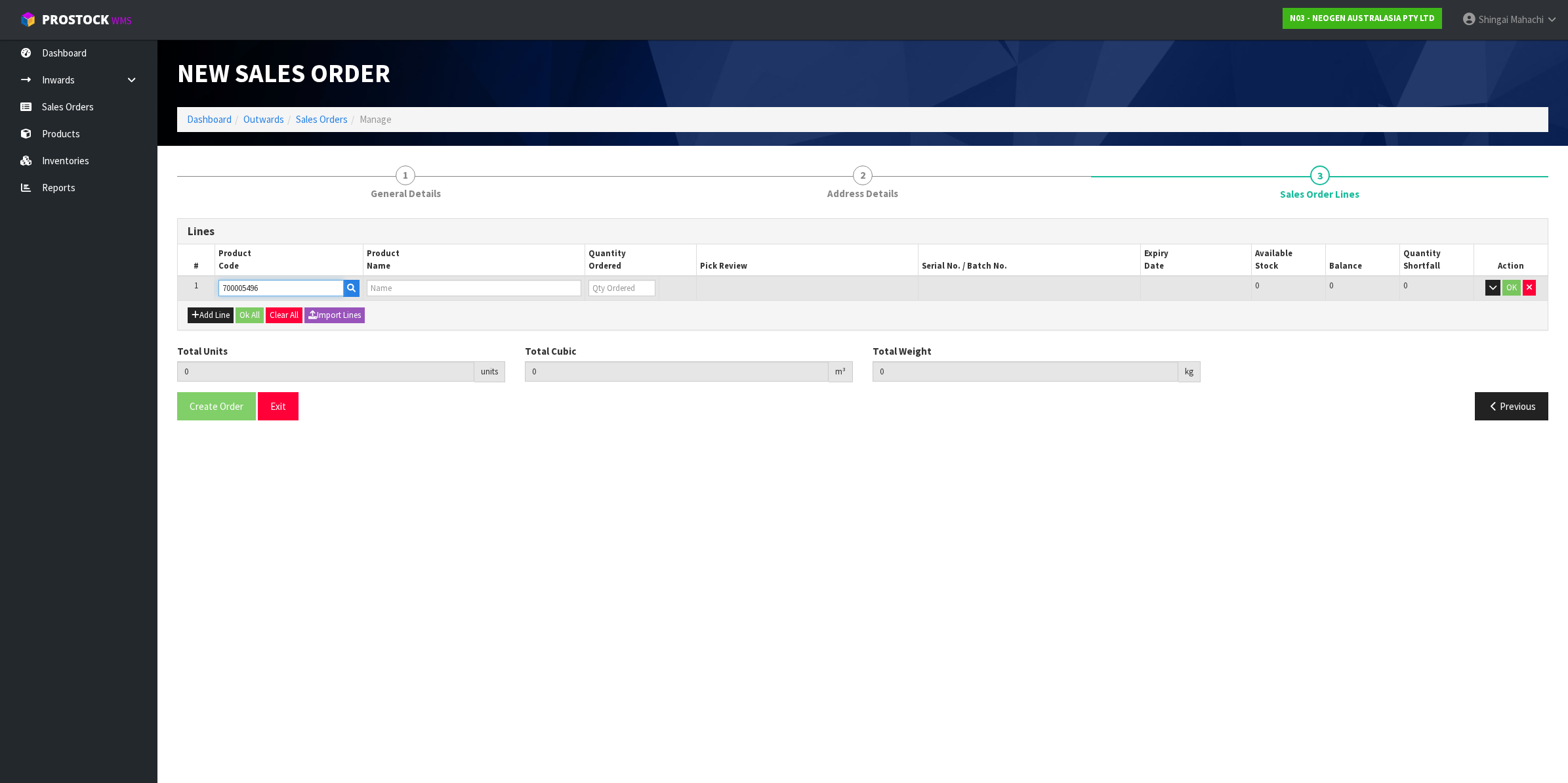
type input "7100264323 - 6478 PETRIFILM RAP AEROB PLT 50EA/CS PL"
type input "0"
type input "700005496"
drag, startPoint x: 621, startPoint y: 292, endPoint x: 565, endPoint y: 300, distance: 56.6
click at [565, 300] on div "Lines # Product Code Product Name Quantity Ordered Pick Review Serial No. / Bat…" at bounding box center [862, 274] width 1371 height 113
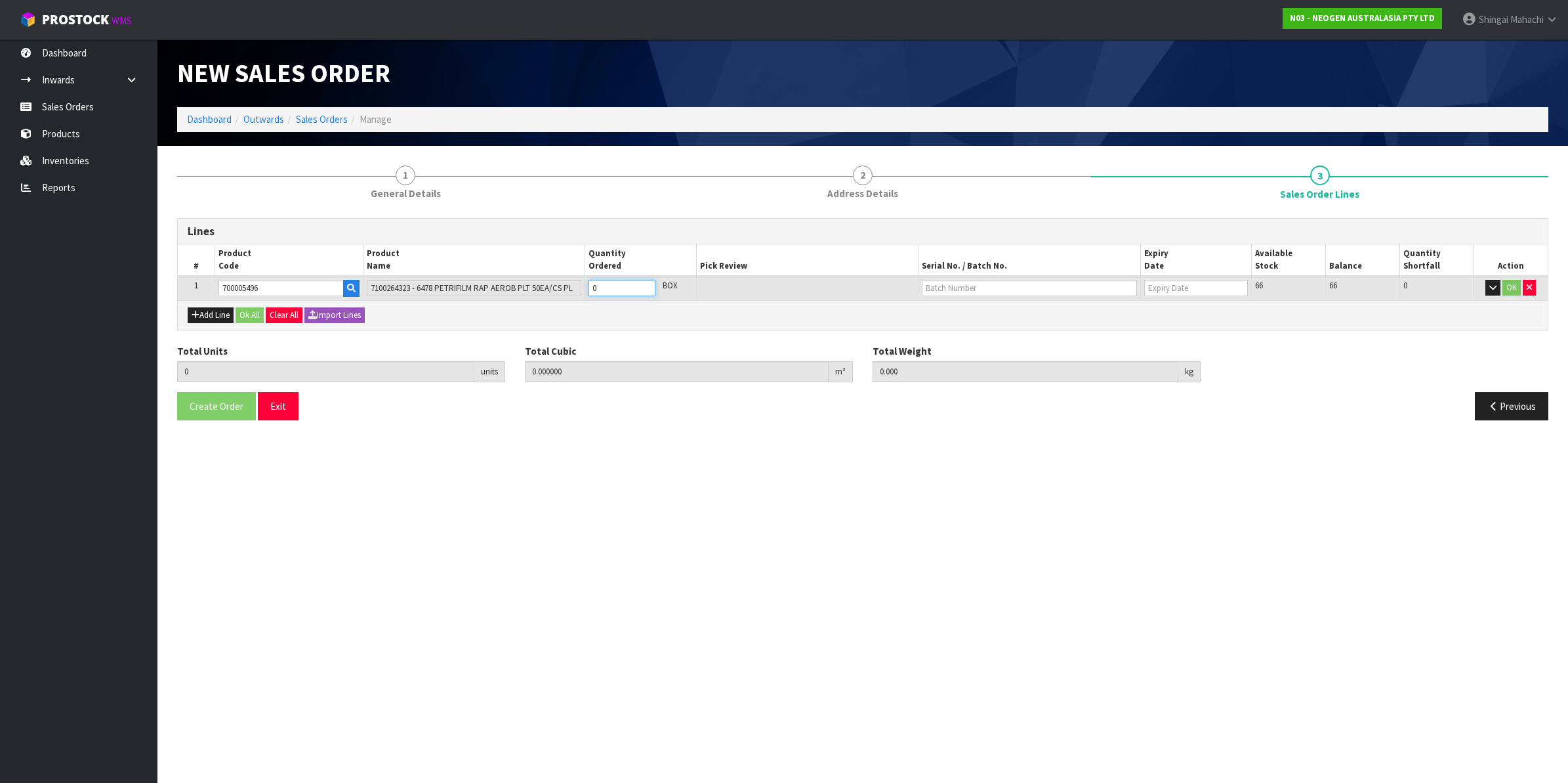
type input "1"
type input "0.001292"
type input "0.2"
type input "1"
click at [945, 283] on input "text" at bounding box center [1030, 288] width 216 height 16
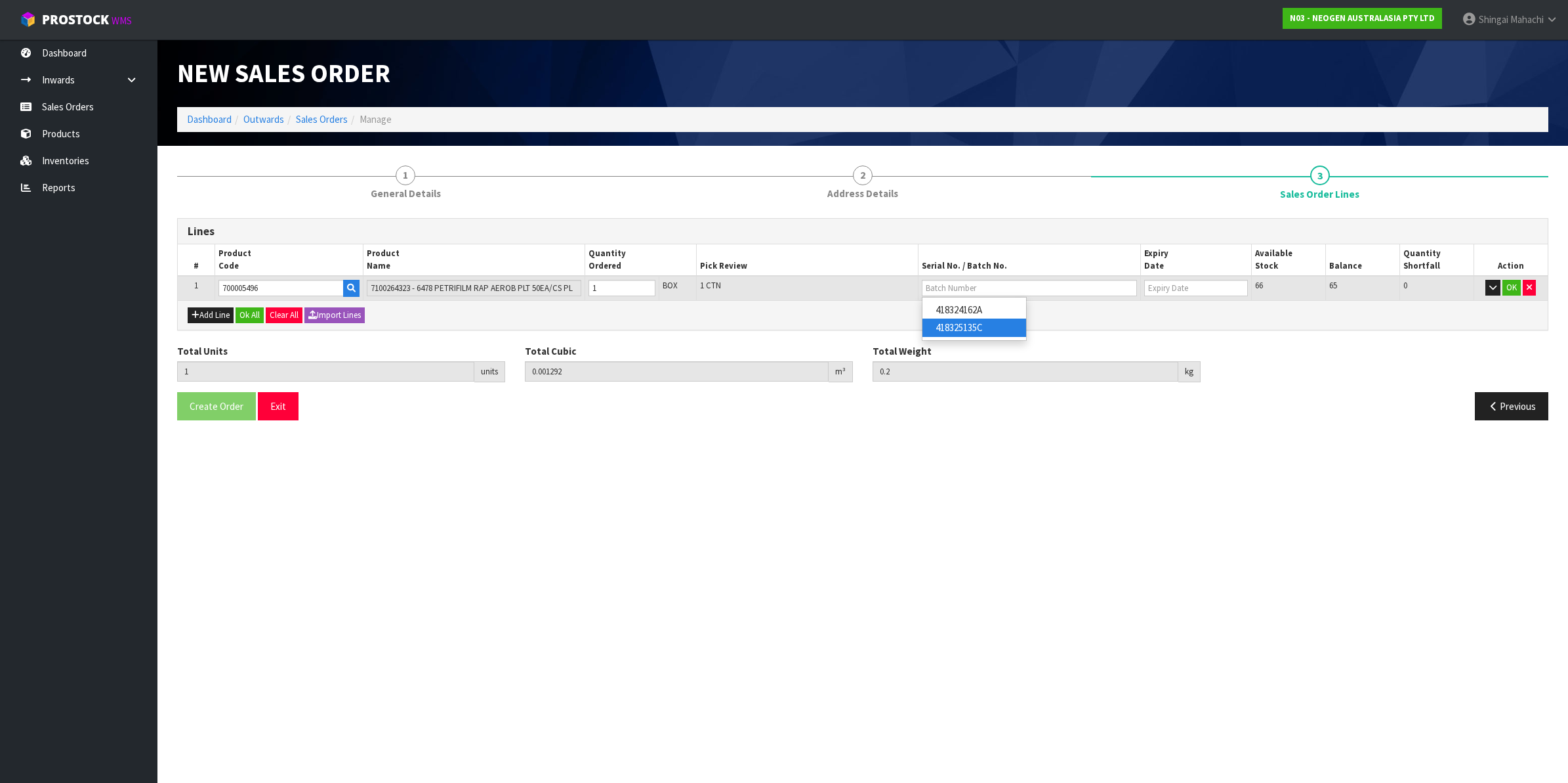
click at [980, 336] on link "418325135C" at bounding box center [975, 328] width 104 height 18
type input "418325135C"
type input "13/11/2026"
click at [1512, 284] on button "OK" at bounding box center [1512, 288] width 18 height 16
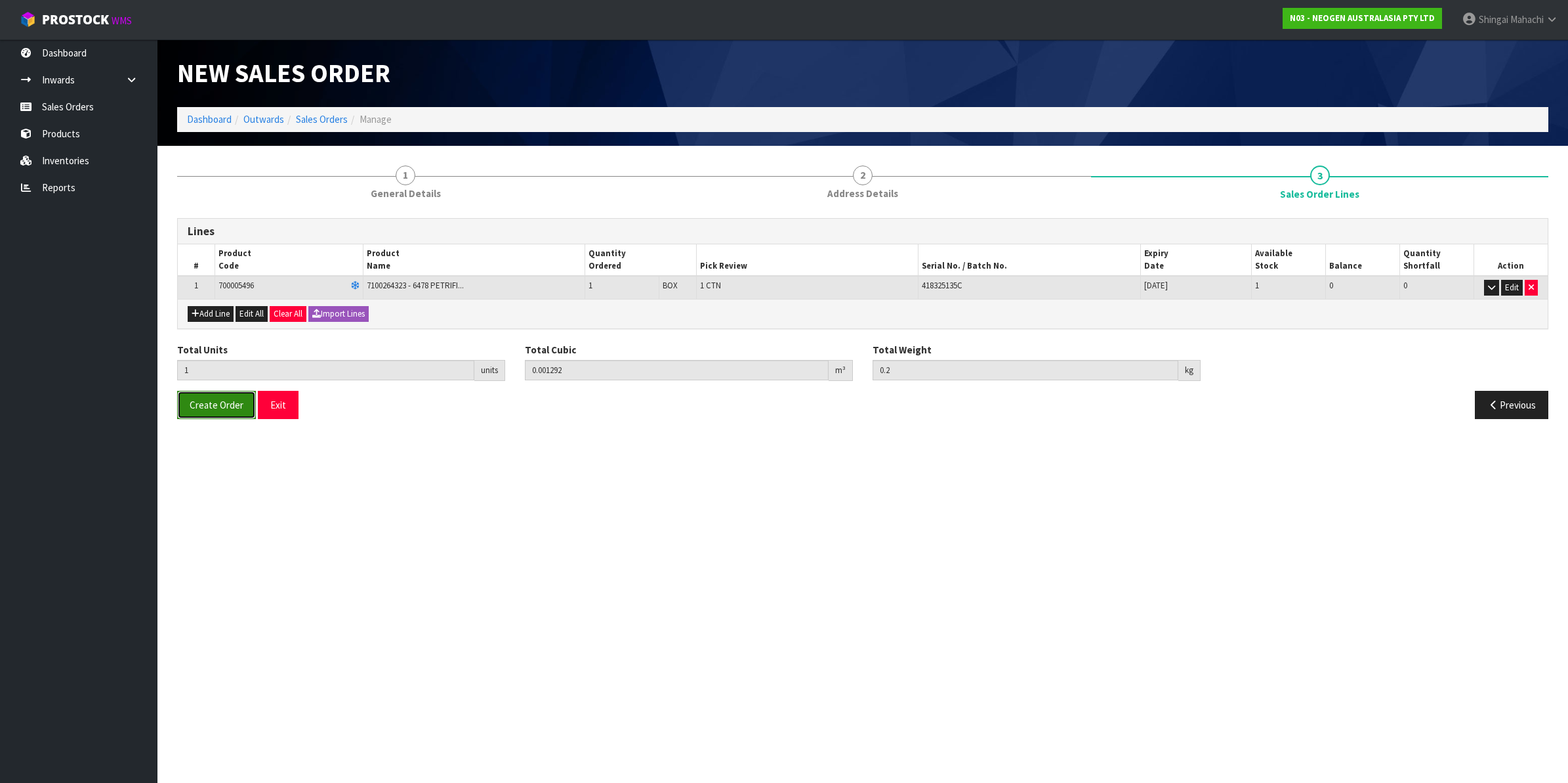
click at [202, 409] on span "Create Order" at bounding box center [217, 404] width 54 height 12
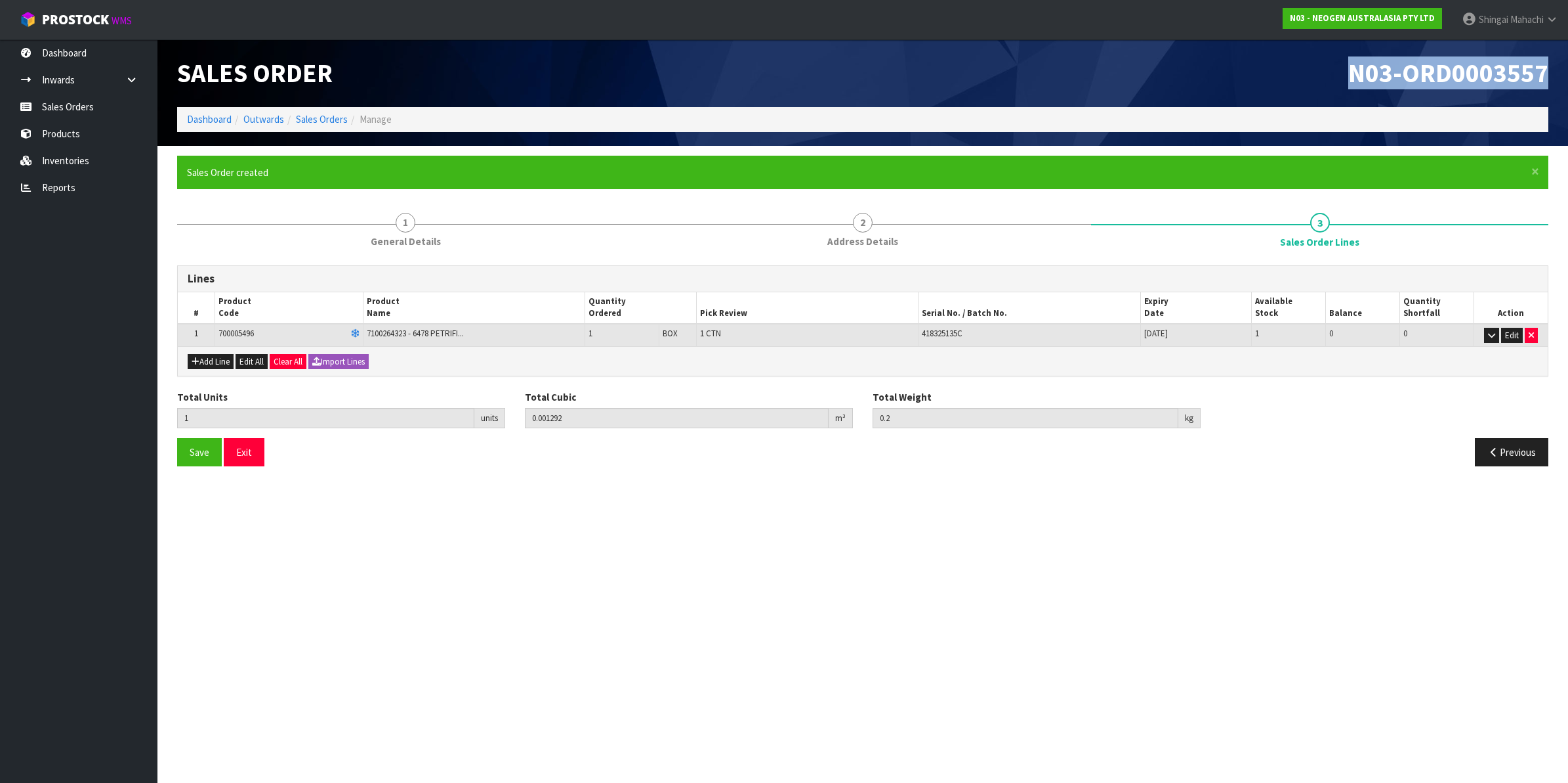
drag, startPoint x: 1354, startPoint y: 69, endPoint x: 1550, endPoint y: 69, distance: 196.0
click at [1550, 69] on div "N03-ORD0003557" at bounding box center [1211, 73] width 696 height 68
copy span "N03-ORD0003557"
click at [1516, 333] on button "Edit" at bounding box center [1512, 336] width 22 height 16
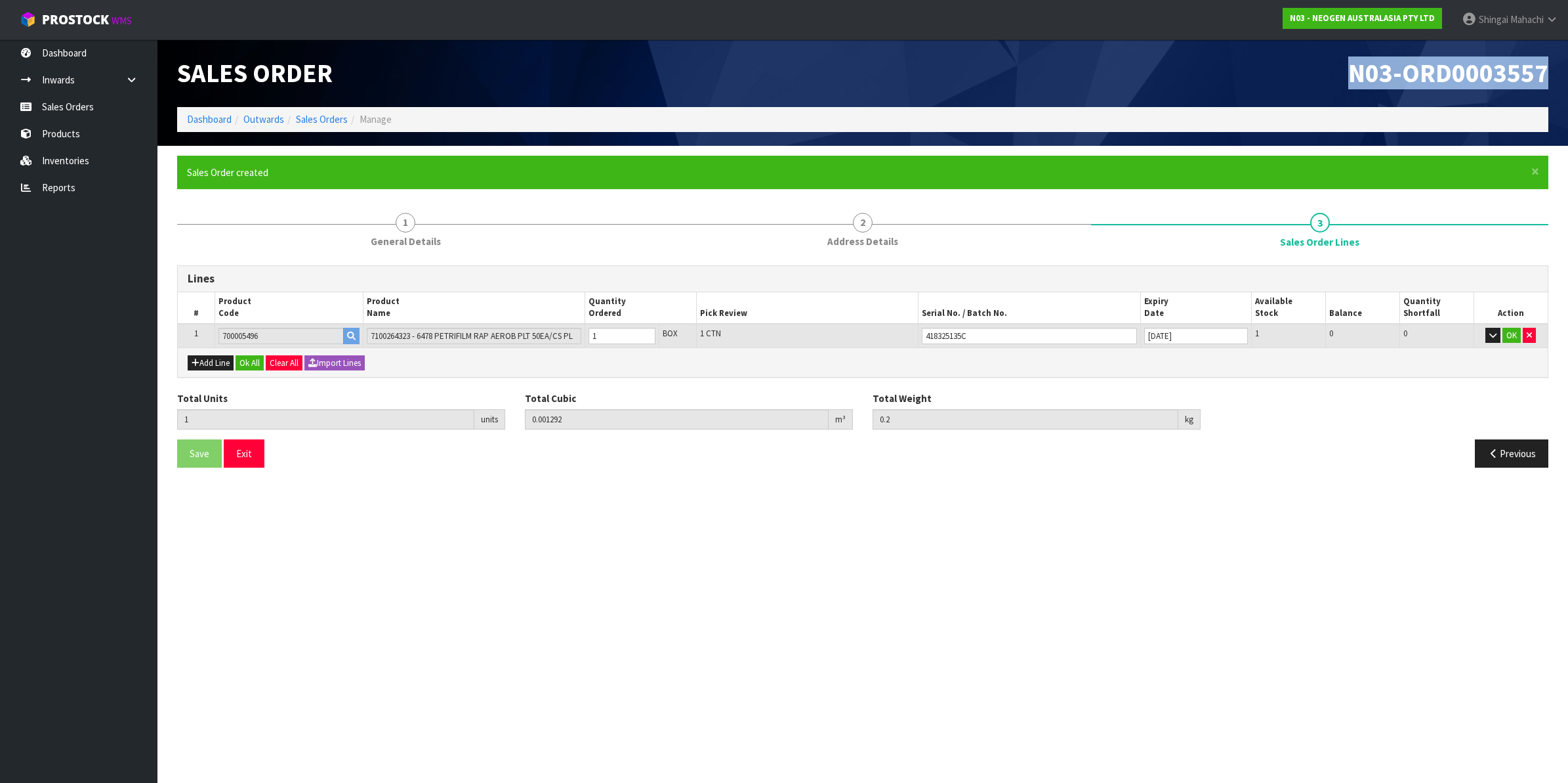
click at [1363, 80] on span "N03-ORD0003557" at bounding box center [1449, 72] width 200 height 33
drag, startPoint x: 1345, startPoint y: 74, endPoint x: 1550, endPoint y: 67, distance: 205.1
click at [1550, 67] on div "N03-ORD0003557" at bounding box center [1211, 73] width 696 height 68
copy span "N03-ORD0003557"
click at [332, 124] on link "Sales Orders" at bounding box center [321, 118] width 52 height 12
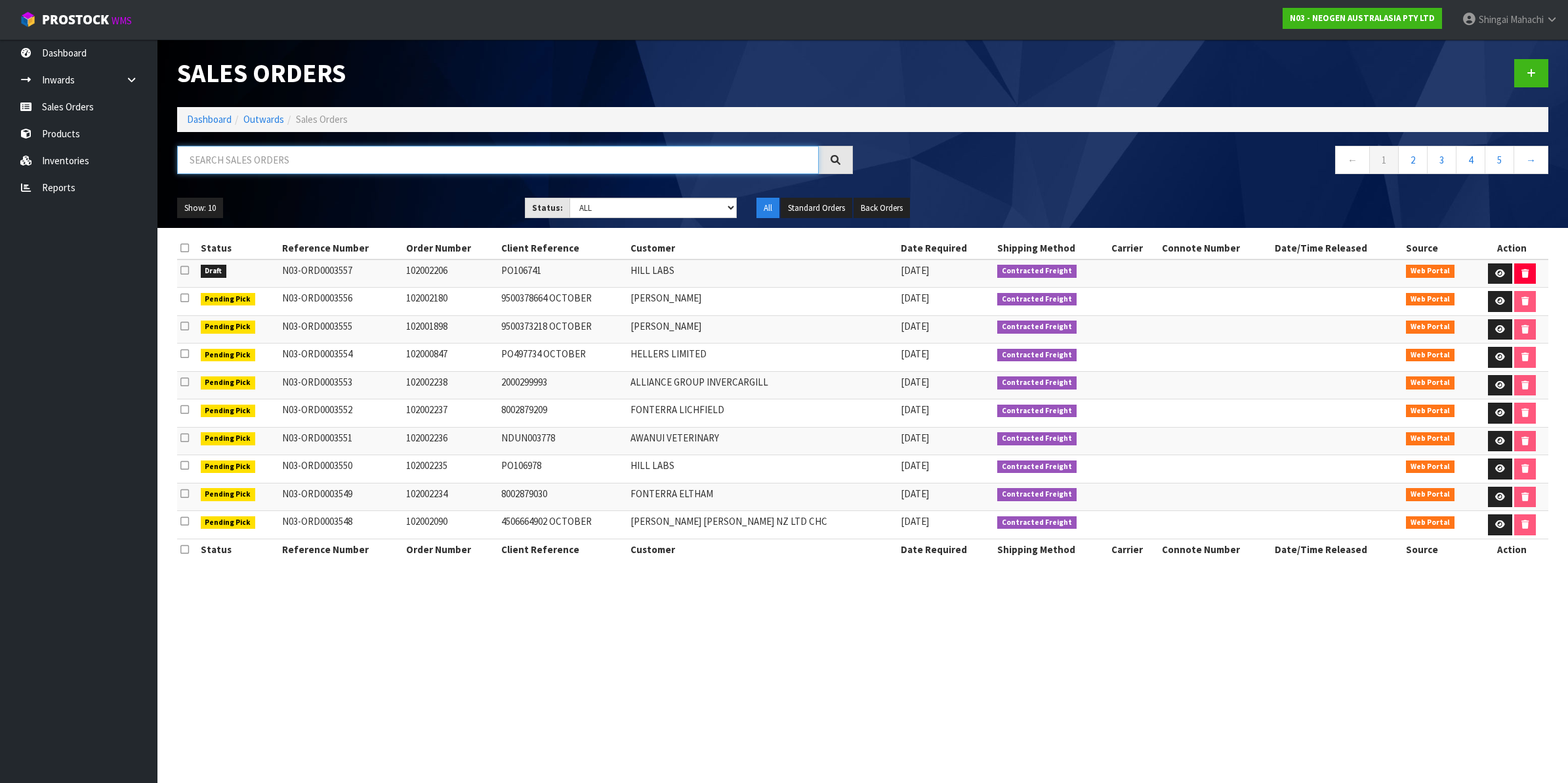
click at [279, 161] on input "text" at bounding box center [498, 159] width 642 height 29
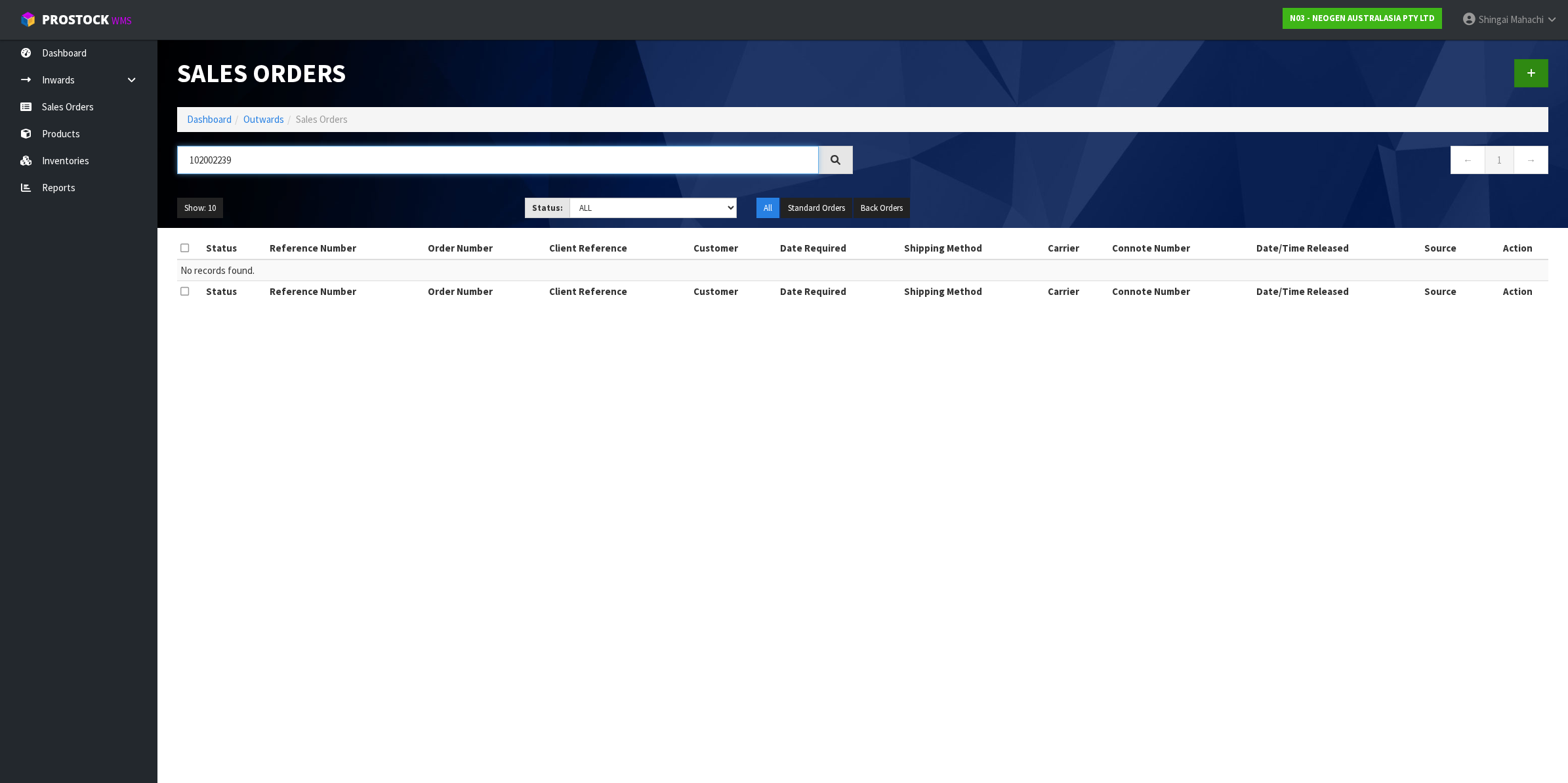
type input "102002239"
click at [1532, 68] on icon at bounding box center [1531, 72] width 9 height 10
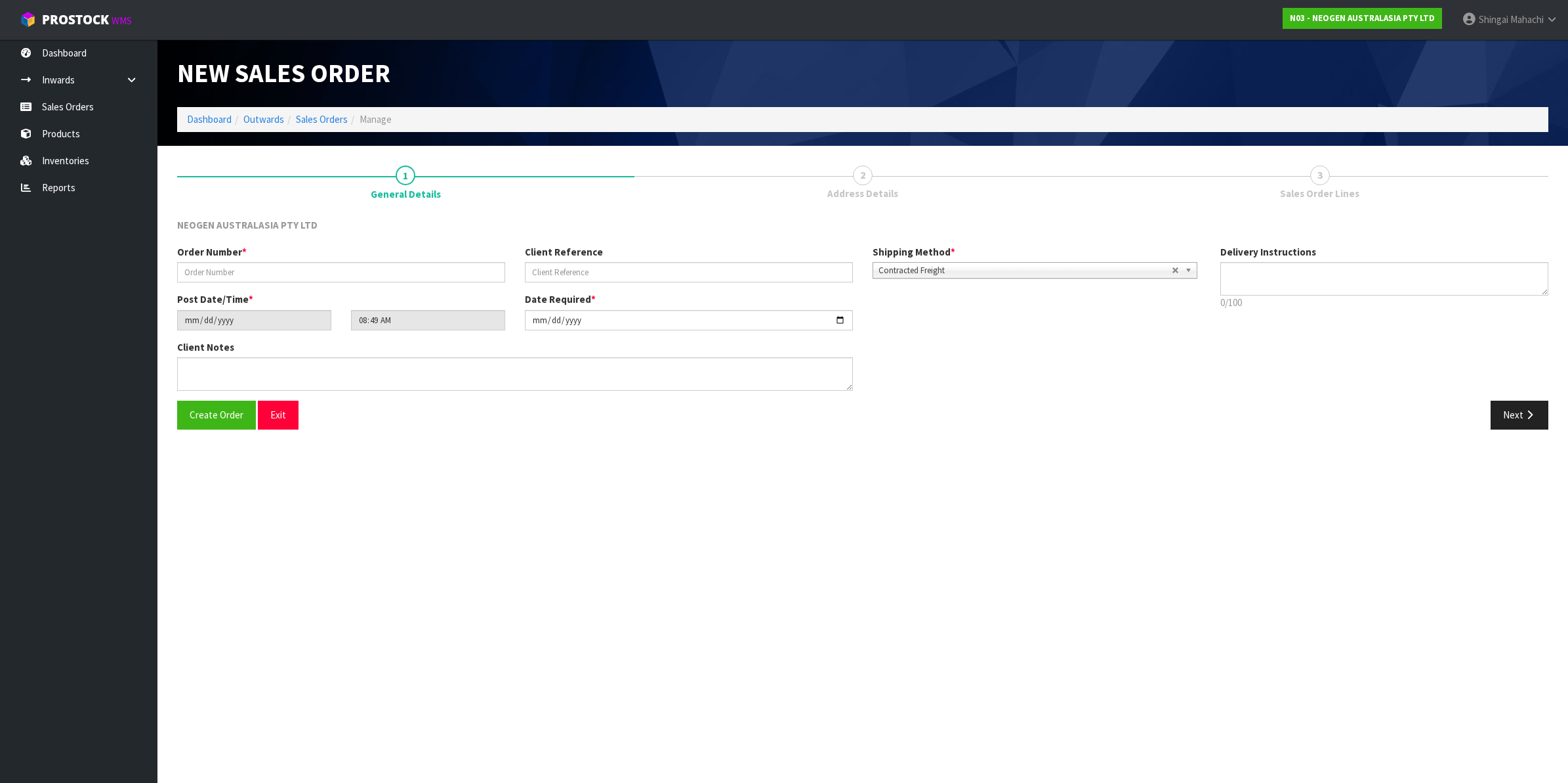
type textarea "CHILLED GOODS -OVERNIGHT"
click at [240, 271] on input "text" at bounding box center [340, 272] width 328 height 20
type input "102002239"
click at [538, 263] on input "text" at bounding box center [688, 272] width 328 height 20
paste input "PO1065650"
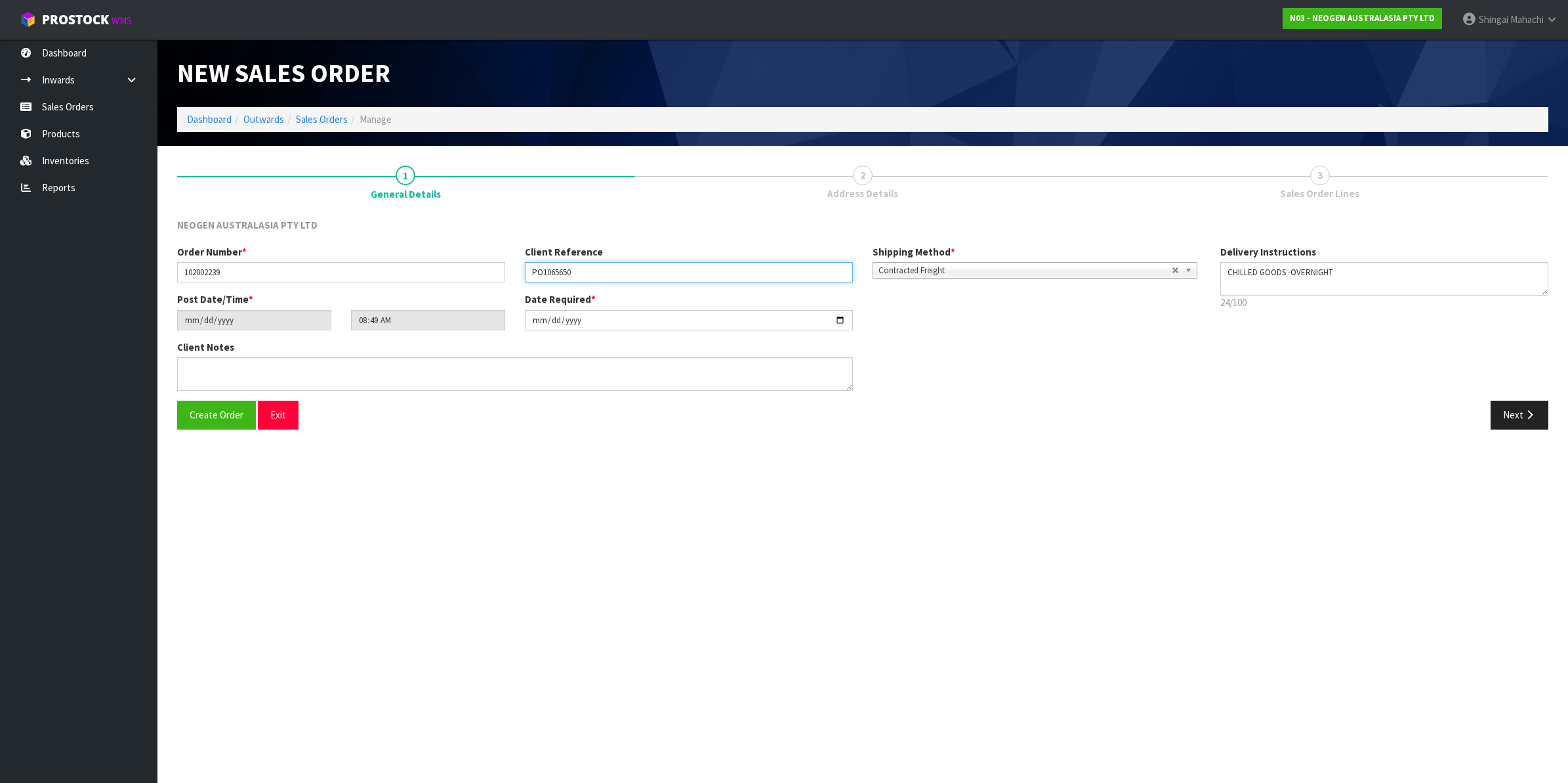
type input "PO1065650"
click at [214, 366] on textarea at bounding box center [514, 374] width 676 height 34
click at [224, 376] on textarea at bounding box center [514, 374] width 676 height 34
paste textarea "ERIN JENKINS"
type textarea "ATTN: ERIN JENKINS"
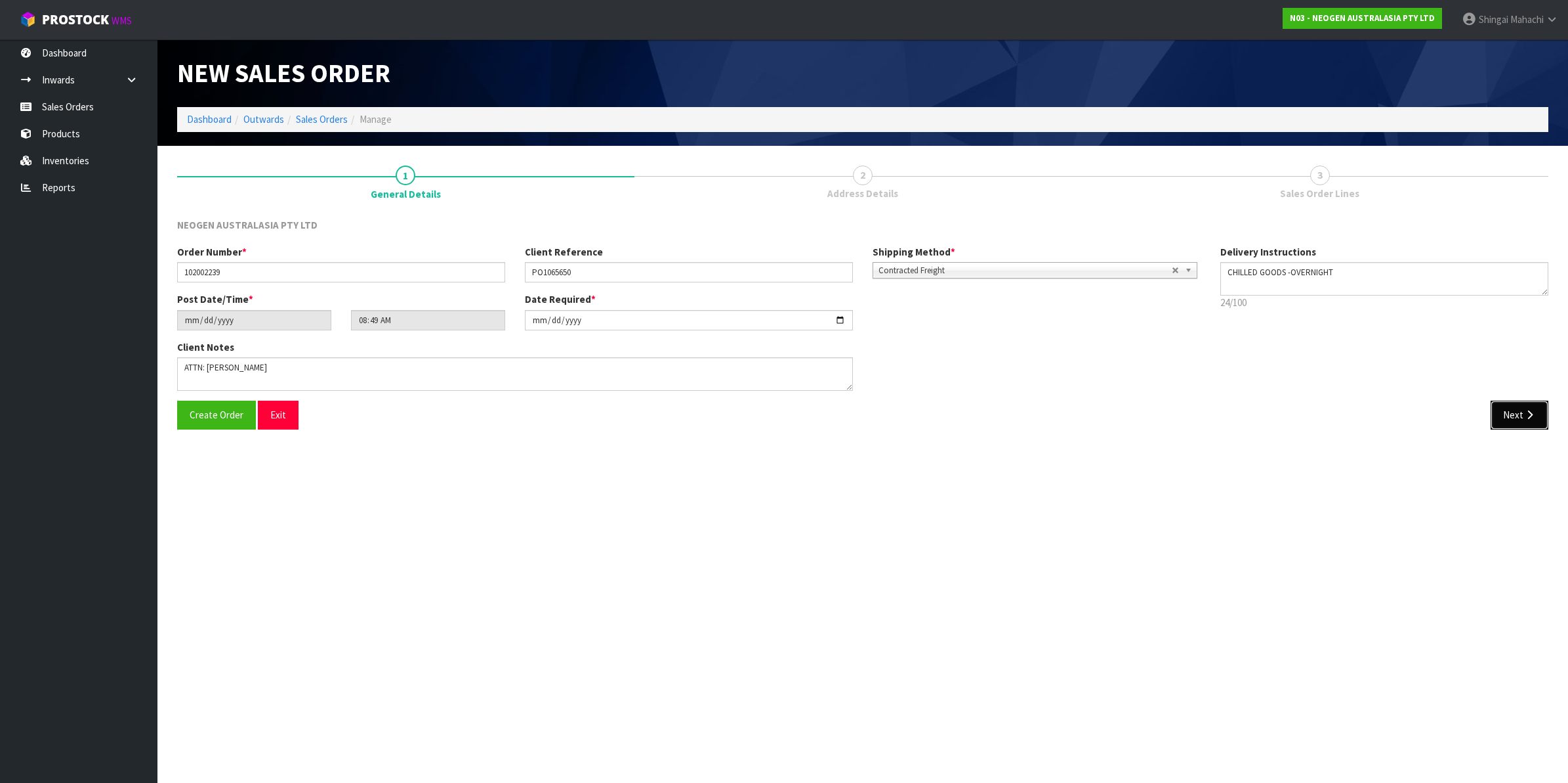
click at [1516, 412] on button "Next" at bounding box center [1519, 415] width 58 height 29
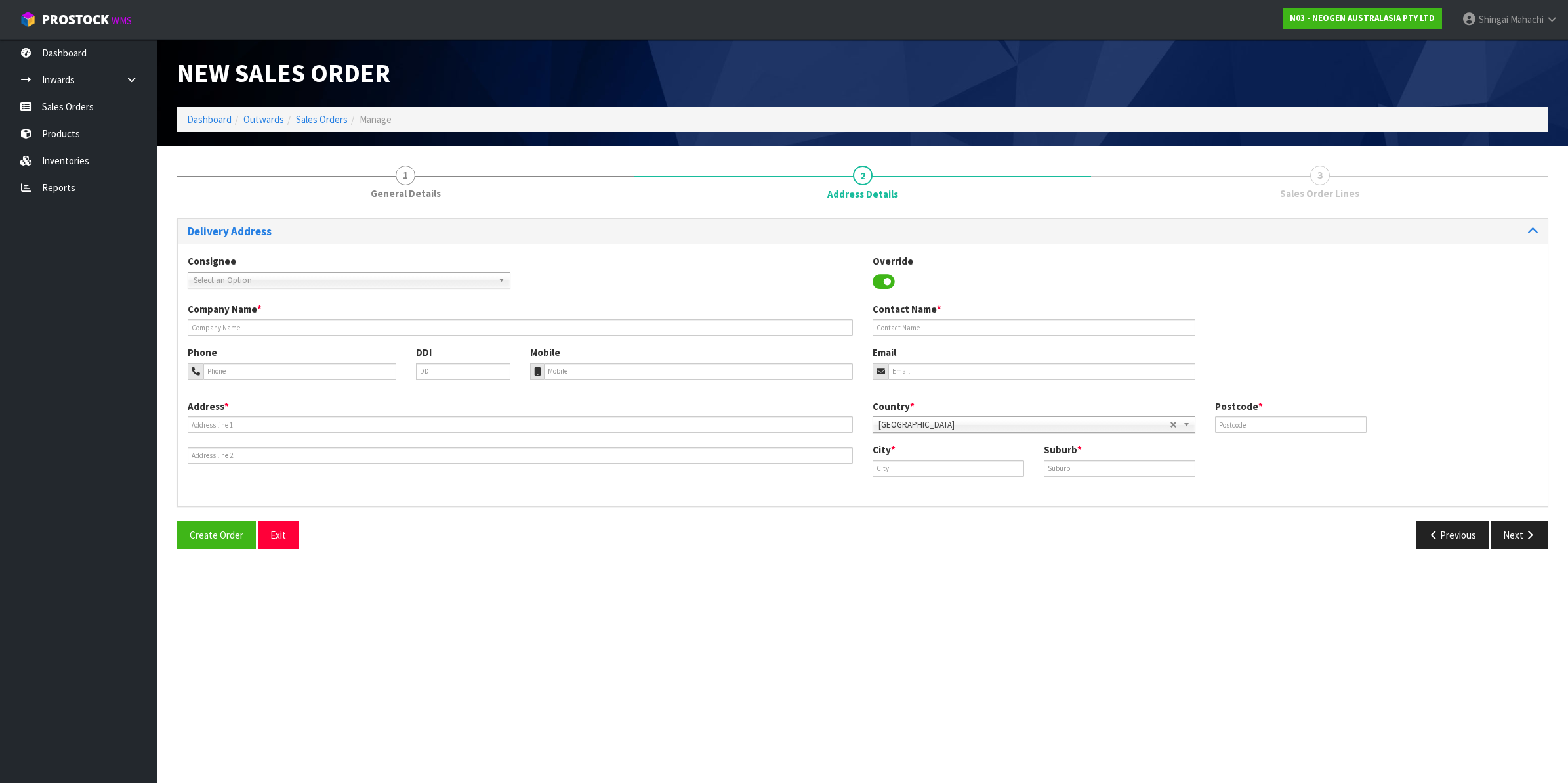
click at [246, 276] on span "Select an Option" at bounding box center [343, 281] width 300 height 16
type input "ovation"
click at [273, 319] on em "OVATION" at bounding box center [256, 317] width 32 height 11
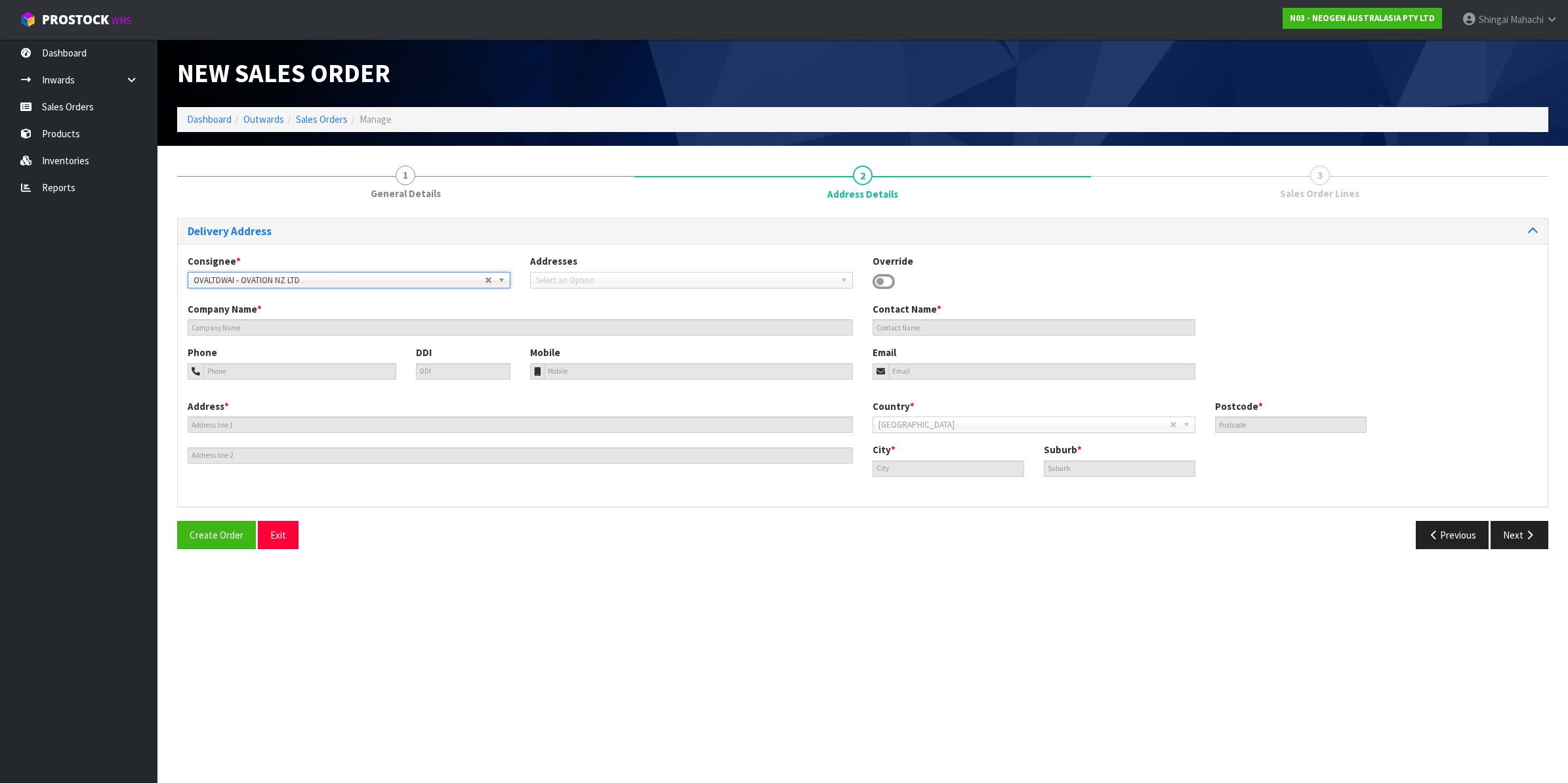
type input "OVATION NZ LTD"
type input "10 COOK STREET"
type input "4200"
type input "WAIPUKURAU"
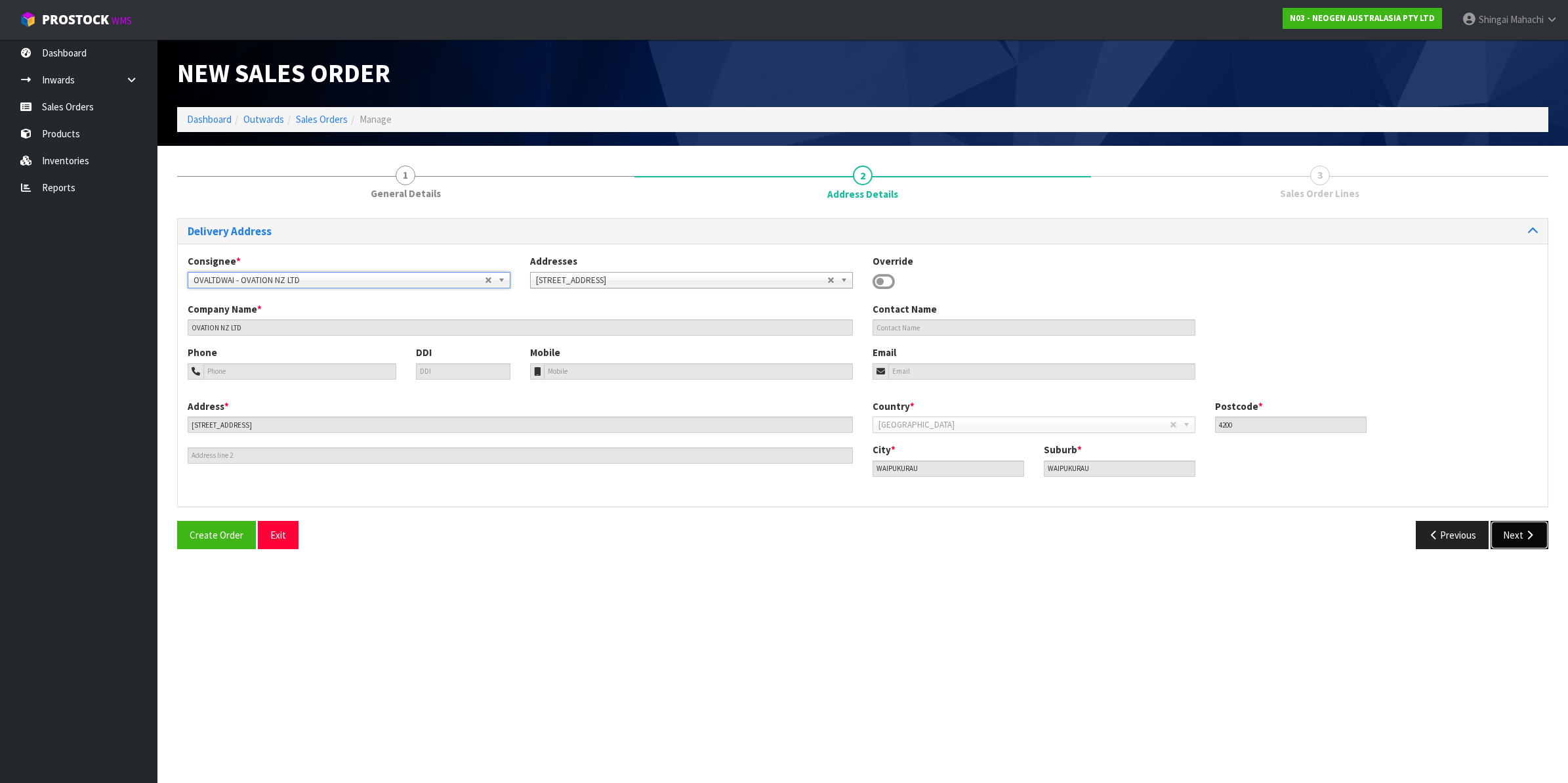
click at [1513, 538] on button "Next" at bounding box center [1519, 534] width 58 height 29
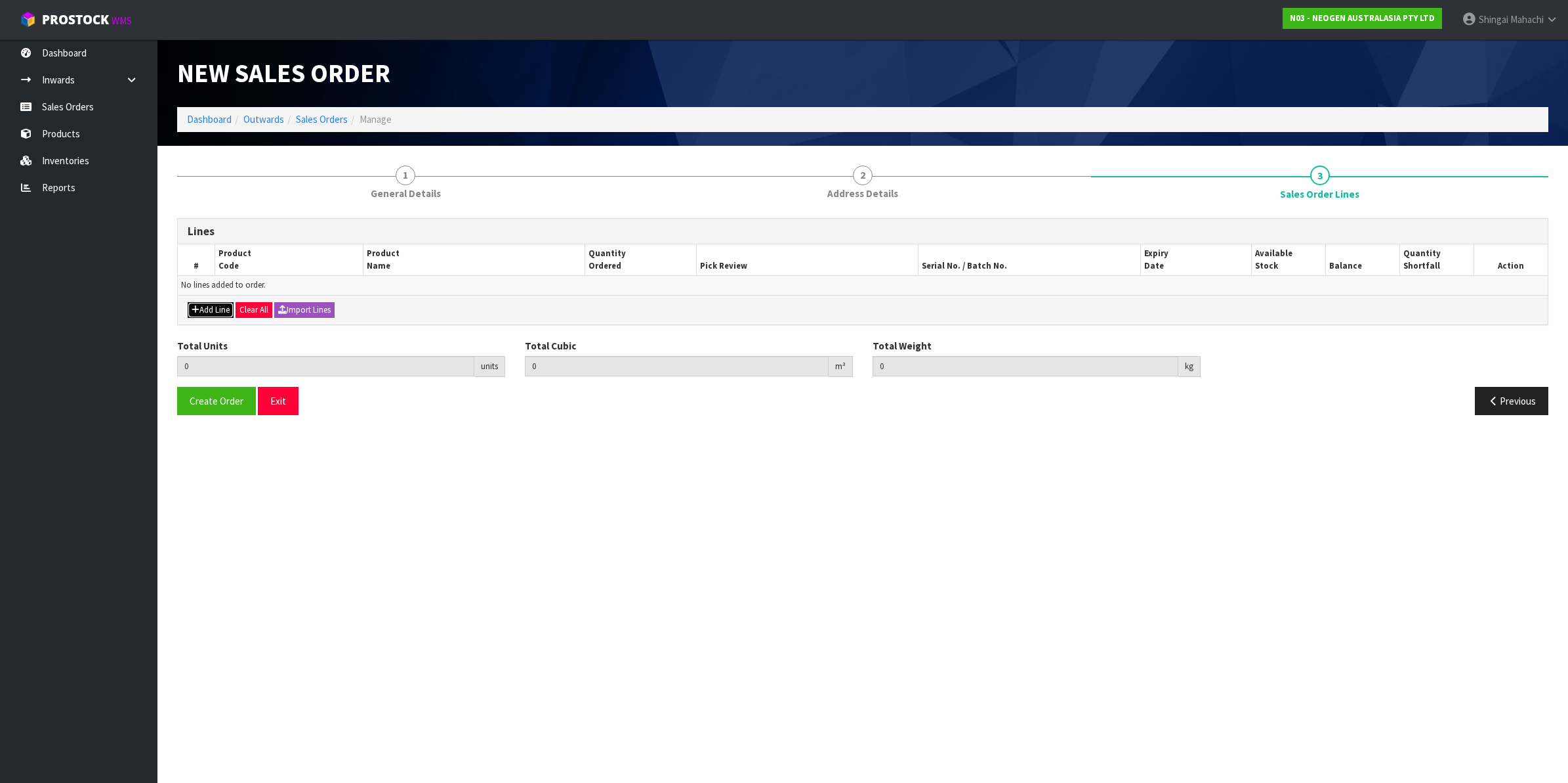
click at [217, 311] on button "Add Line" at bounding box center [210, 310] width 46 height 16
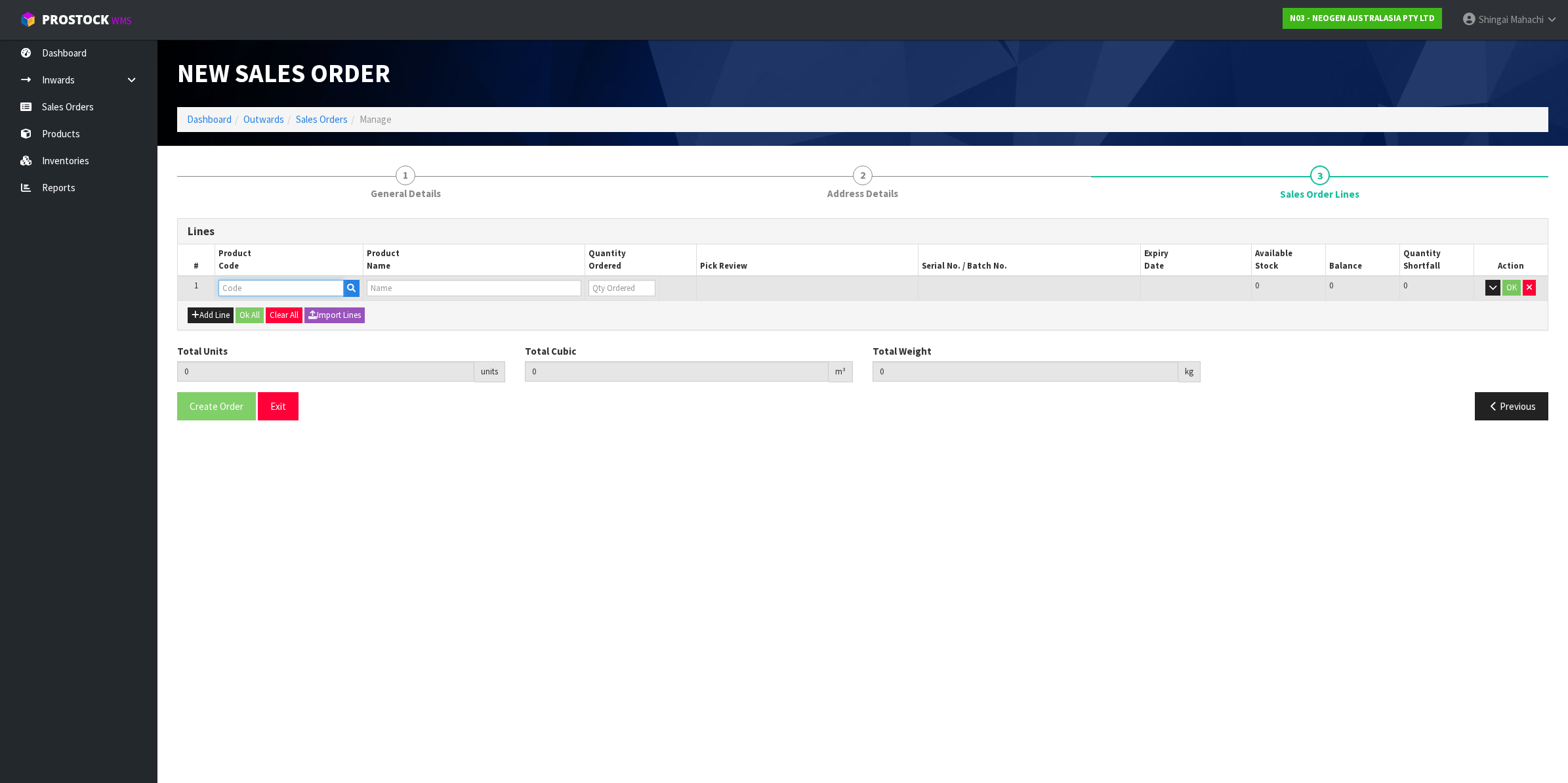
click at [243, 290] on input "text" at bounding box center [281, 288] width 126 height 16
click at [207, 316] on button "Add Line" at bounding box center [210, 315] width 46 height 16
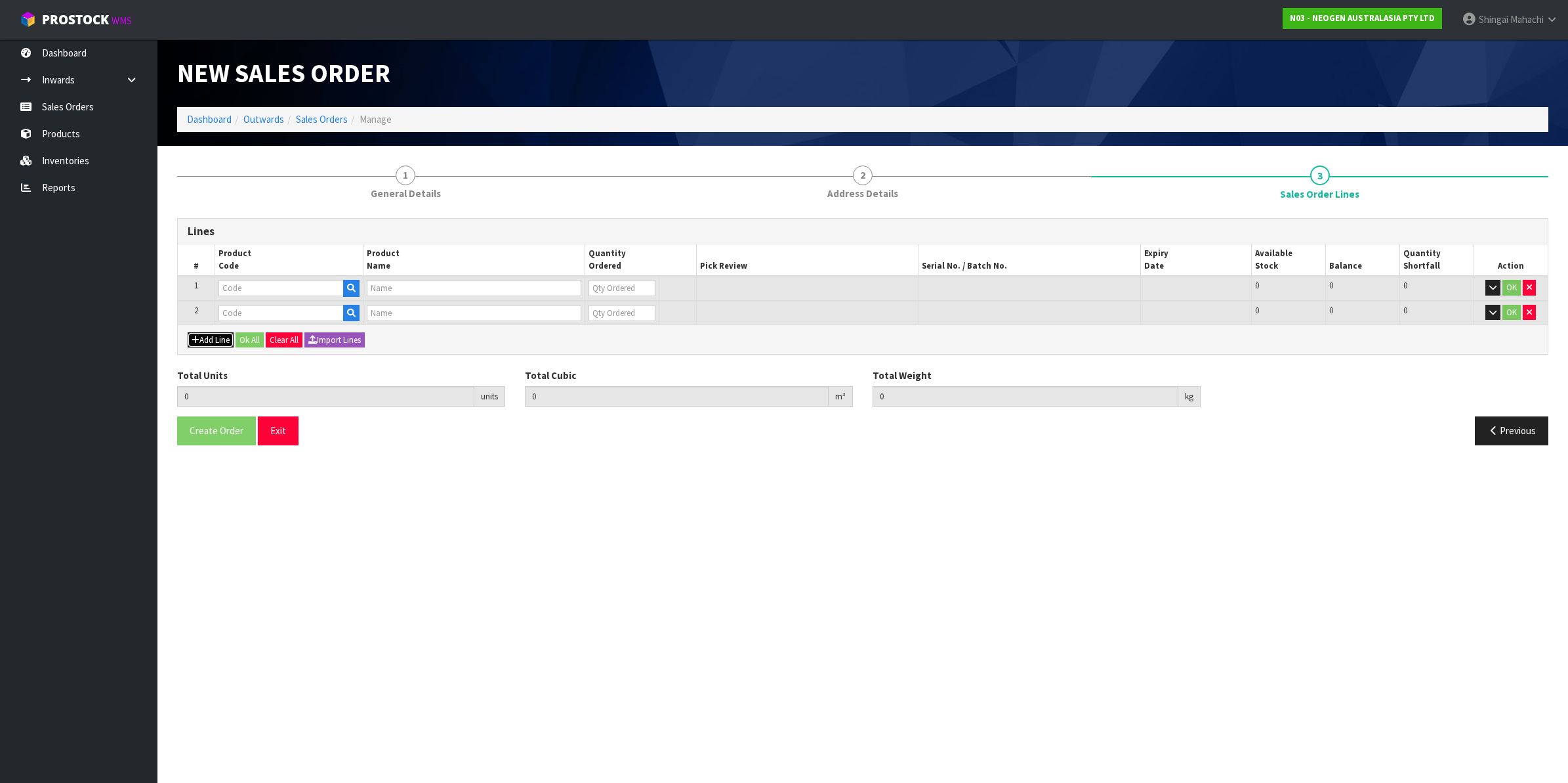
click at [210, 338] on button "Add Line" at bounding box center [210, 340] width 46 height 16
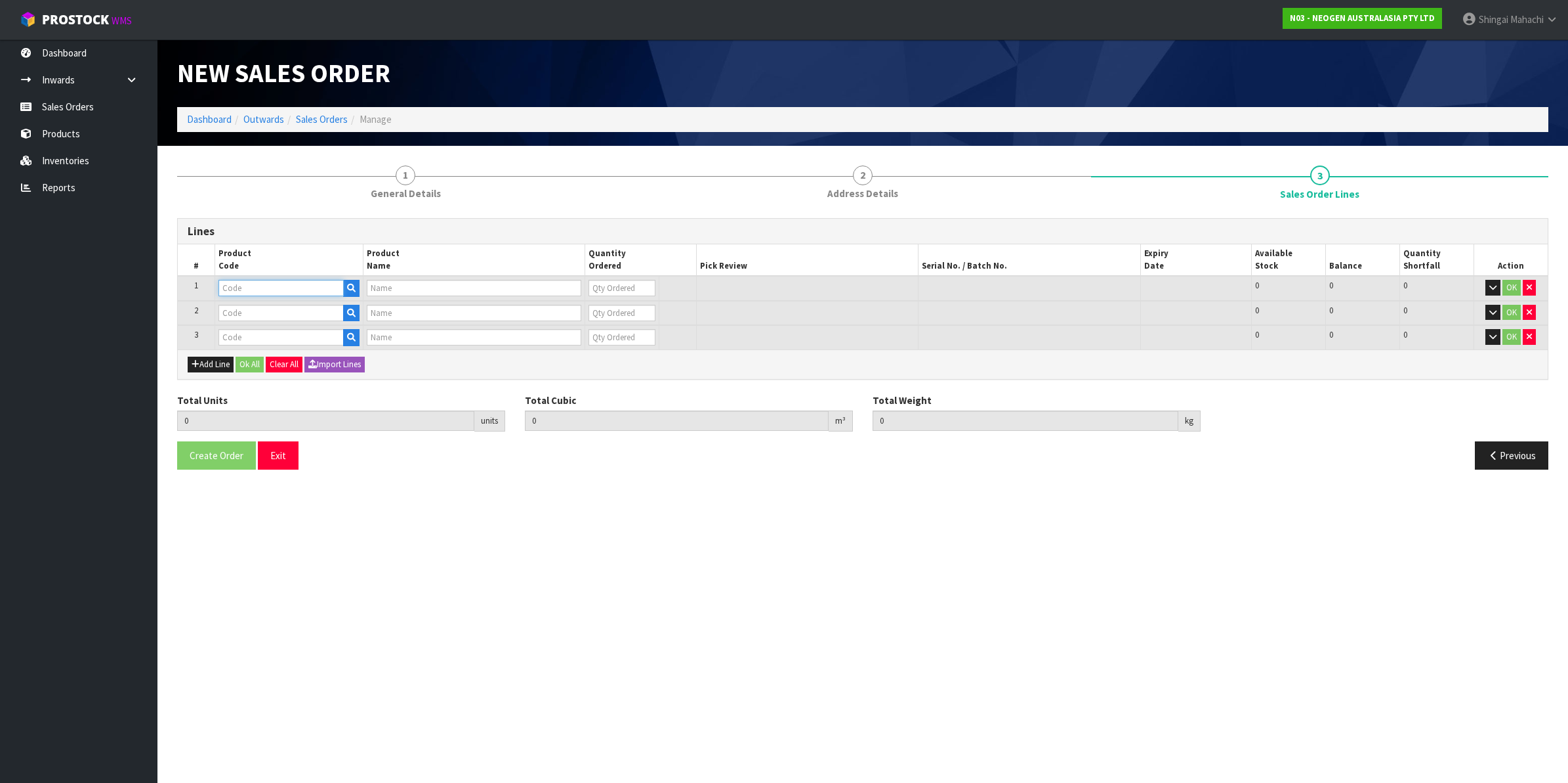
click at [240, 290] on input "text" at bounding box center [281, 288] width 126 height 16
paste input "700006852"
type input "700006852"
type input "DPWS9 DILUENT PWS (9ML 400/BOX) LABEL - IN VITRO ONLY"
type input "0"
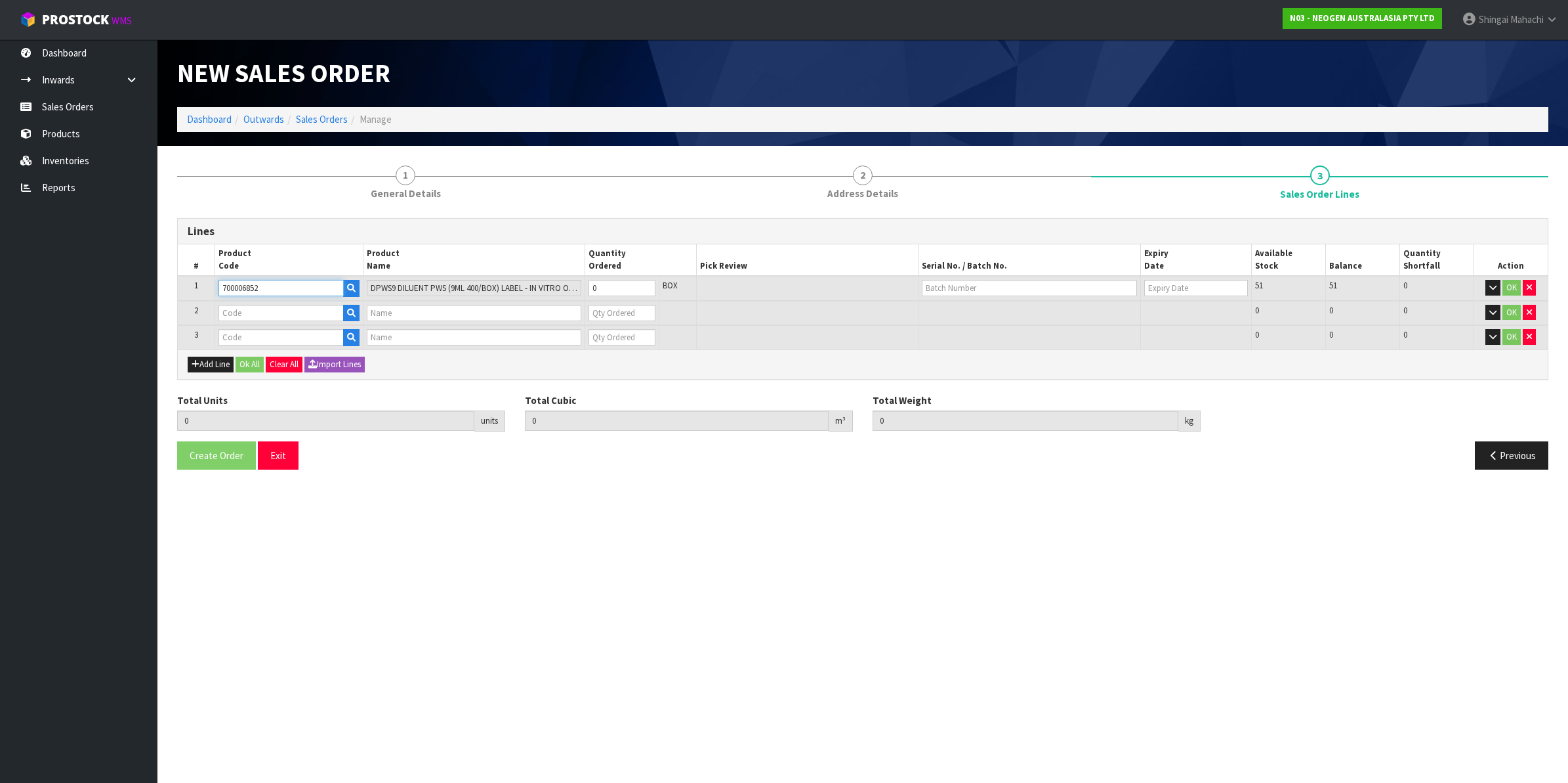
type input "700006852"
click at [260, 309] on input "text" at bounding box center [281, 313] width 126 height 16
paste input "700002120"
type input "700002120"
type input "7100039374 - 6406 PETRIFILM AEROBIC CT PLT 1000EA/CS"
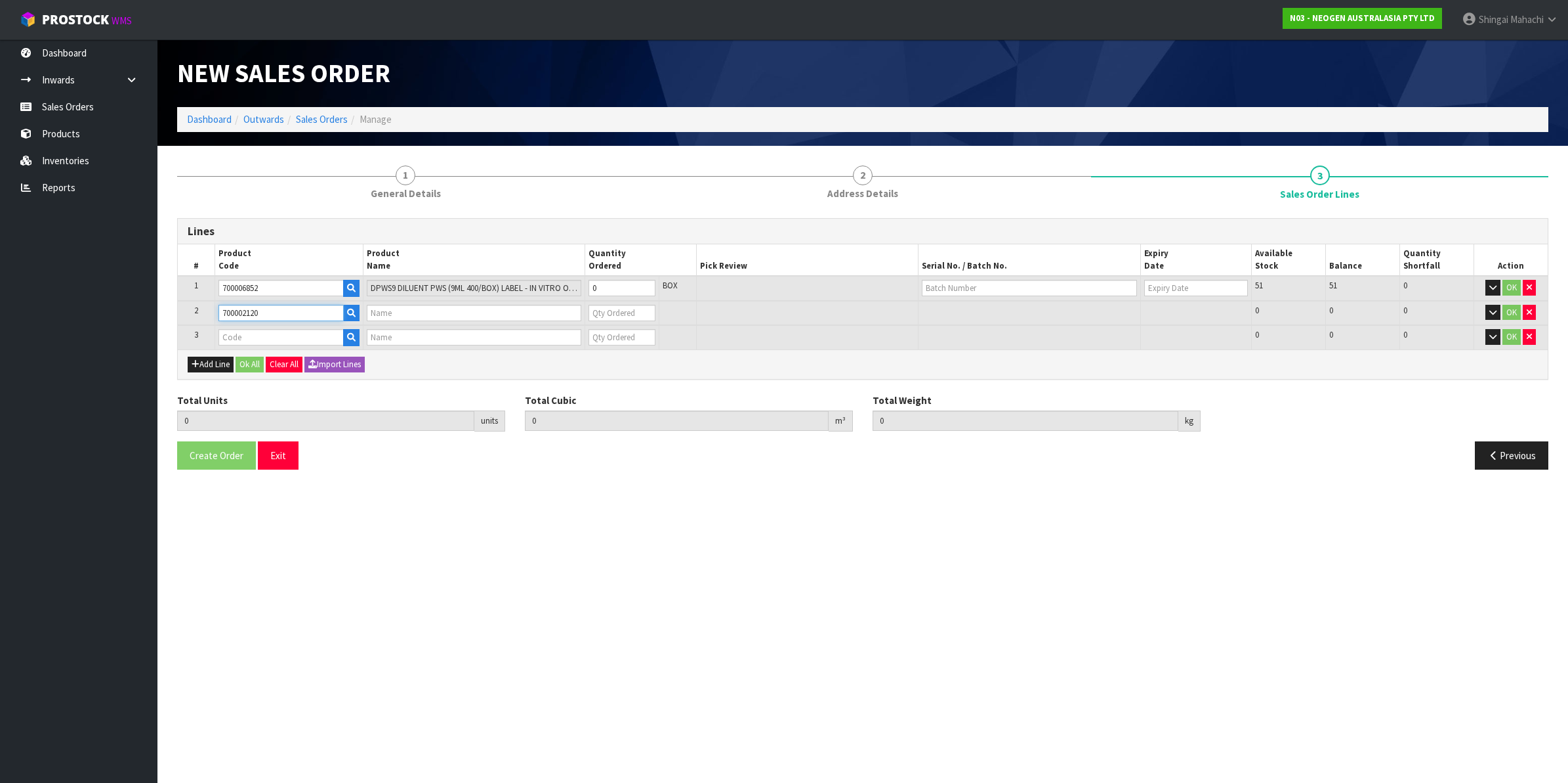
type input "0"
type input "700002120"
click at [241, 330] on input "text" at bounding box center [281, 337] width 126 height 16
paste input "700002277"
type input "700002277"
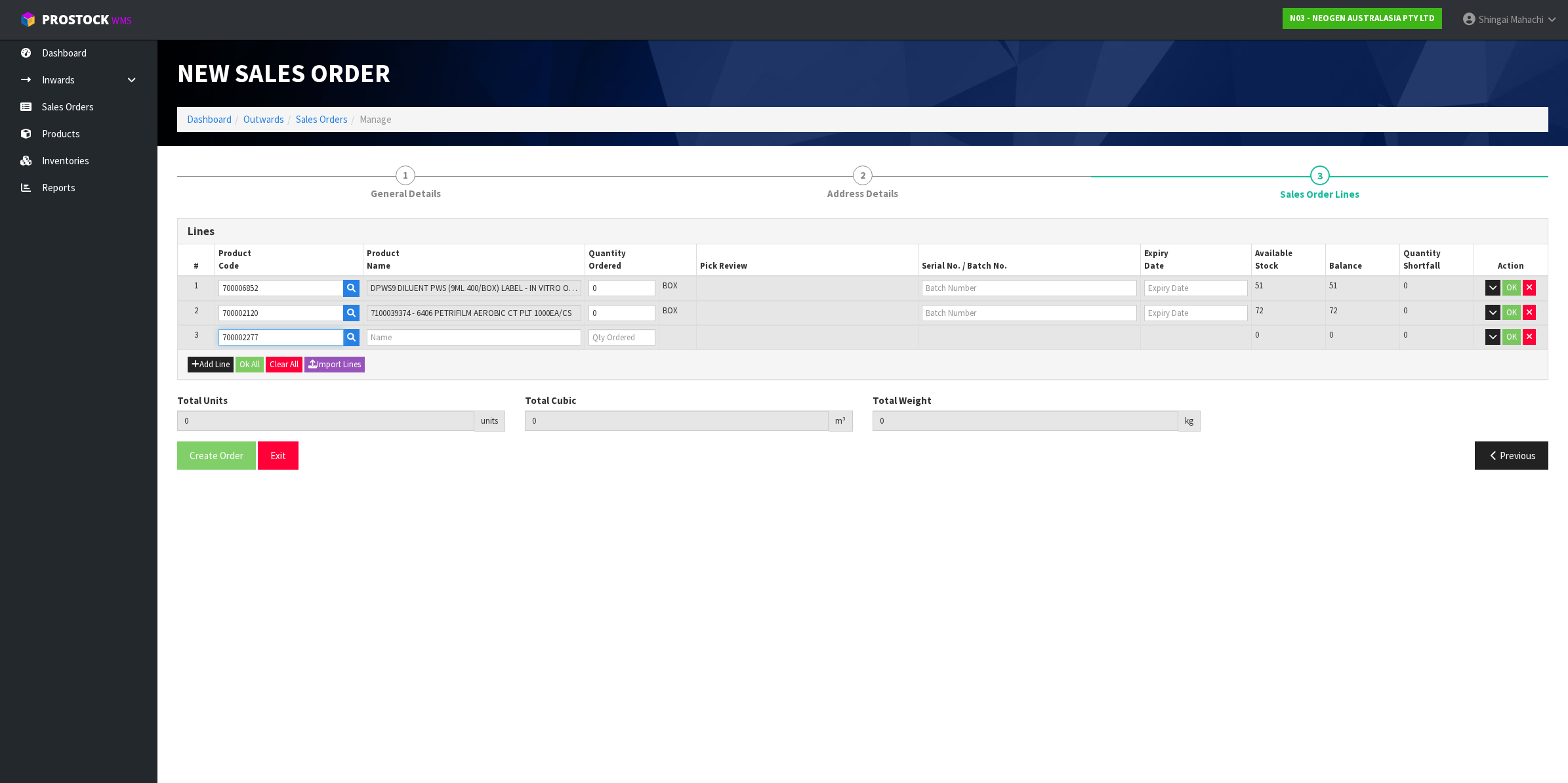
type input "0.000000"
type input "0.000"
type input "7100126845 - 6414 PETRIFILM ECOLI/COLI CT PLT 500C PL"
type input "0"
type input "700002277"
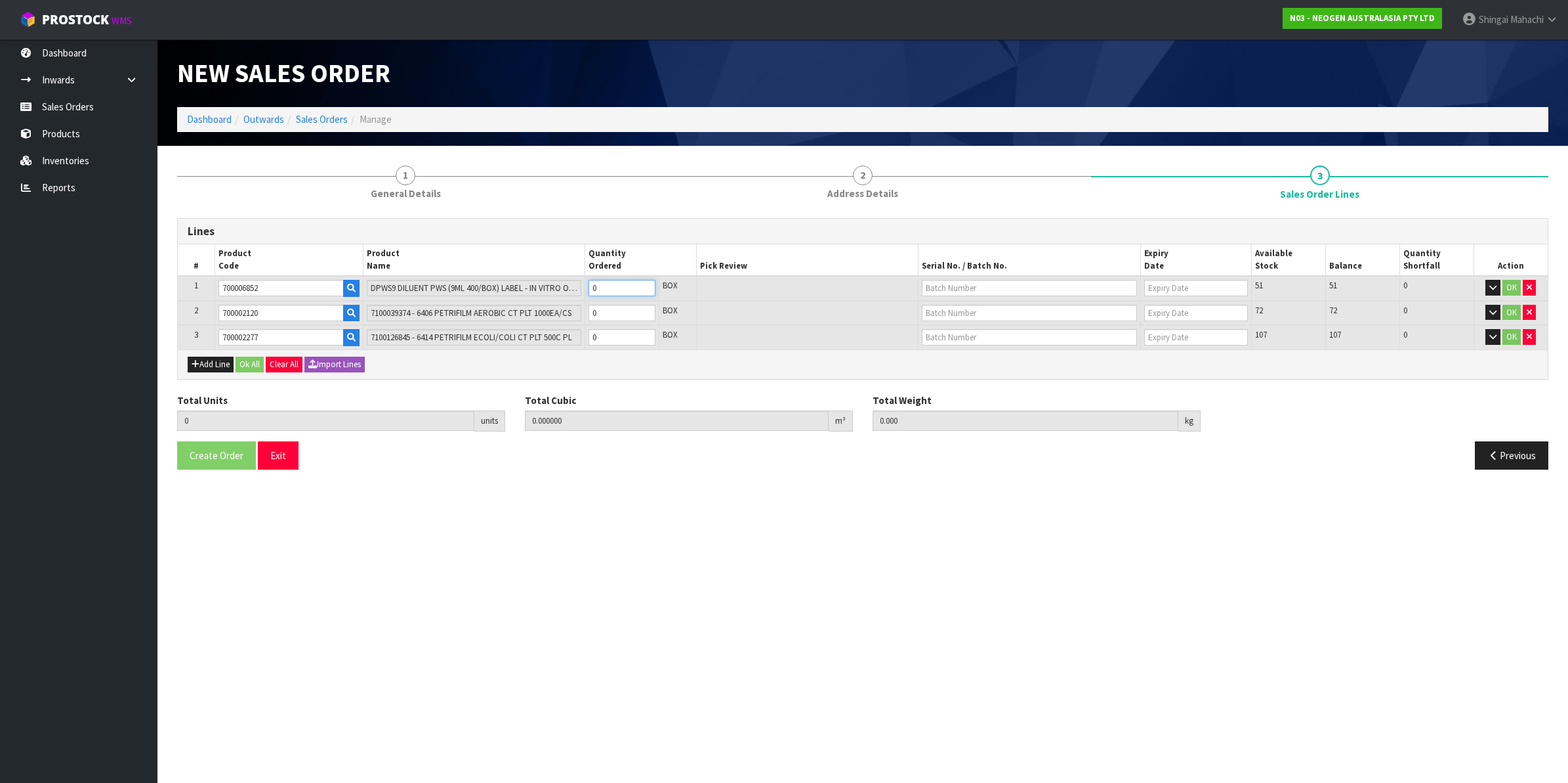
click at [526, 290] on tr "1 700006852 DPWS9 DILUENT PWS (9ML 400/BOX) LABEL - IN VITRO ONLY 0 BOX 51 51 0…" at bounding box center [862, 288] width 1370 height 25
type input "4"
type input "0.14616"
type input "37.76"
type input "4"
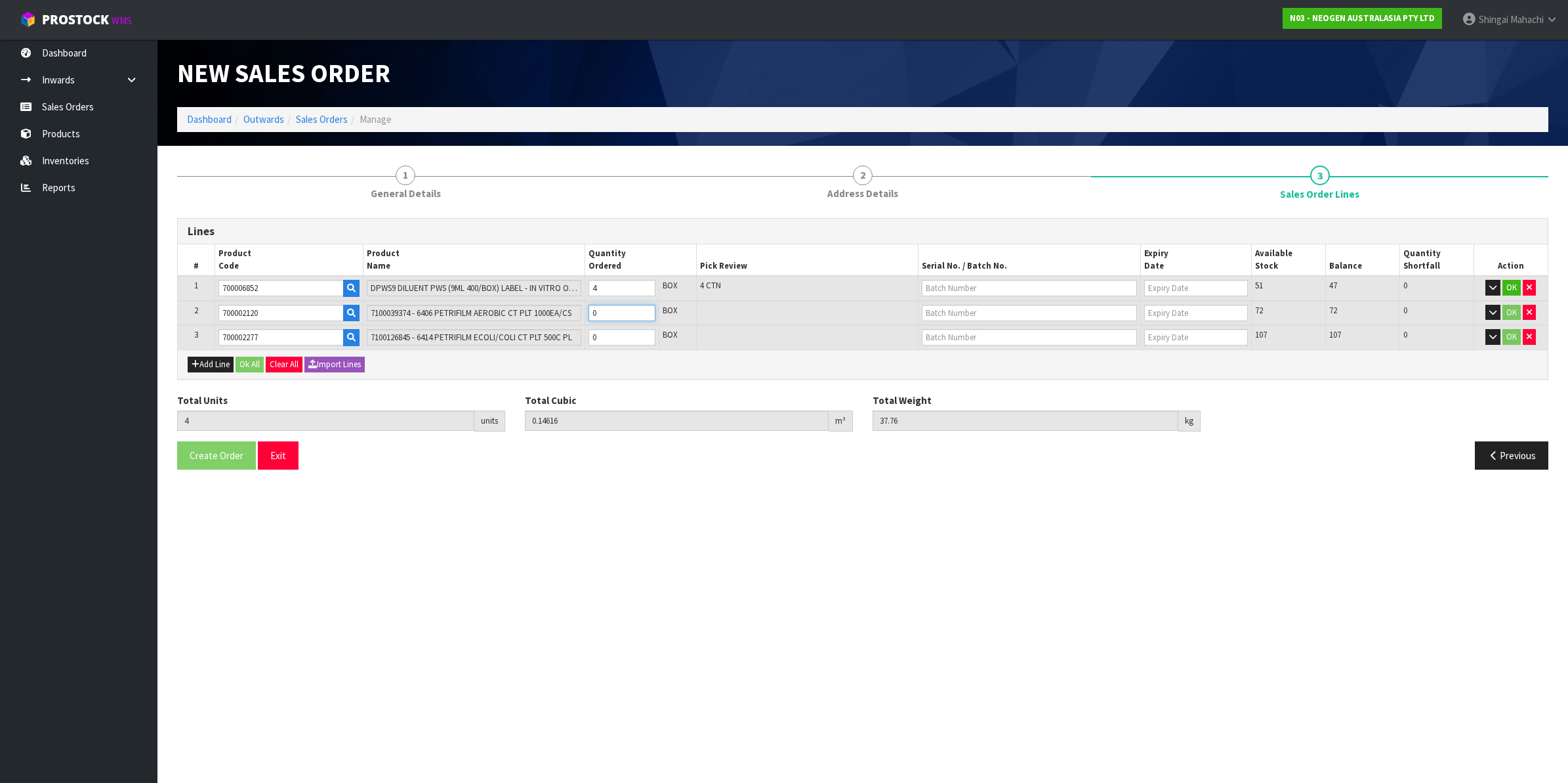
click at [561, 313] on tr "2 700002120 7100039374 - 6406 PETRIFILM AEROBIC CT PLT 1000EA/CS 0 BOX 72 72 0 …" at bounding box center [862, 313] width 1370 height 25
type input "6"
type input "0.16088"
type input "41.76"
type input "2"
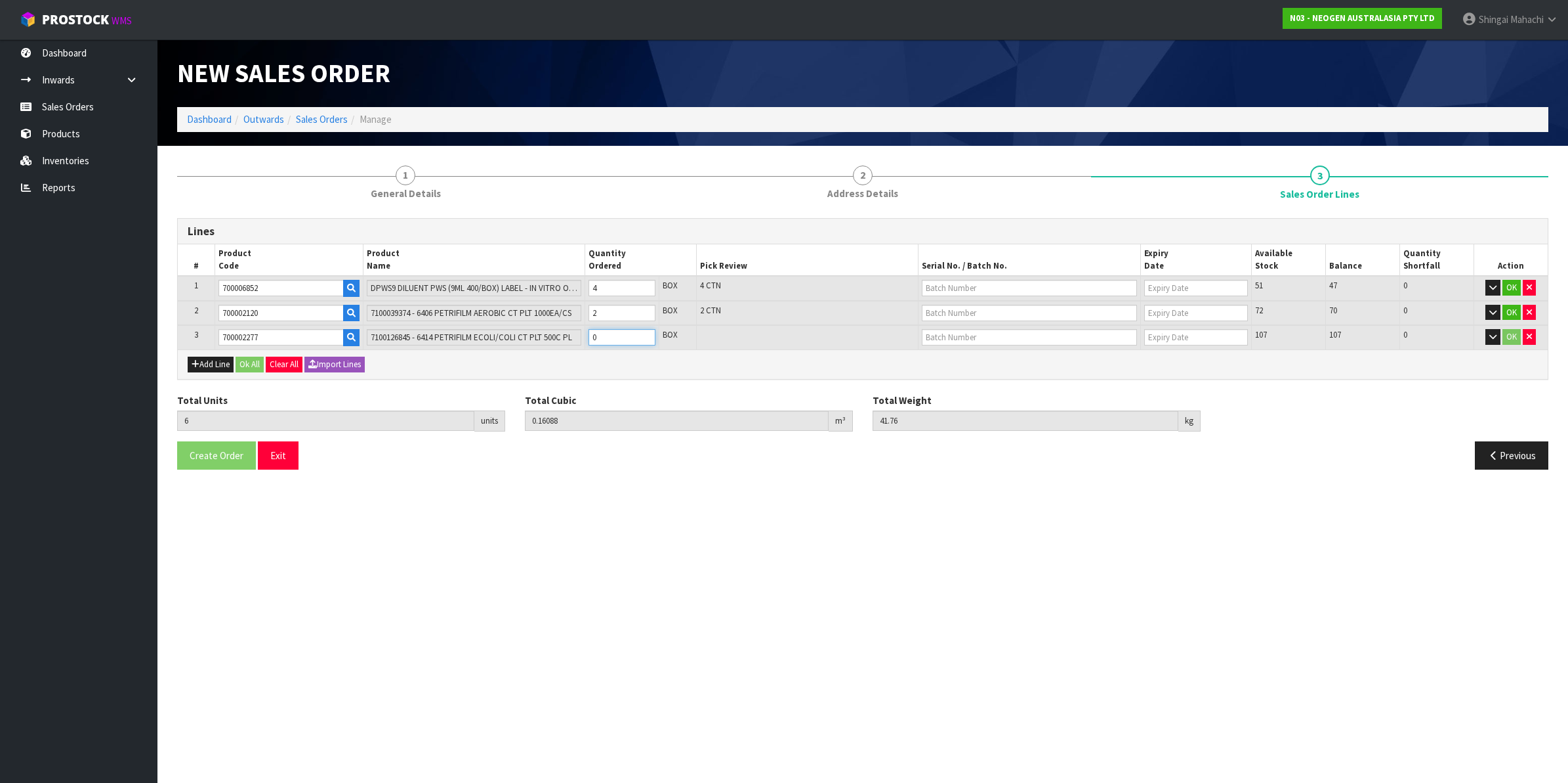
click at [520, 339] on tr "3 700002277 7100126845 - 6414 PETRIFILM ECOLI/COLI CT PLT 500C PL 0 BOX 107 107…" at bounding box center [862, 337] width 1370 height 24
type input "7"
type input "0.17228"
type input "43.46"
type input "1"
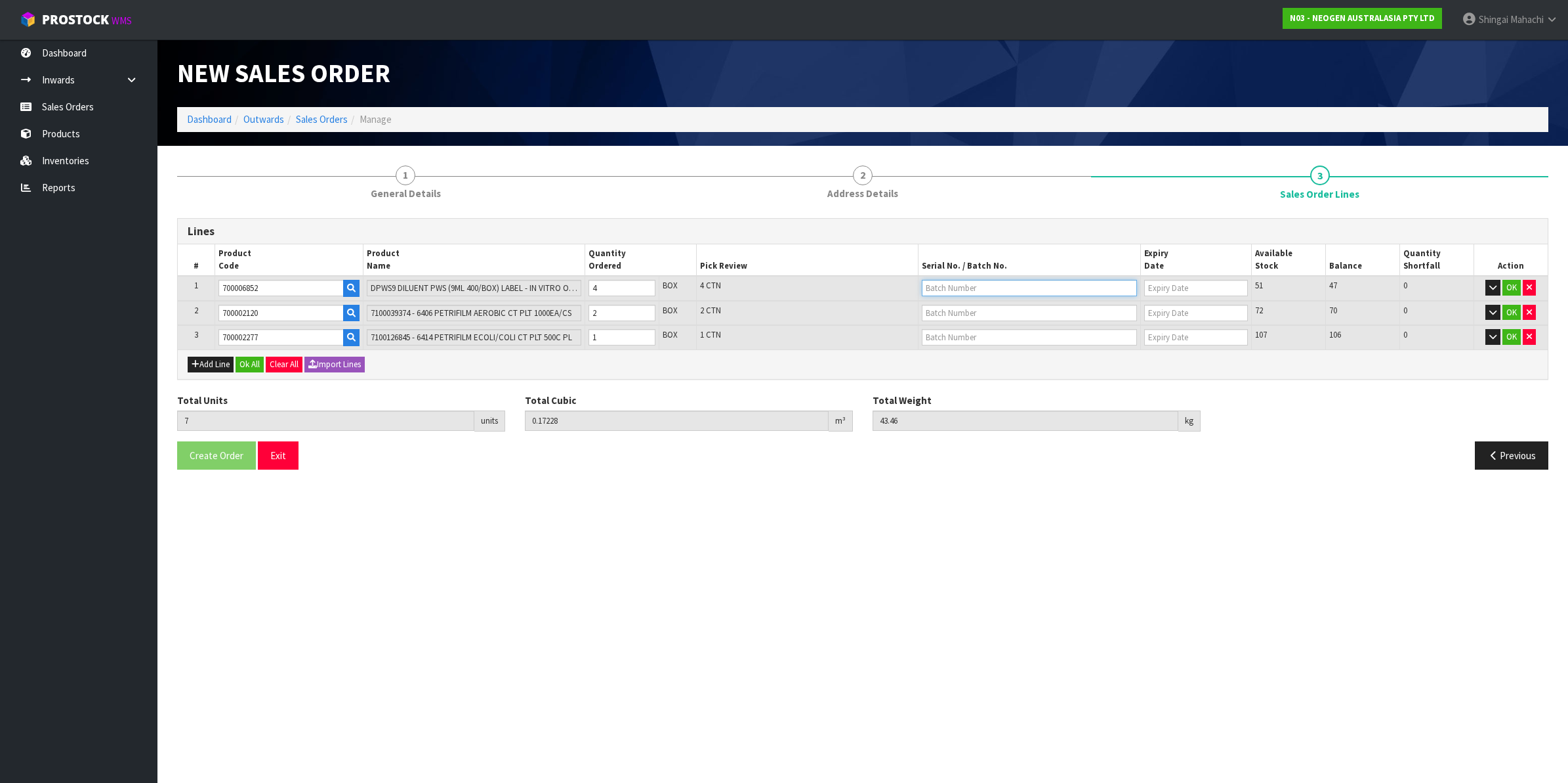
click at [947, 282] on input "text" at bounding box center [1030, 288] width 216 height 16
click at [973, 325] on link "250826M" at bounding box center [975, 328] width 104 height 18
type input "250826M"
type input "[DATE]"
click at [932, 307] on input "text" at bounding box center [1030, 313] width 216 height 16
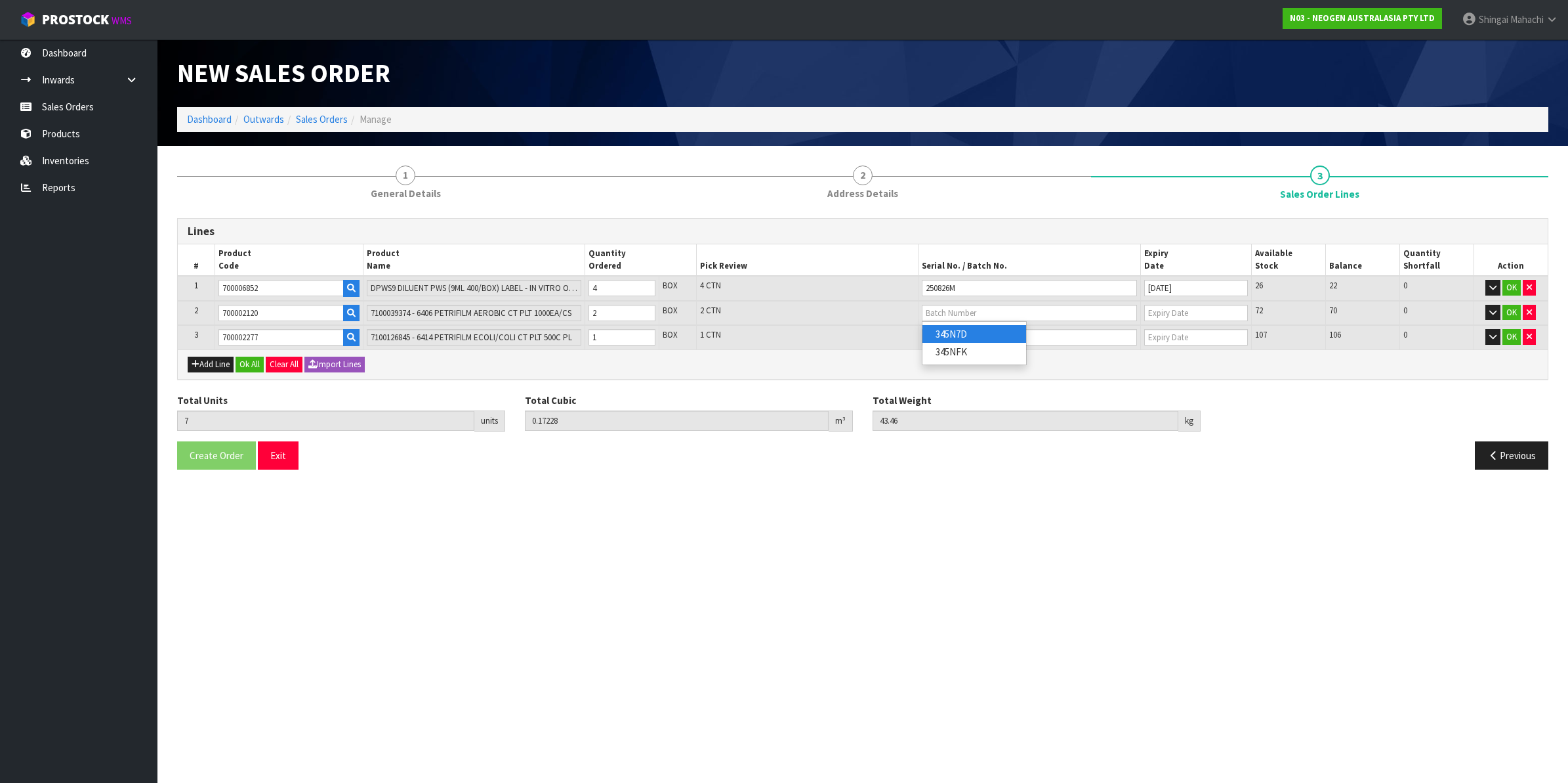
click at [950, 333] on link "345N7D" at bounding box center [975, 334] width 104 height 18
type input "345N7D"
type input "08/12/2026"
click at [981, 336] on input "text" at bounding box center [1030, 337] width 216 height 16
click at [979, 358] on link "418325200C" at bounding box center [975, 359] width 104 height 18
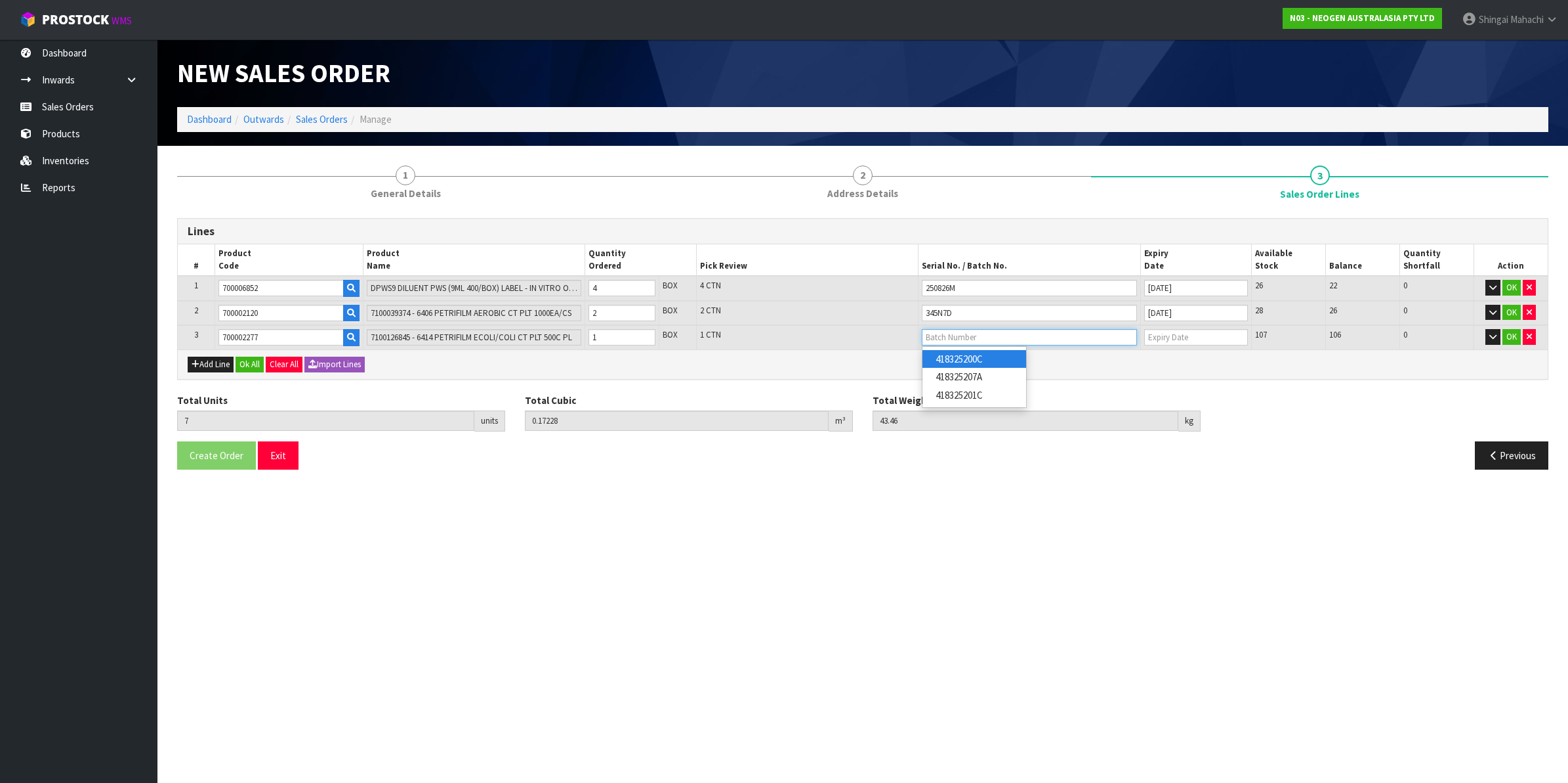
type input "418325200C"
type input "17/01/2027"
click at [1515, 287] on button "OK" at bounding box center [1512, 288] width 18 height 16
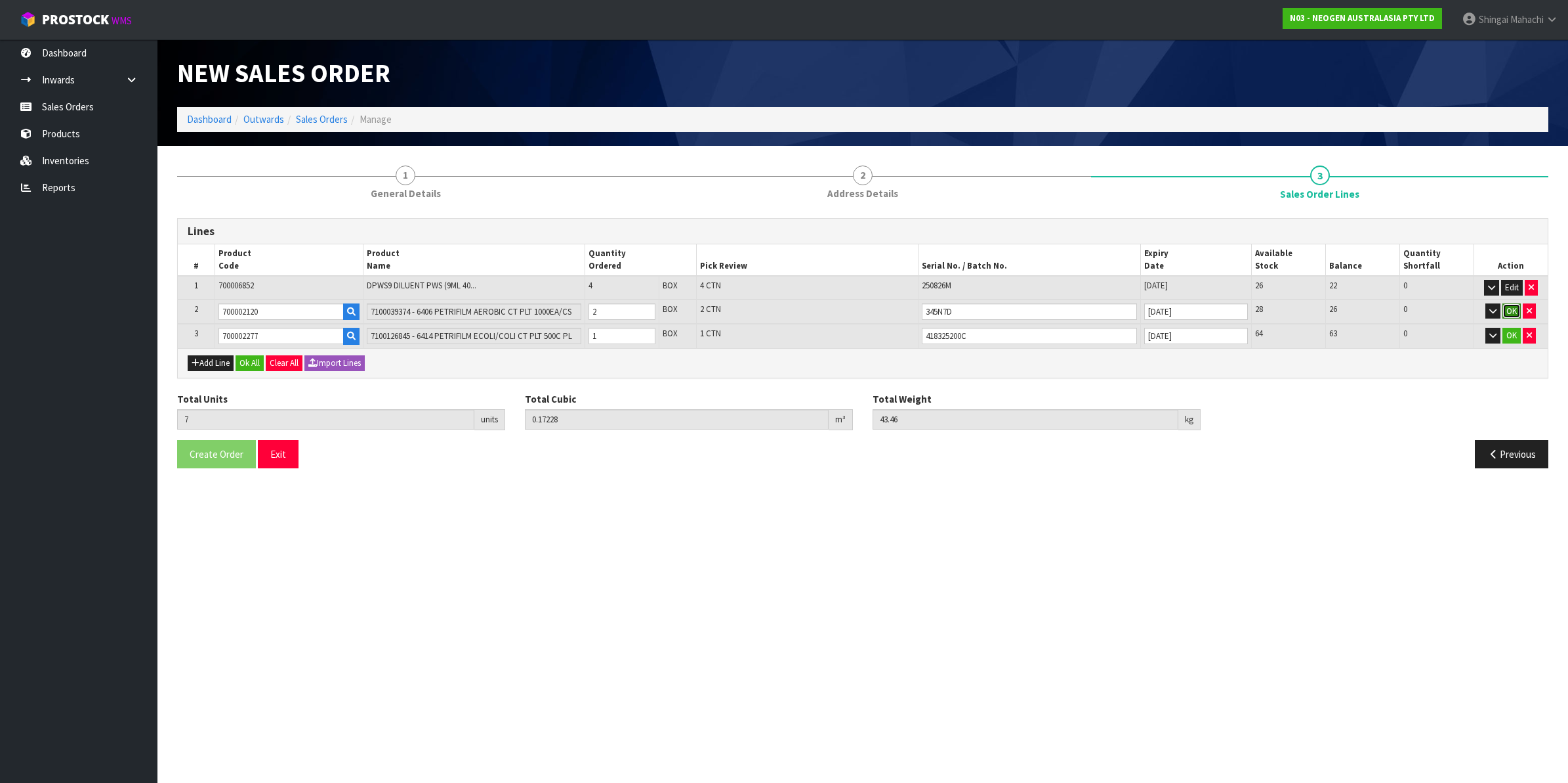
click at [1510, 313] on button "OK" at bounding box center [1512, 311] width 18 height 16
click at [1510, 324] on td "OK" at bounding box center [1510, 334] width 74 height 24
click at [1510, 329] on button "OK" at bounding box center [1512, 334] width 18 height 16
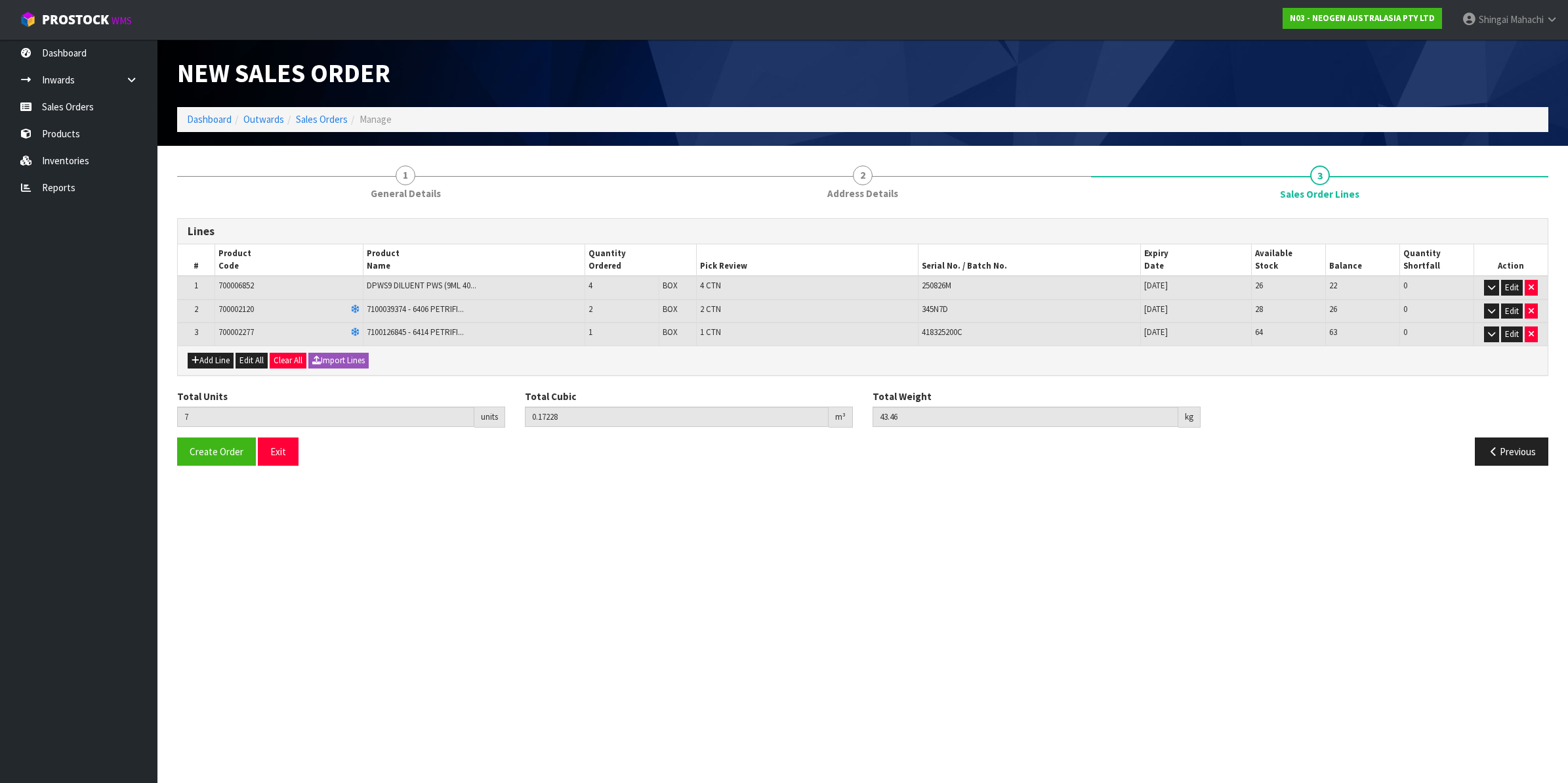
click at [221, 467] on div "Create Order Exit Previous" at bounding box center [863, 456] width 1391 height 38
click at [216, 450] on span "Create Order" at bounding box center [217, 451] width 54 height 12
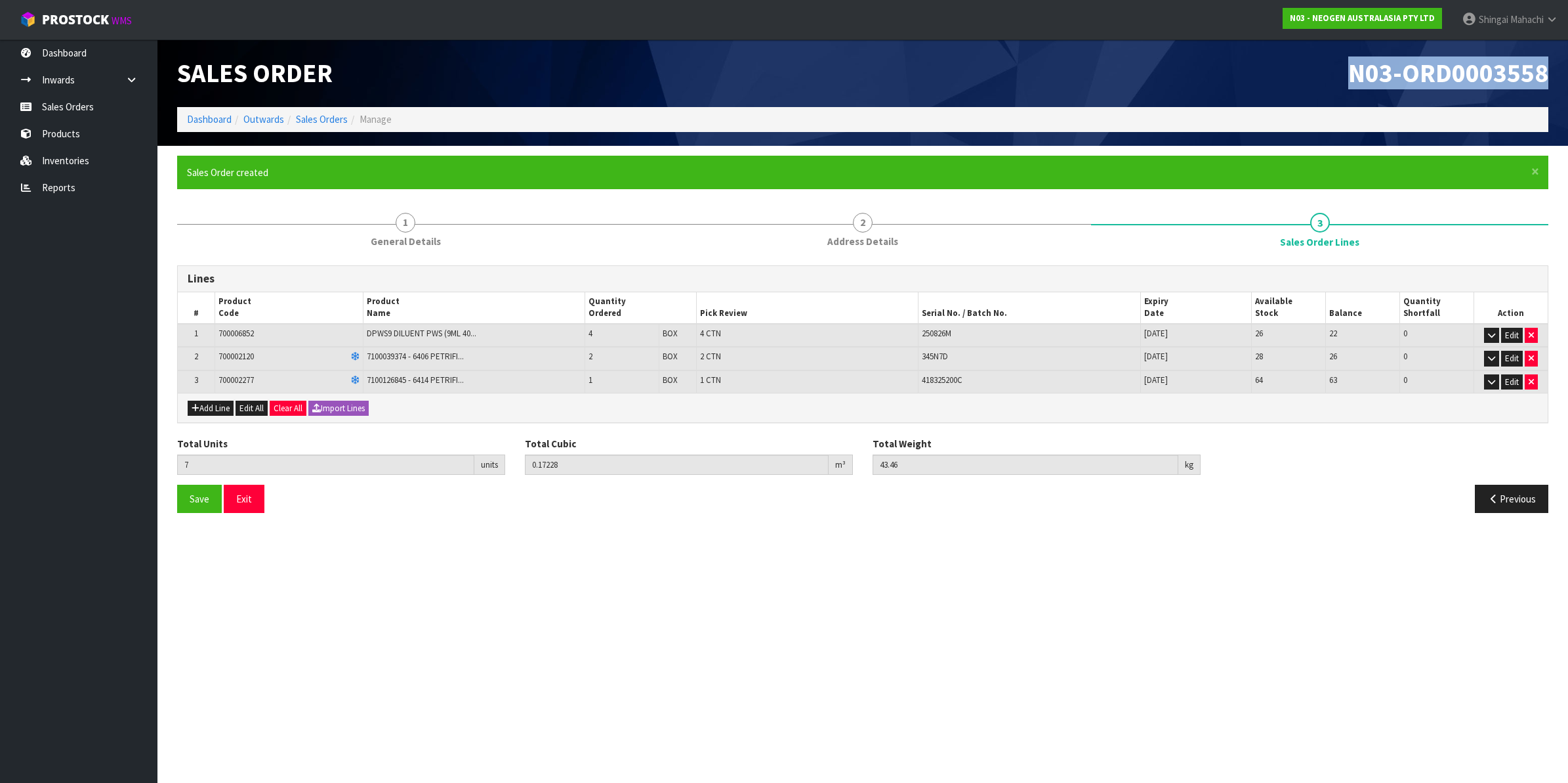
drag, startPoint x: 1352, startPoint y: 74, endPoint x: 1566, endPoint y: 74, distance: 214.0
click at [1566, 74] on header "Sales Order N03-ORD0003558 Dashboard Outwards Sales Orders Manage" at bounding box center [863, 92] width 1411 height 106
copy span "N03-ORD0003558"
click at [312, 119] on link "Sales Orders" at bounding box center [321, 118] width 52 height 12
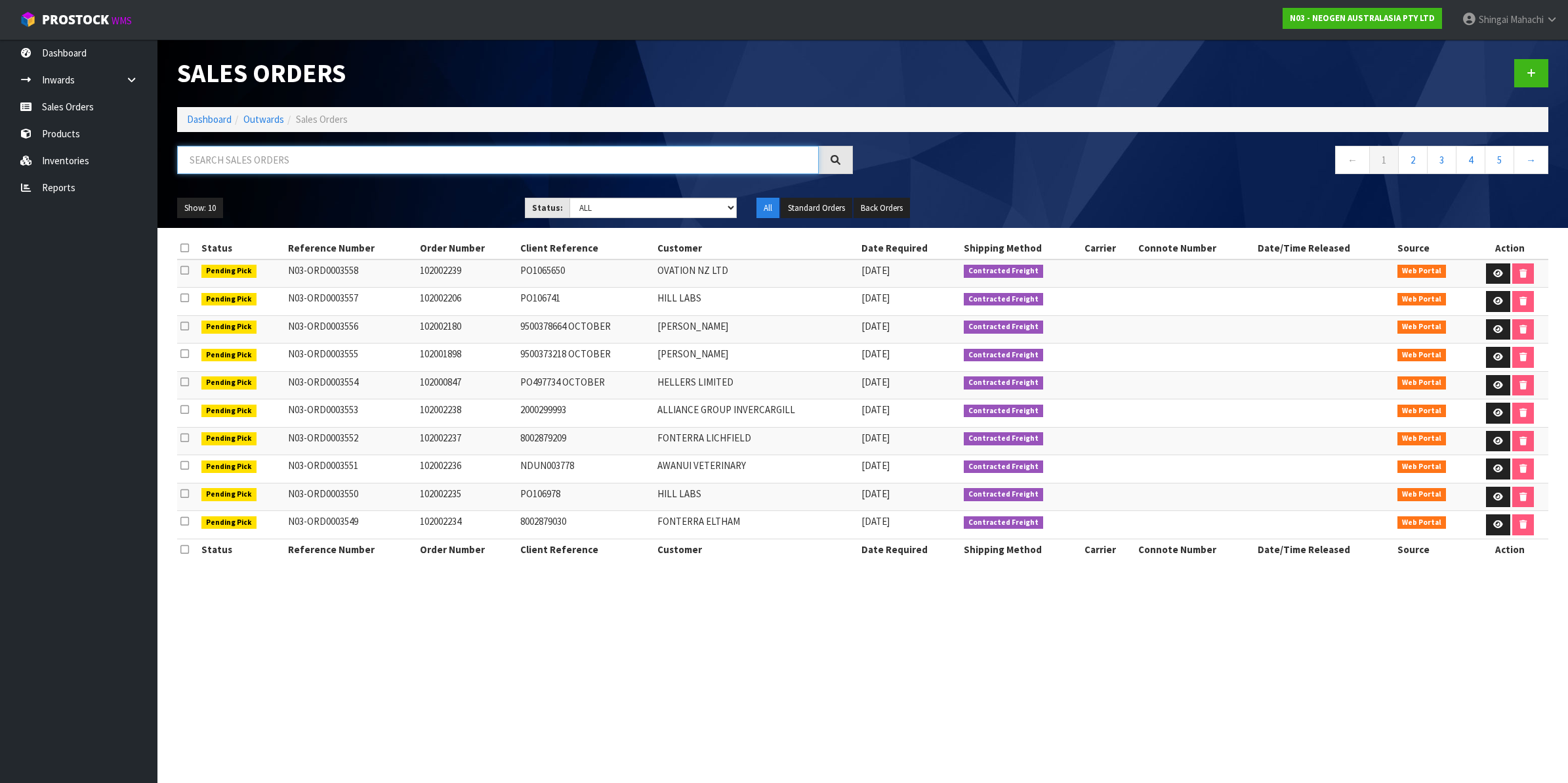
click at [266, 167] on input "text" at bounding box center [498, 159] width 642 height 29
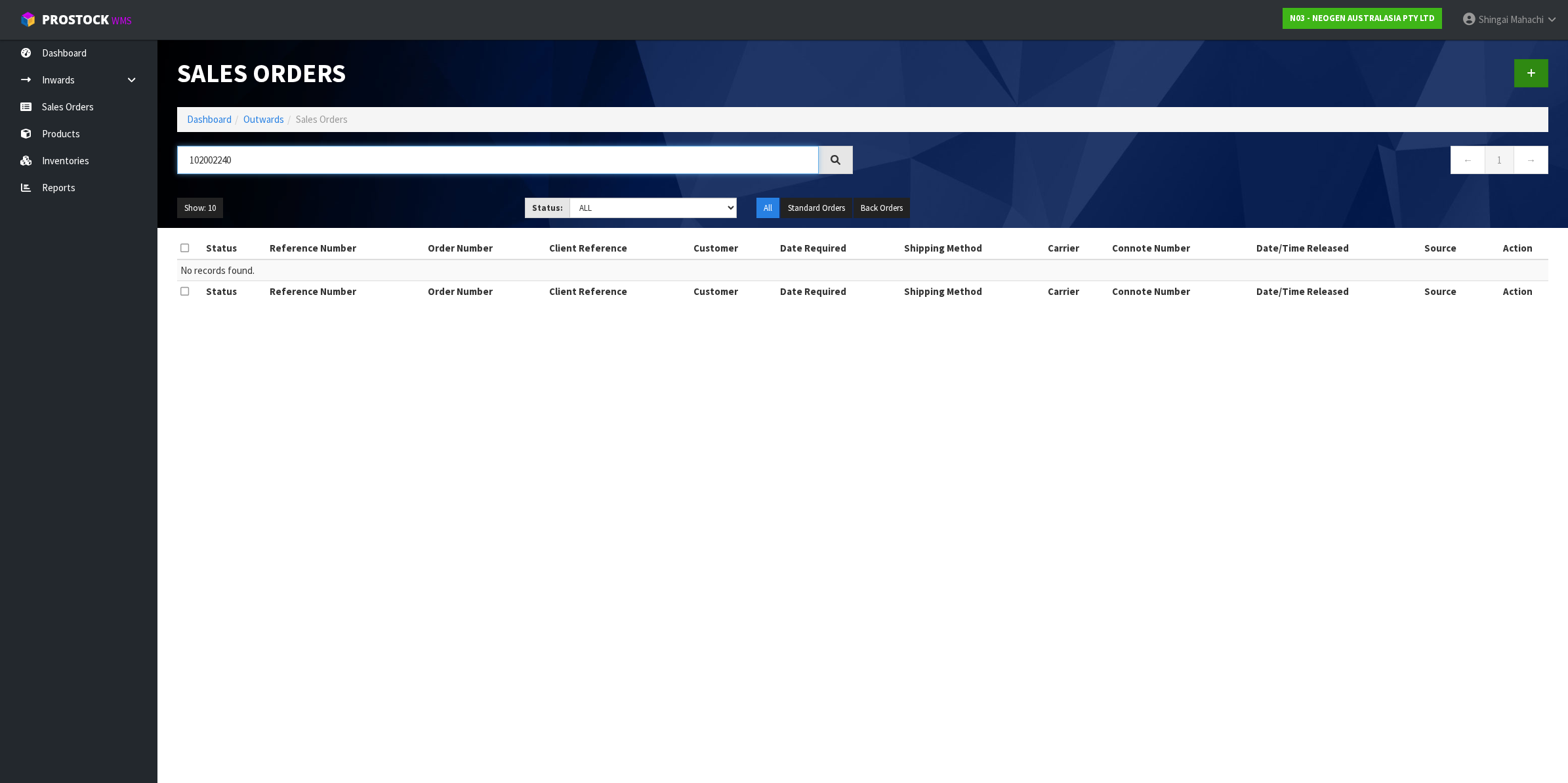
type input "102002240"
click at [1521, 69] on link at bounding box center [1531, 73] width 34 height 29
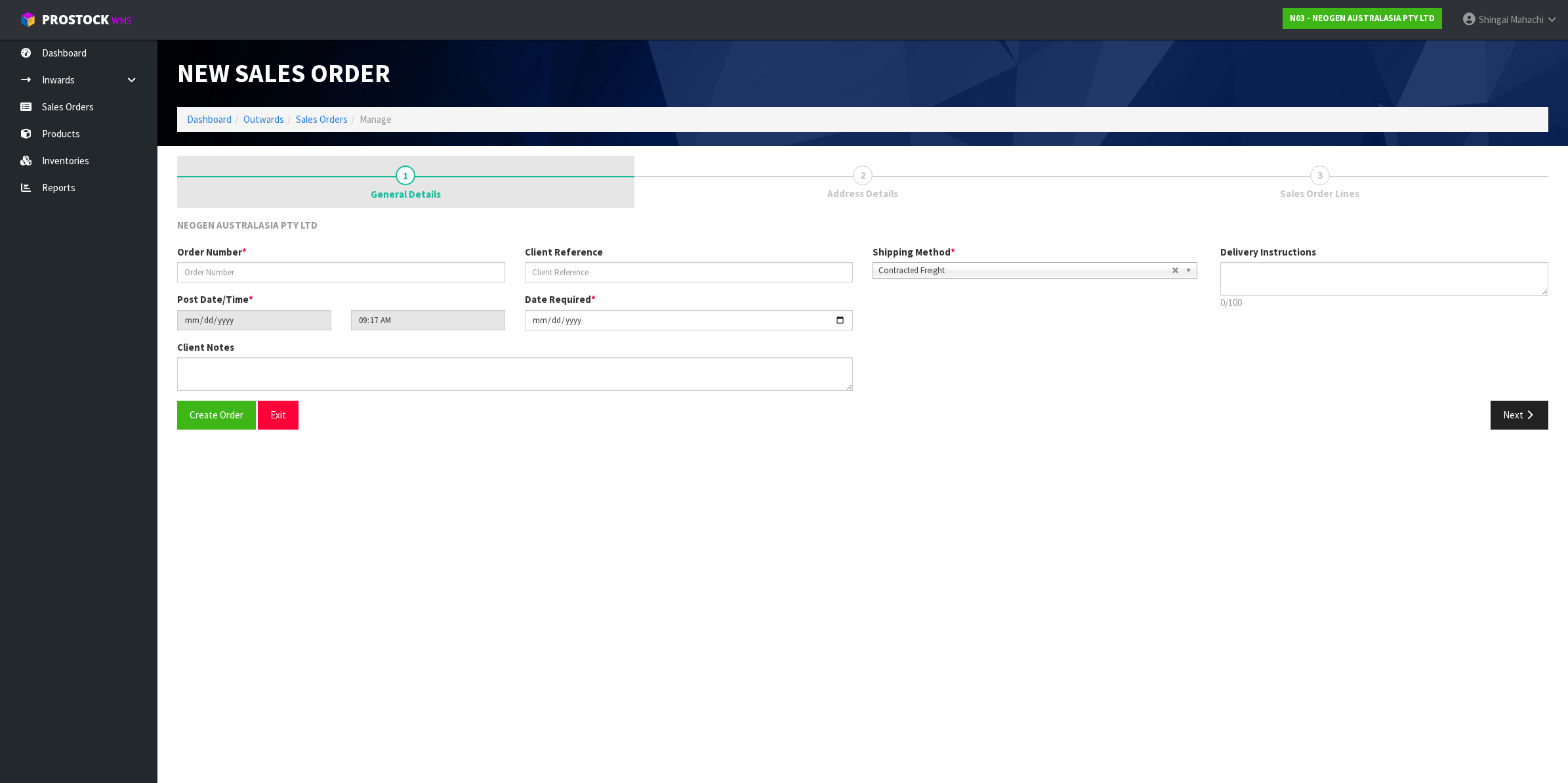
type textarea "CHILLED GOODS -OVERNIGHT"
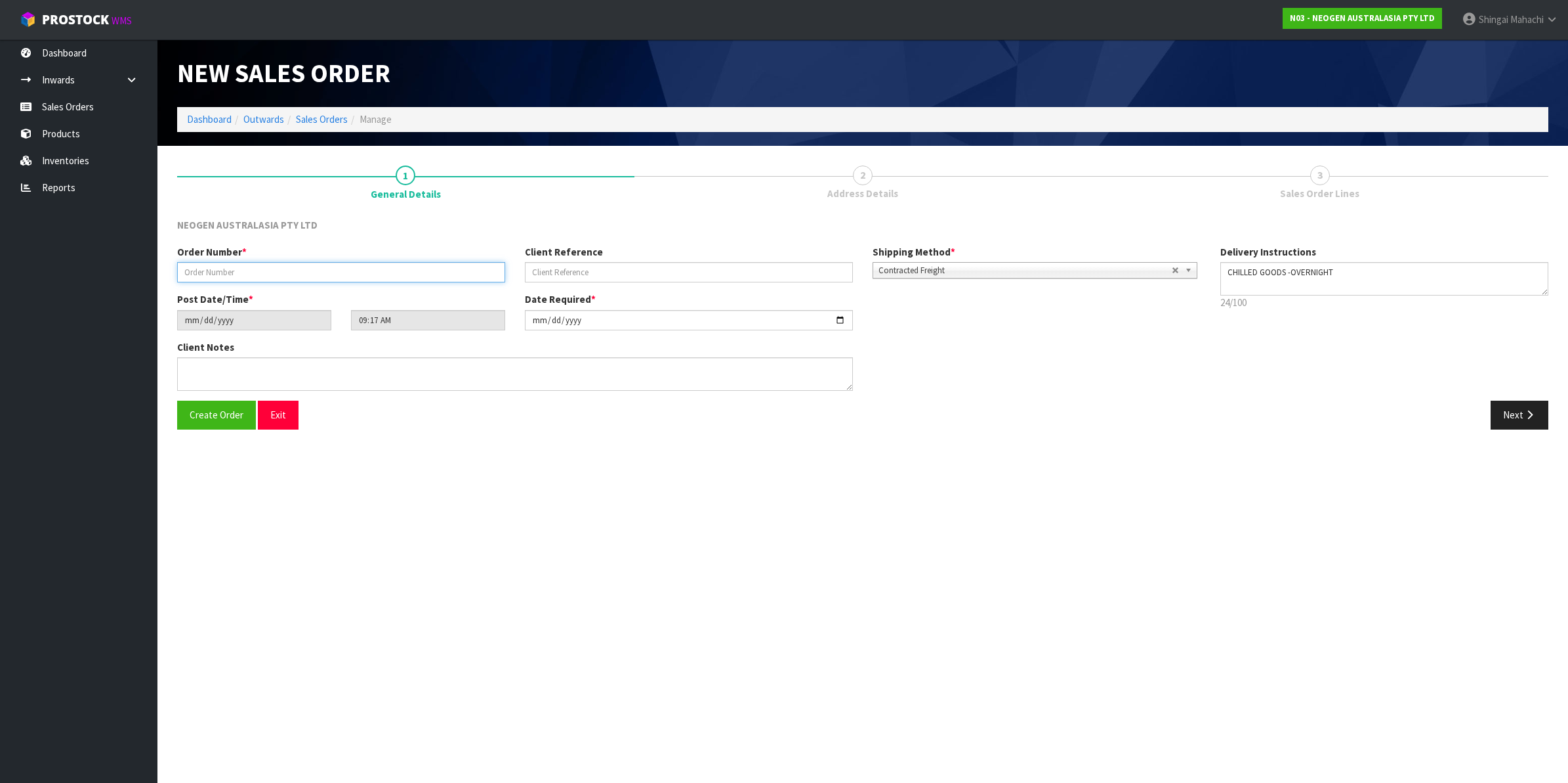
click at [221, 270] on input "text" at bounding box center [340, 272] width 328 height 20
type input "102002240"
click at [275, 368] on textarea at bounding box center [514, 374] width 676 height 34
paste textarea "JAMESE@WESTLAND.CO.NZ"
type textarea "ATTN: JAMESE@WESTLAND.CO.NZ"
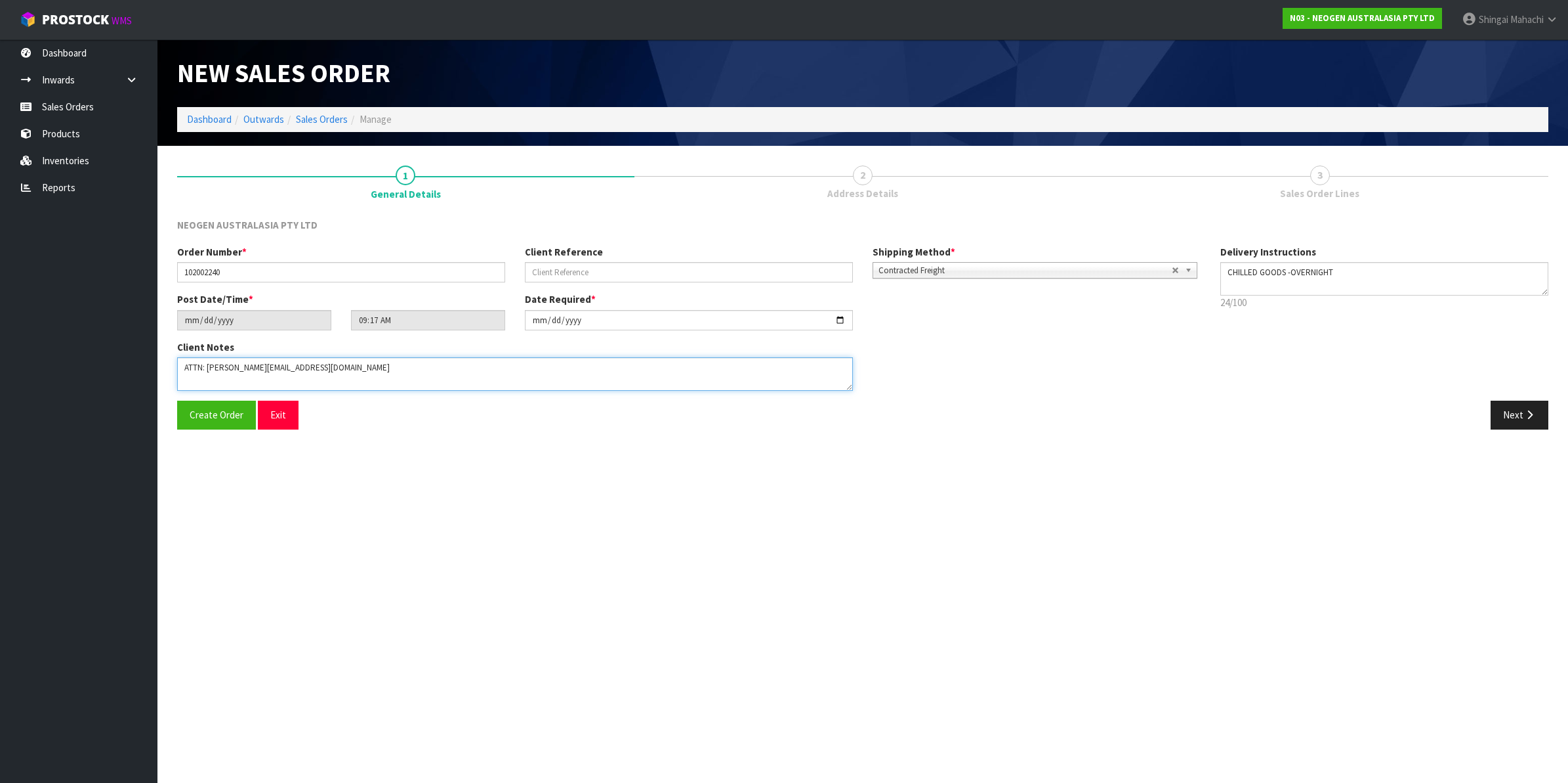
drag, startPoint x: 343, startPoint y: 377, endPoint x: 108, endPoint y: 348, distance: 236.8
click at [108, 348] on body "Toggle navigation ProStock WMS N03 - NEOGEN AUSTRALASIA PTY LTD Shingai Mahachi…" at bounding box center [784, 391] width 1568 height 783
click at [557, 273] on input "text" at bounding box center [688, 272] width 328 height 20
paste input "ATTN: JAMESE@WESTLAND.CO.NZ"
click at [556, 270] on input "ATTN: JAMESE@WESTLAND.CO.NZ" at bounding box center [688, 272] width 328 height 20
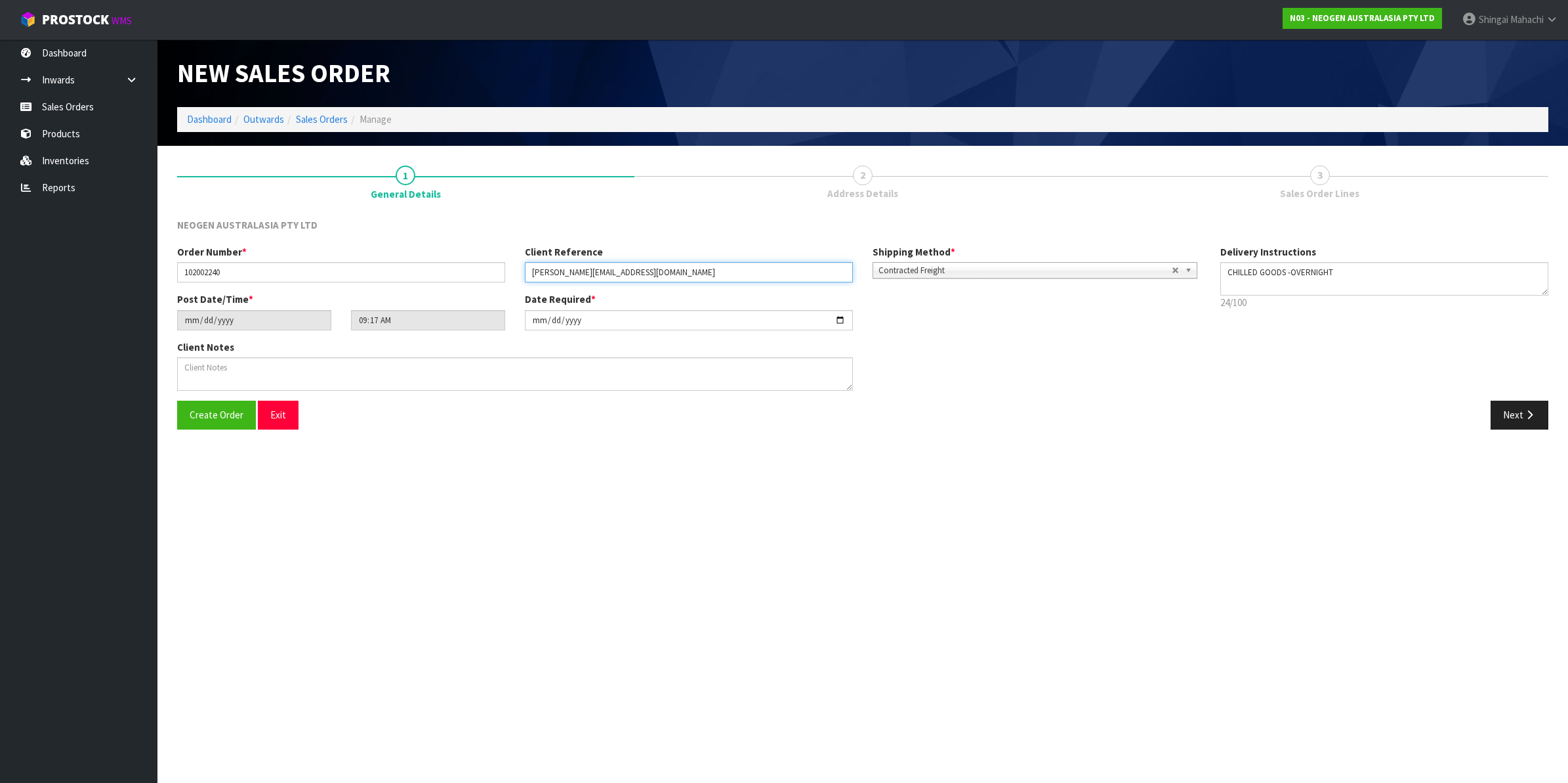
type input "JAMESE@WESTLAND.CO.NZ"
click at [190, 370] on textarea at bounding box center [514, 374] width 676 height 34
paste textarea "ATTN JAMES ESSON"
click at [204, 370] on textarea at bounding box center [514, 374] width 676 height 34
type textarea "ATTN: JAMES ESSON"
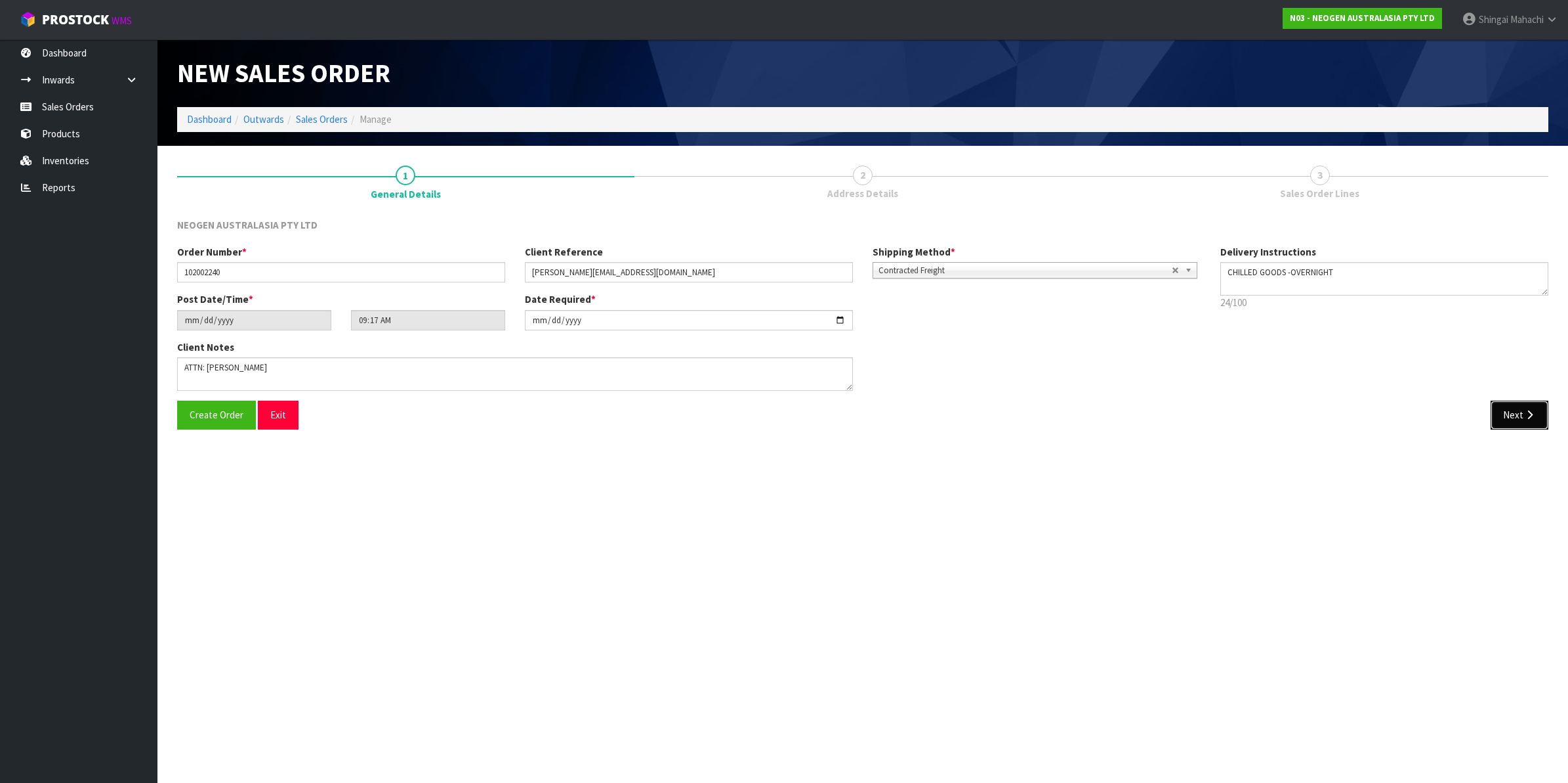
click at [1527, 415] on icon "button" at bounding box center [1529, 414] width 12 height 10
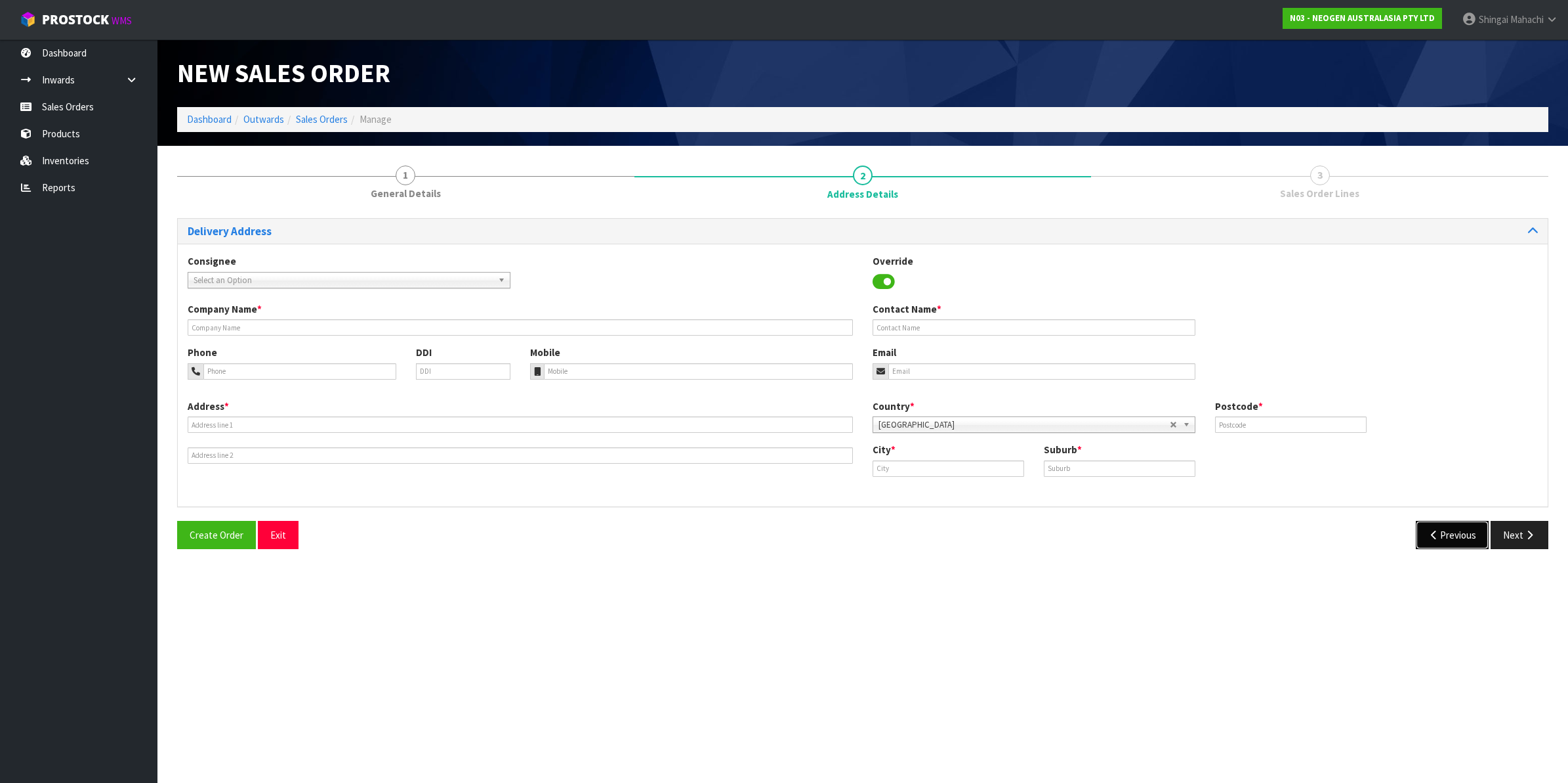
click at [1464, 543] on button "Previous" at bounding box center [1453, 534] width 74 height 29
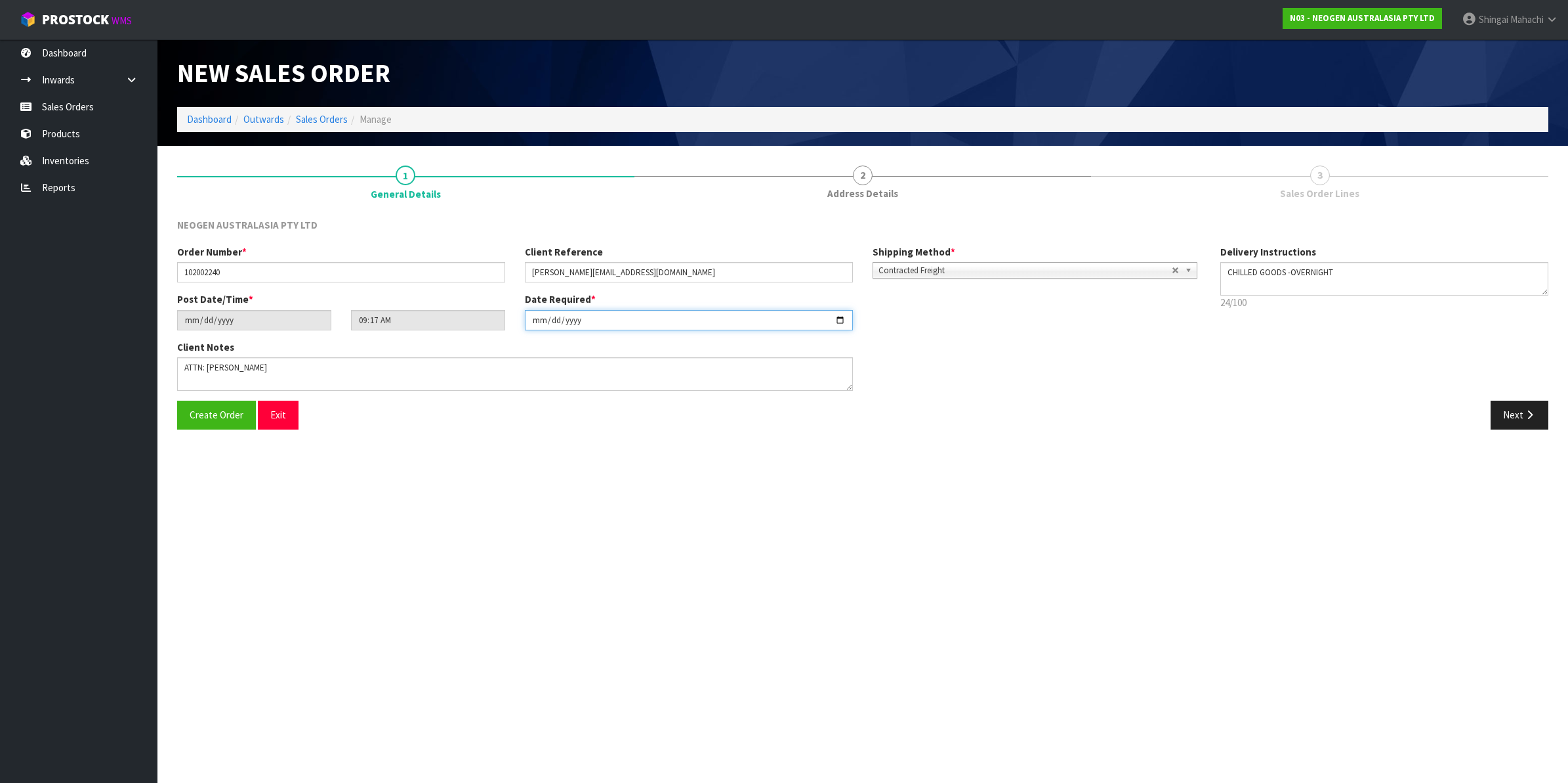
click at [843, 314] on input "[DATE]" at bounding box center [688, 320] width 328 height 20
type input "2025-10-14"
click at [1532, 410] on icon "button" at bounding box center [1529, 414] width 12 height 10
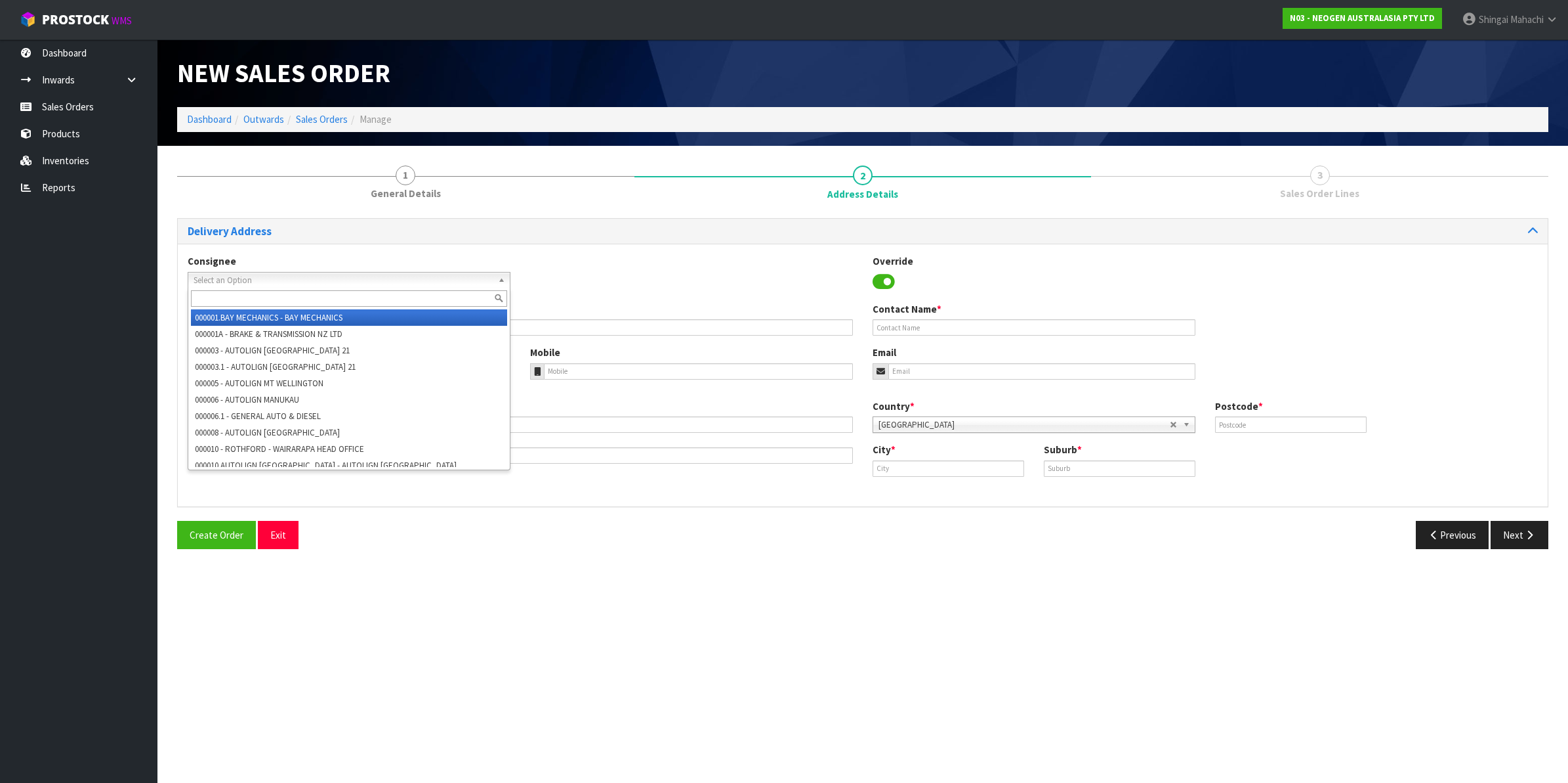
click at [248, 283] on span "Select an Option" at bounding box center [343, 281] width 300 height 16
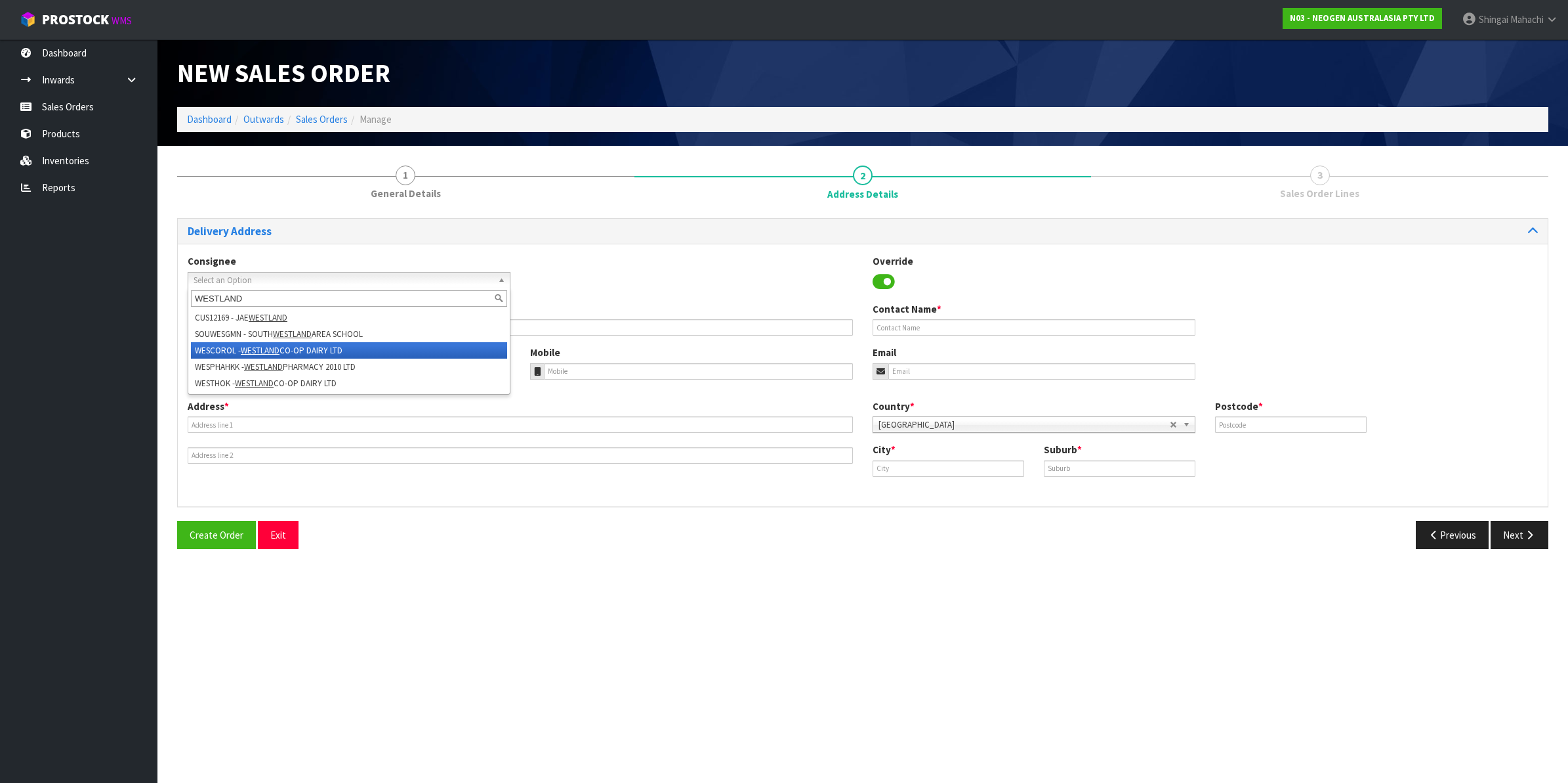
type input "WESTLAND"
click at [320, 352] on li "WESCOROL - WESTLAND CO-OP DAIRY LTD" at bounding box center [349, 350] width 316 height 16
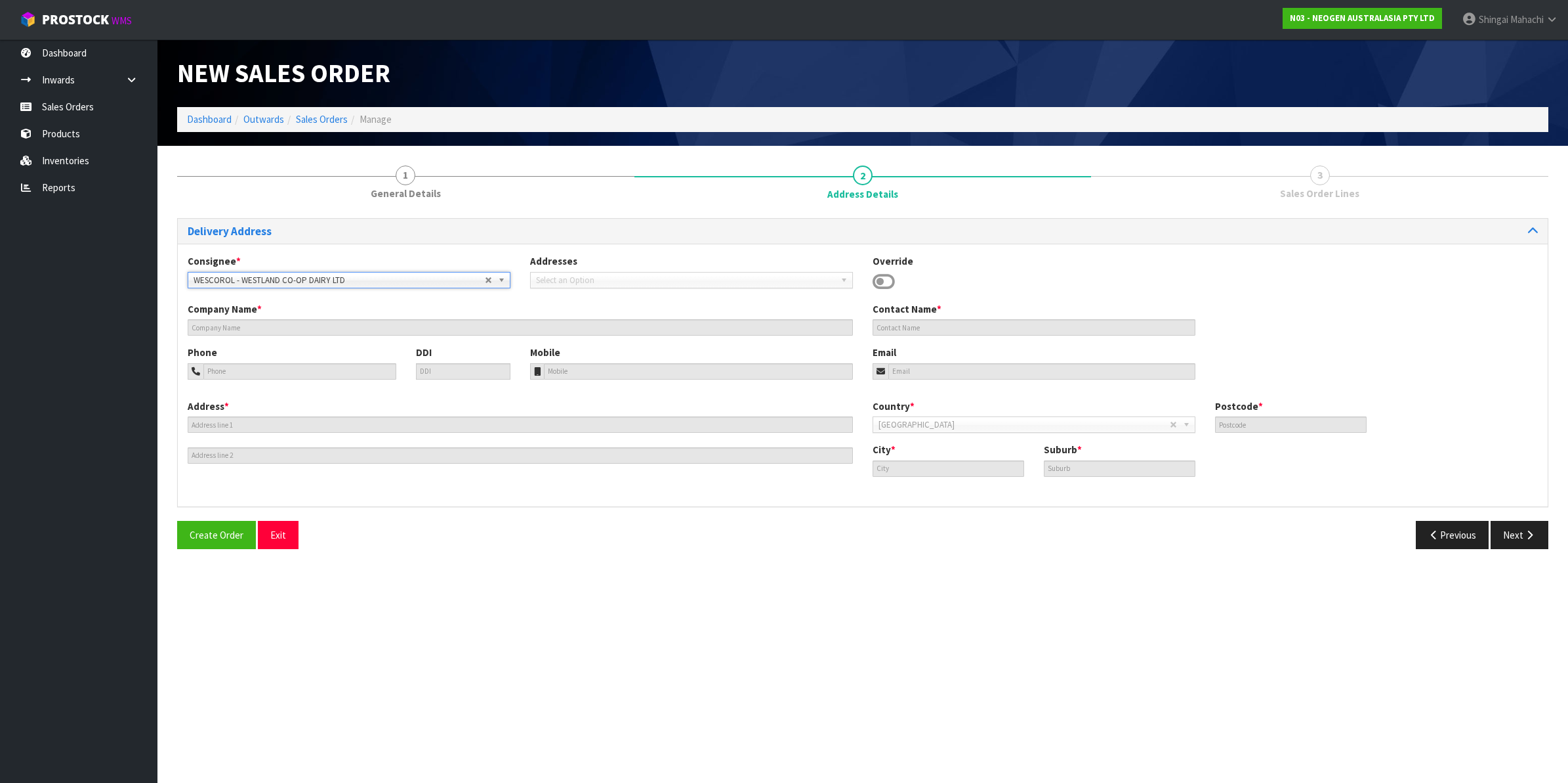
type input "WESTLAND CO-OP DAIRY LTD"
type input "ATTN: JAMES ESSON"
type input "41 WESTLAND PLACE"
type input "7675"
type input "ROLLESTON"
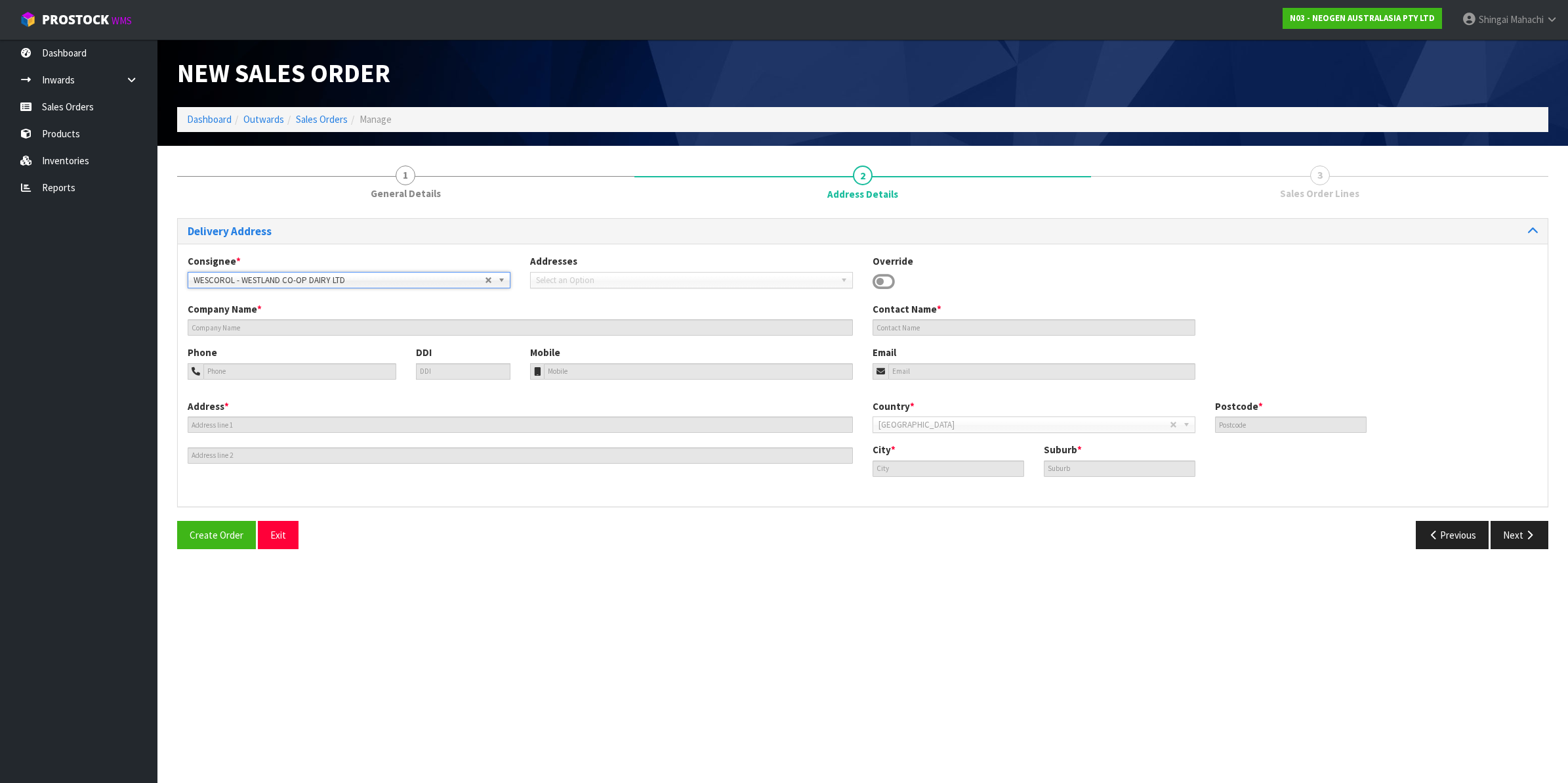
type input "ROLLESTON"
click at [1531, 533] on icon "button" at bounding box center [1529, 534] width 12 height 10
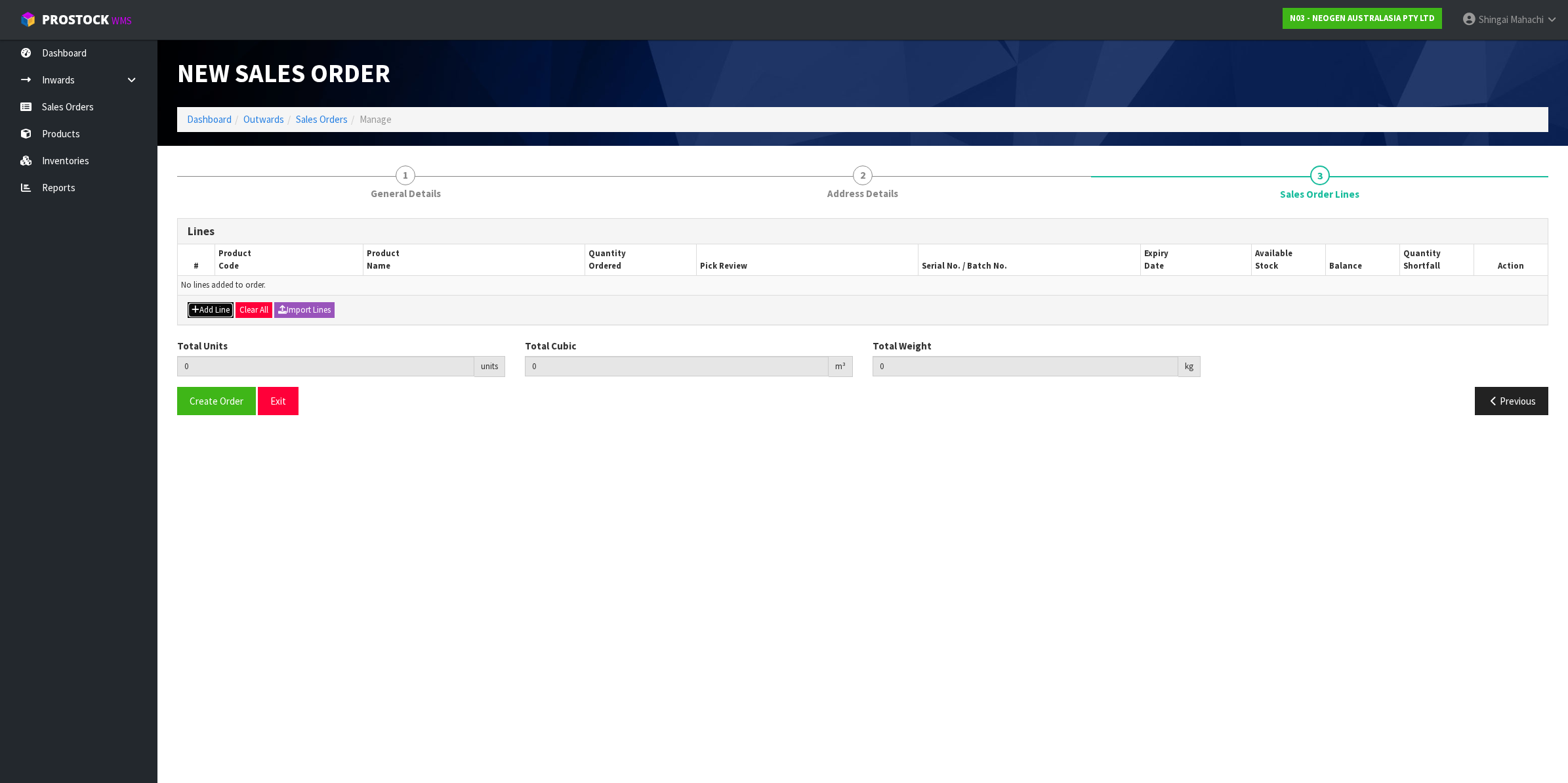
click at [205, 309] on button "Add Line" at bounding box center [210, 310] width 46 height 16
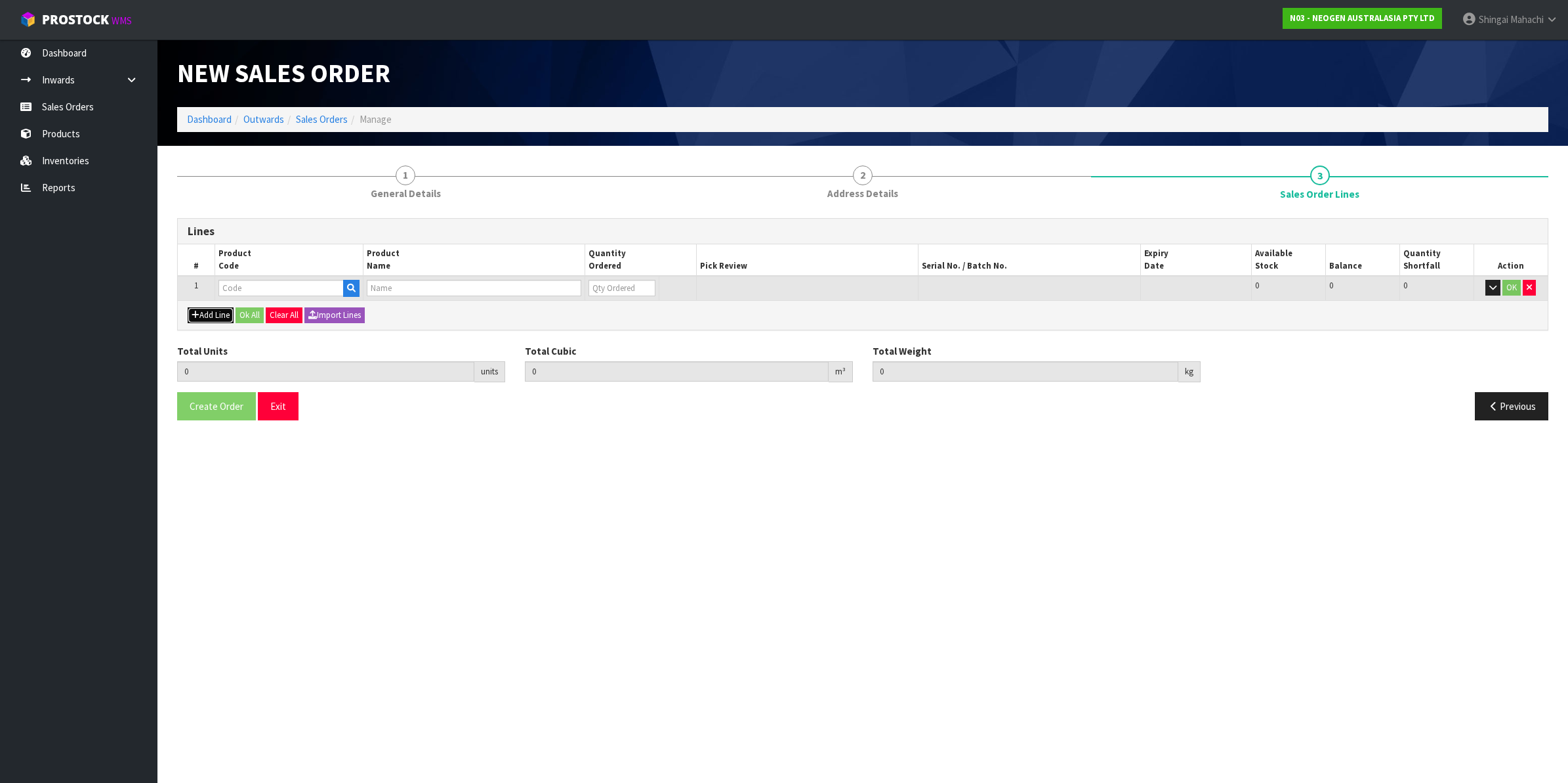
click at [212, 312] on button "Add Line" at bounding box center [210, 315] width 46 height 16
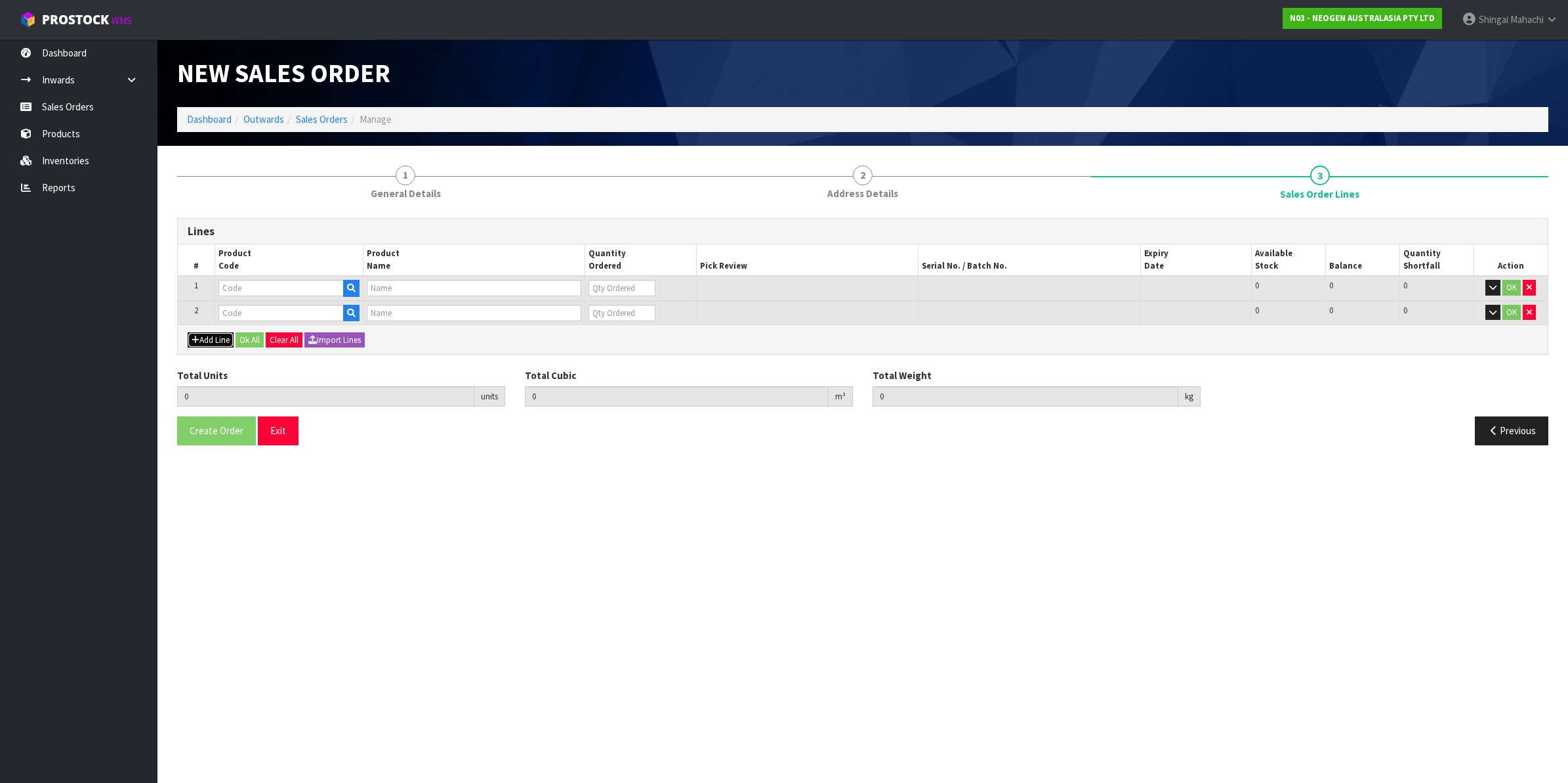
click at [201, 335] on button "Add Line" at bounding box center [210, 340] width 46 height 16
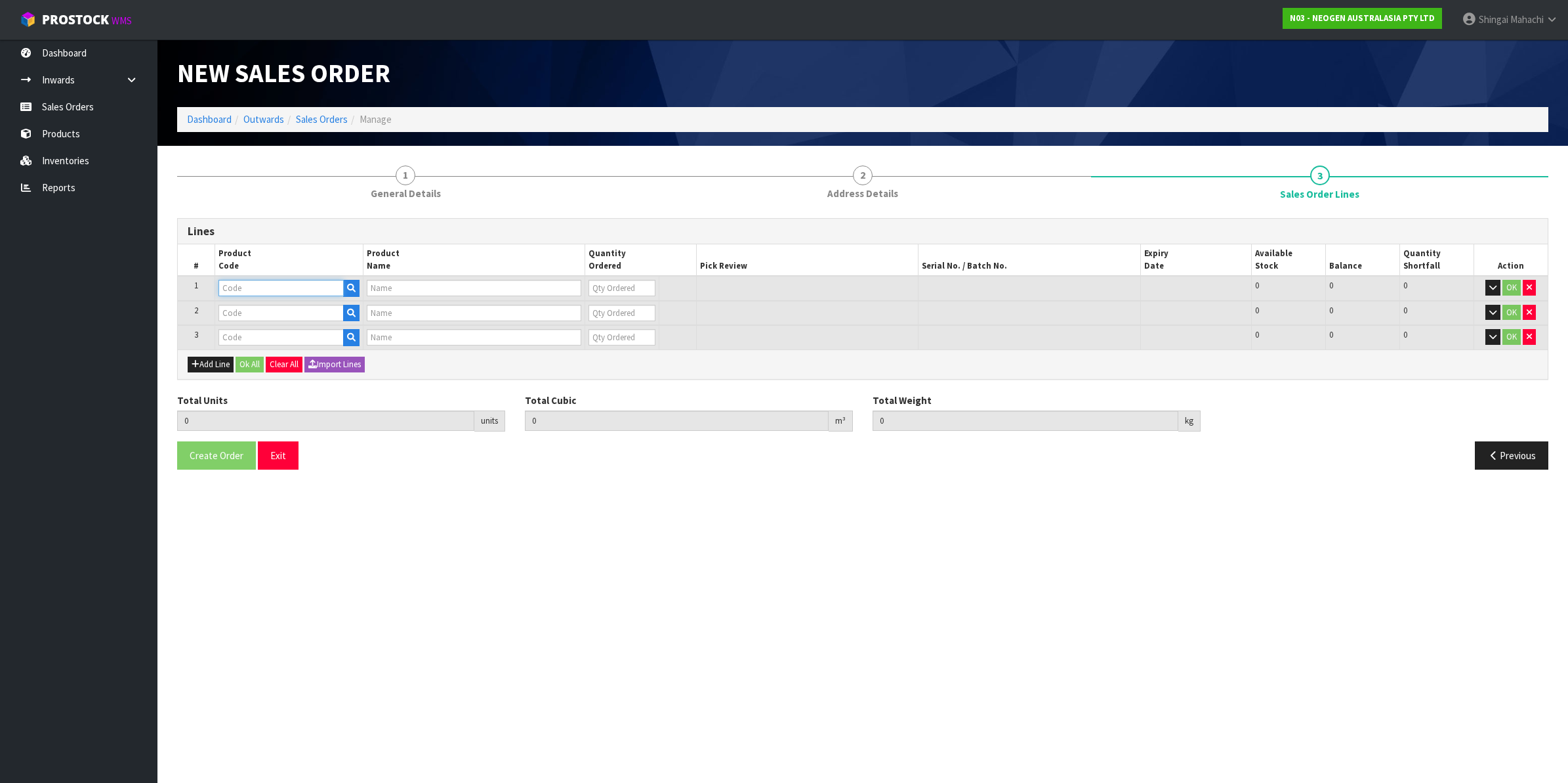
click at [240, 287] on input "text" at bounding box center [281, 288] width 126 height 16
paste input "700002116"
type input "700002116"
type input "7100039310 - 6400 PETRIFILM AEROBIC CT PLT 100EA/CS"
type input "0"
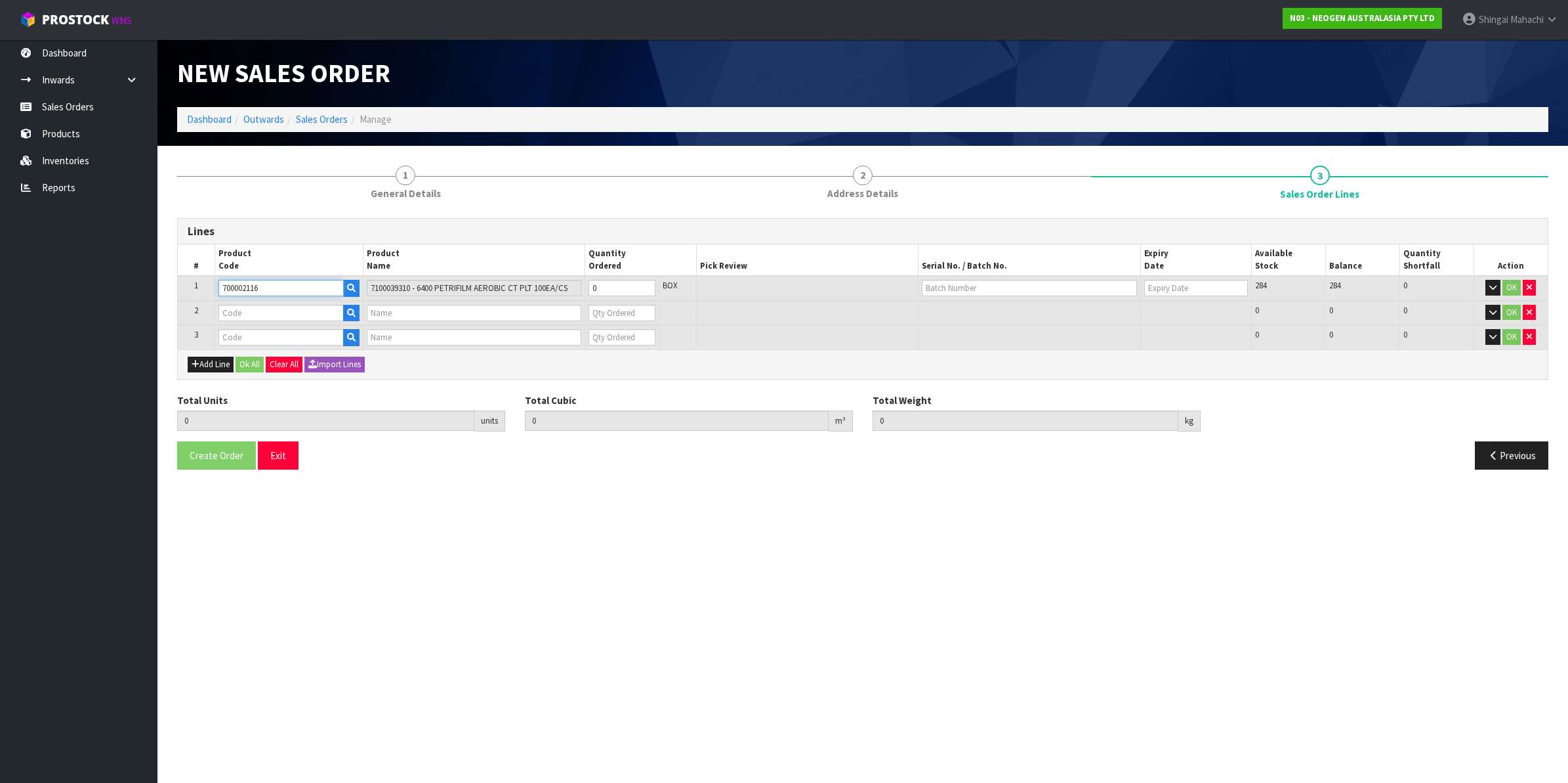
type input "700002116"
click at [245, 310] on input "text" at bounding box center [281, 313] width 126 height 16
paste input "700006852"
type input "700006852"
type input "DPWS9 DILUENT PWS (9ML 400/BOX) LABEL - IN VITRO ONLY"
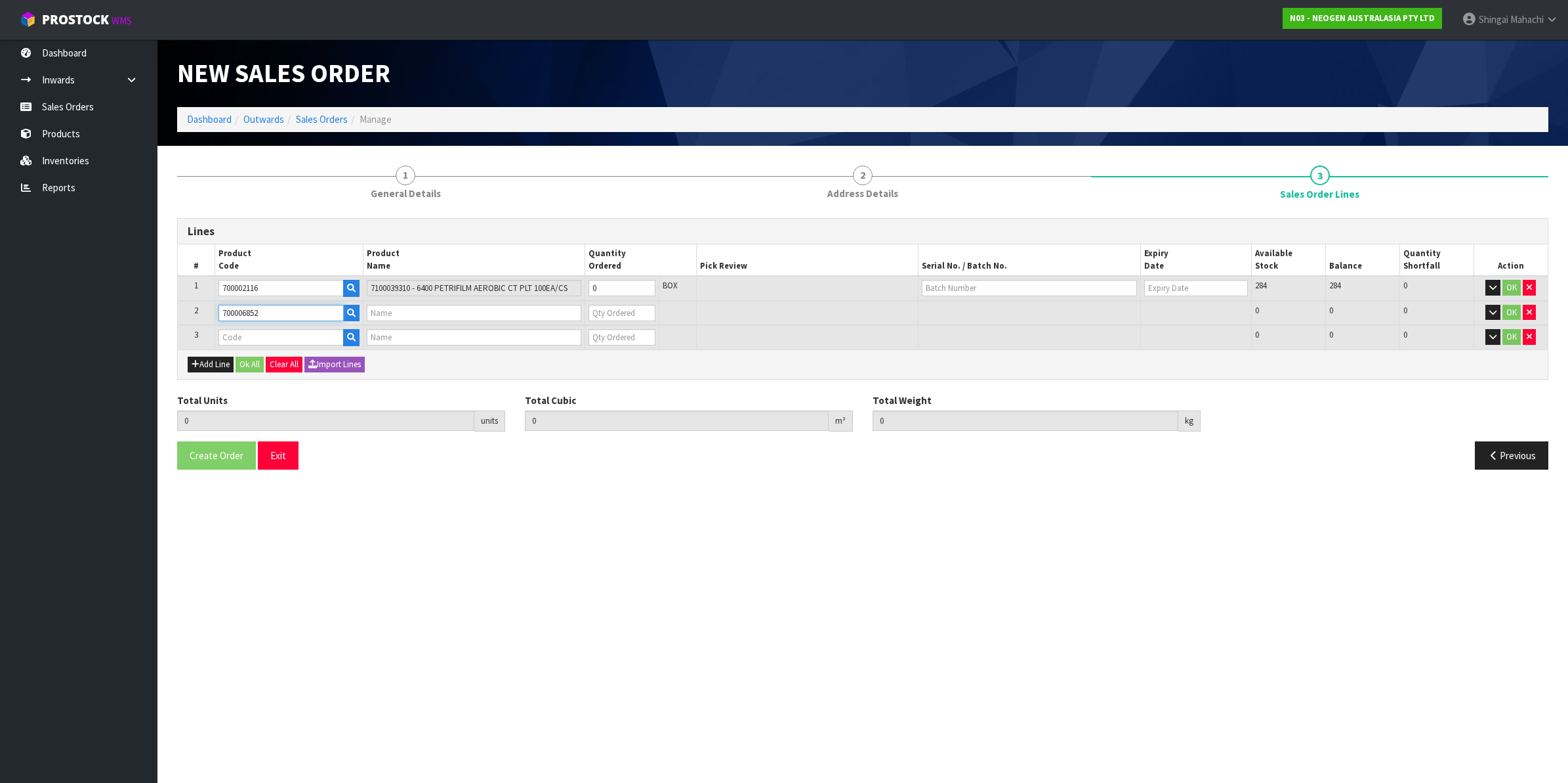
type input "0"
type input "700006852"
click at [237, 338] on input "text" at bounding box center [281, 337] width 126 height 16
paste input "700002278"
type input "700002278"
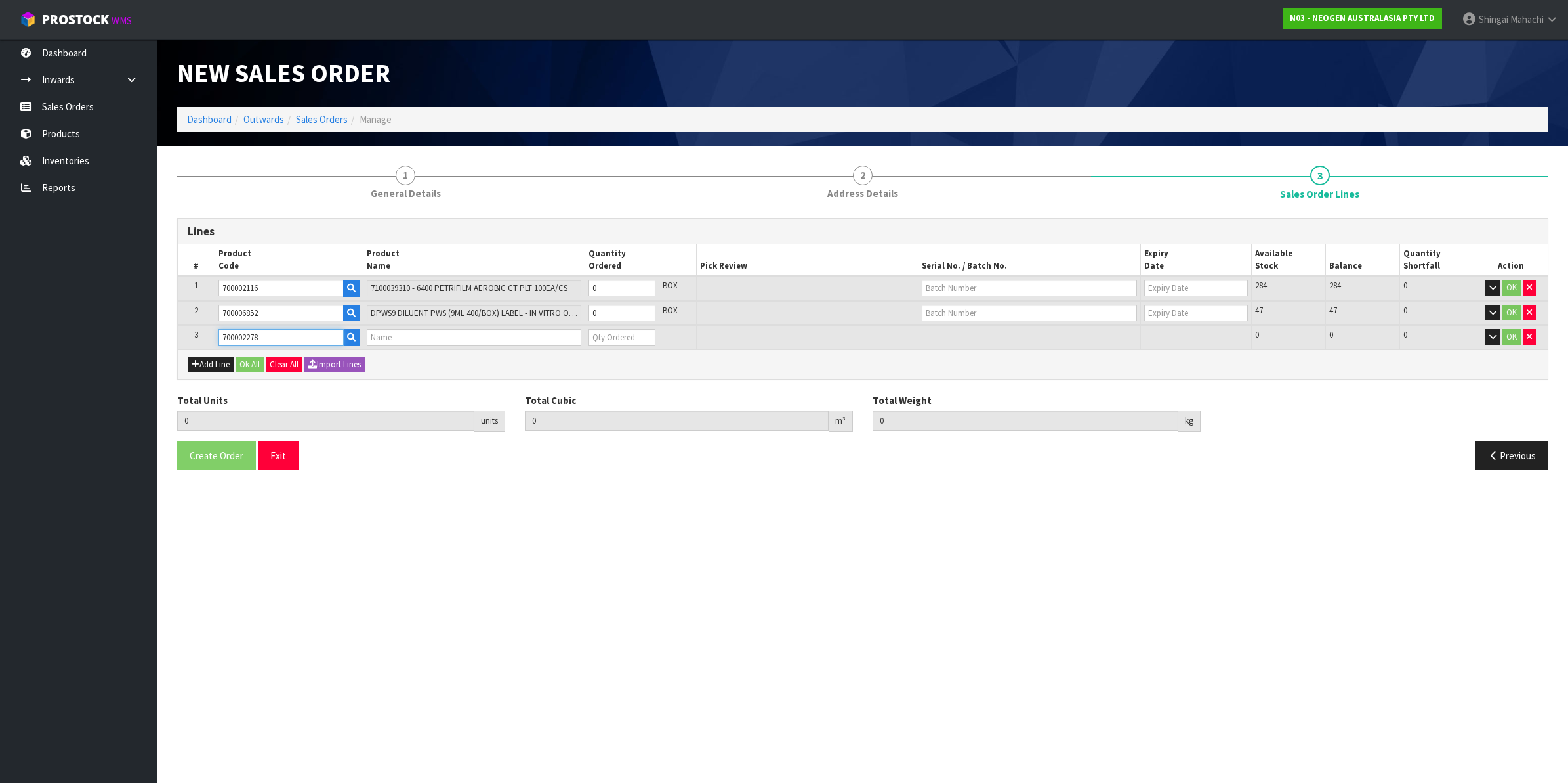
type input "0.000000"
type input "0.000"
type input "7100126846 - 6410 PETRIFILM COLIFORM PLT 50/CS PL"
type input "0"
type input "700002278"
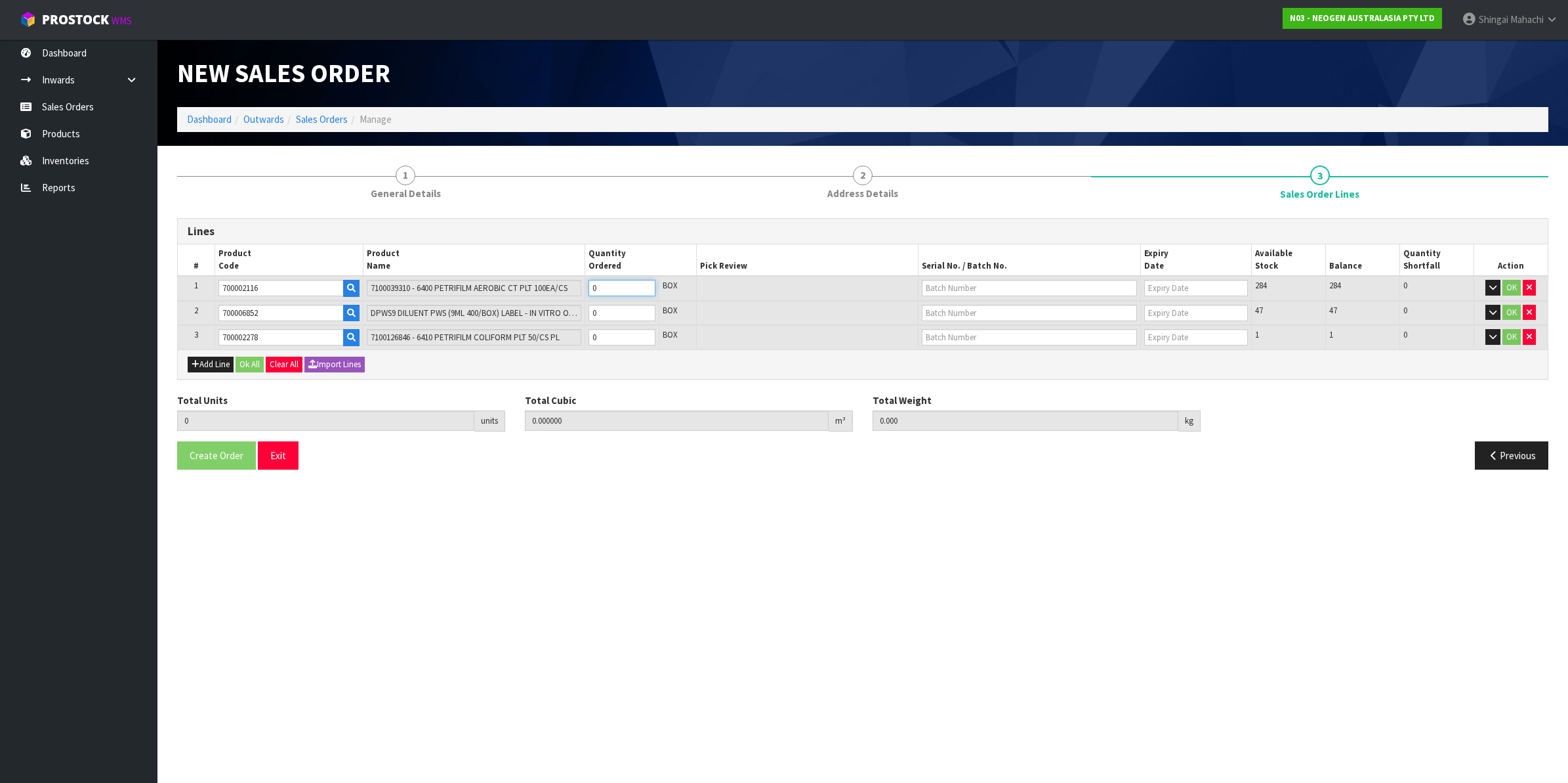
click at [572, 293] on tr "1 700002116 7100039310 - 6400 PETRIFILM AEROBIC CT PLT 100EA/CS 0 BOX 284 284 0…" at bounding box center [862, 288] width 1370 height 25
type input "4"
type input "0.005168"
type input "1.6"
type input "4"
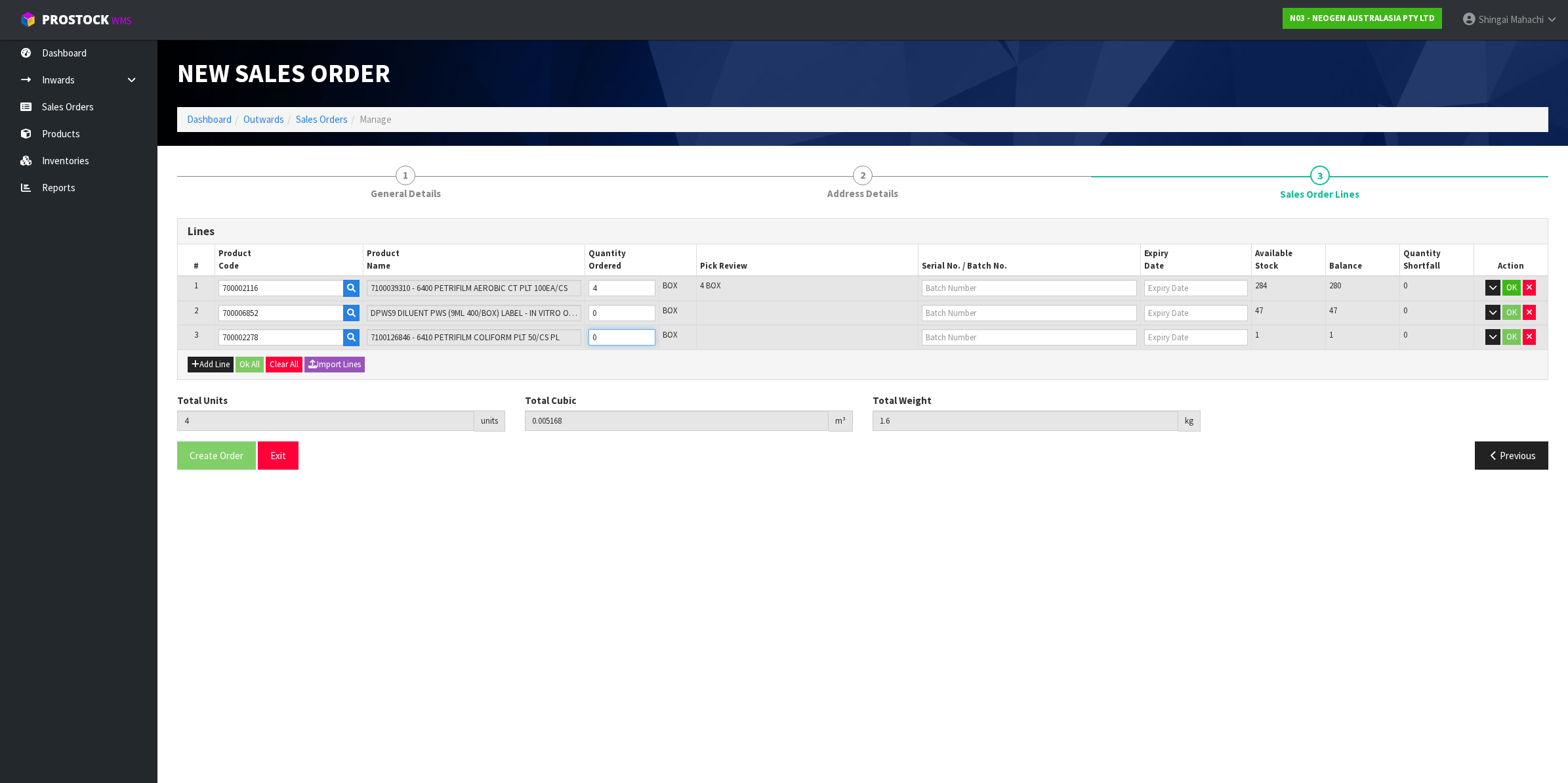
drag, startPoint x: 610, startPoint y: 336, endPoint x: 533, endPoint y: 349, distance: 78.1
click at [533, 349] on div "Lines # Product Code Product Name Quantity Ordered Pick Review Serial No. / Bat…" at bounding box center [862, 298] width 1371 height 162
type input "5"
type input "0.00646"
type input "1.84"
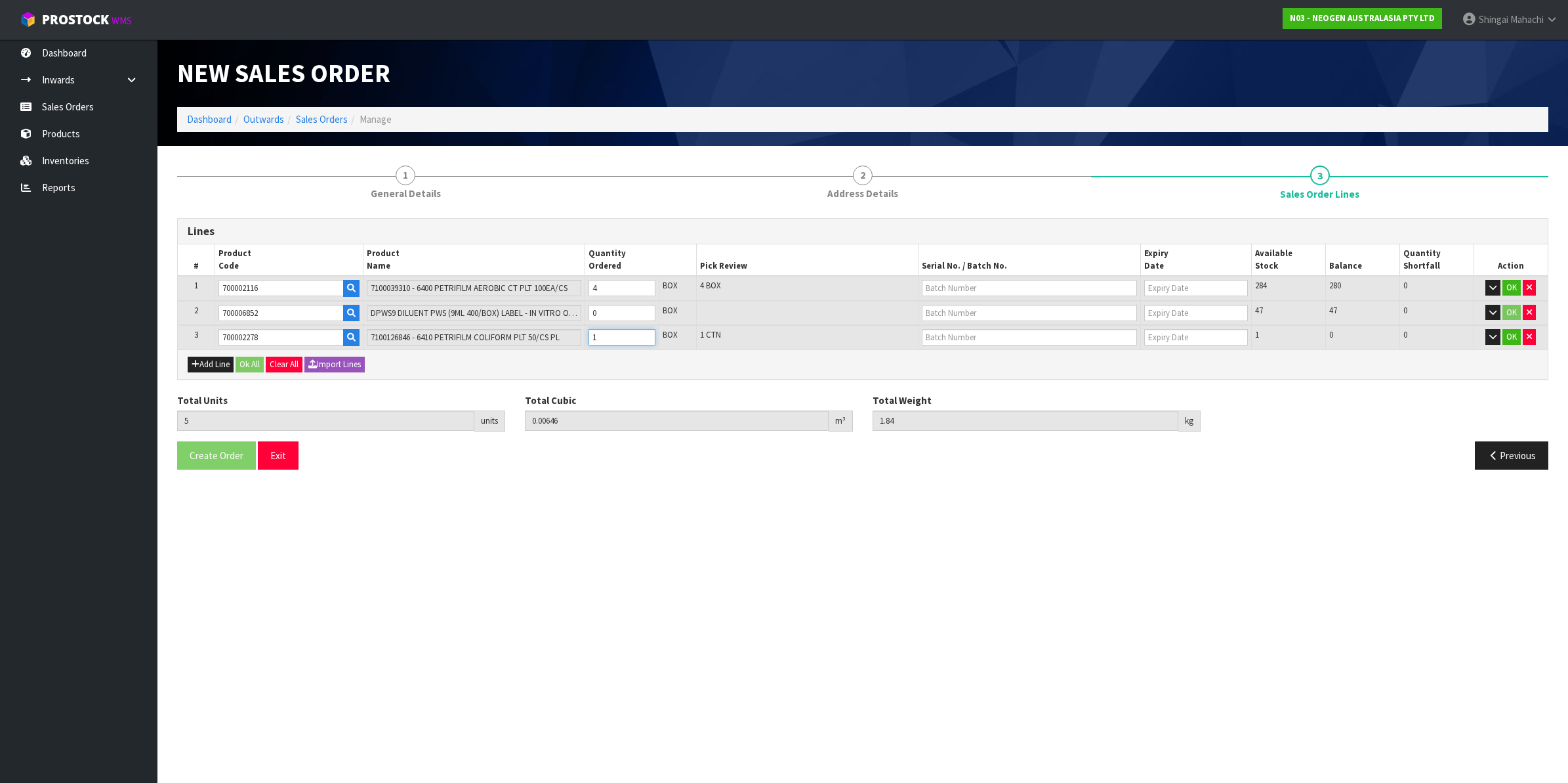
type input "1"
click at [518, 312] on tr "2 700006852 DPWS9 DILUENT PWS (9ML 400/BOX) LABEL - IN VITRO ONLY 0 BOX 47 47 0…" at bounding box center [862, 313] width 1370 height 25
type input "10"
type input "0.18916"
type input "49.04"
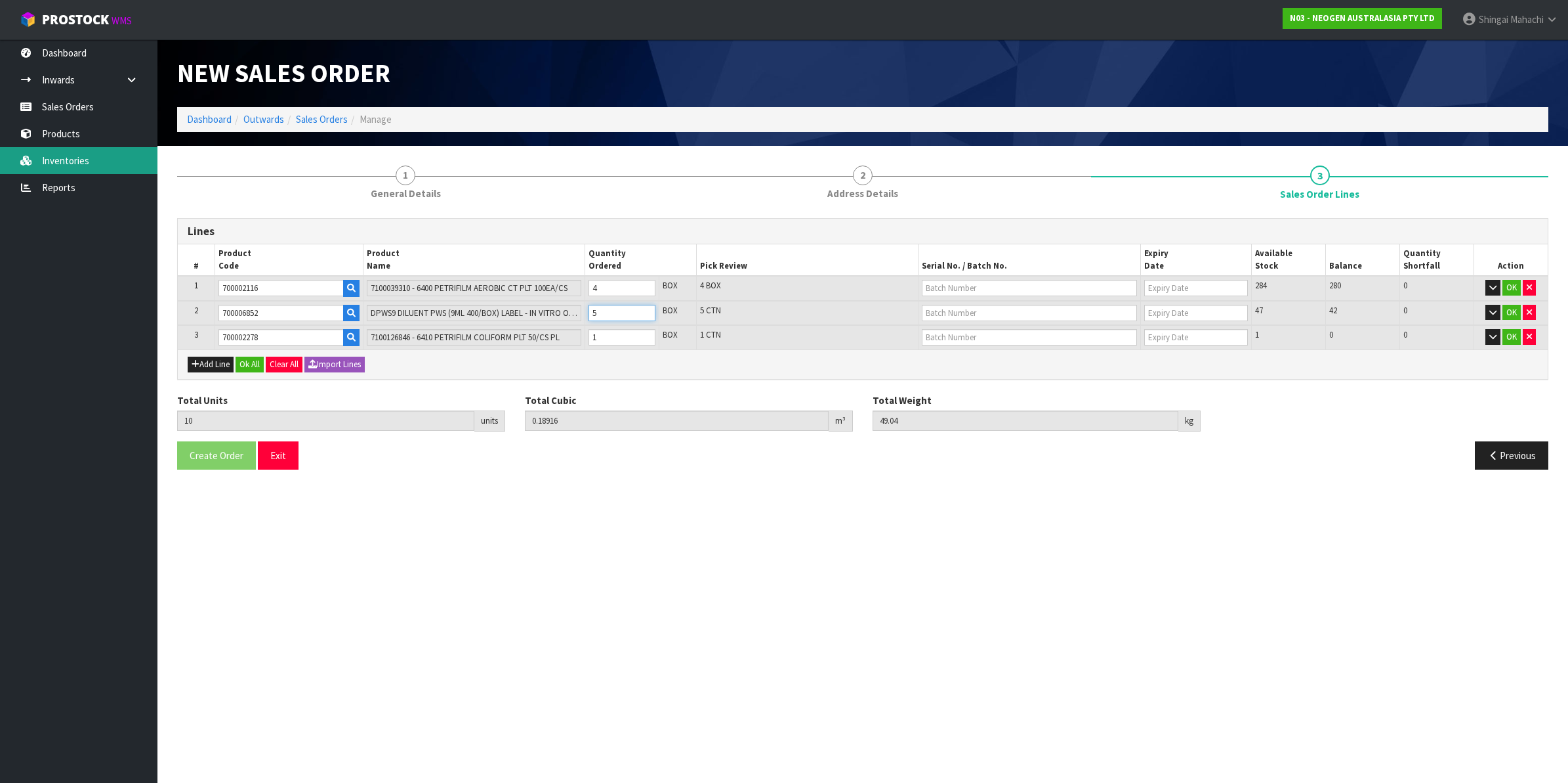
type input "5"
click at [958, 284] on input "text" at bounding box center [1030, 288] width 216 height 16
click at [963, 324] on link "3438P6" at bounding box center [975, 328] width 104 height 18
type input "3438P6"
type input "09/04/2026"
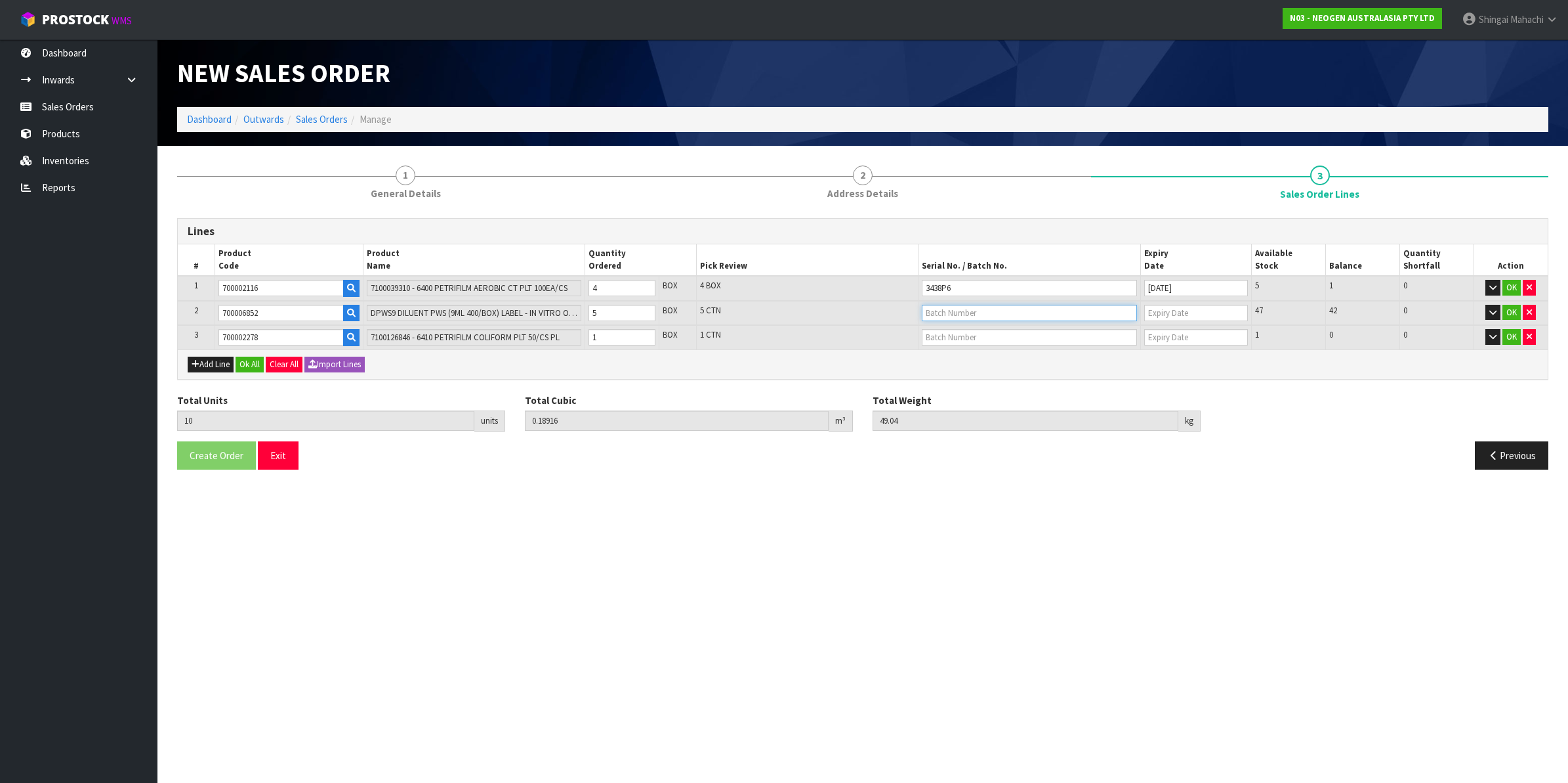
click at [954, 309] on input "text" at bounding box center [1030, 313] width 216 height 16
click at [1101, 466] on div "Previous" at bounding box center [1211, 455] width 696 height 29
click at [956, 335] on input "text" at bounding box center [1030, 337] width 216 height 16
click at [970, 351] on link "418325034A" at bounding box center [975, 359] width 104 height 18
type input "418325034A"
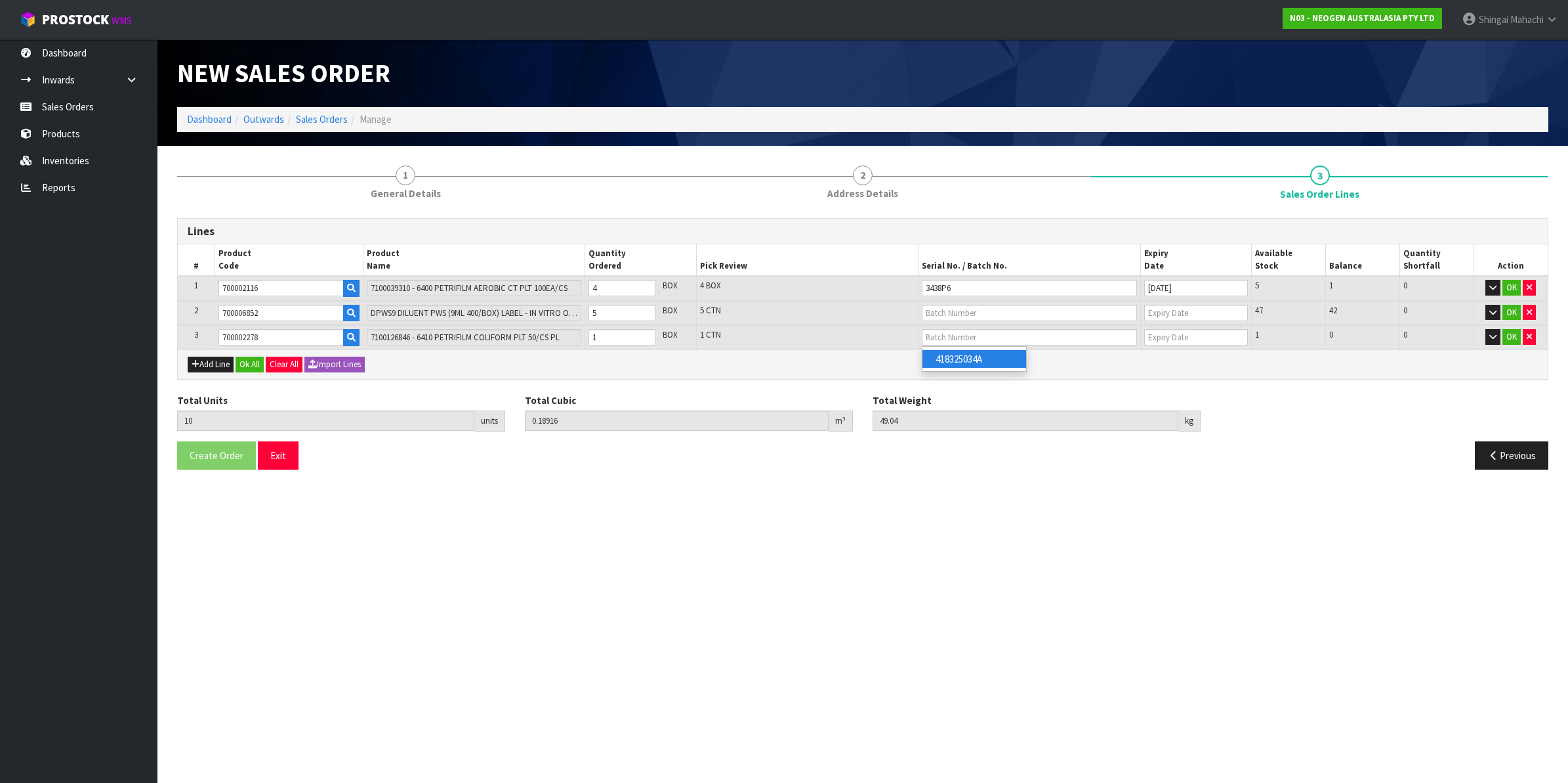
type input "04/08/2026"
click at [940, 306] on input "text" at bounding box center [1030, 313] width 216 height 16
click at [952, 349] on link "250826M" at bounding box center [975, 352] width 104 height 18
type input "250826M"
type input "[DATE]"
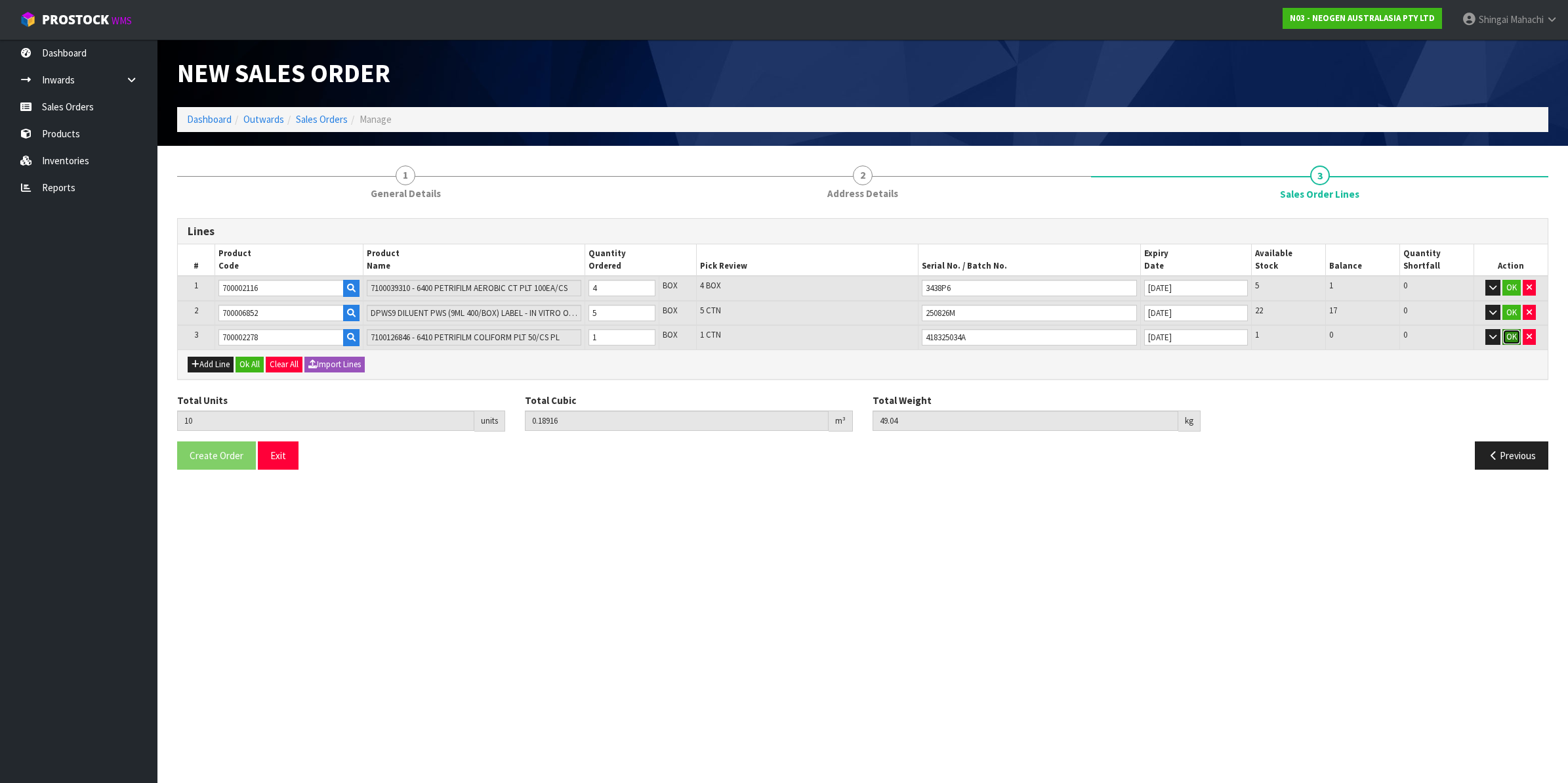
click at [1511, 335] on button "OK" at bounding box center [1512, 337] width 18 height 16
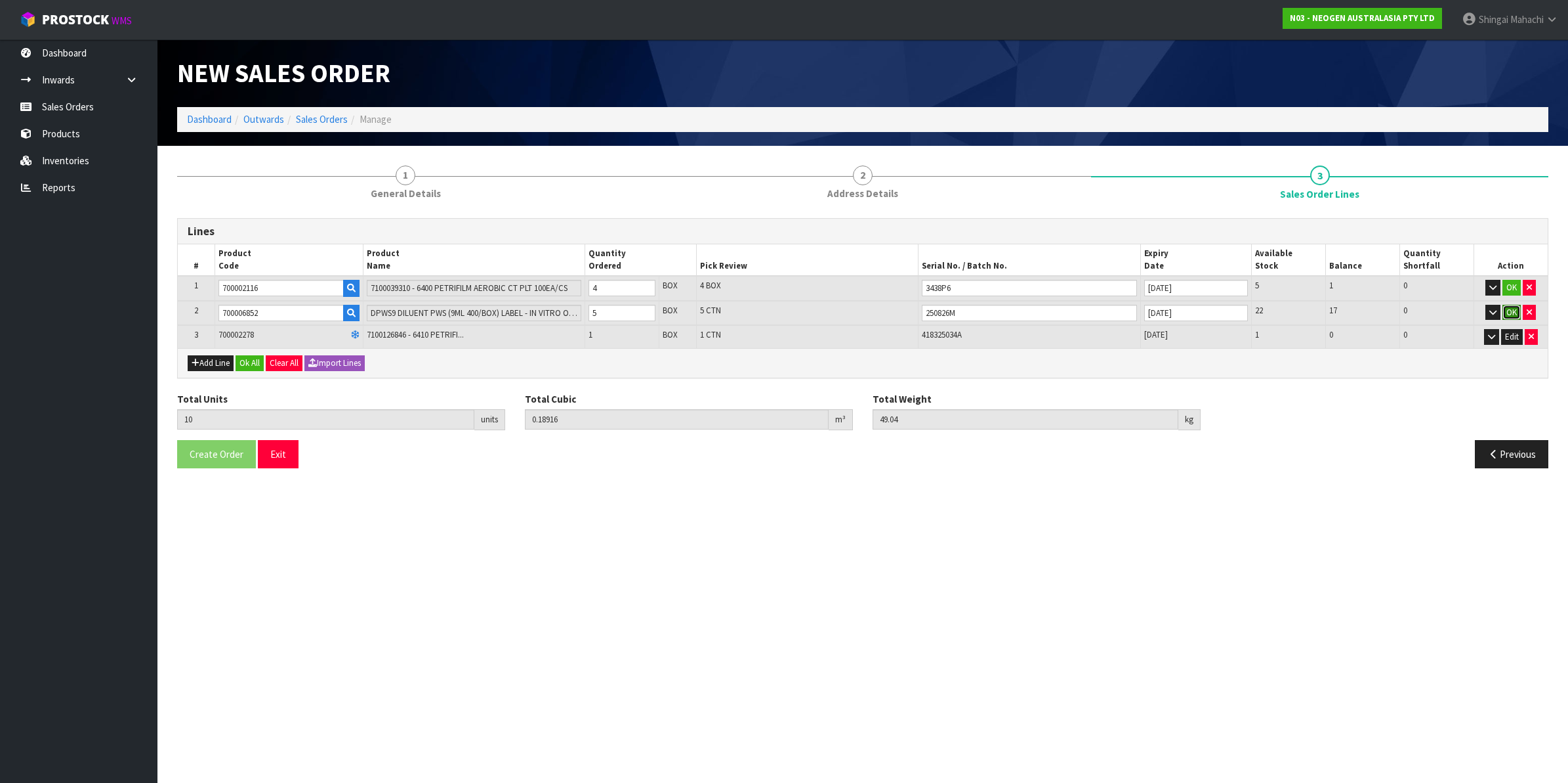
click at [1510, 306] on button "OK" at bounding box center [1512, 313] width 18 height 16
click at [1510, 290] on button "OK" at bounding box center [1512, 288] width 18 height 16
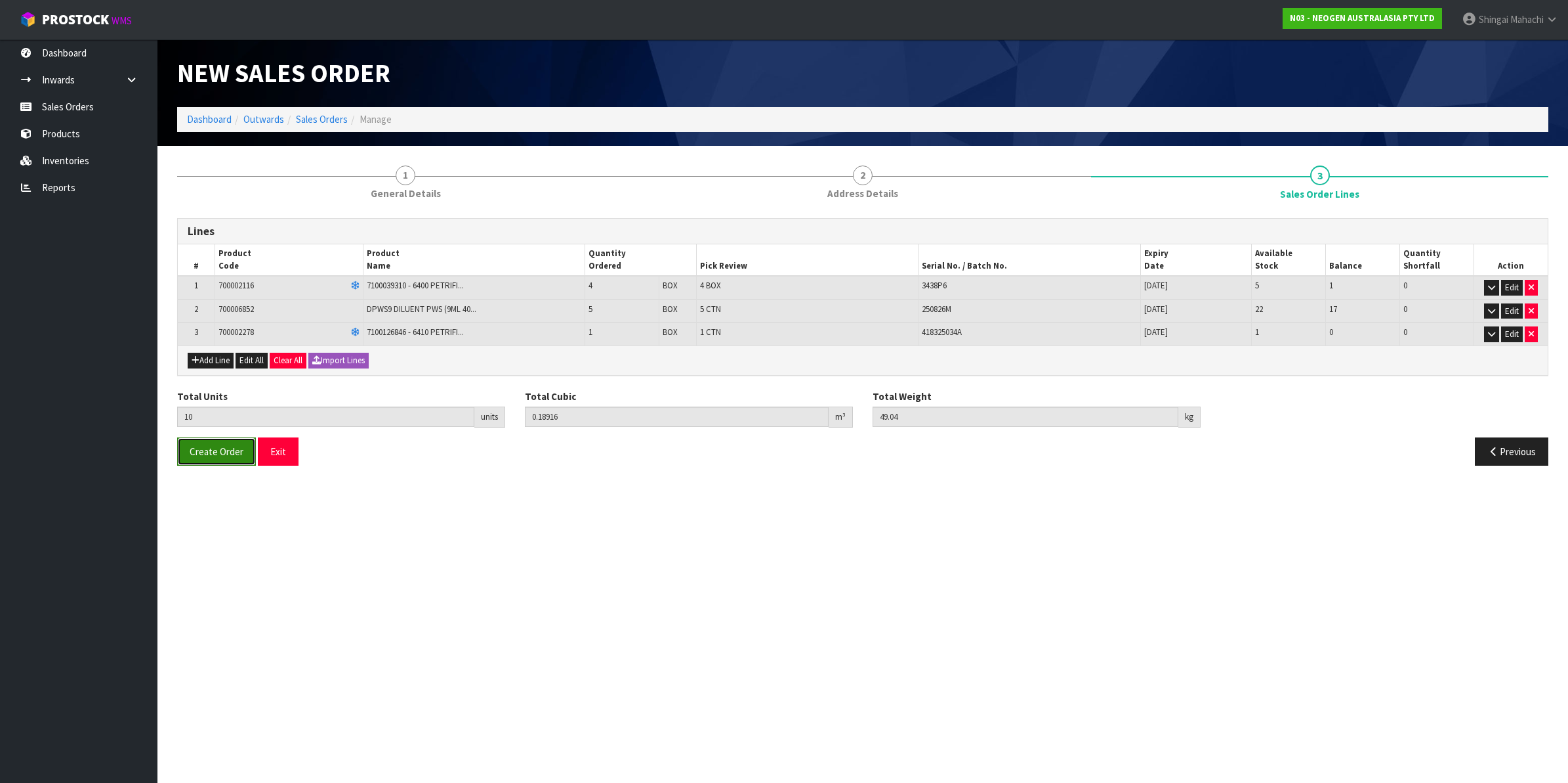
click at [200, 454] on span "Create Order" at bounding box center [217, 451] width 54 height 12
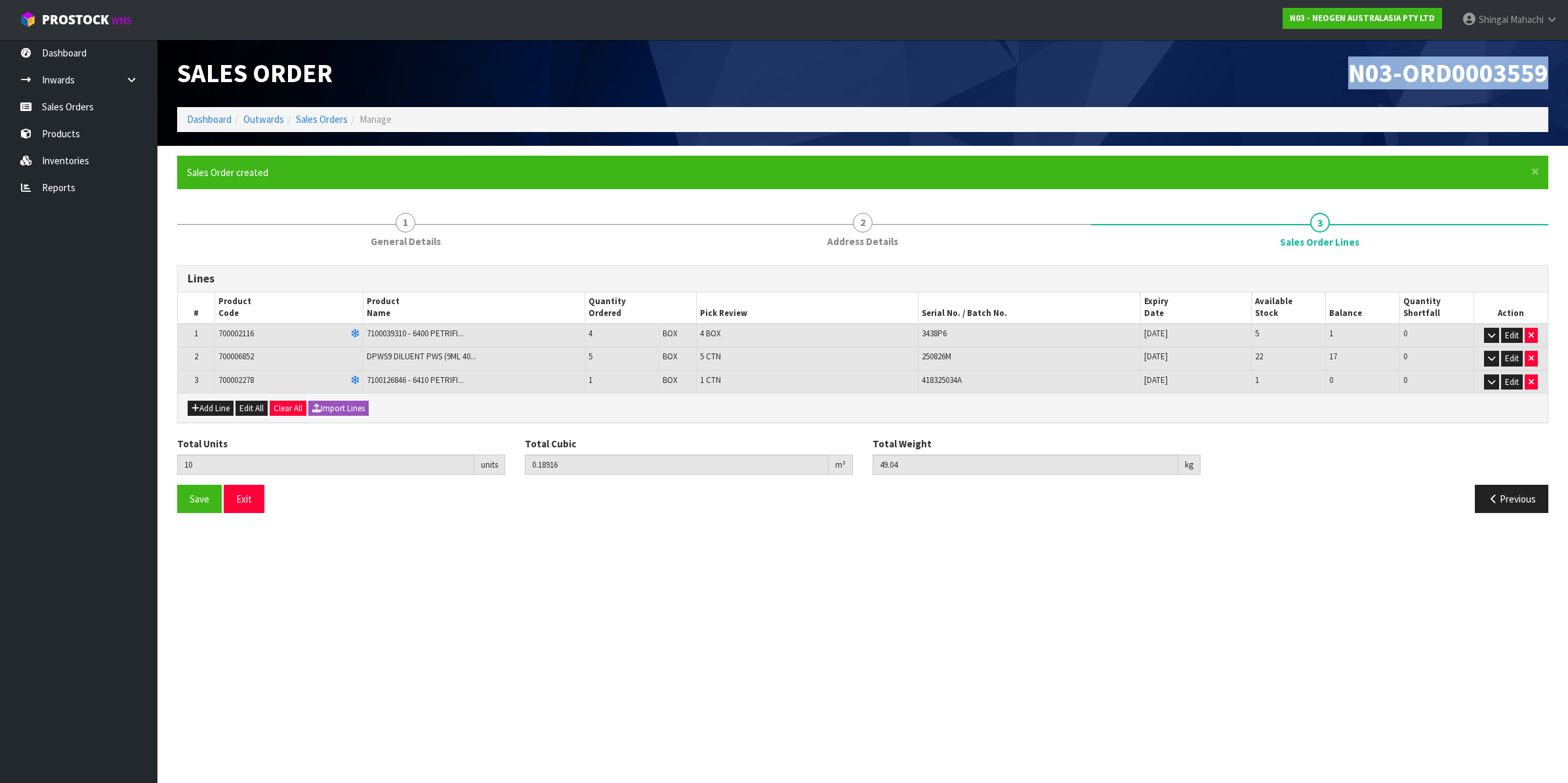
drag, startPoint x: 1350, startPoint y: 69, endPoint x: 1563, endPoint y: 62, distance: 213.1
click at [1563, 62] on header "Sales Order N03-ORD0003559 Dashboard Outwards Sales Orders Manage" at bounding box center [863, 92] width 1411 height 106
copy span "N03-ORD0003559"
click at [1516, 497] on button "Previous" at bounding box center [1512, 499] width 74 height 29
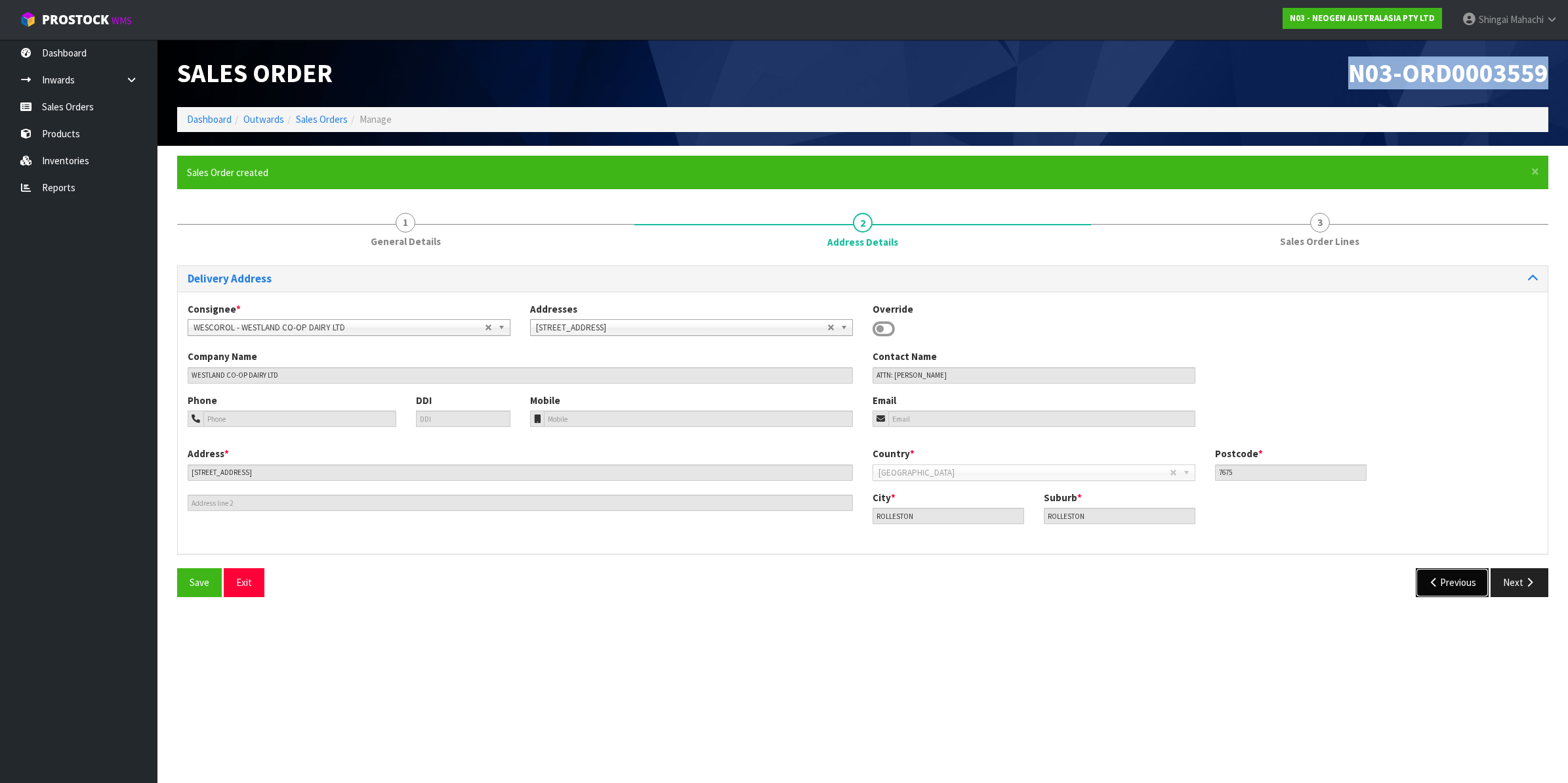
click at [1448, 582] on button "Previous" at bounding box center [1453, 582] width 74 height 29
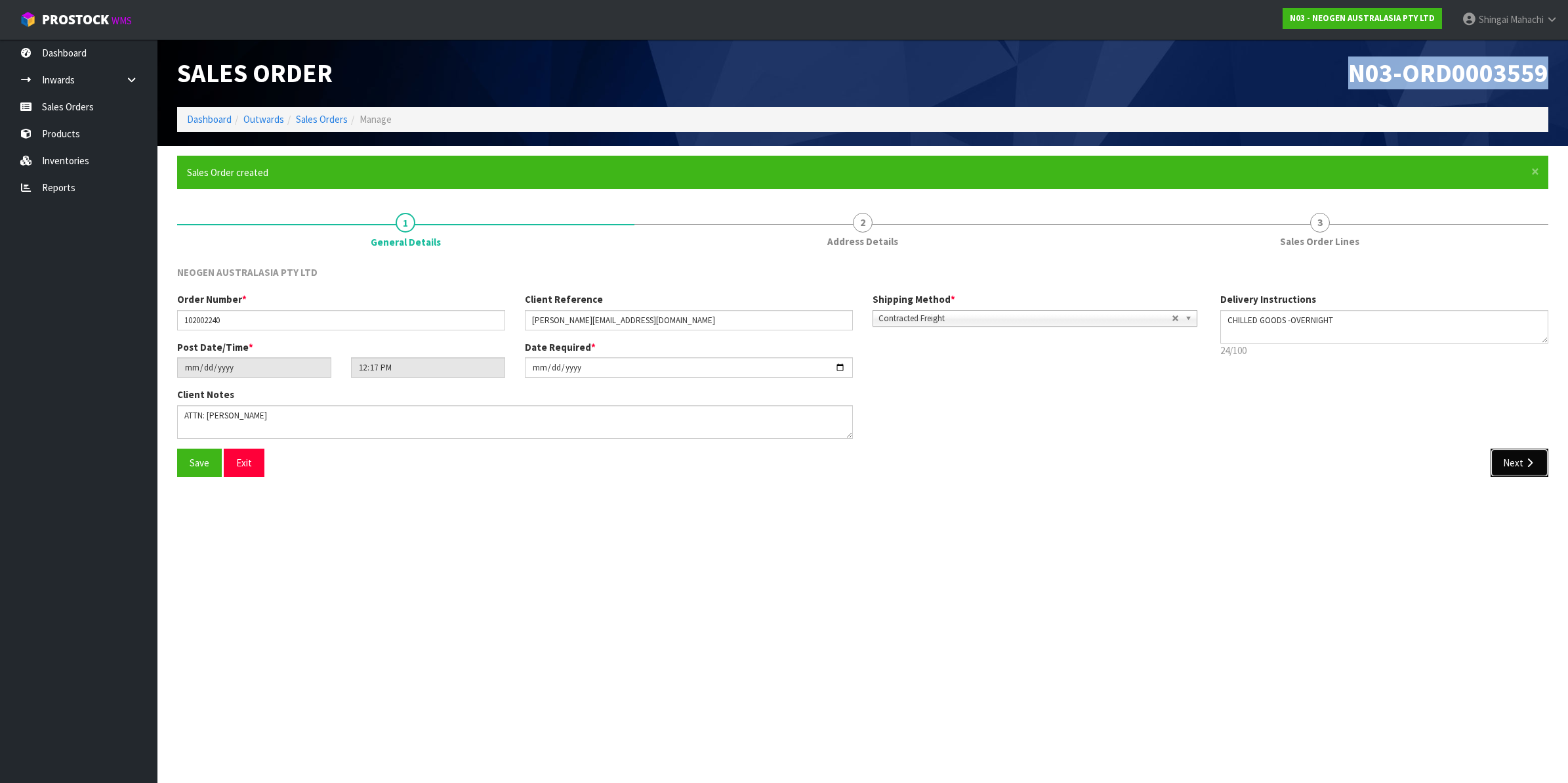
click at [1512, 461] on button "Next" at bounding box center [1519, 462] width 58 height 29
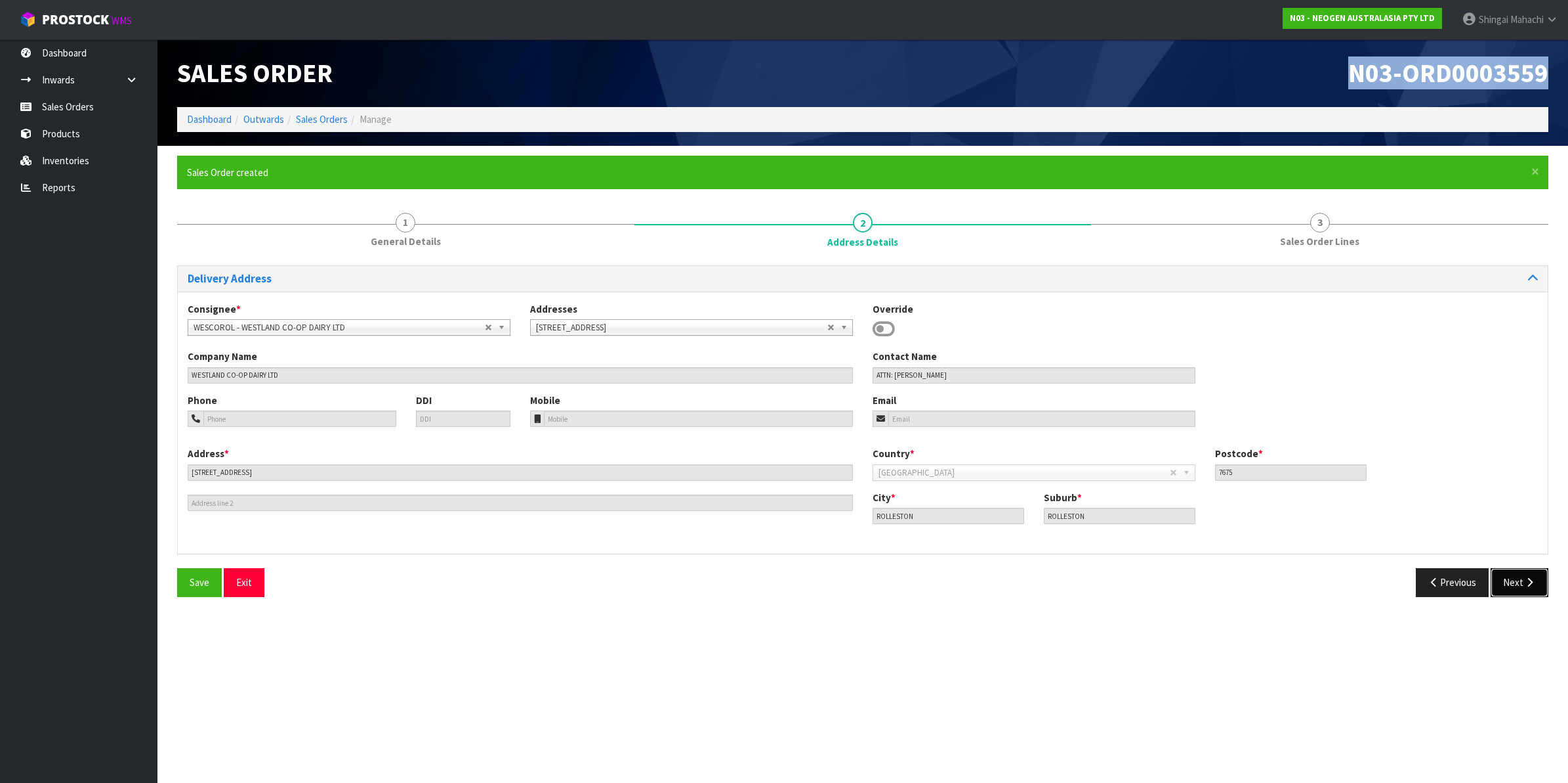
click at [1521, 580] on button "Next" at bounding box center [1519, 582] width 58 height 29
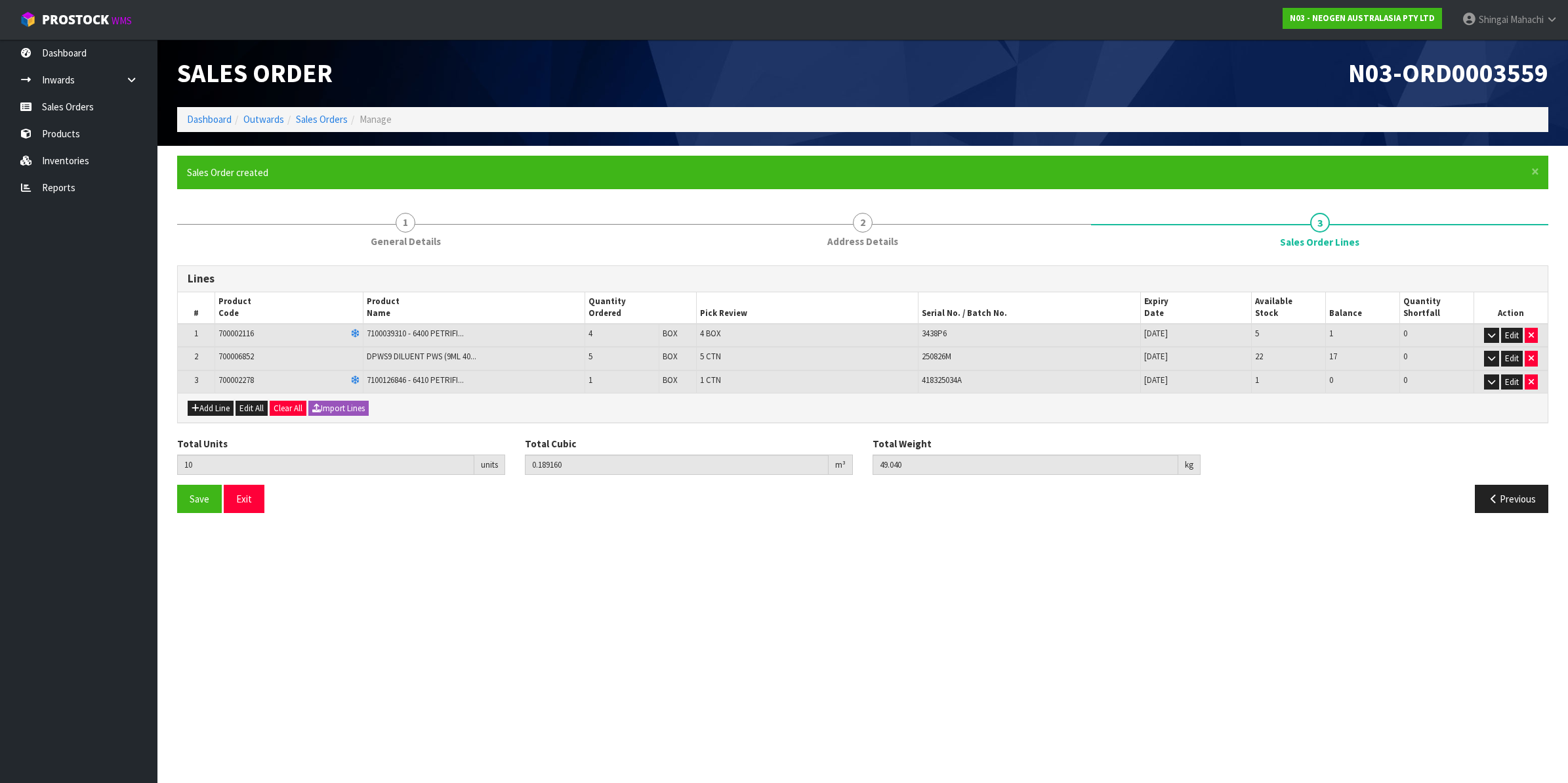
click at [332, 126] on li "Sales Orders" at bounding box center [316, 119] width 64 height 14
click at [316, 113] on link "Sales Orders" at bounding box center [321, 118] width 52 height 12
